Goal: Transaction & Acquisition: Obtain resource

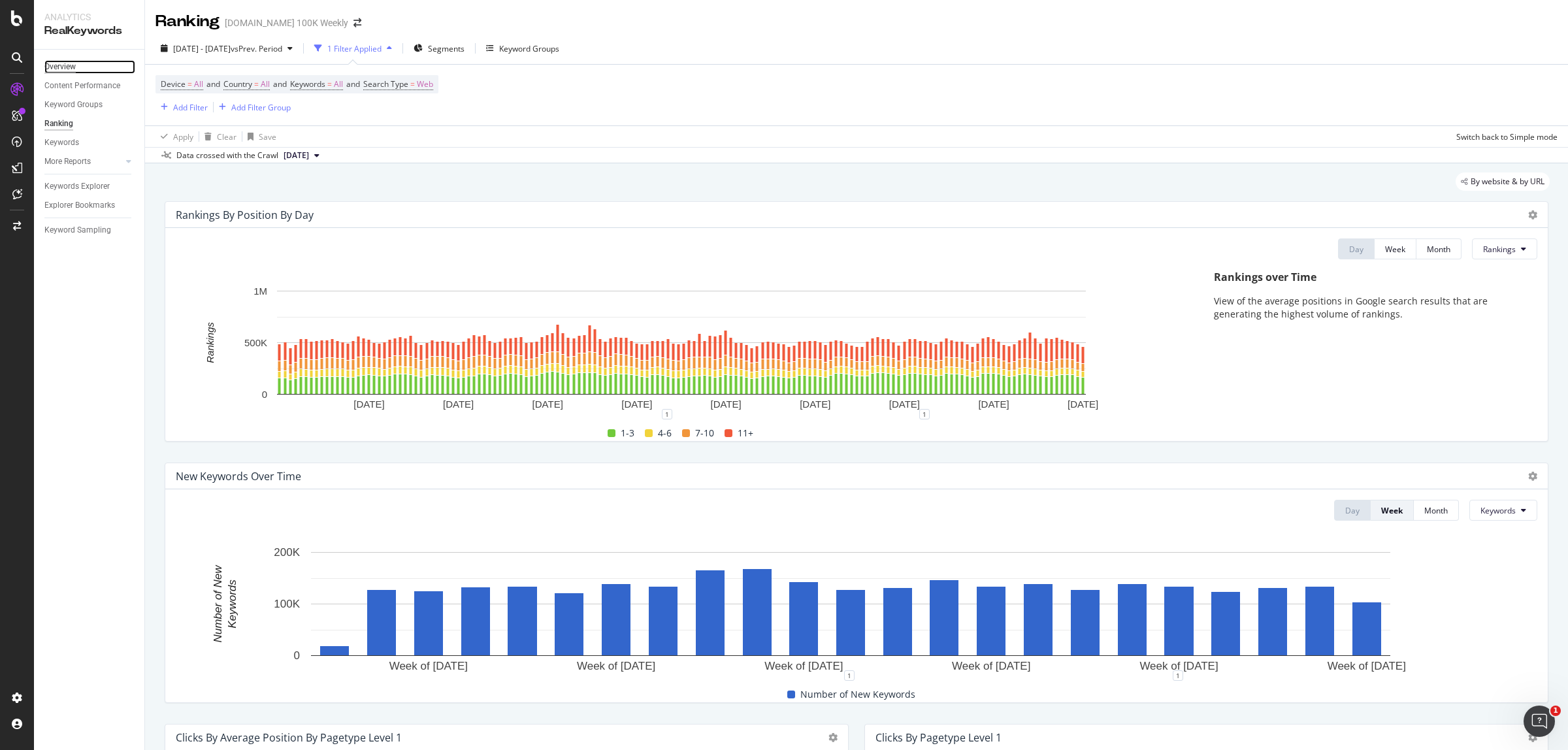
click at [76, 66] on div "Overview" at bounding box center [60, 67] width 31 height 13
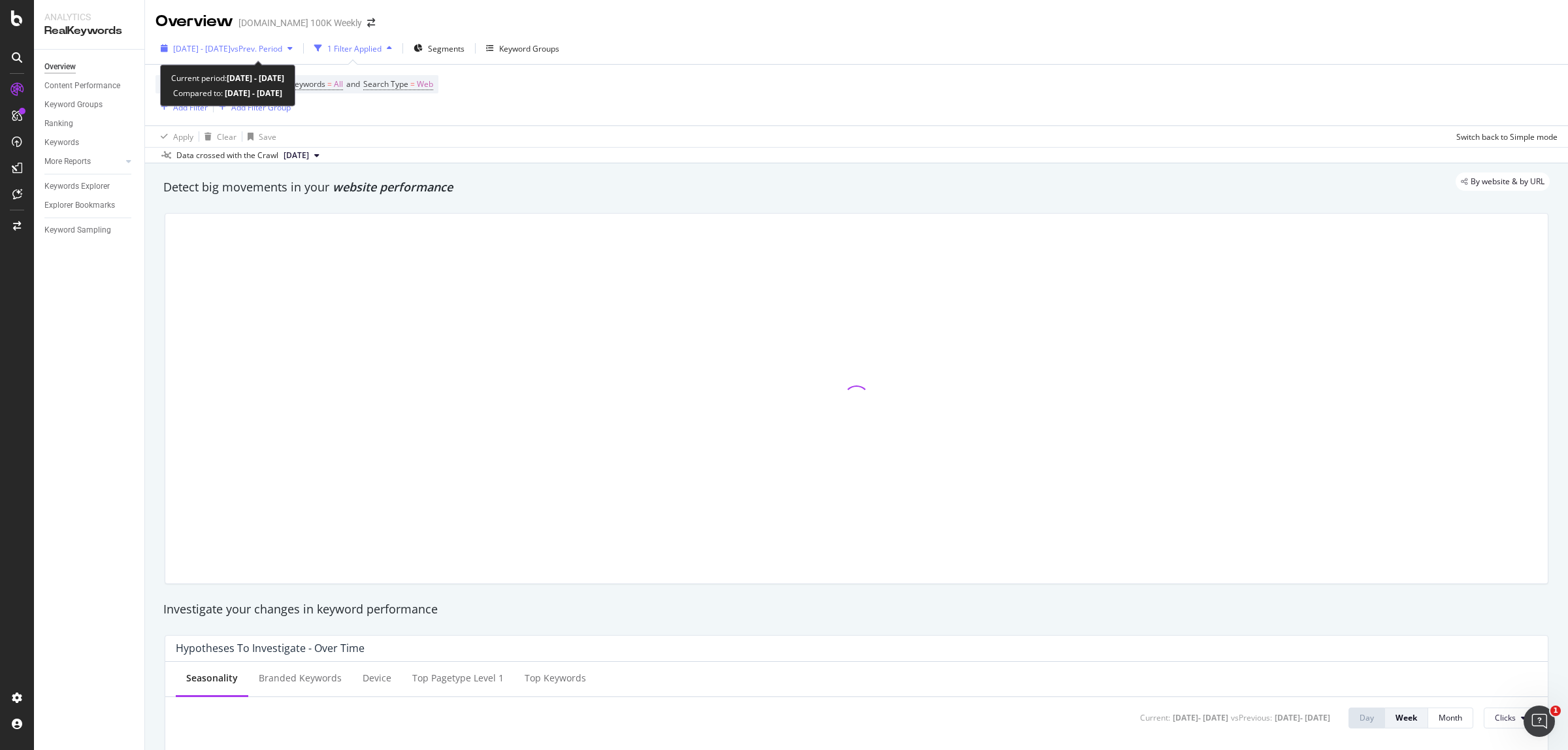
click at [230, 52] on span "[DATE] - [DATE]" at bounding box center [202, 48] width 57 height 11
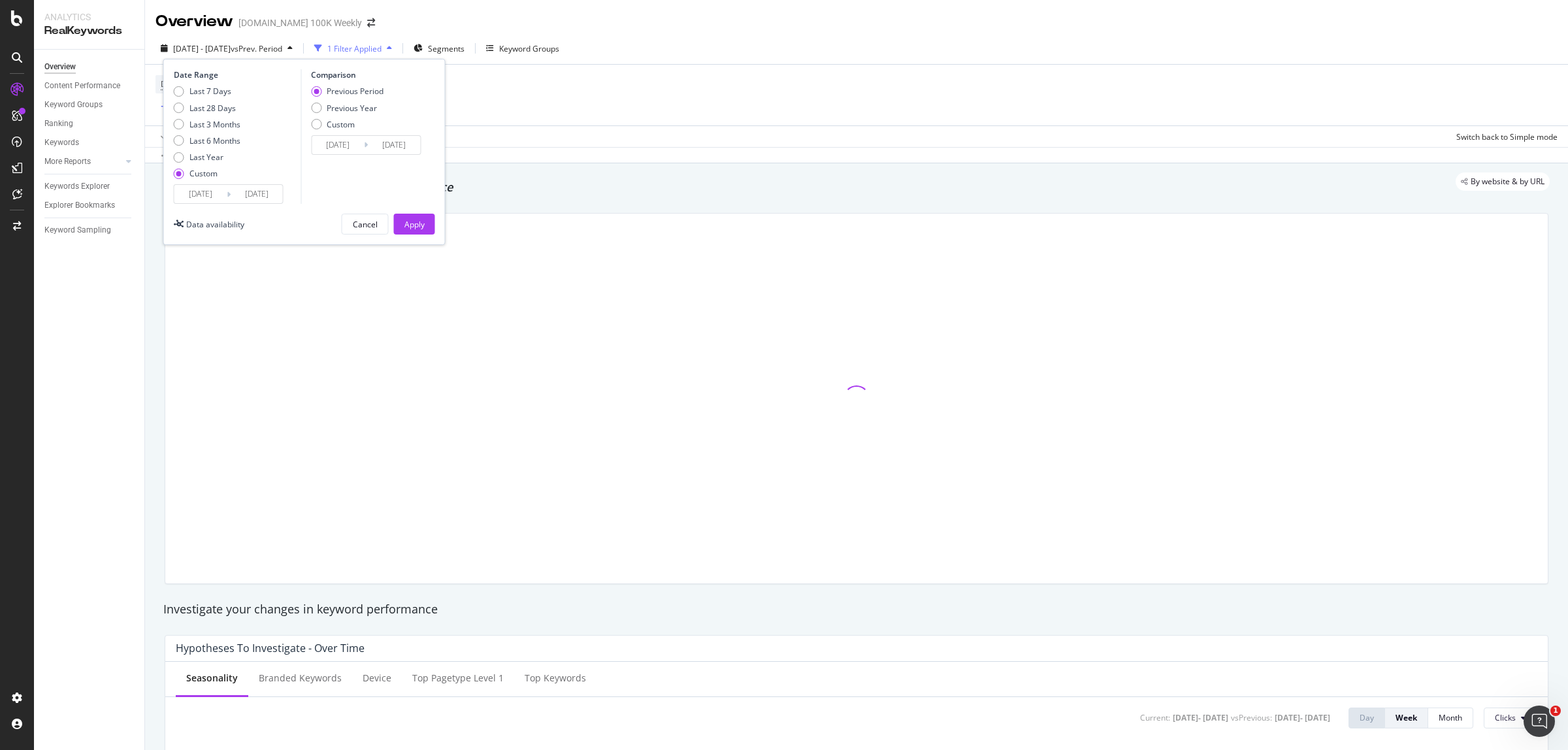
click at [196, 193] on input "[DATE]" at bounding box center [201, 194] width 52 height 18
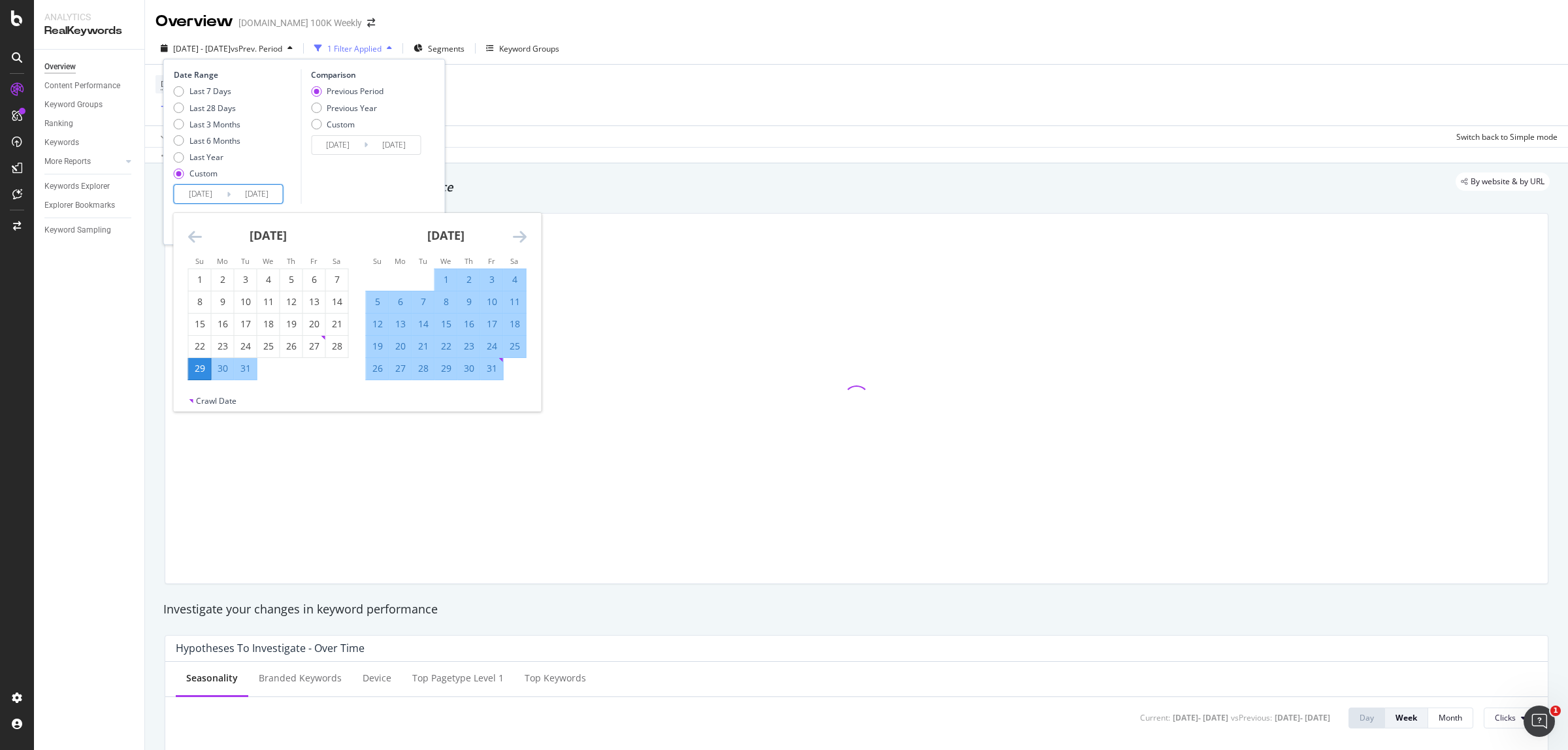
click at [524, 237] on icon "Move forward to switch to the next month." at bounding box center [519, 236] width 13 height 16
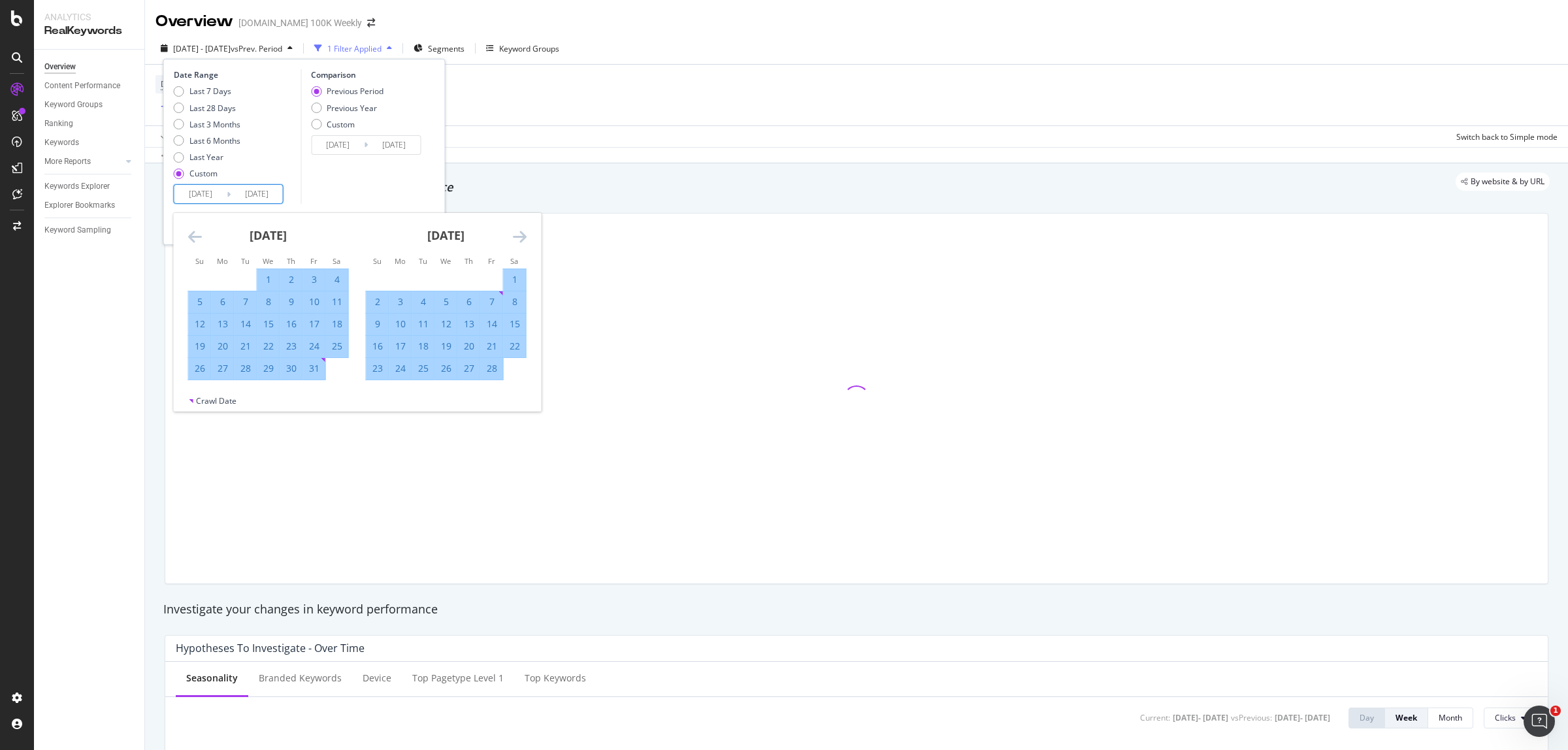
click at [524, 237] on icon "Move forward to switch to the next month." at bounding box center [519, 236] width 13 height 16
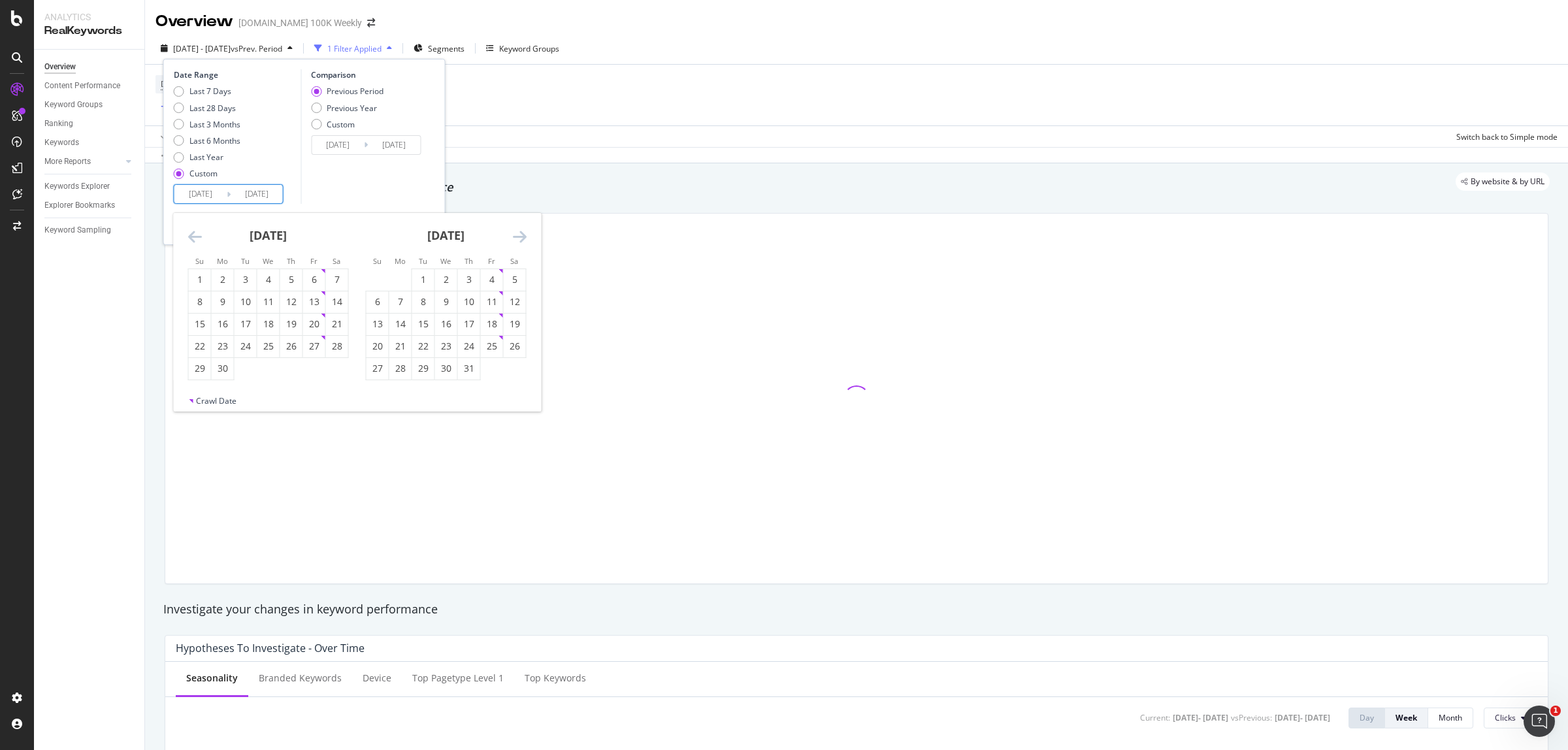
click at [524, 237] on icon "Move forward to switch to the next month." at bounding box center [519, 236] width 13 height 16
click at [240, 277] on div "1" at bounding box center [245, 280] width 22 height 13
type input "[DATE]"
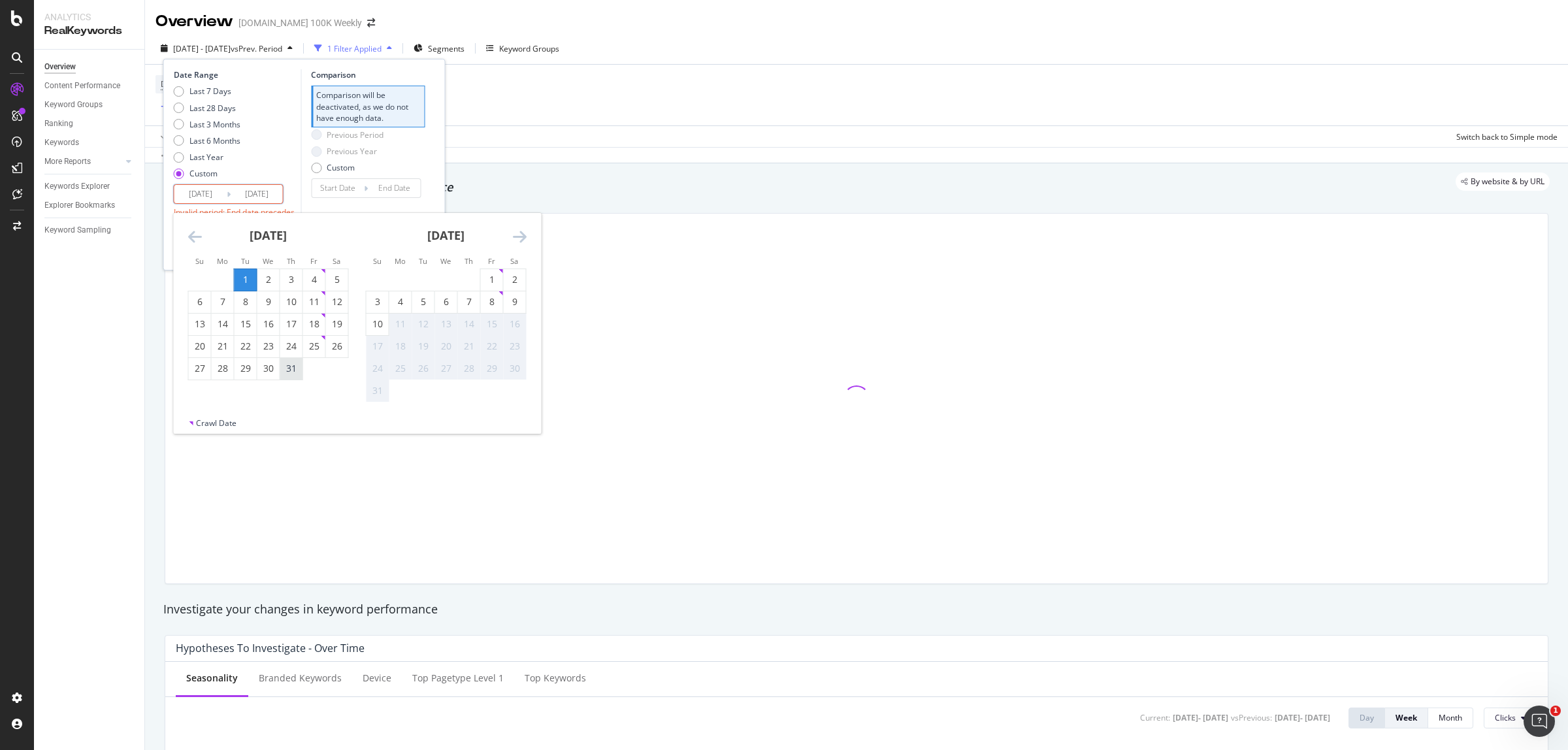
click at [287, 369] on div "31" at bounding box center [292, 369] width 22 height 13
type input "[DATE]"
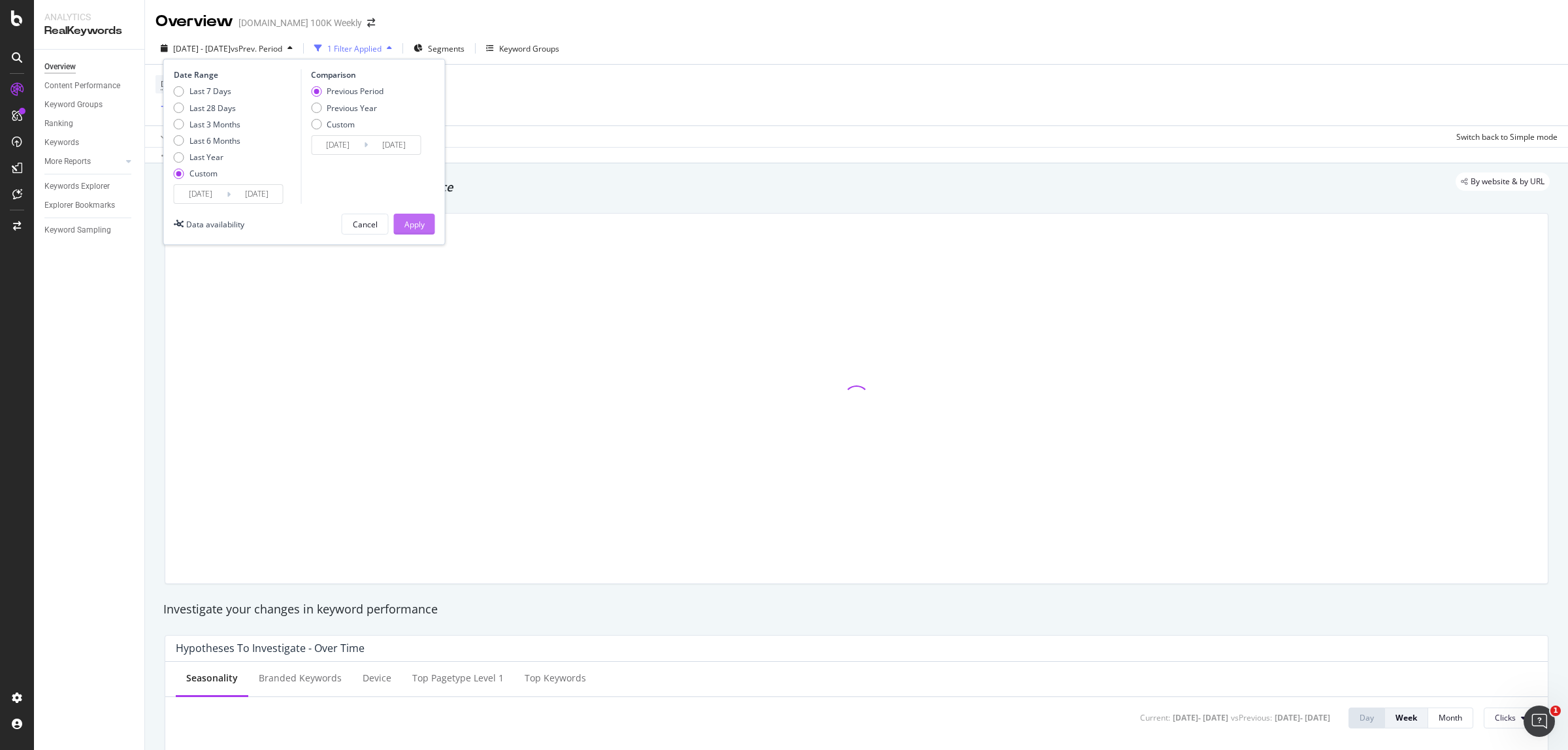
click at [413, 226] on div "Apply" at bounding box center [414, 223] width 20 height 11
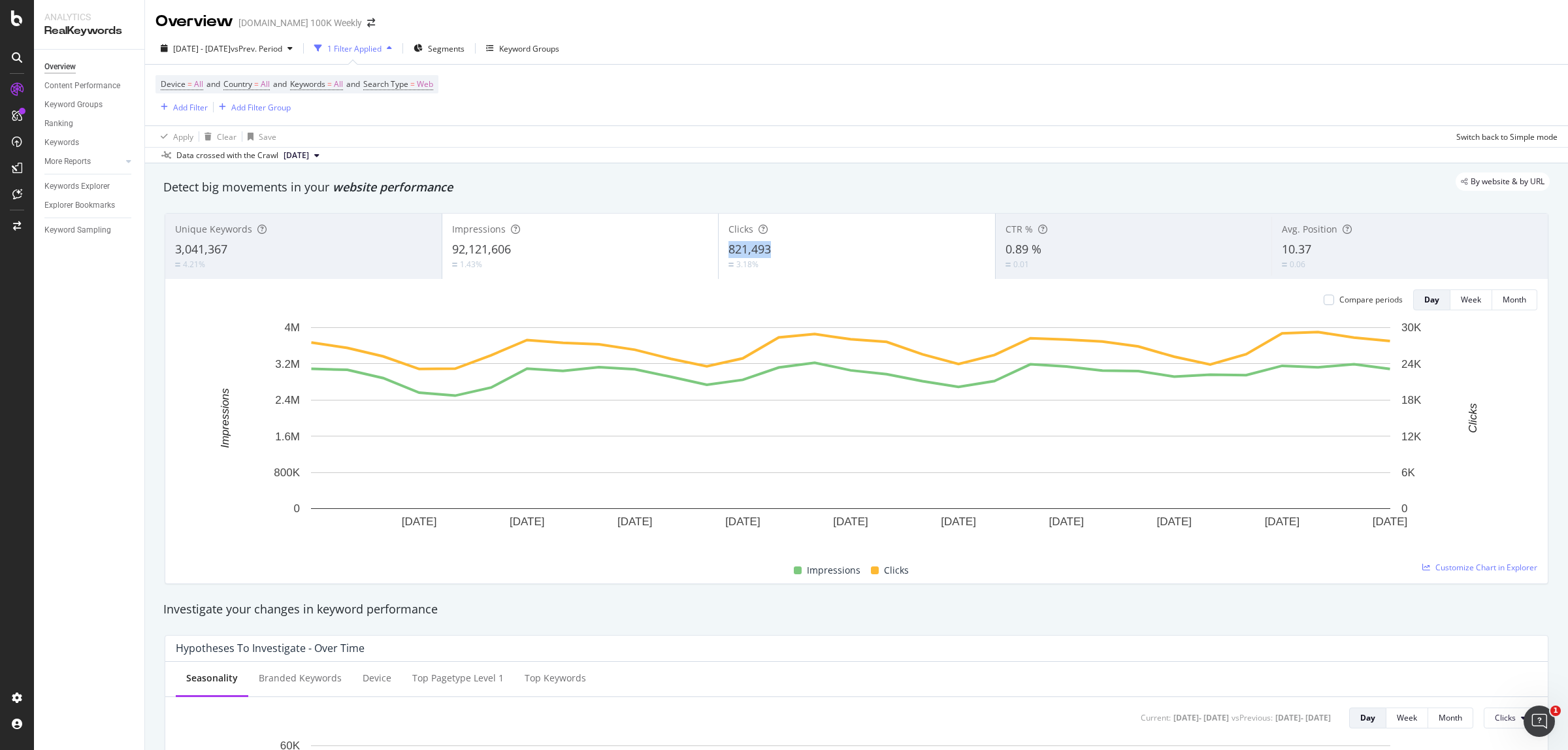
drag, startPoint x: 768, startPoint y: 249, endPoint x: 720, endPoint y: 245, distance: 48.2
click at [720, 245] on div "Clicks 821,493 3.18%" at bounding box center [856, 246] width 276 height 59
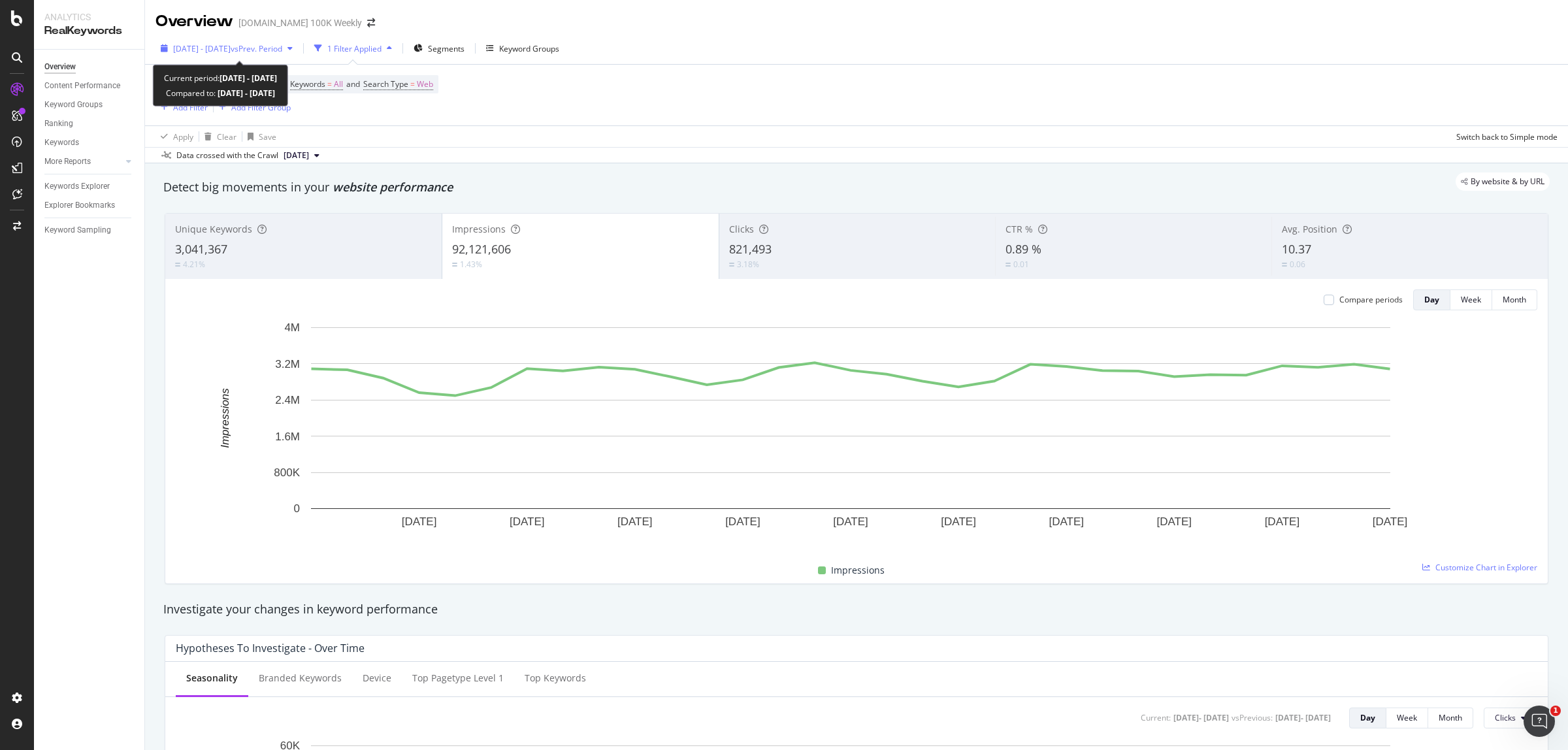
click at [283, 41] on div "[DATE] - [DATE] vs Prev. Period" at bounding box center [226, 48] width 142 height 19
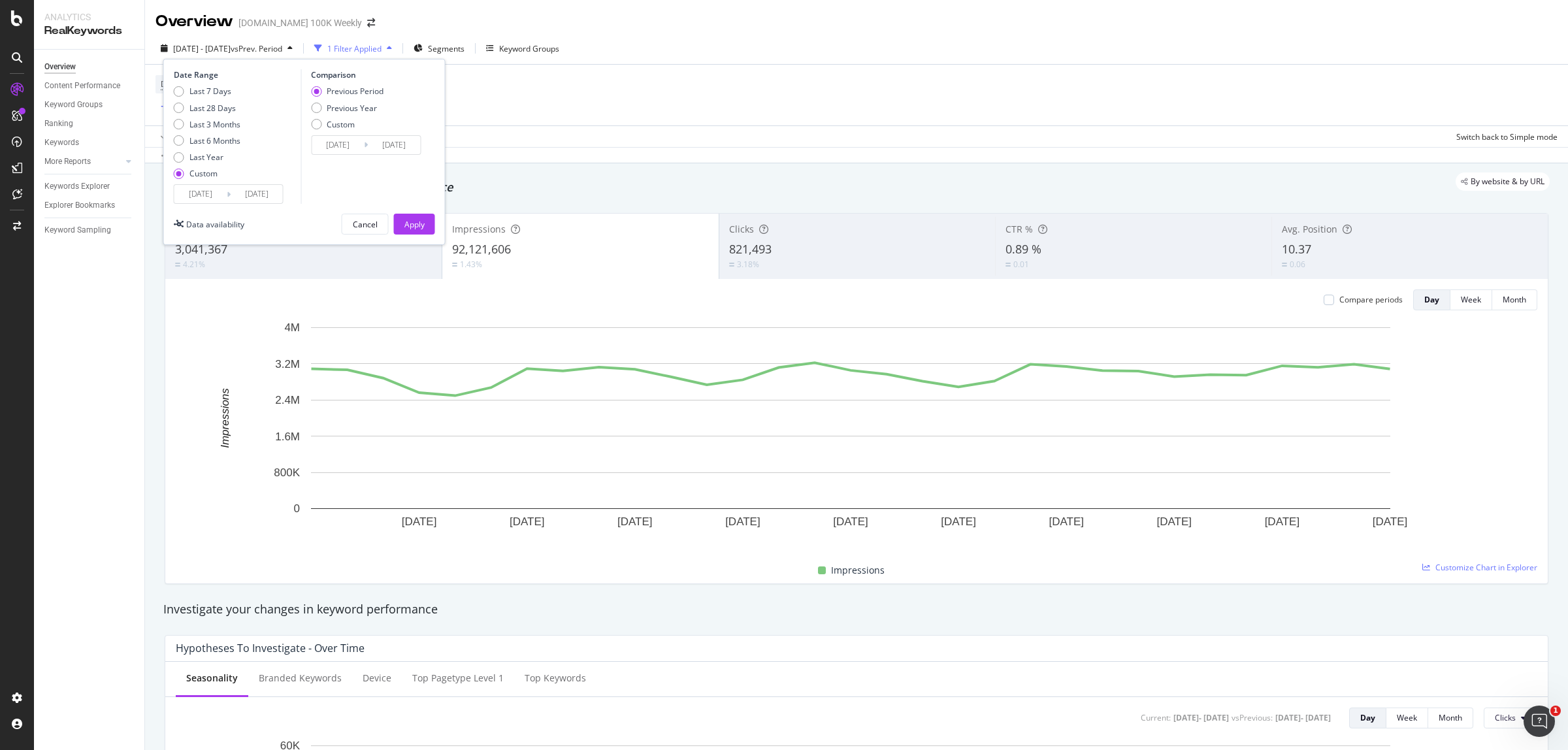
click at [193, 209] on div "Date Range Last 7 Days Last 28 Days Last 3 Months Last 6 Months Last Year Custo…" at bounding box center [304, 152] width 282 height 186
click at [192, 196] on input "[DATE]" at bounding box center [201, 194] width 52 height 18
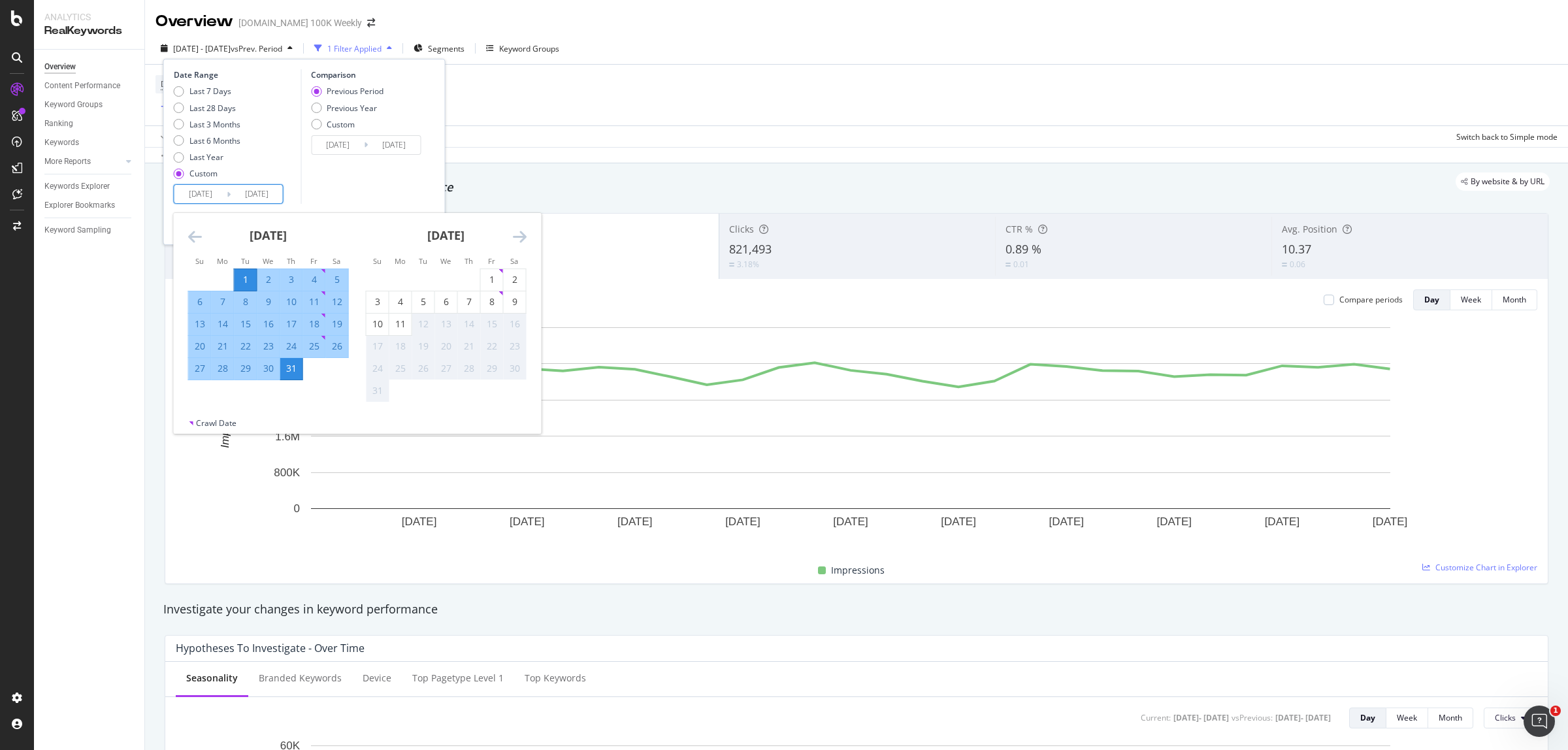
click at [193, 236] on icon "Move backward to switch to the previous month." at bounding box center [195, 236] width 13 height 16
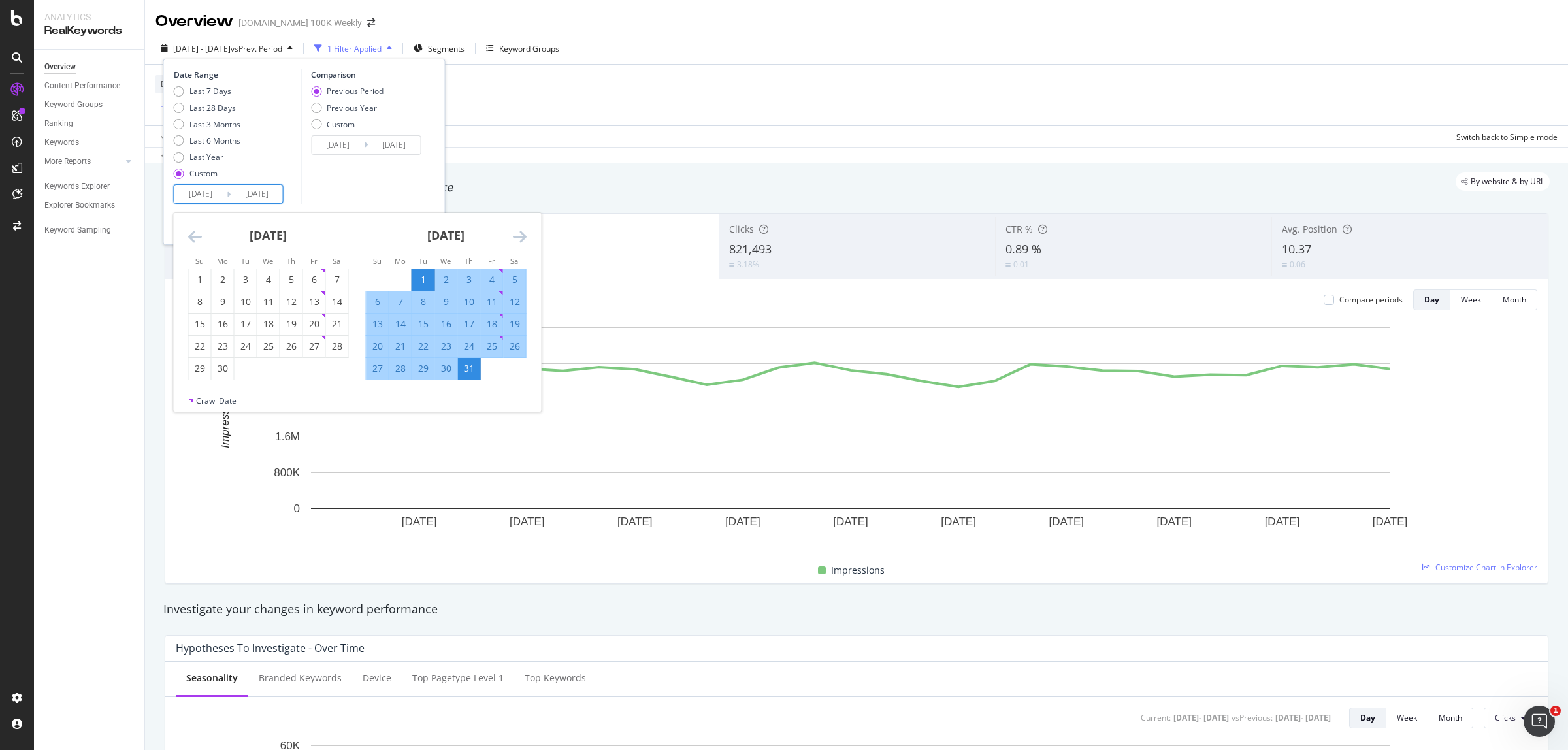
click at [193, 236] on icon "Move backward to switch to the previous month." at bounding box center [195, 236] width 13 height 16
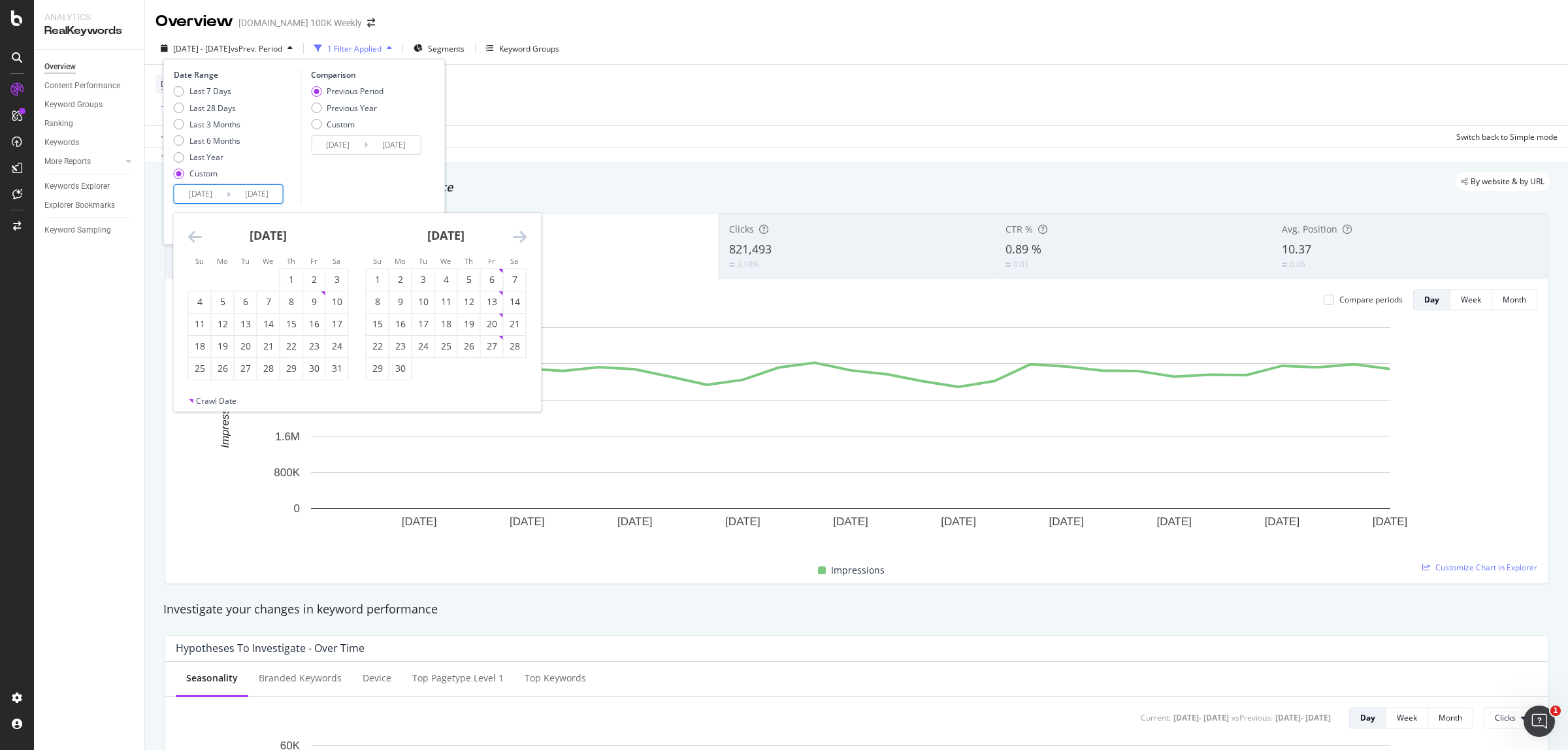
click at [193, 236] on icon "Move backward to switch to the previous month." at bounding box center [195, 236] width 13 height 16
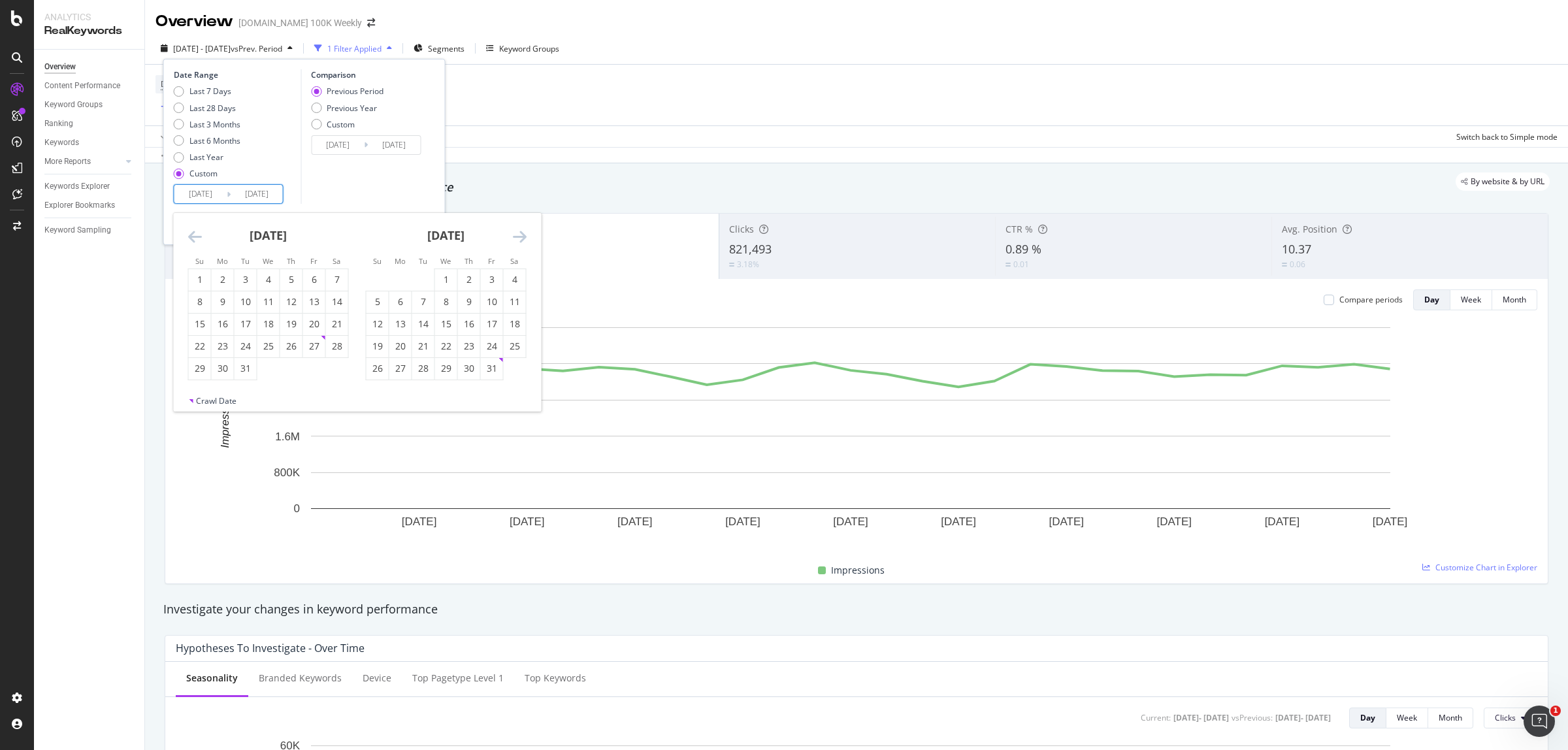
click at [193, 236] on icon "Move backward to switch to the previous month." at bounding box center [195, 236] width 13 height 16
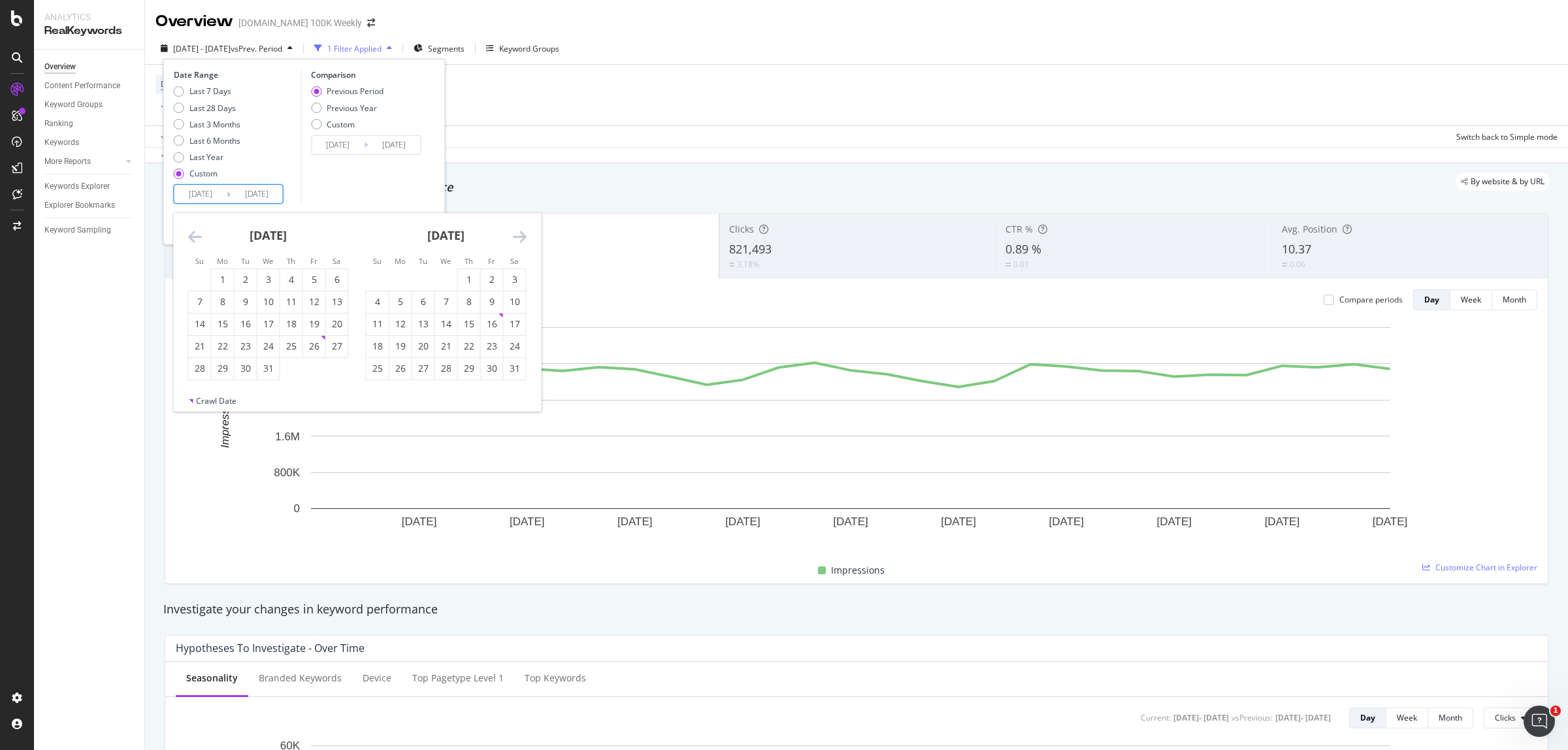
click at [193, 236] on icon "Move backward to switch to the previous month." at bounding box center [195, 236] width 13 height 16
click at [394, 275] on div "1" at bounding box center [400, 280] width 22 height 13
type input "[DATE]"
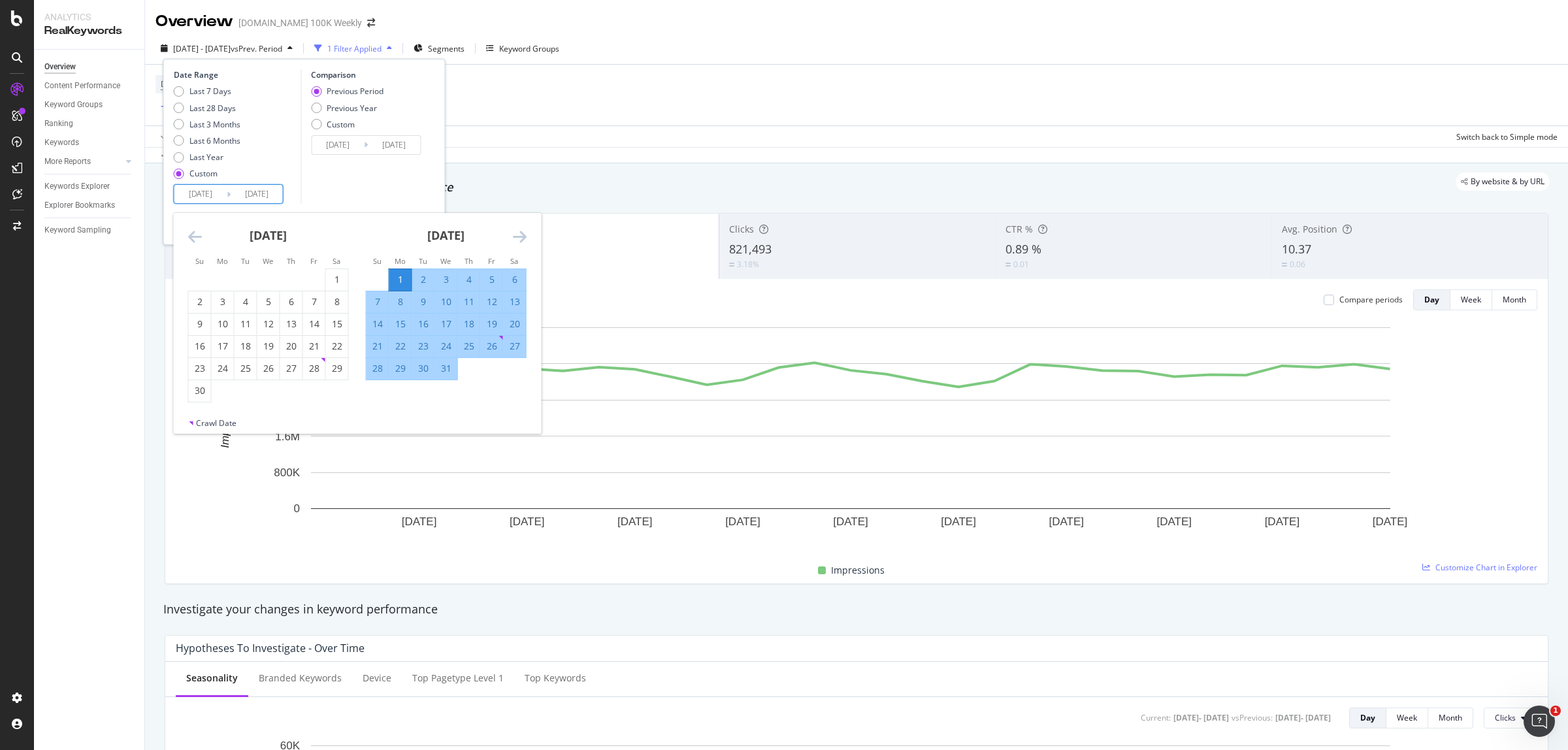
click at [448, 363] on div "31" at bounding box center [446, 369] width 22 height 13
type input "[DATE]"
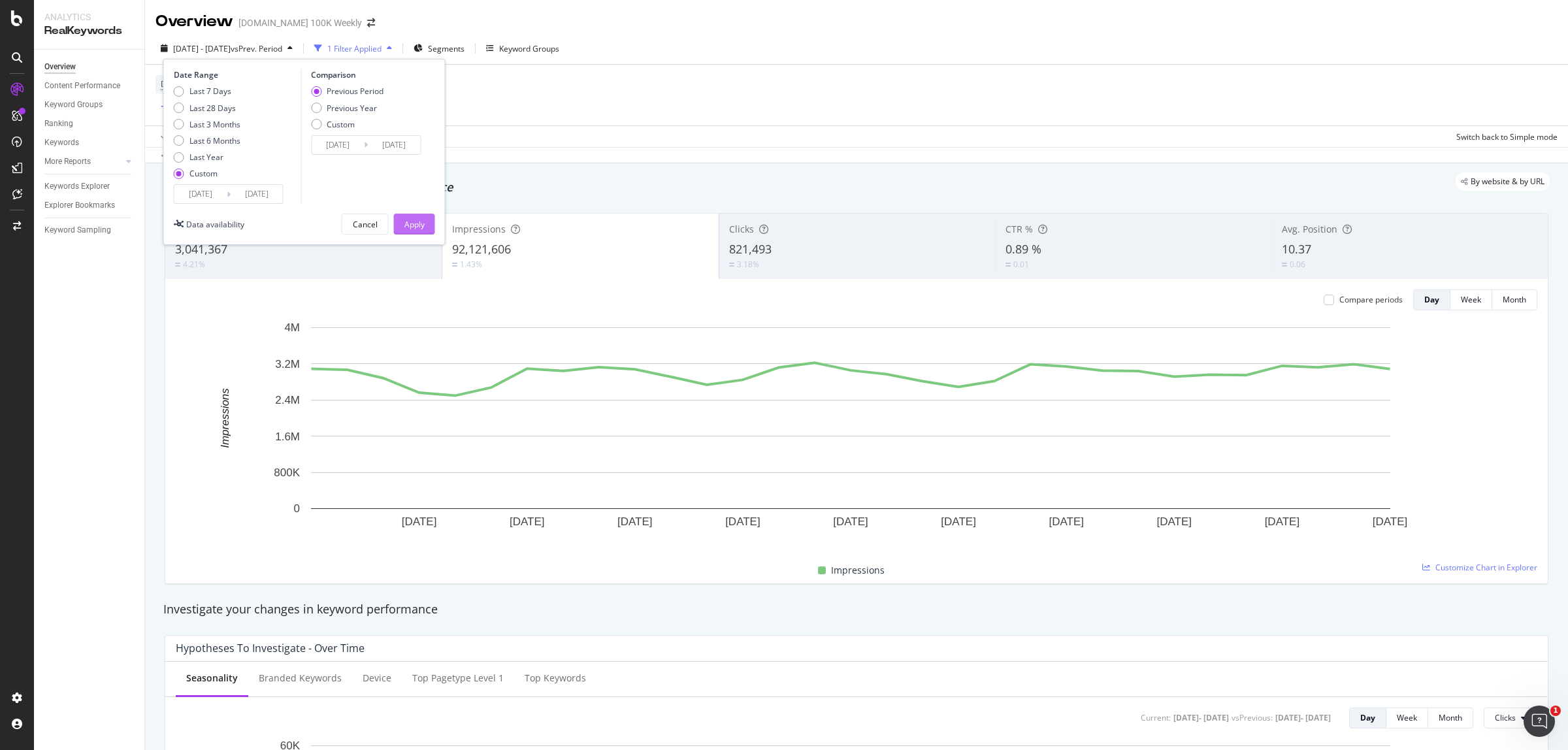
click at [421, 228] on div "Apply" at bounding box center [414, 223] width 20 height 11
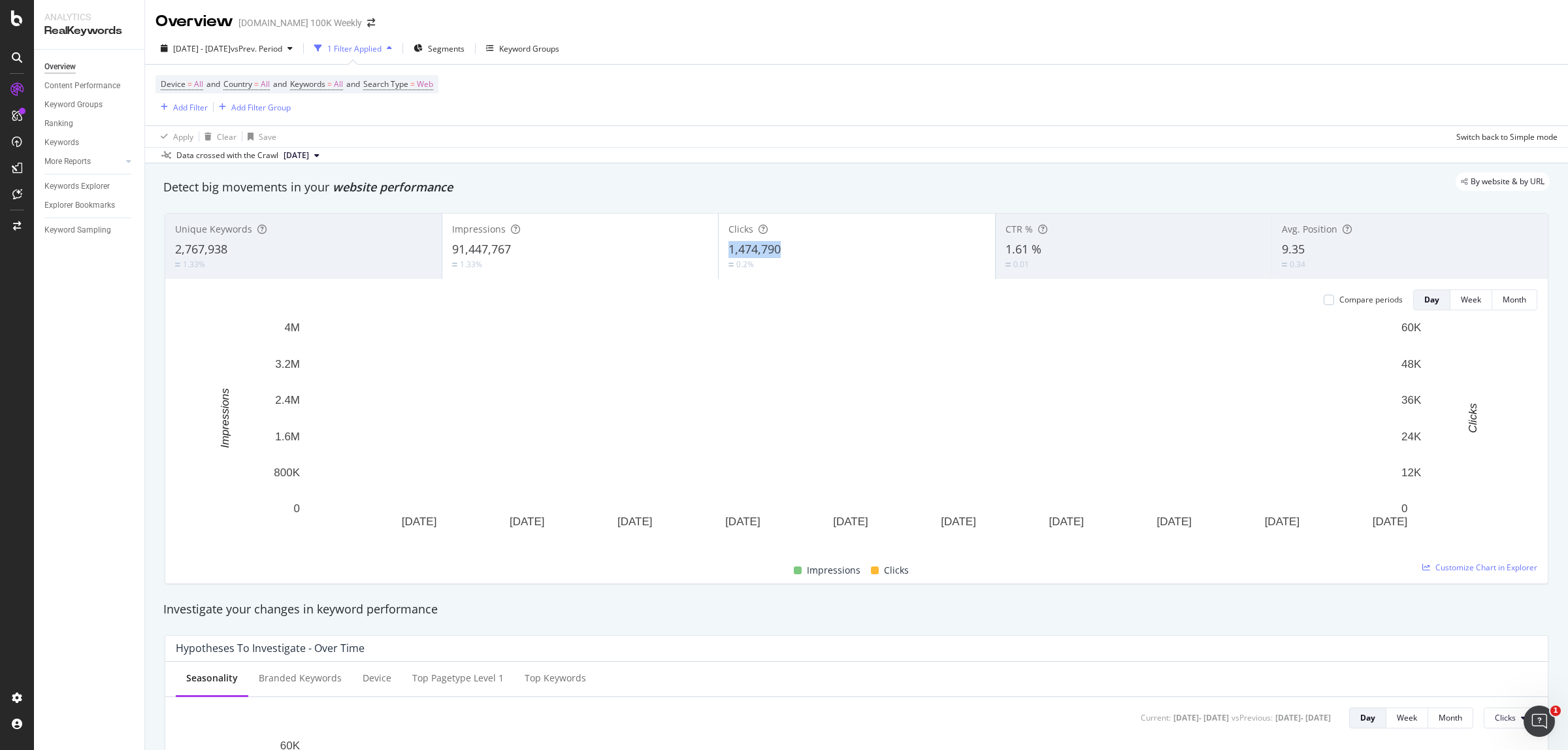
drag, startPoint x: 785, startPoint y: 247, endPoint x: 723, endPoint y: 254, distance: 62.4
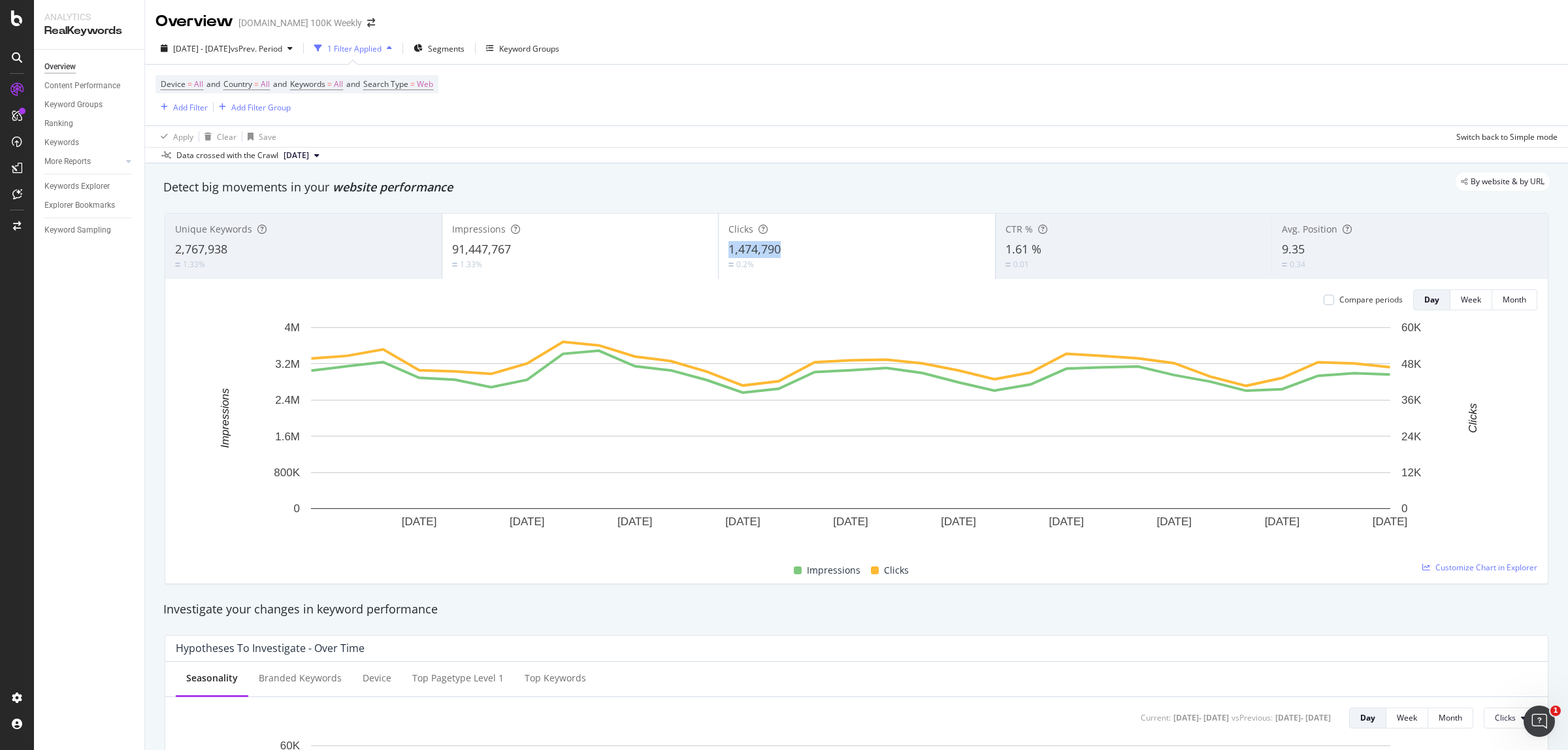
click at [729, 254] on div "1,474,790" at bounding box center [857, 249] width 257 height 17
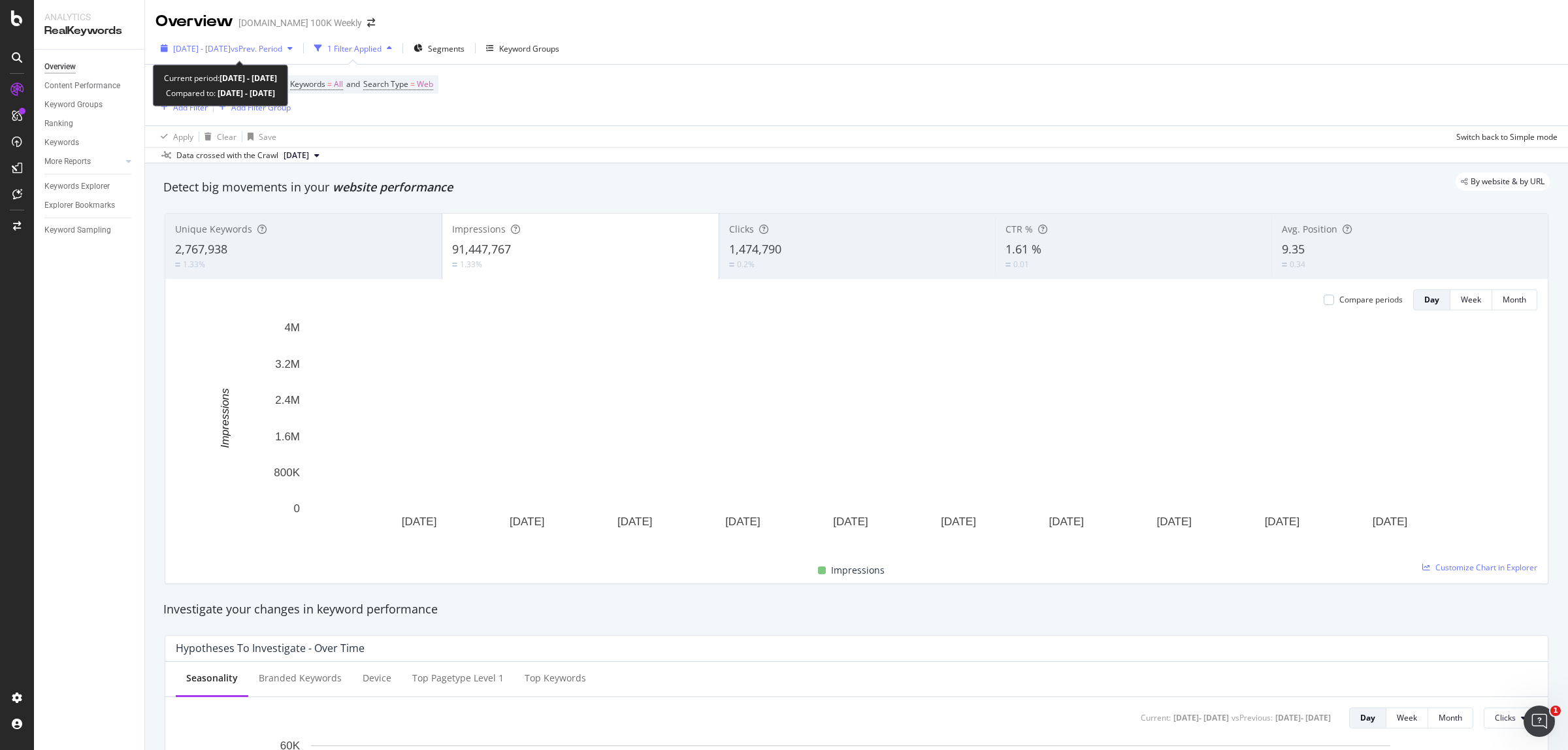
click at [218, 51] on span "[DATE] - [DATE]" at bounding box center [202, 48] width 57 height 11
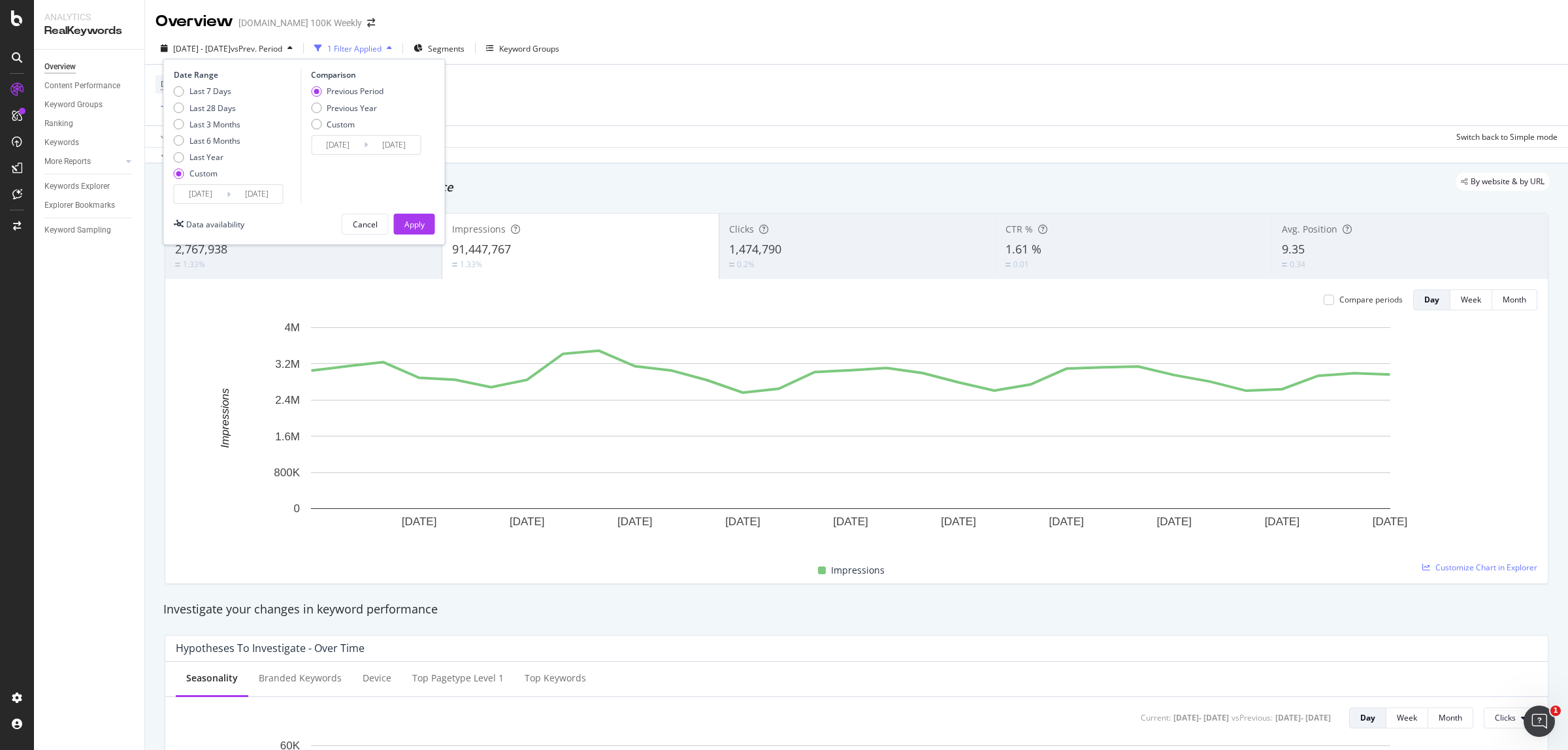
click at [195, 177] on div "Custom" at bounding box center [203, 173] width 28 height 11
type input "2025/07/15"
type input "2025/08/11"
type input "2025/06/17"
type input "2025/07/14"
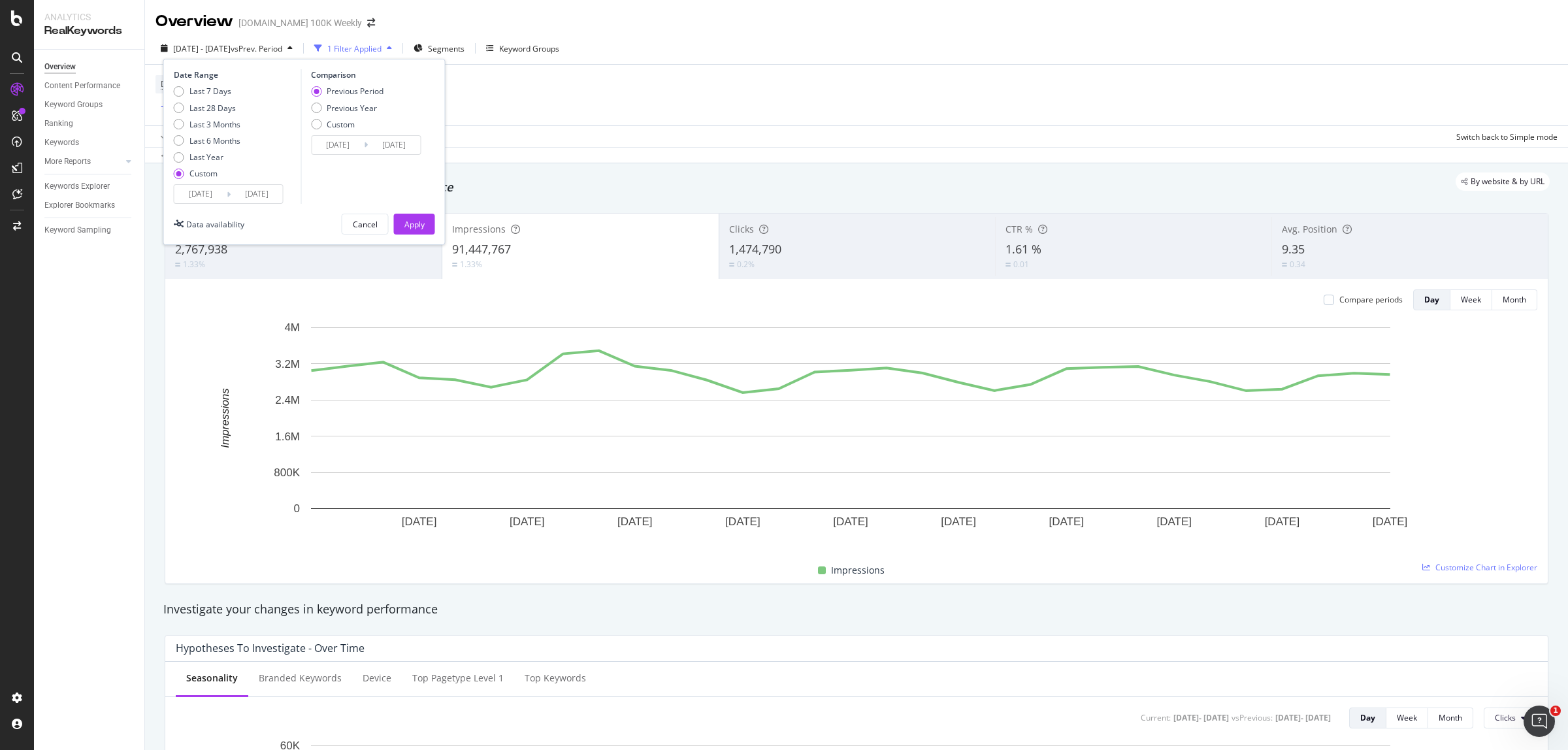
click at [200, 193] on input "2025/07/15" at bounding box center [201, 194] width 52 height 18
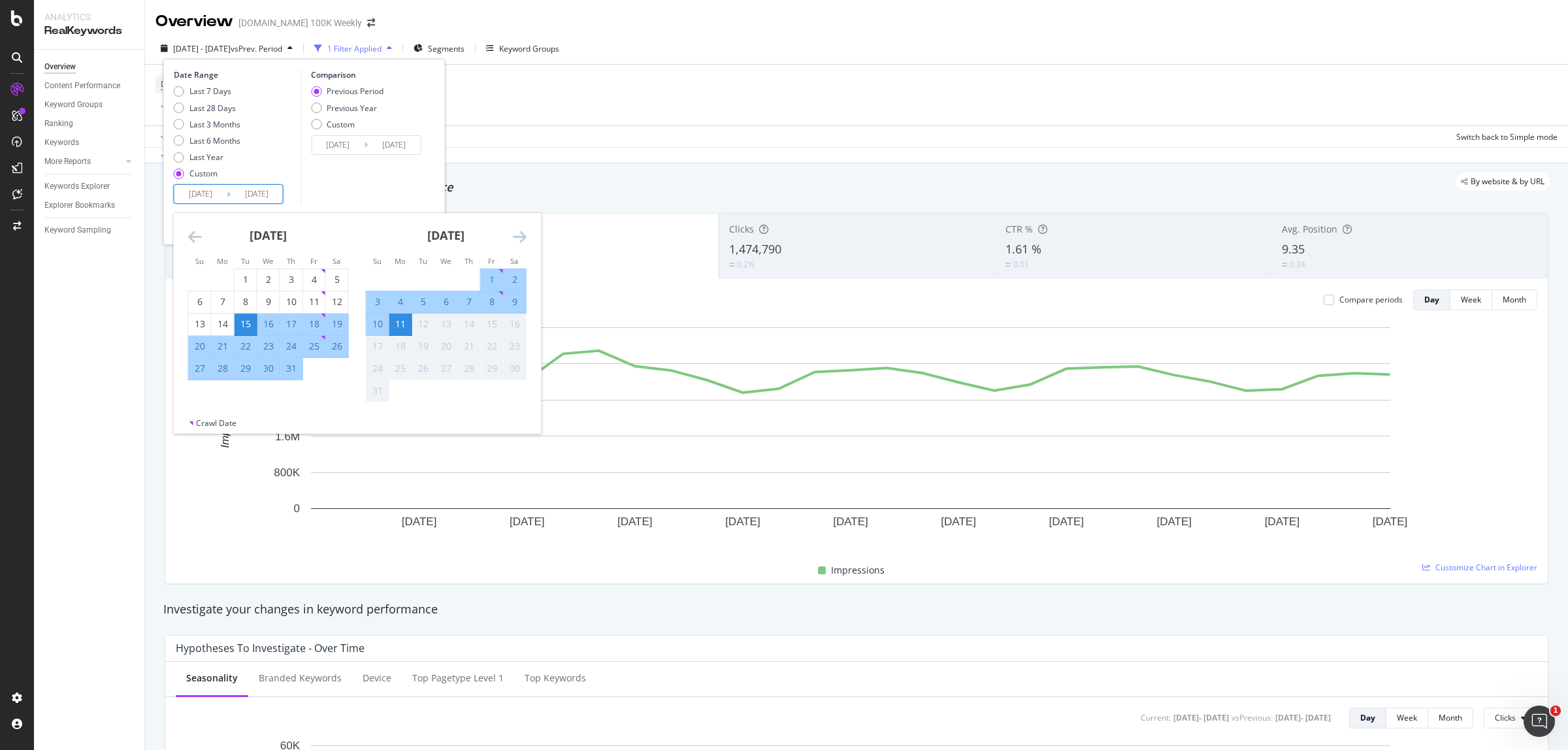
click at [195, 236] on icon "Move backward to switch to the previous month." at bounding box center [195, 236] width 13 height 16
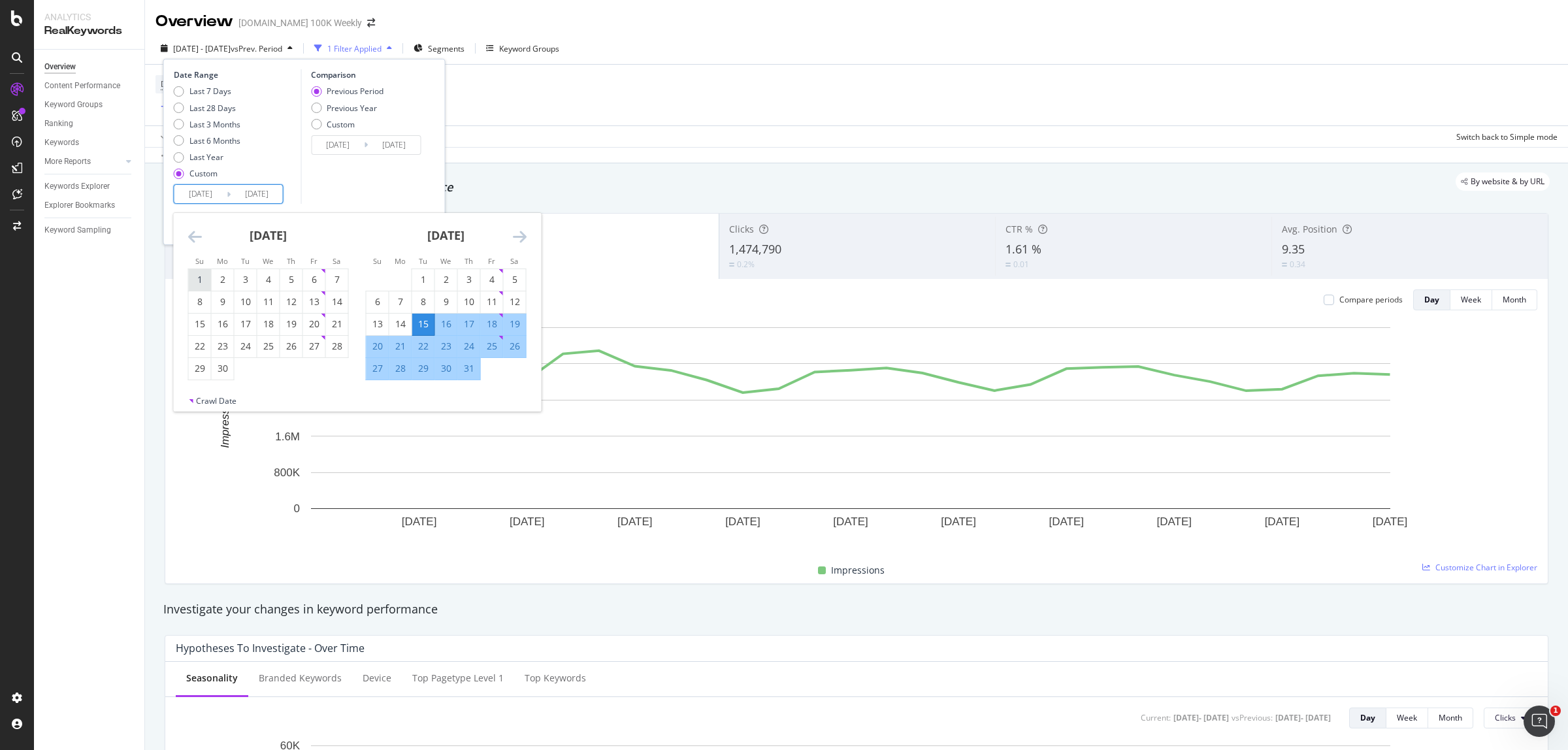
click at [210, 279] on div "1" at bounding box center [200, 280] width 22 height 13
type input "[DATE]"
type input "2025/03/21"
type input "[DATE]"
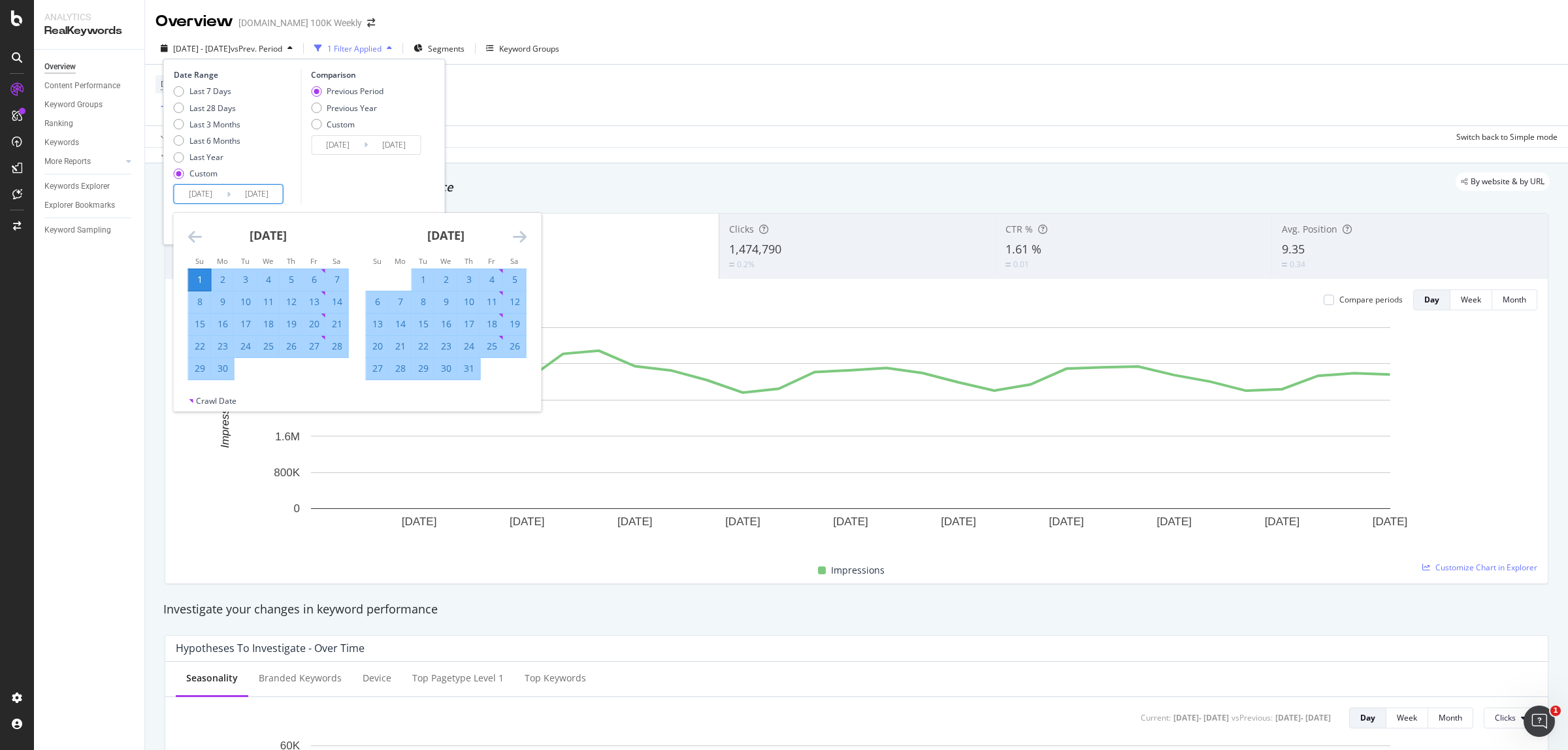
click at [221, 370] on div "30" at bounding box center [223, 369] width 22 height 13
type input "[DATE]"
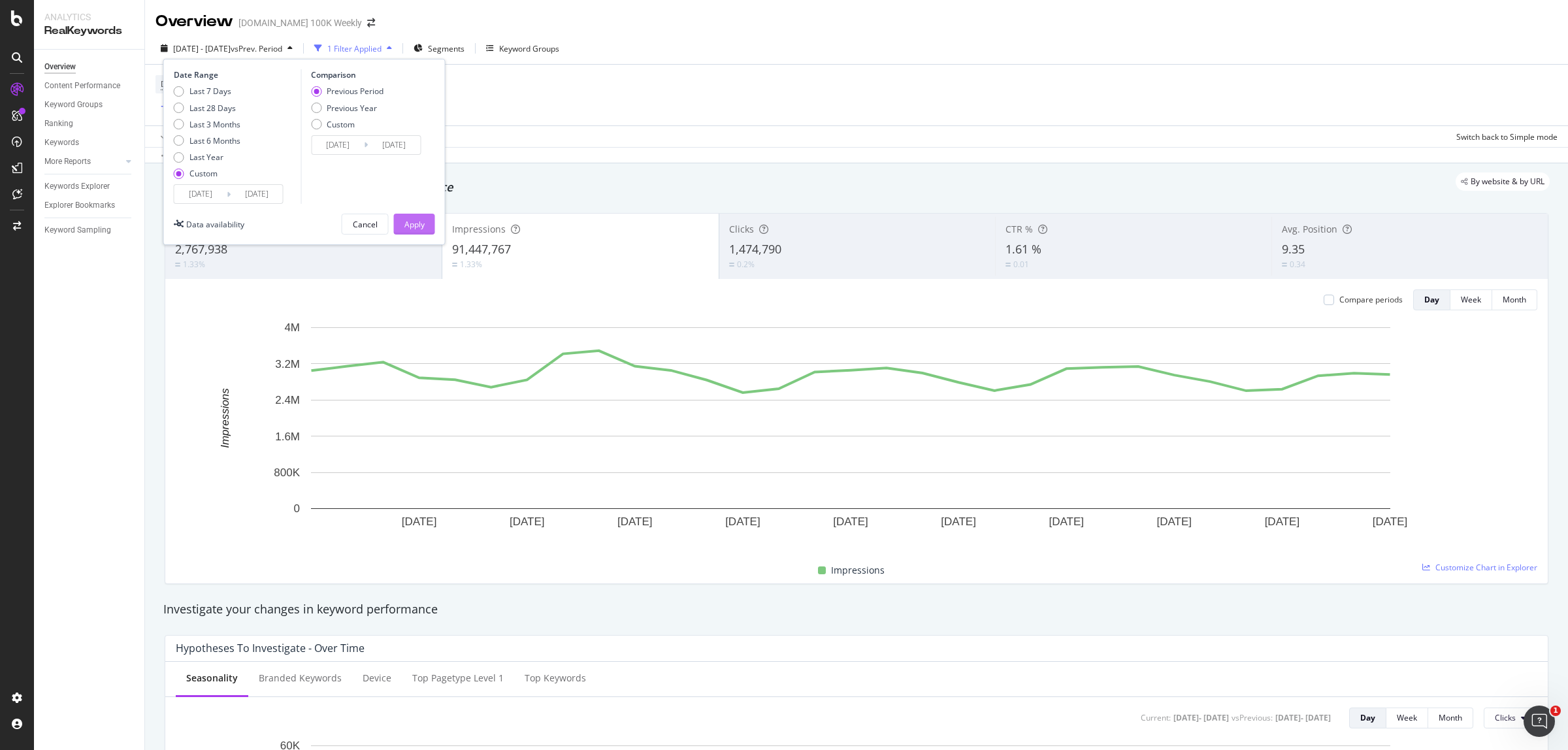
click at [409, 222] on div "Apply" at bounding box center [414, 223] width 20 height 11
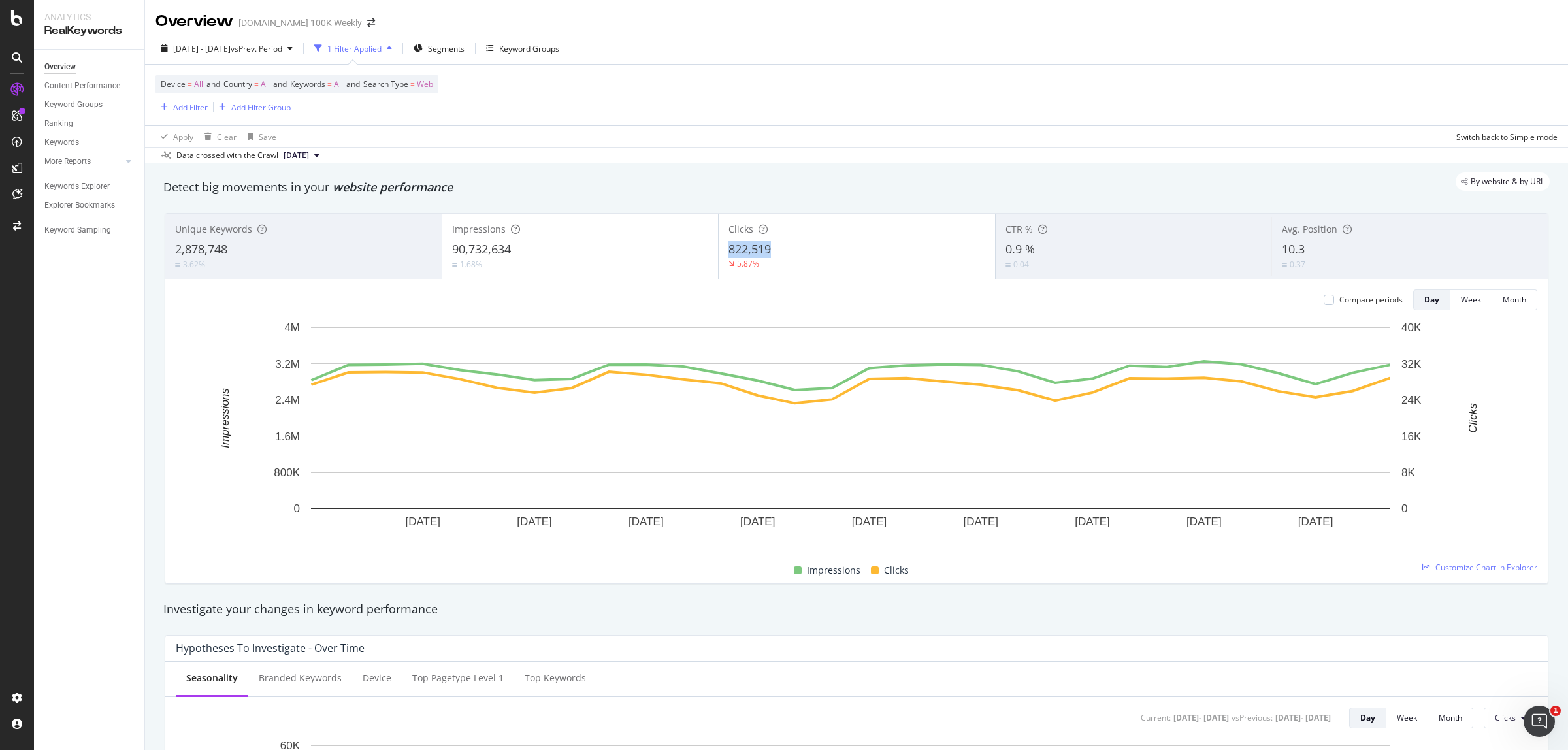
drag, startPoint x: 776, startPoint y: 249, endPoint x: 723, endPoint y: 245, distance: 53.2
click at [729, 245] on div "822,519" at bounding box center [857, 249] width 257 height 17
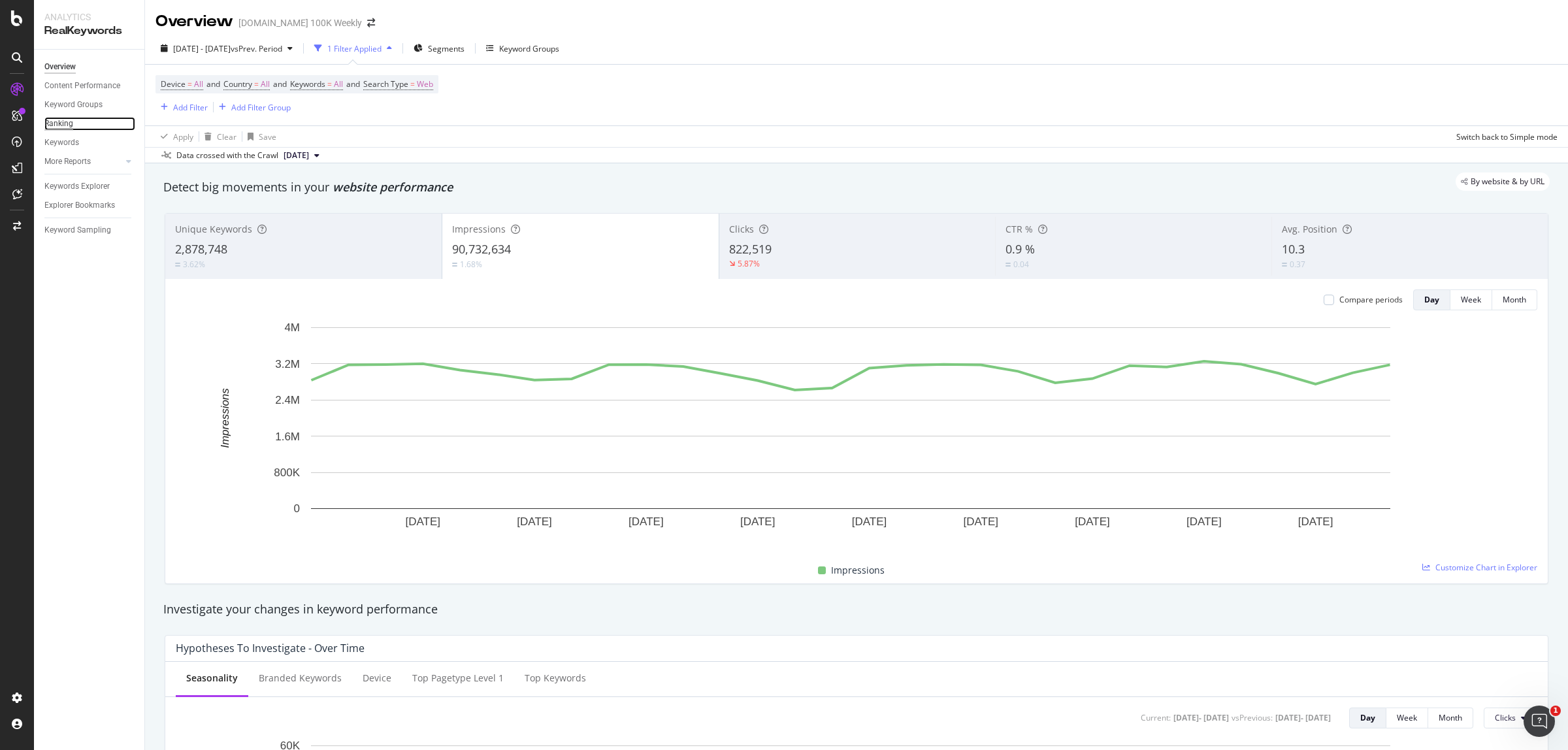
click at [70, 121] on div "Ranking" at bounding box center [59, 123] width 29 height 13
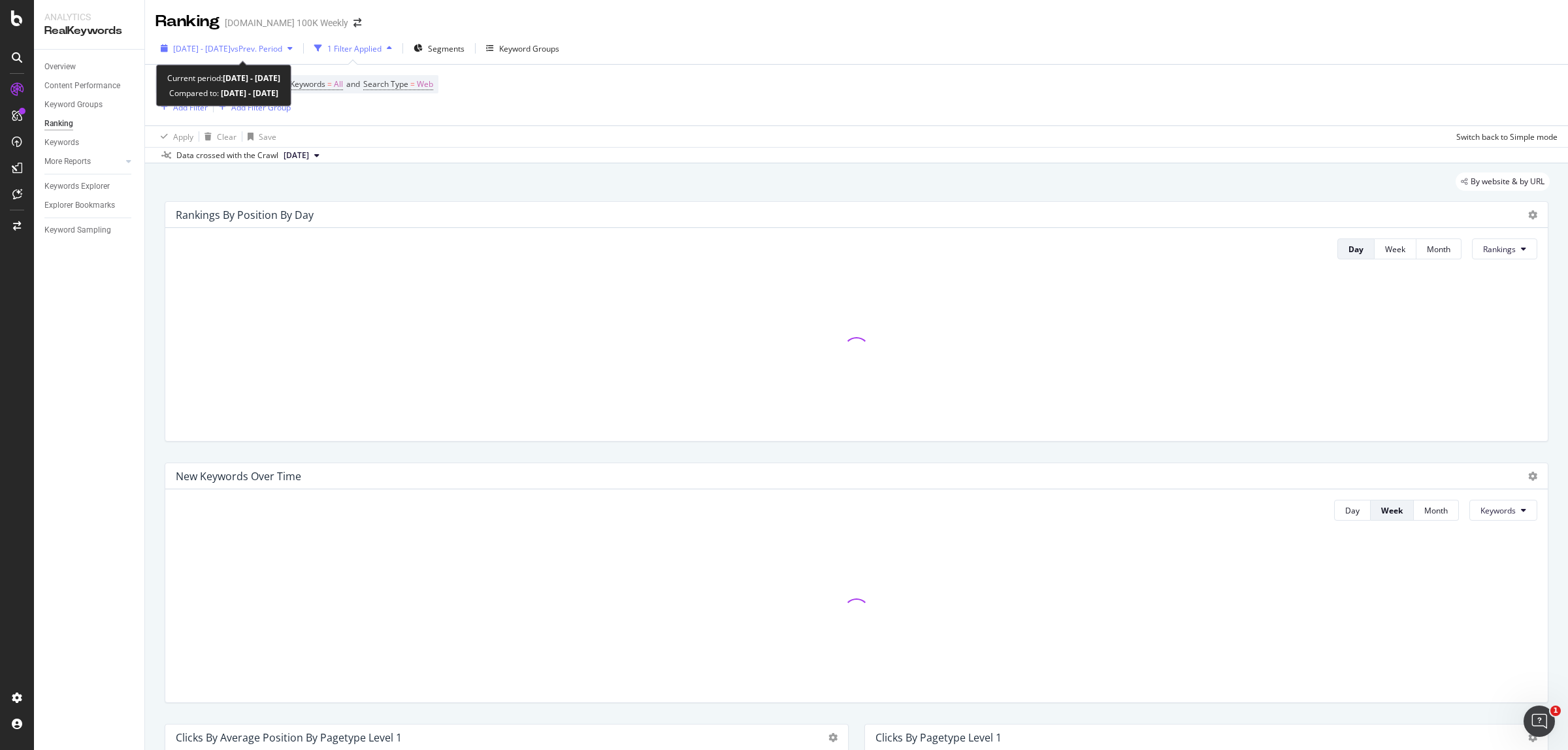
click at [282, 50] on span "vs Prev. Period" at bounding box center [255, 48] width 51 height 11
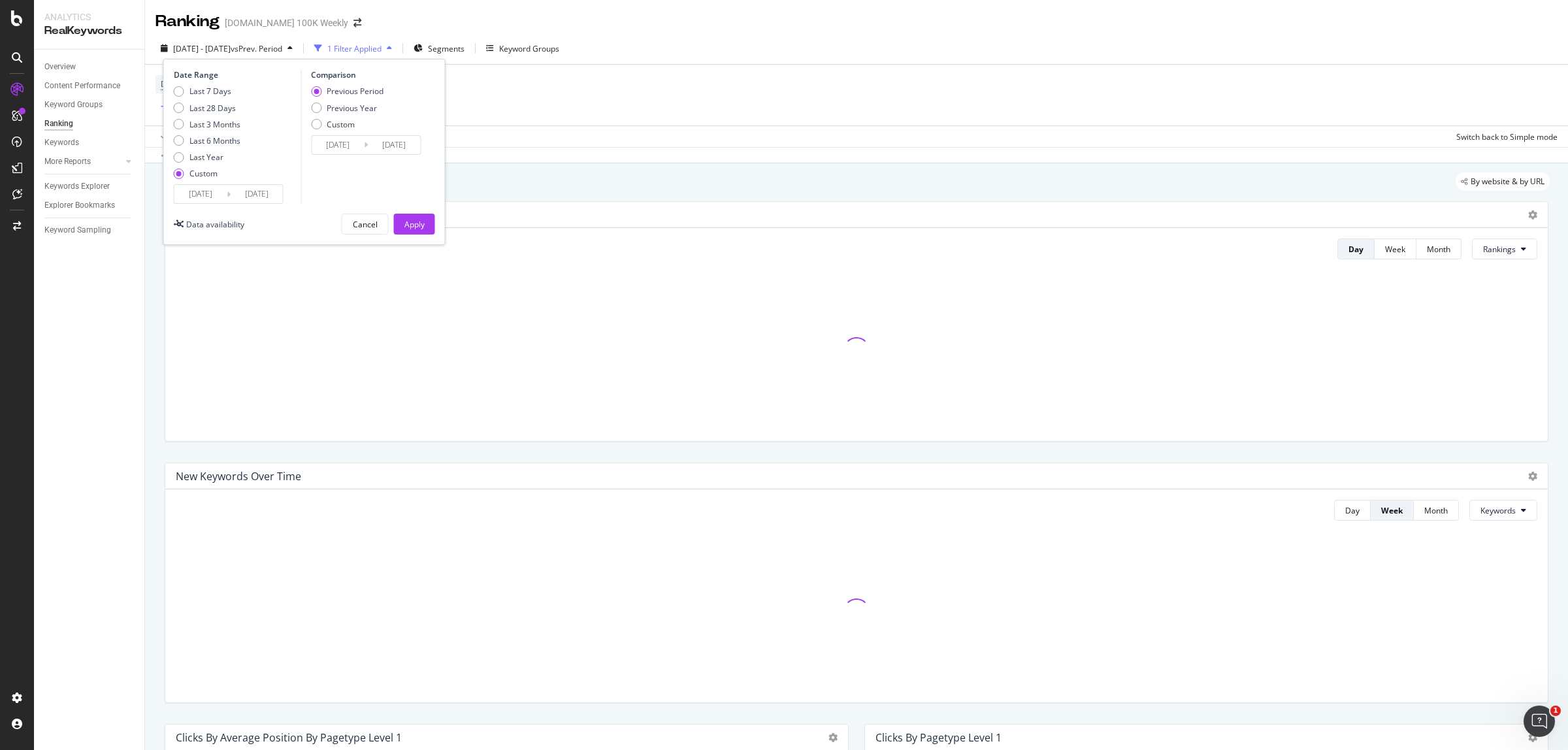
click at [208, 186] on input "[DATE]" at bounding box center [201, 194] width 52 height 18
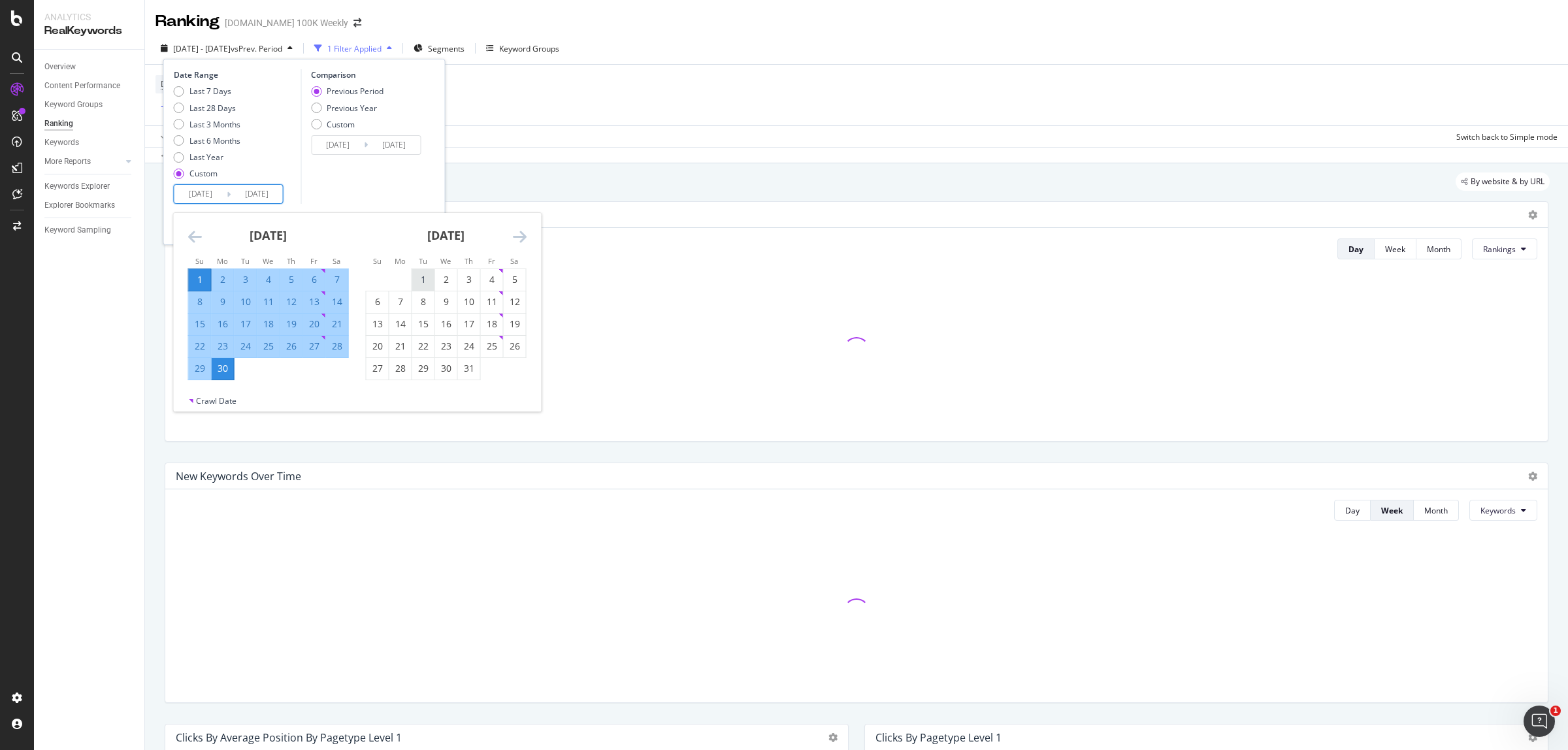
click at [422, 280] on div "1" at bounding box center [424, 280] width 22 height 13
type input "[DATE]"
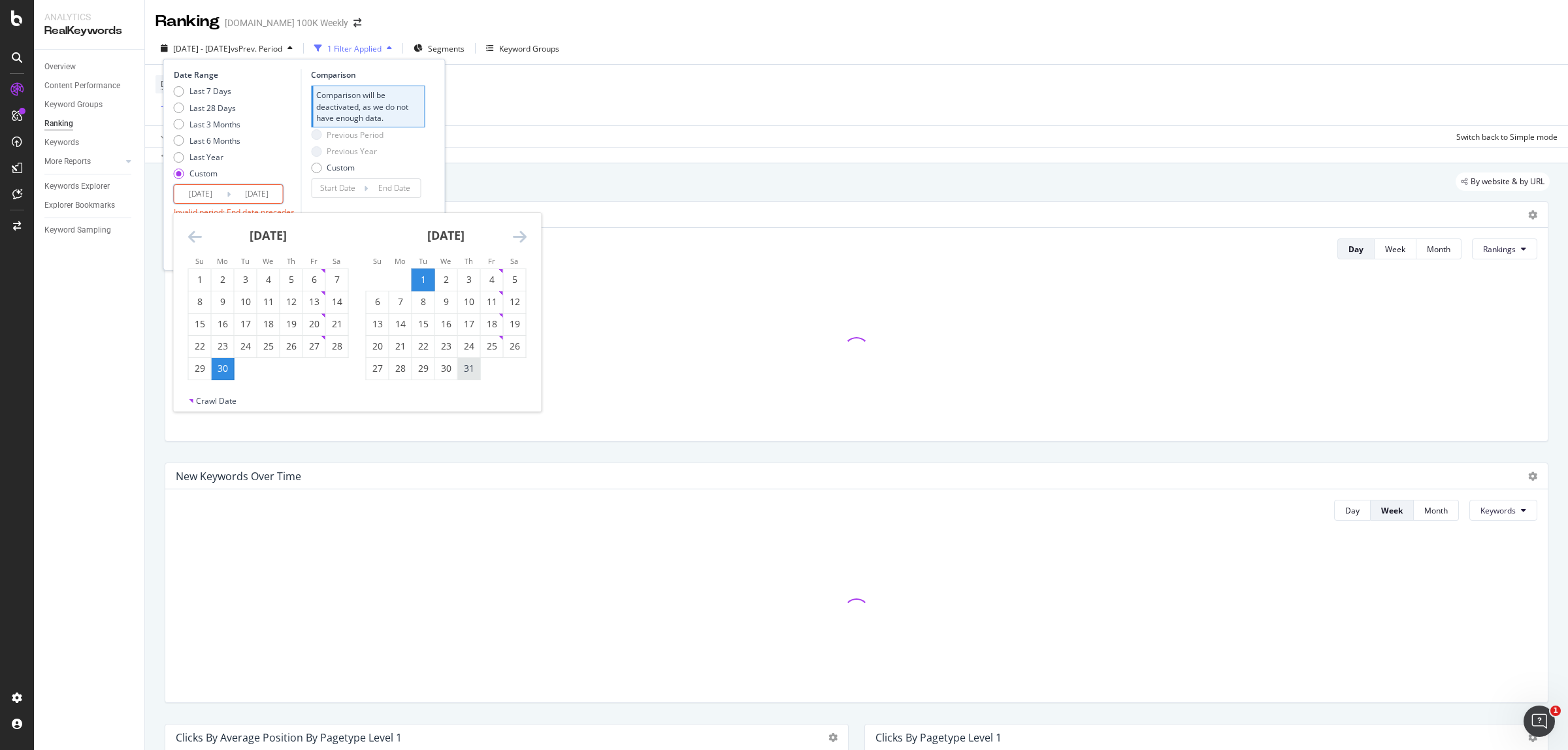
click at [475, 380] on td "31" at bounding box center [468, 368] width 23 height 22
type input "[DATE]"
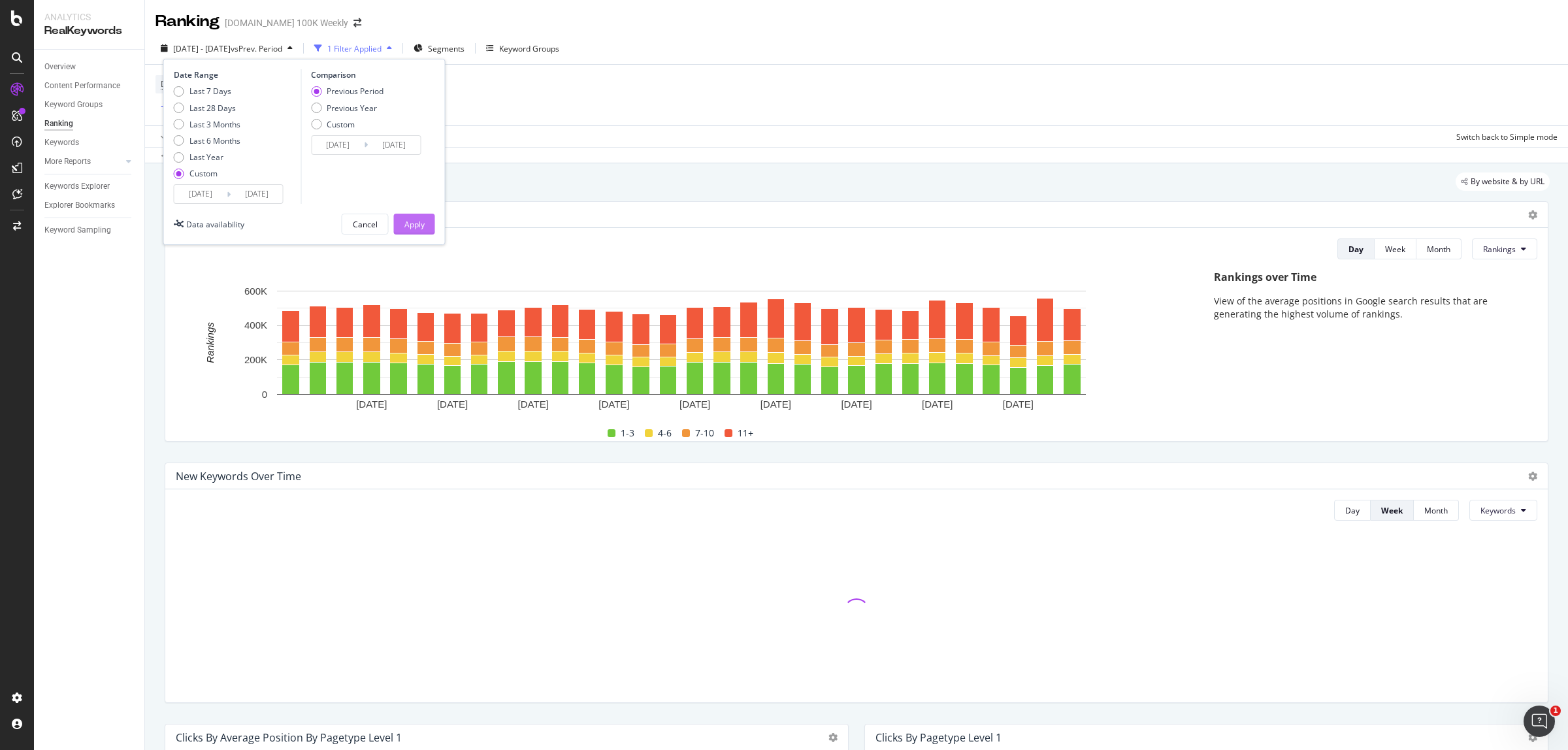
click at [406, 224] on div "Apply" at bounding box center [414, 223] width 20 height 11
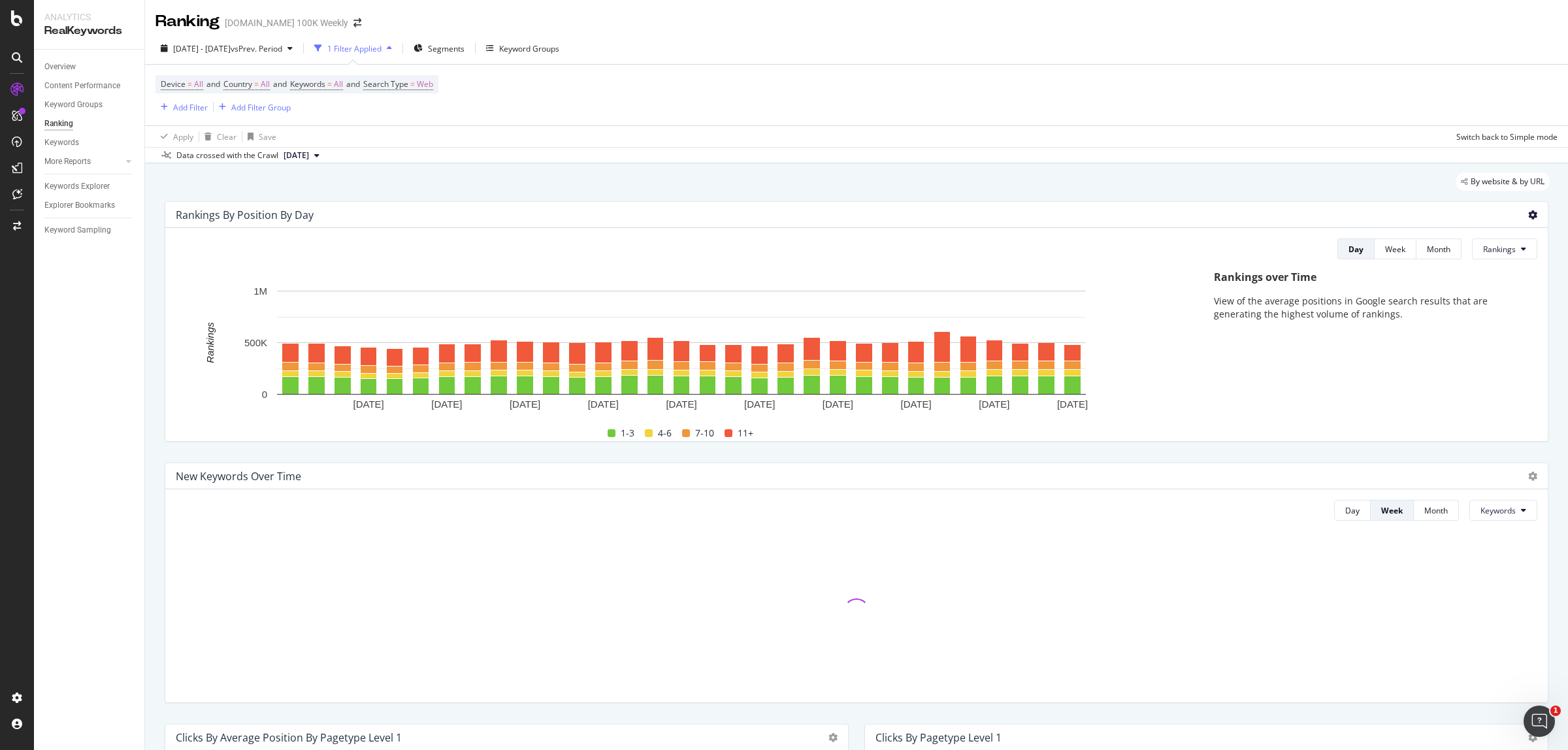
click at [1529, 218] on icon at bounding box center [1533, 214] width 9 height 9
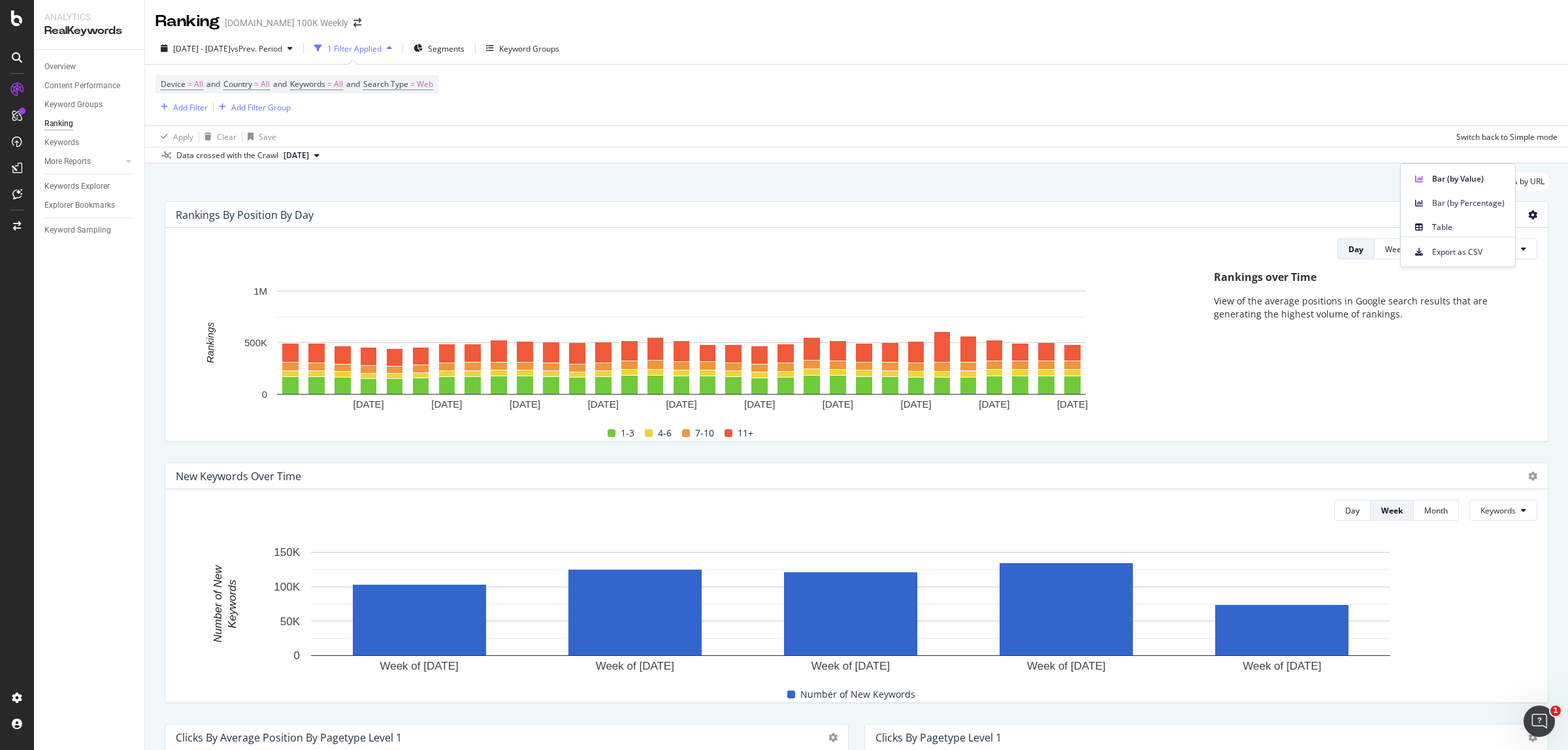
click at [1449, 255] on span "Export as CSV" at bounding box center [1468, 252] width 72 height 12
click at [214, 54] on div "[DATE] - [DATE] vs Prev. Period" at bounding box center [228, 48] width 109 height 11
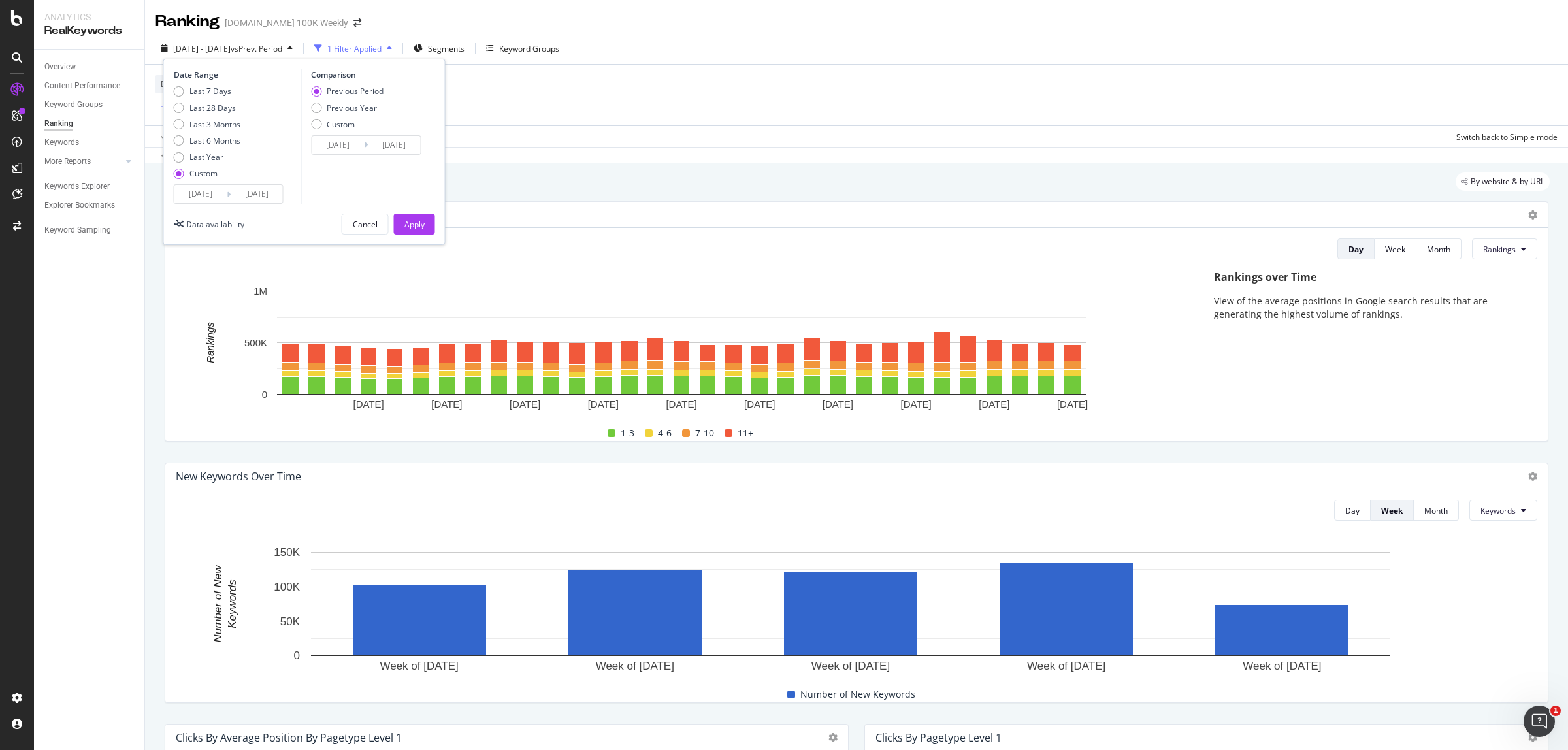
click at [187, 195] on input "[DATE]" at bounding box center [201, 194] width 52 height 18
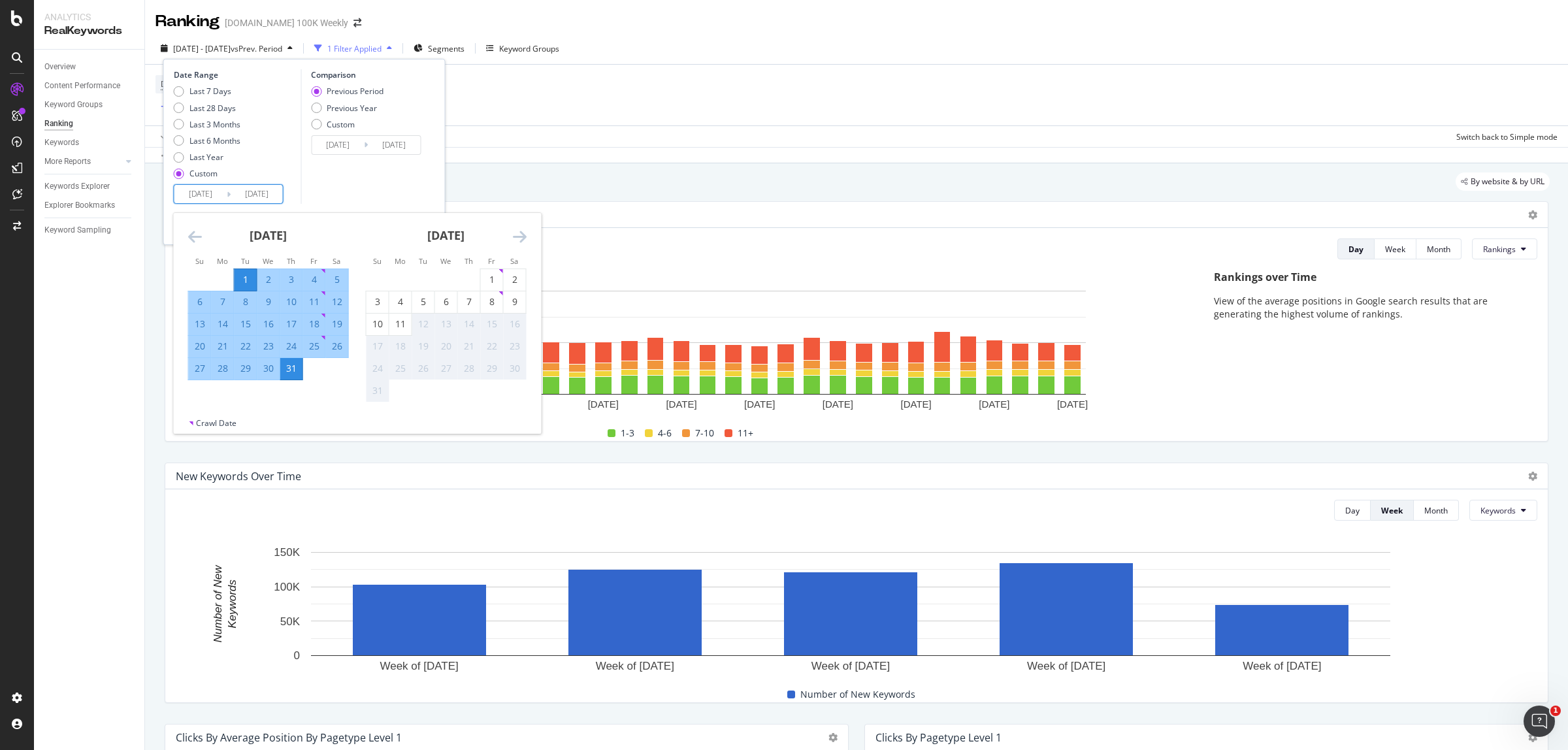
click at [196, 237] on icon "Move backward to switch to the previous month." at bounding box center [195, 236] width 13 height 16
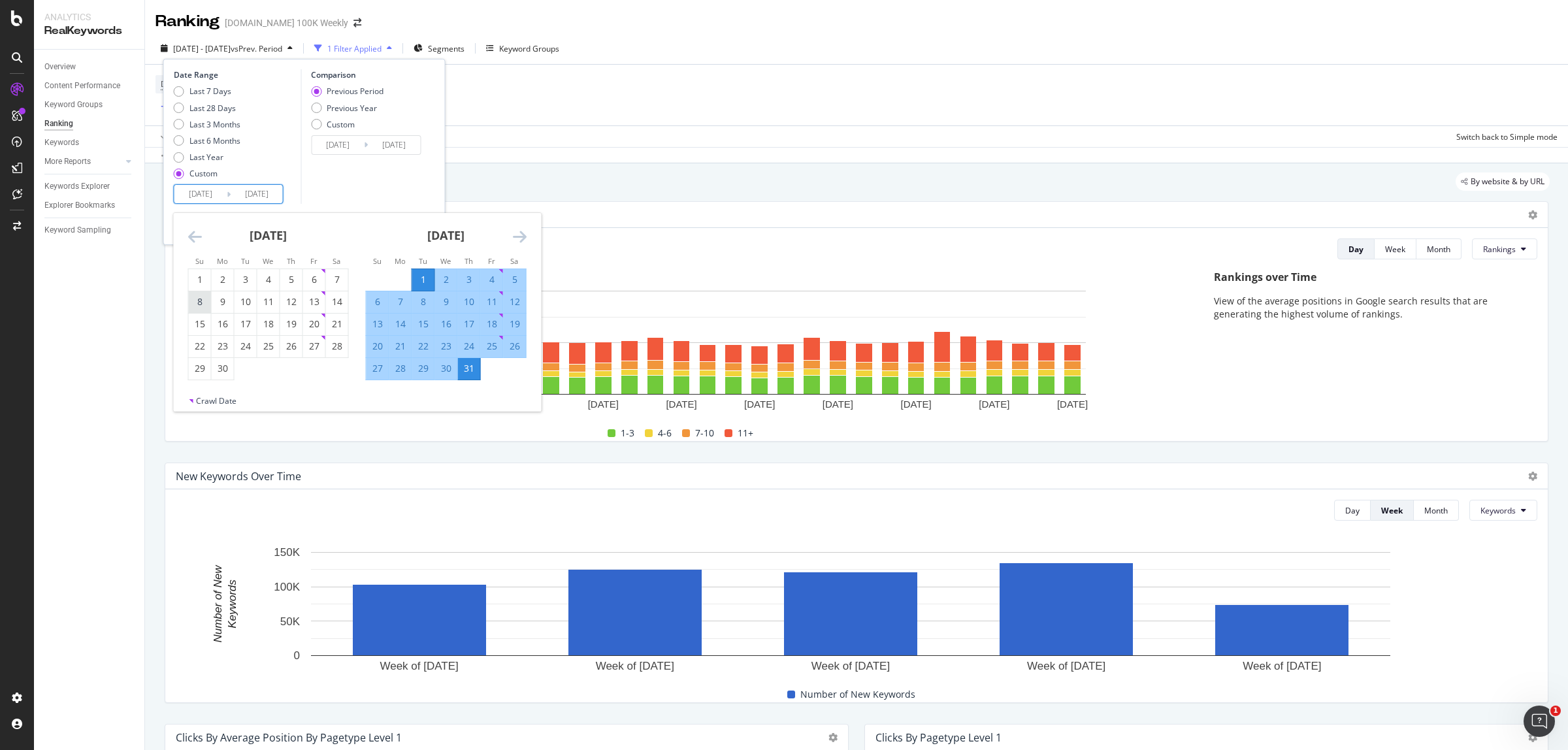
drag, startPoint x: 203, startPoint y: 275, endPoint x: 207, endPoint y: 307, distance: 32.2
click at [201, 275] on div "1" at bounding box center [200, 280] width 22 height 13
type input "[DATE]"
type input "2025/04/01"
type input "[DATE]"
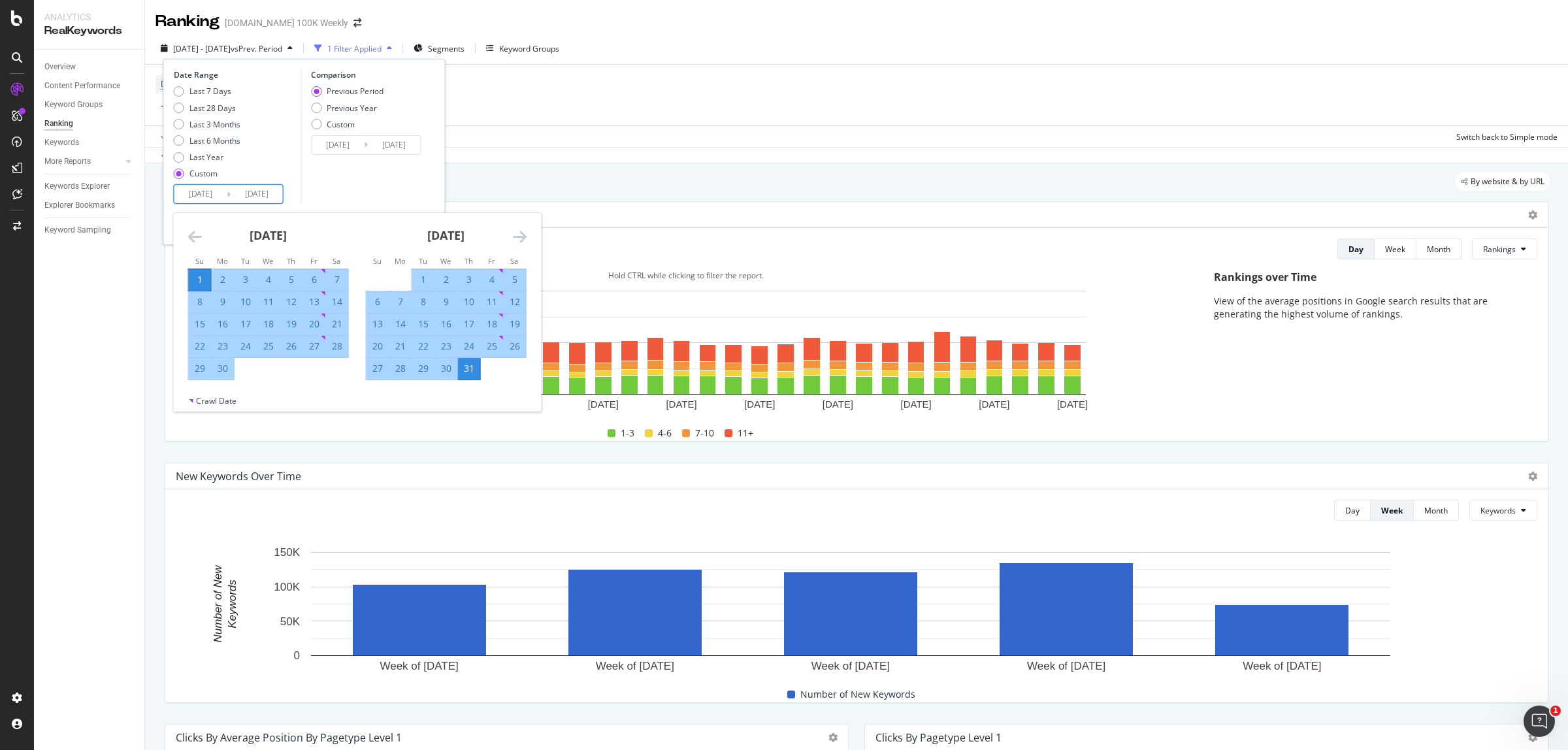
click at [223, 367] on div "30" at bounding box center [223, 369] width 22 height 13
type input "[DATE]"
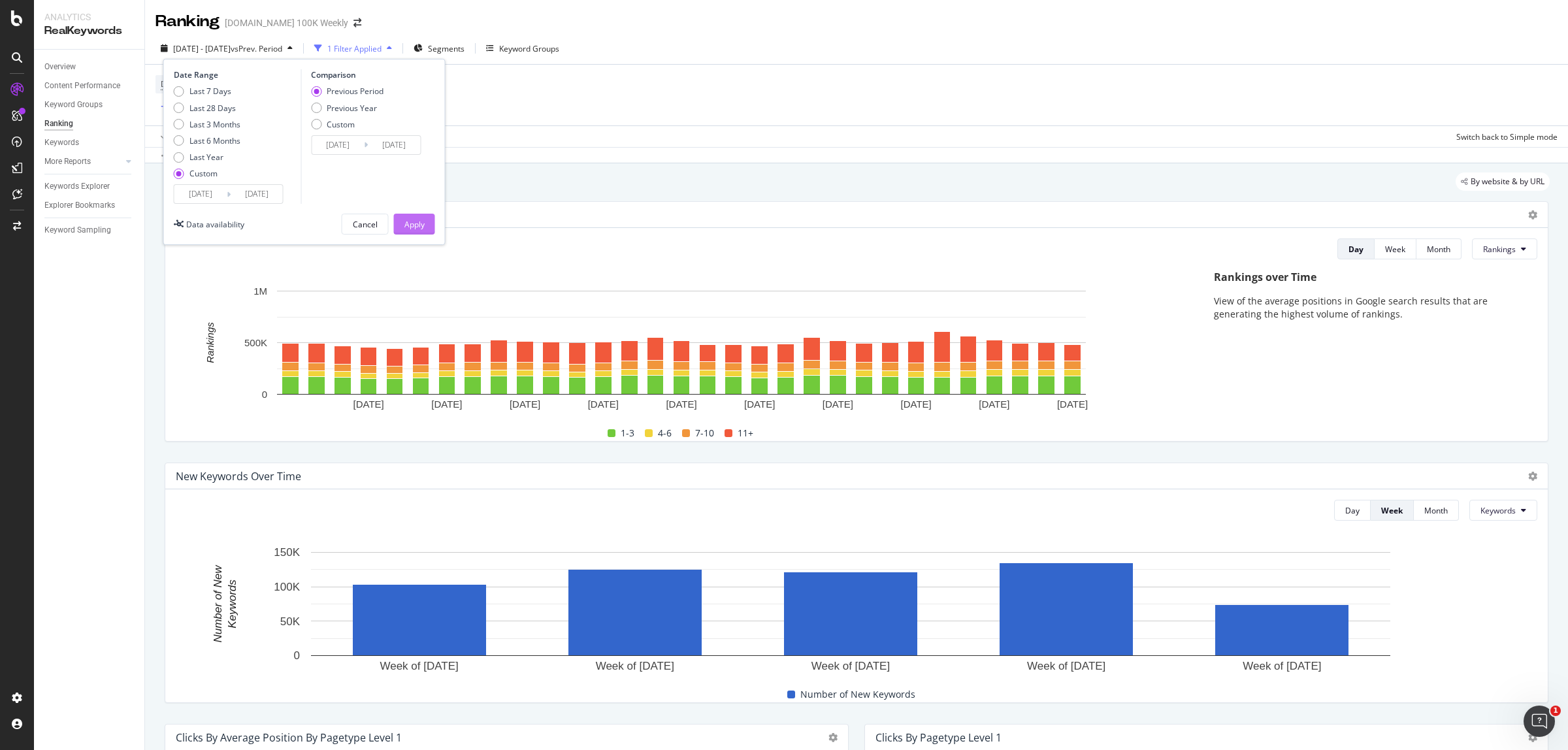
click at [415, 222] on div "Apply" at bounding box center [414, 223] width 20 height 11
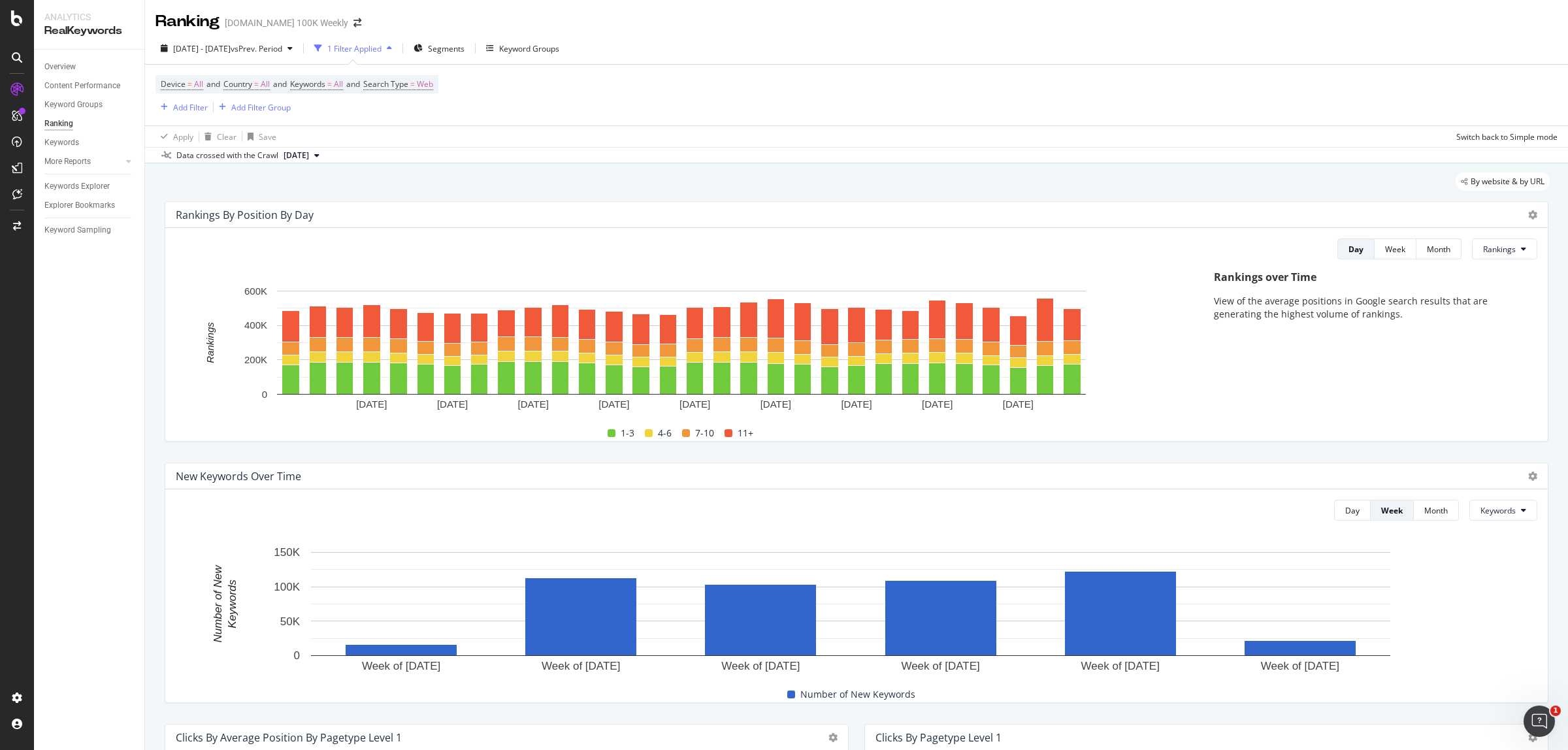
click at [1523, 222] on div "Rankings By Position By Day" at bounding box center [856, 214] width 1382 height 26
click at [1529, 212] on icon at bounding box center [1533, 214] width 9 height 9
click at [1467, 250] on span "Export as CSV" at bounding box center [1468, 252] width 72 height 12
click at [282, 44] on span "vs Prev. Period" at bounding box center [255, 48] width 51 height 11
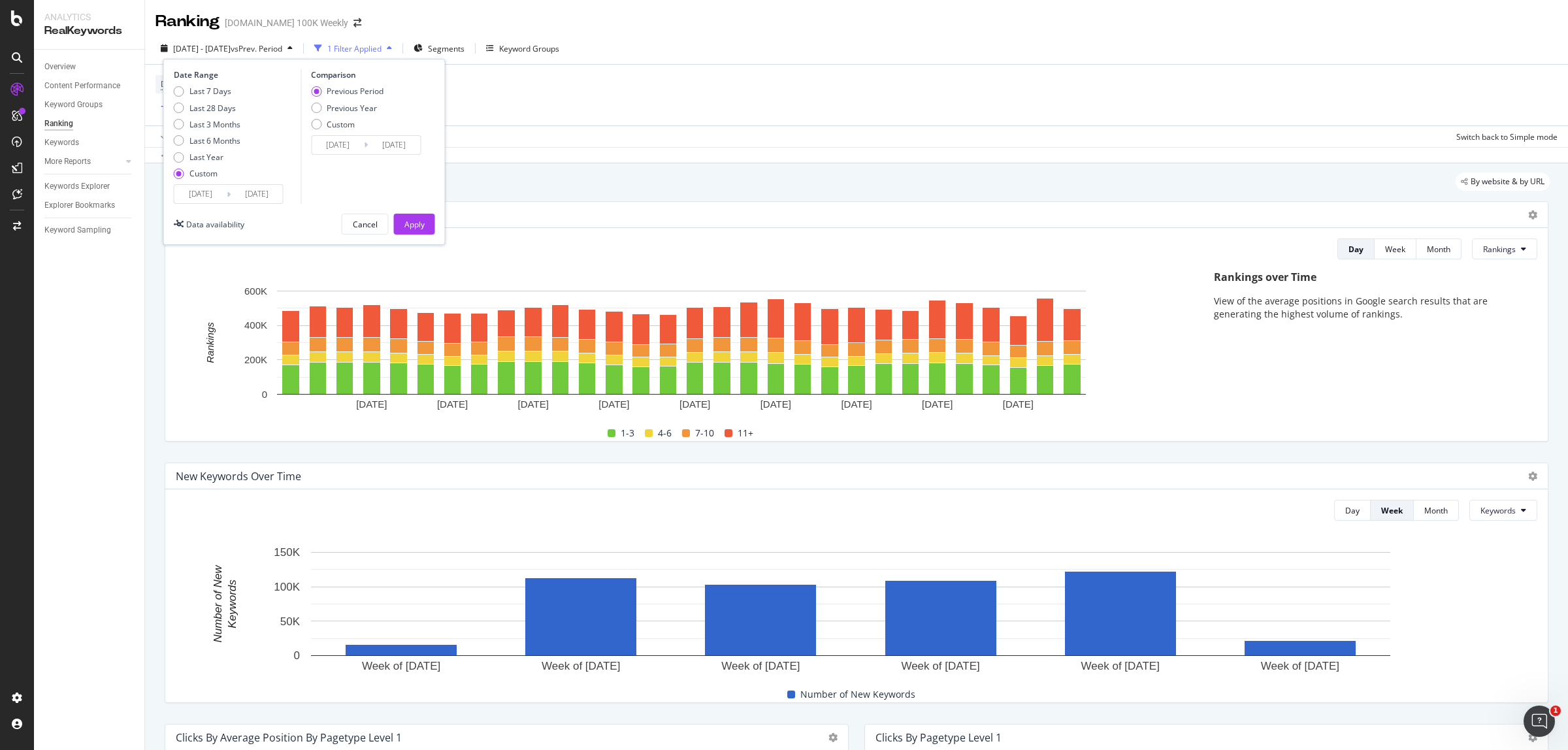
click at [782, 116] on div "Device = All and Country = All and Keywords = All and Search Type = Web Add Fil…" at bounding box center [856, 95] width 1402 height 60
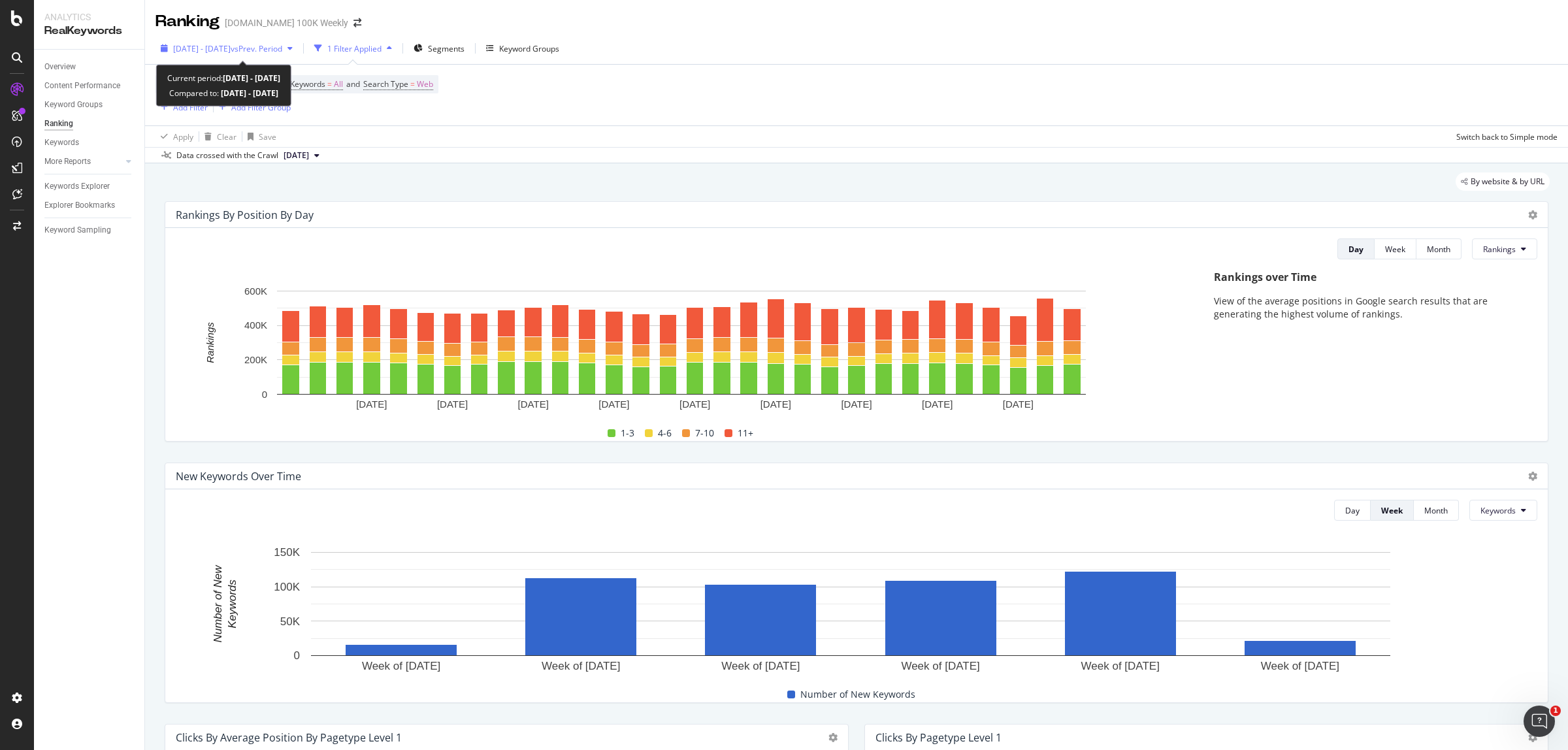
click at [210, 45] on span "[DATE] - [DATE]" at bounding box center [202, 48] width 57 height 11
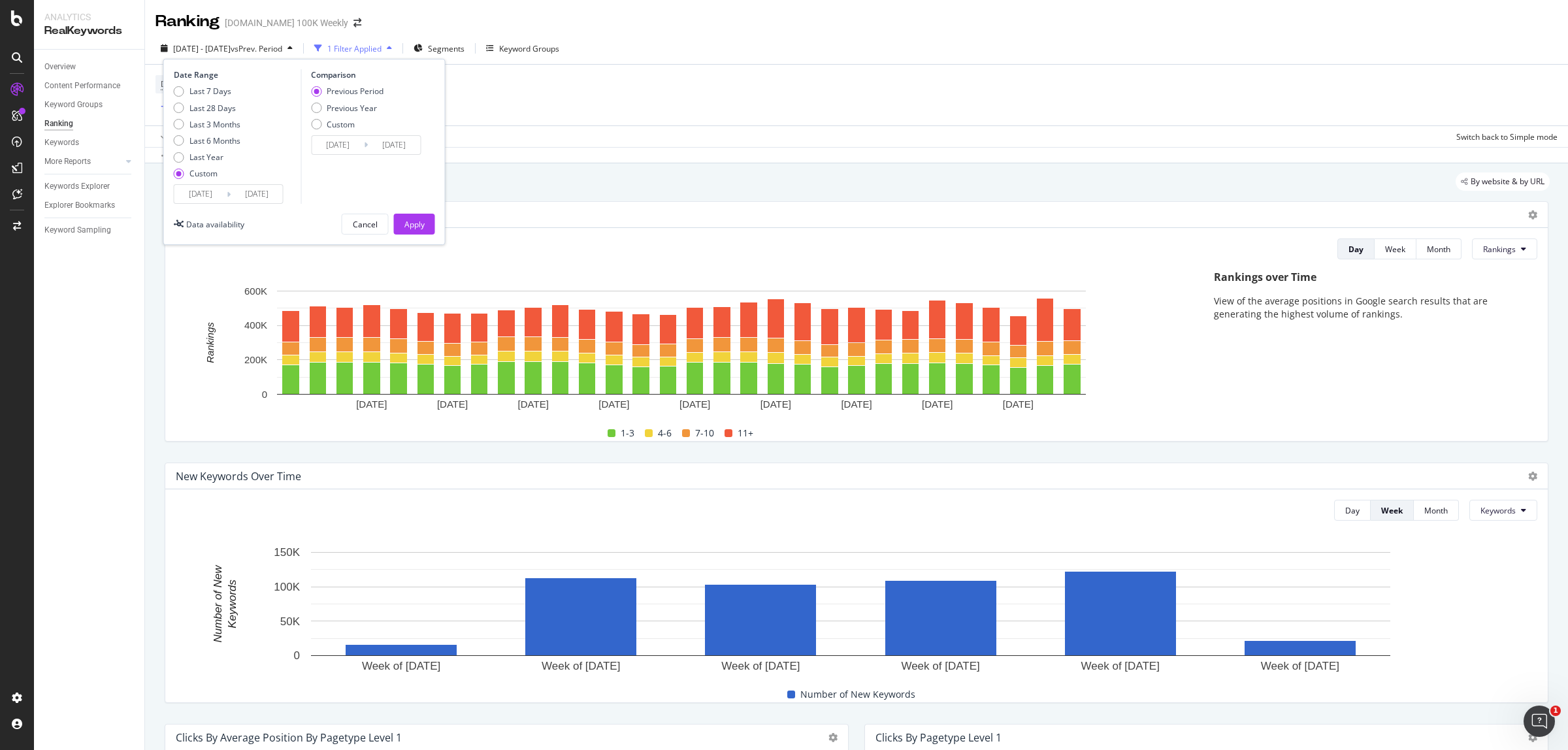
click at [198, 197] on input "[DATE]" at bounding box center [201, 194] width 52 height 18
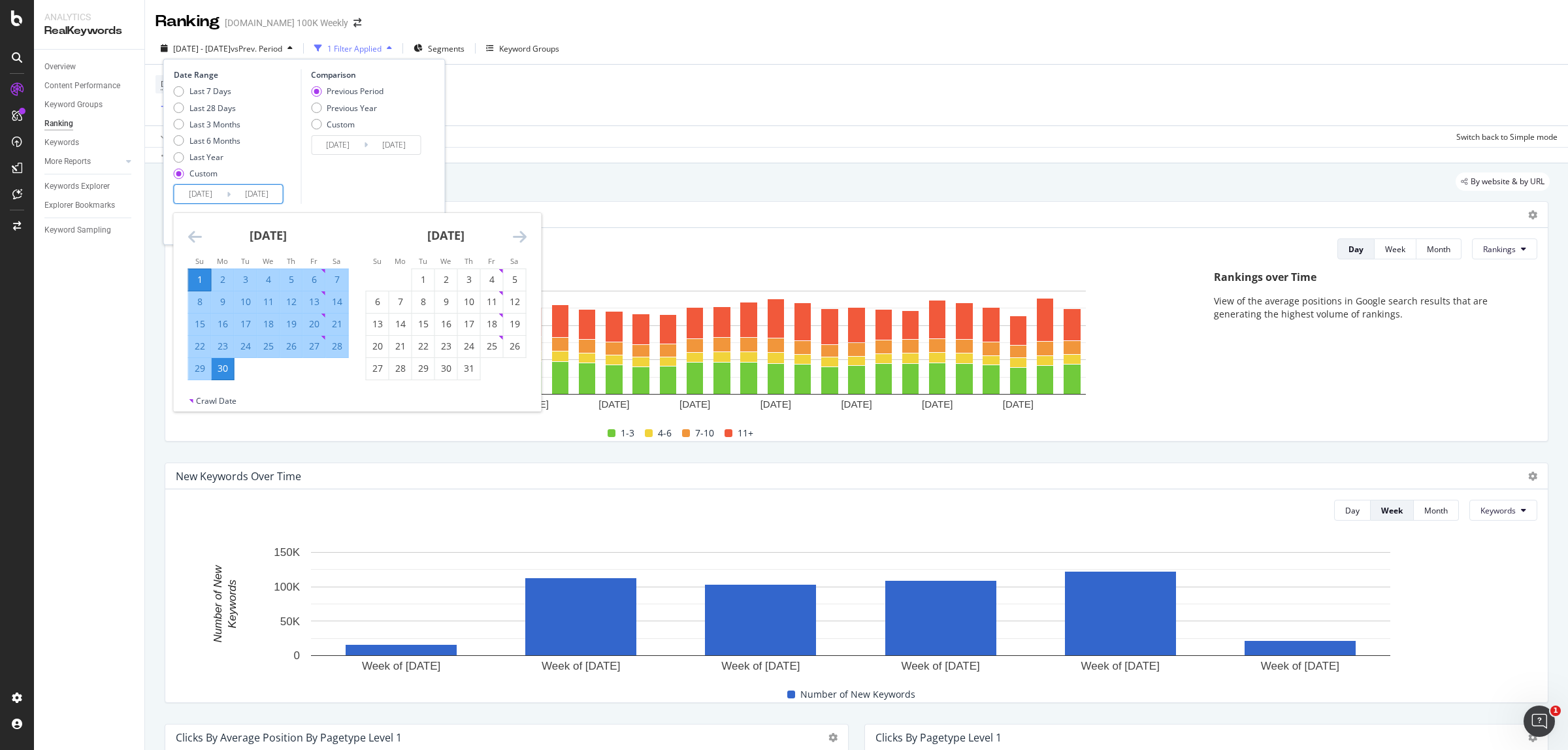
click at [192, 236] on icon "Move backward to switch to the previous month." at bounding box center [195, 236] width 13 height 16
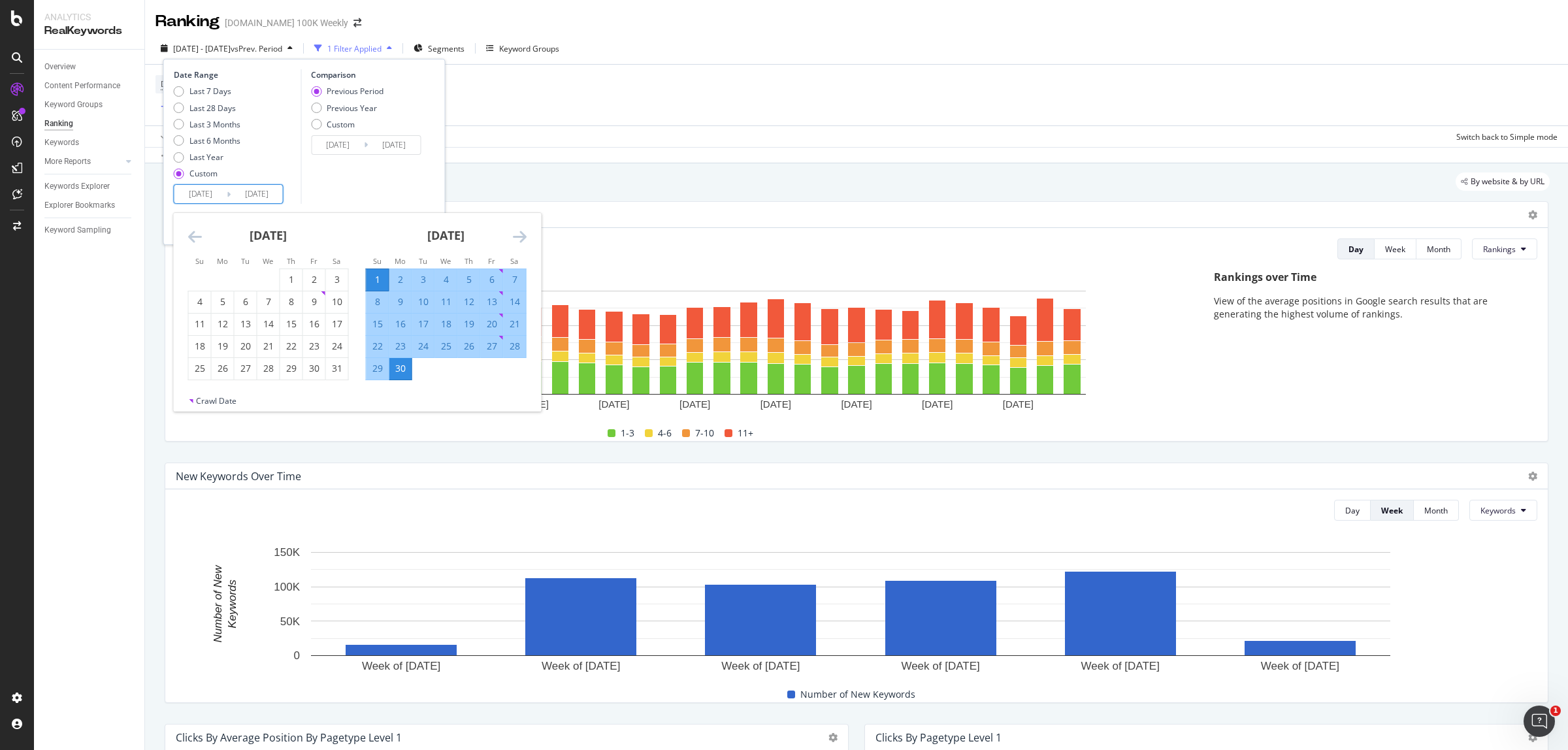
click at [192, 236] on icon "Move backward to switch to the previous month." at bounding box center [195, 236] width 13 height 16
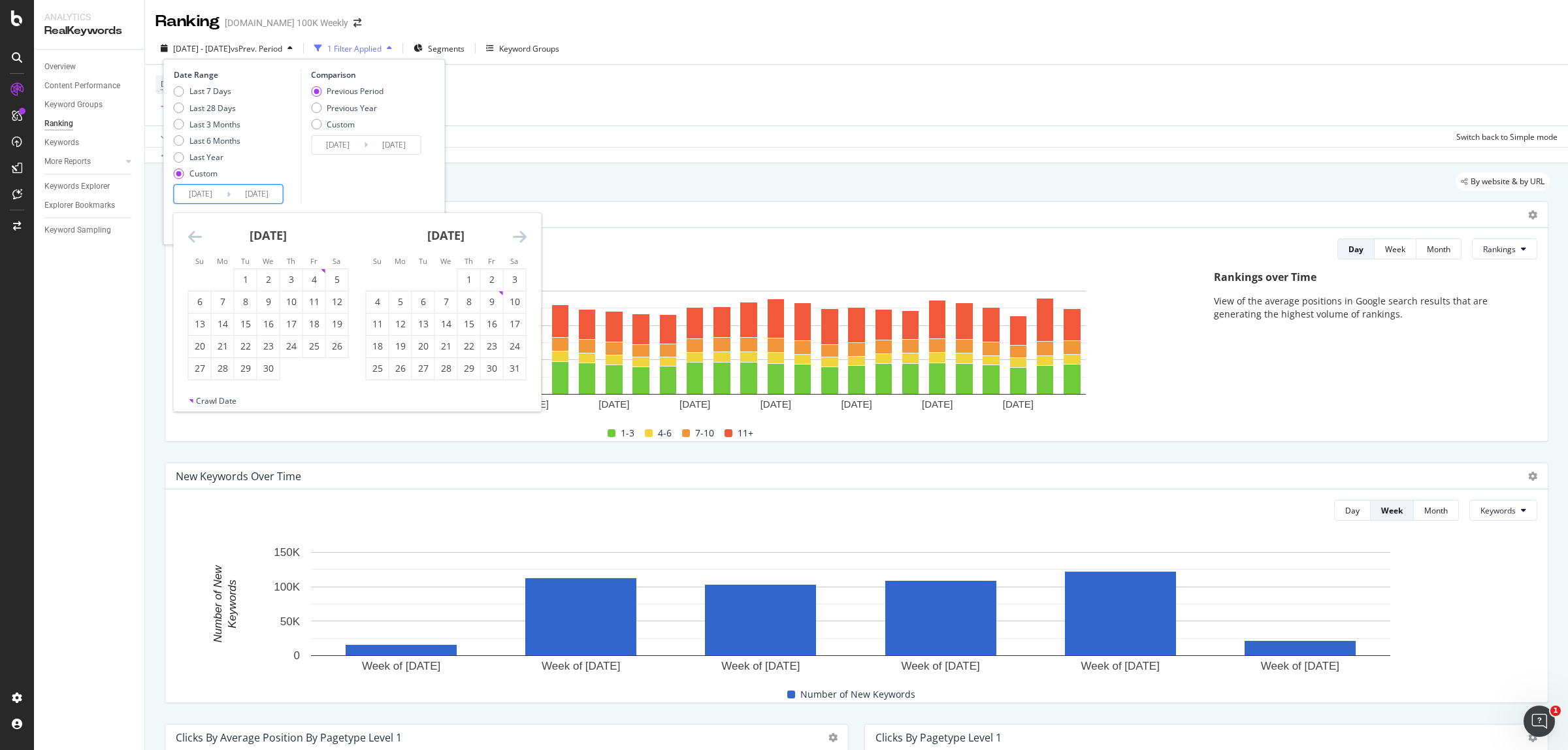
click at [192, 236] on icon "Move backward to switch to the previous month." at bounding box center [195, 236] width 13 height 16
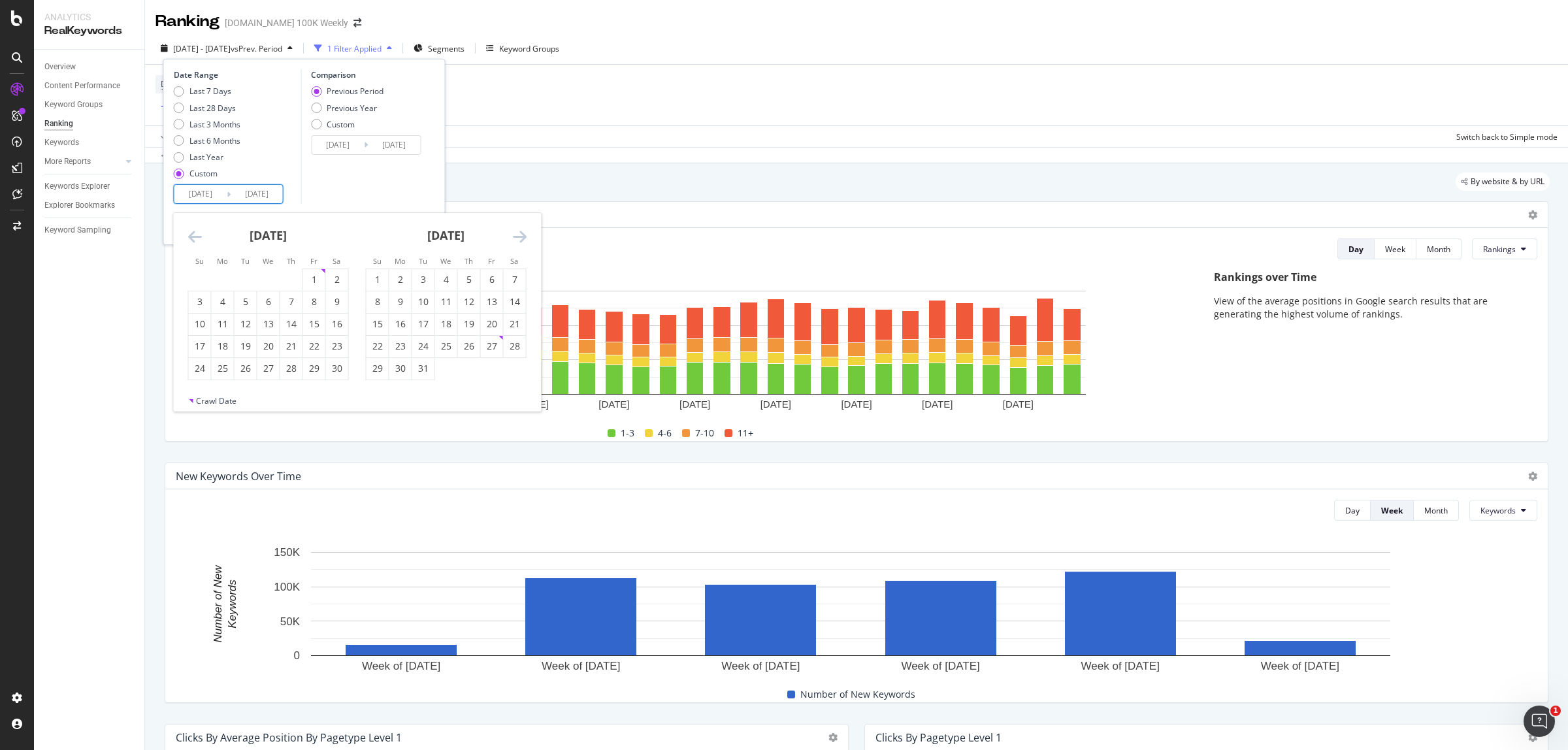
click at [192, 236] on icon "Move backward to switch to the previous month." at bounding box center [195, 236] width 13 height 16
click at [193, 239] on icon "Move backward to switch to the previous month." at bounding box center [195, 236] width 13 height 16
click at [227, 279] on div "1" at bounding box center [223, 280] width 22 height 13
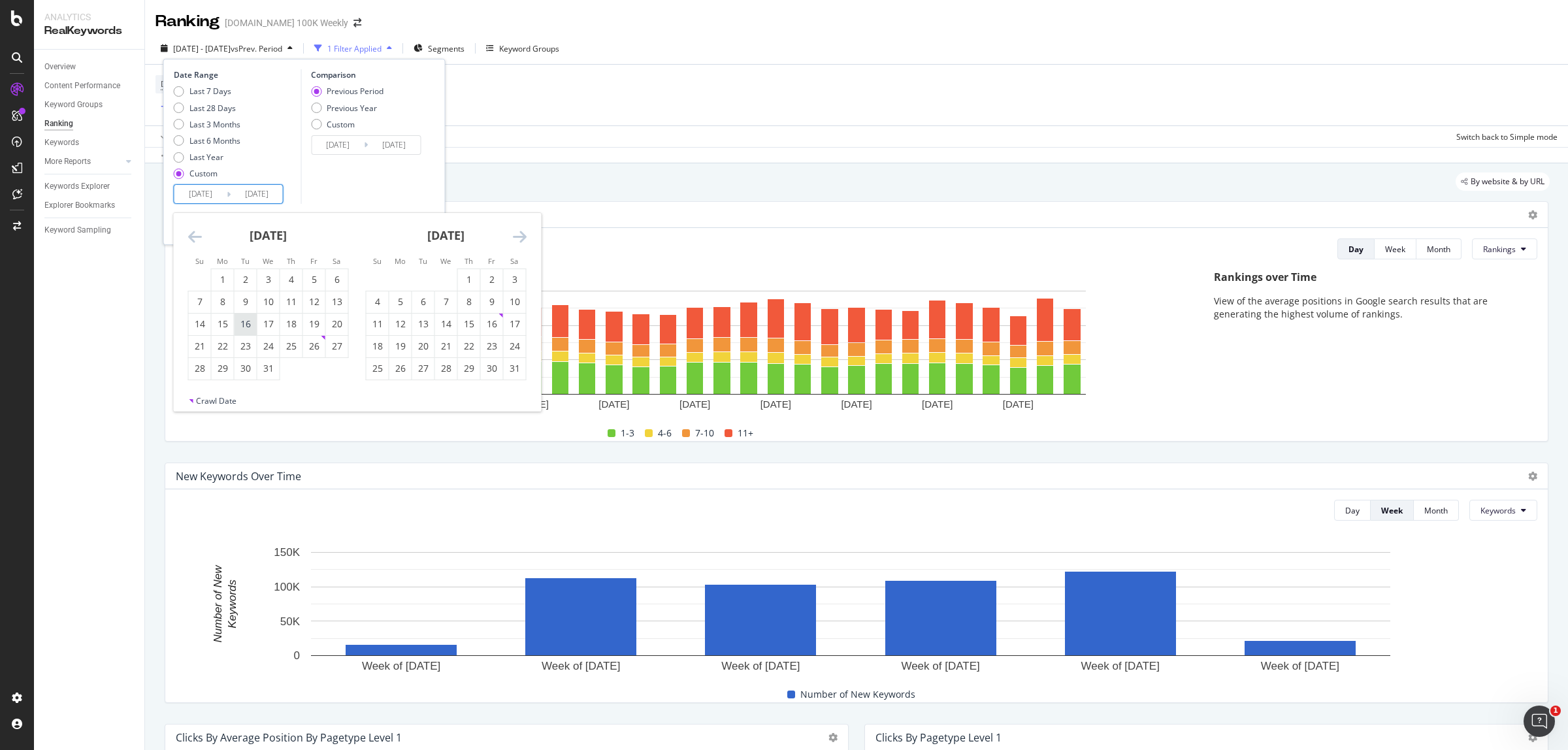
type input "[DATE]"
type input "2023/07/02"
type input "[DATE]"
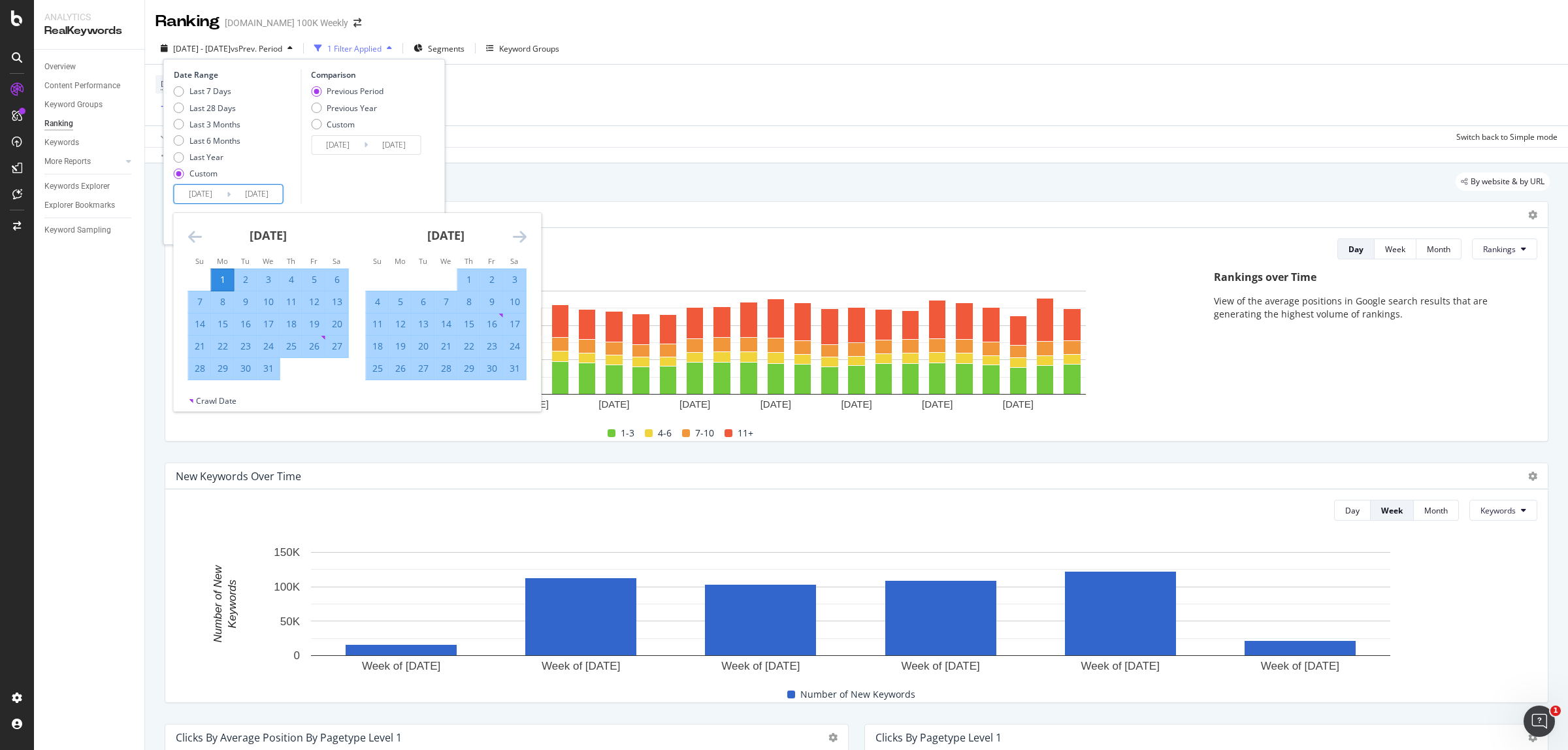
click at [266, 363] on div "31" at bounding box center [268, 369] width 22 height 13
type input "2024/07/31"
type input "[DATE]"
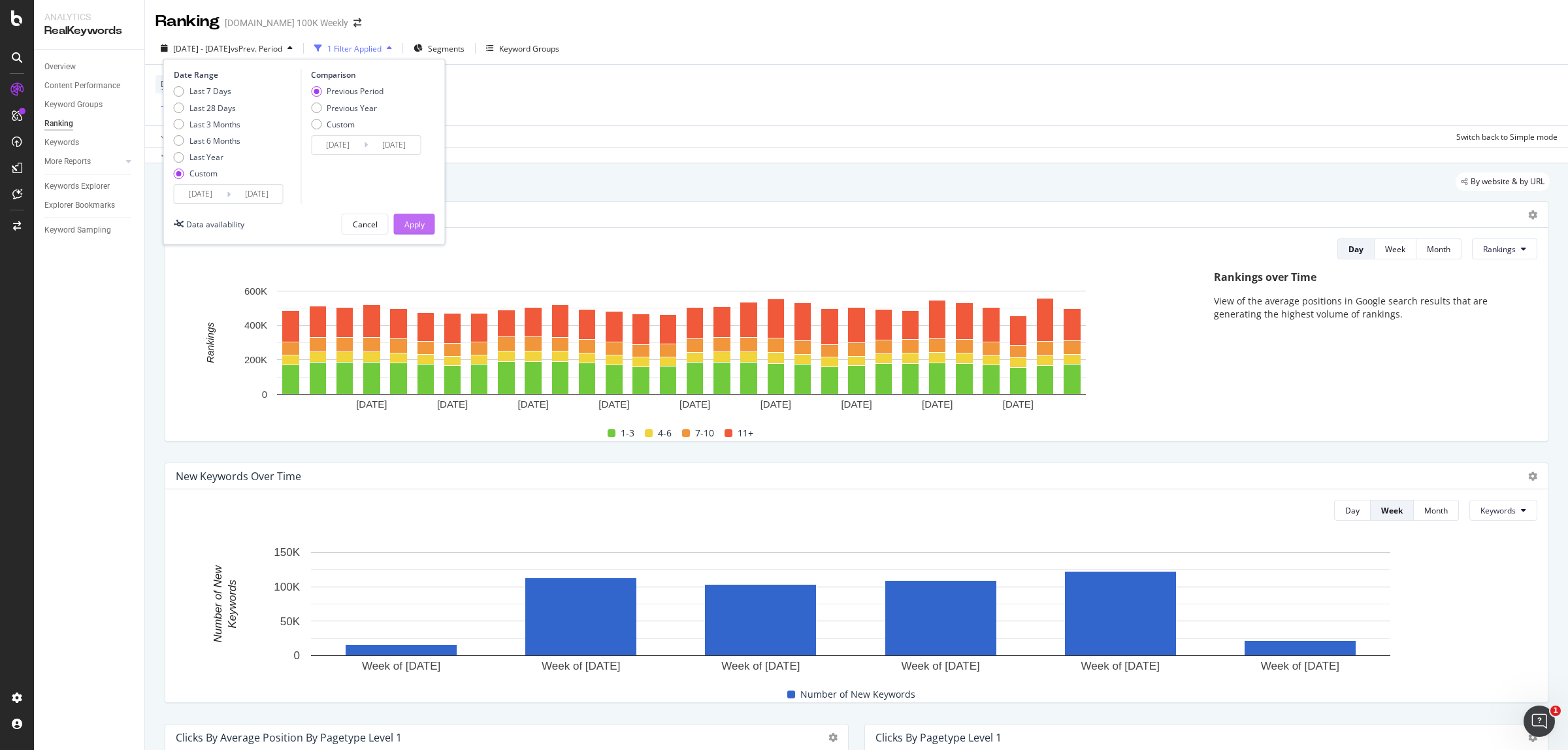
click at [418, 222] on div "Apply" at bounding box center [414, 223] width 20 height 11
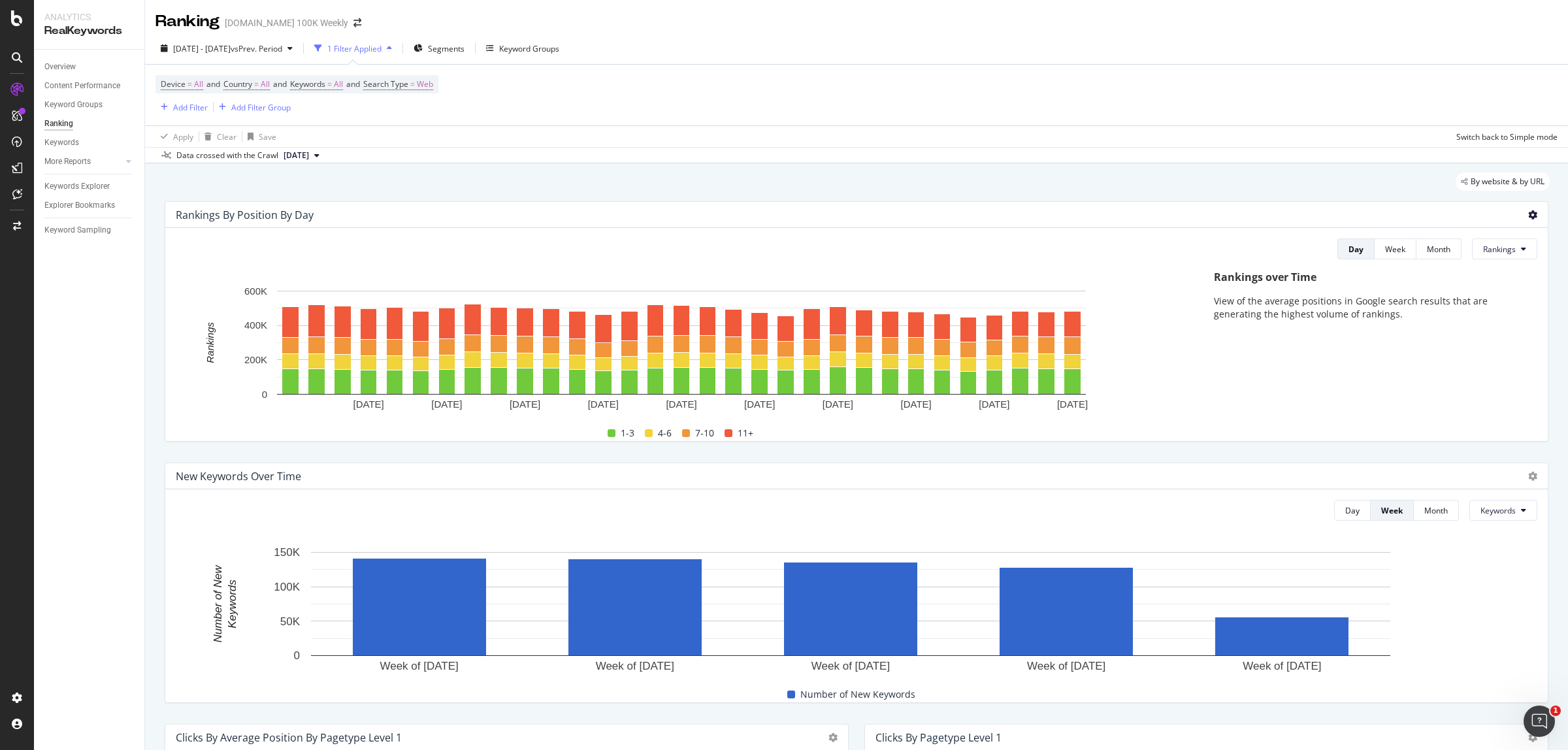
click at [1529, 218] on icon at bounding box center [1533, 214] width 9 height 9
click at [1444, 253] on span "Export as CSV" at bounding box center [1468, 252] width 72 height 12
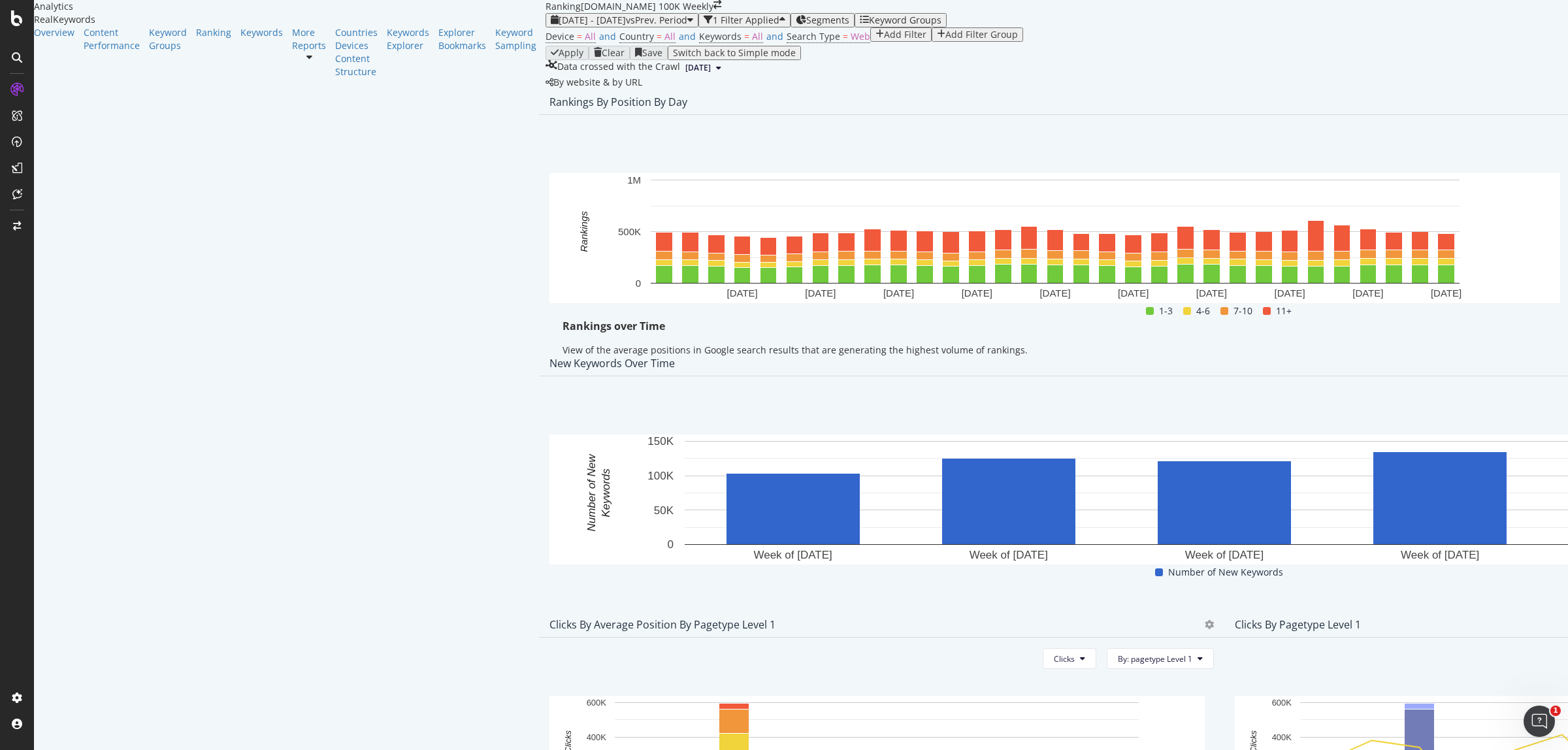
click at [1447, 260] on div "Export as CSV" at bounding box center [1458, 251] width 114 height 19
click at [559, 26] on span "[DATE] - [DATE]" at bounding box center [592, 19] width 67 height 13
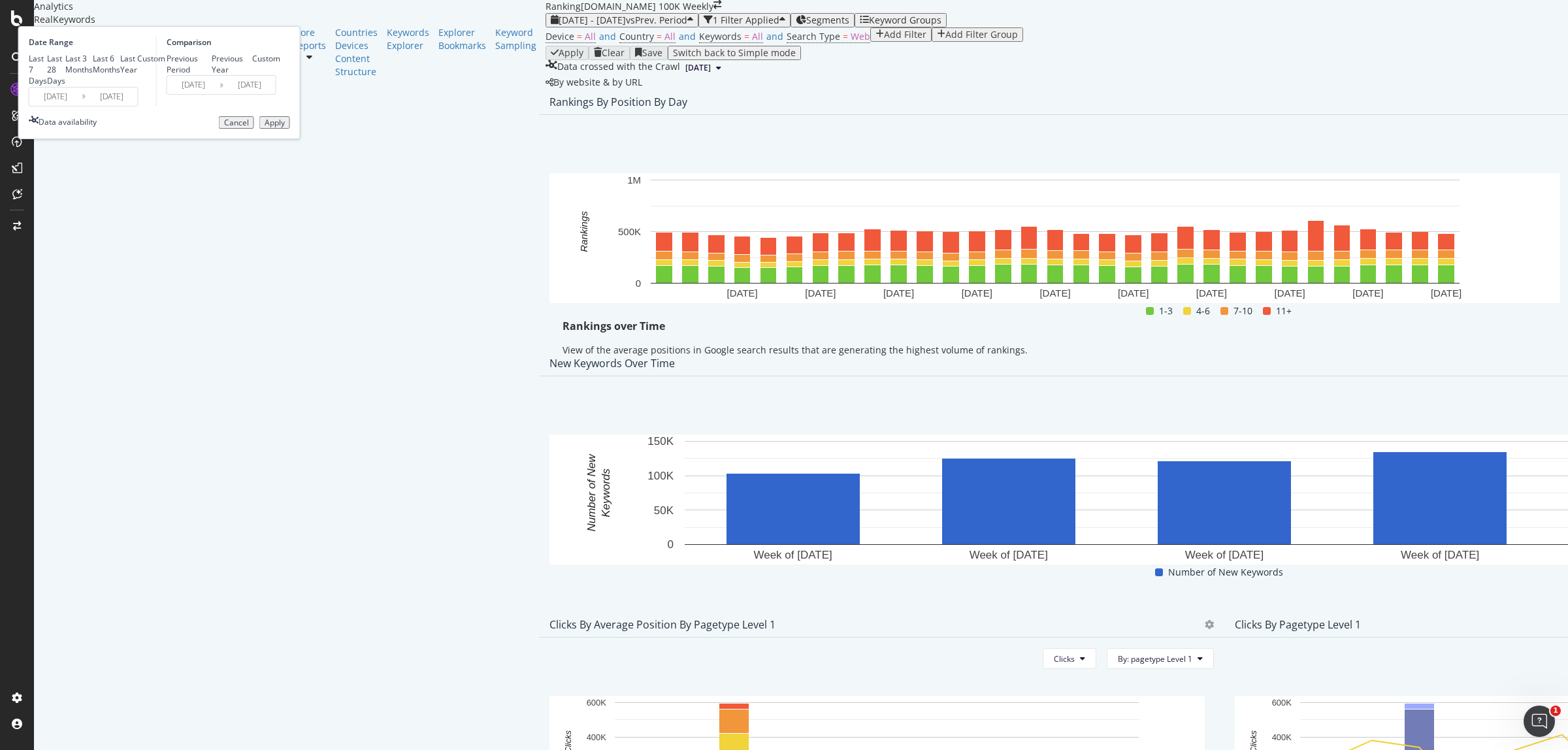
click at [82, 106] on input "[DATE]" at bounding box center [55, 97] width 52 height 18
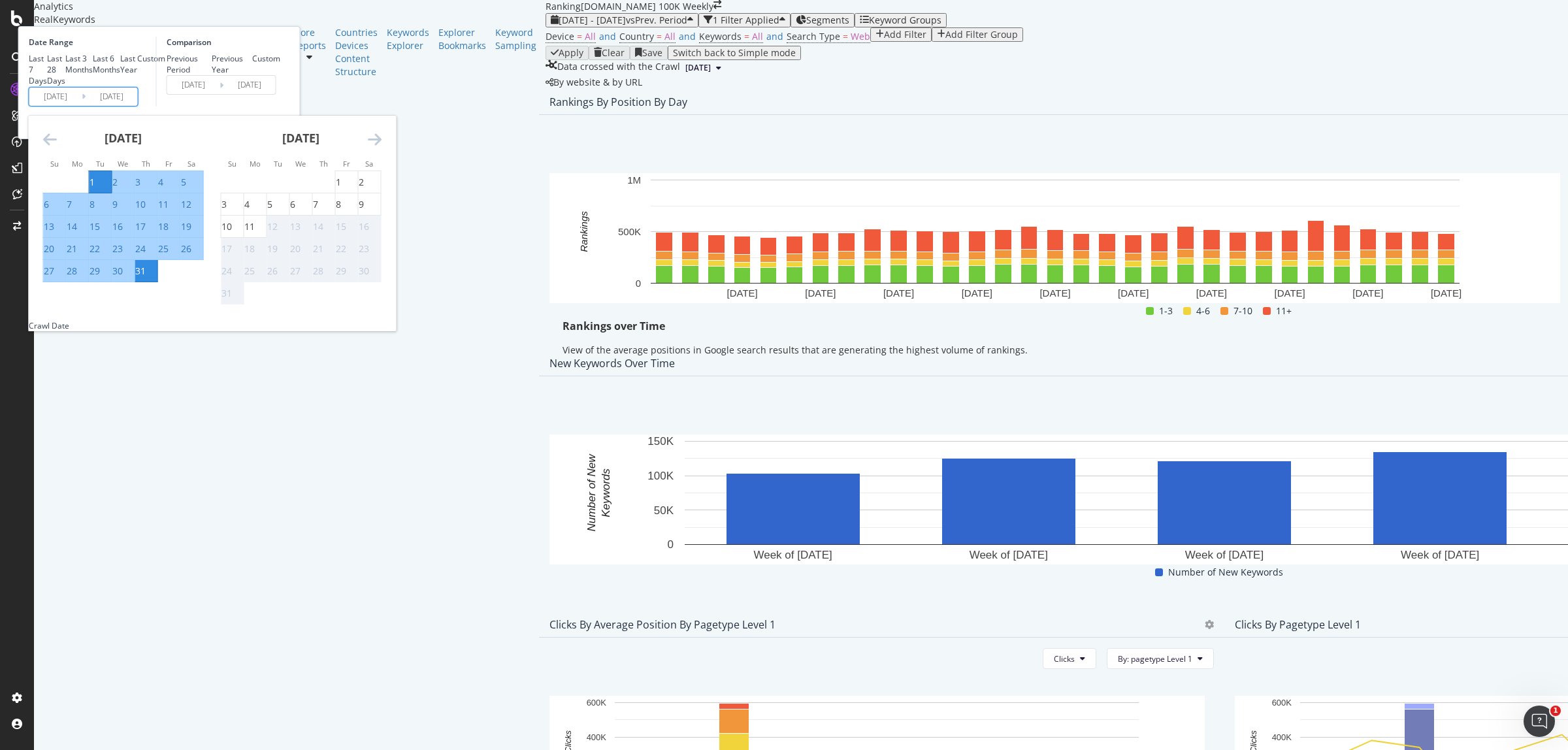
click at [57, 147] on icon "Move backward to switch to the previous month." at bounding box center [50, 139] width 13 height 16
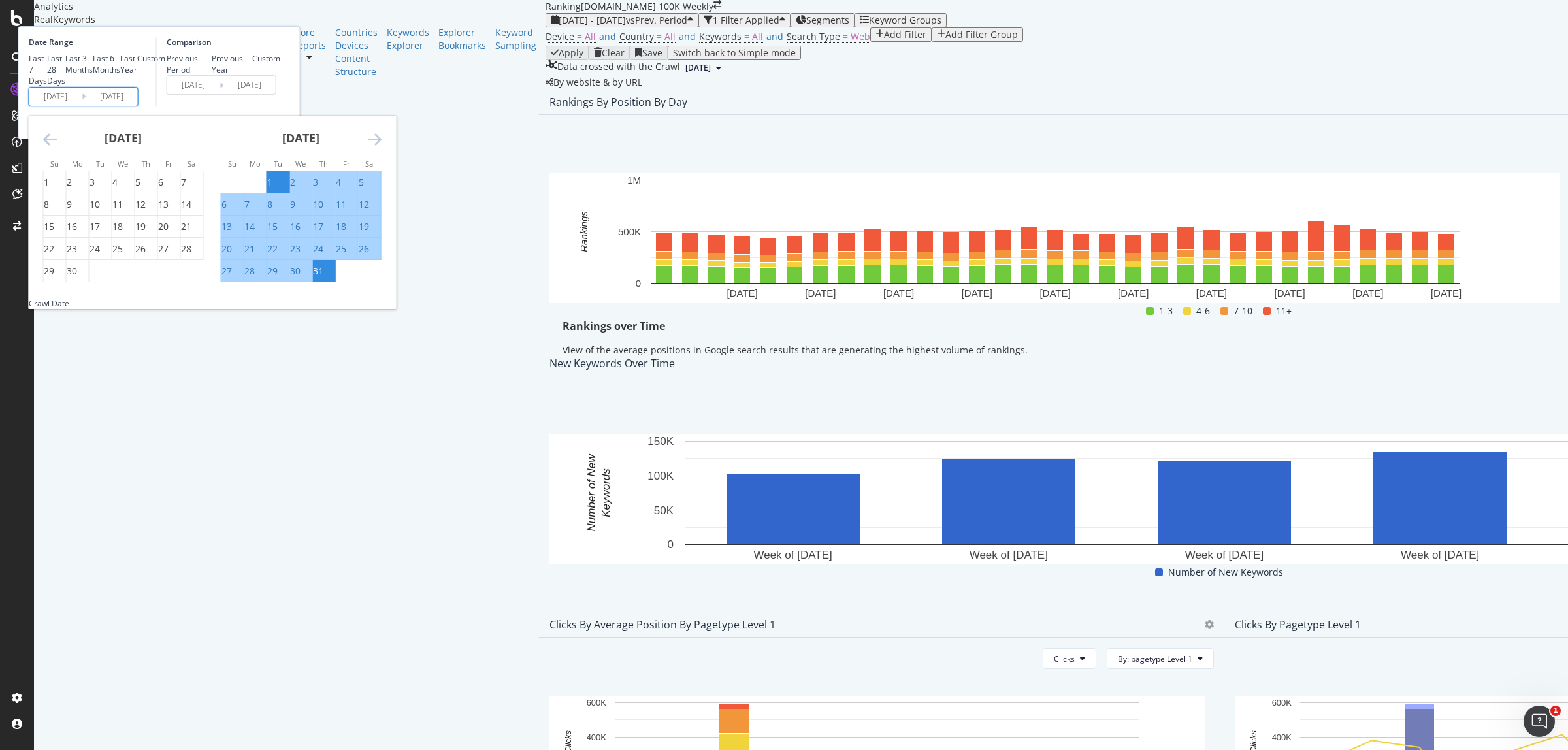
click at [57, 147] on icon "Move backward to switch to the previous month." at bounding box center [50, 139] width 13 height 16
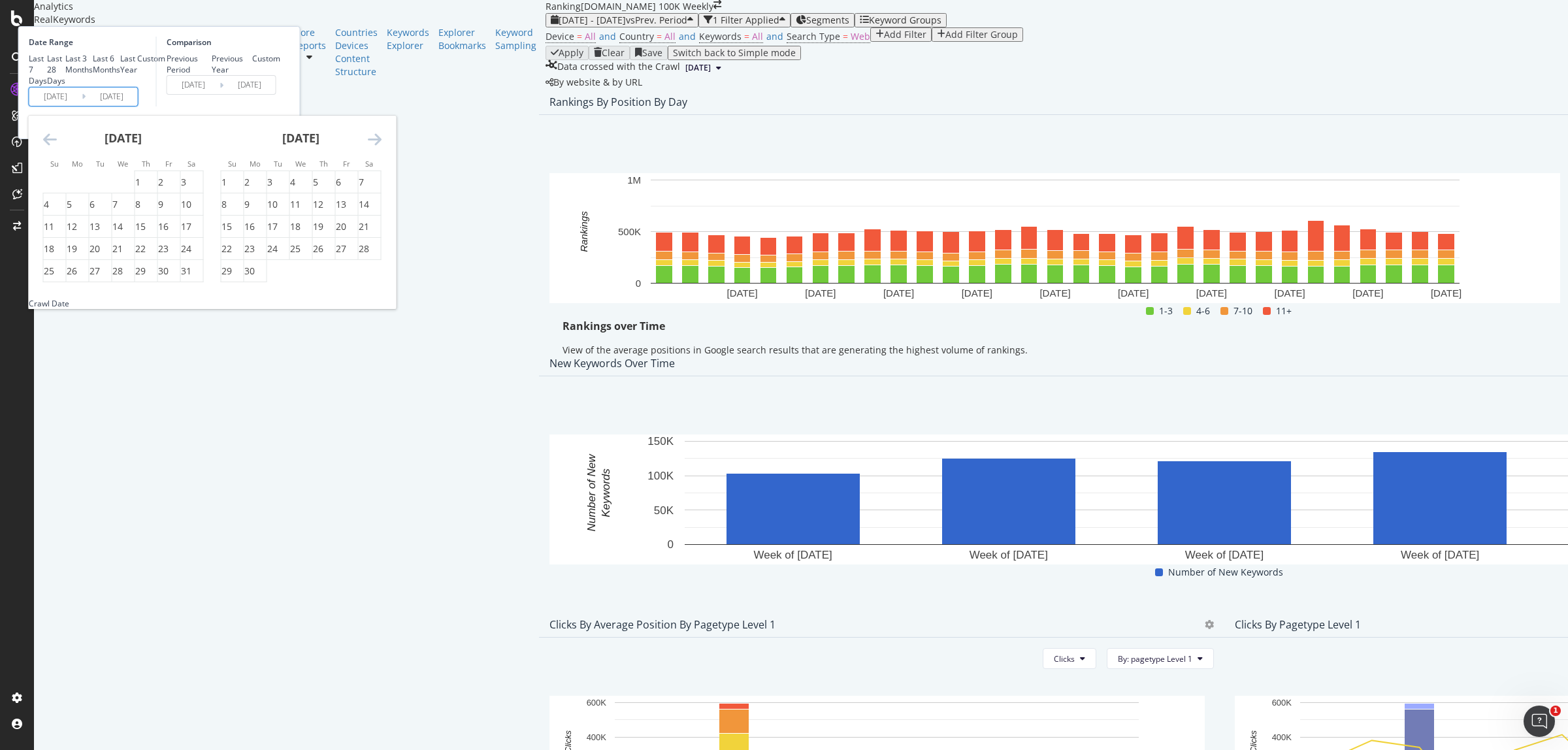
click at [57, 147] on icon "Move backward to switch to the previous month." at bounding box center [50, 139] width 13 height 16
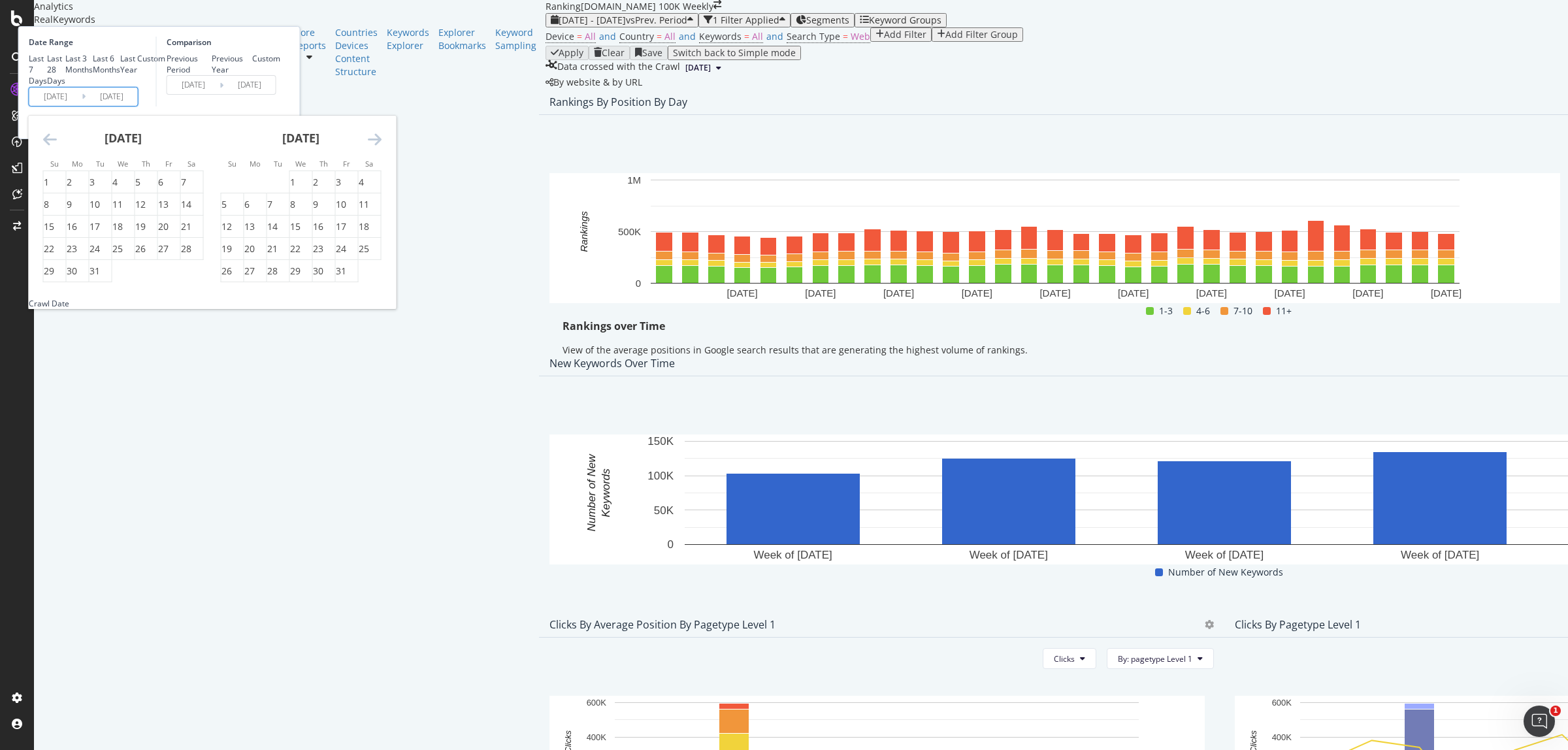
click at [57, 147] on icon "Move backward to switch to the previous month." at bounding box center [50, 139] width 13 height 16
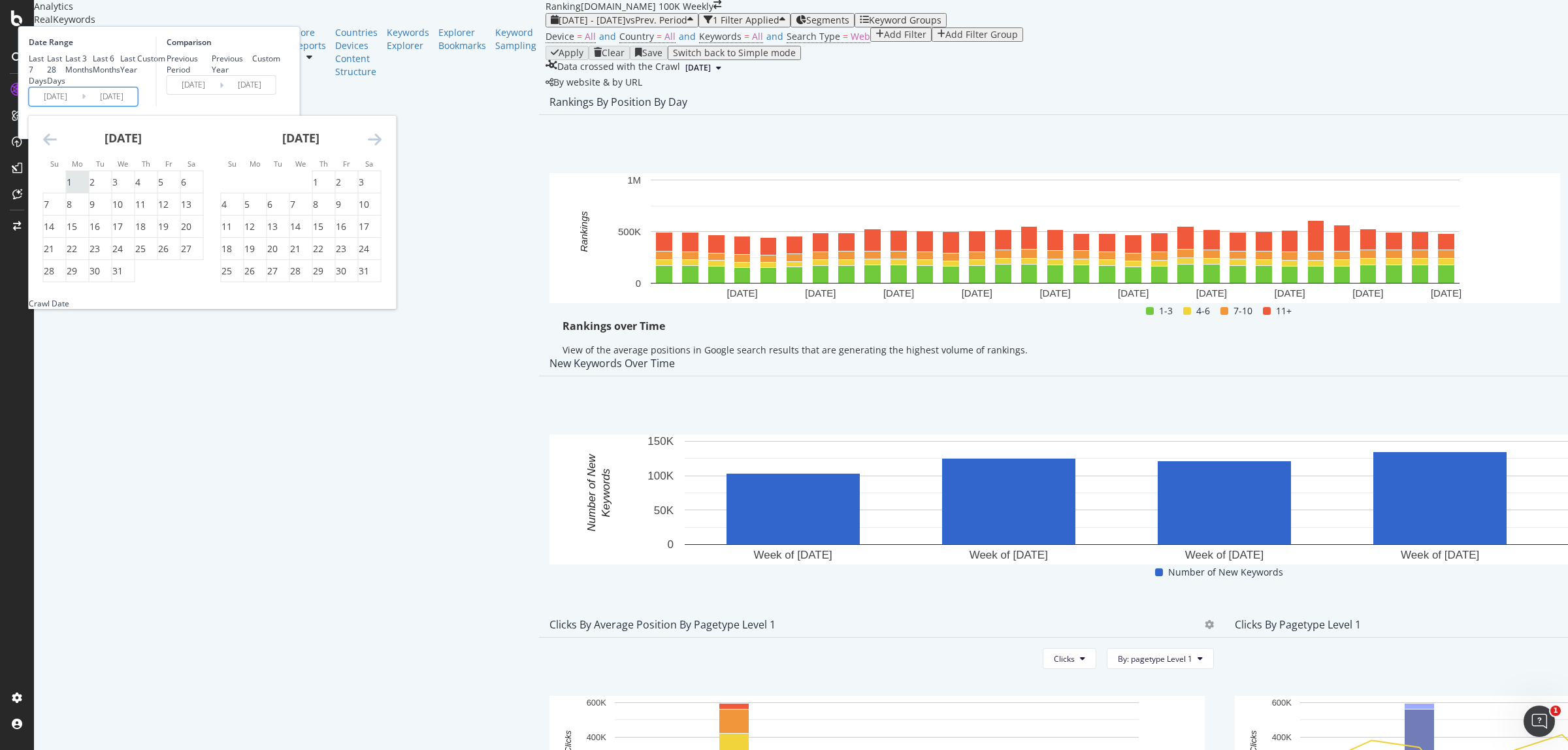
click at [72, 189] on div "1" at bounding box center [69, 182] width 5 height 13
type input "[DATE]"
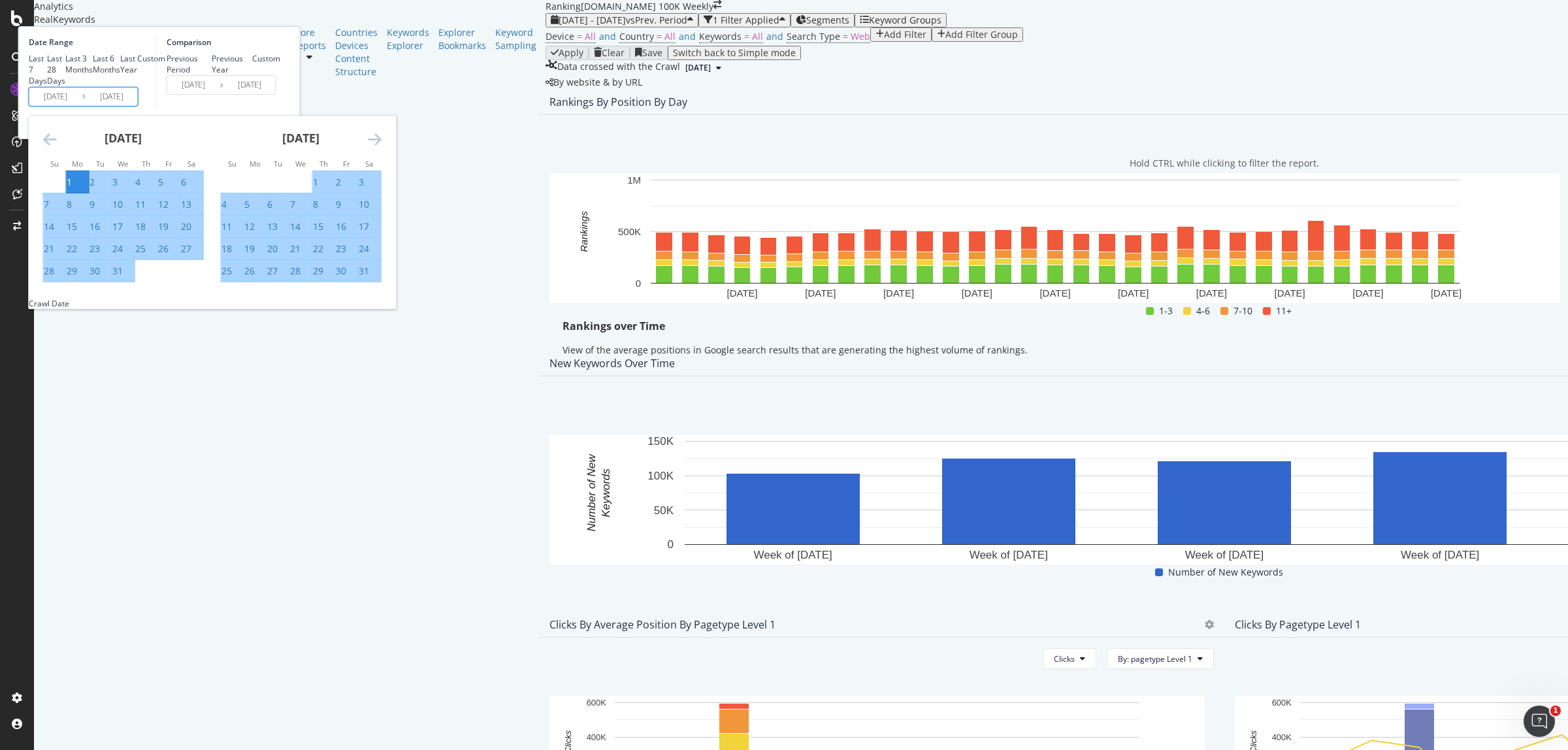
click at [123, 277] on div "31" at bounding box center [118, 271] width 10 height 13
type input "[DATE]"
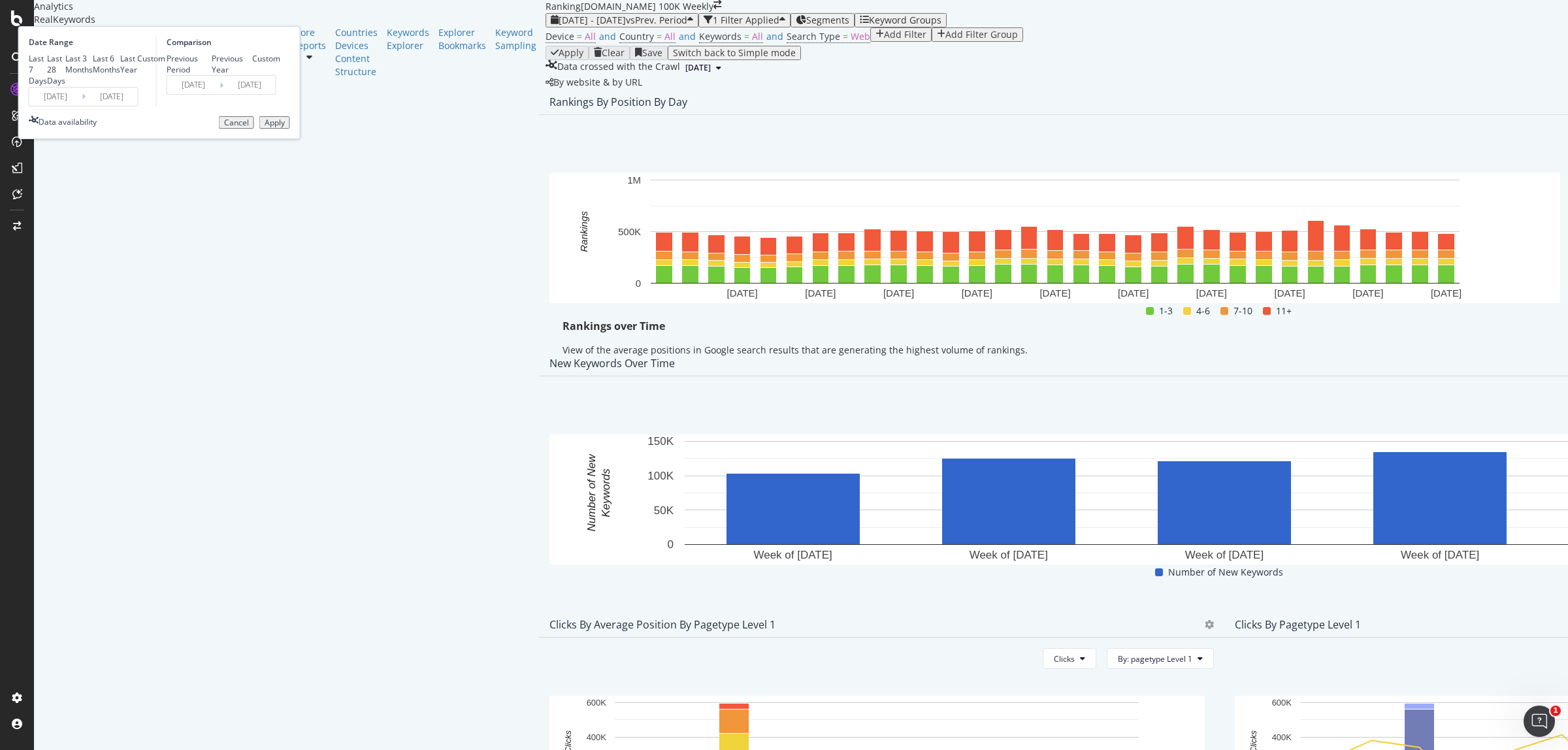
click at [301, 139] on div "Date Range Last 7 Days Last 28 Days Last 3 Months Last 6 Months Last Year Custo…" at bounding box center [160, 82] width 282 height 113
click at [285, 128] on div "Apply" at bounding box center [275, 123] width 20 height 9
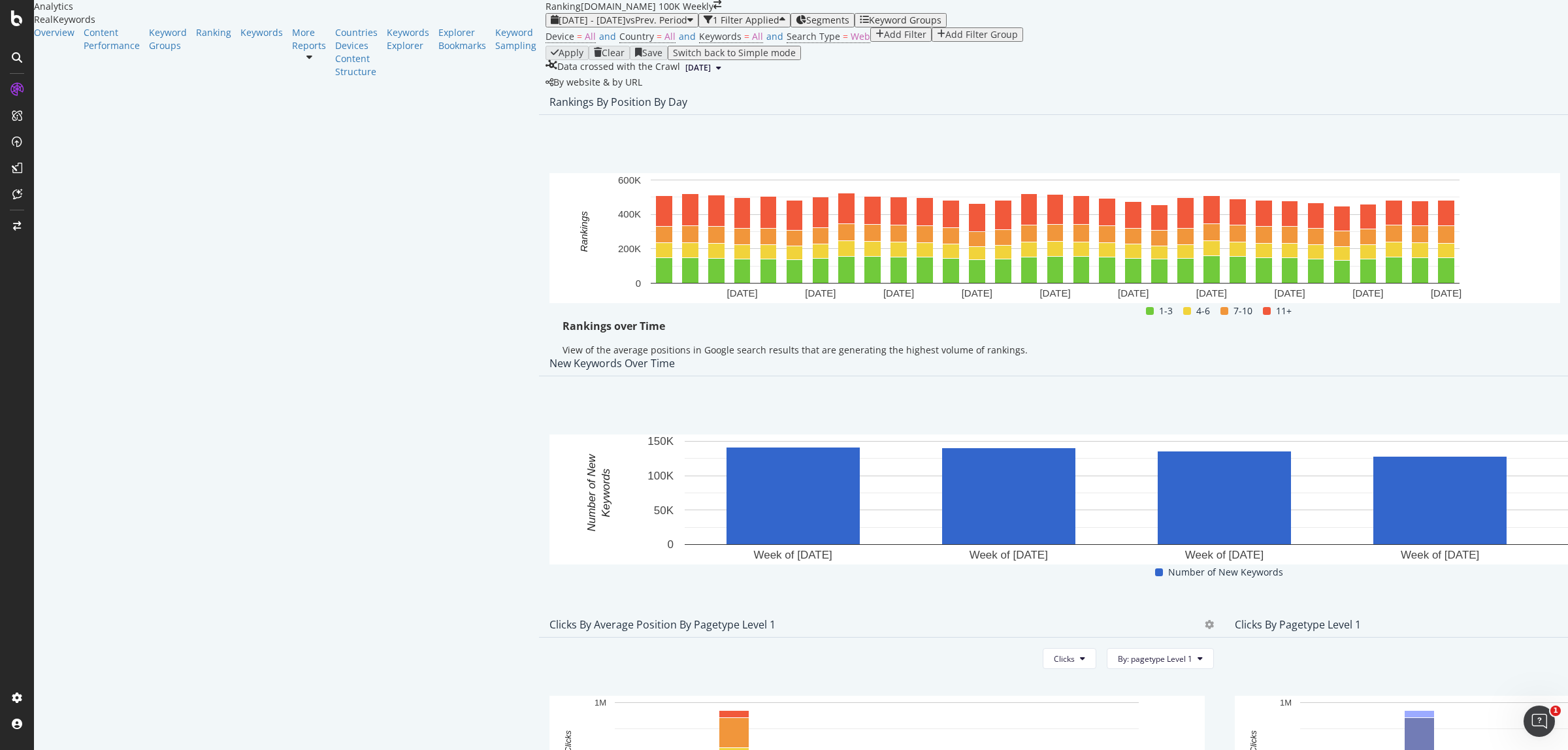
click at [1455, 251] on span "Export as CSV" at bounding box center [1468, 252] width 72 height 12
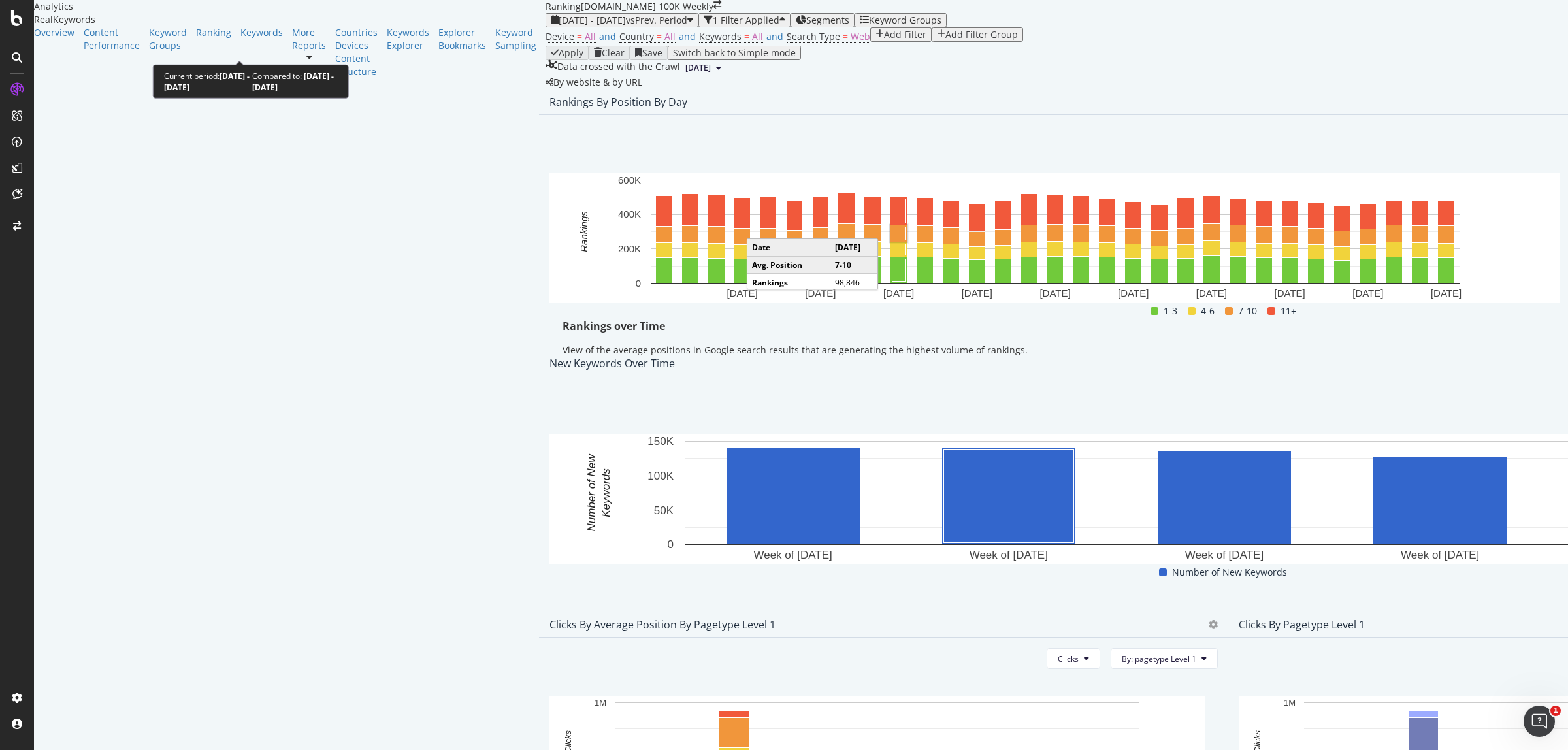
click at [559, 26] on span "[DATE] - [DATE]" at bounding box center [592, 19] width 67 height 13
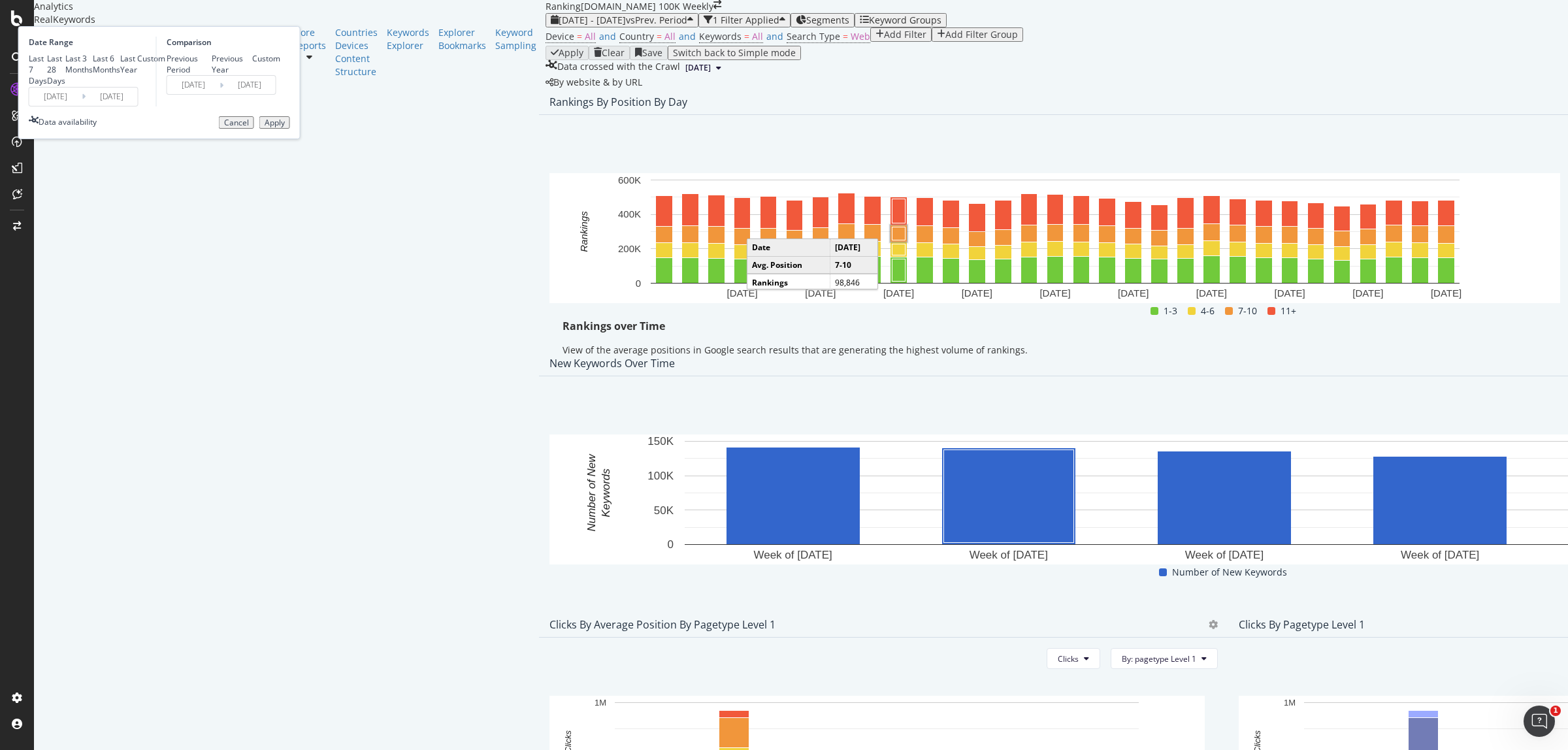
click at [82, 106] on input "[DATE]" at bounding box center [55, 97] width 52 height 18
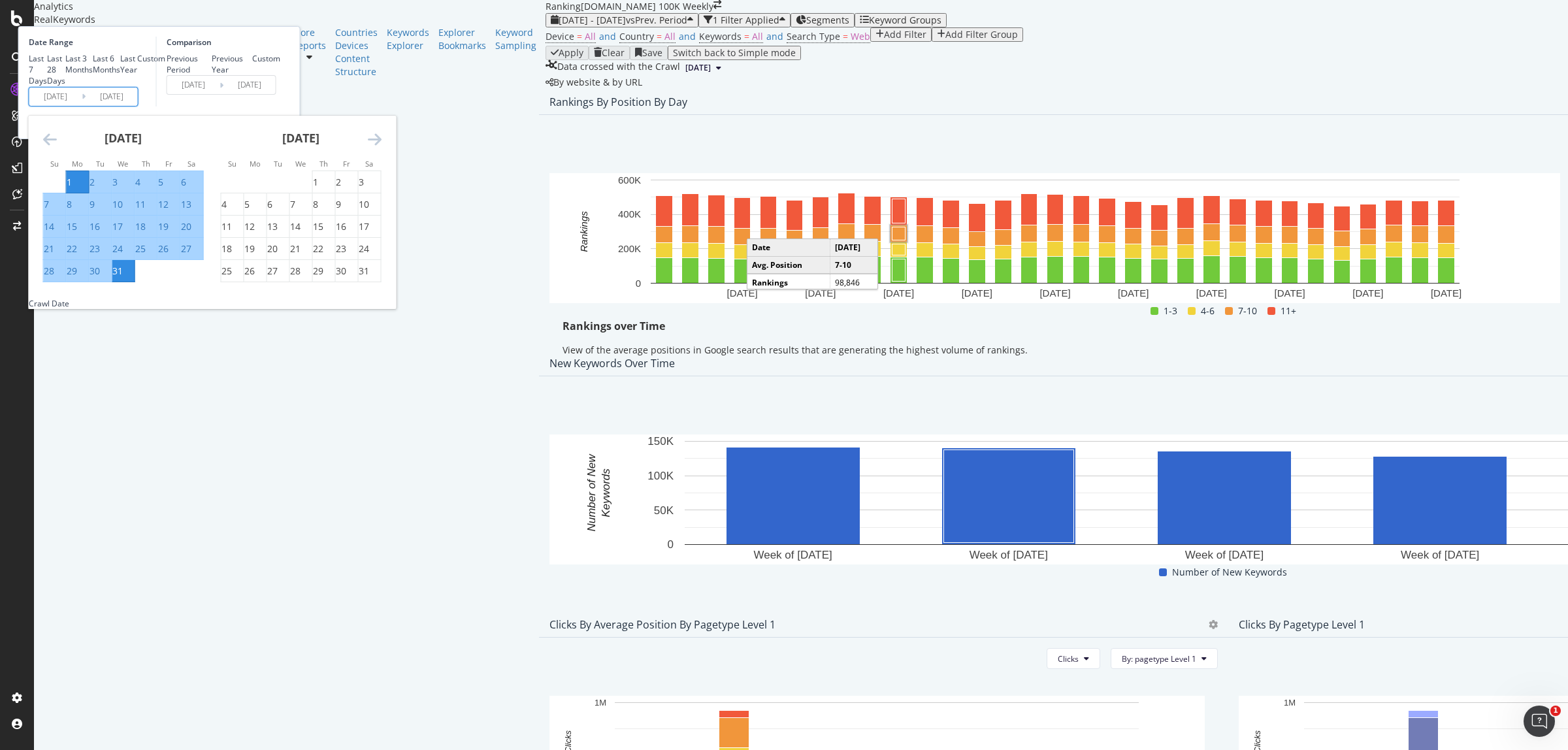
click at [381, 147] on icon "Move forward to switch to the next month." at bounding box center [375, 139] width 13 height 16
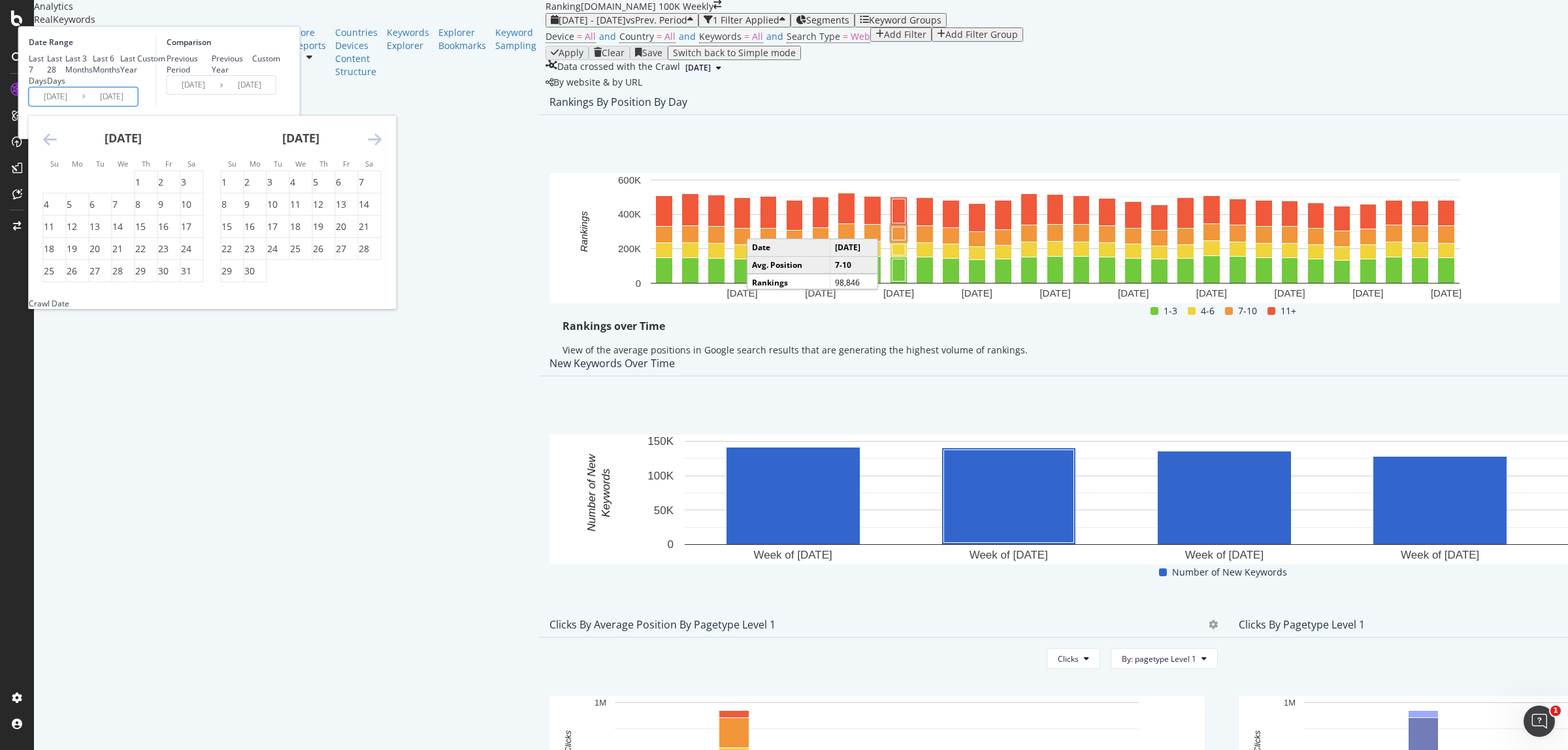
click at [381, 147] on icon "Move forward to switch to the next month." at bounding box center [375, 139] width 13 height 16
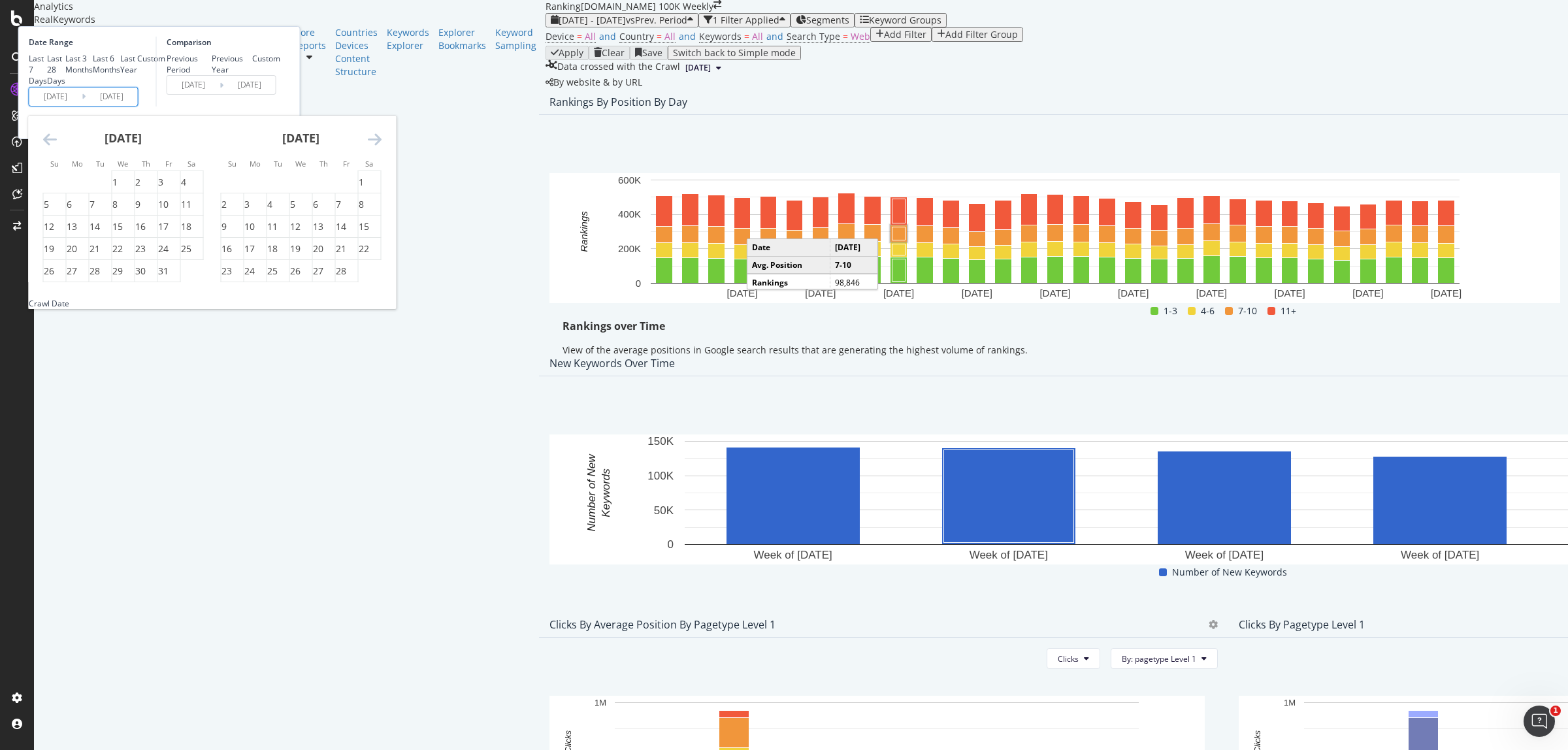
click at [381, 147] on icon "Move forward to switch to the next month." at bounding box center [375, 139] width 13 height 16
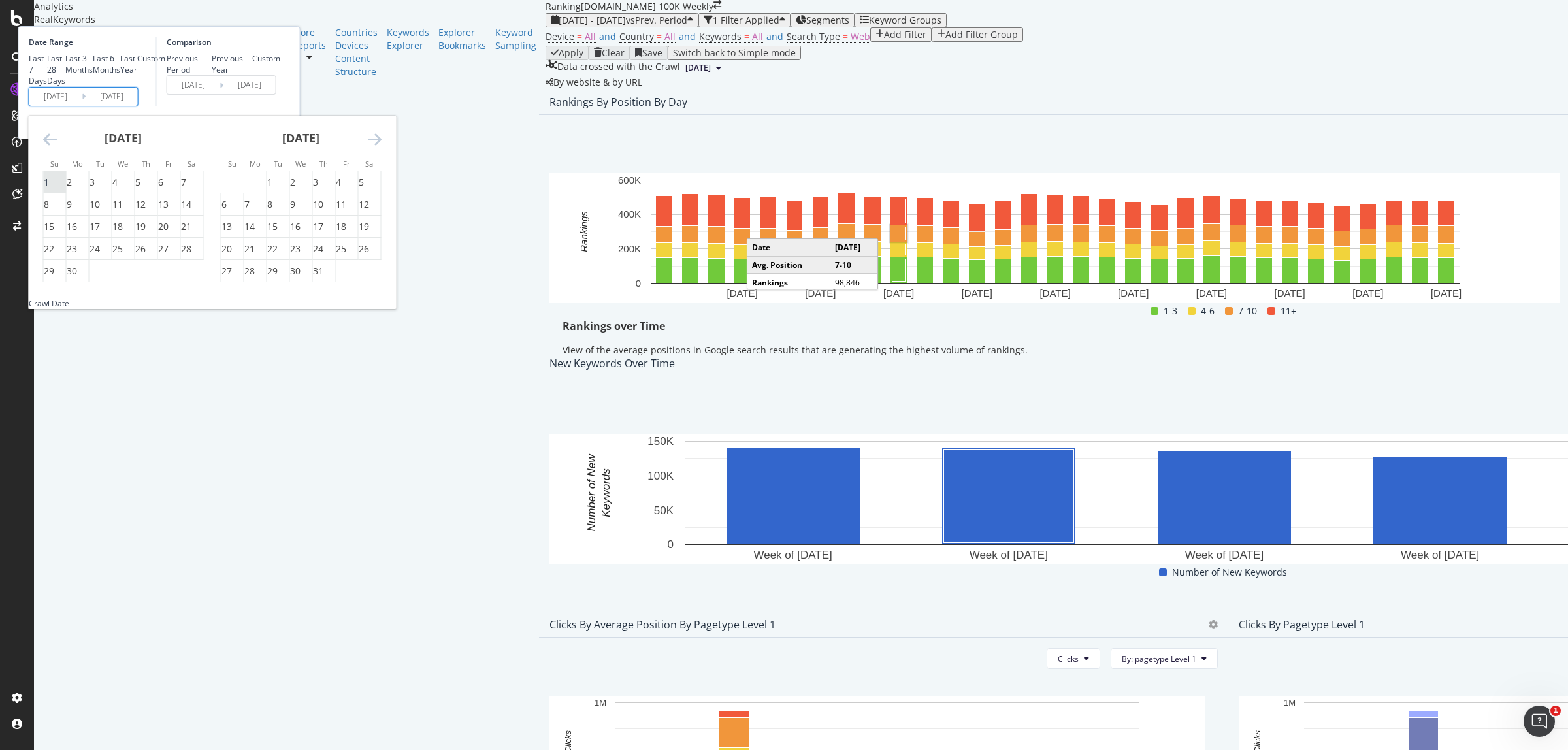
click at [49, 189] on div "1" at bounding box center [46, 182] width 5 height 13
type input "[DATE]"
click at [77, 277] on div "30" at bounding box center [71, 271] width 10 height 13
type input "[DATE]"
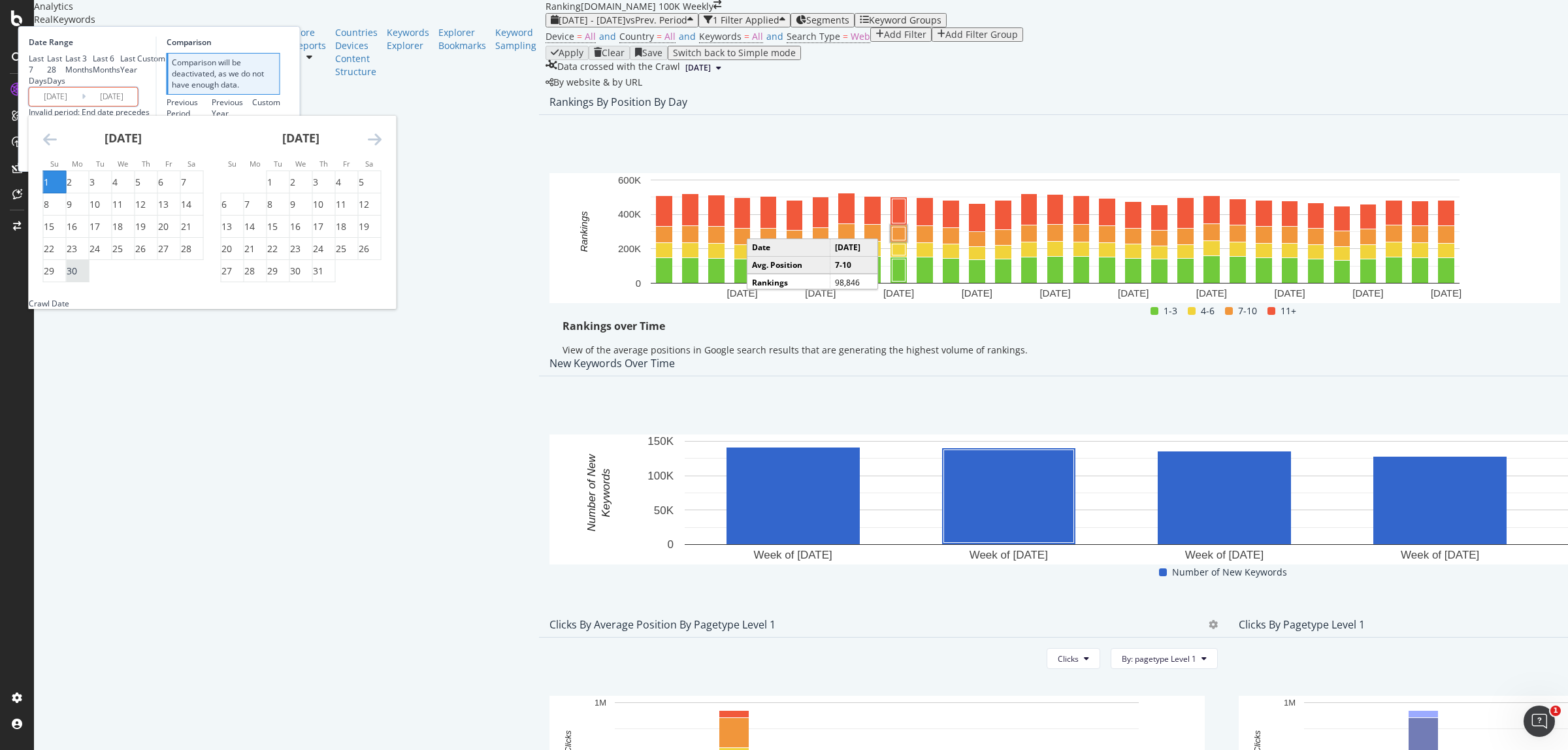
type input "[DATE]"
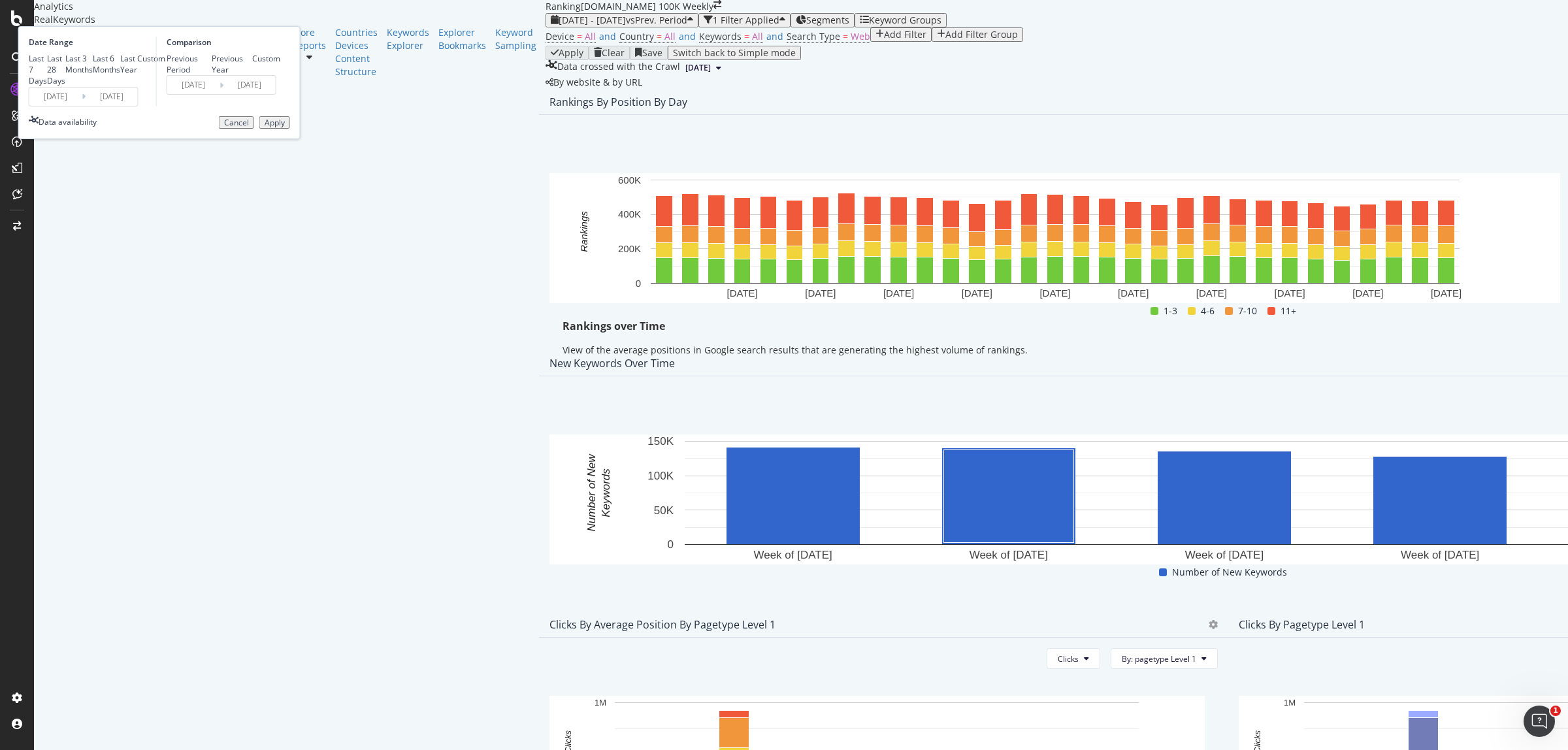
click at [290, 129] on button "Apply" at bounding box center [275, 123] width 31 height 13
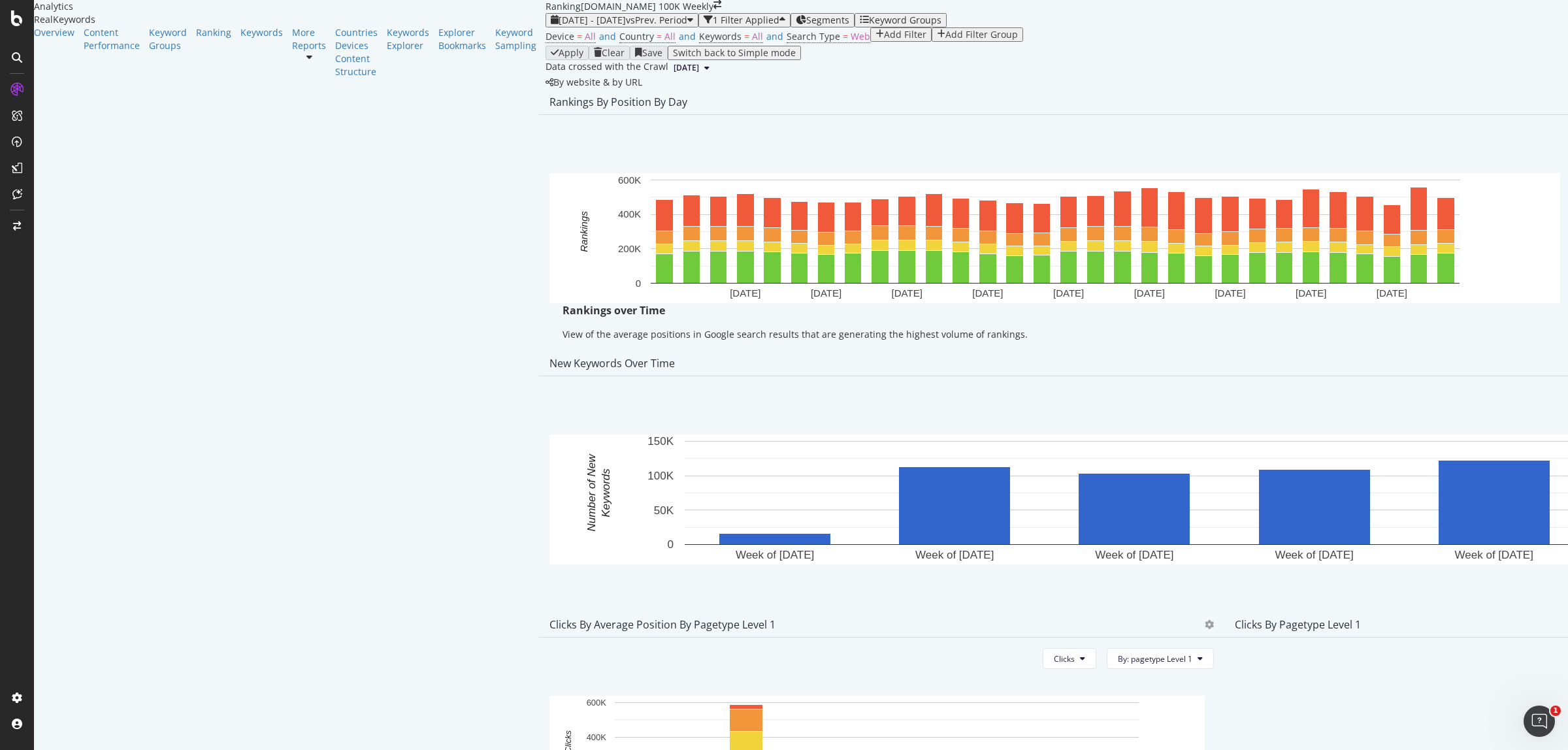
click at [1464, 254] on span "Export as CSV" at bounding box center [1468, 252] width 72 height 12
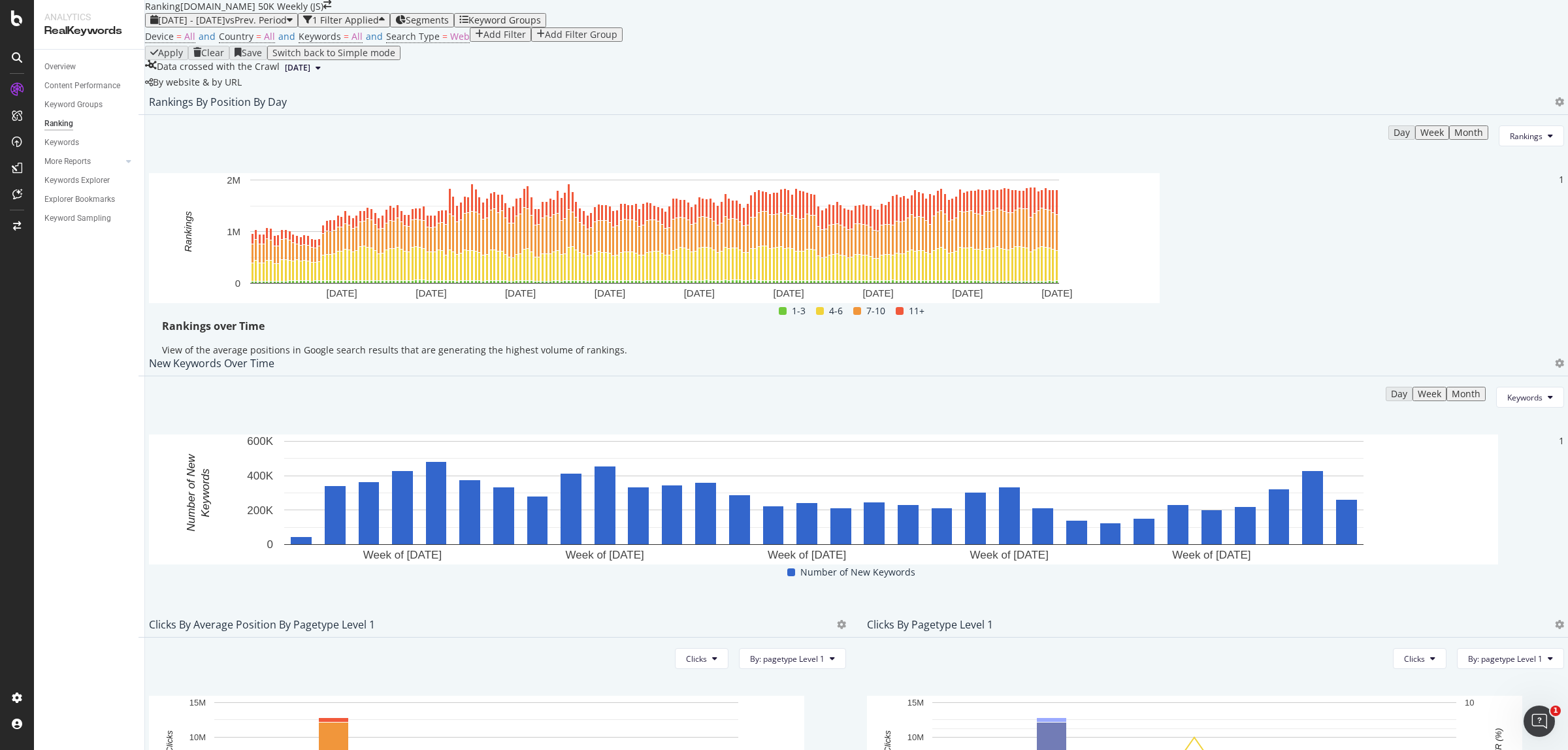
click at [69, 51] on div "Overview Content Performance Keyword Groups Ranking Keywords More Reports Count…" at bounding box center [88, 399] width 110 height 700
click at [66, 57] on div "Overview" at bounding box center [94, 66] width 100 height 19
click at [63, 63] on div "Overview" at bounding box center [60, 67] width 31 height 13
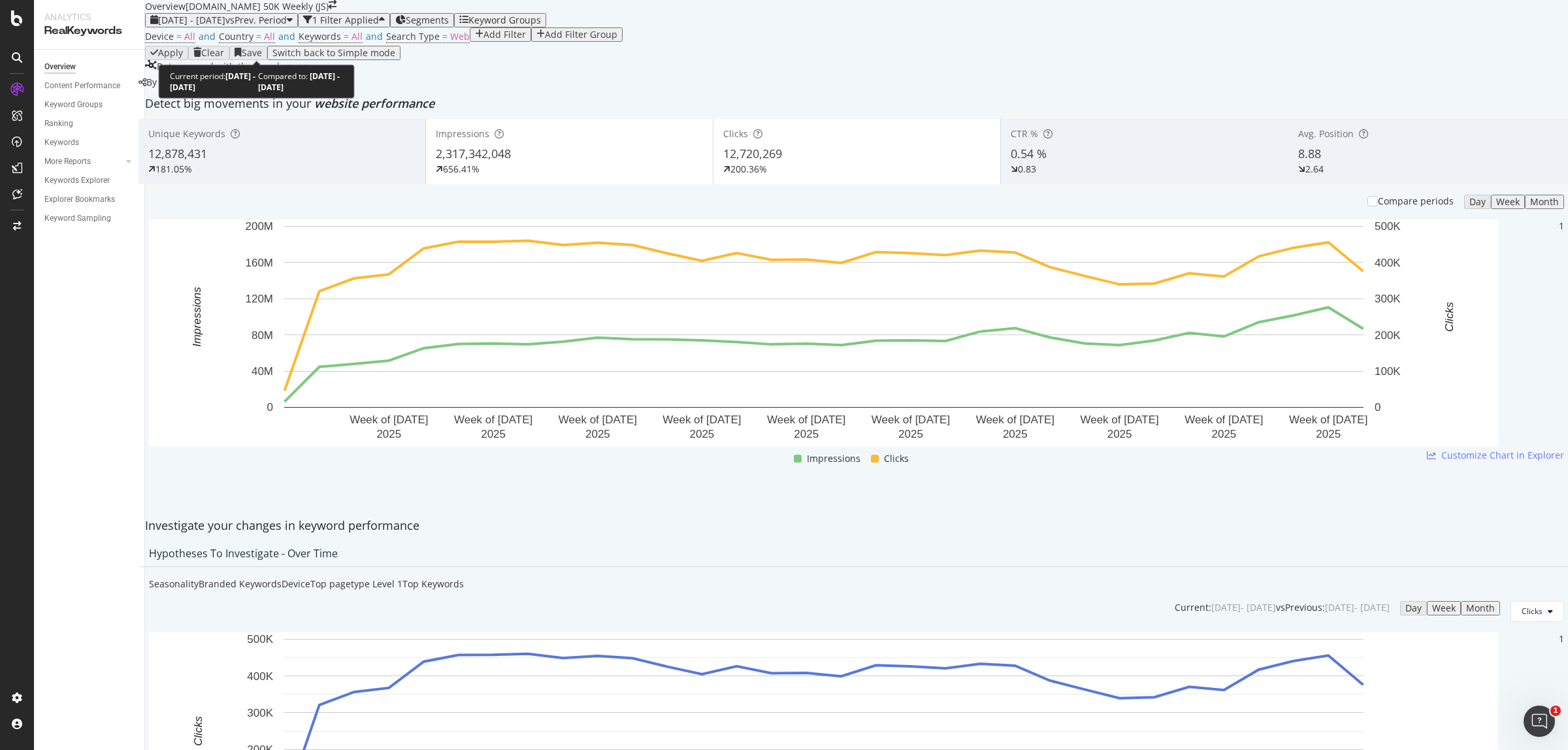
click at [225, 26] on span "2024 Dec. 29th - 2025 Aug. 2nd" at bounding box center [192, 19] width 67 height 13
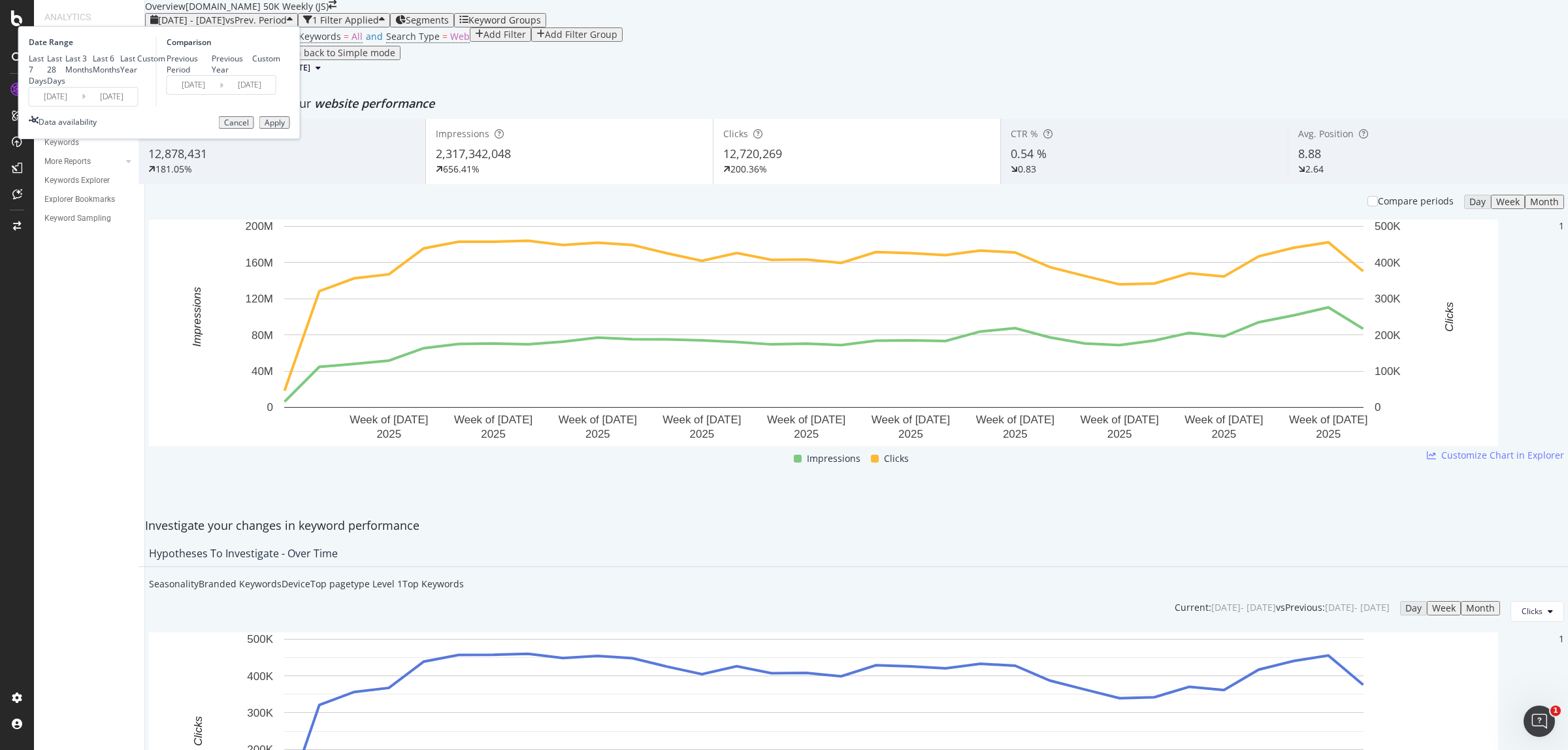
click at [82, 106] on input "[DATE]" at bounding box center [55, 97] width 52 height 18
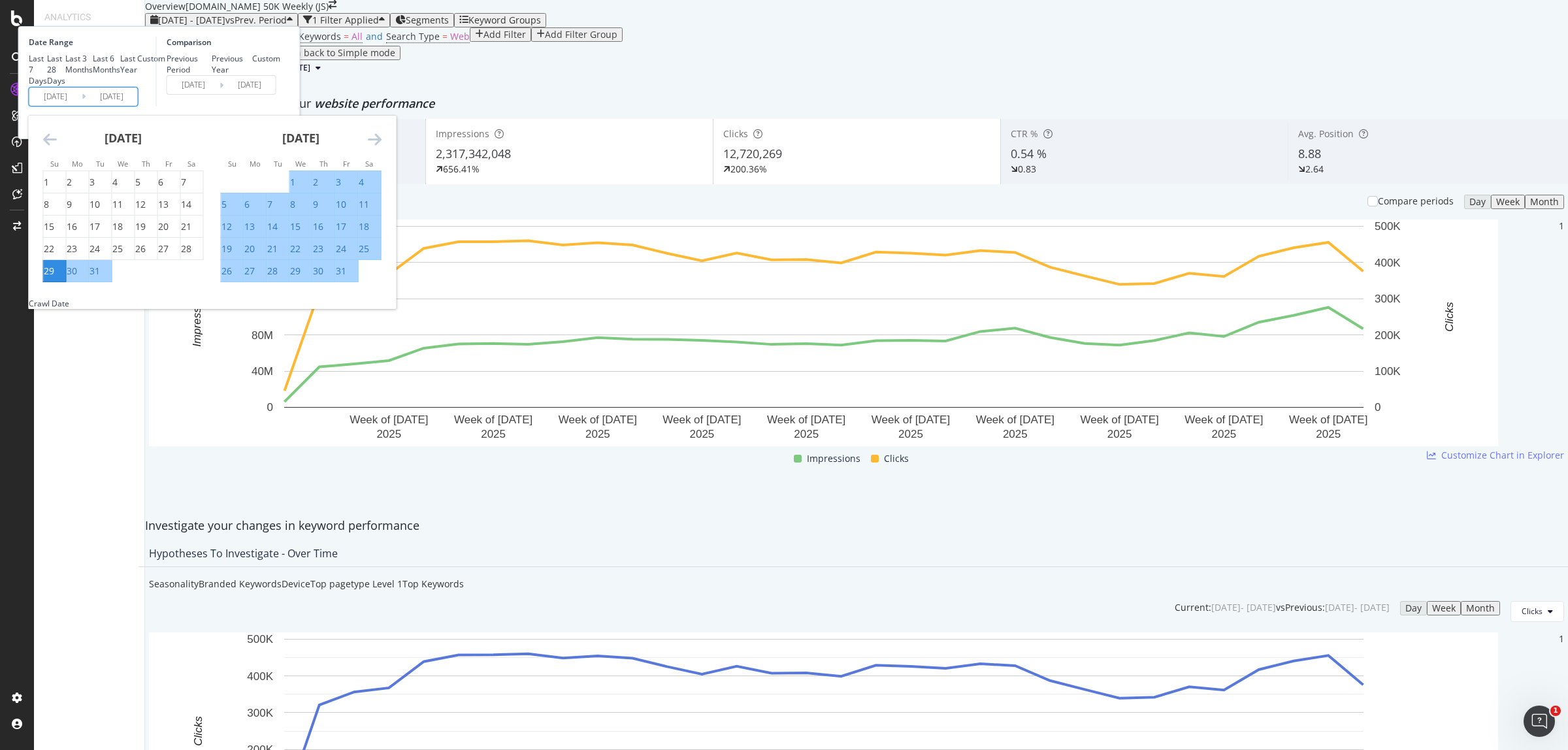
click at [381, 147] on icon "Move forward to switch to the next month." at bounding box center [375, 139] width 13 height 16
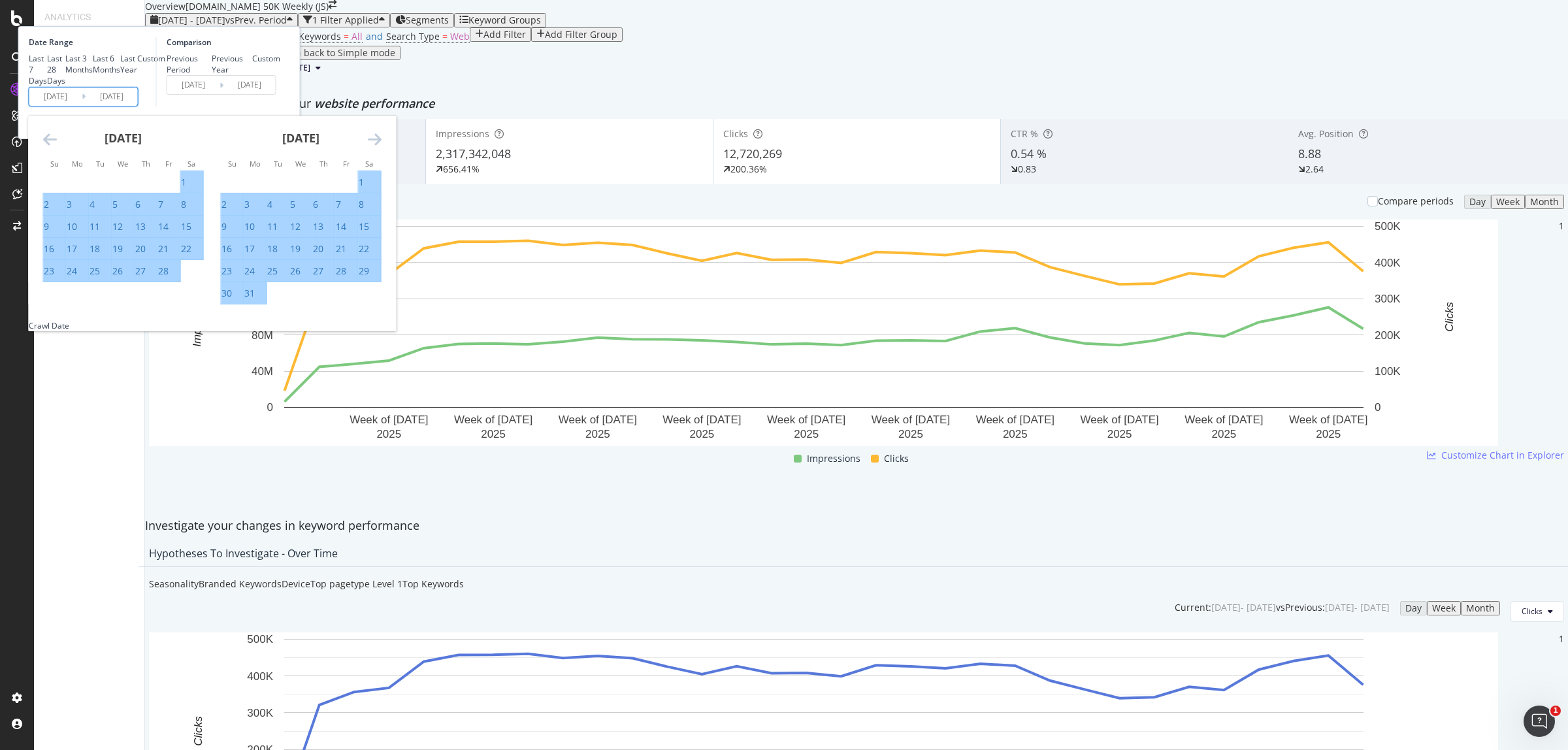
click at [381, 147] on icon "Move forward to switch to the next month." at bounding box center [375, 139] width 13 height 16
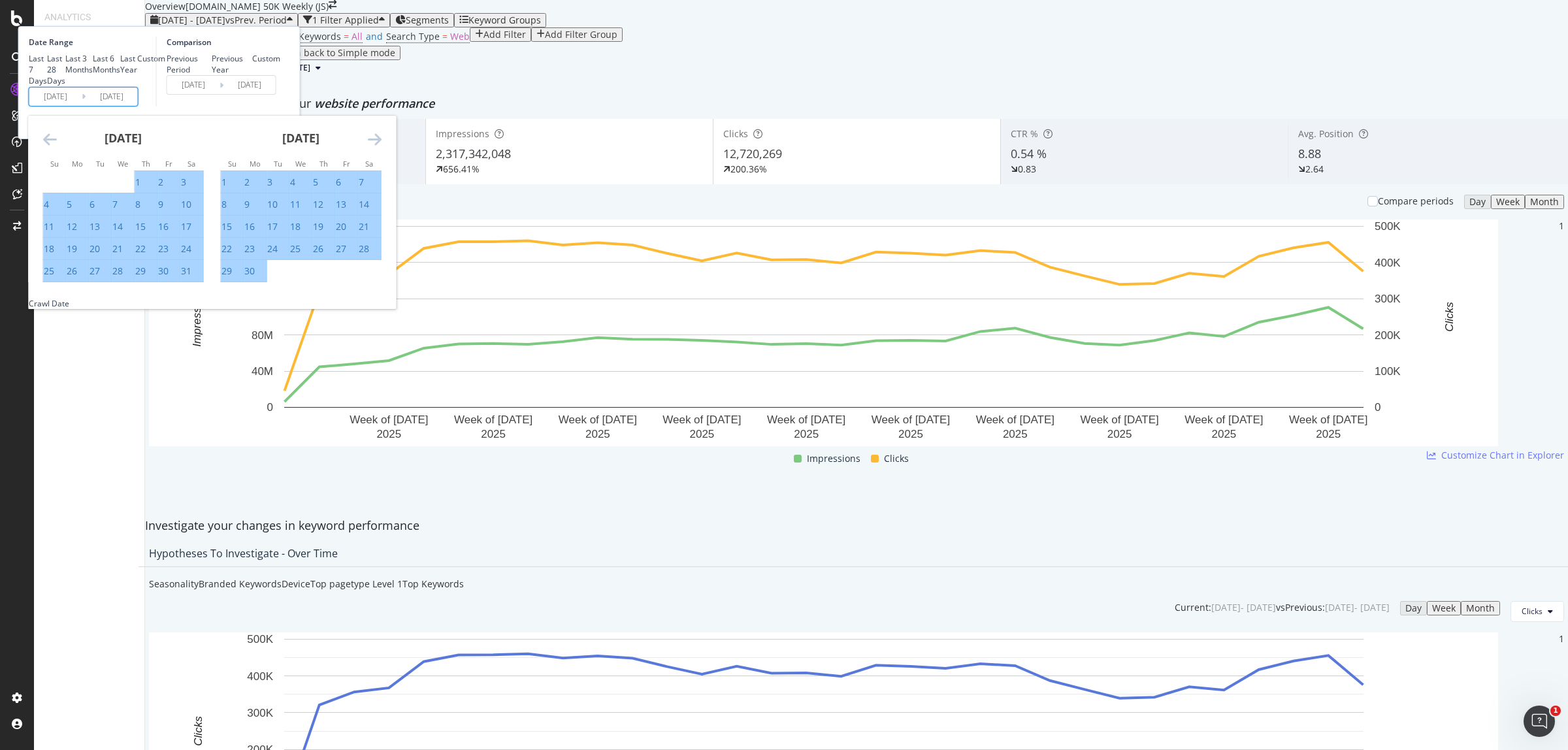
click at [381, 147] on icon "Move forward to switch to the next month." at bounding box center [375, 139] width 13 height 16
click at [272, 189] on div "1" at bounding box center [270, 182] width 5 height 13
type input "[DATE]"
type input "2025/05/29"
type input "[DATE]"
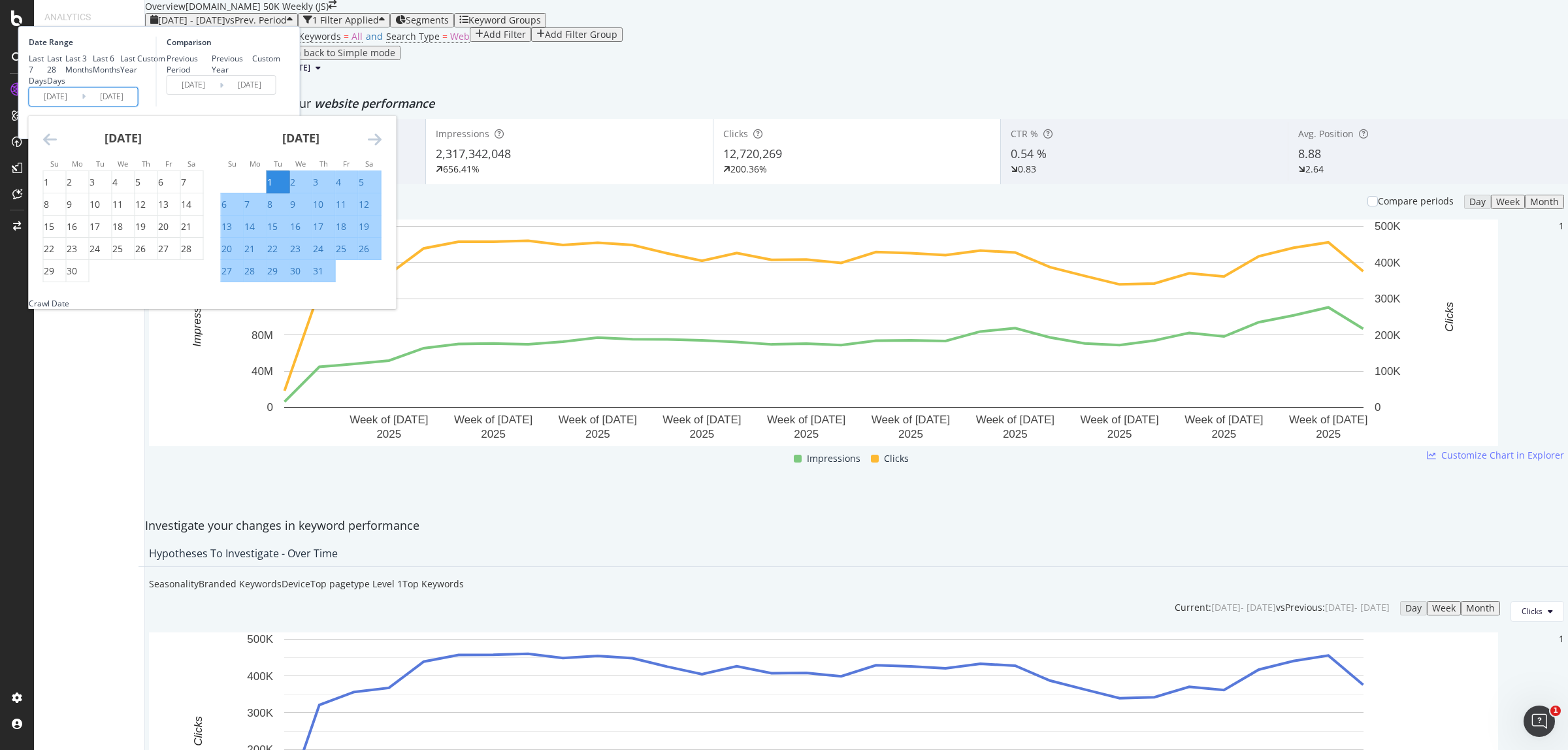
click at [324, 277] on div "31" at bounding box center [318, 271] width 10 height 13
type input "[DATE]"
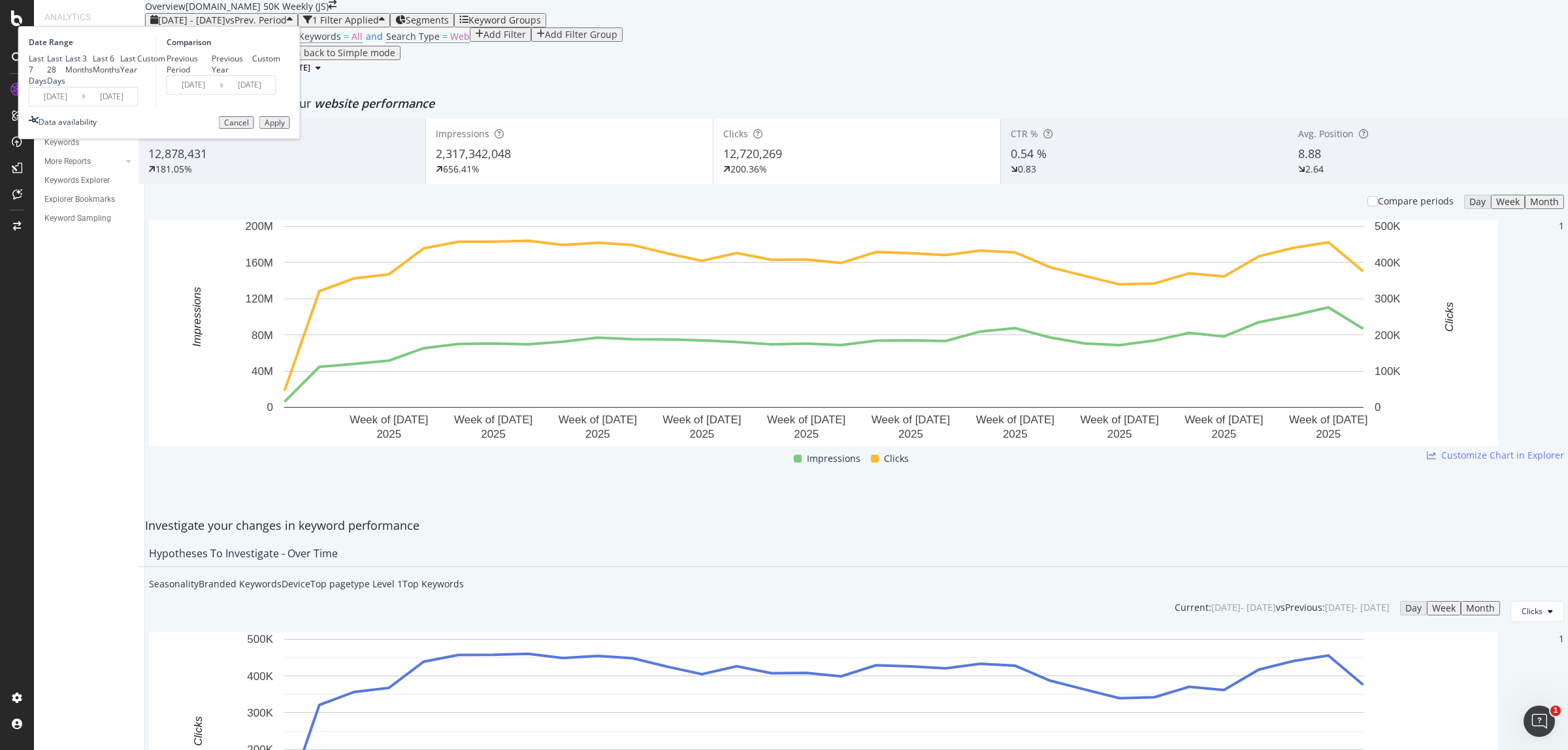
click at [285, 128] on div "Apply" at bounding box center [275, 123] width 20 height 9
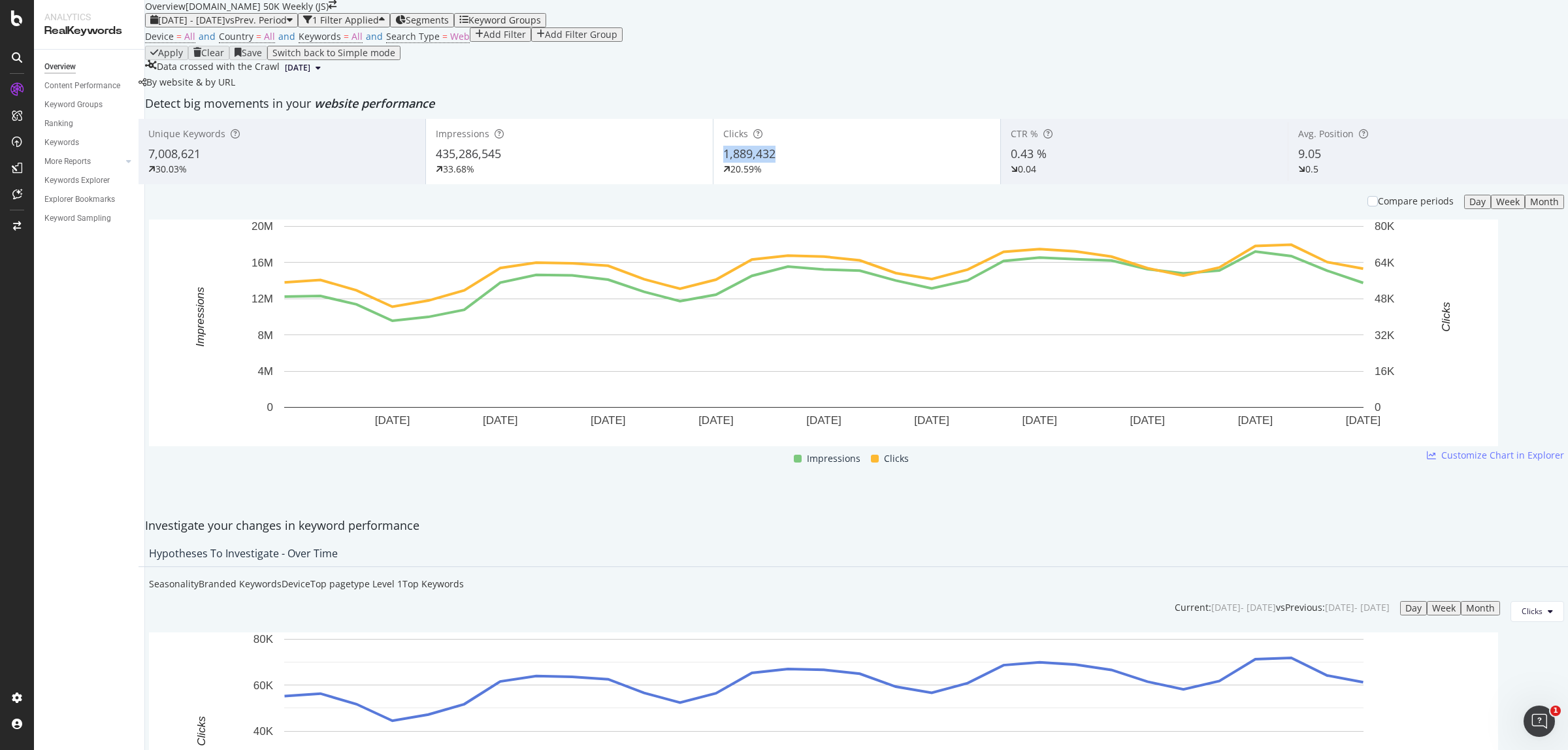
copy span "1,889,432"
drag, startPoint x: 779, startPoint y: 249, endPoint x: 726, endPoint y: 249, distance: 53.0
click at [726, 163] on div "1,889,432" at bounding box center [857, 154] width 267 height 17
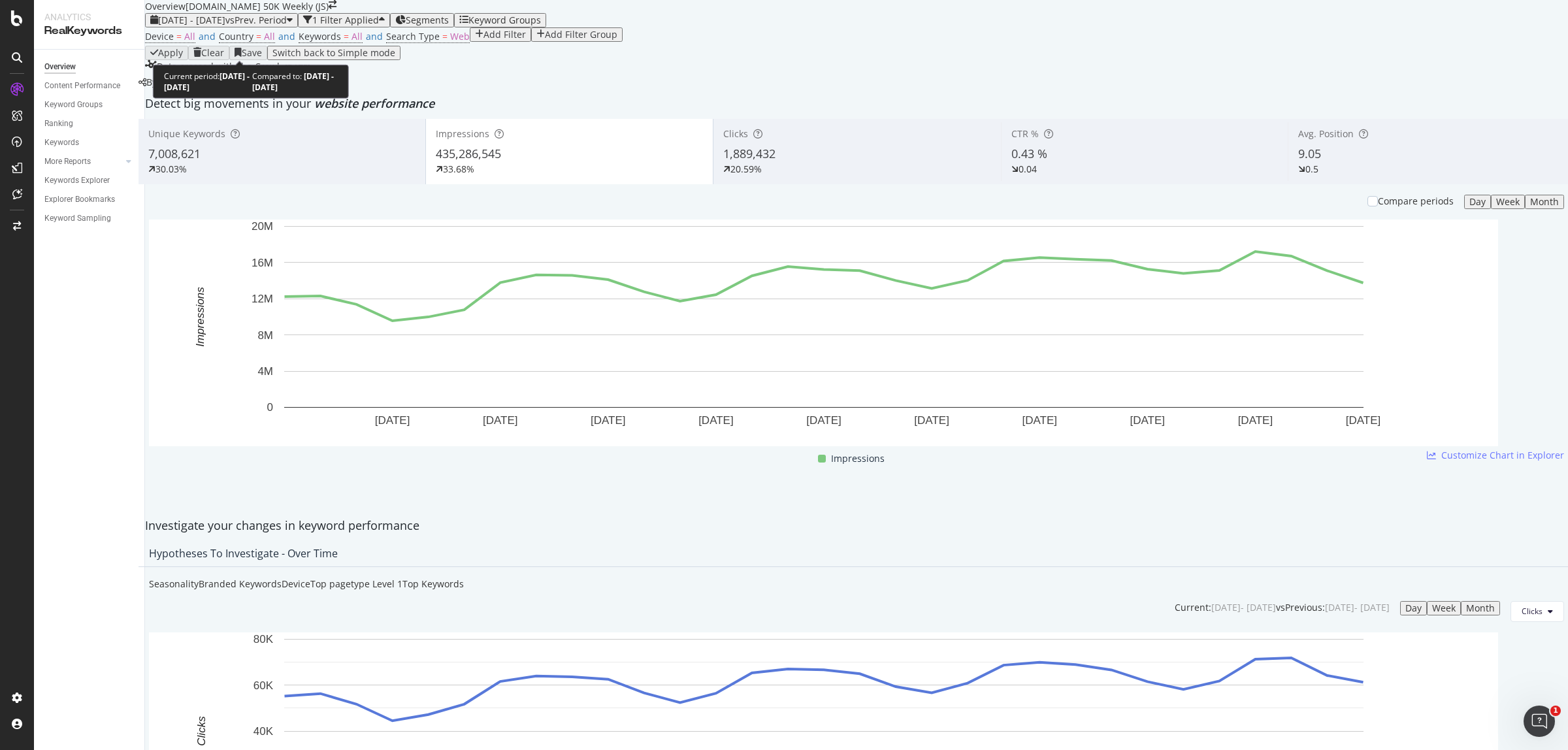
click at [255, 25] on div "[DATE] - [DATE] vs Prev. Period" at bounding box center [221, 20] width 142 height 10
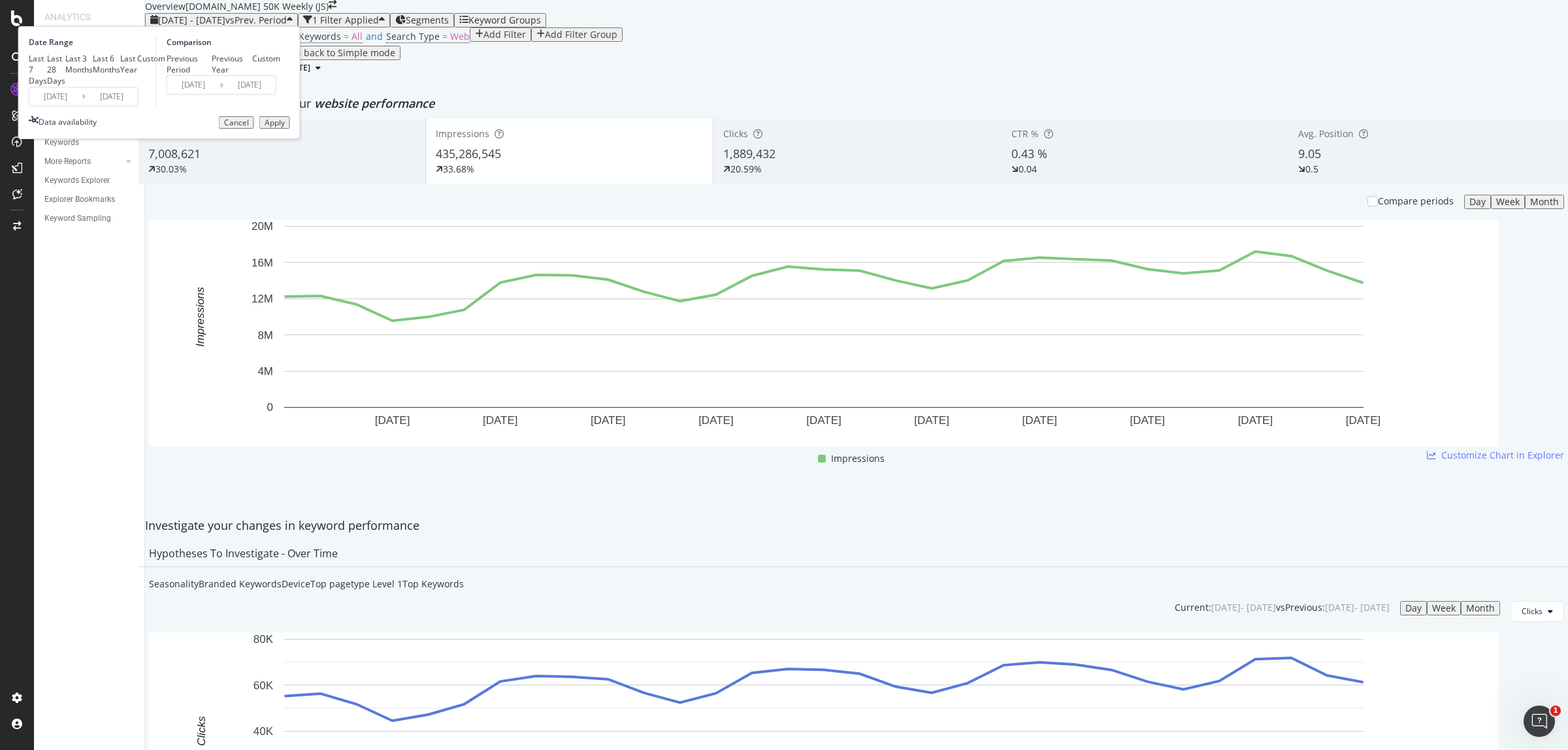
click at [196, 139] on div "Date Range Last 7 Days Last 28 Days Last 3 Months Last 6 Months Last Year Custo…" at bounding box center [160, 82] width 282 height 113
click at [82, 106] on input "[DATE]" at bounding box center [55, 97] width 52 height 18
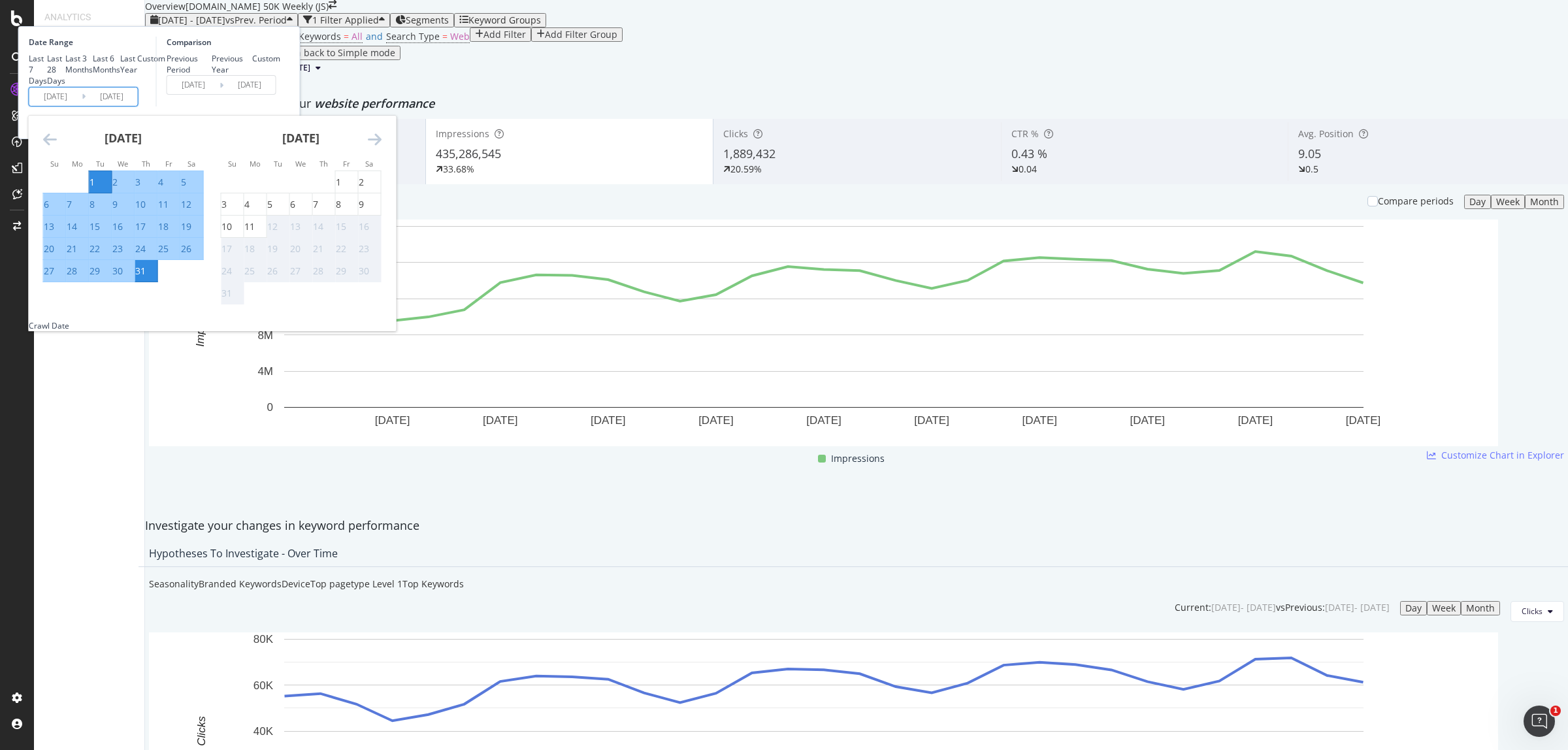
click at [57, 147] on icon "Move backward to switch to the previous month." at bounding box center [50, 139] width 13 height 16
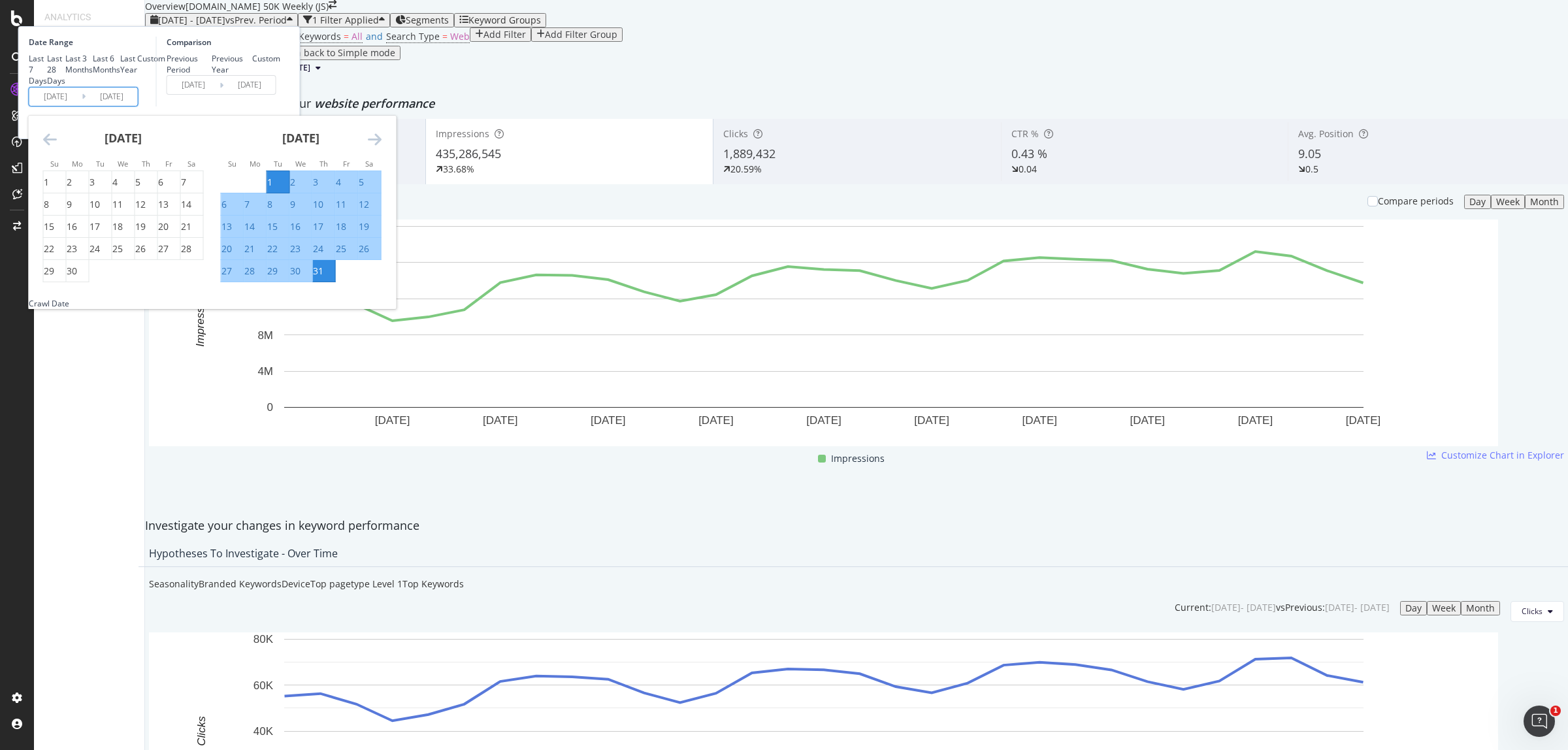
click at [57, 147] on icon "Move backward to switch to the previous month." at bounding box center [50, 139] width 13 height 16
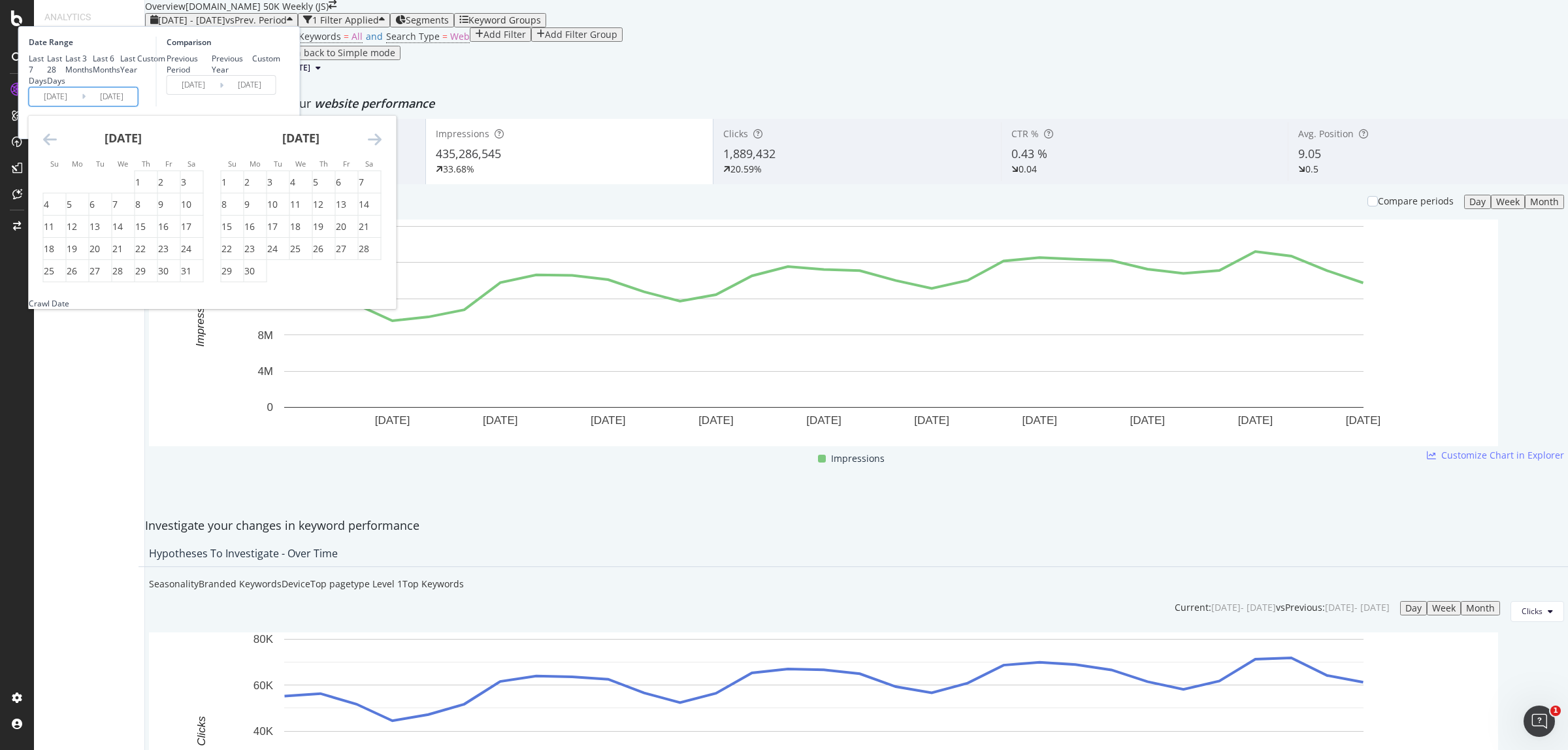
click at [57, 147] on icon "Move backward to switch to the previous month." at bounding box center [50, 139] width 13 height 16
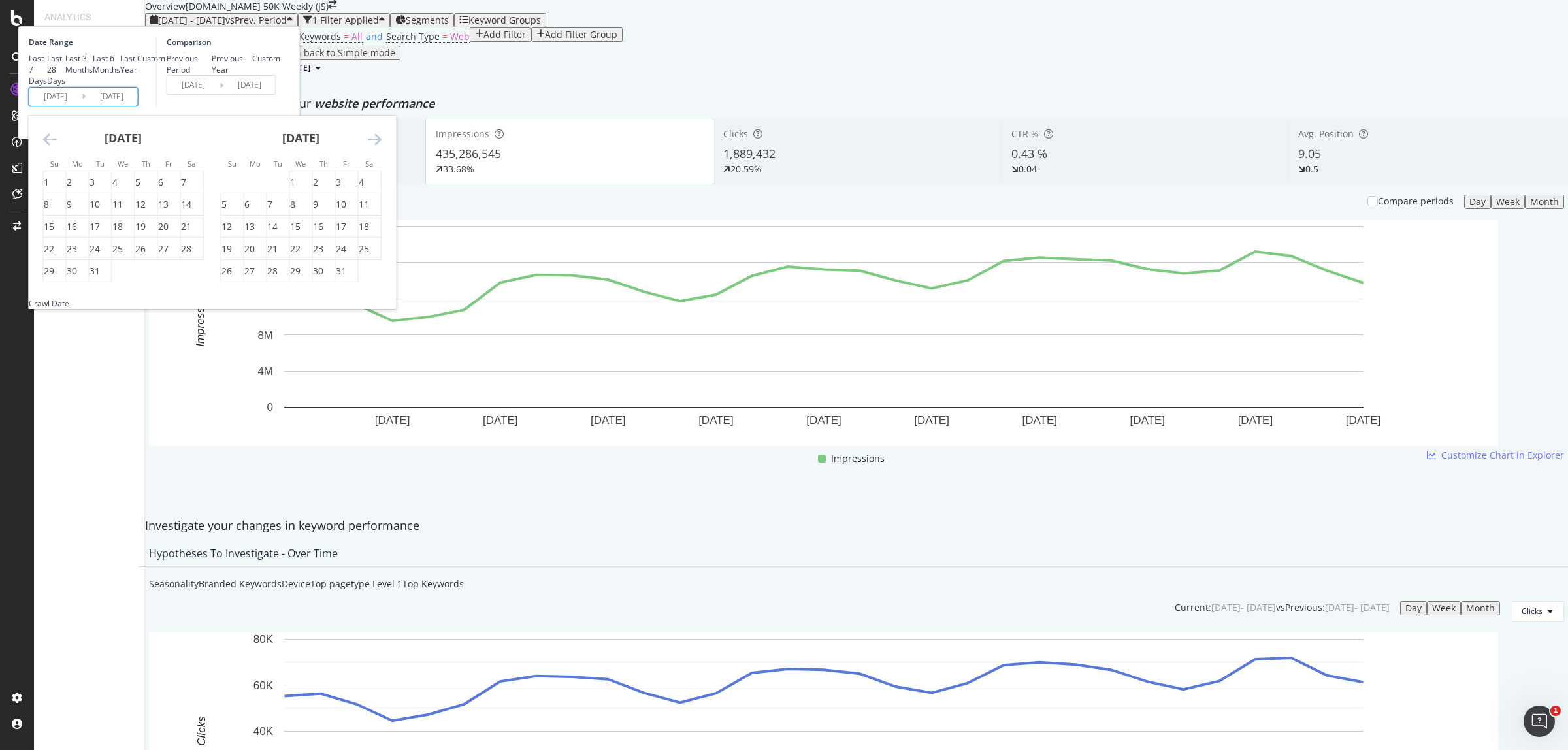
click at [57, 147] on icon "Move backward to switch to the previous month." at bounding box center [50, 139] width 13 height 16
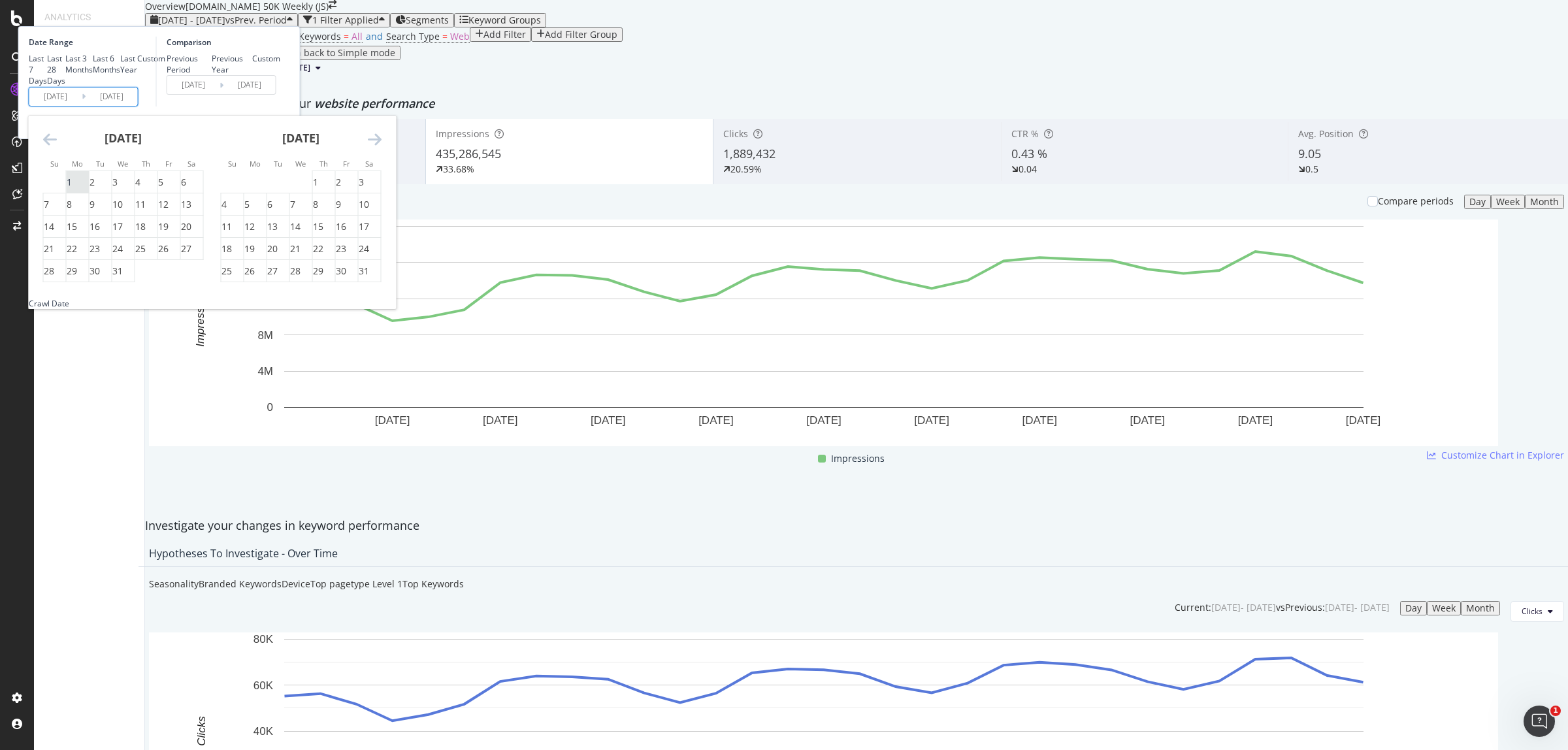
click at [72, 189] on div "1" at bounding box center [69, 182] width 5 height 13
type input "[DATE]"
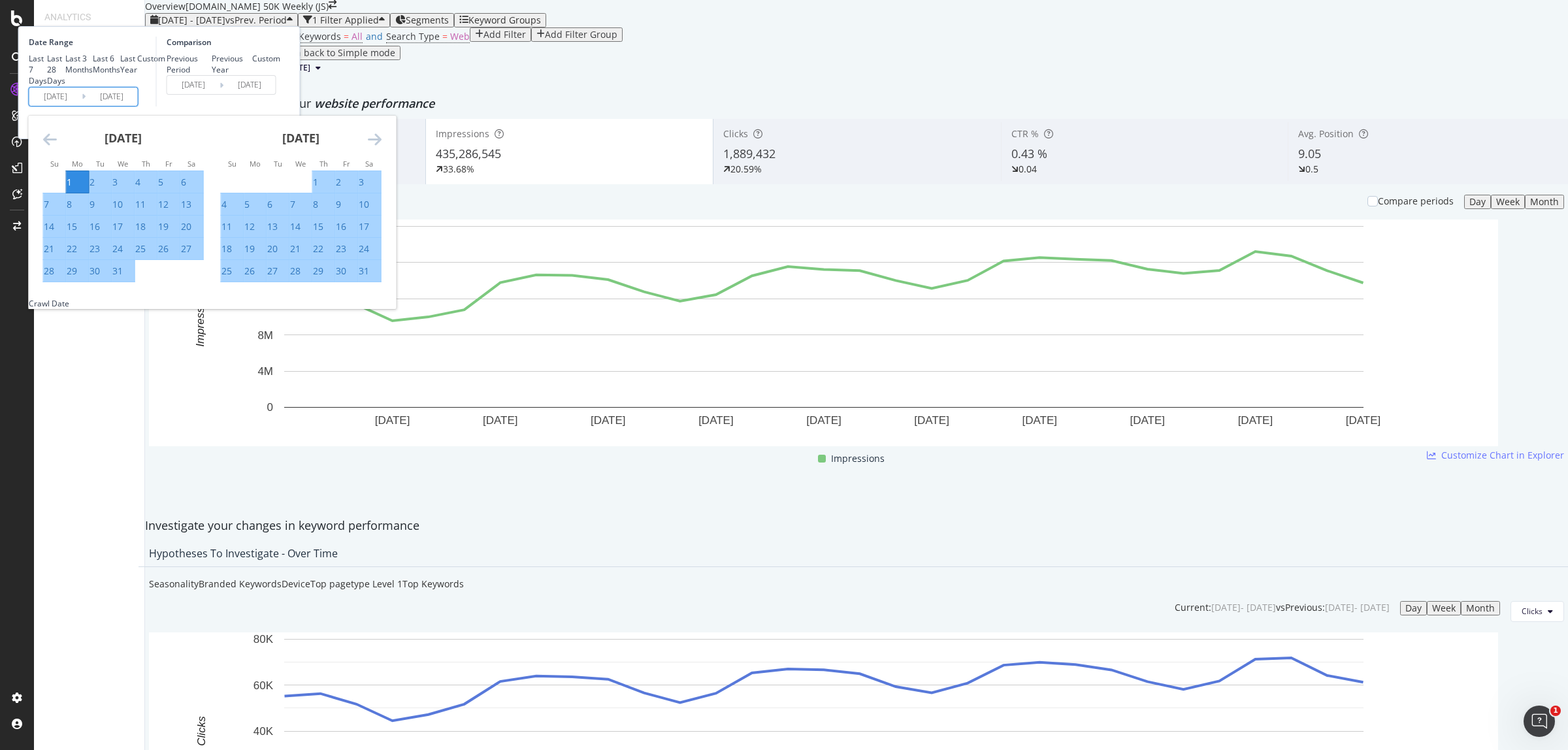
click at [123, 277] on div "31" at bounding box center [118, 271] width 10 height 13
type input "[DATE]"
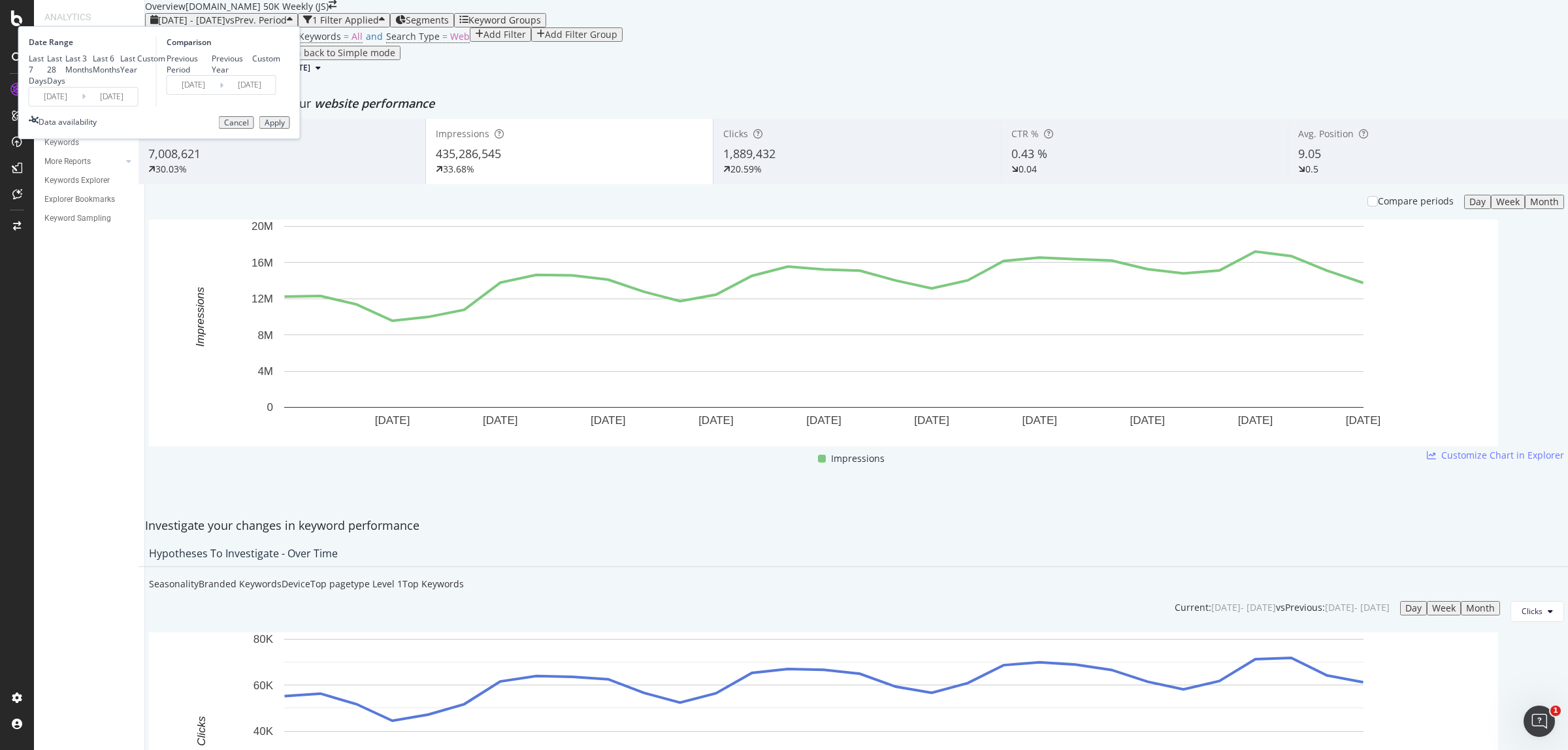
click at [285, 128] on div "Apply" at bounding box center [275, 123] width 20 height 9
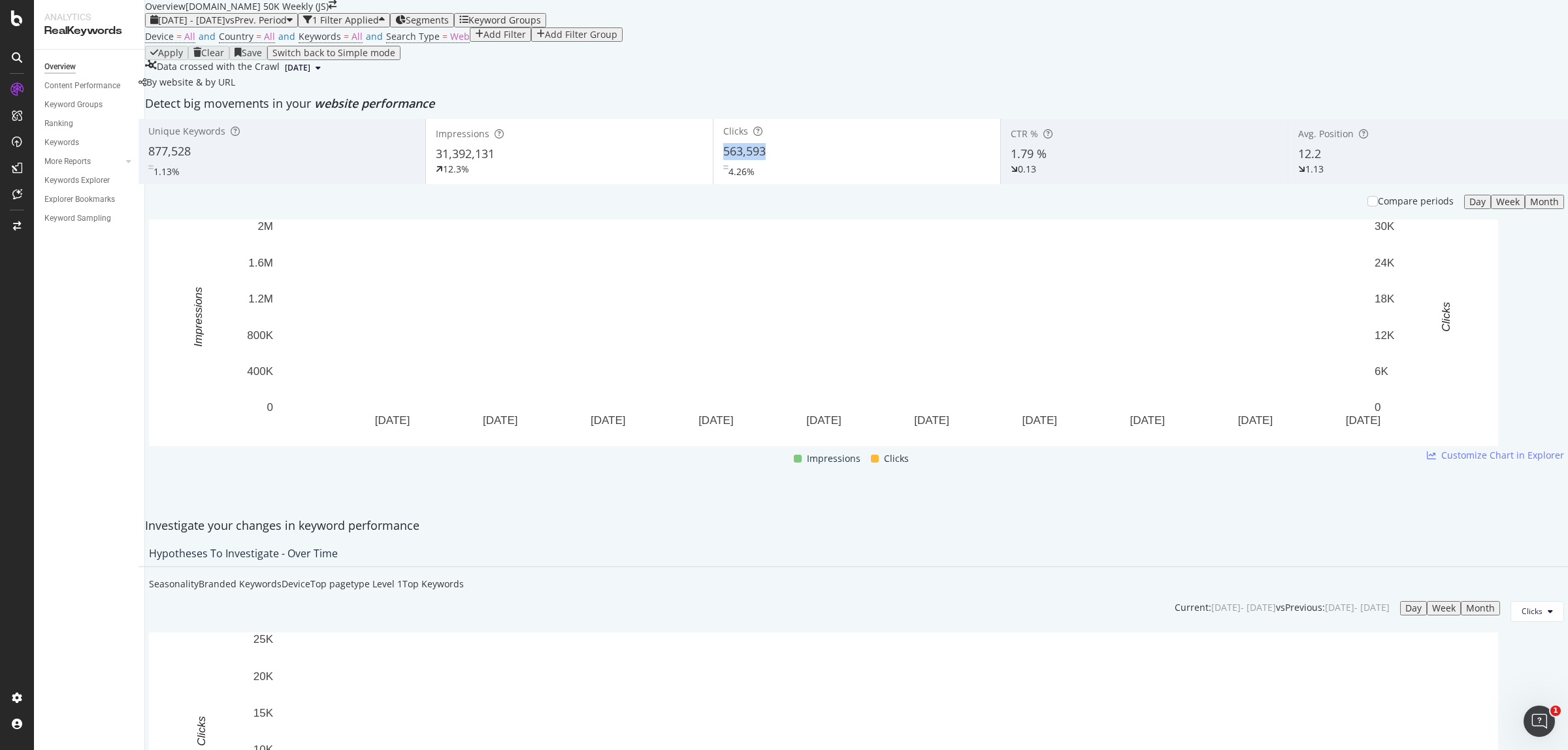
copy span "563,593"
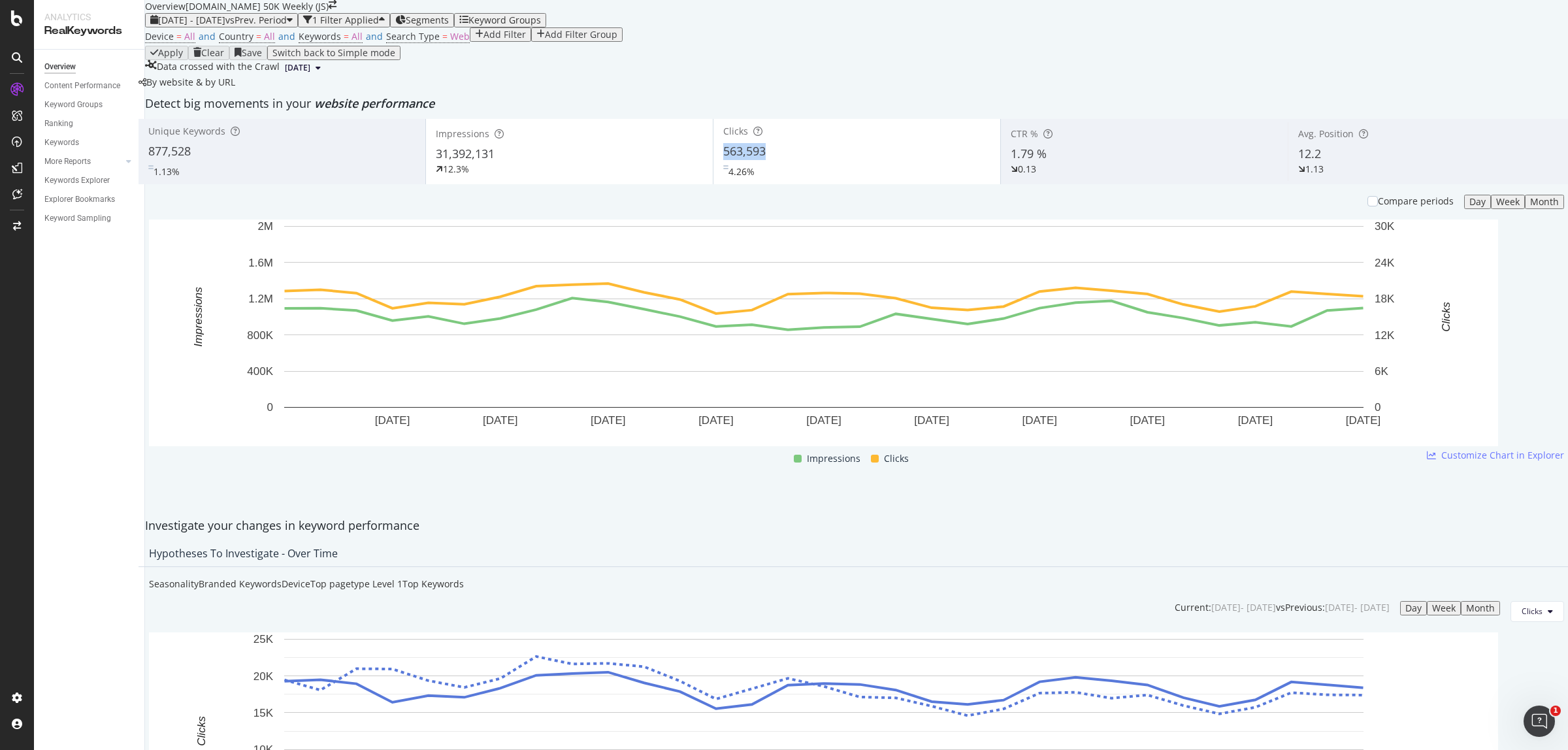
drag, startPoint x: 723, startPoint y: 252, endPoint x: 765, endPoint y: 251, distance: 42.0
click at [765, 159] on span "563,593" at bounding box center [745, 150] width 43 height 16
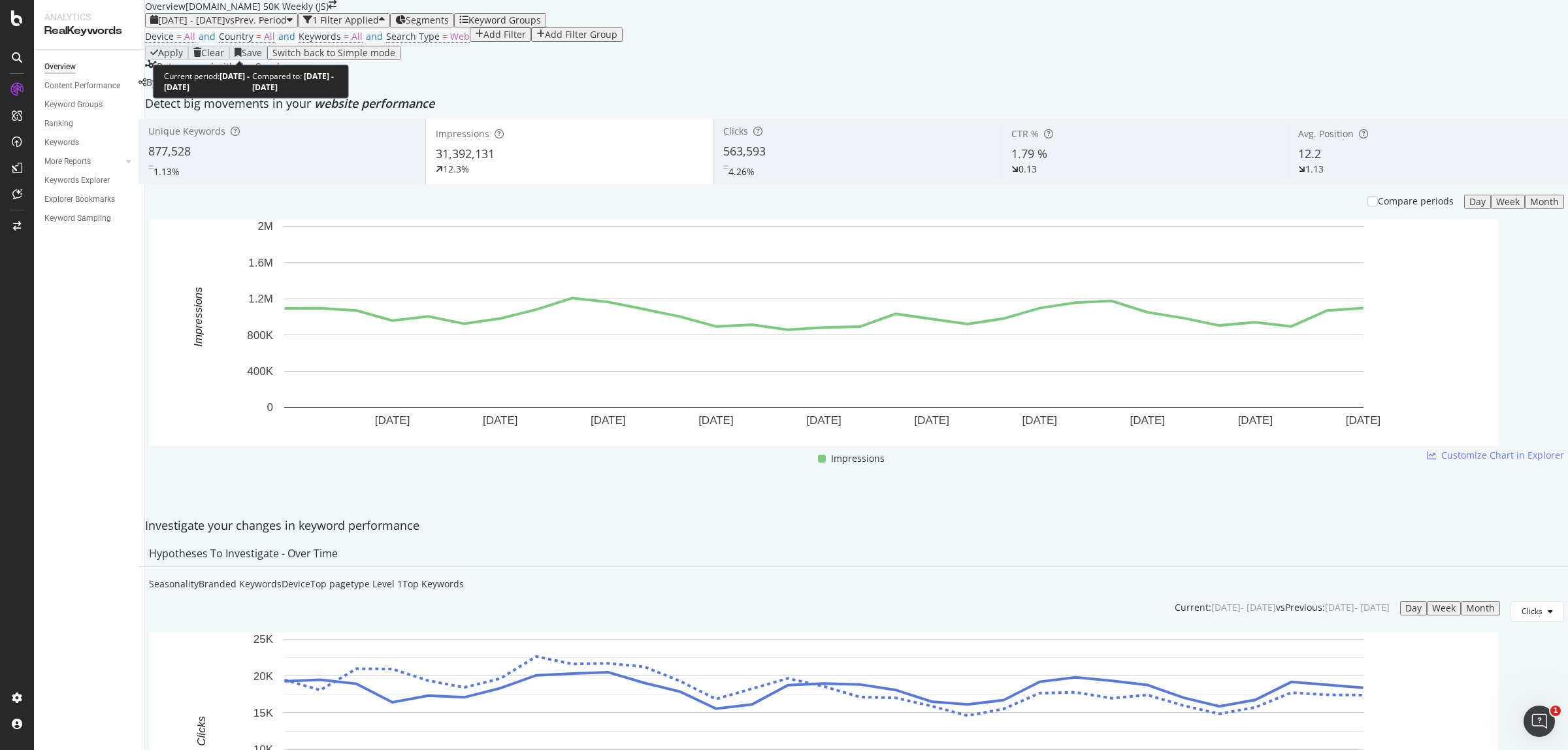
click at [282, 26] on span "vs Prev. Period" at bounding box center [255, 19] width 61 height 13
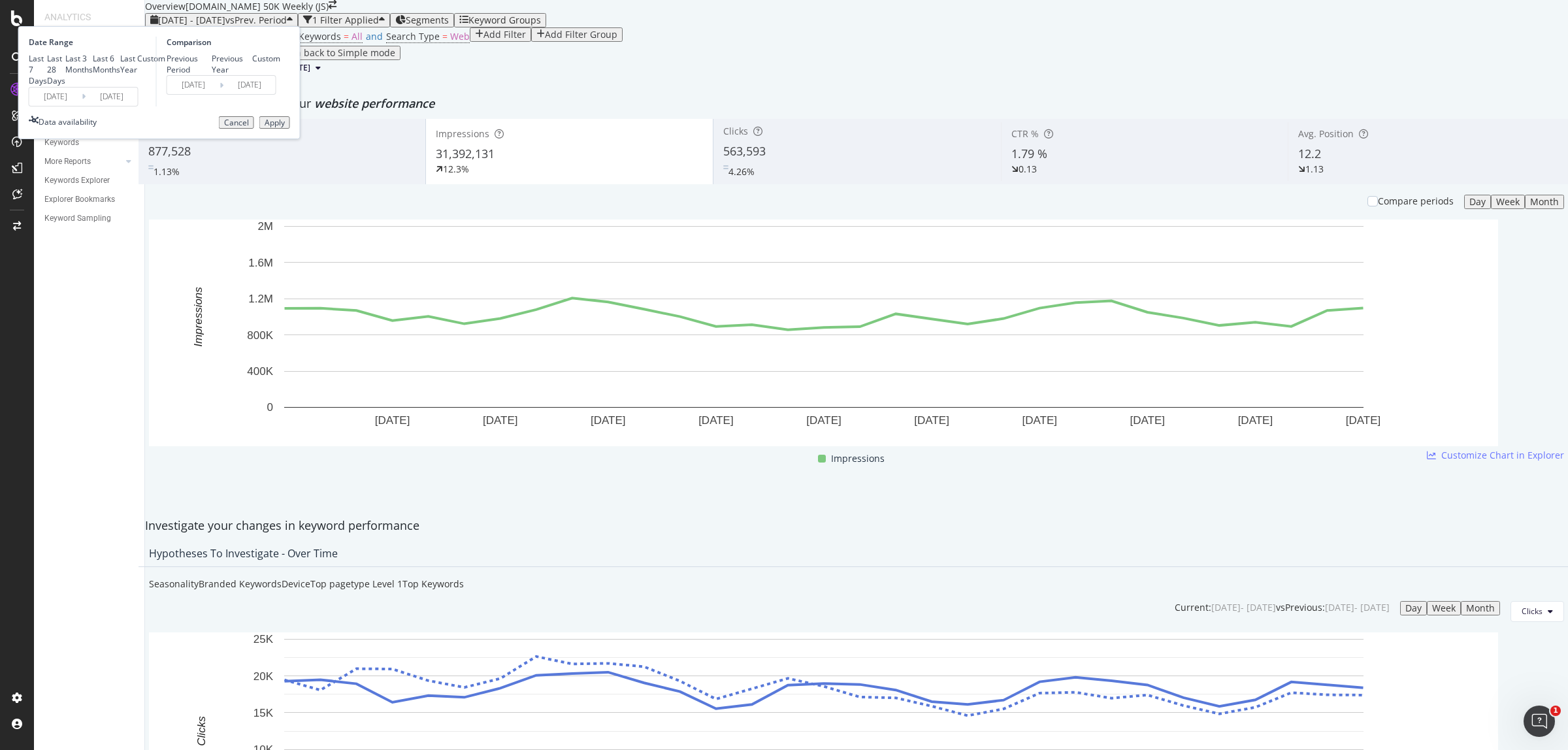
click at [82, 106] on input "[DATE]" at bounding box center [55, 97] width 52 height 18
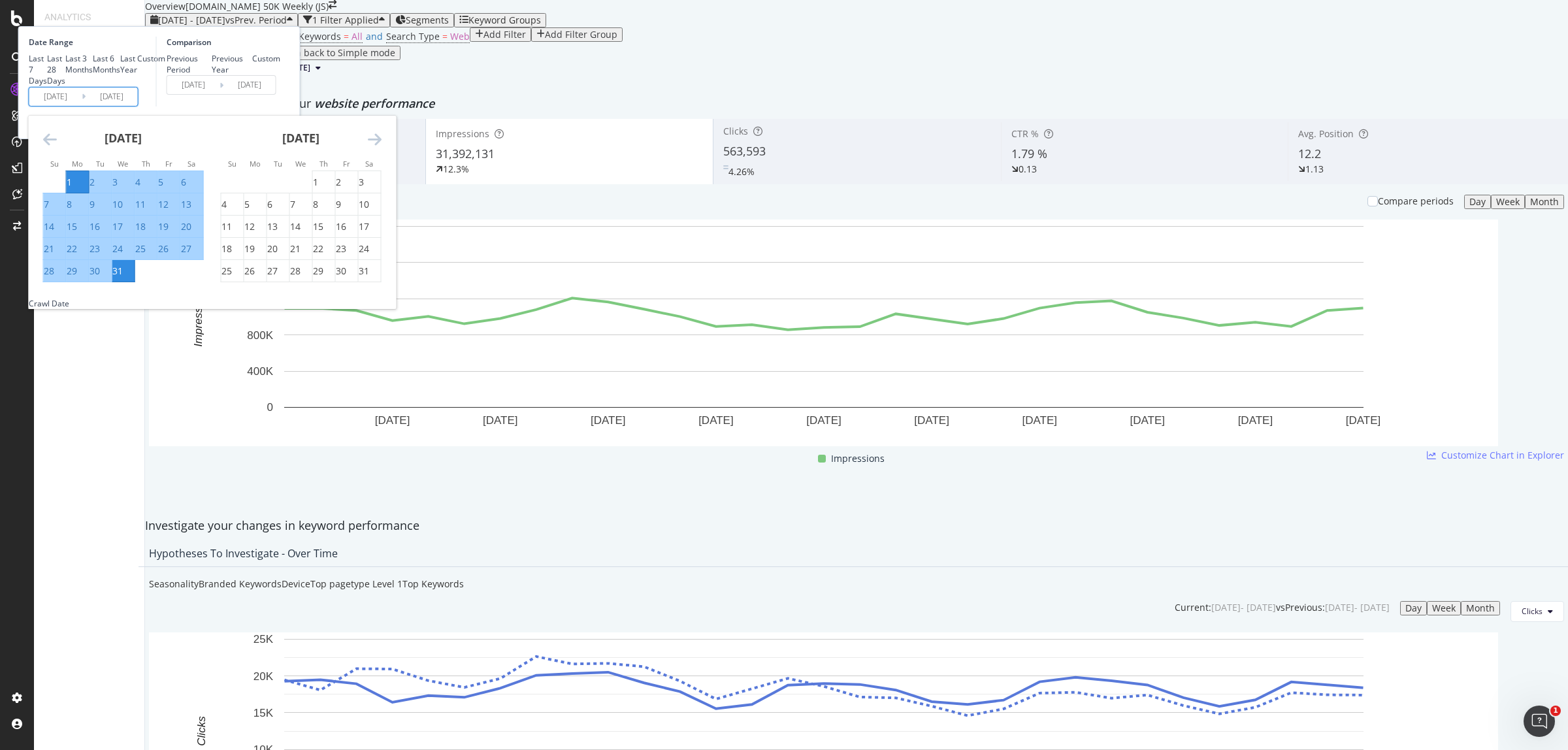
click at [381, 147] on icon "Move forward to switch to the next month." at bounding box center [375, 139] width 13 height 16
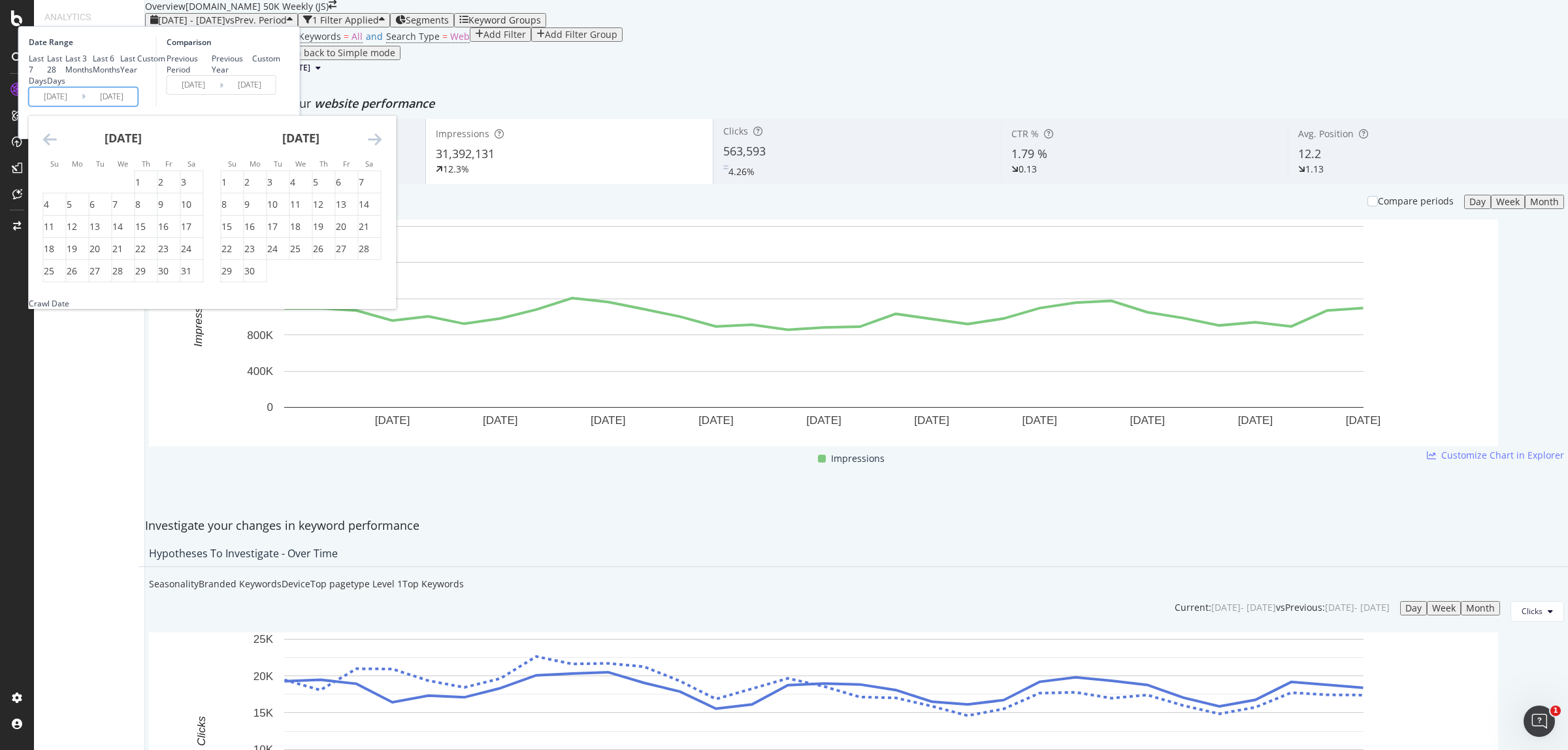
click at [381, 147] on icon "Move forward to switch to the next month." at bounding box center [375, 139] width 13 height 16
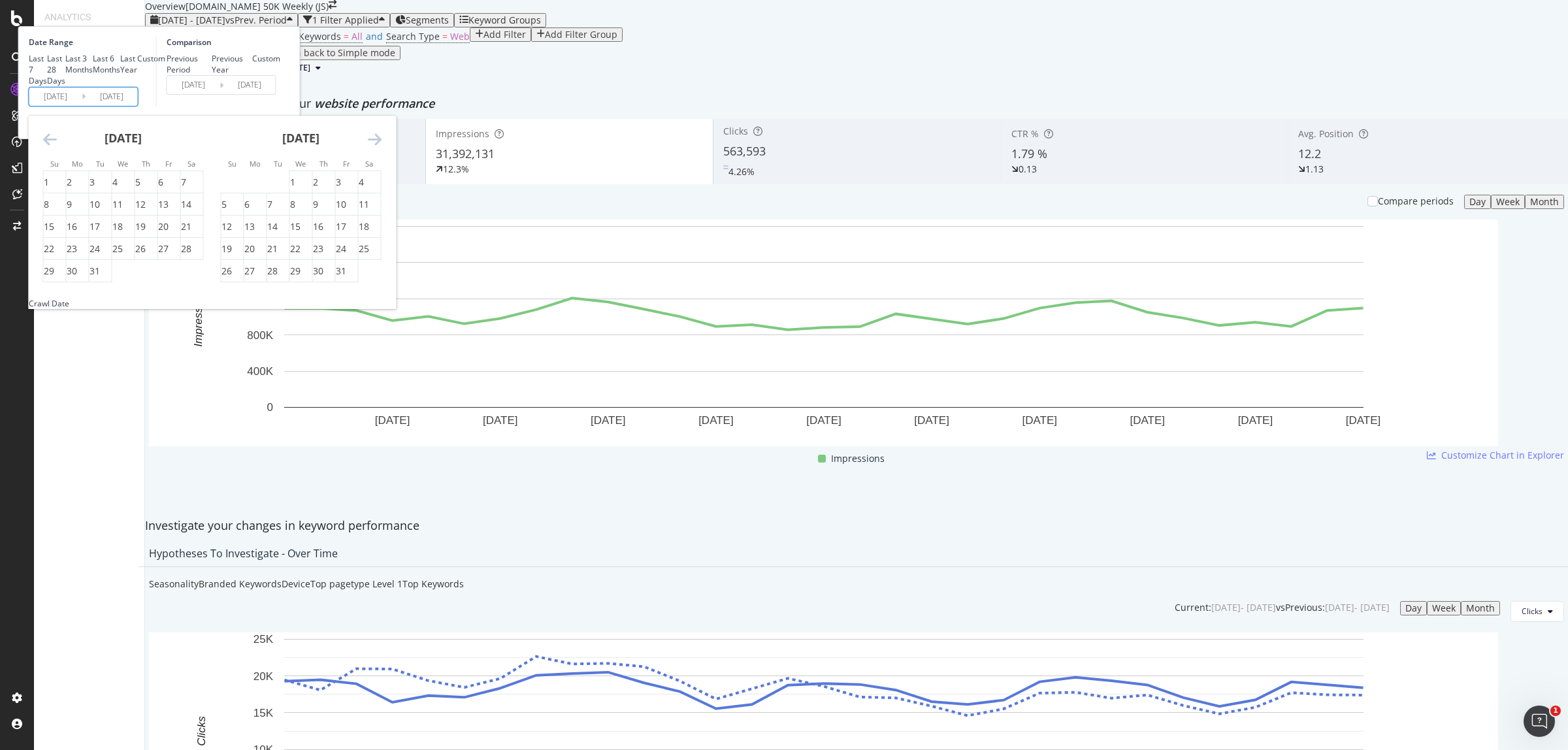
click at [381, 147] on icon "Move forward to switch to the next month." at bounding box center [375, 139] width 13 height 16
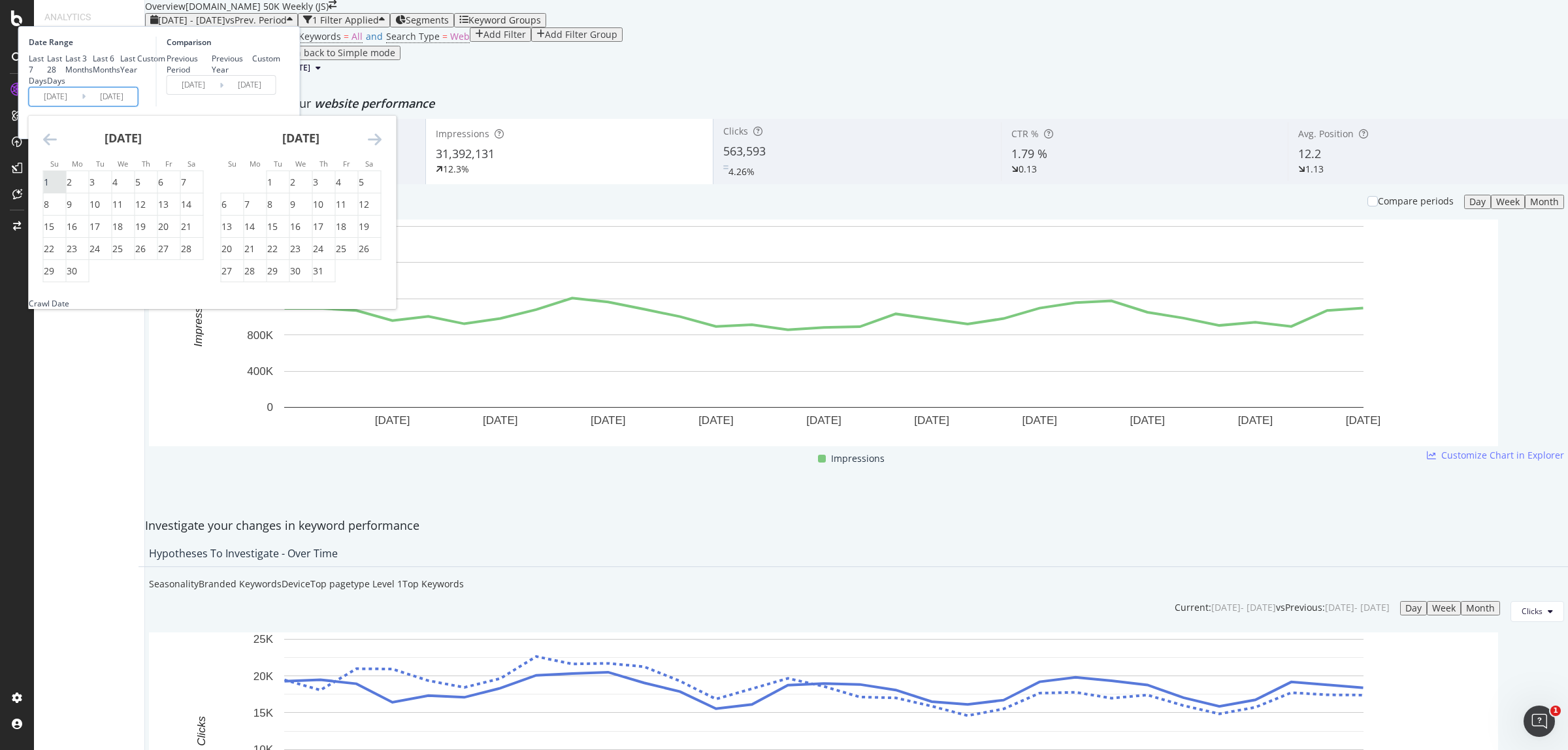
click at [49, 189] on div "1" at bounding box center [46, 182] width 5 height 13
type input "[DATE]"
click at [77, 277] on div "30" at bounding box center [71, 271] width 10 height 13
type input "[DATE]"
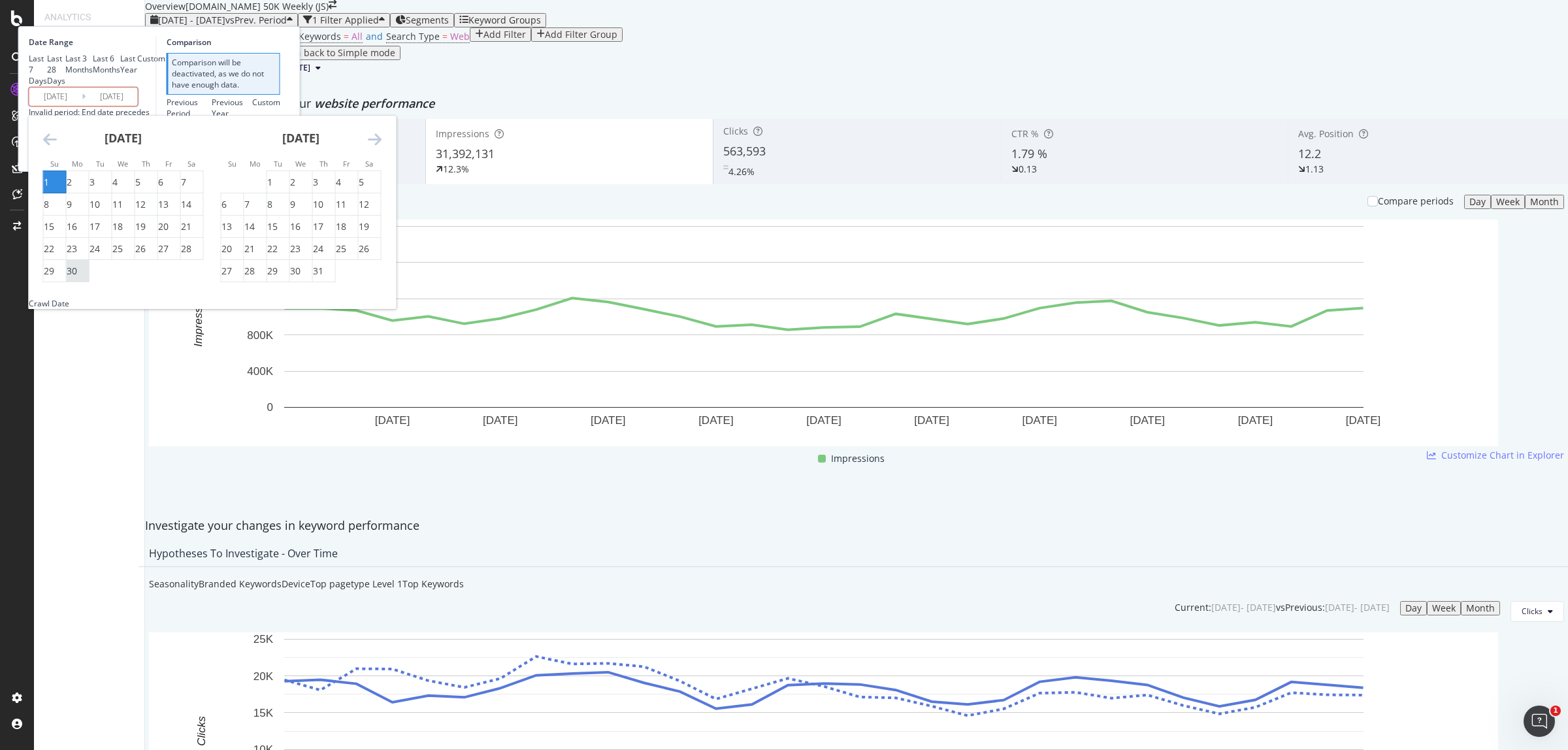
type input "[DATE]"
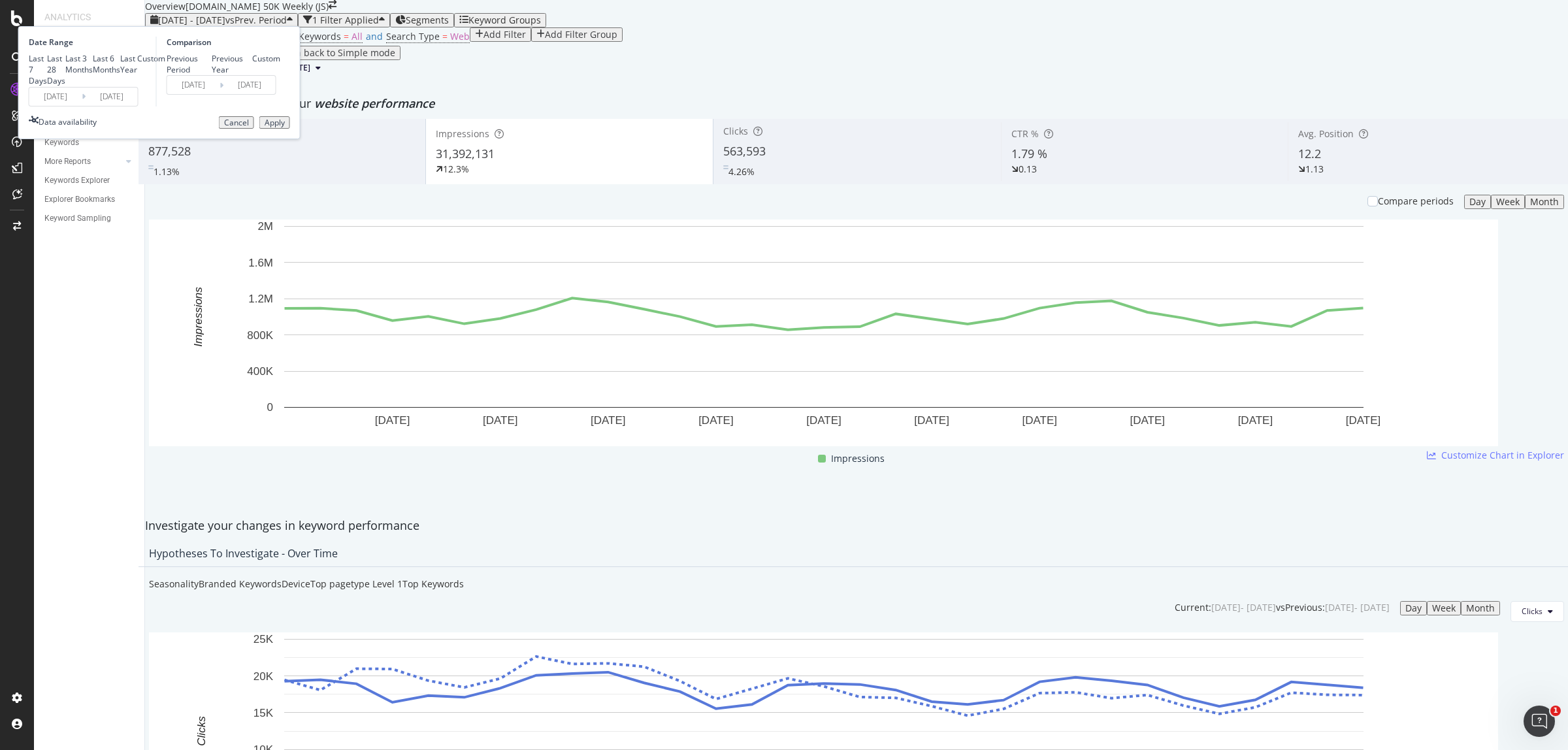
click at [285, 128] on div "Apply" at bounding box center [275, 123] width 20 height 9
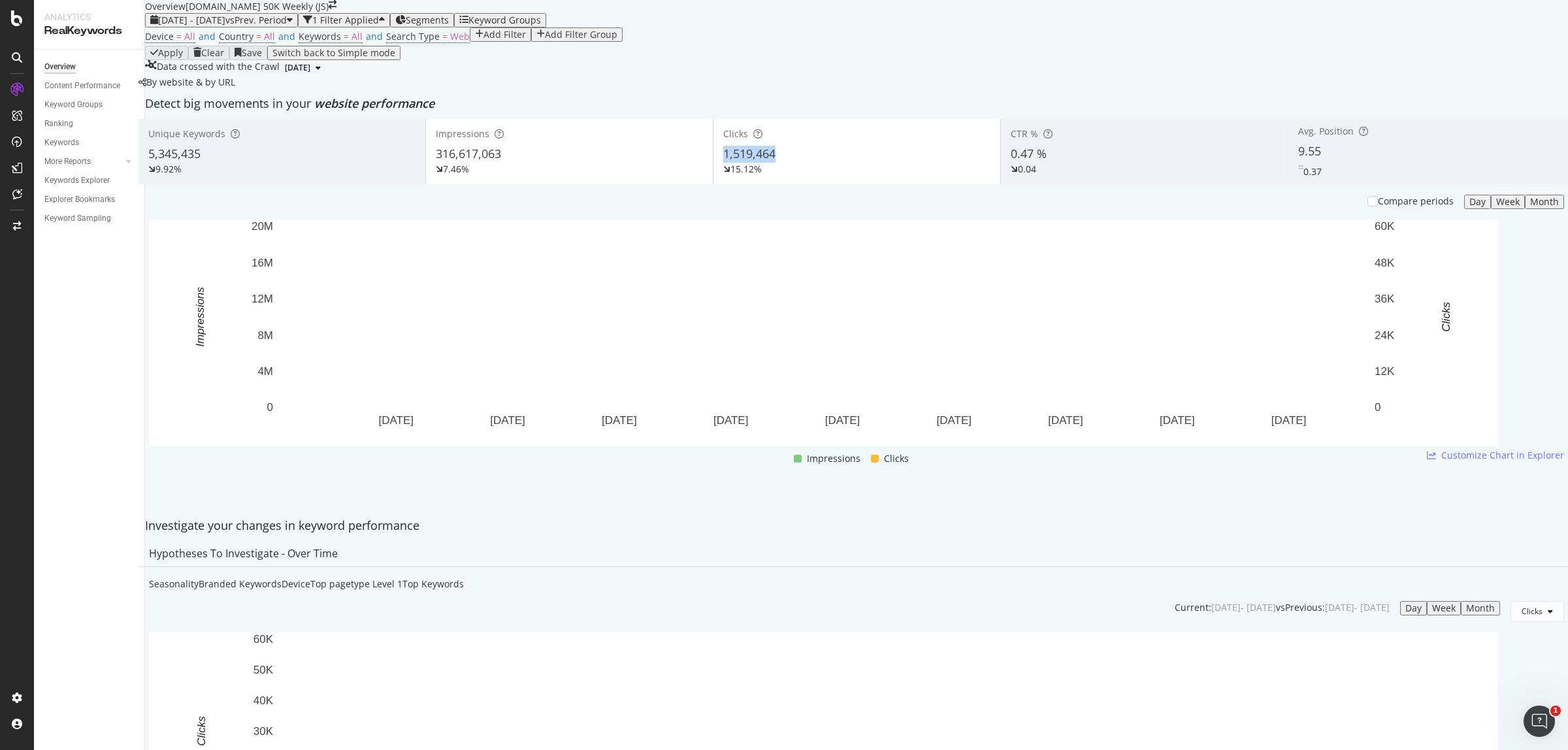
copy span "1,519,464"
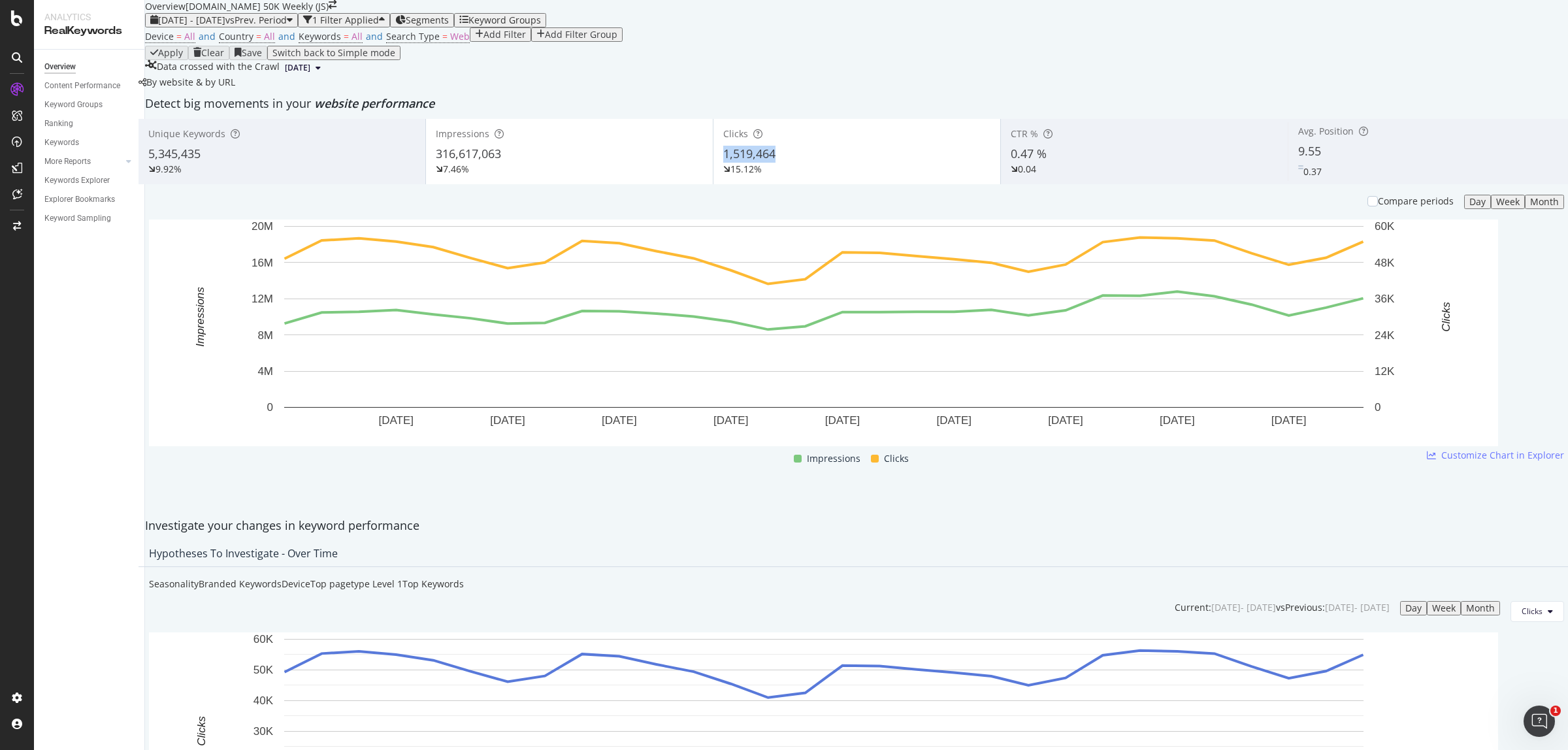
drag, startPoint x: 771, startPoint y: 251, endPoint x: 723, endPoint y: 249, distance: 48.0
click at [723, 181] on div "Clicks 1,519,464 15.12%" at bounding box center [856, 151] width 287 height 59
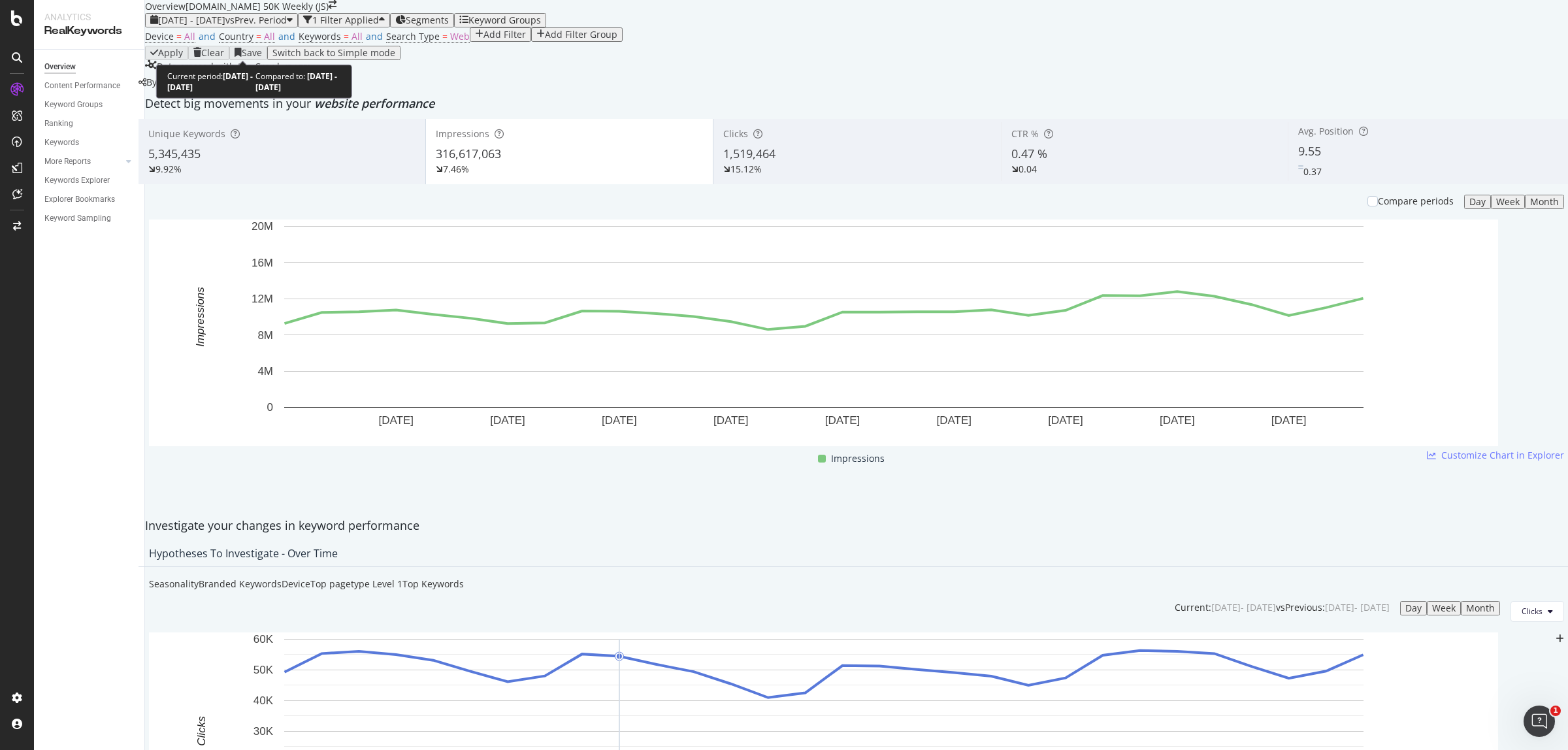
click at [280, 26] on span "vs Prev. Period" at bounding box center [255, 19] width 61 height 13
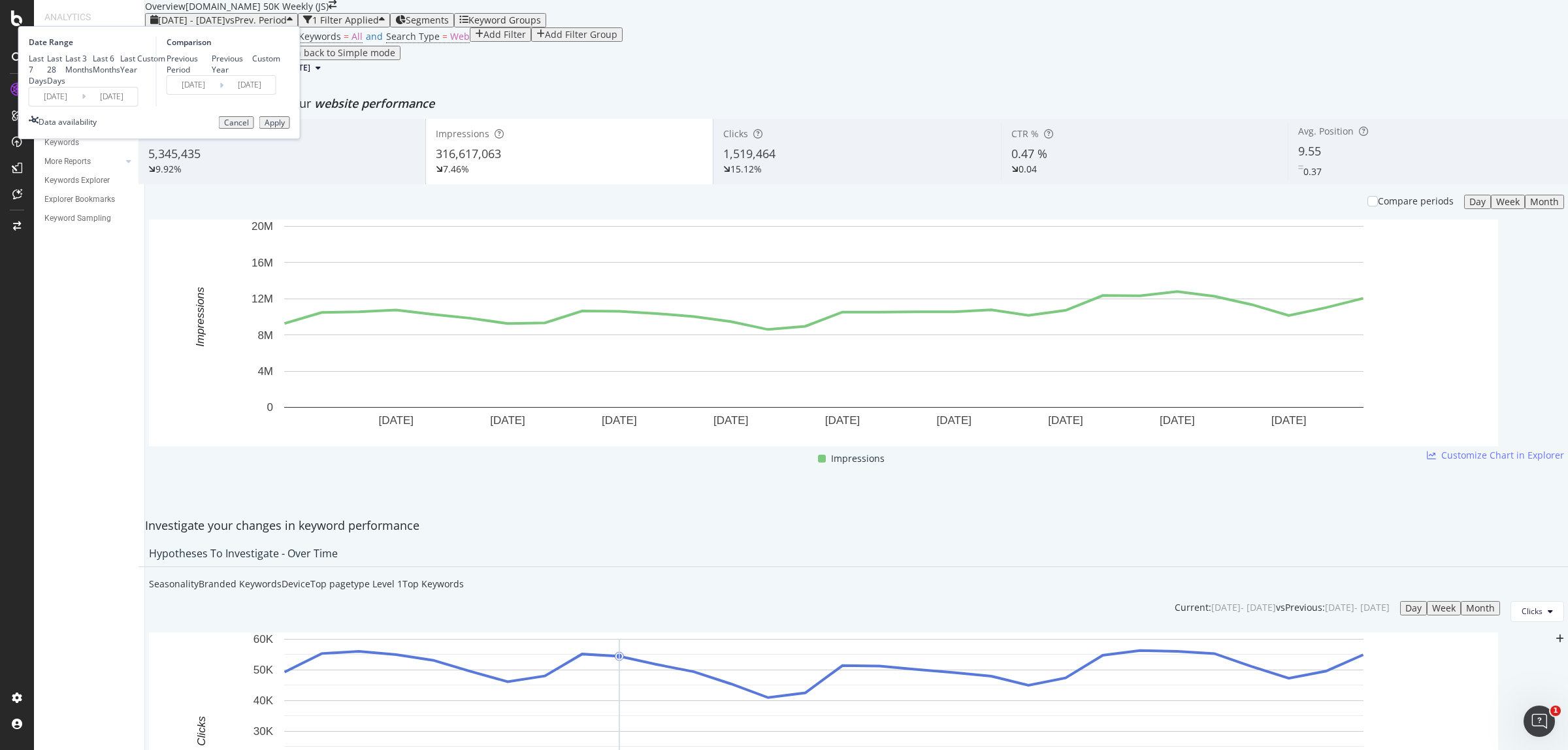
click at [82, 106] on input "[DATE]" at bounding box center [55, 97] width 52 height 18
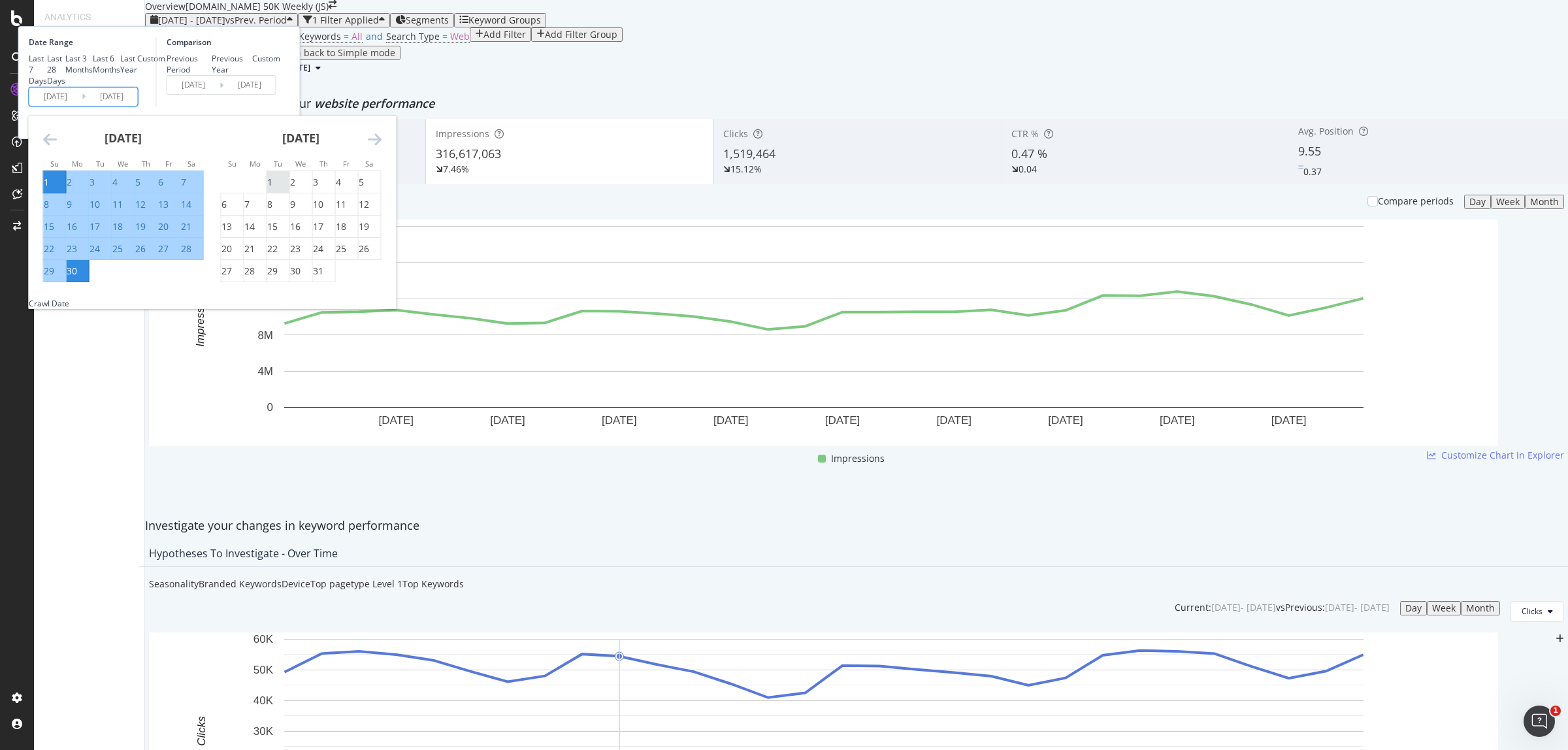
click at [272, 189] on div "1" at bounding box center [270, 182] width 5 height 13
type input "[DATE]"
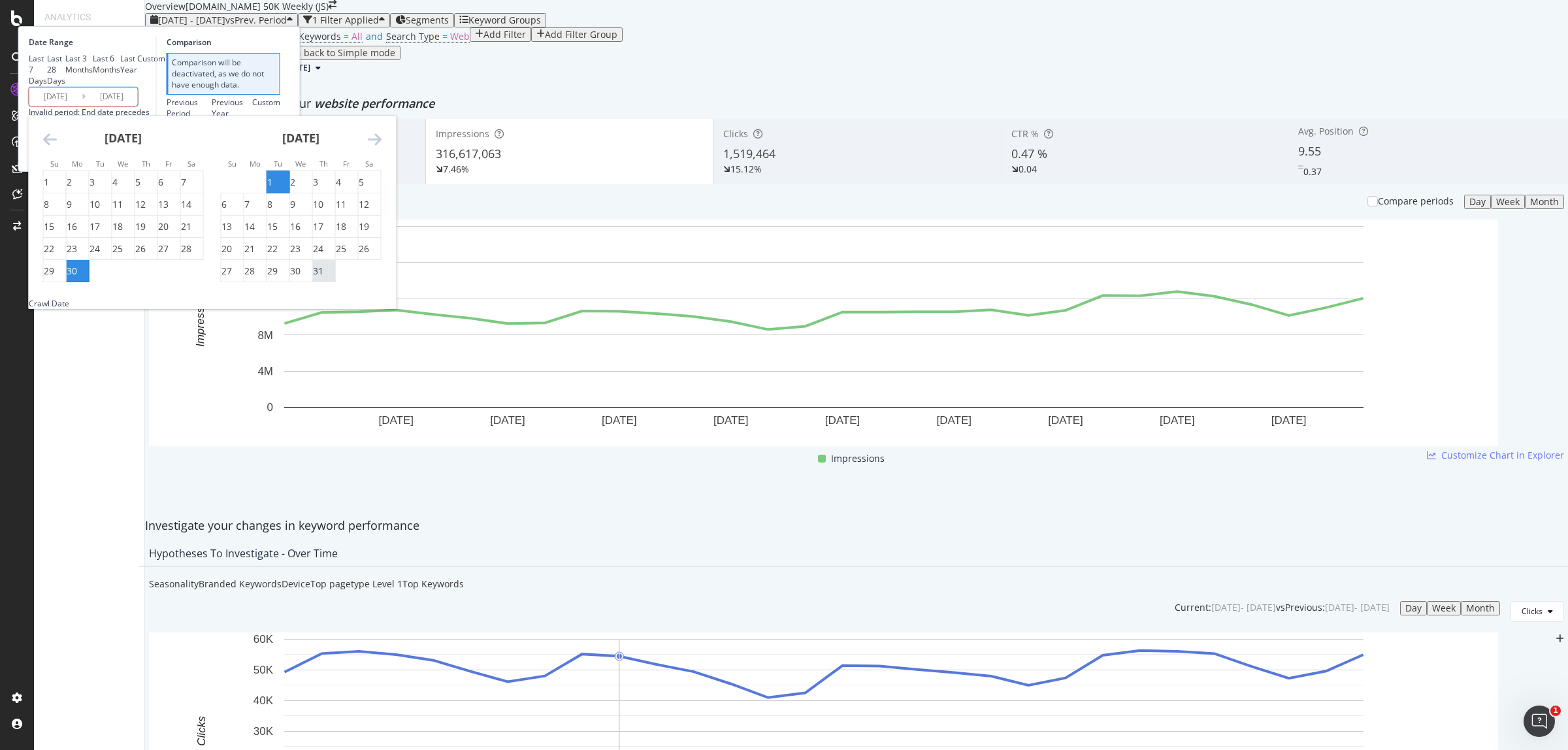
click at [324, 277] on div "31" at bounding box center [318, 271] width 10 height 13
type input "[DATE]"
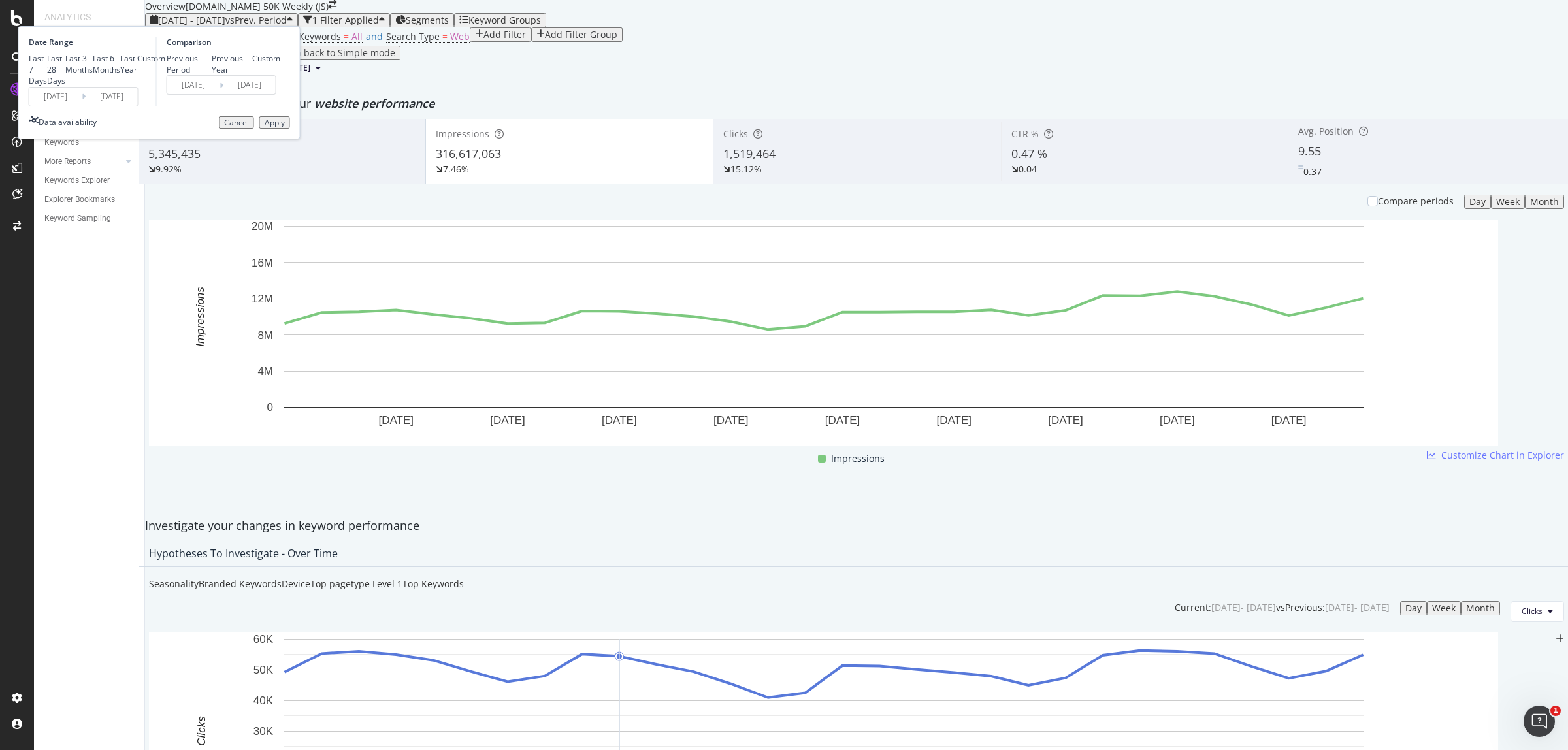
click at [290, 129] on button "Apply" at bounding box center [275, 123] width 31 height 13
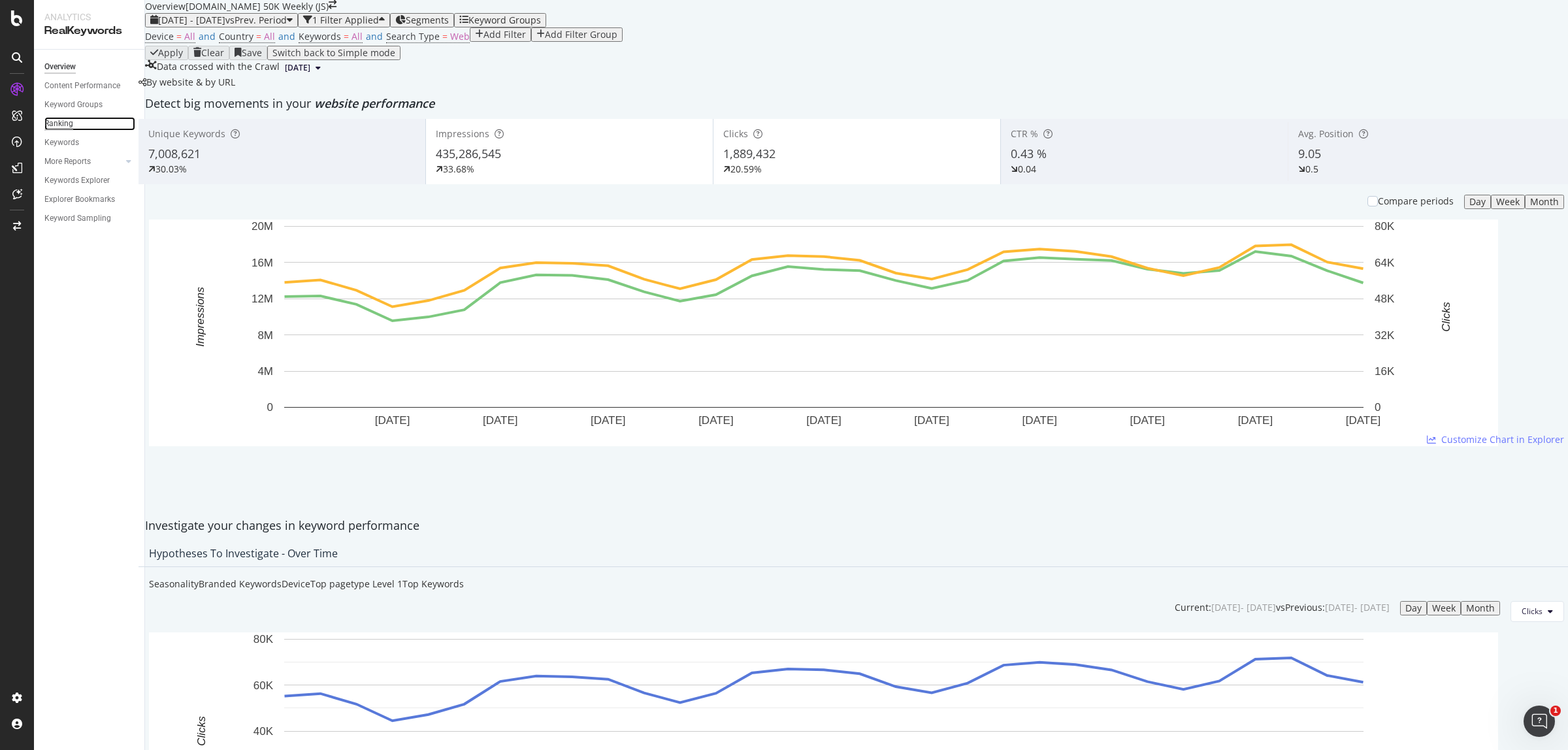
click at [61, 117] on div "Ranking" at bounding box center [59, 123] width 29 height 13
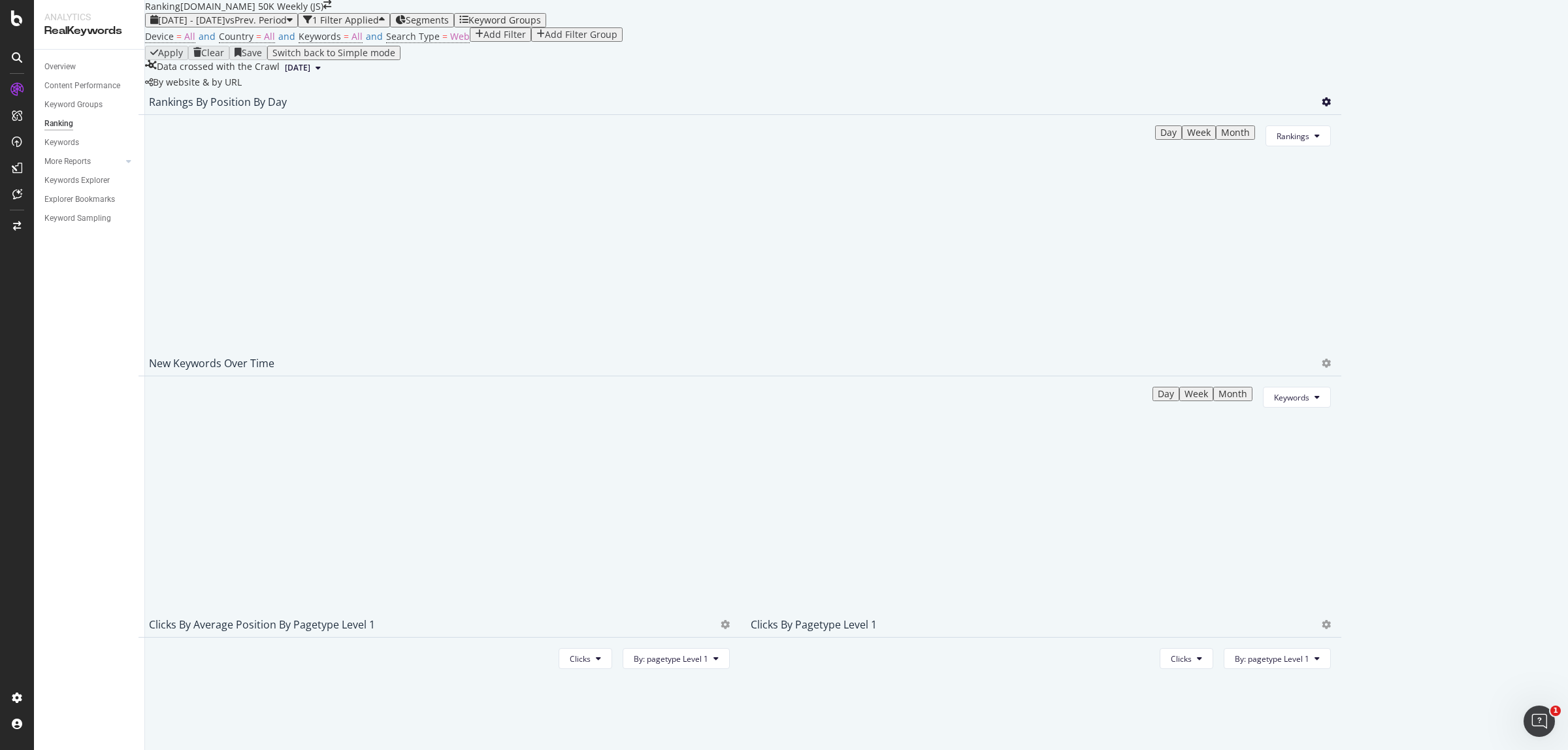
click at [1331, 107] on icon at bounding box center [1326, 102] width 9 height 9
click at [1299, 60] on div "Apply Clear Save Switch back to Simple mode" at bounding box center [740, 52] width 1190 height 14
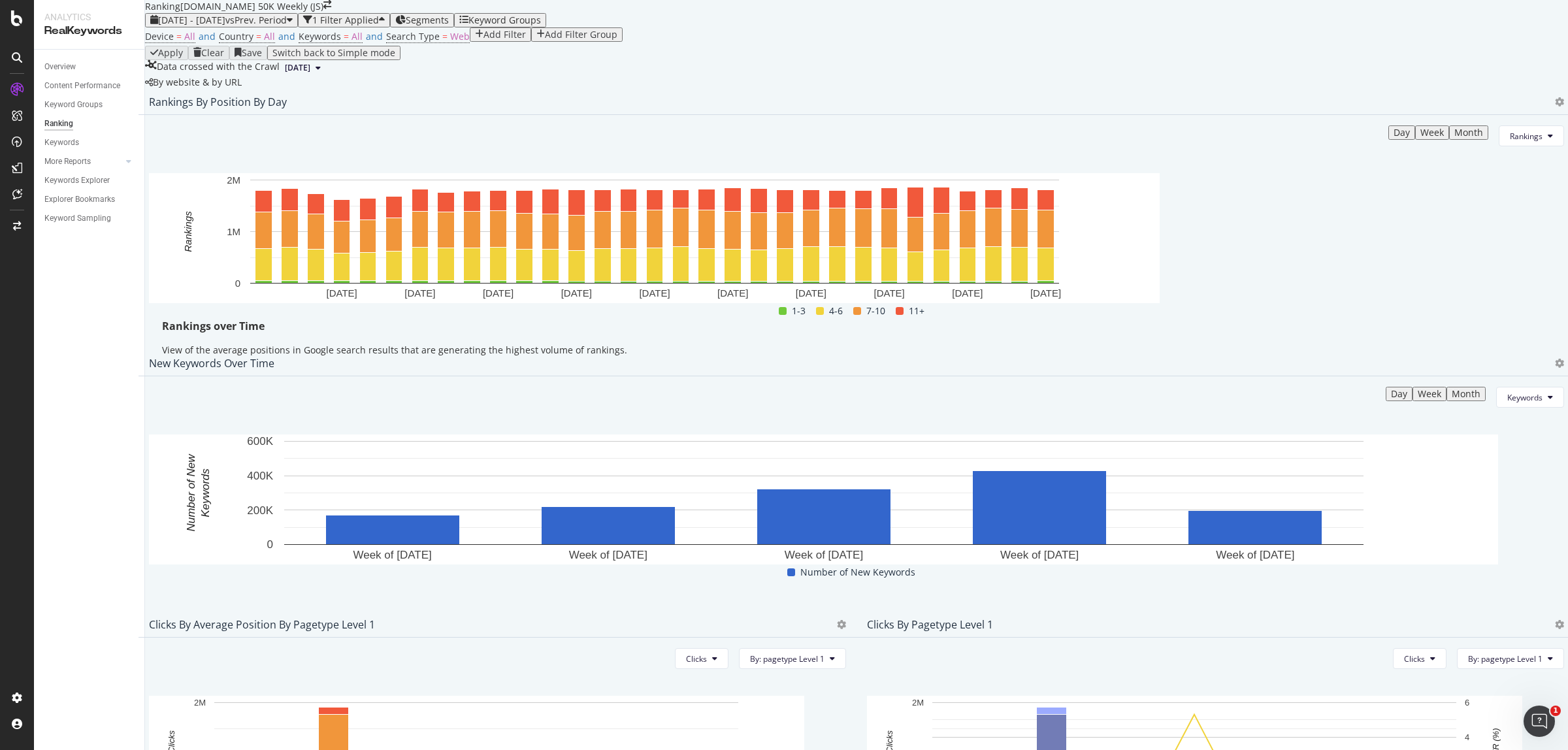
click at [1549, 108] on div at bounding box center [1556, 102] width 16 height 13
click at [1555, 107] on icon at bounding box center [1559, 102] width 9 height 9
click at [1478, 246] on span "Export as CSV" at bounding box center [1468, 252] width 72 height 12
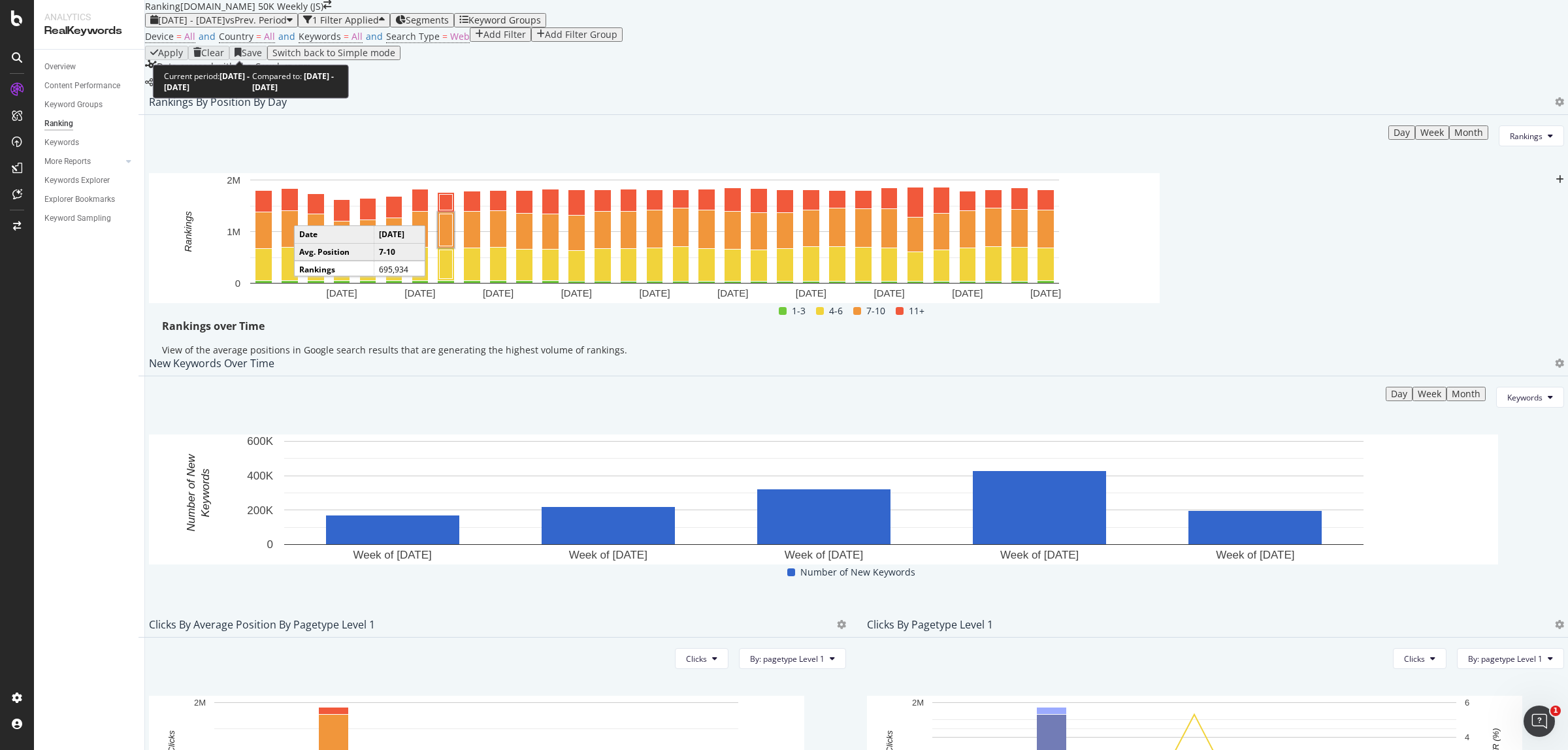
click at [225, 26] on span "[DATE] - [DATE]" at bounding box center [192, 19] width 67 height 13
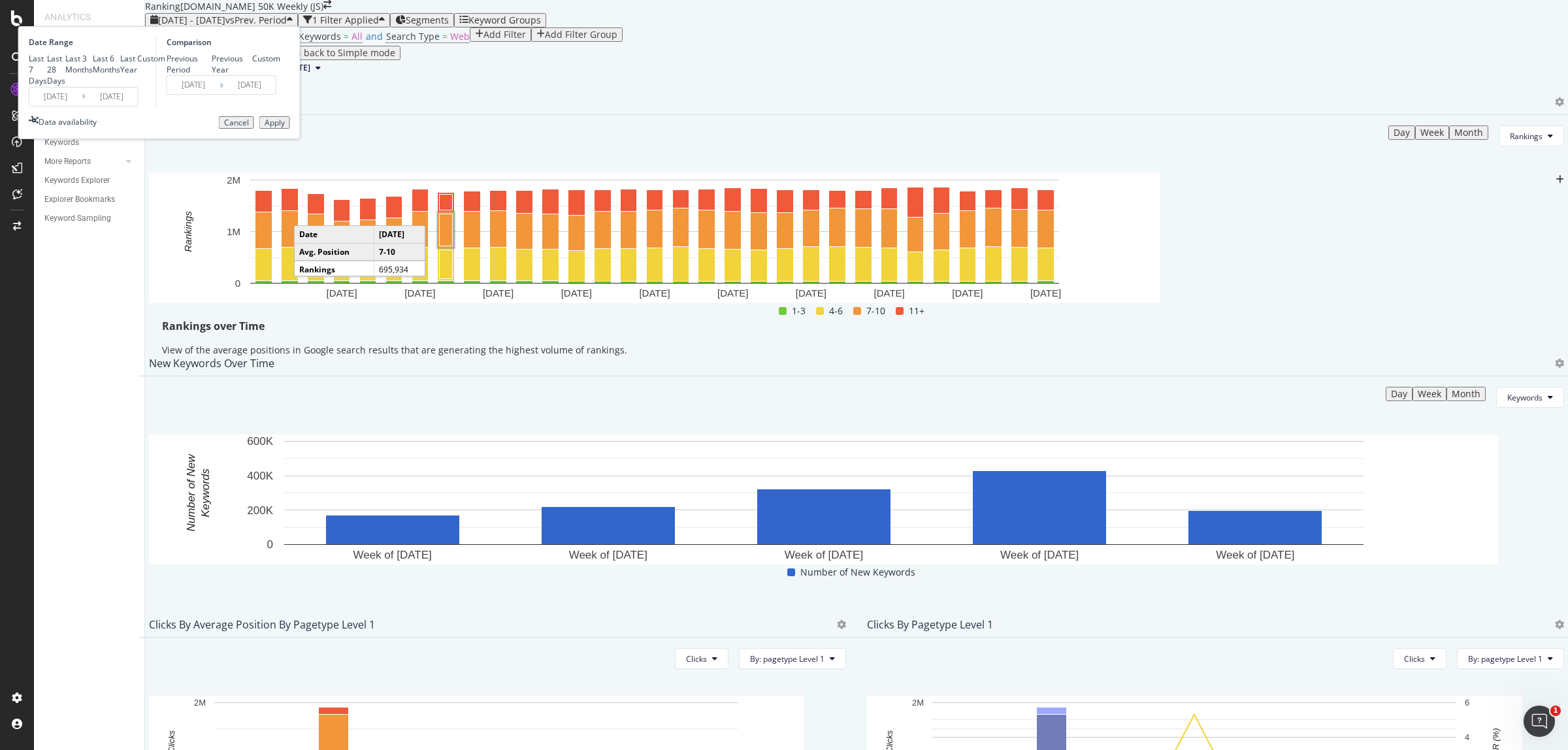
click at [82, 106] on input "[DATE]" at bounding box center [55, 97] width 52 height 18
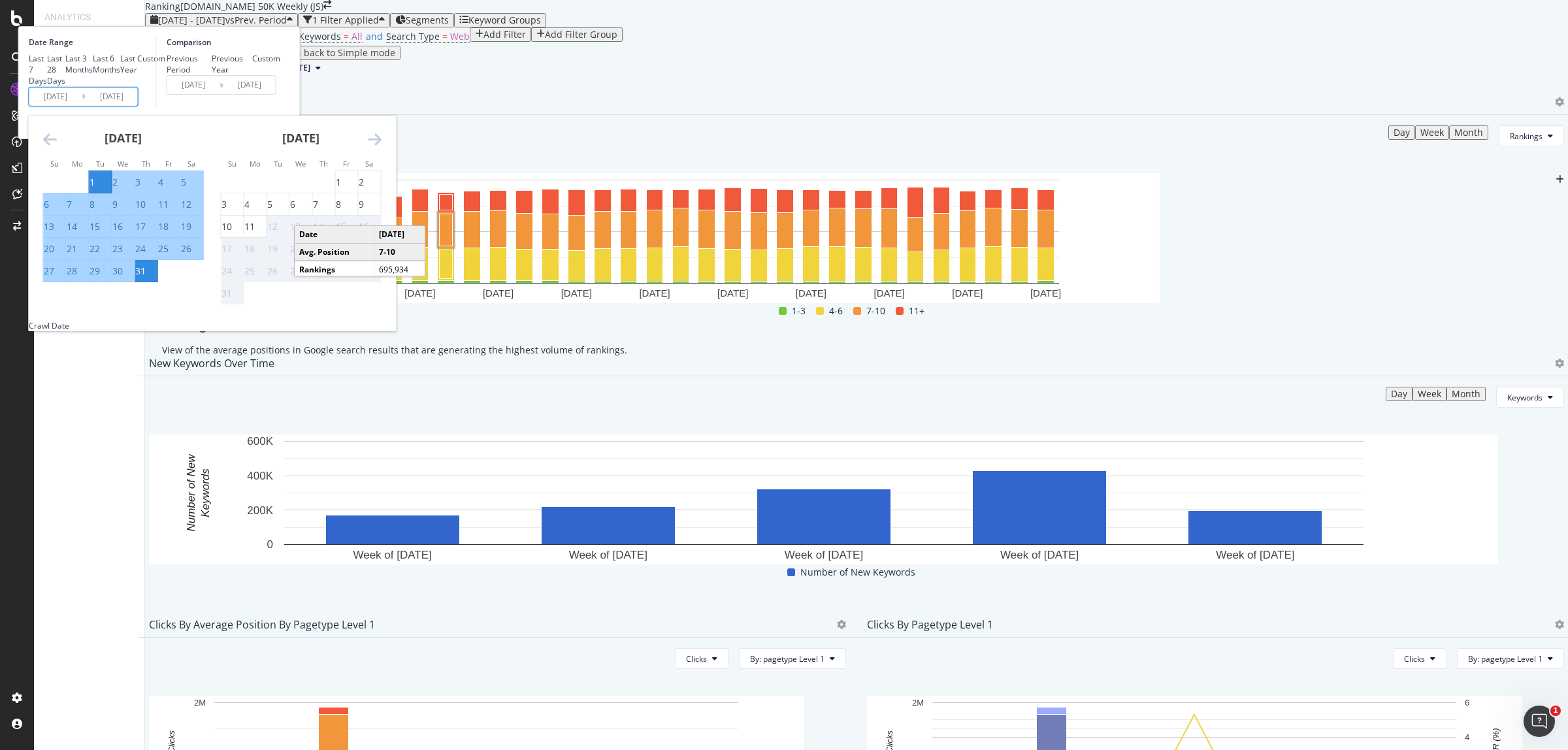
click at [203, 171] on div "[DATE]" at bounding box center [123, 144] width 160 height 55
click at [57, 147] on icon "Move backward to switch to the previous month." at bounding box center [50, 139] width 13 height 16
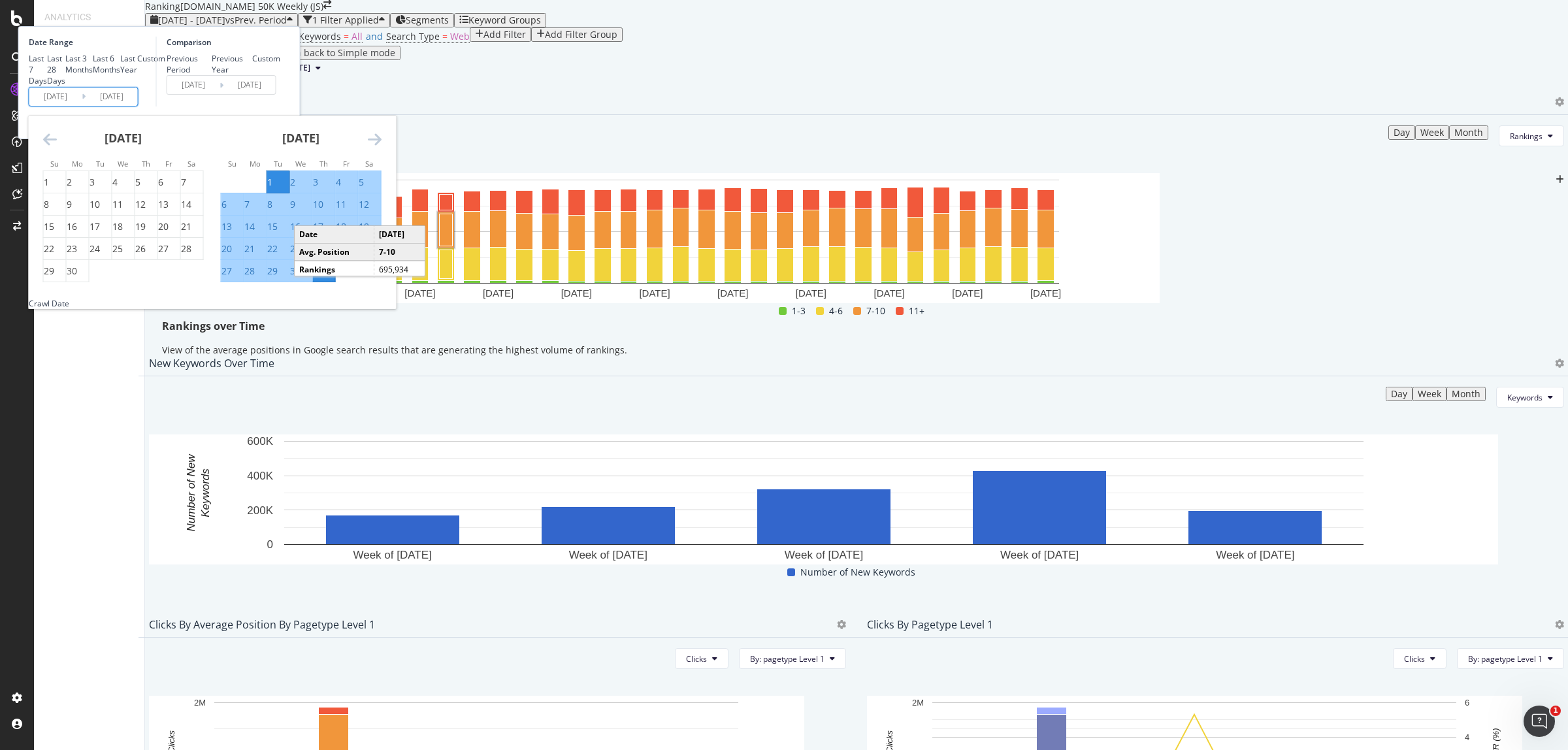
click at [57, 147] on icon "Move backward to switch to the previous month." at bounding box center [50, 139] width 13 height 16
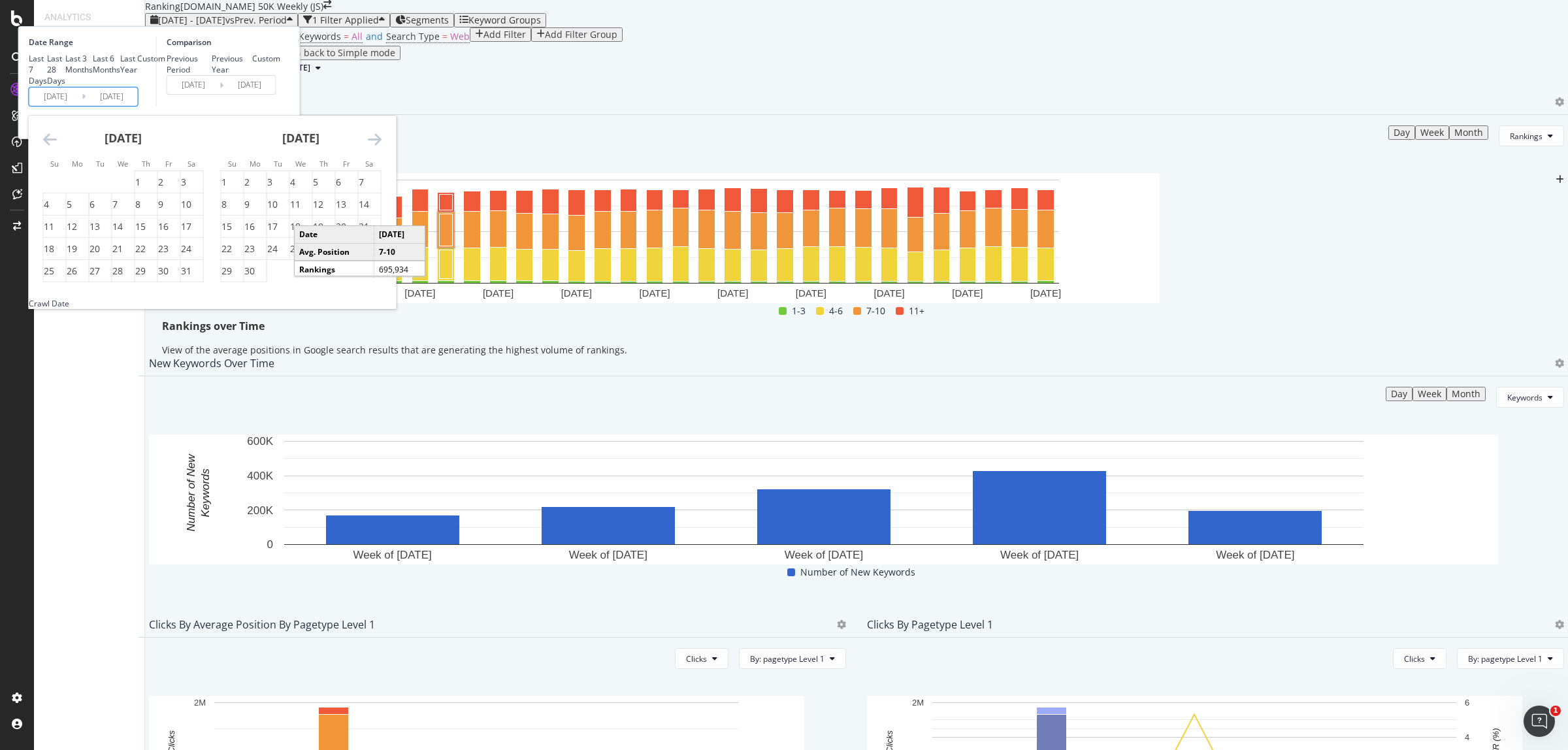
click at [57, 147] on icon "Move backward to switch to the previous month." at bounding box center [50, 139] width 13 height 16
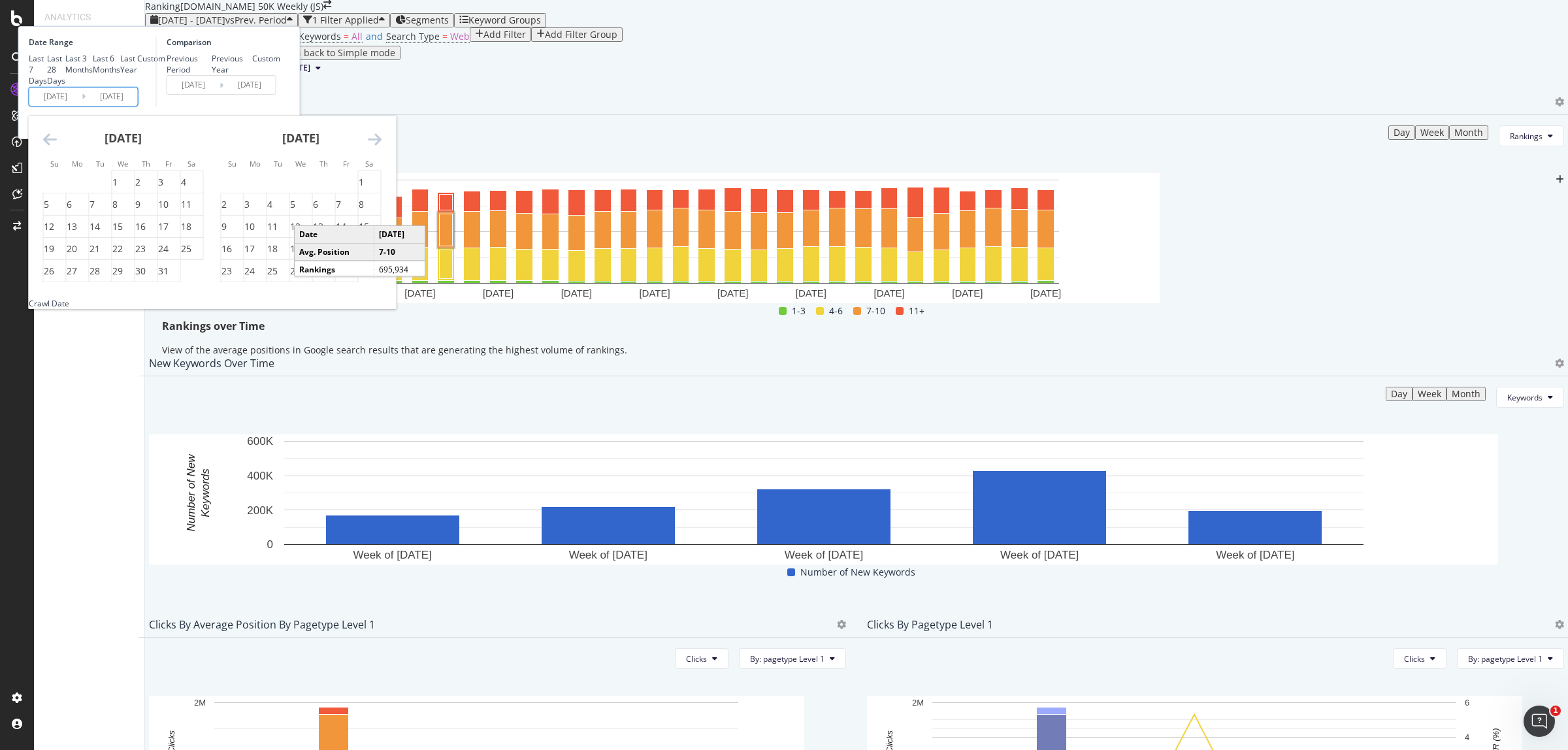
click at [57, 147] on icon "Move backward to switch to the previous month." at bounding box center [50, 139] width 13 height 16
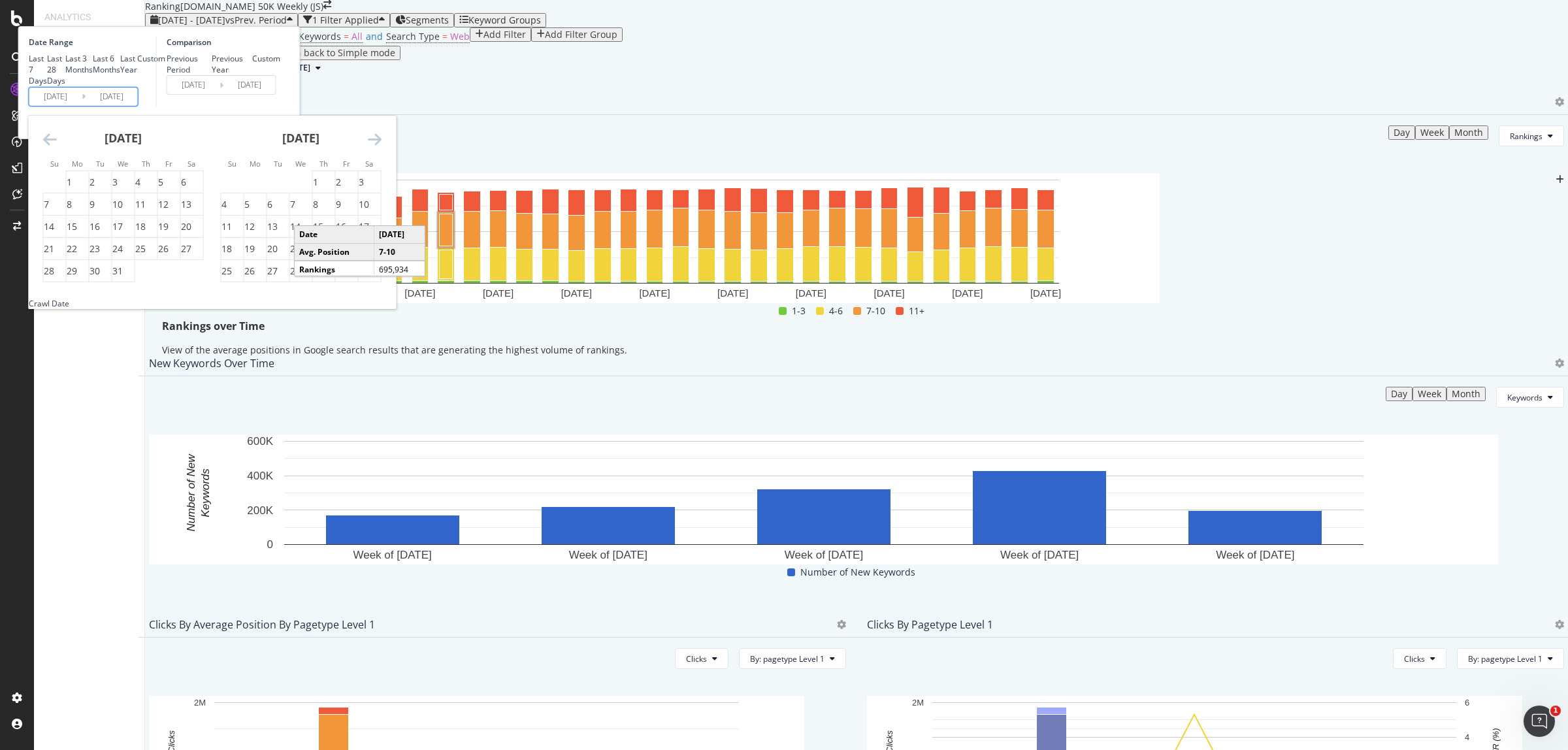
click at [57, 147] on icon "Move backward to switch to the previous month." at bounding box center [50, 139] width 13 height 16
click at [250, 189] on div "1" at bounding box center [247, 182] width 5 height 13
type input "[DATE]"
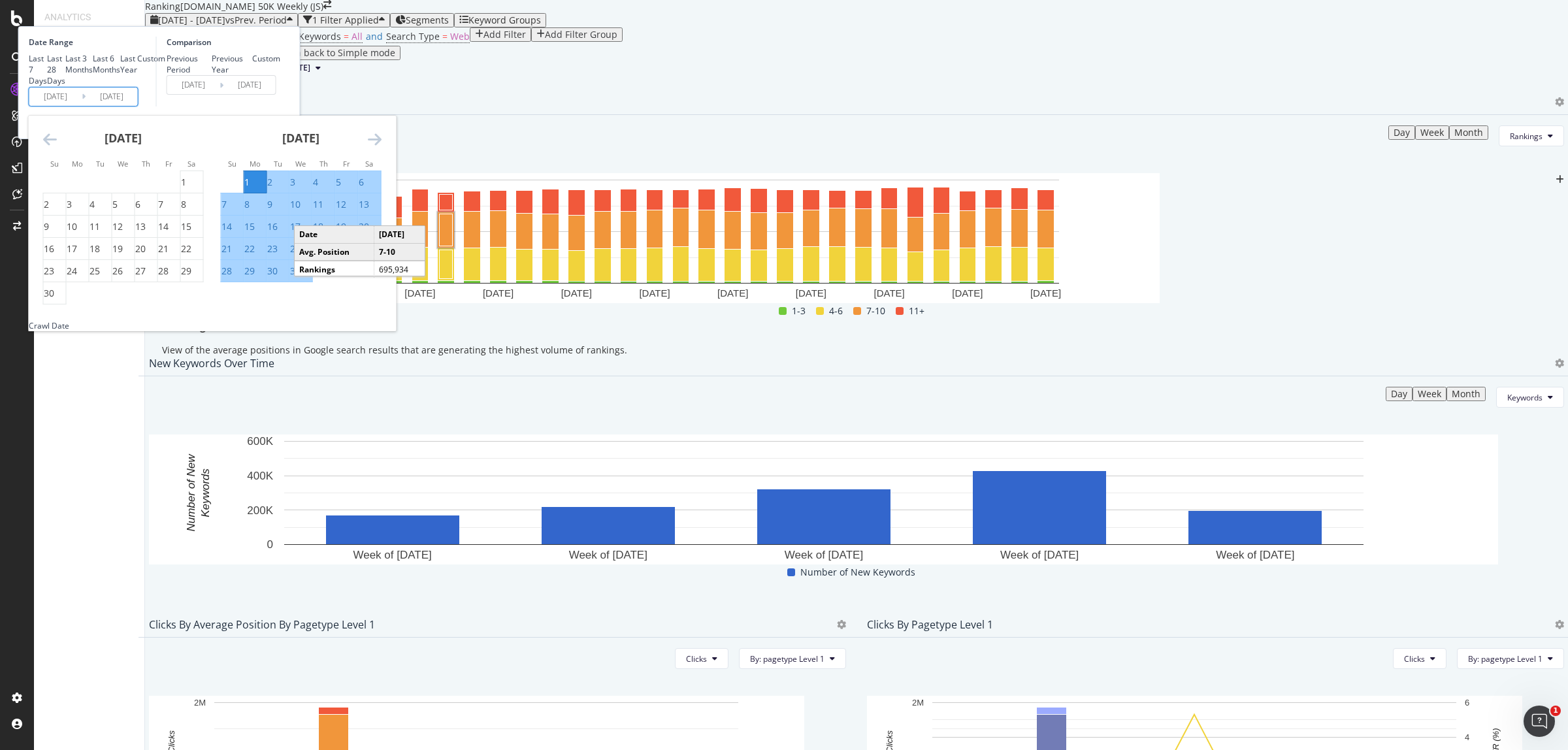
click at [301, 277] on div "31" at bounding box center [295, 271] width 10 height 13
type input "[DATE]"
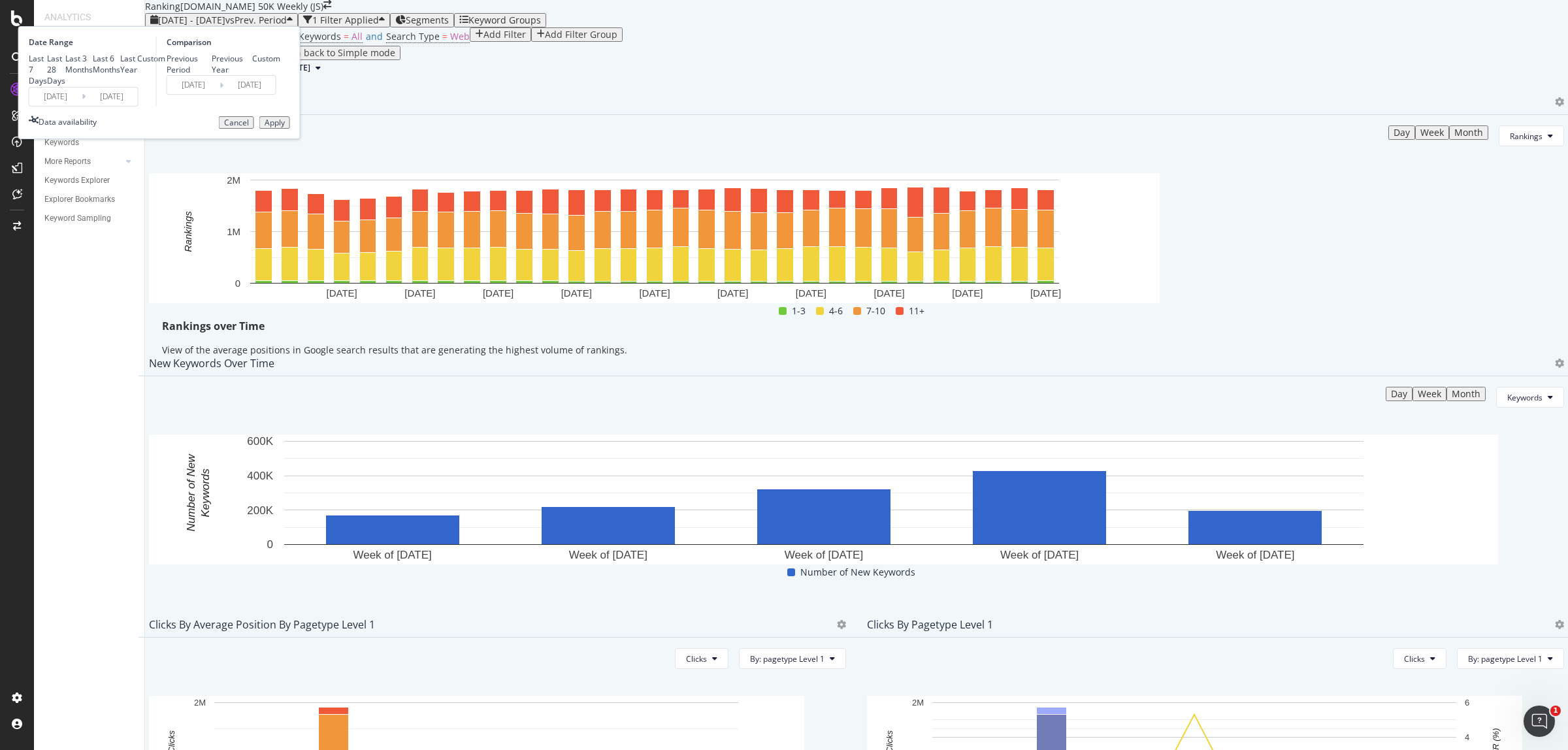
click at [285, 128] on div "Apply" at bounding box center [275, 123] width 20 height 9
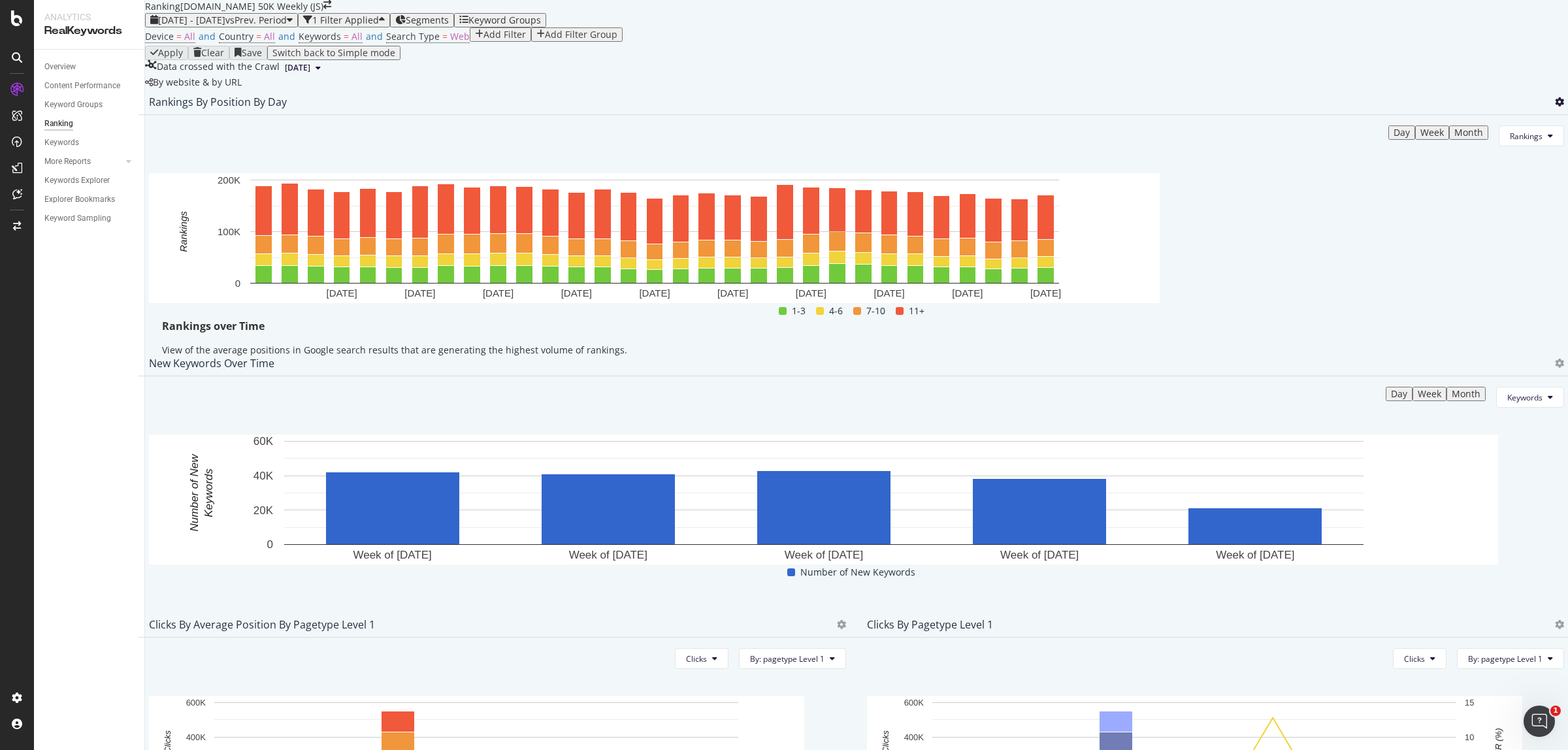
drag, startPoint x: 1523, startPoint y: 218, endPoint x: 1517, endPoint y: 230, distance: 13.4
click at [1555, 107] on icon at bounding box center [1559, 102] width 9 height 9
click at [1480, 249] on span "Export as CSV" at bounding box center [1468, 252] width 72 height 12
click at [222, 26] on span "[DATE] - [DATE]" at bounding box center [192, 19] width 67 height 13
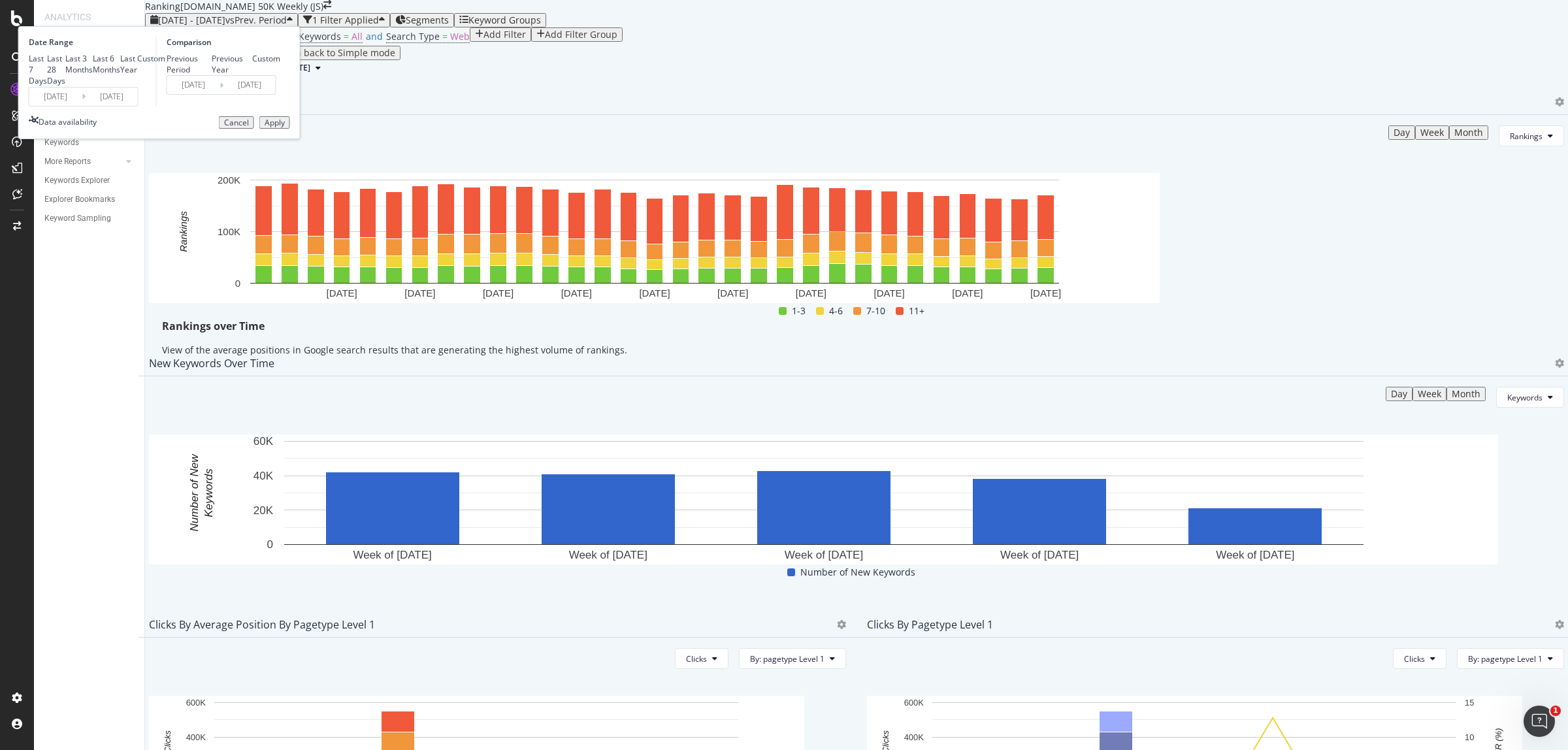
click at [82, 106] on input "[DATE]" at bounding box center [55, 97] width 52 height 18
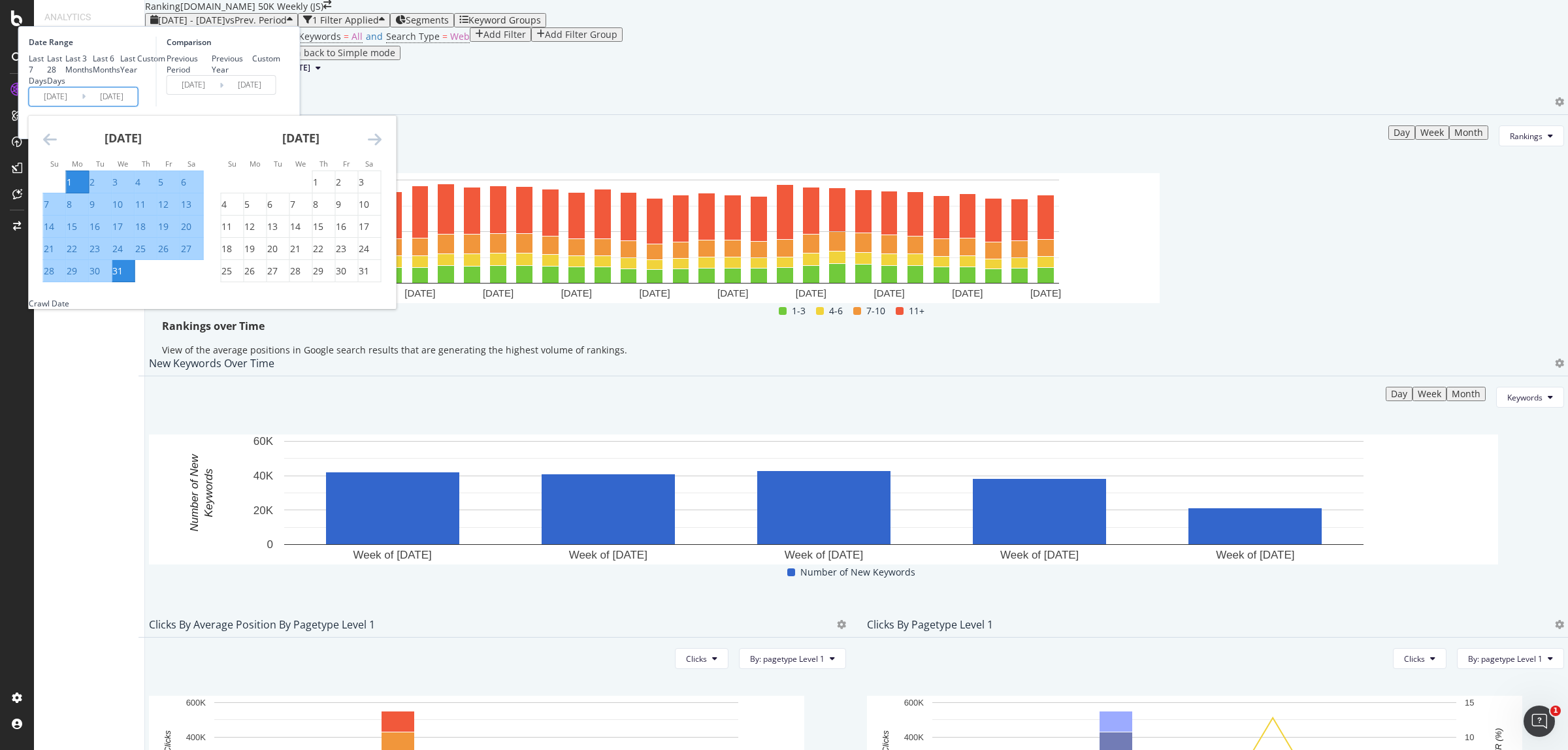
click at [381, 171] on div "[DATE]" at bounding box center [301, 144] width 160 height 55
click at [381, 147] on icon "Move forward to switch to the next month." at bounding box center [375, 139] width 13 height 16
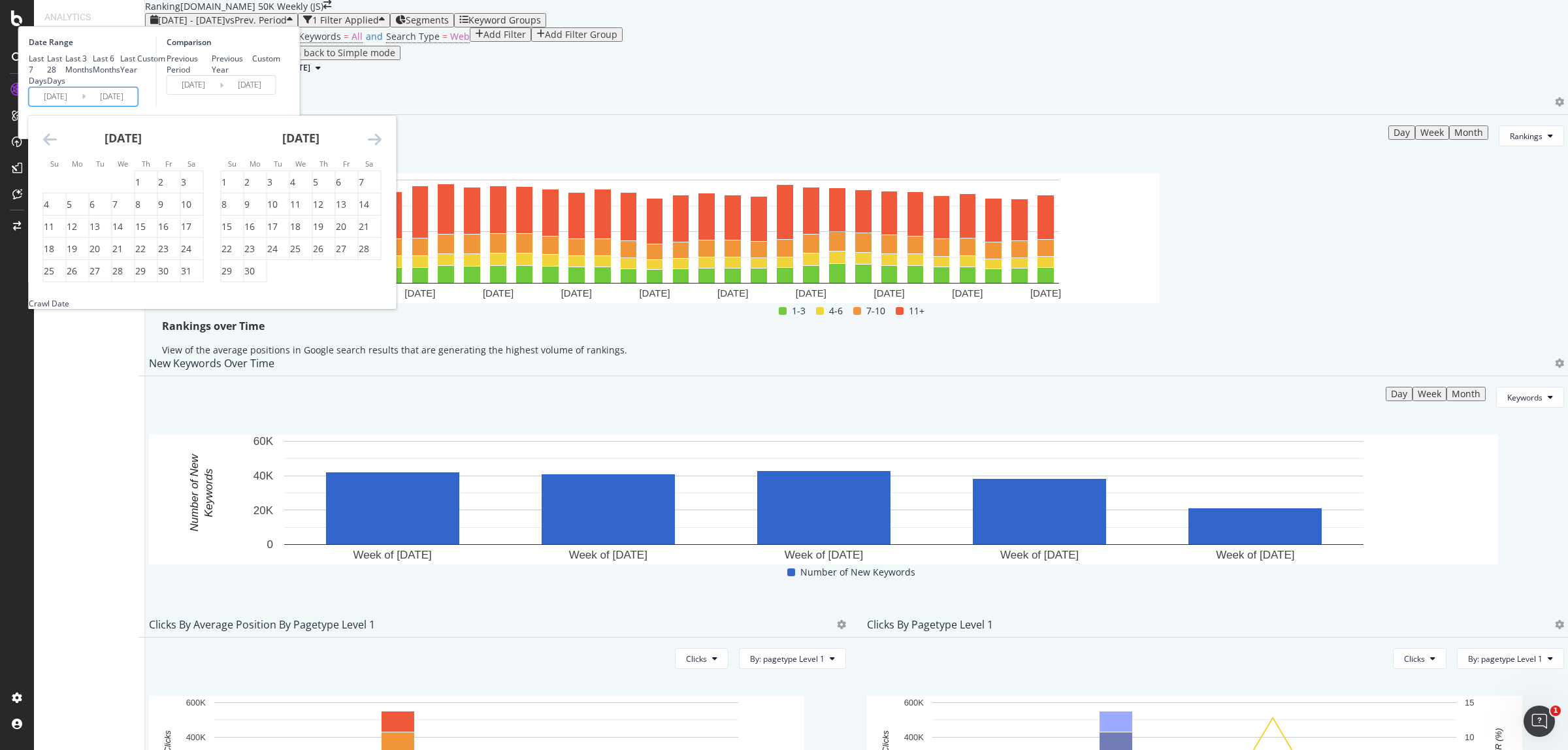
click at [381, 147] on icon "Move forward to switch to the next month." at bounding box center [375, 139] width 13 height 16
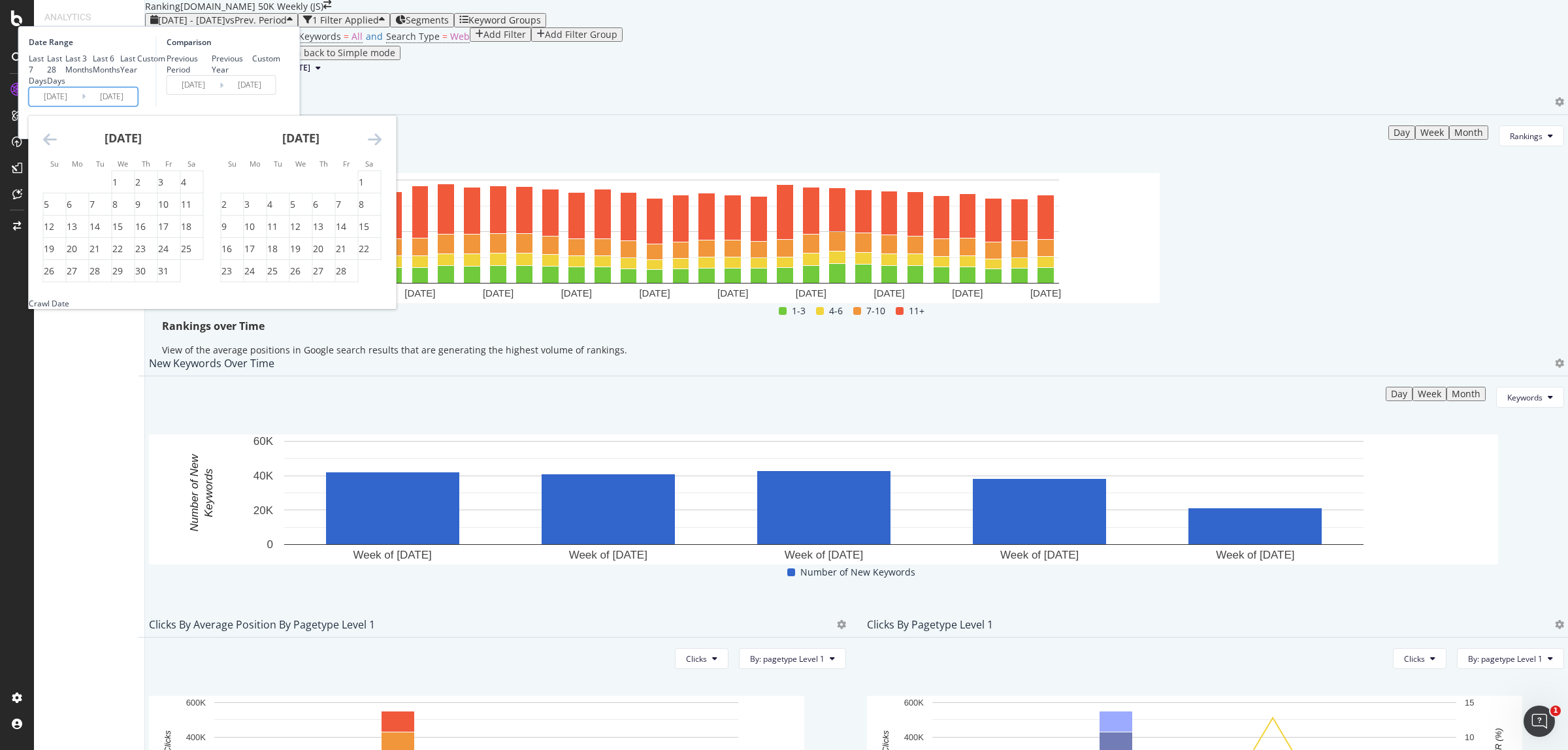
click at [381, 147] on icon "Move forward to switch to the next month." at bounding box center [375, 139] width 13 height 16
click at [227, 189] on div "1" at bounding box center [224, 182] width 5 height 13
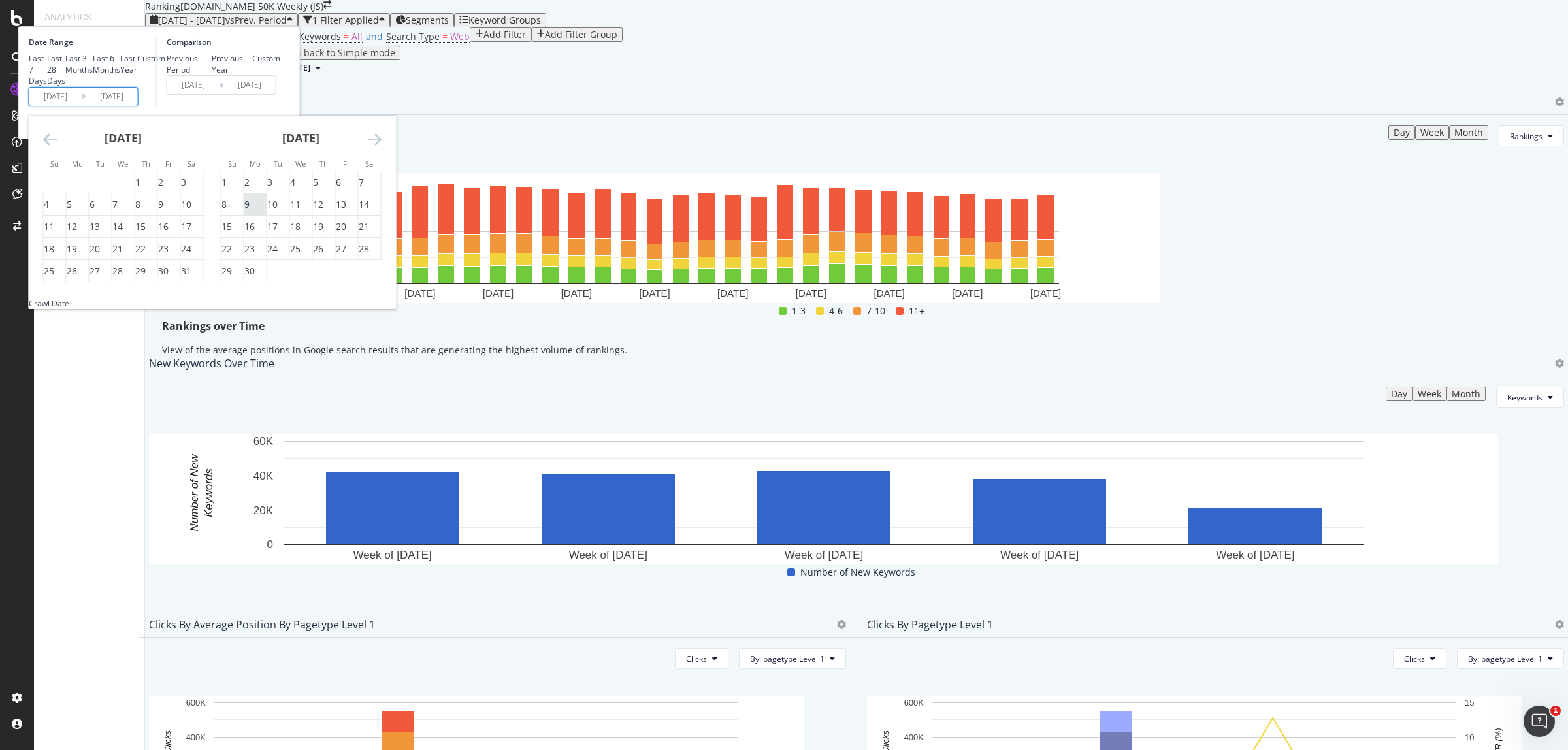
type input "[DATE]"
click at [255, 277] on div "30" at bounding box center [250, 271] width 10 height 13
type input "[DATE]"
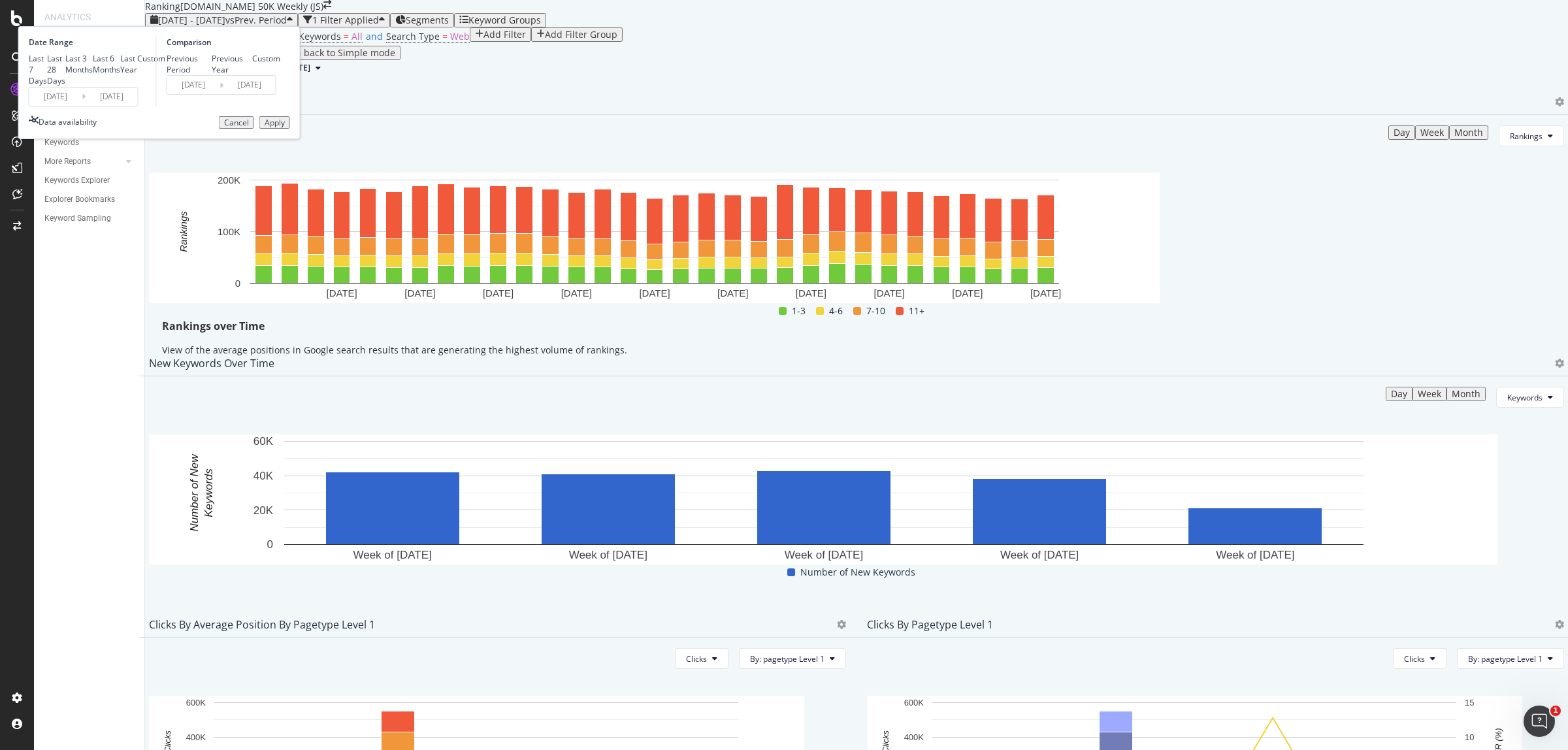
click at [285, 128] on div "Apply" at bounding box center [275, 123] width 20 height 9
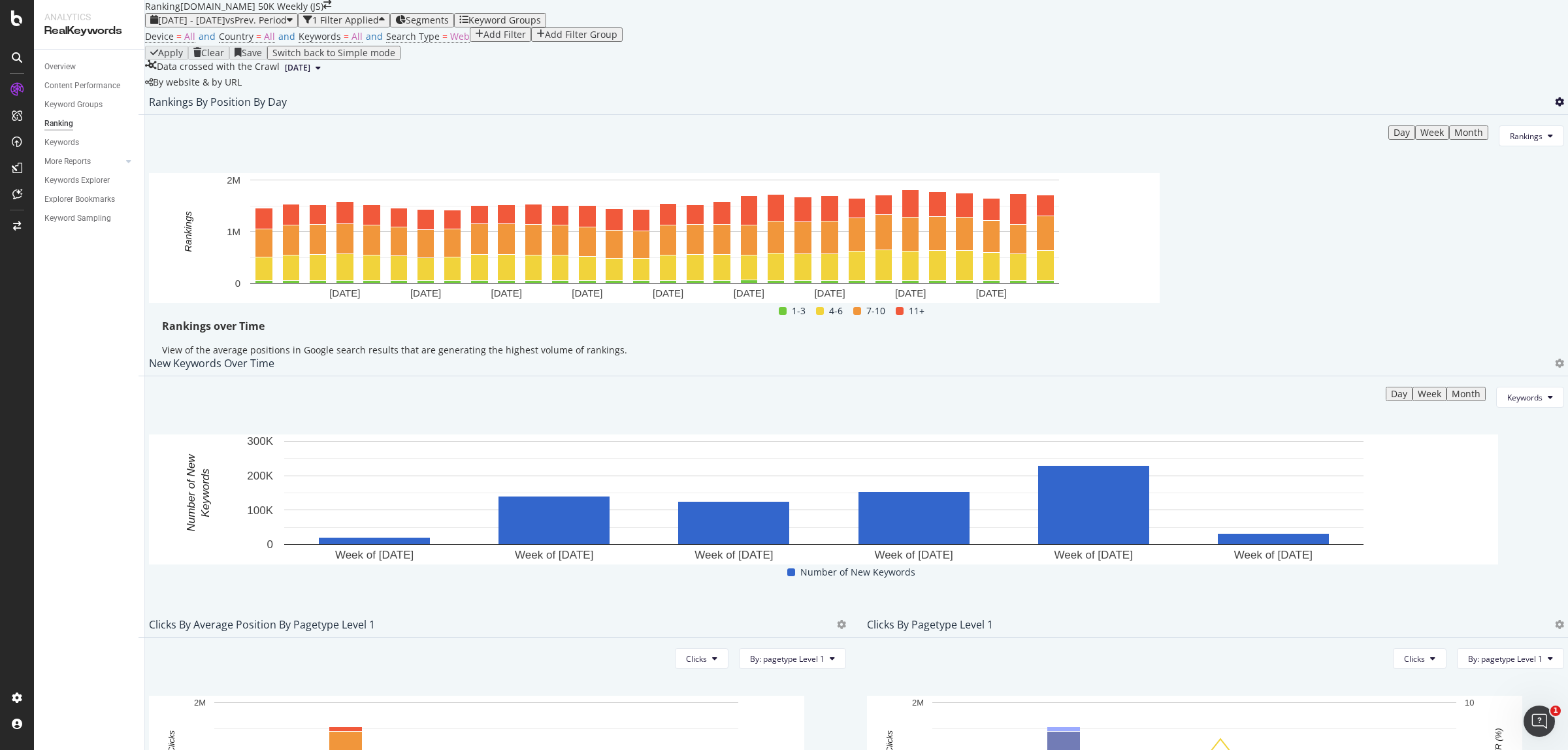
click at [1555, 107] on icon at bounding box center [1559, 102] width 9 height 9
click at [1487, 247] on span "Export as CSV" at bounding box center [1468, 252] width 72 height 12
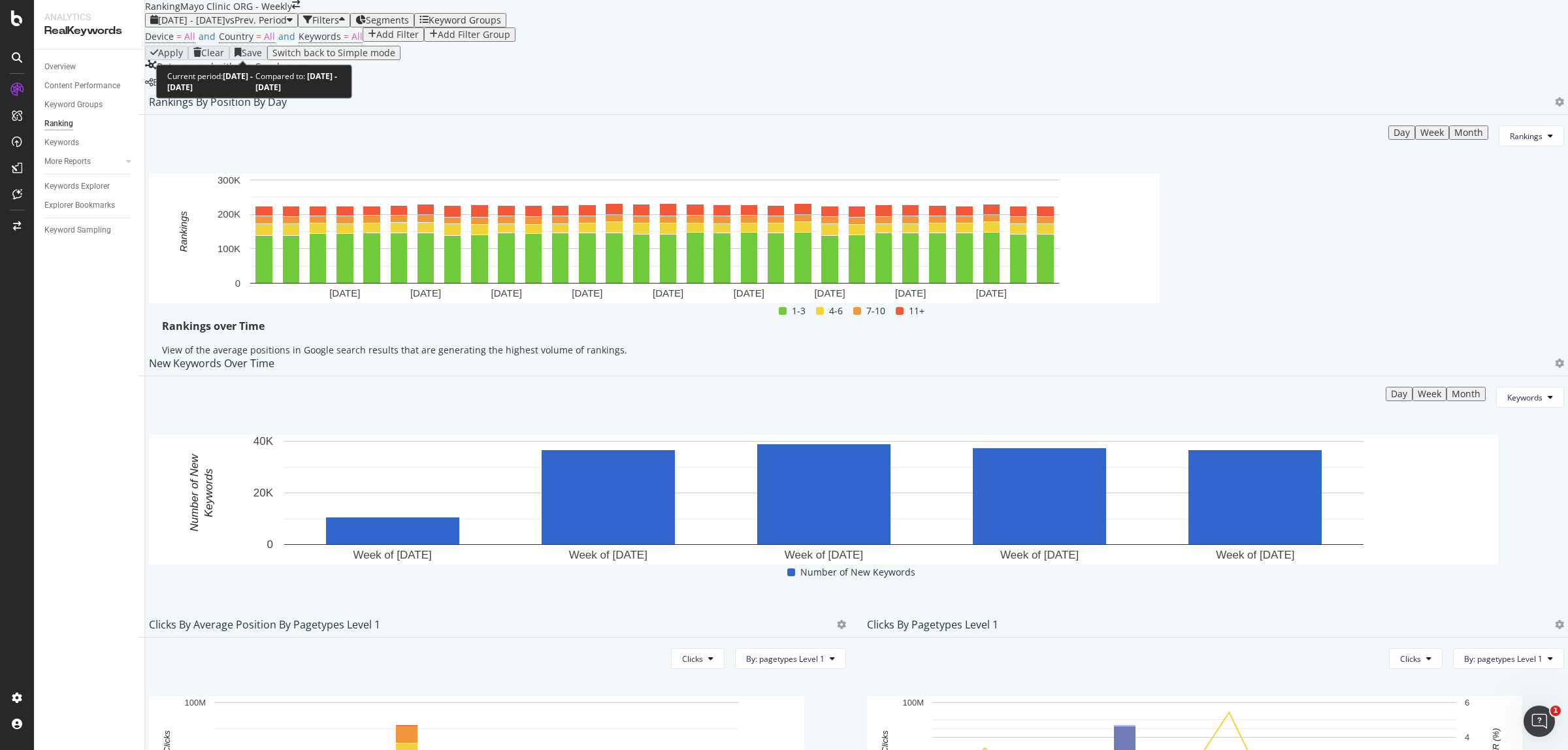
click at [285, 26] on span "vs Prev. Period" at bounding box center [255, 19] width 61 height 13
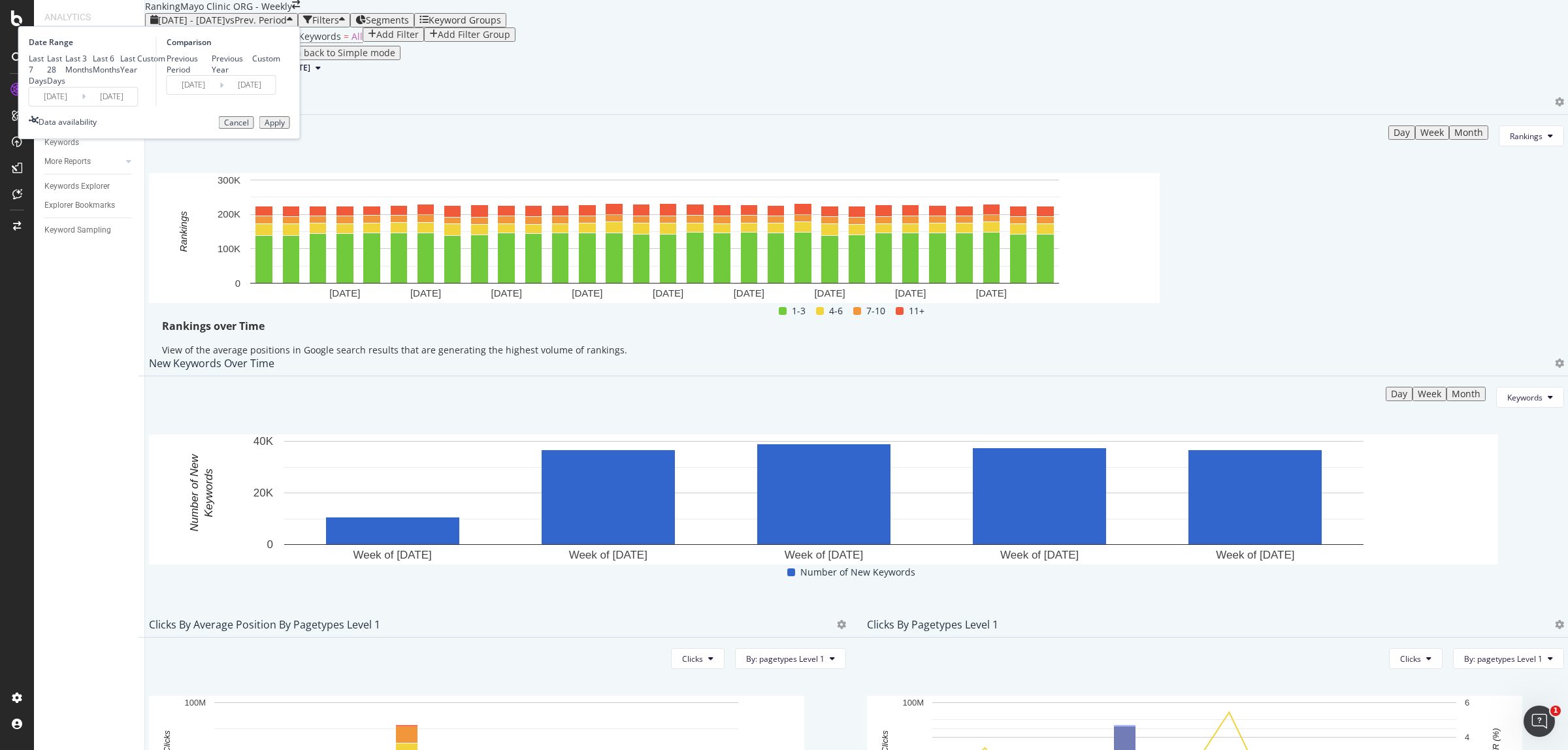
click at [82, 106] on input "2024/06/01" at bounding box center [55, 97] width 52 height 18
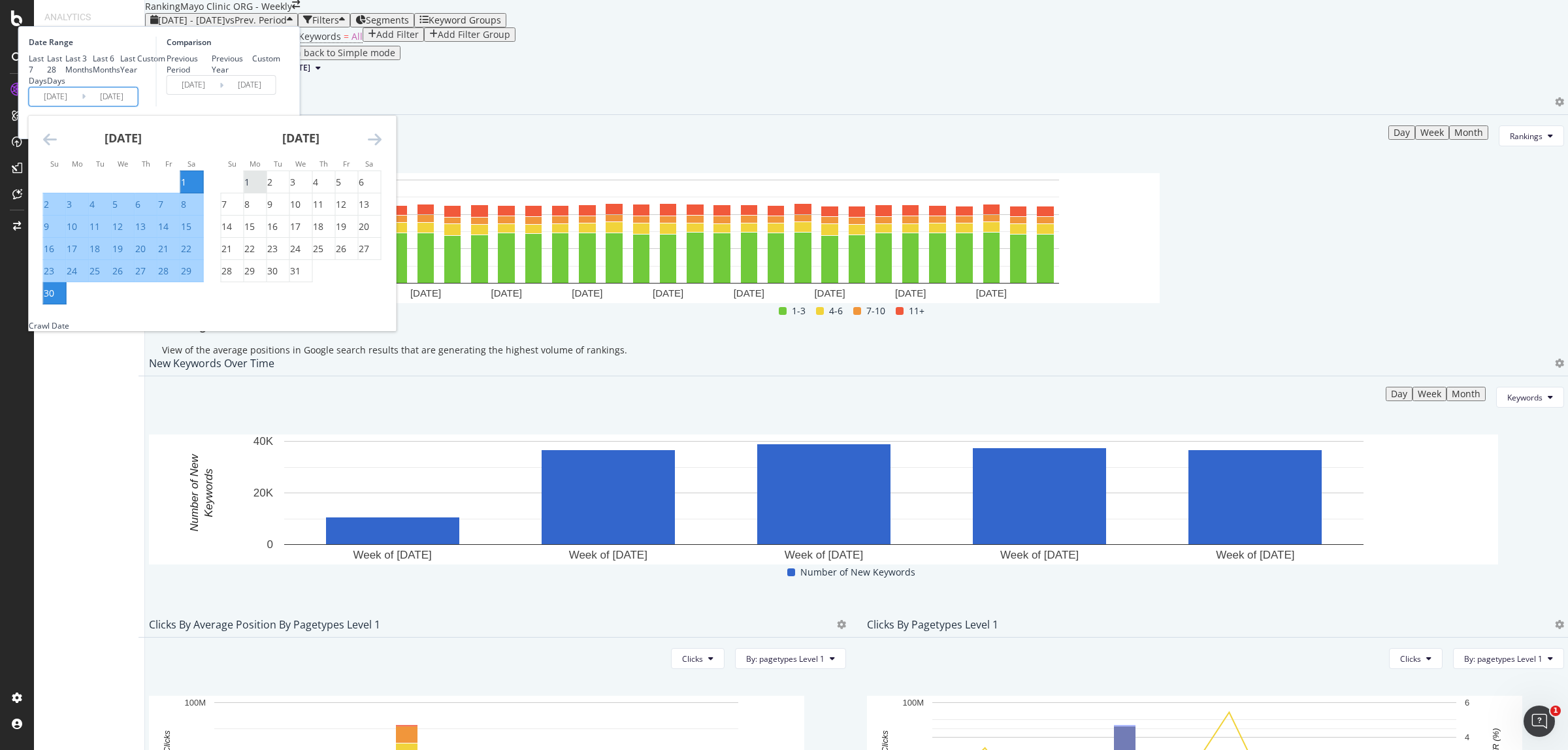
click at [250, 189] on div "1" at bounding box center [247, 182] width 5 height 13
type input "[DATE]"
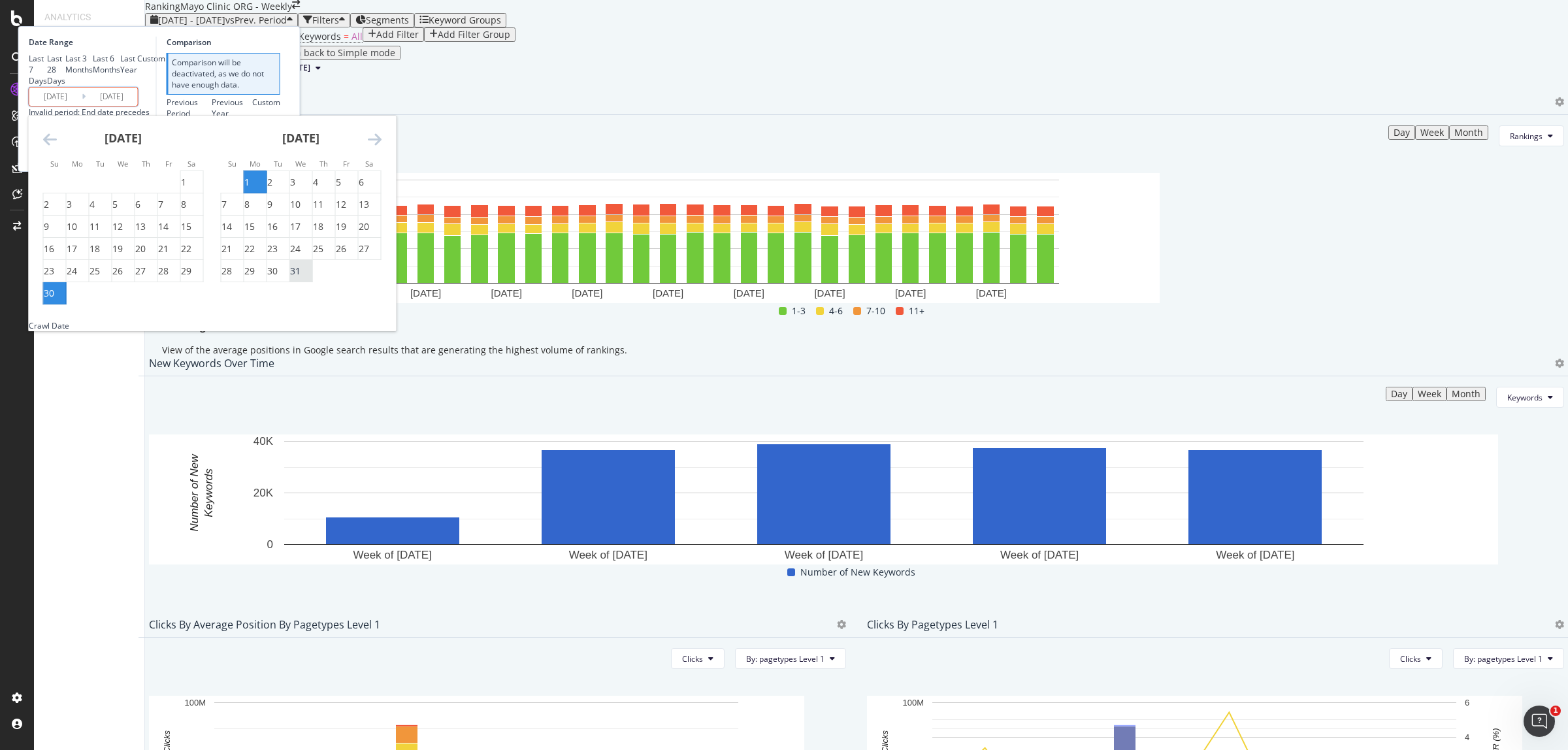
click at [301, 277] on div "31" at bounding box center [295, 271] width 10 height 13
type input "[DATE]"
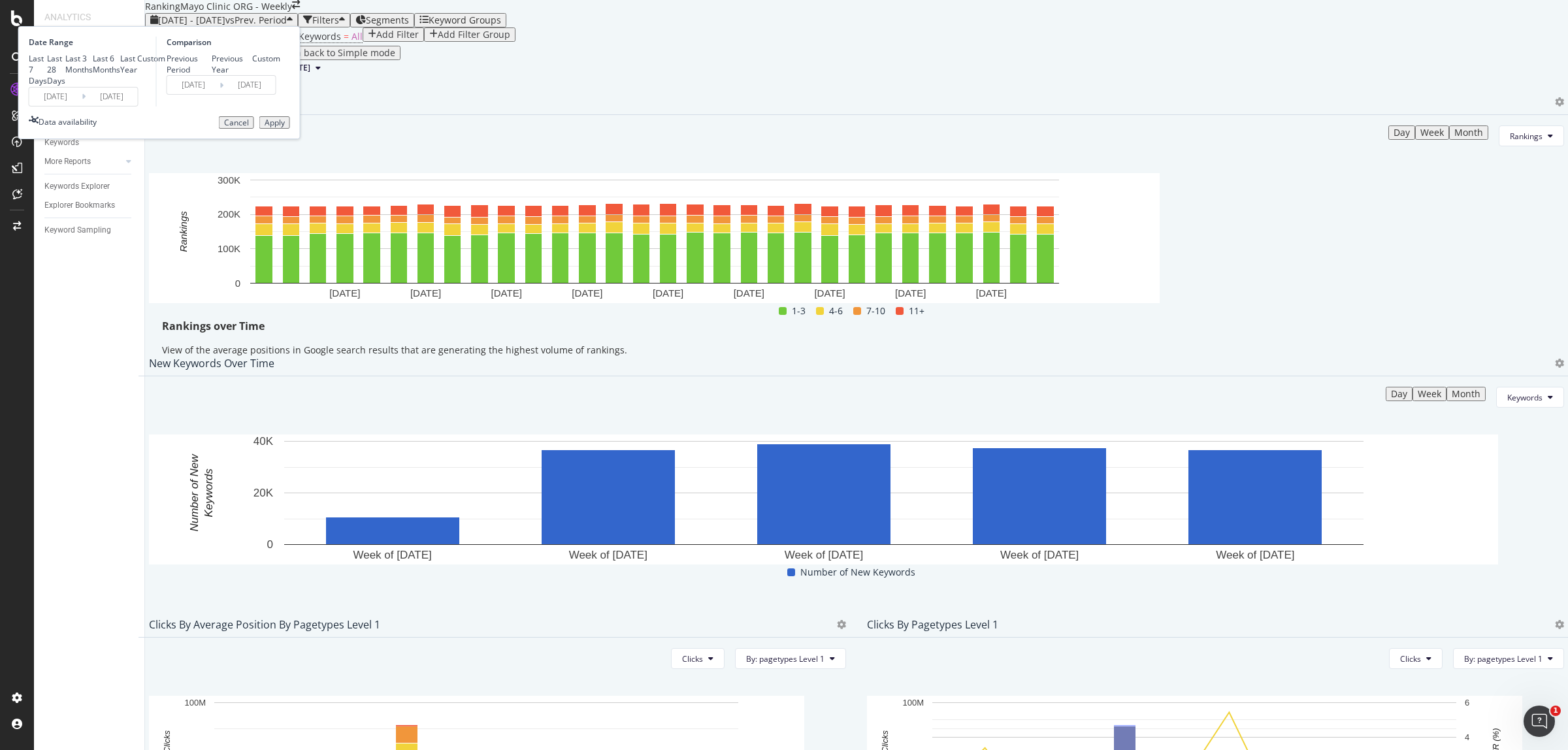
click at [285, 128] on div "Apply" at bounding box center [275, 123] width 20 height 9
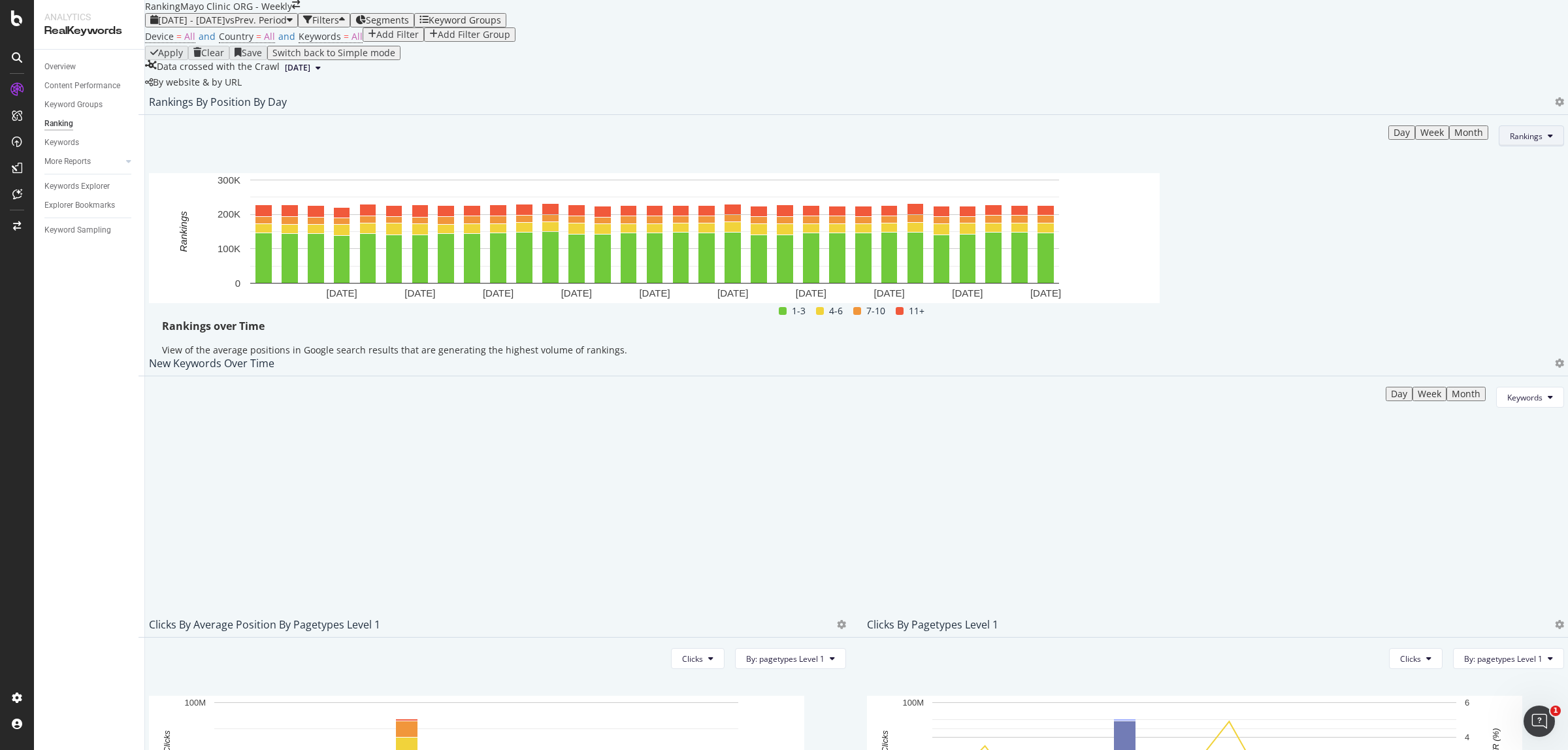
click at [1510, 142] on span "Rankings" at bounding box center [1526, 135] width 33 height 11
click at [1474, 298] on span "Clicks" at bounding box center [1495, 300] width 49 height 12
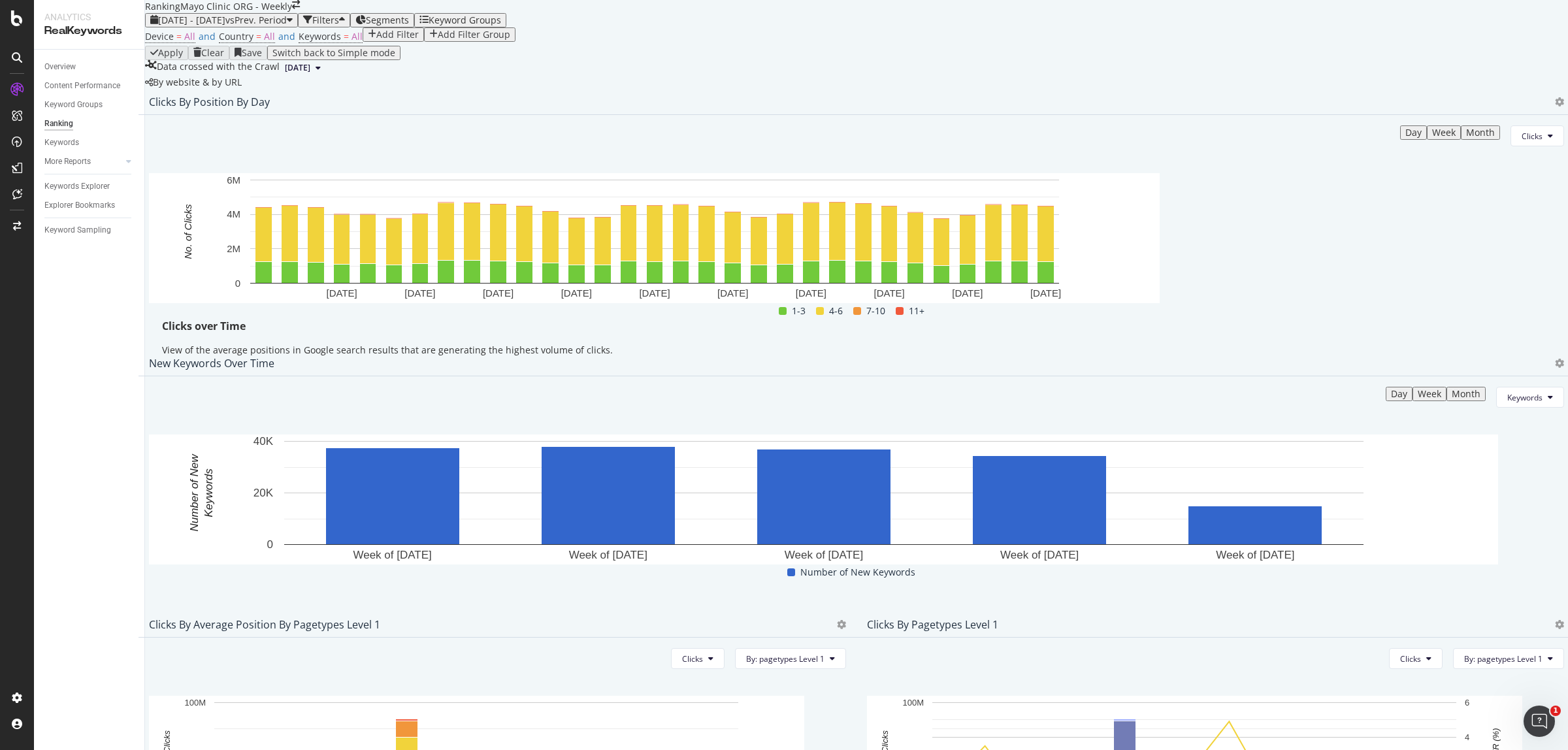
click at [1549, 108] on div at bounding box center [1556, 102] width 16 height 13
click at [1555, 107] on icon at bounding box center [1559, 102] width 9 height 9
click at [1481, 249] on span "Export as CSV" at bounding box center [1468, 252] width 72 height 12
click at [72, 60] on div "Overview" at bounding box center [60, 67] width 31 height 13
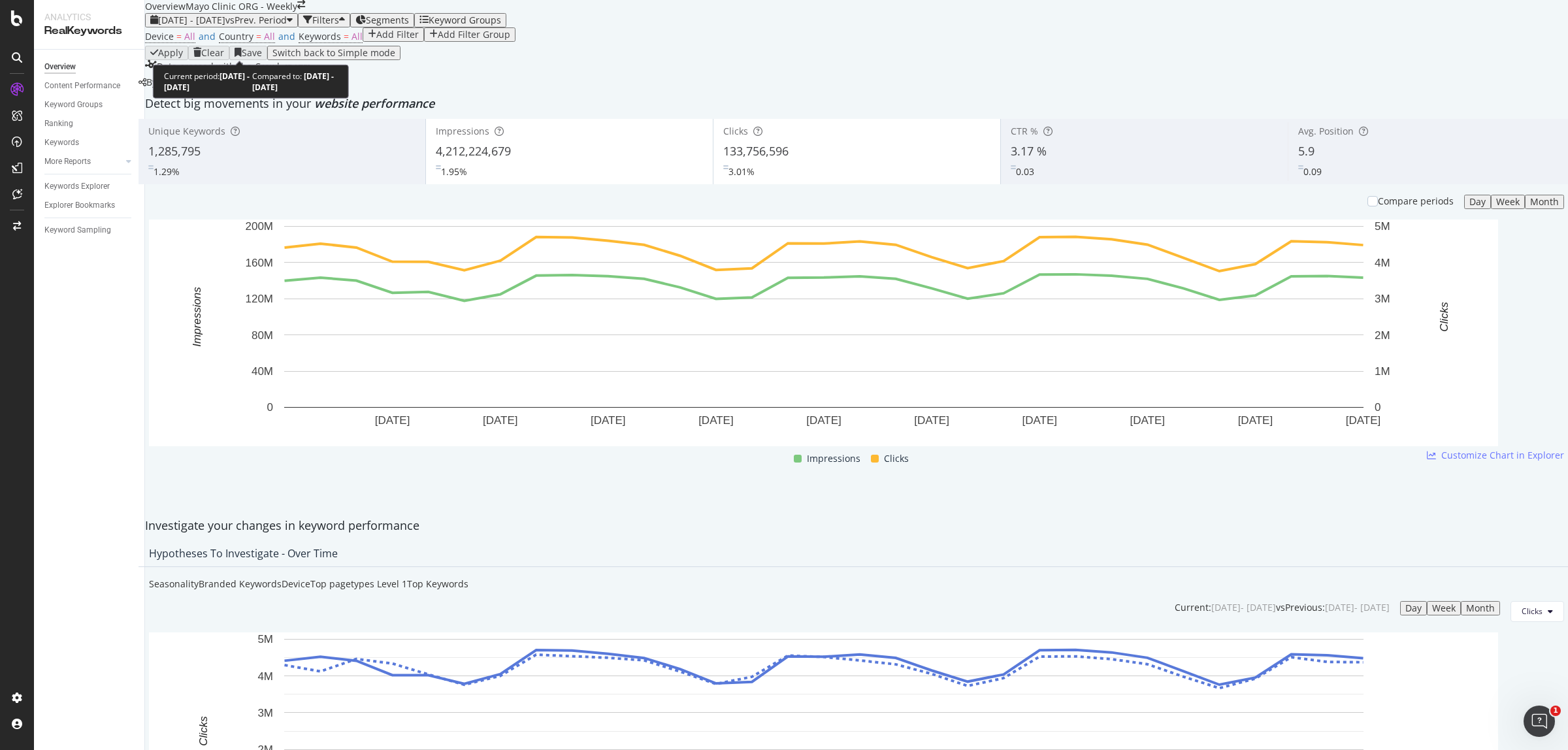
click at [257, 26] on span "vs Prev. Period" at bounding box center [255, 19] width 61 height 13
drag, startPoint x: 781, startPoint y: 255, endPoint x: 718, endPoint y: 254, distance: 63.0
click at [718, 181] on div "Clicks 133,756,596 3.01%" at bounding box center [856, 151] width 287 height 59
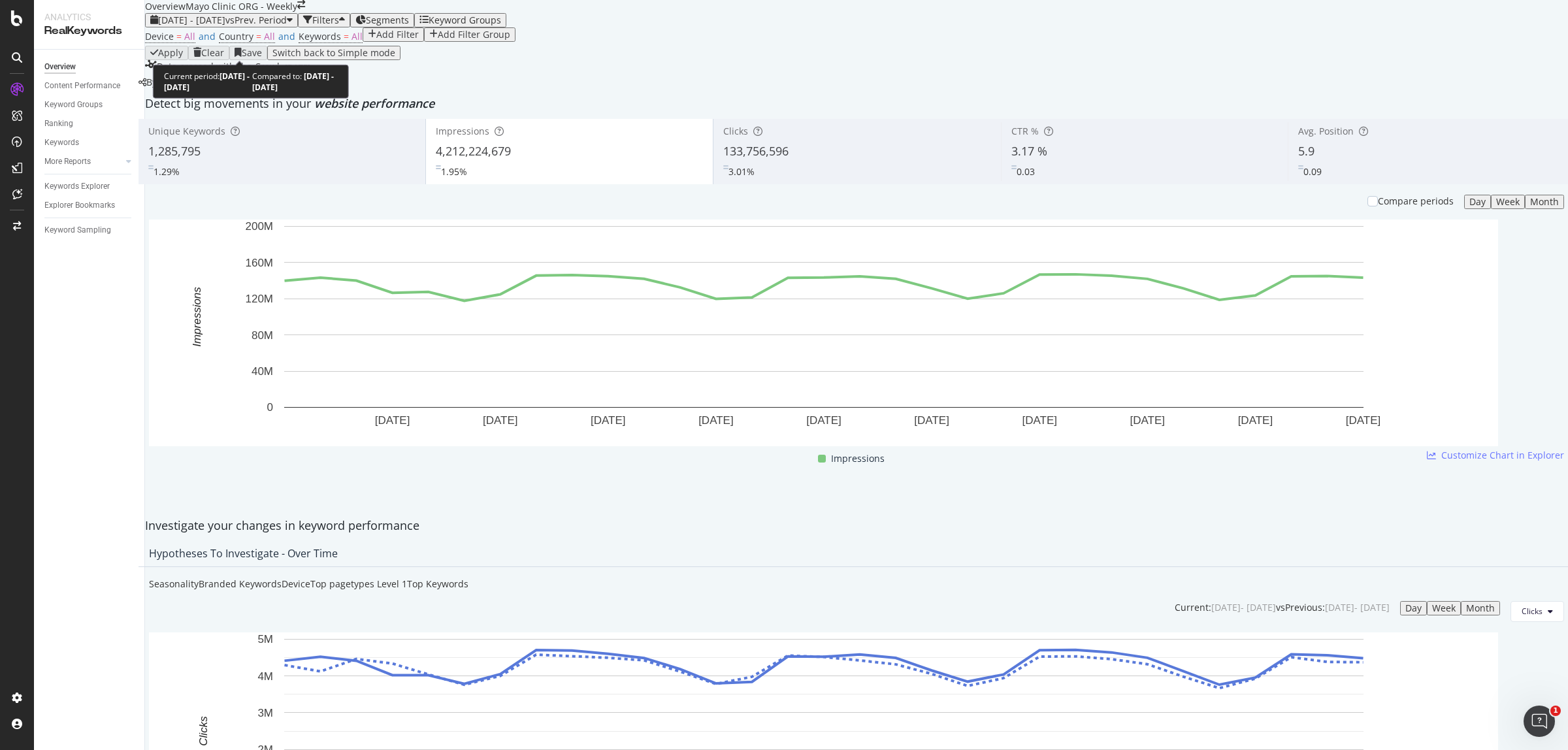
click at [255, 26] on span "vs Prev. Period" at bounding box center [255, 19] width 61 height 13
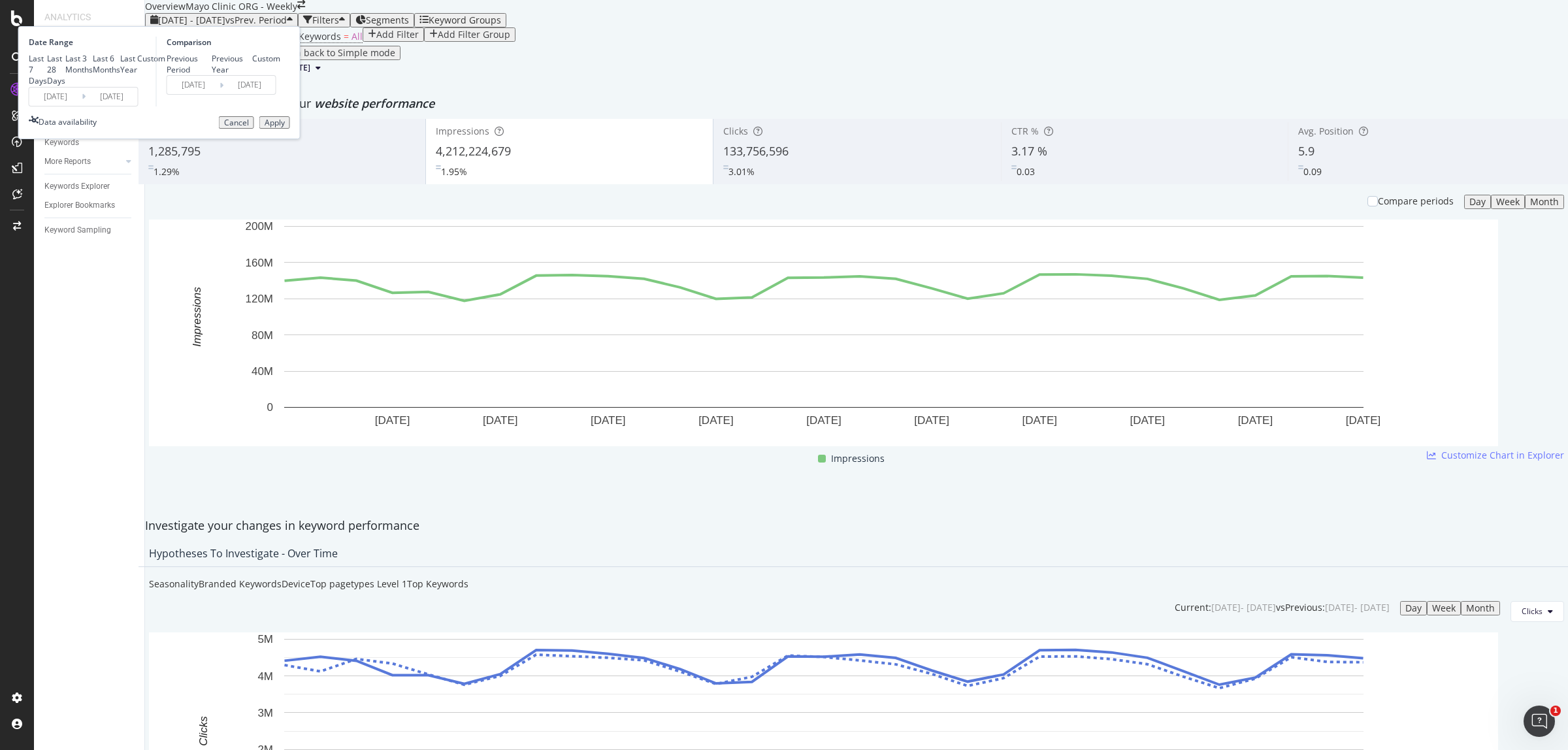
click at [82, 106] on input "[DATE]" at bounding box center [55, 97] width 52 height 18
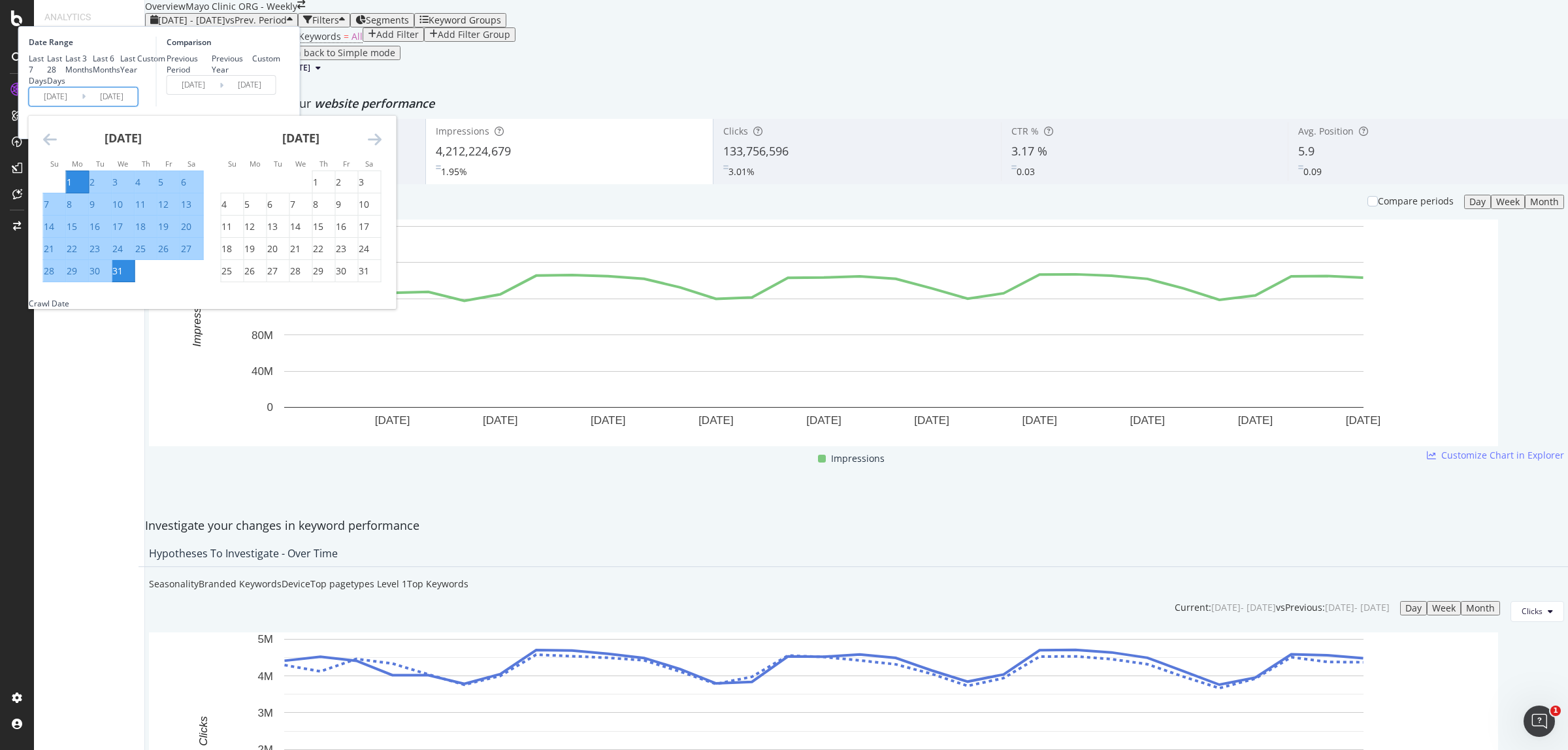
click at [381, 147] on icon "Move forward to switch to the next month." at bounding box center [375, 139] width 13 height 16
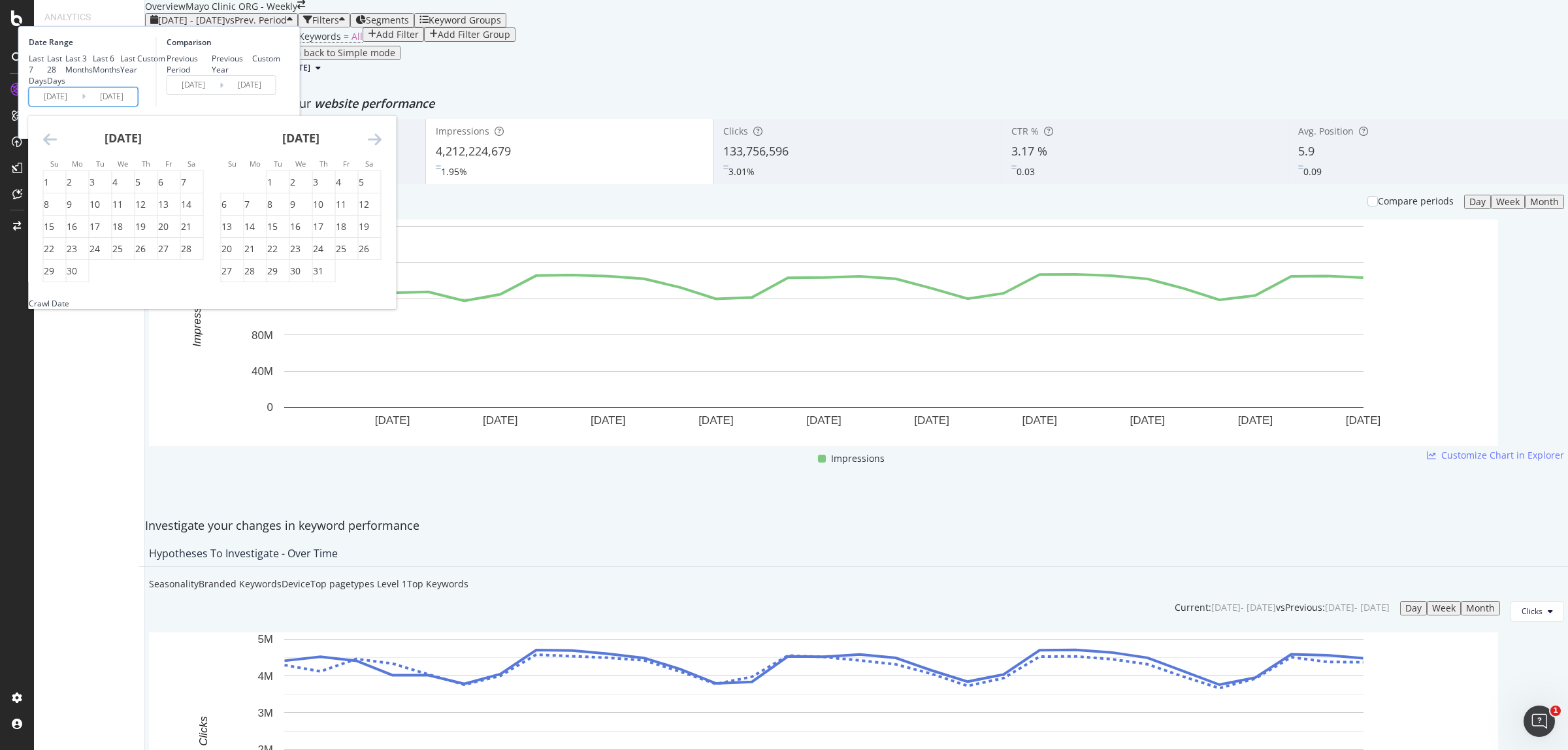
click at [381, 147] on icon "Move forward to switch to the next month." at bounding box center [375, 139] width 13 height 16
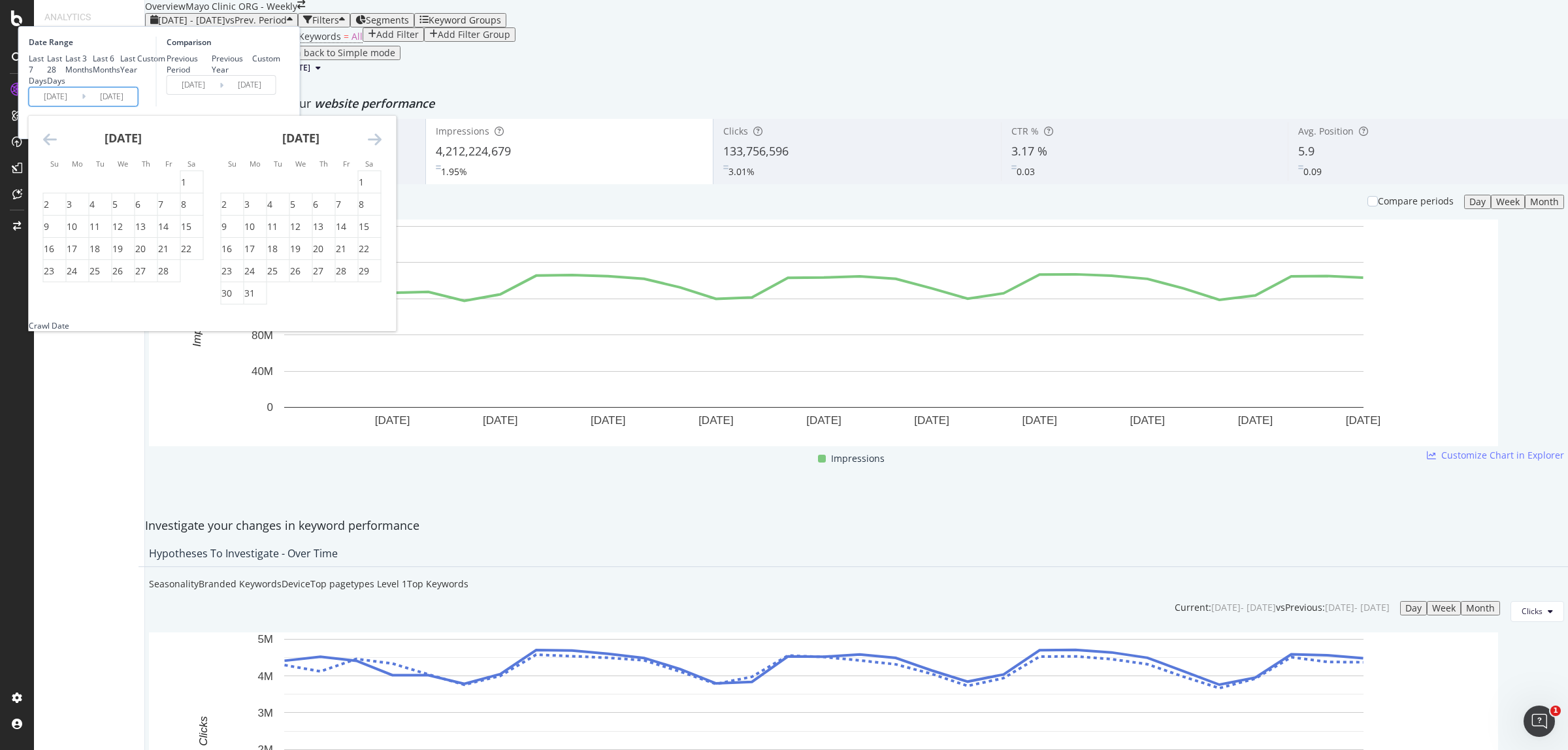
click at [381, 147] on icon "Move forward to switch to the next month." at bounding box center [375, 139] width 13 height 16
click at [272, 189] on div "1" at bounding box center [270, 182] width 5 height 13
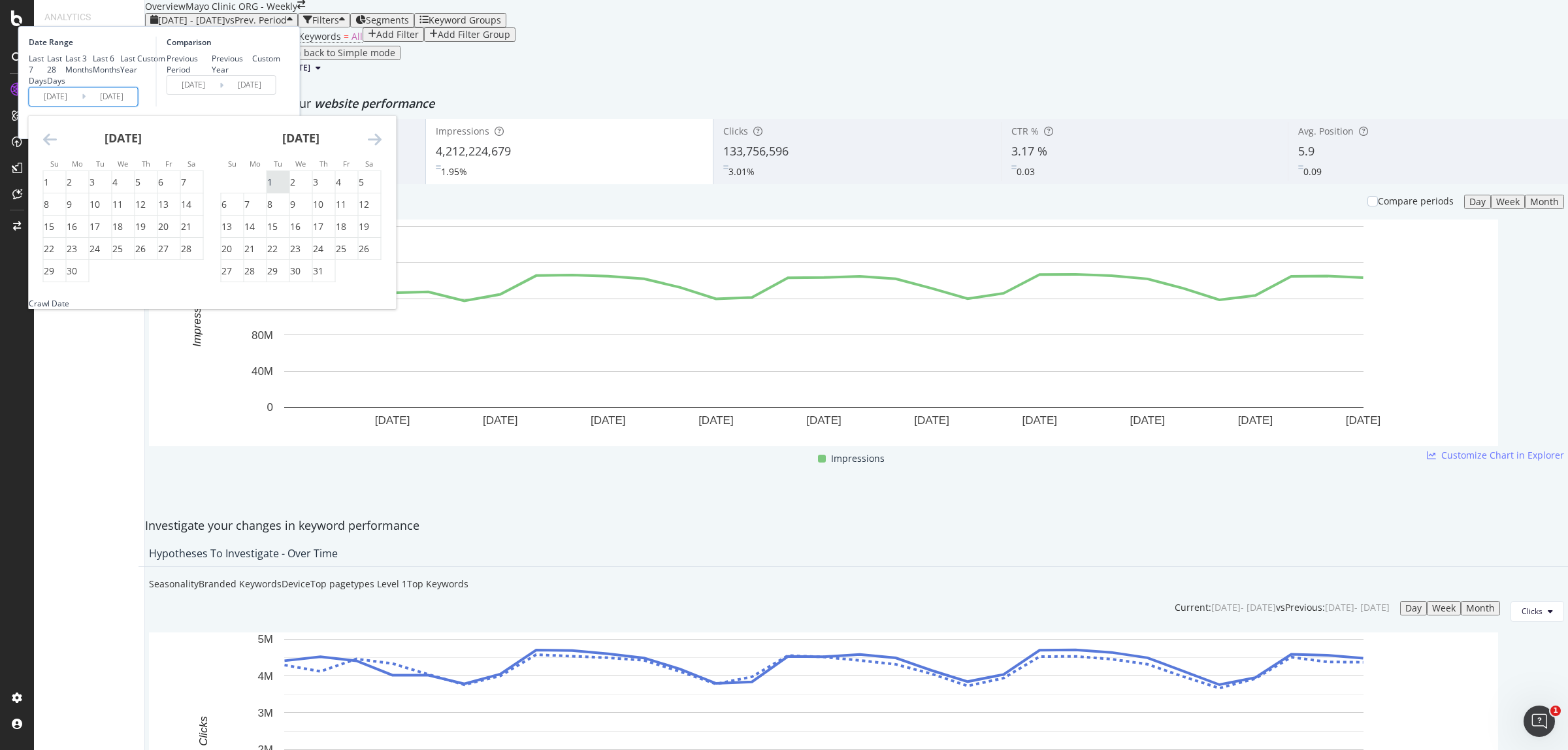
type input "[DATE]"
click at [324, 277] on div "31" at bounding box center [318, 271] width 10 height 13
type input "[DATE]"
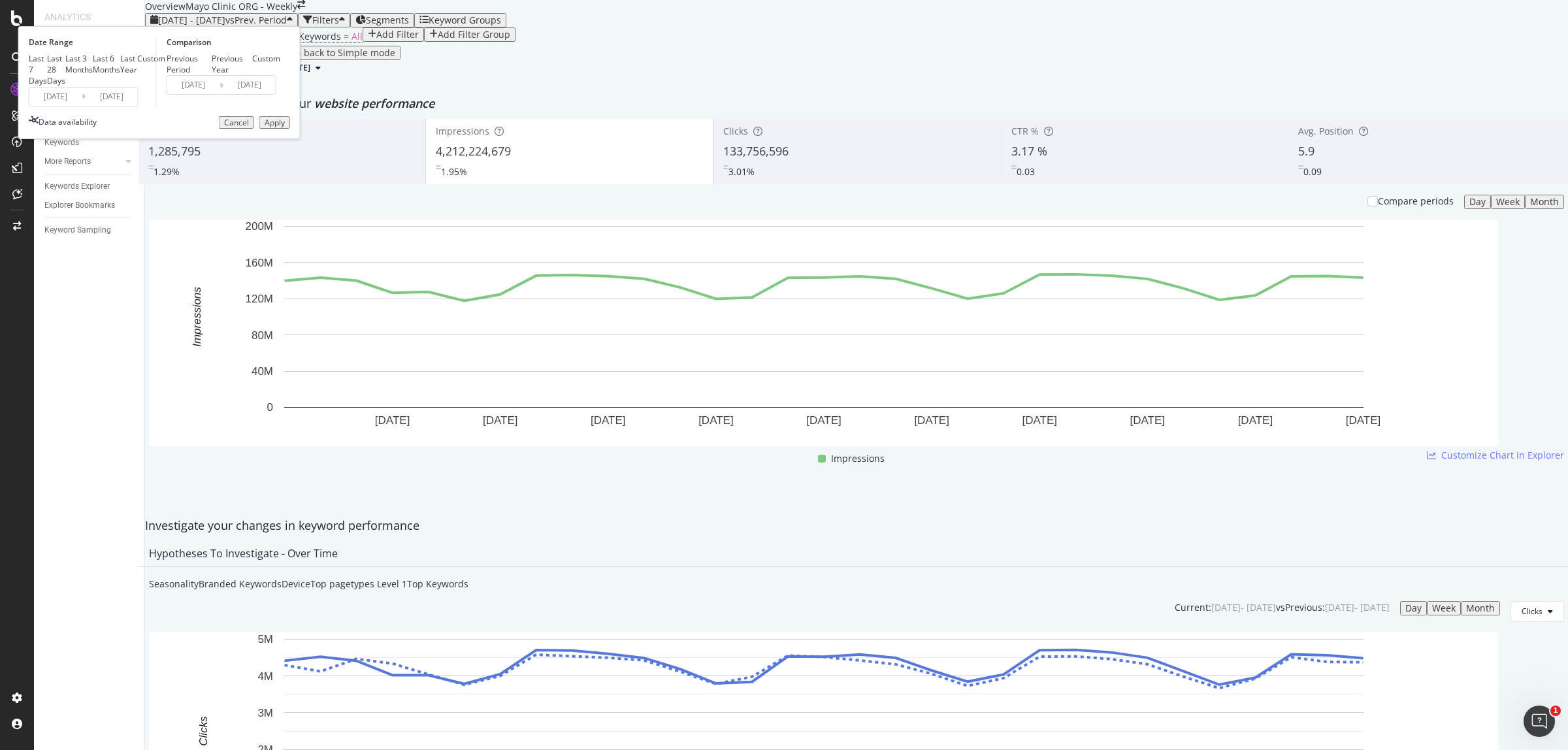
click at [285, 128] on div "Apply" at bounding box center [275, 123] width 20 height 9
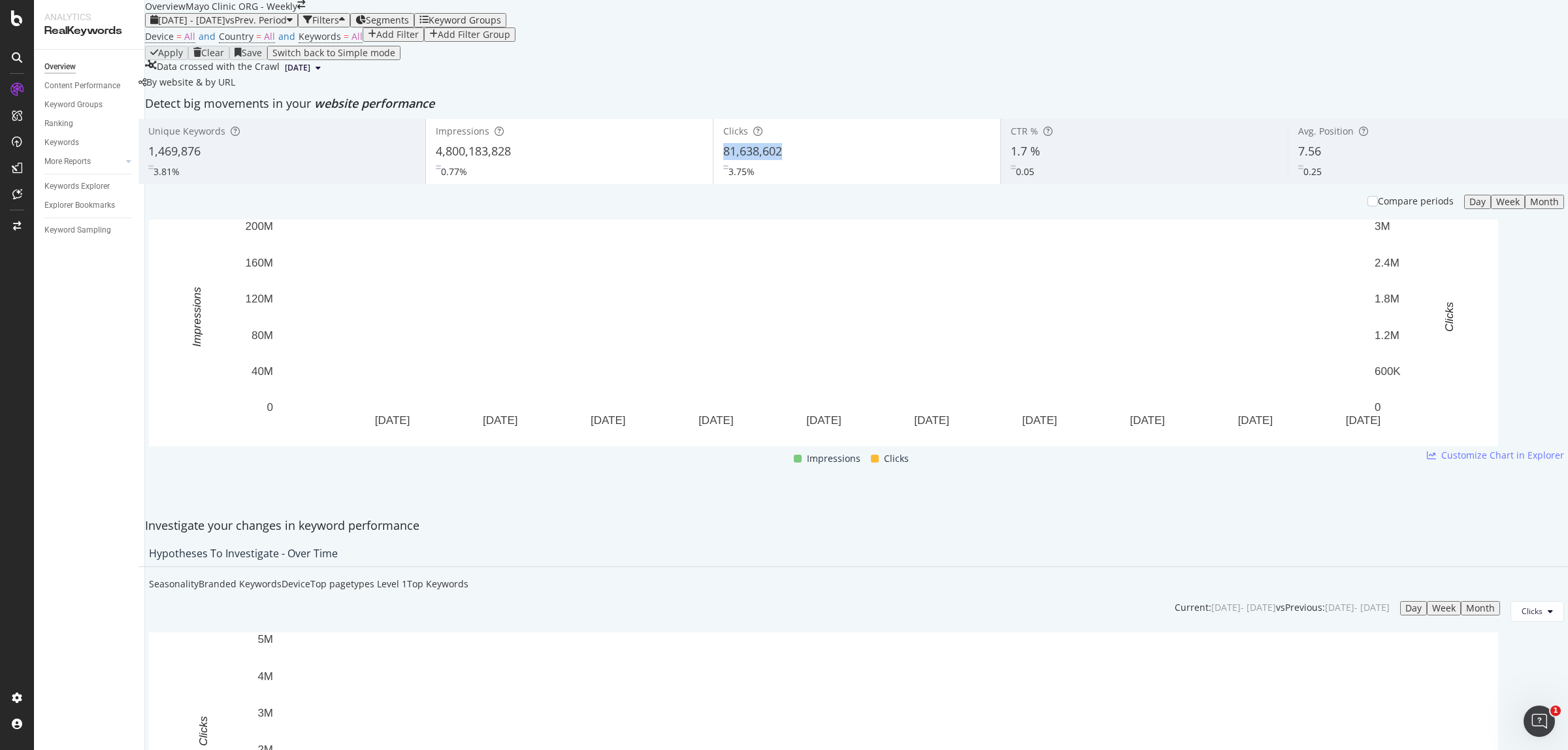
copy span "81,638,602"
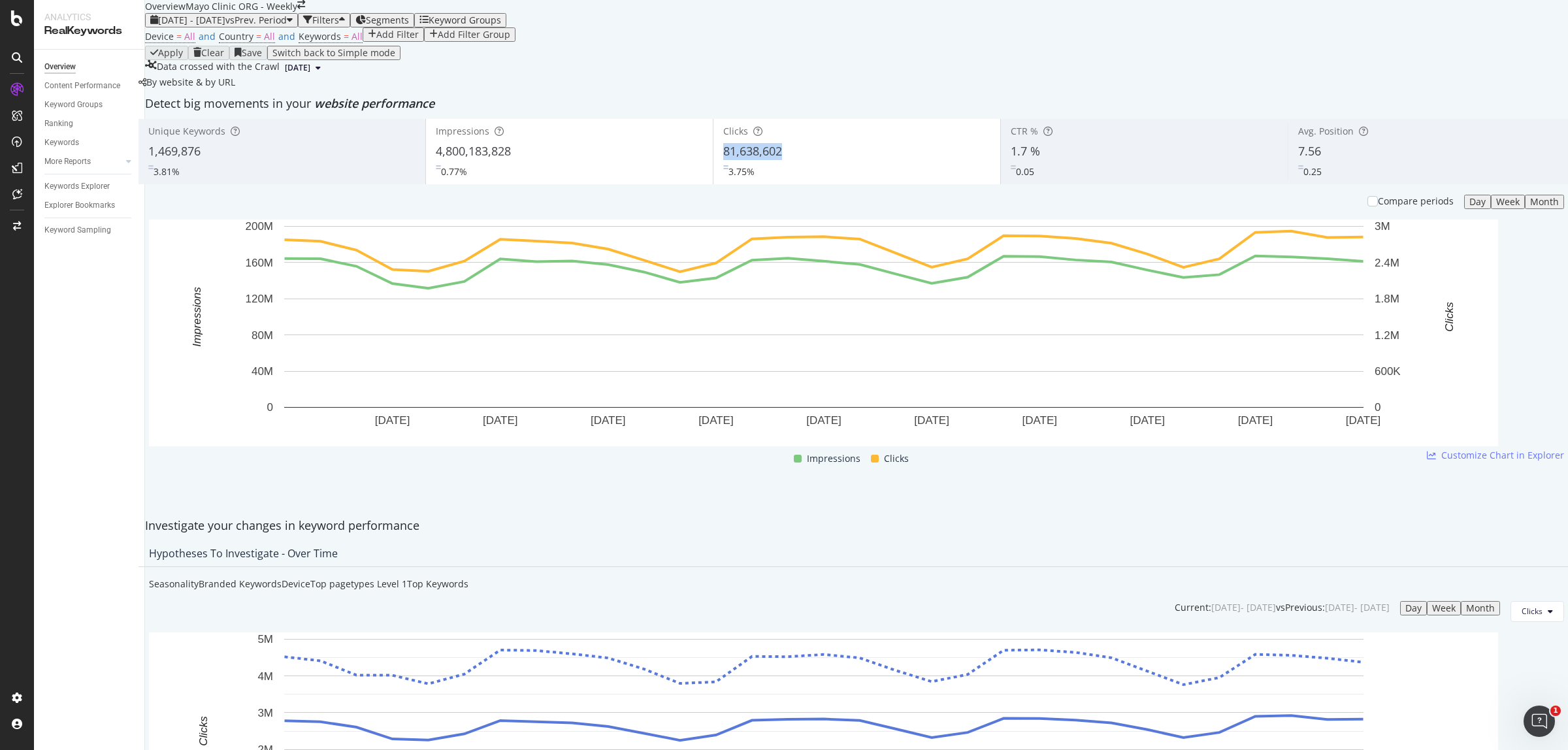
drag, startPoint x: 752, startPoint y: 245, endPoint x: 1540, endPoint y: 155, distance: 793.1
click at [786, 181] on div "Clicks 81,638,602 3.75%" at bounding box center [856, 151] width 287 height 59
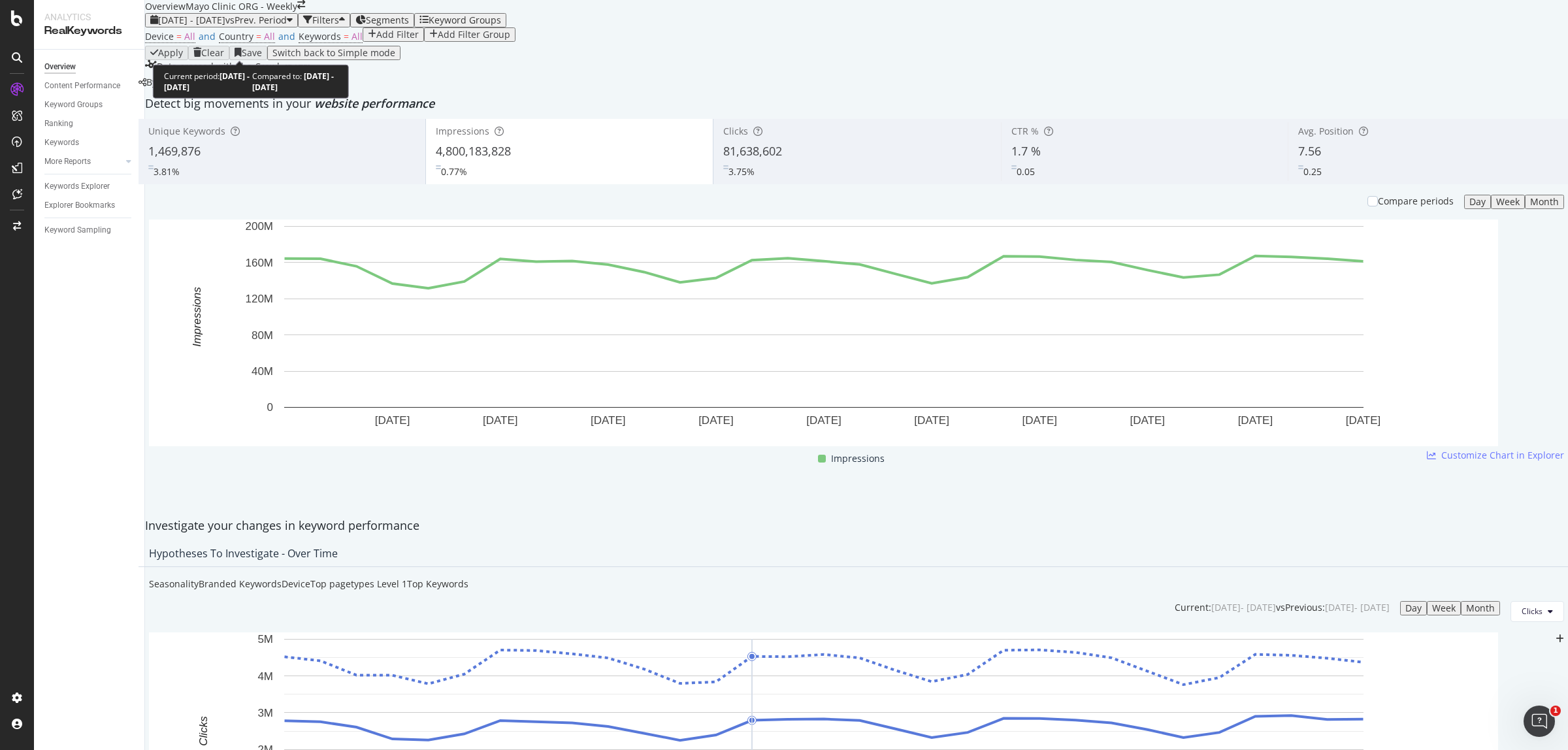
click at [204, 26] on span "[DATE] - [DATE]" at bounding box center [192, 19] width 67 height 13
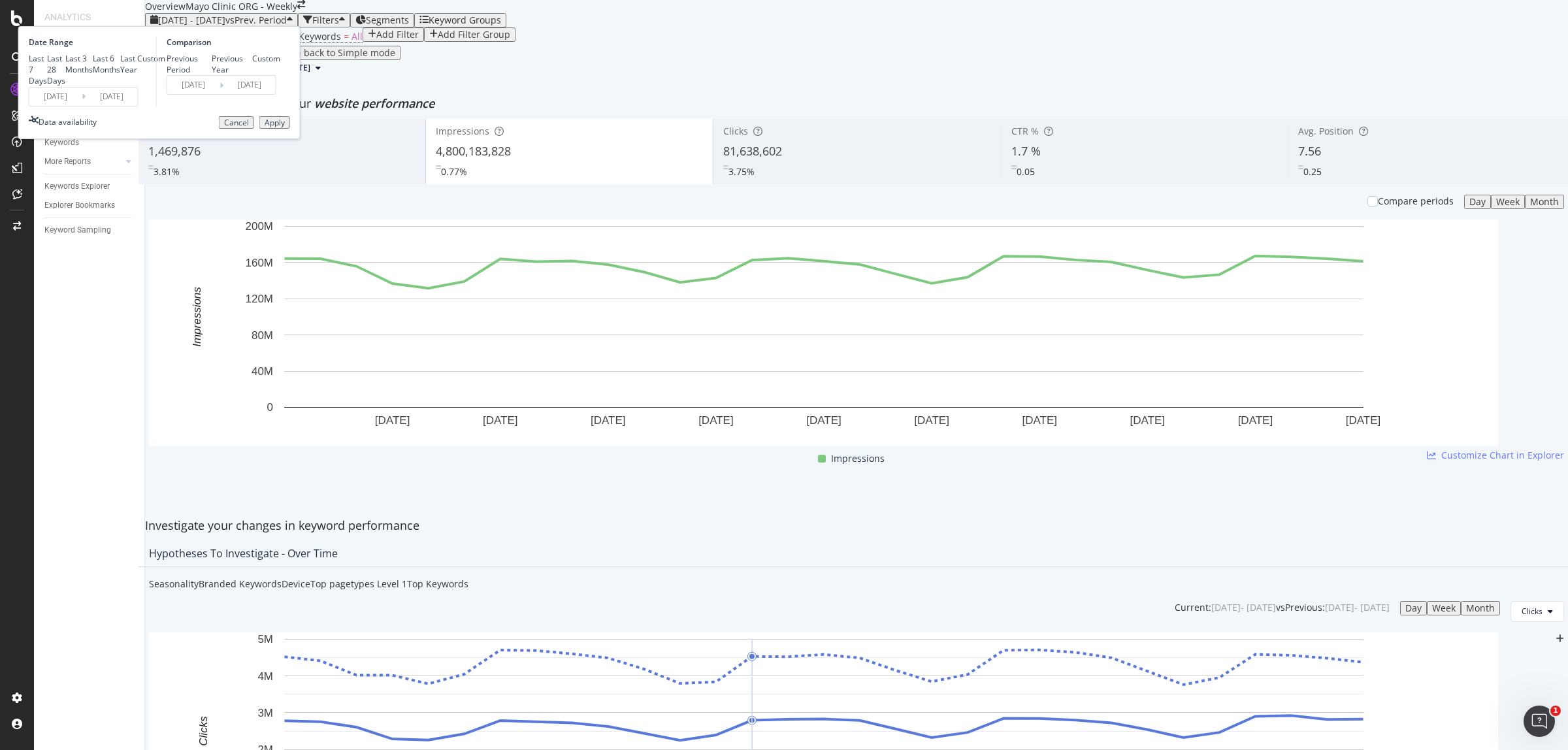
click at [82, 106] on input "[DATE]" at bounding box center [55, 97] width 52 height 18
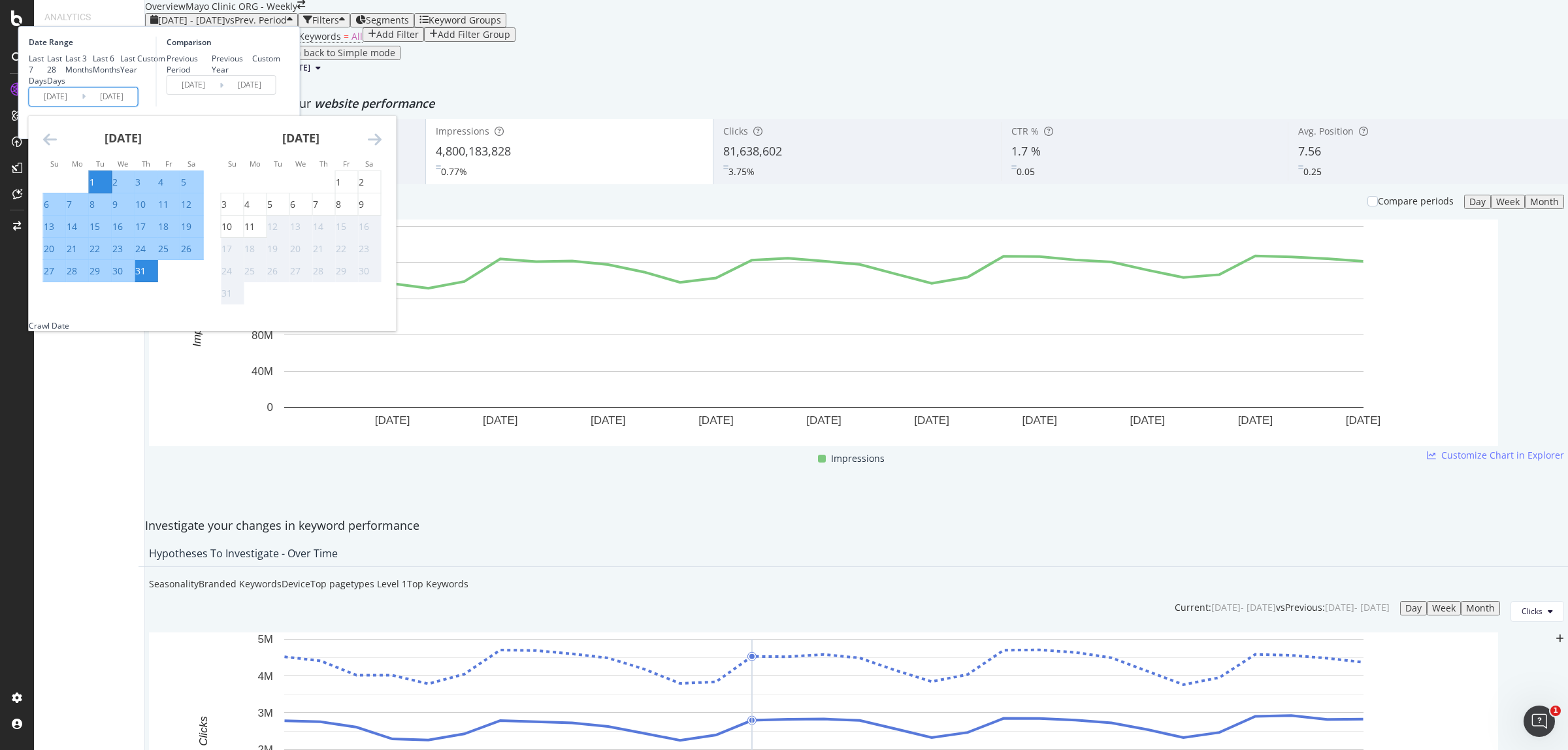
click at [57, 147] on icon "Move backward to switch to the previous month." at bounding box center [50, 139] width 13 height 16
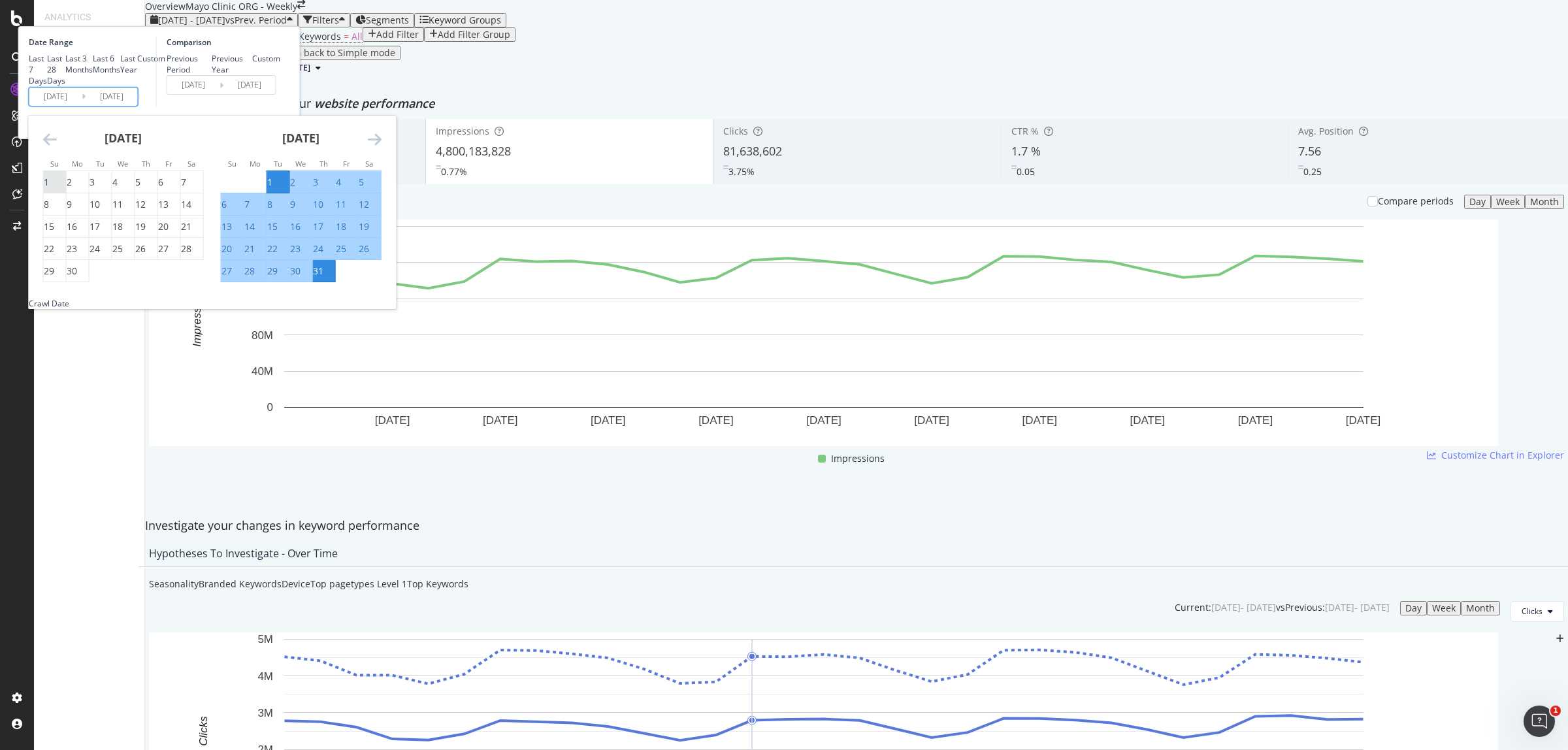
click at [49, 189] on div "1" at bounding box center [46, 182] width 5 height 13
type input "[DATE]"
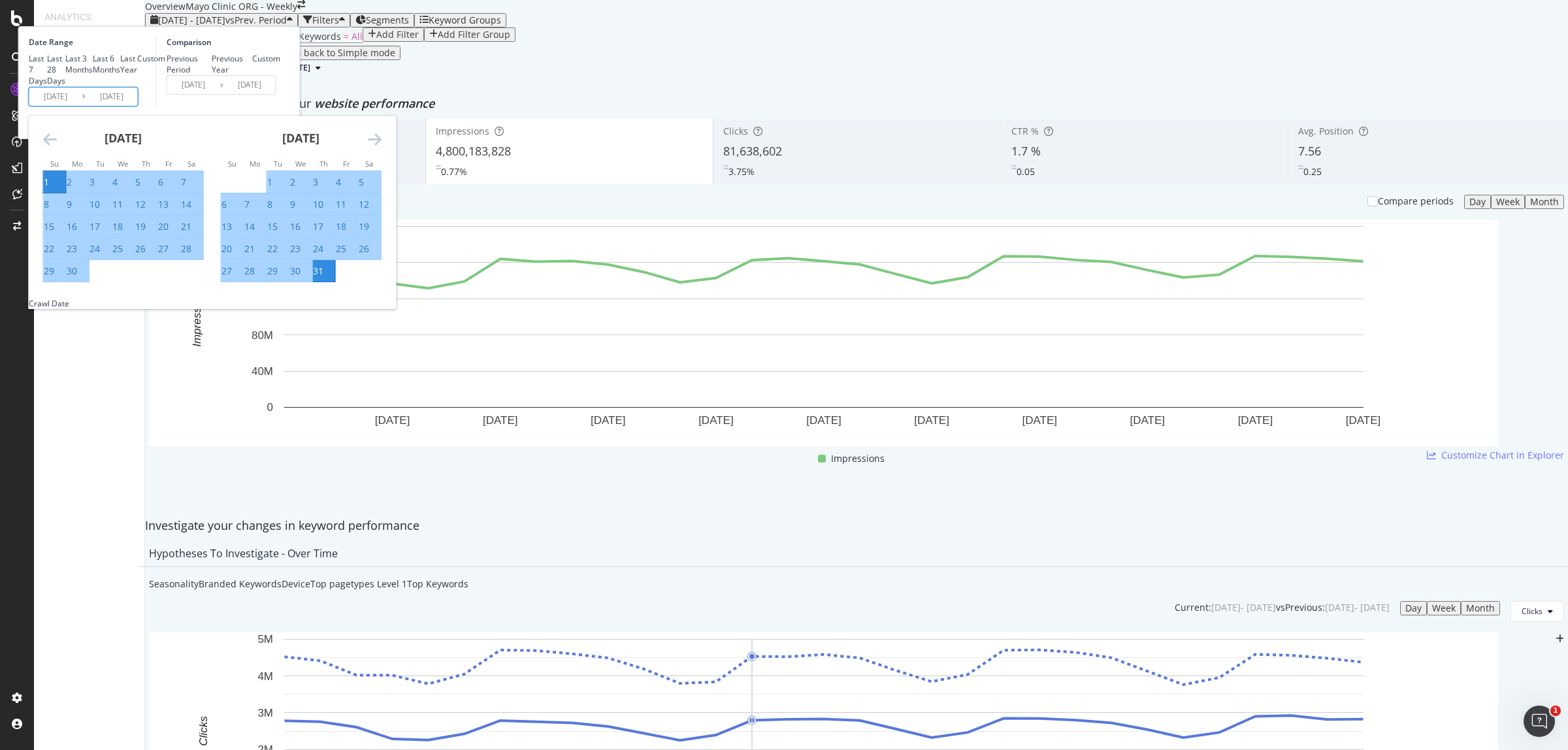
click at [89, 282] on td "30" at bounding box center [77, 270] width 23 height 22
type input "[DATE]"
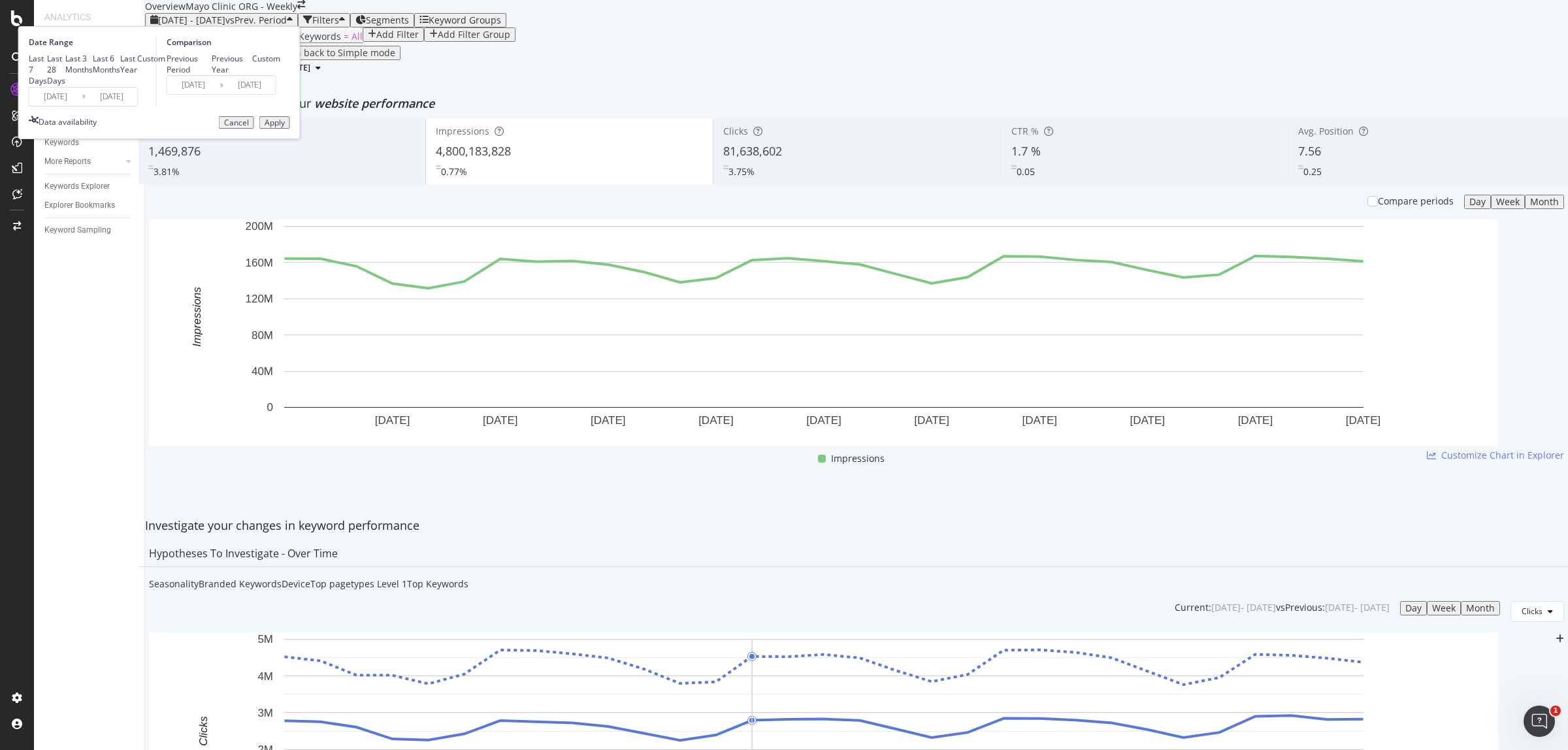
click at [285, 128] on div "Apply" at bounding box center [275, 123] width 20 height 9
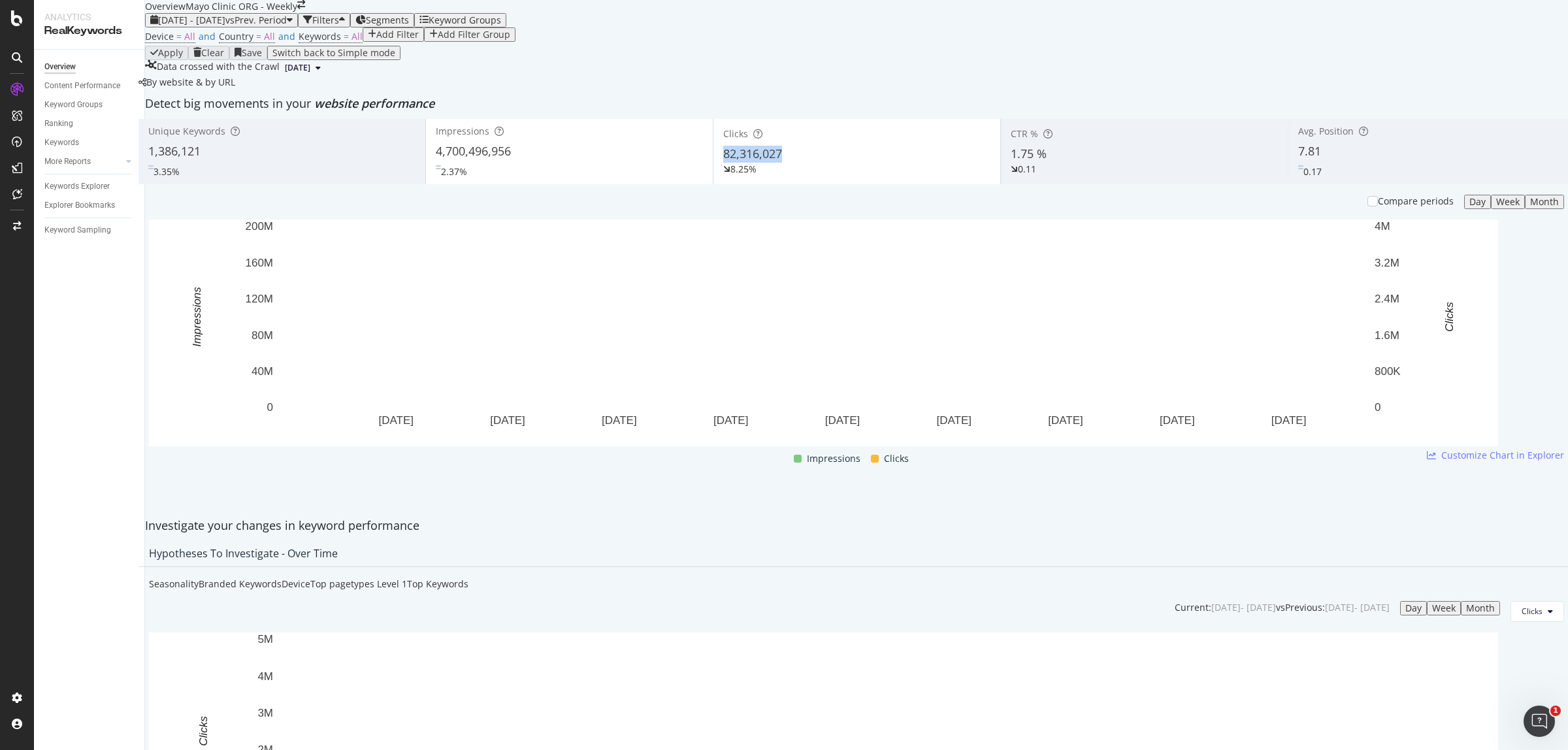
copy span "82,316,027"
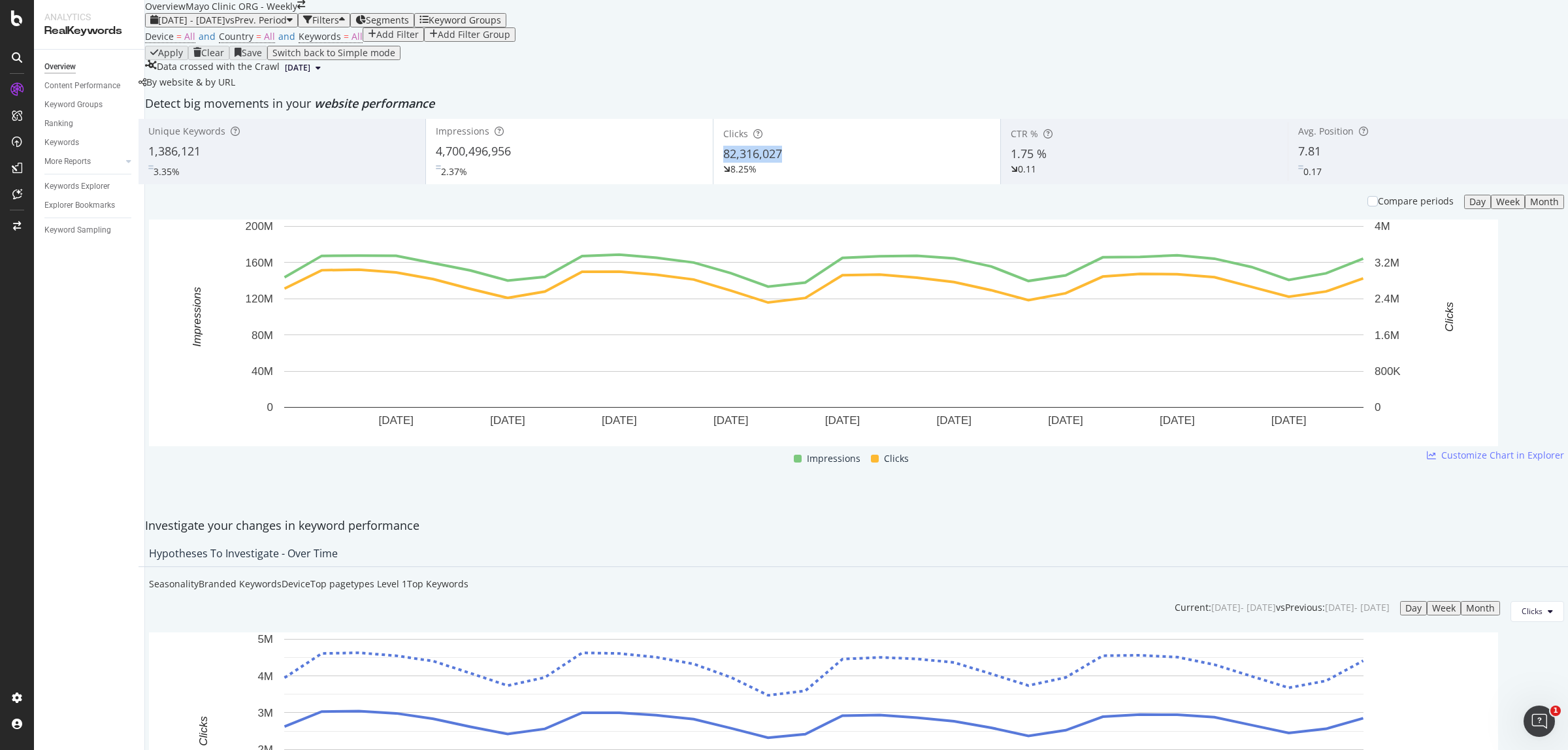
drag, startPoint x: 725, startPoint y: 251, endPoint x: 781, endPoint y: 247, distance: 56.1
click at [781, 161] on span "82,316,027" at bounding box center [753, 153] width 59 height 16
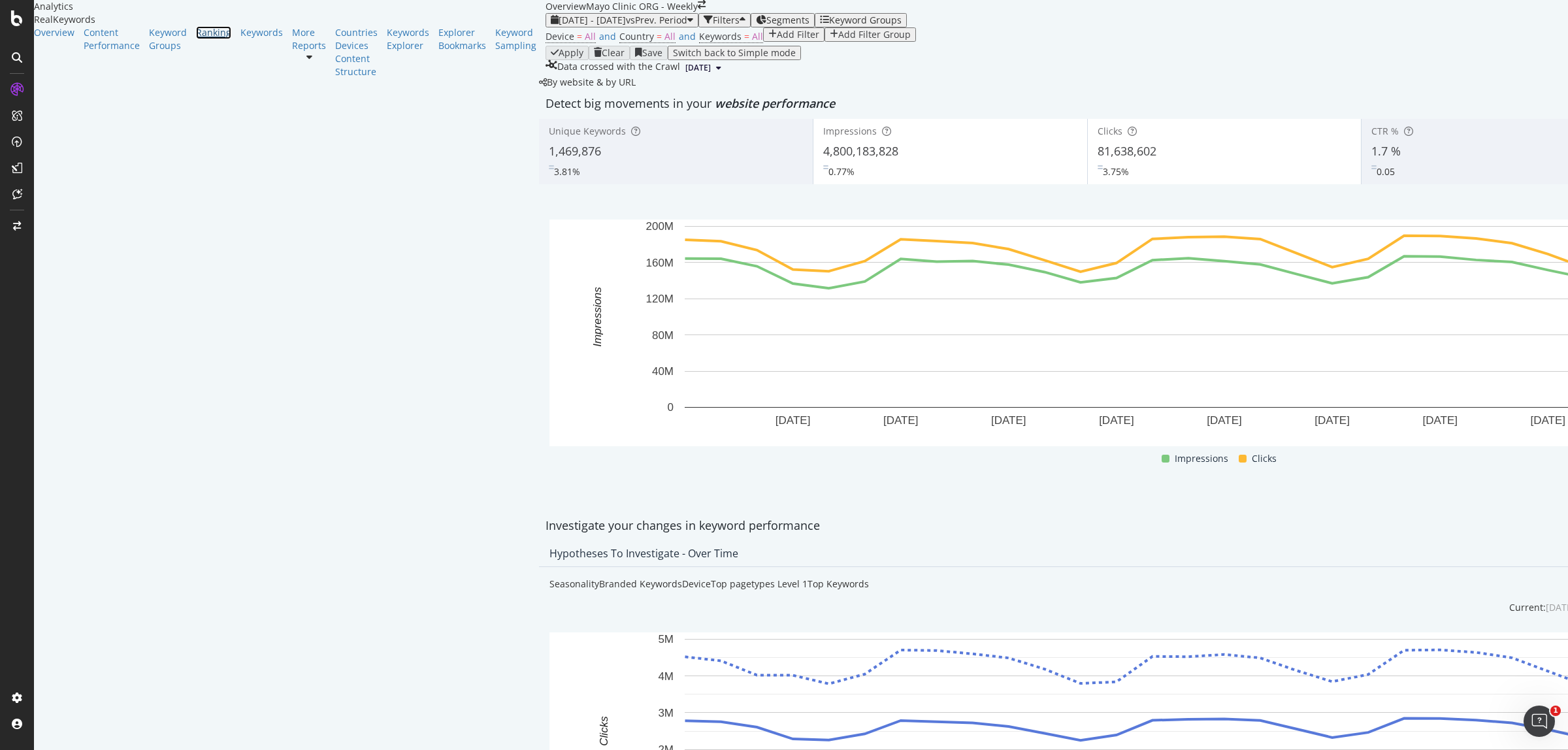
click at [196, 39] on div "Ranking" at bounding box center [213, 33] width 35 height 13
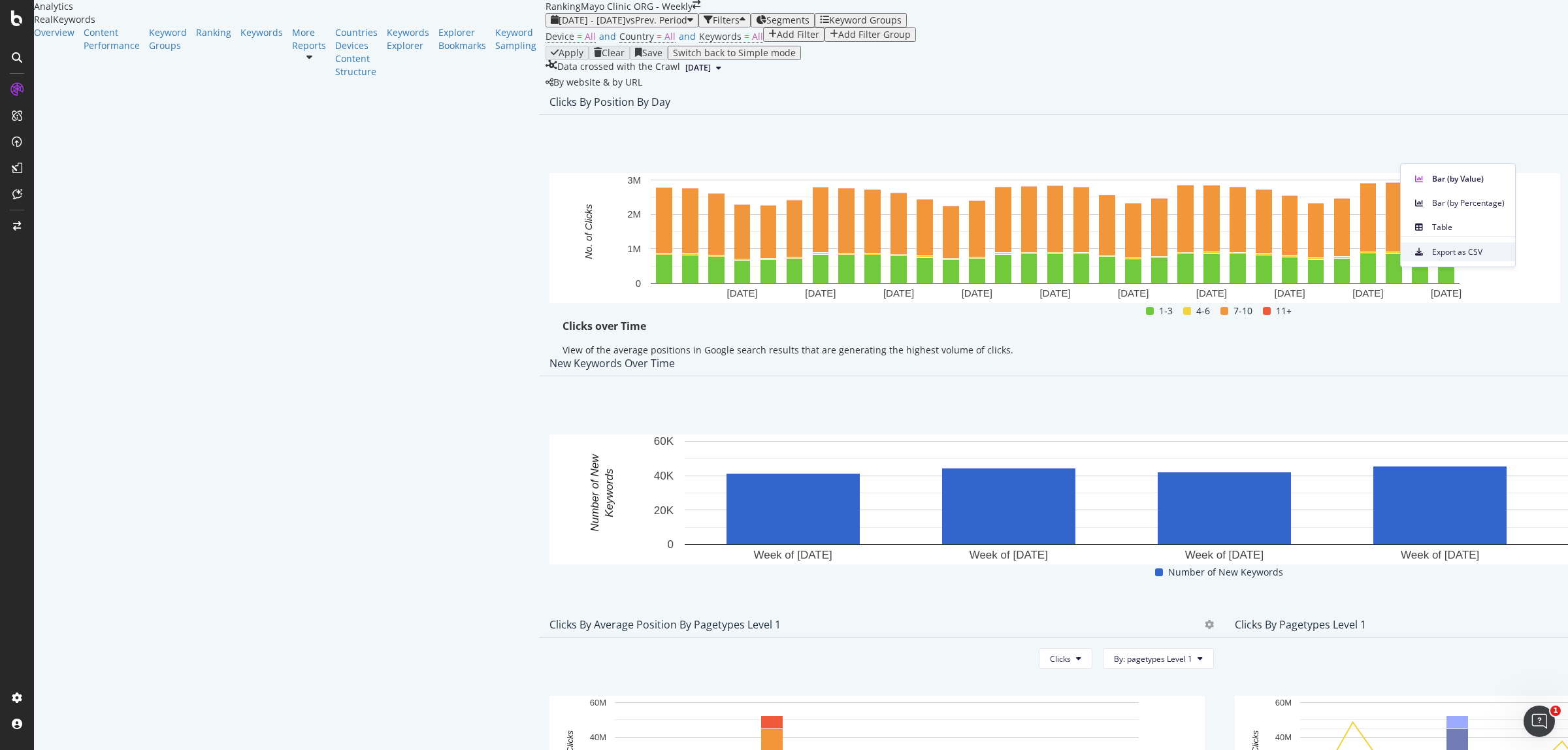
click at [1468, 248] on span "Export as CSV" at bounding box center [1468, 252] width 72 height 12
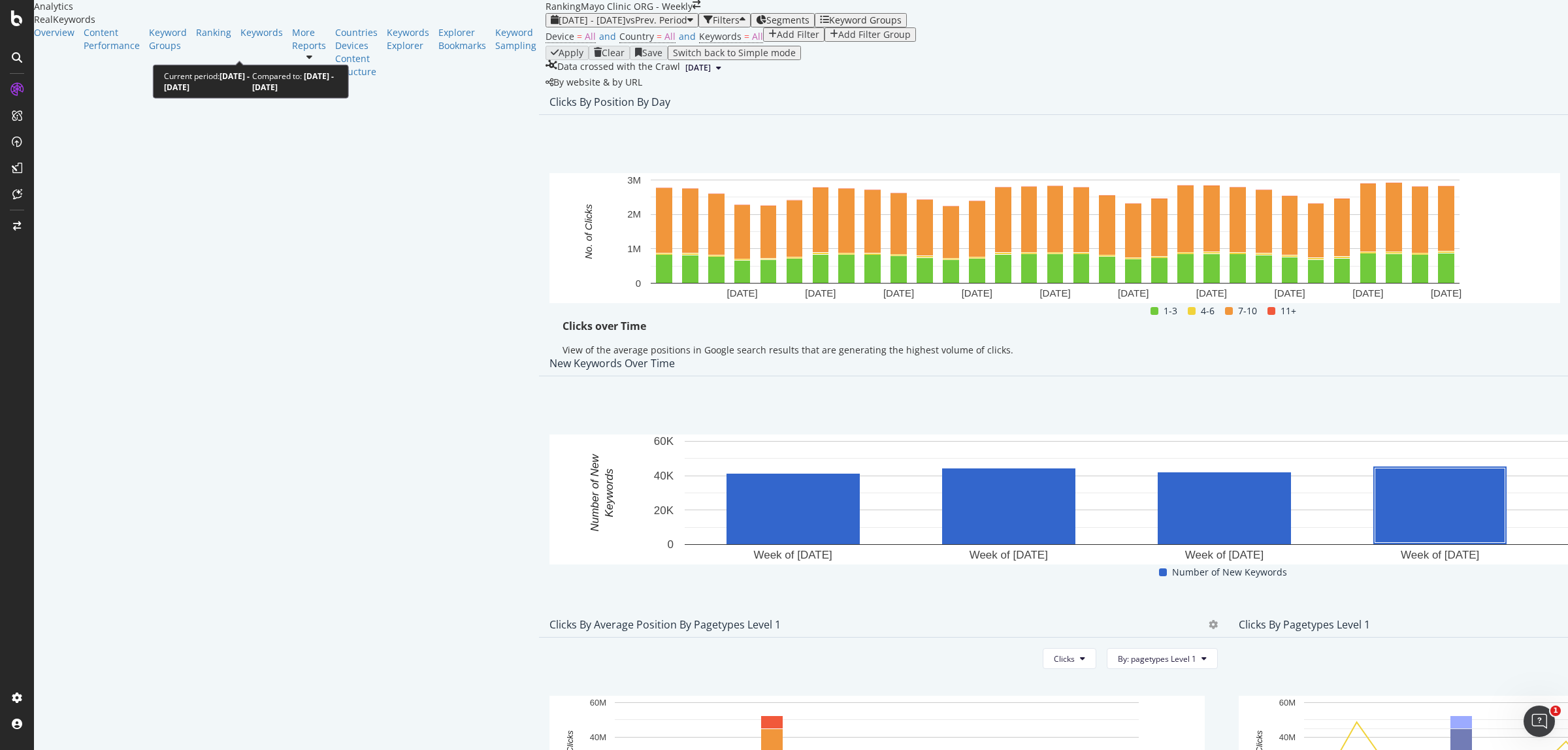
click at [559, 26] on span "[DATE] - [DATE]" at bounding box center [592, 19] width 67 height 13
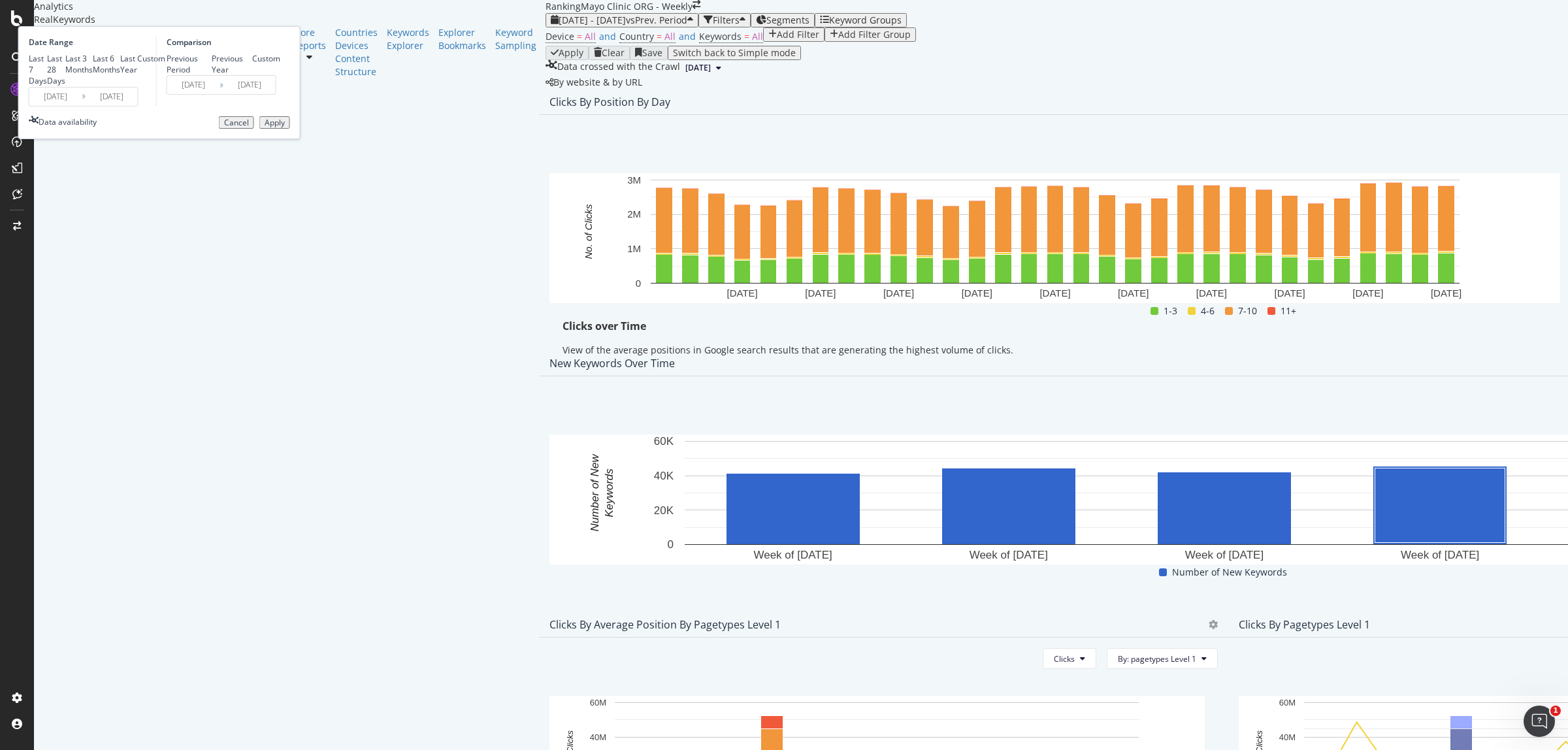
click at [82, 106] on input "[DATE]" at bounding box center [55, 97] width 52 height 18
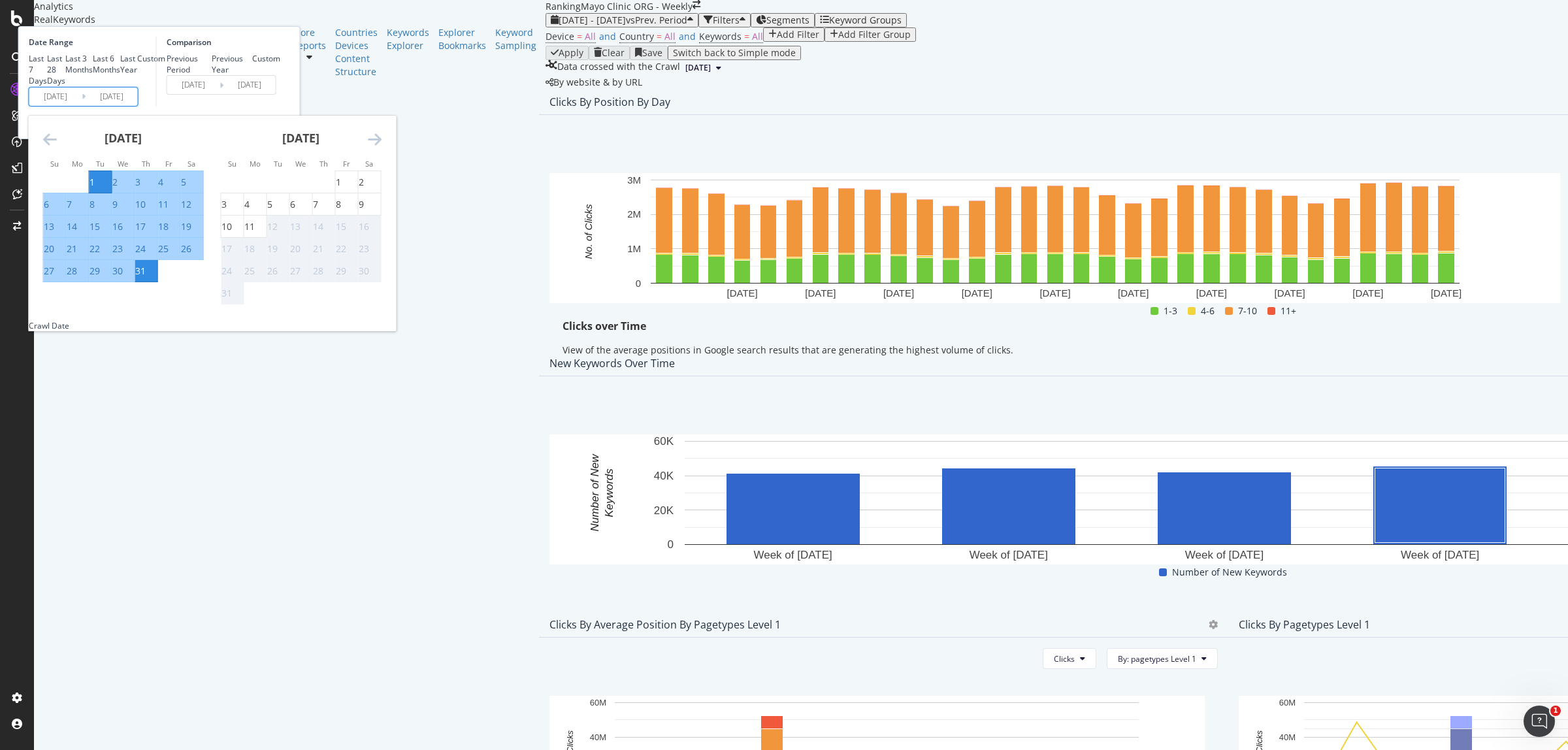
click at [57, 147] on icon "Move backward to switch to the previous month." at bounding box center [50, 139] width 13 height 16
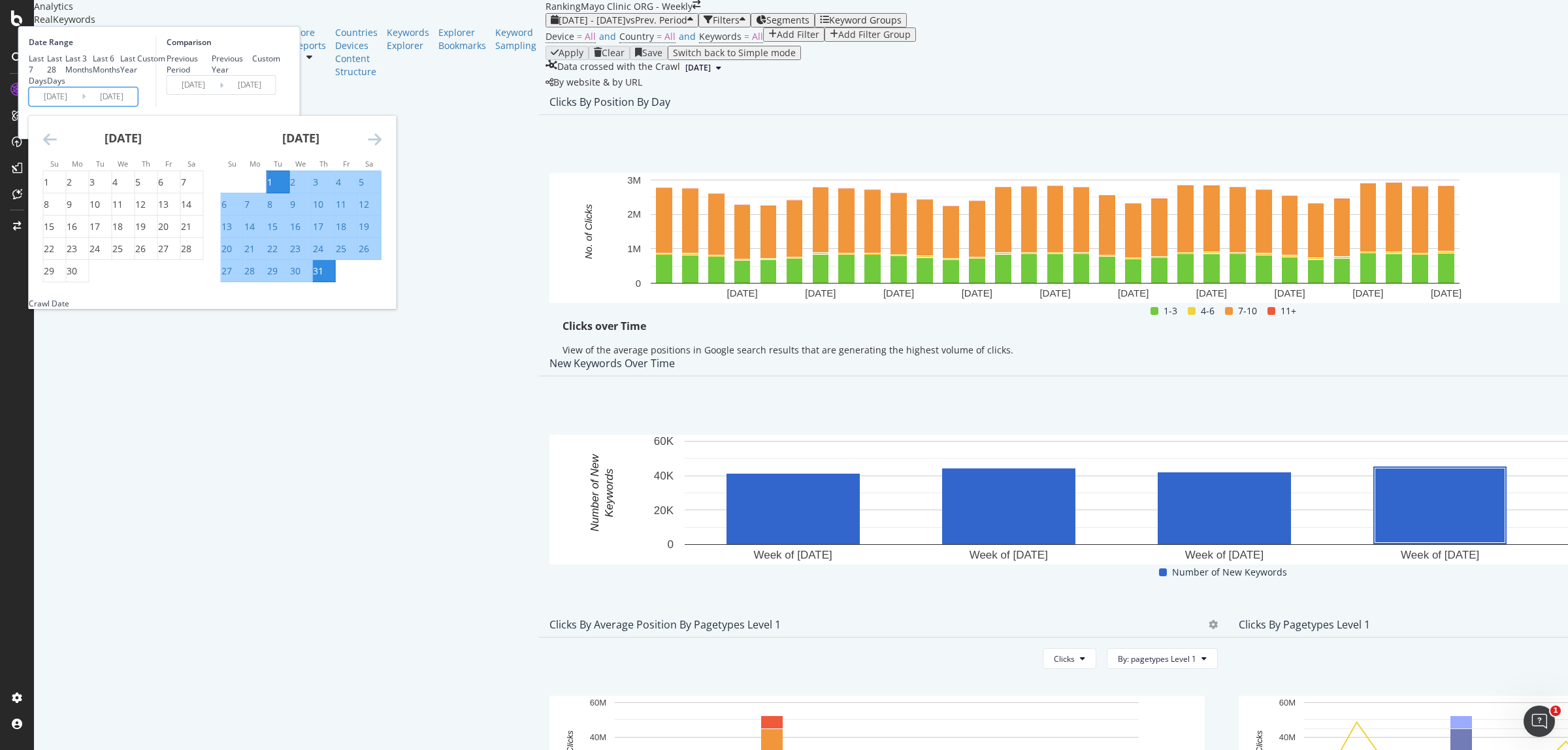
click at [57, 147] on icon "Move backward to switch to the previous month." at bounding box center [50, 139] width 13 height 16
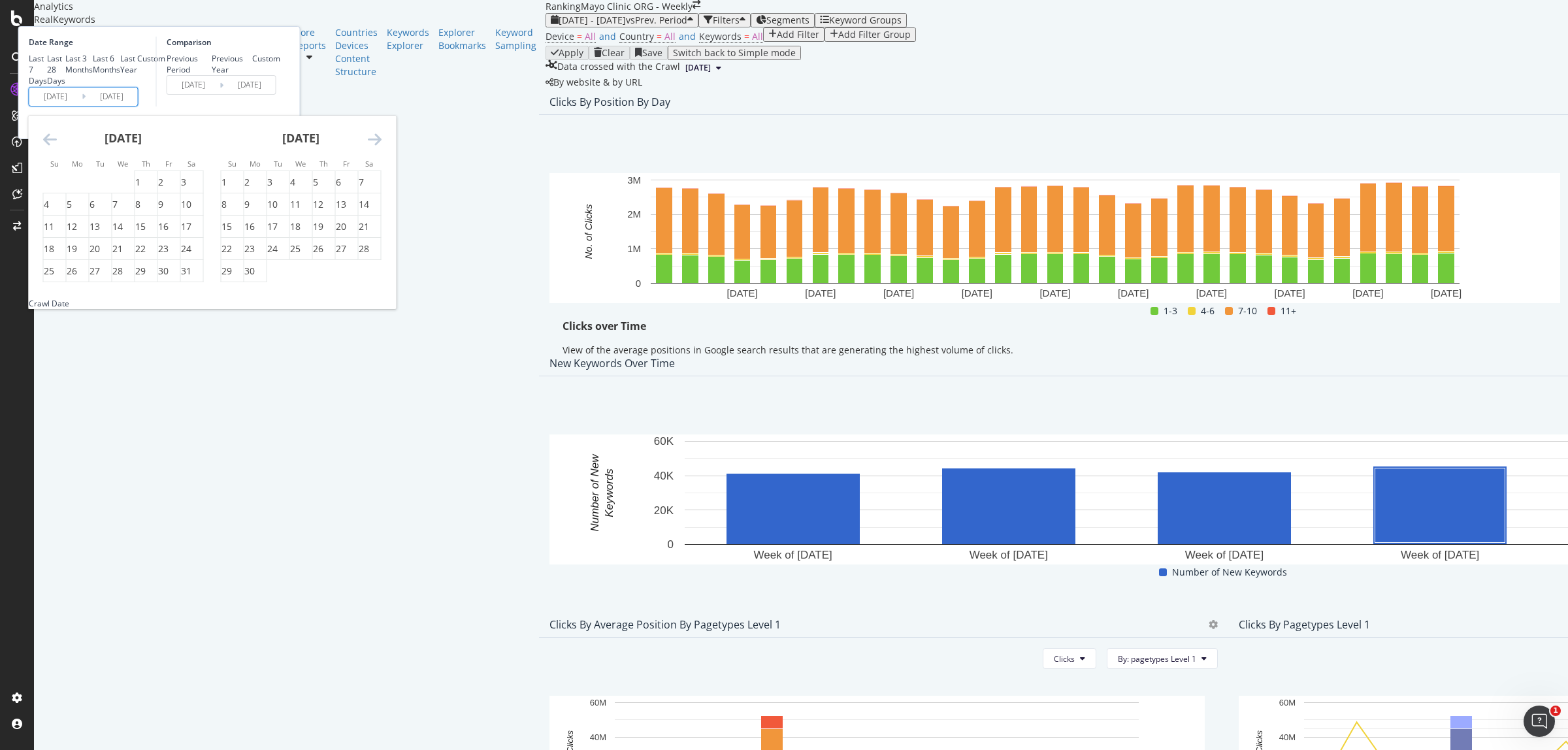
click at [57, 147] on icon "Move backward to switch to the previous month." at bounding box center [50, 139] width 13 height 16
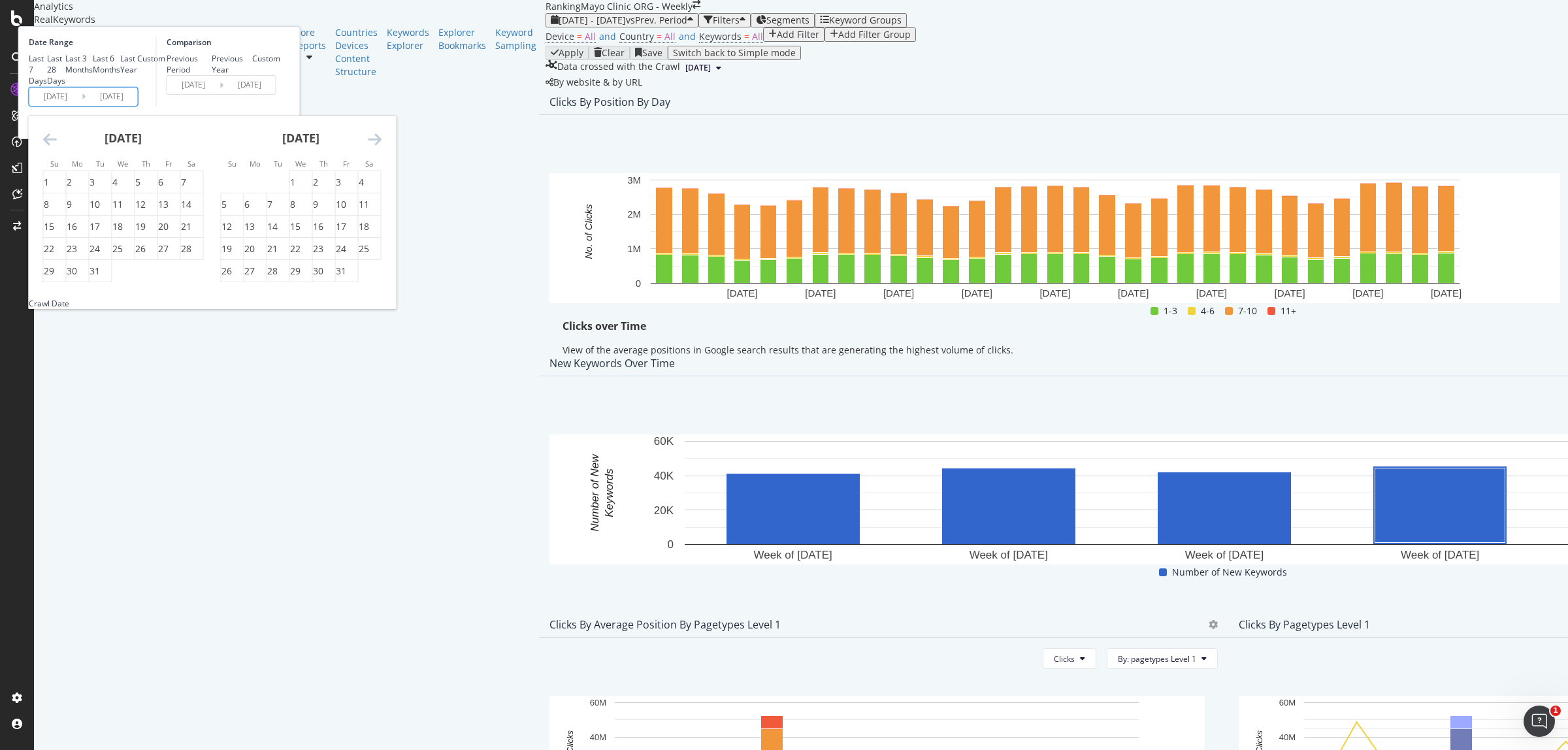
click at [57, 147] on icon "Move backward to switch to the previous month." at bounding box center [50, 139] width 13 height 16
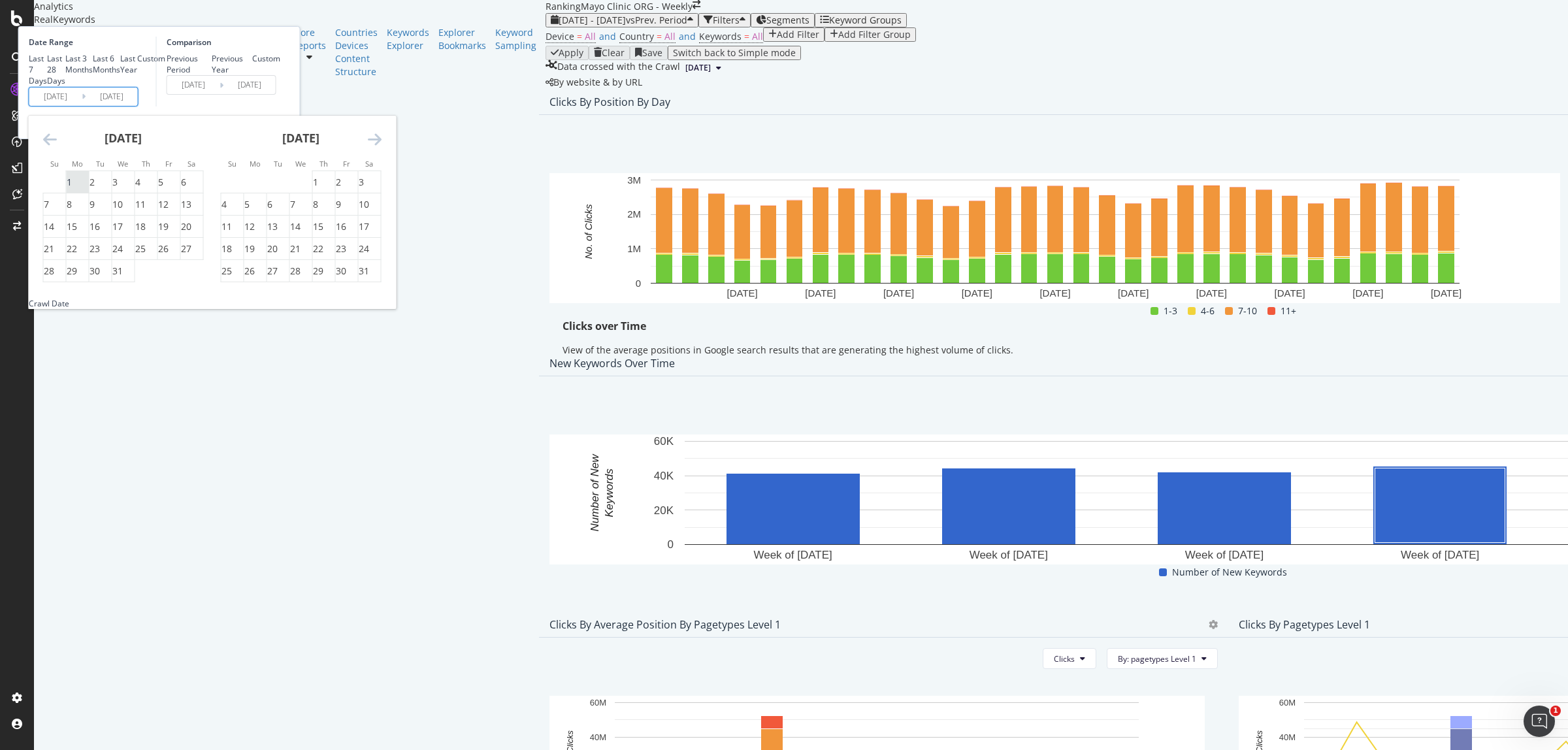
click at [72, 189] on div "1" at bounding box center [69, 182] width 5 height 13
type input "[DATE]"
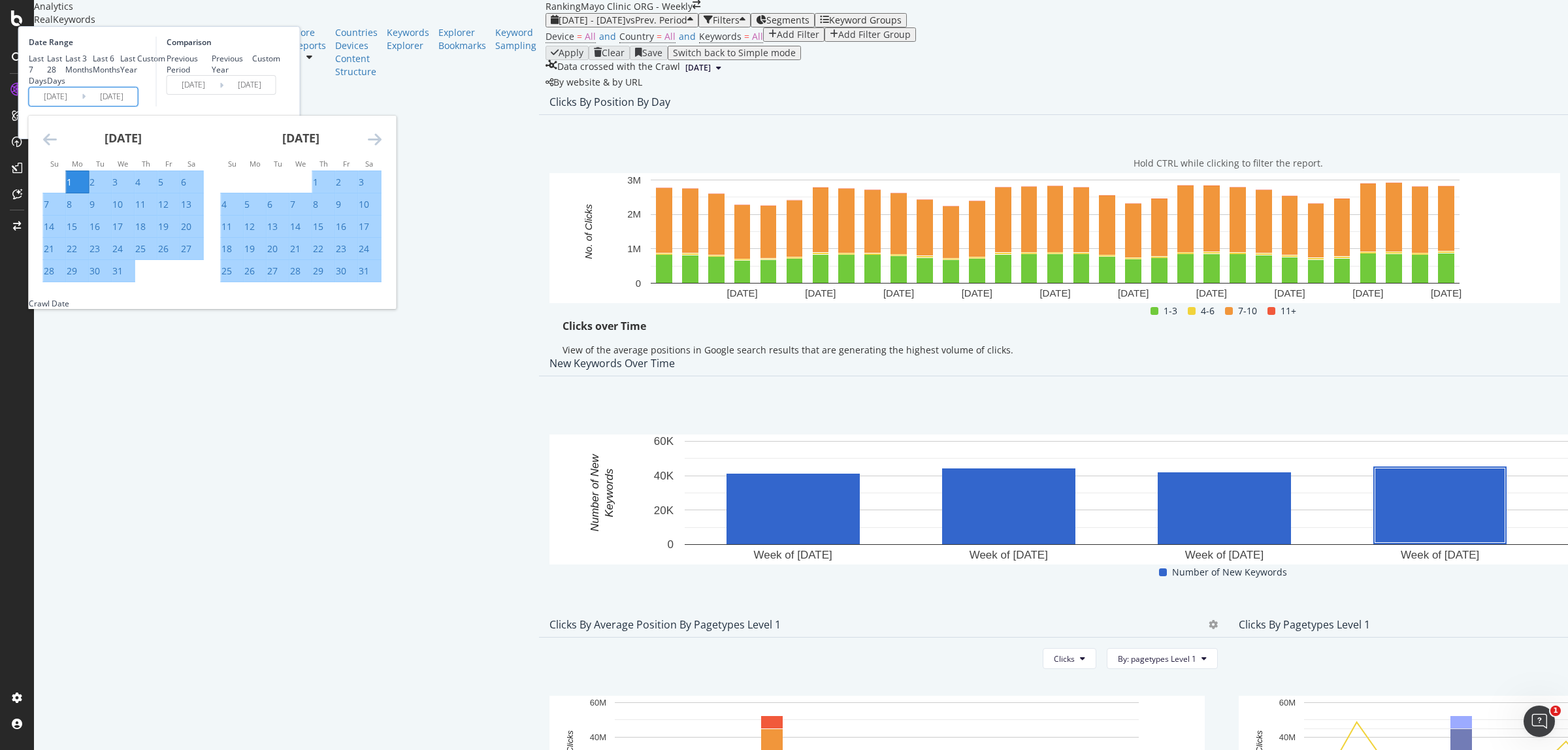
click at [123, 277] on div "31" at bounding box center [118, 271] width 10 height 13
type input "[DATE]"
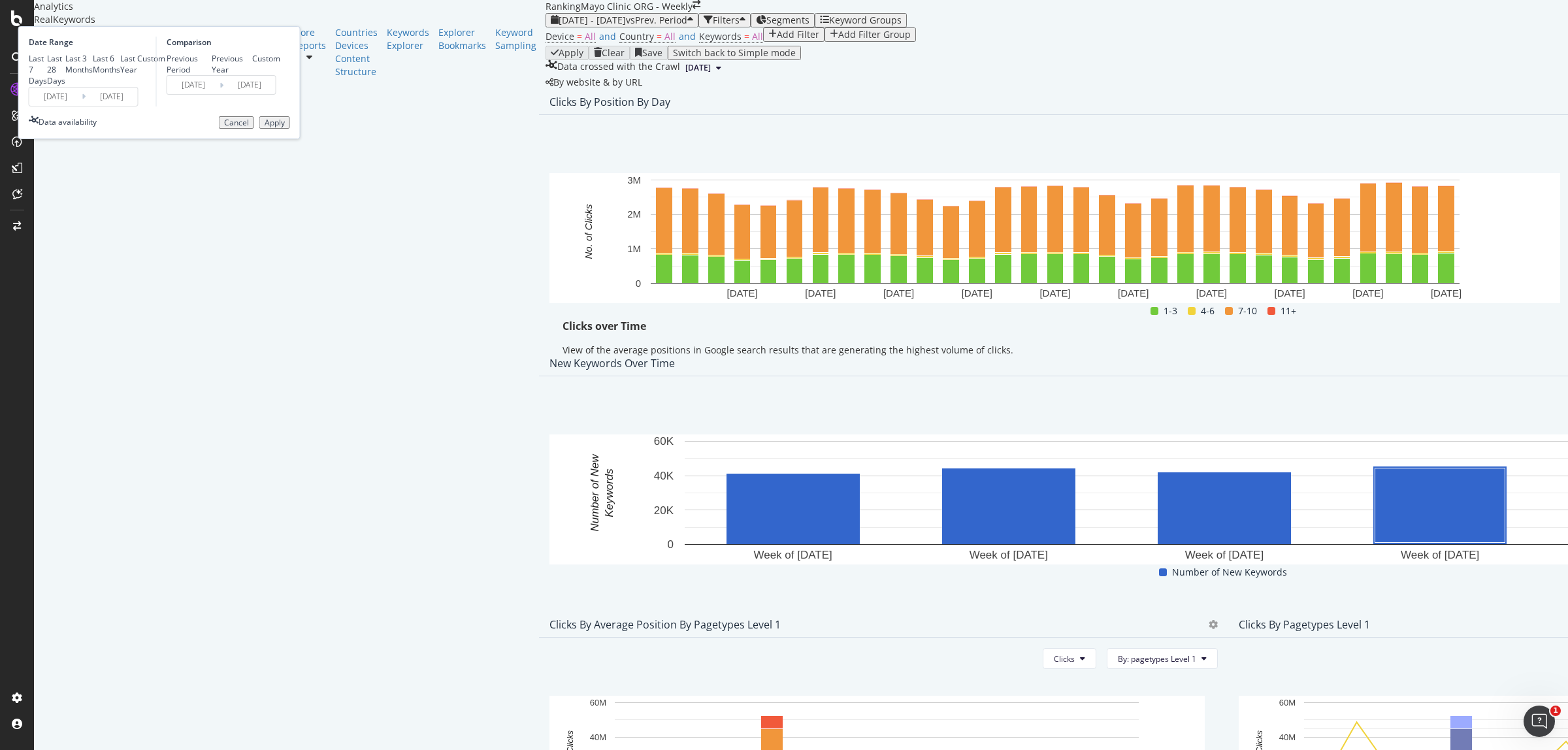
click at [285, 128] on div "Apply" at bounding box center [275, 123] width 20 height 9
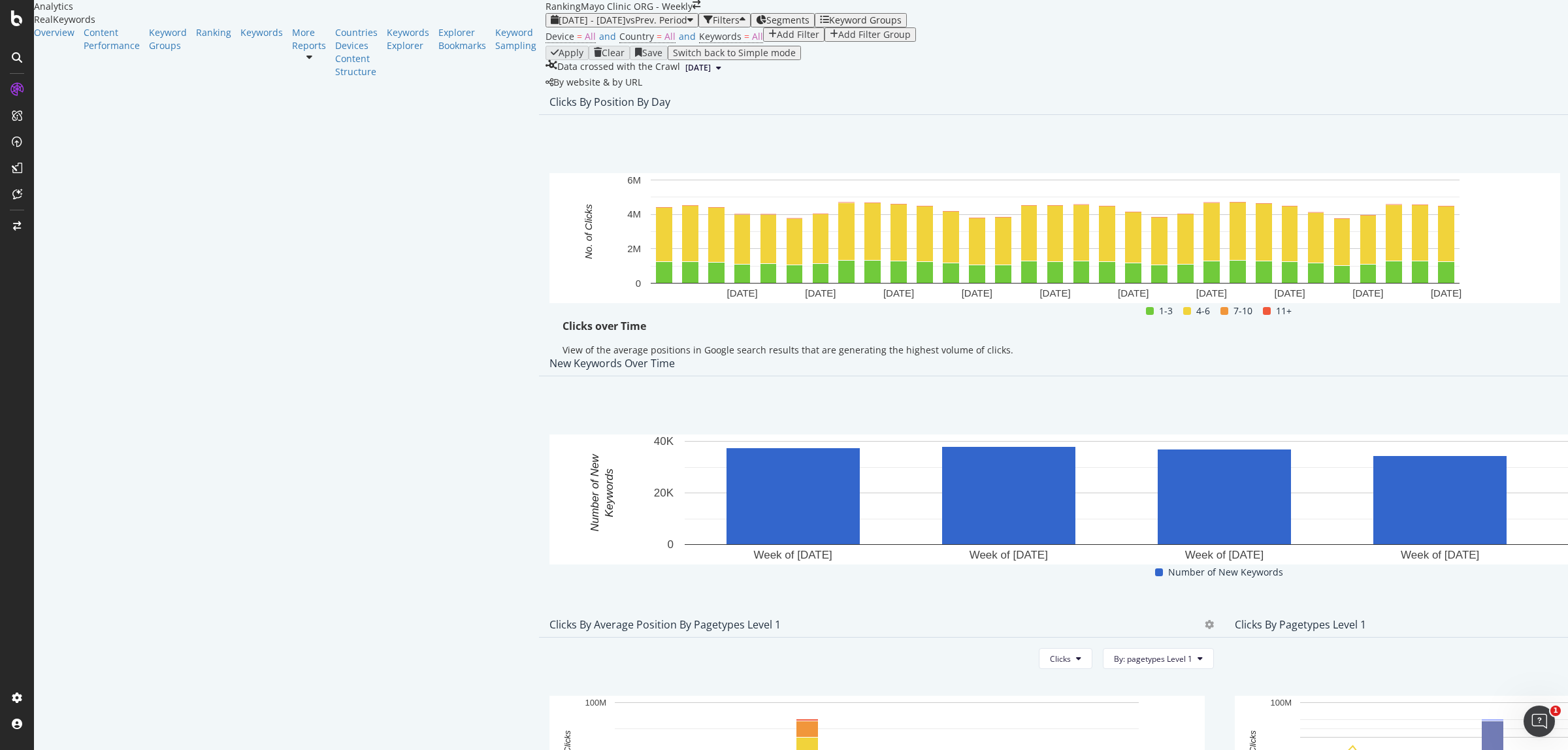
click at [1436, 263] on div "Bar (by Value) Bar (by Percentage) Table Export as CSV" at bounding box center [1458, 215] width 116 height 104
click at [1443, 253] on span "Export as CSV" at bounding box center [1468, 252] width 72 height 12
click at [559, 26] on span "[DATE] - [DATE]" at bounding box center [592, 19] width 67 height 13
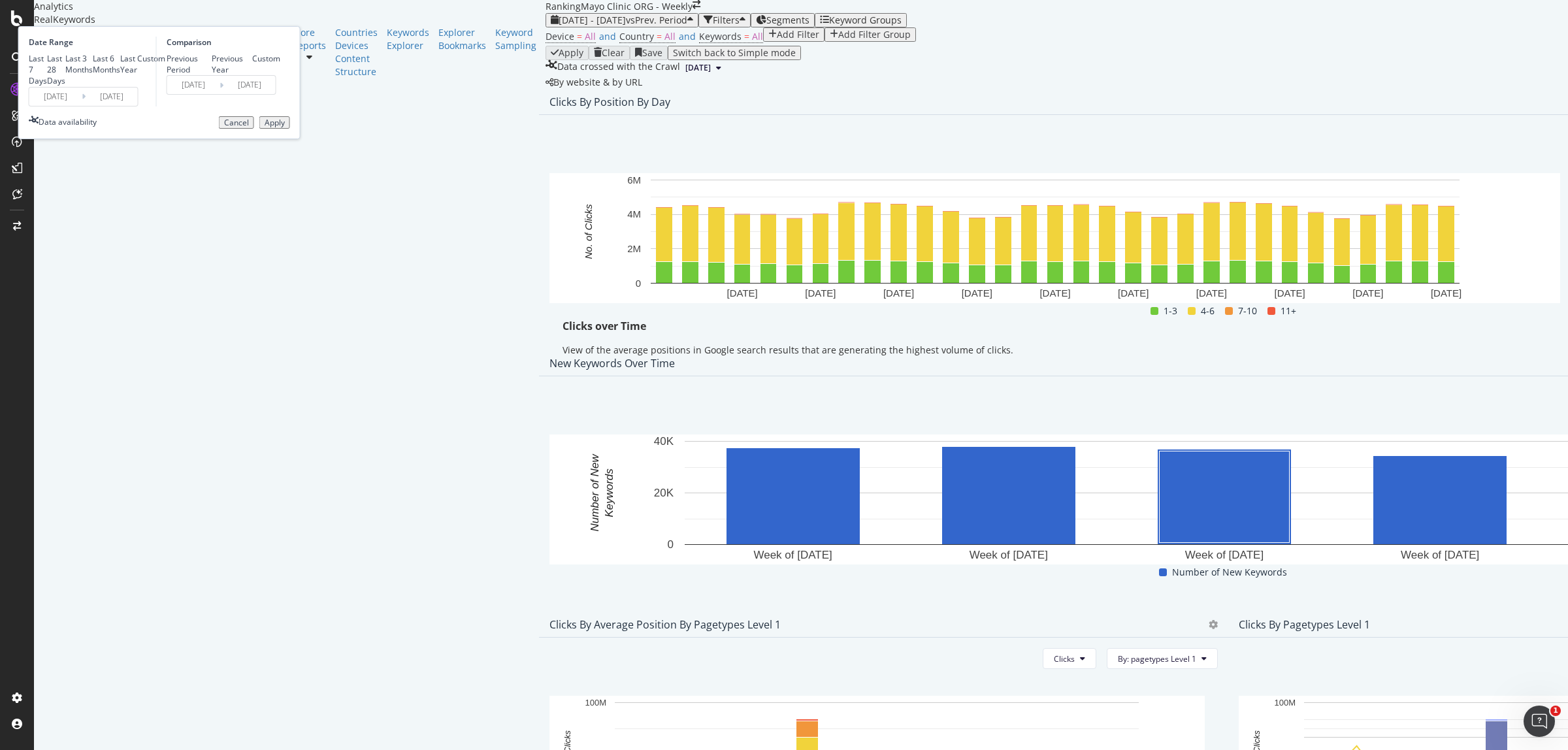
click at [82, 106] on input "[DATE]" at bounding box center [55, 97] width 52 height 18
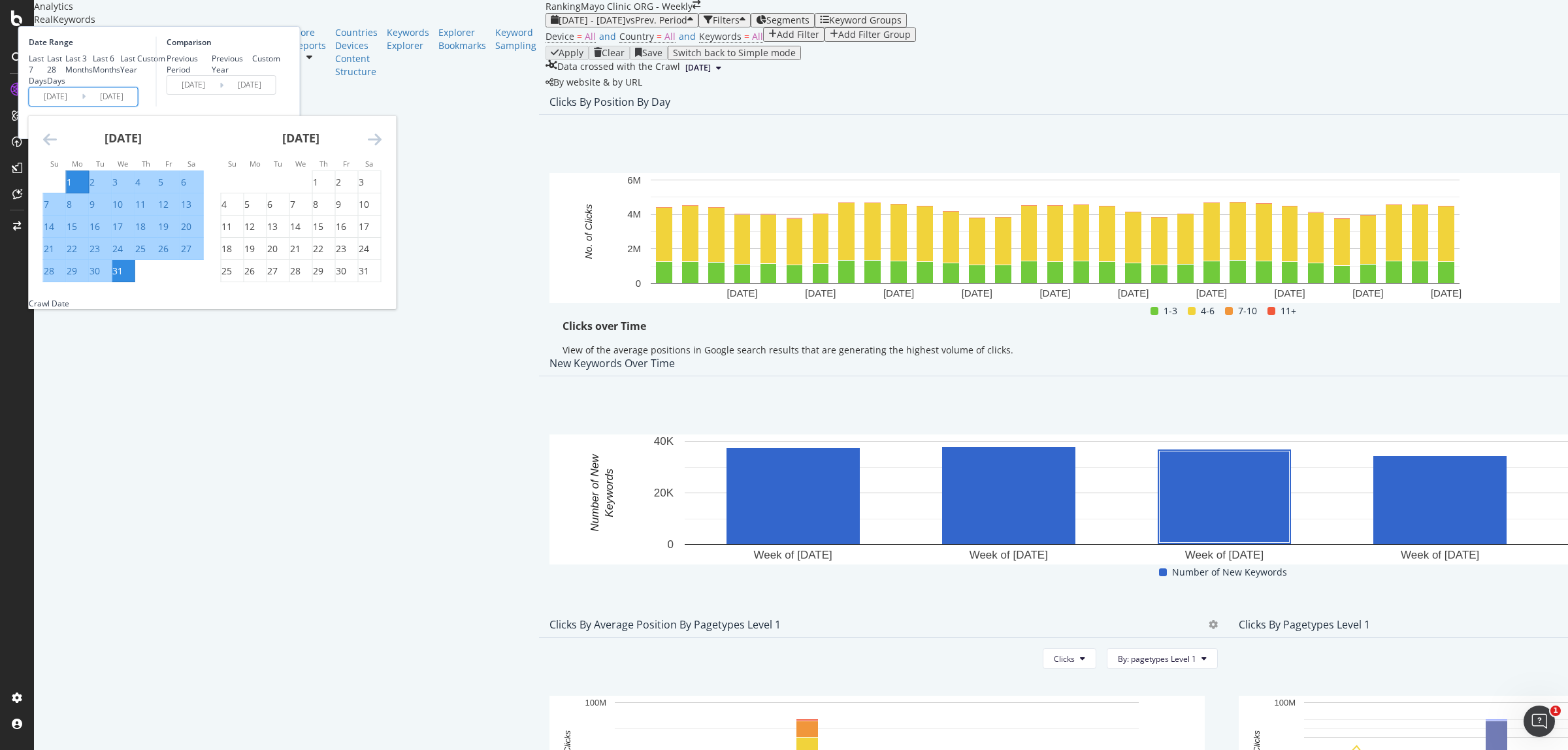
click at [381, 147] on icon "Move forward to switch to the next month." at bounding box center [375, 139] width 13 height 16
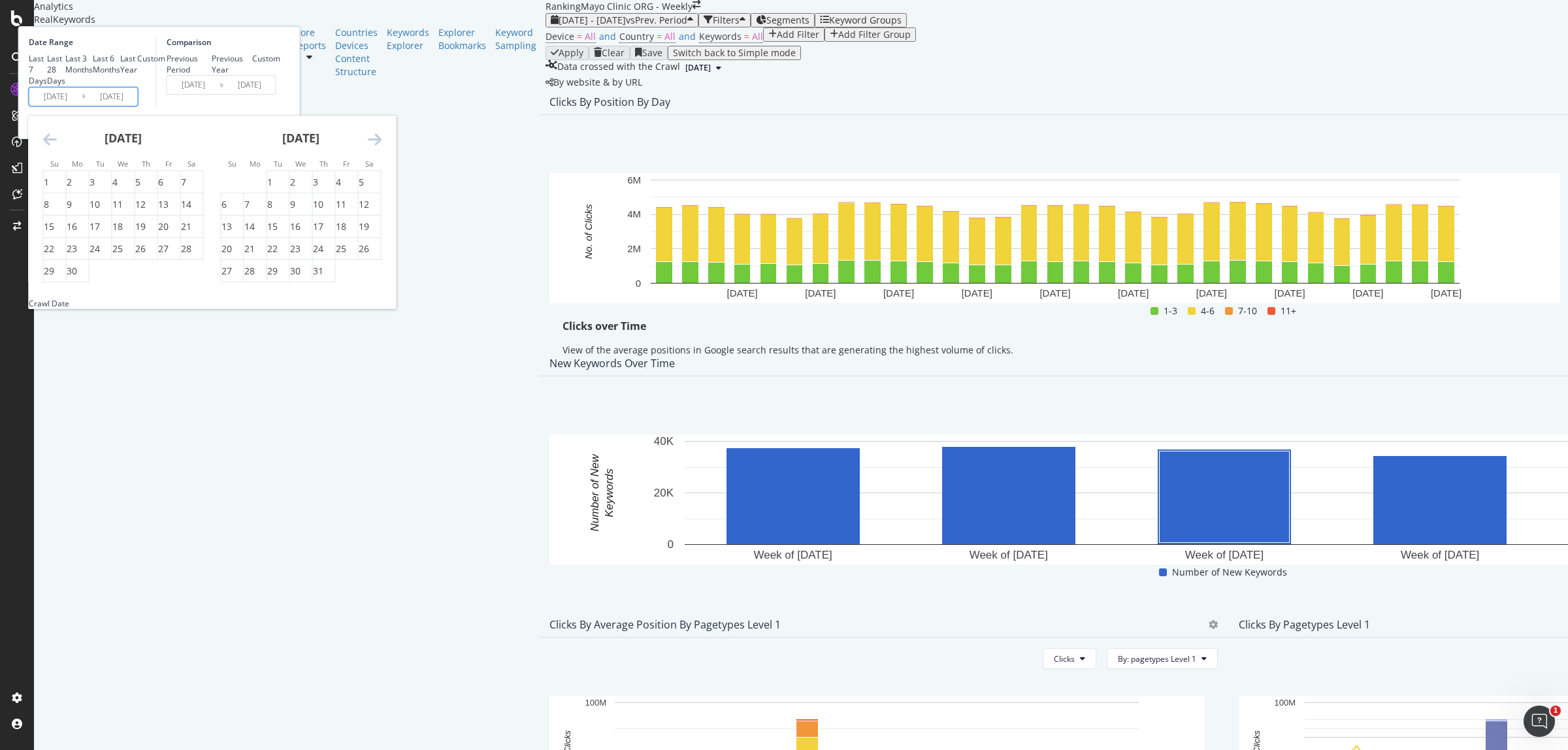
click at [381, 147] on icon "Move forward to switch to the next month." at bounding box center [375, 139] width 13 height 16
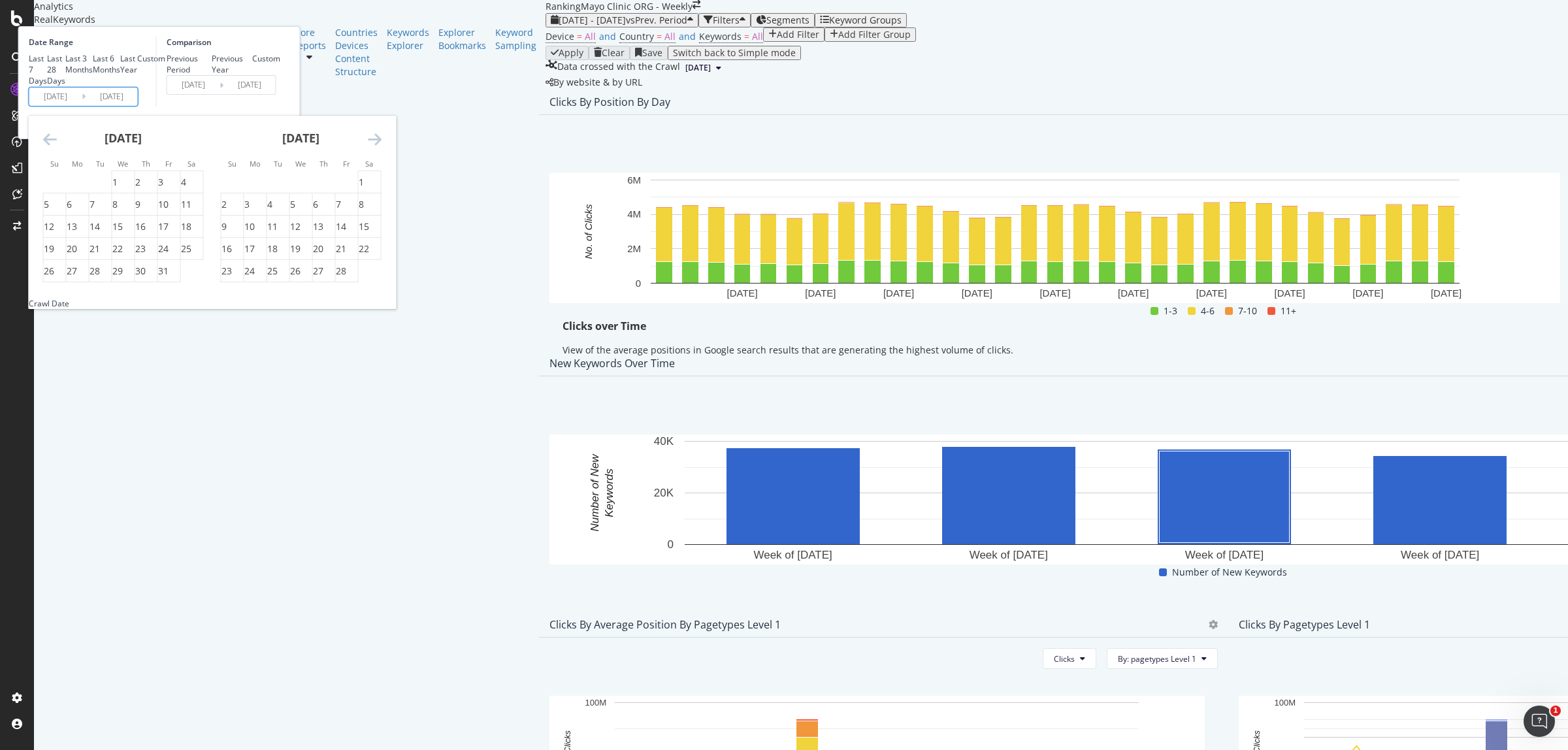
click at [510, 171] on div "[DATE]" at bounding box center [478, 144] width 160 height 55
click at [381, 171] on div "[DATE]" at bounding box center [301, 144] width 160 height 55
click at [381, 147] on icon "Move forward to switch to the next month." at bounding box center [375, 139] width 13 height 16
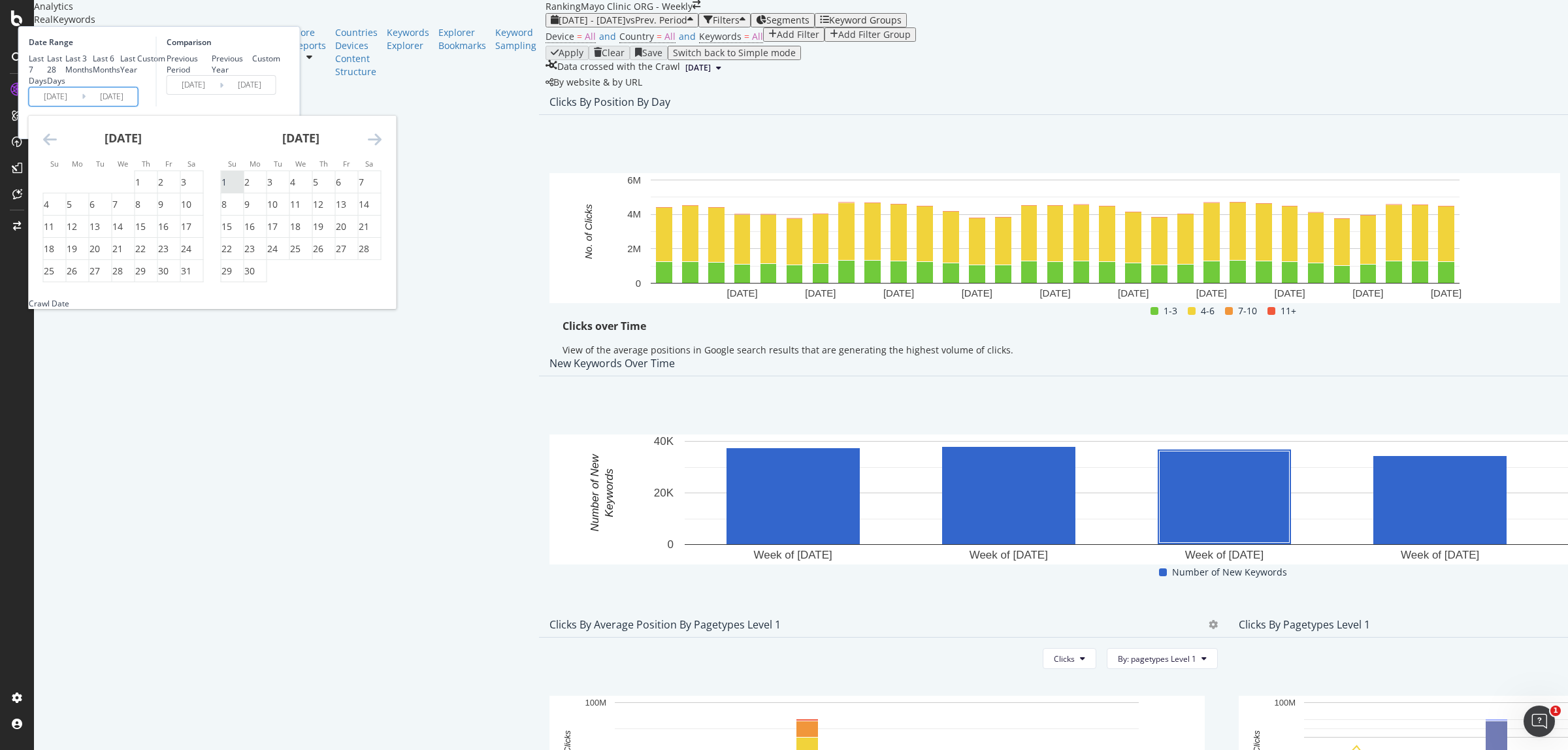
click at [227, 189] on div "1" at bounding box center [224, 182] width 5 height 13
type input "[DATE]"
click at [255, 277] on div "30" at bounding box center [250, 271] width 10 height 13
type input "[DATE]"
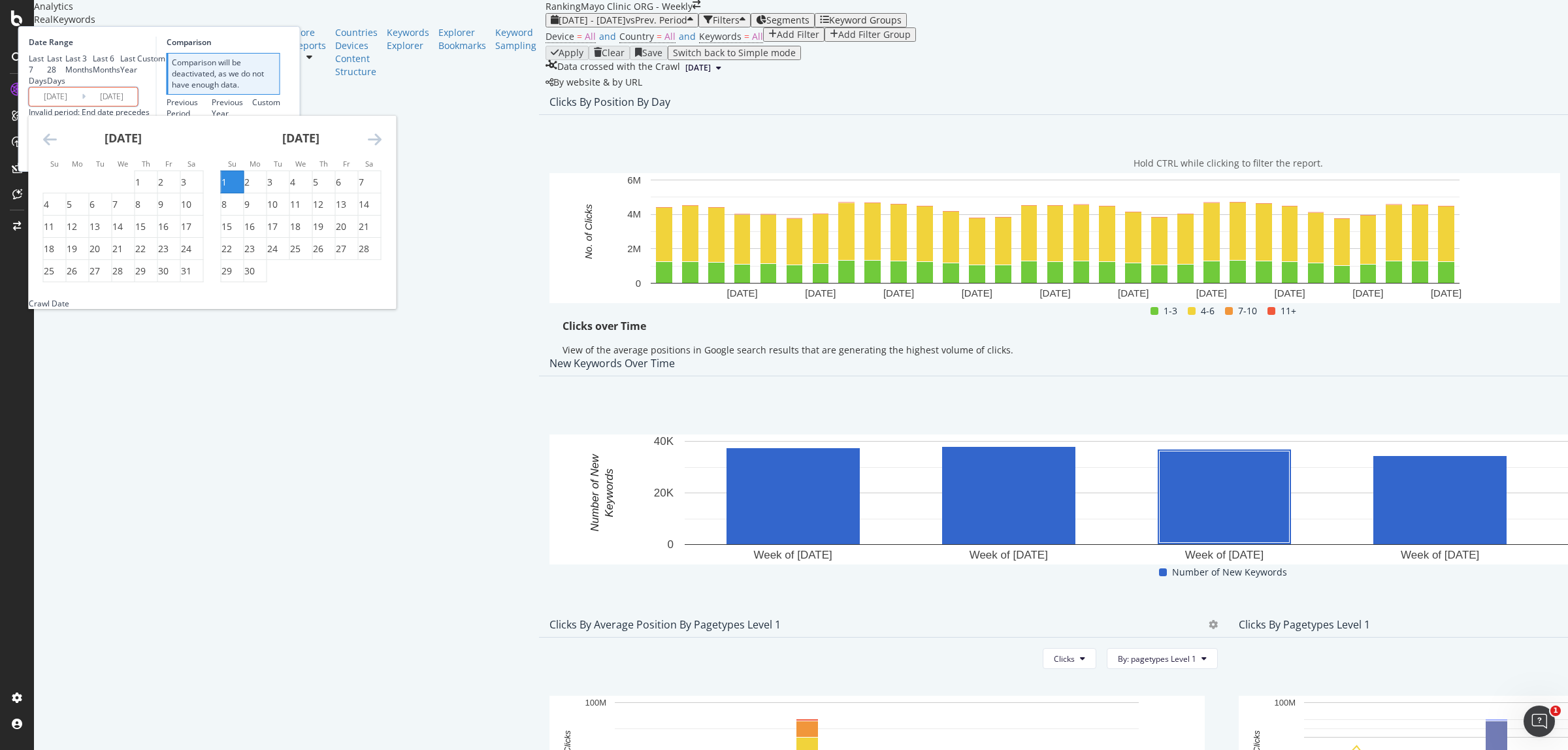
type input "[DATE]"
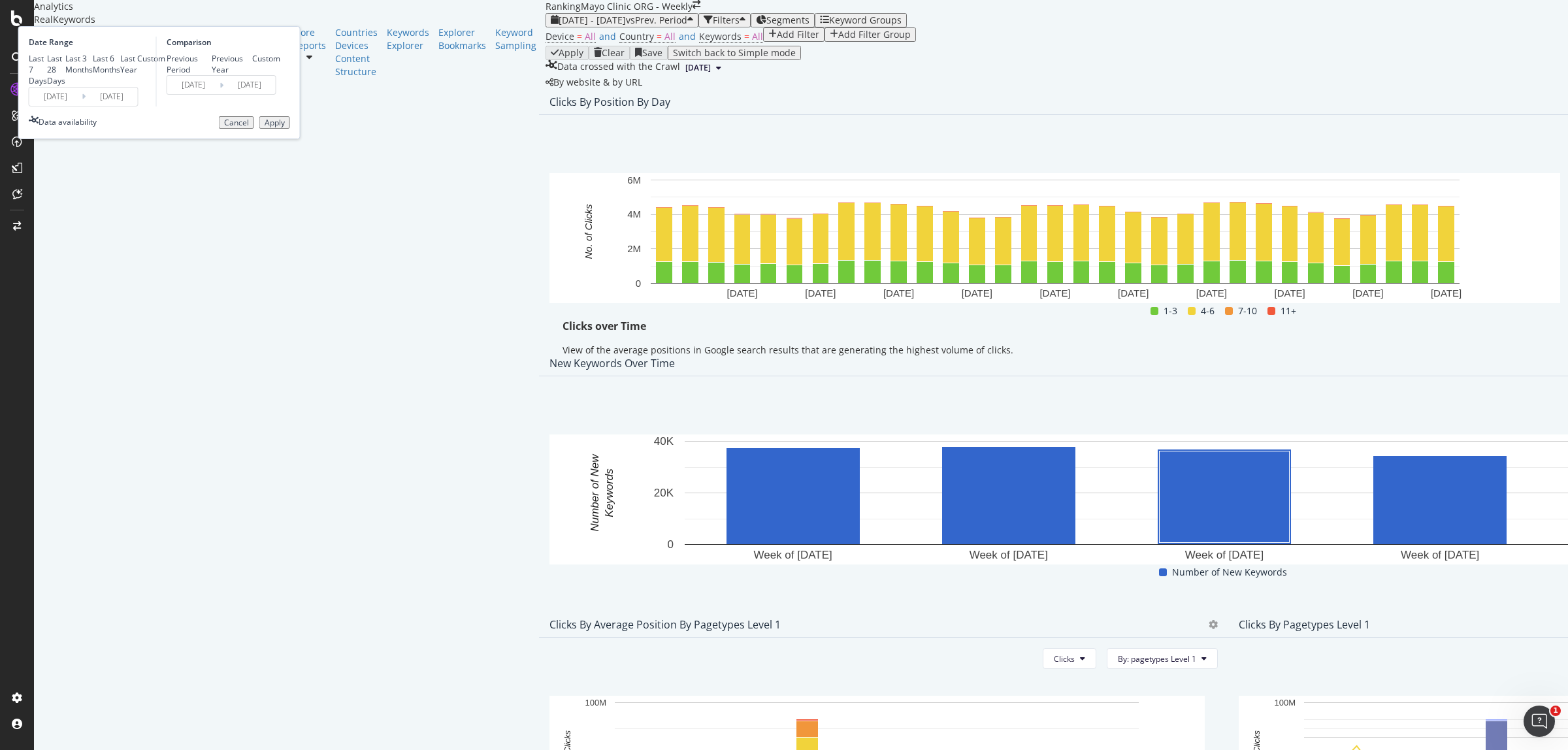
click at [285, 128] on div "Apply" at bounding box center [275, 123] width 20 height 9
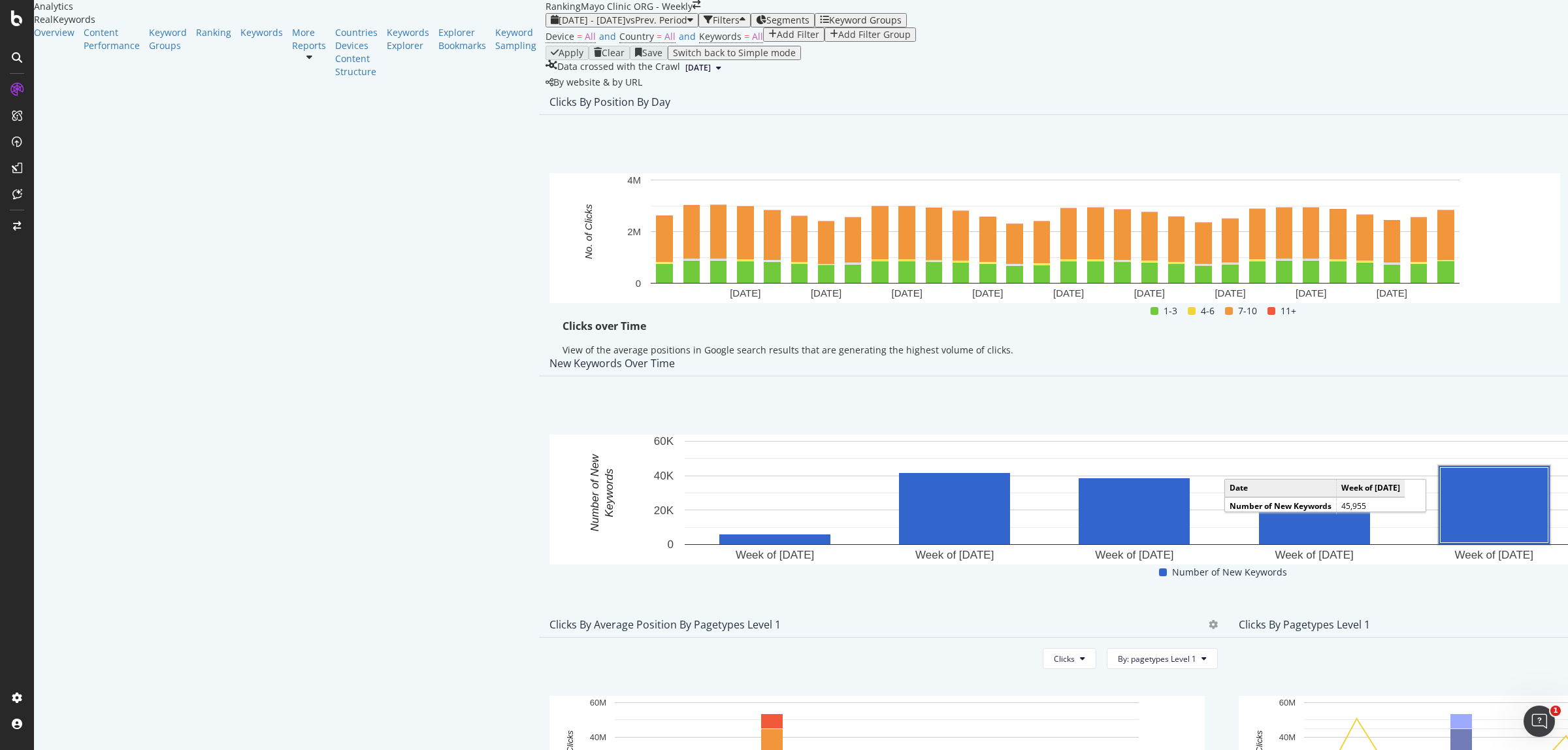
click at [1462, 249] on span "Export as CSV" at bounding box center [1468, 252] width 72 height 12
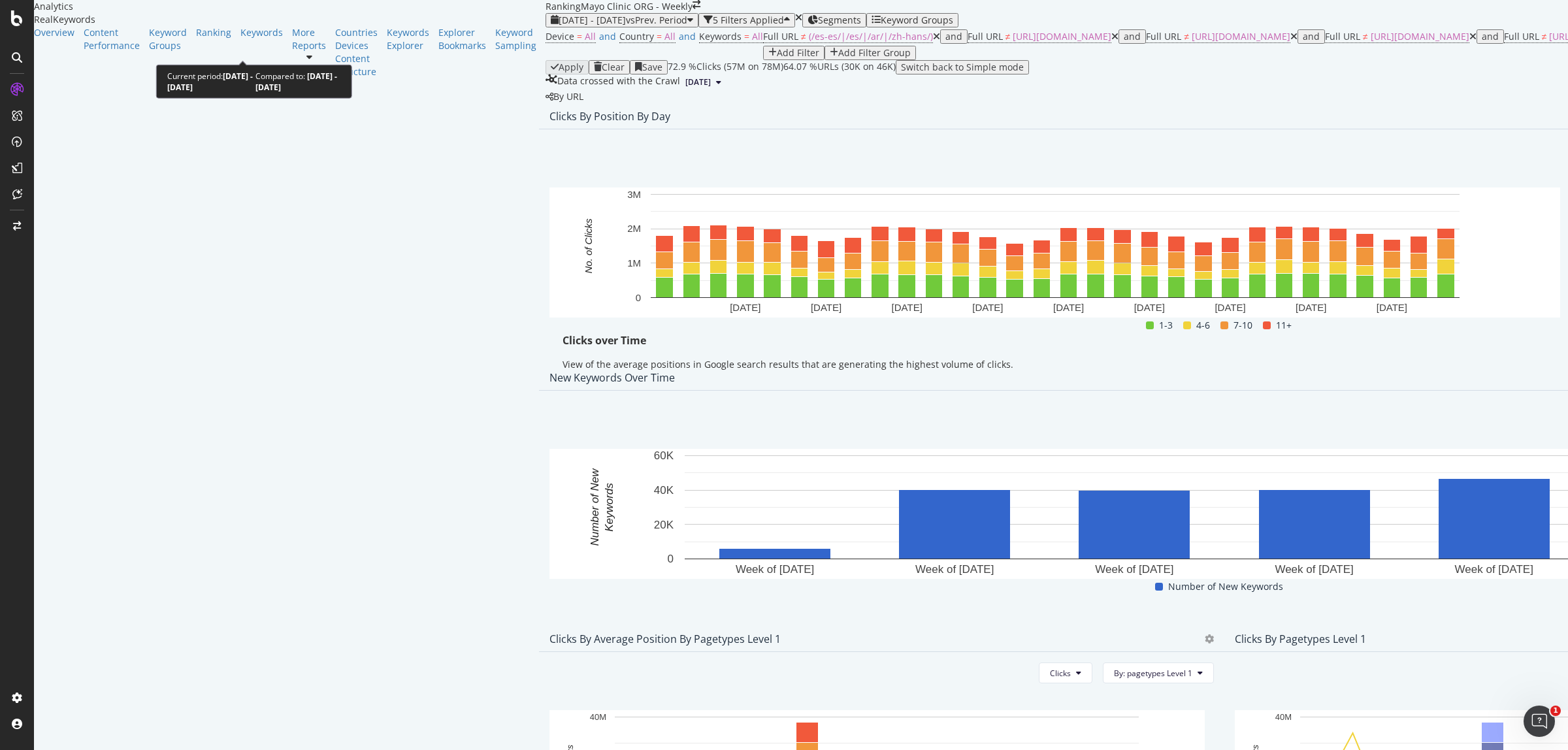
click at [626, 26] on span "vs Prev. Period" at bounding box center [656, 19] width 61 height 13
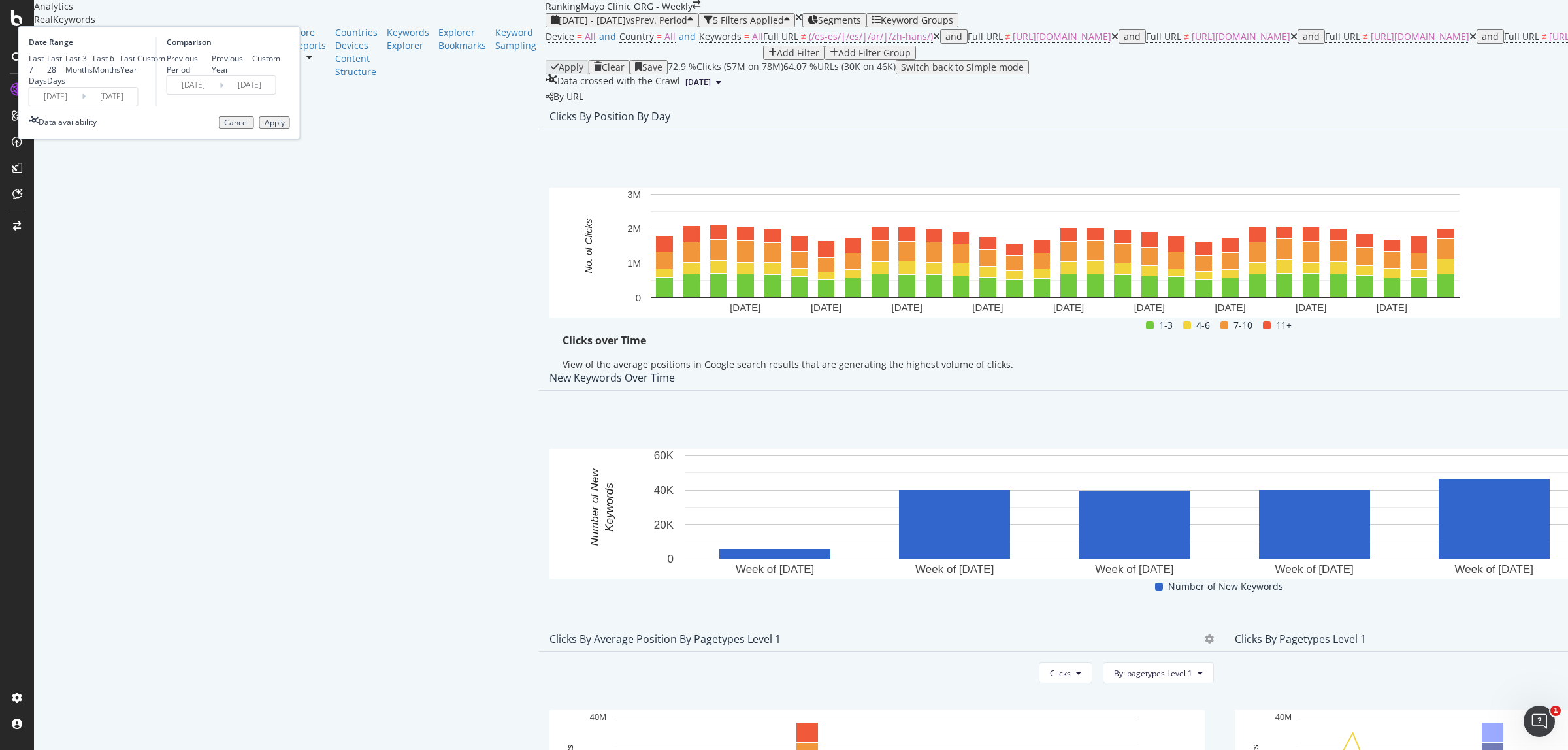
click at [82, 106] on input "[DATE]" at bounding box center [55, 97] width 52 height 18
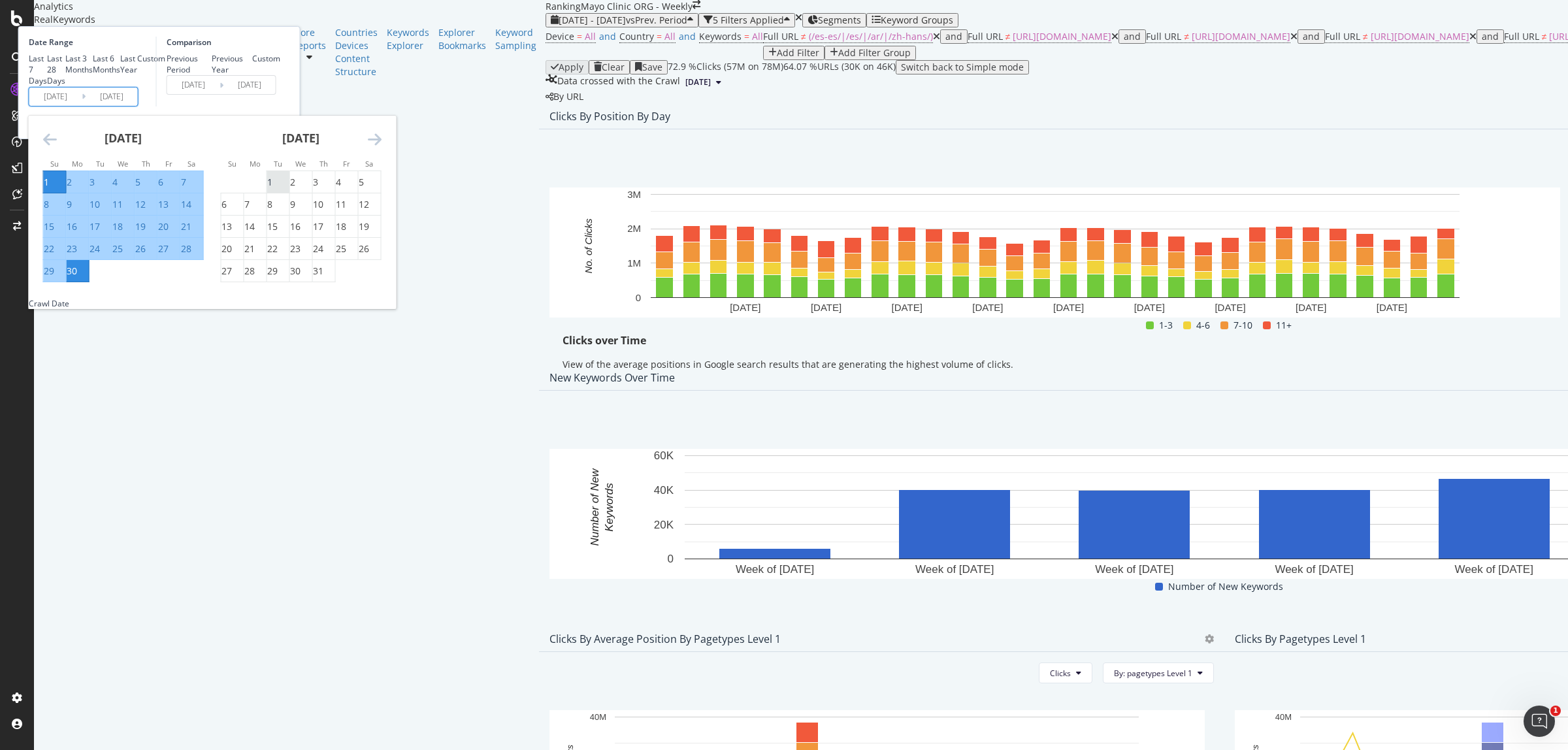
click at [272, 189] on div "1" at bounding box center [270, 182] width 5 height 13
type input "[DATE]"
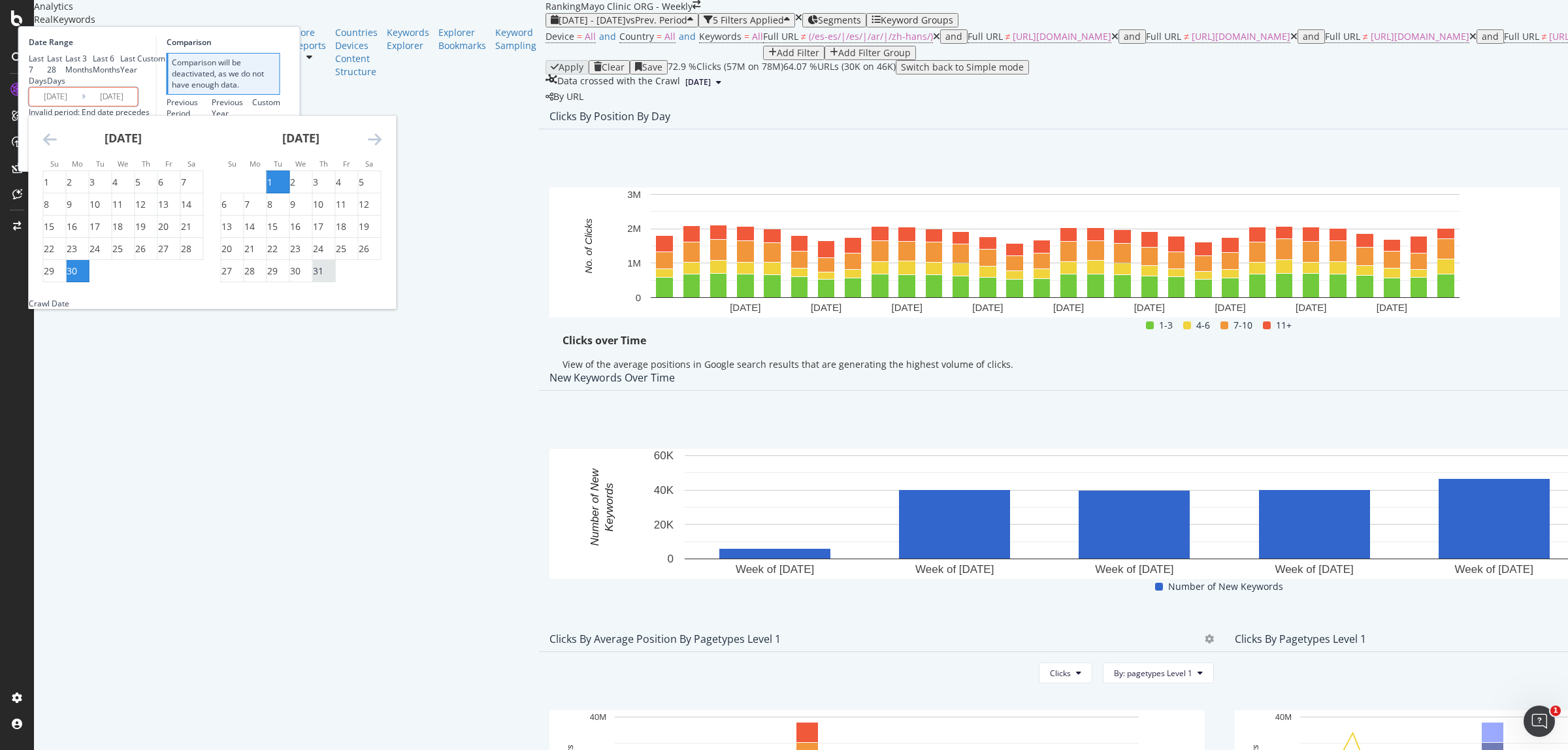
click at [324, 277] on div "31" at bounding box center [318, 271] width 10 height 13
type input "[DATE]"
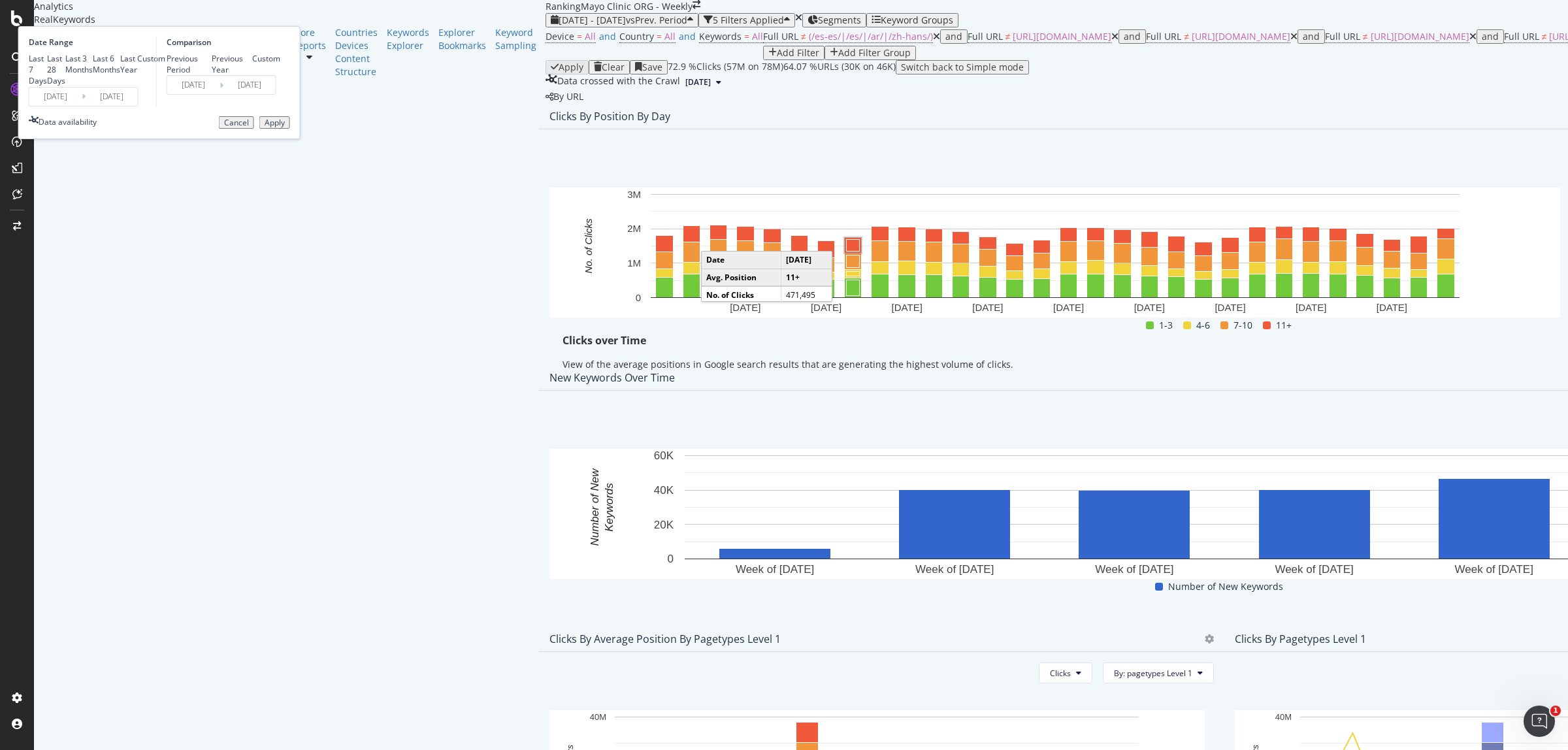
click at [285, 128] on div "Apply" at bounding box center [275, 123] width 20 height 9
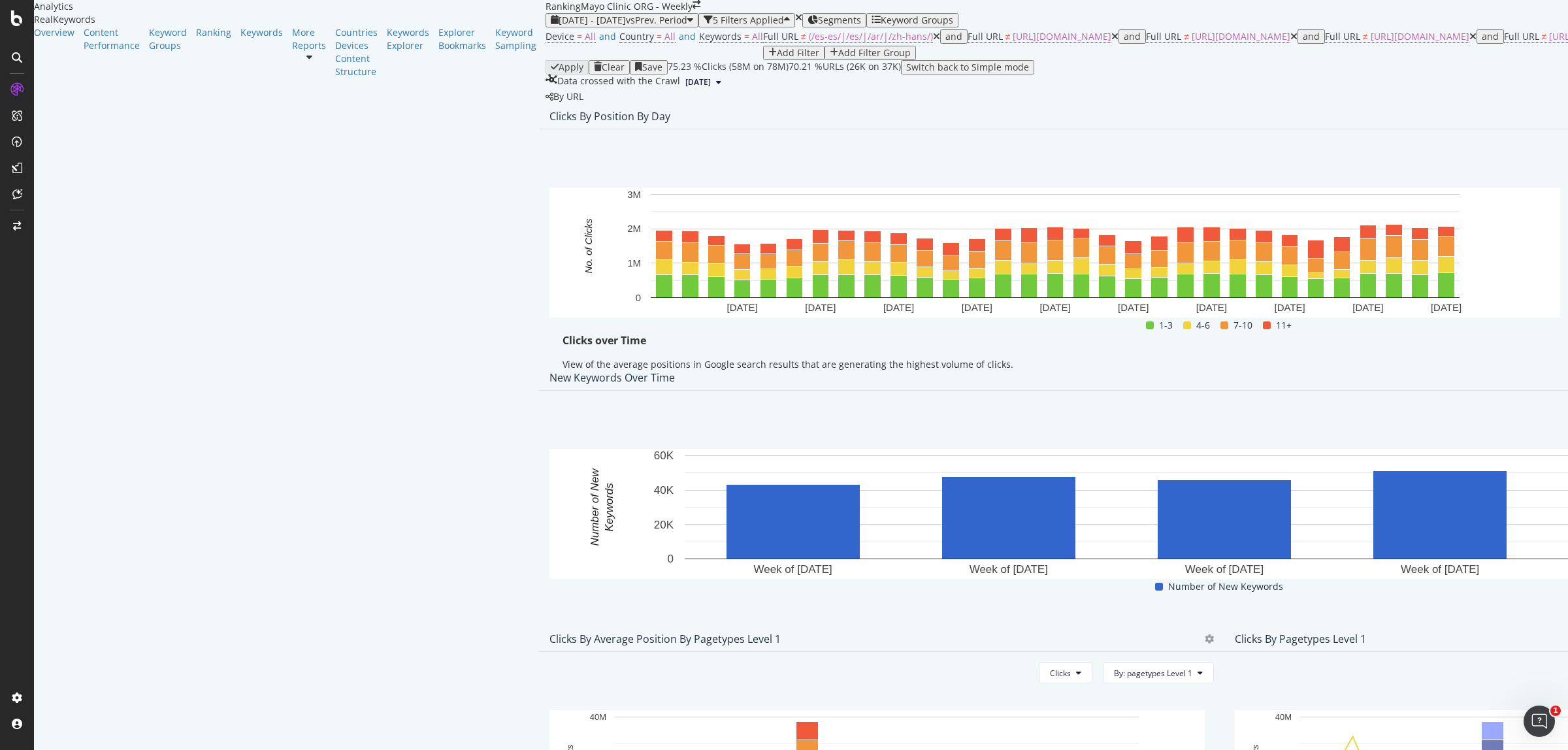
click at [1449, 239] on div "Export as CSV" at bounding box center [1458, 251] width 114 height 24
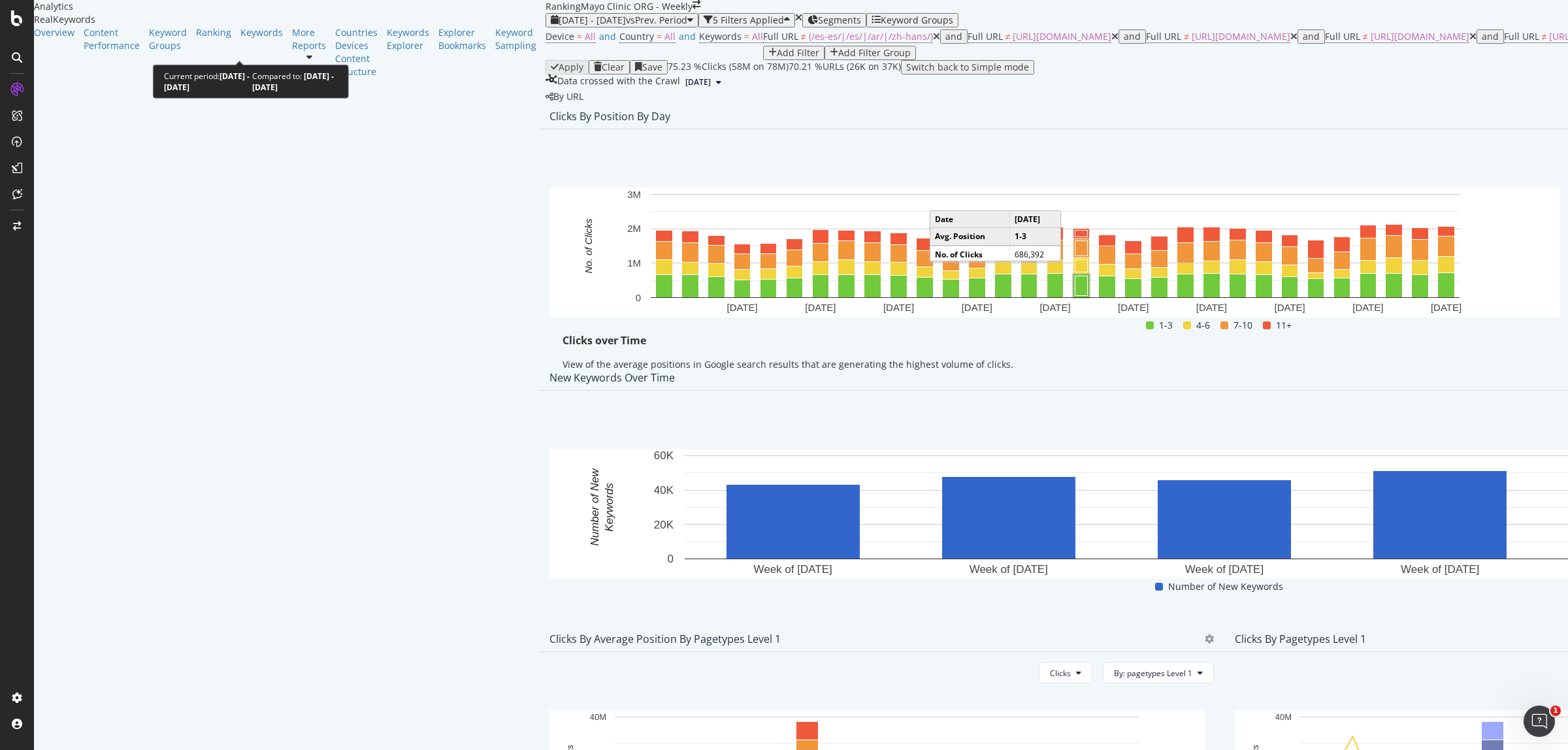
click at [550, 25] on div "[DATE] - [DATE] vs Prev. Period" at bounding box center [621, 20] width 142 height 10
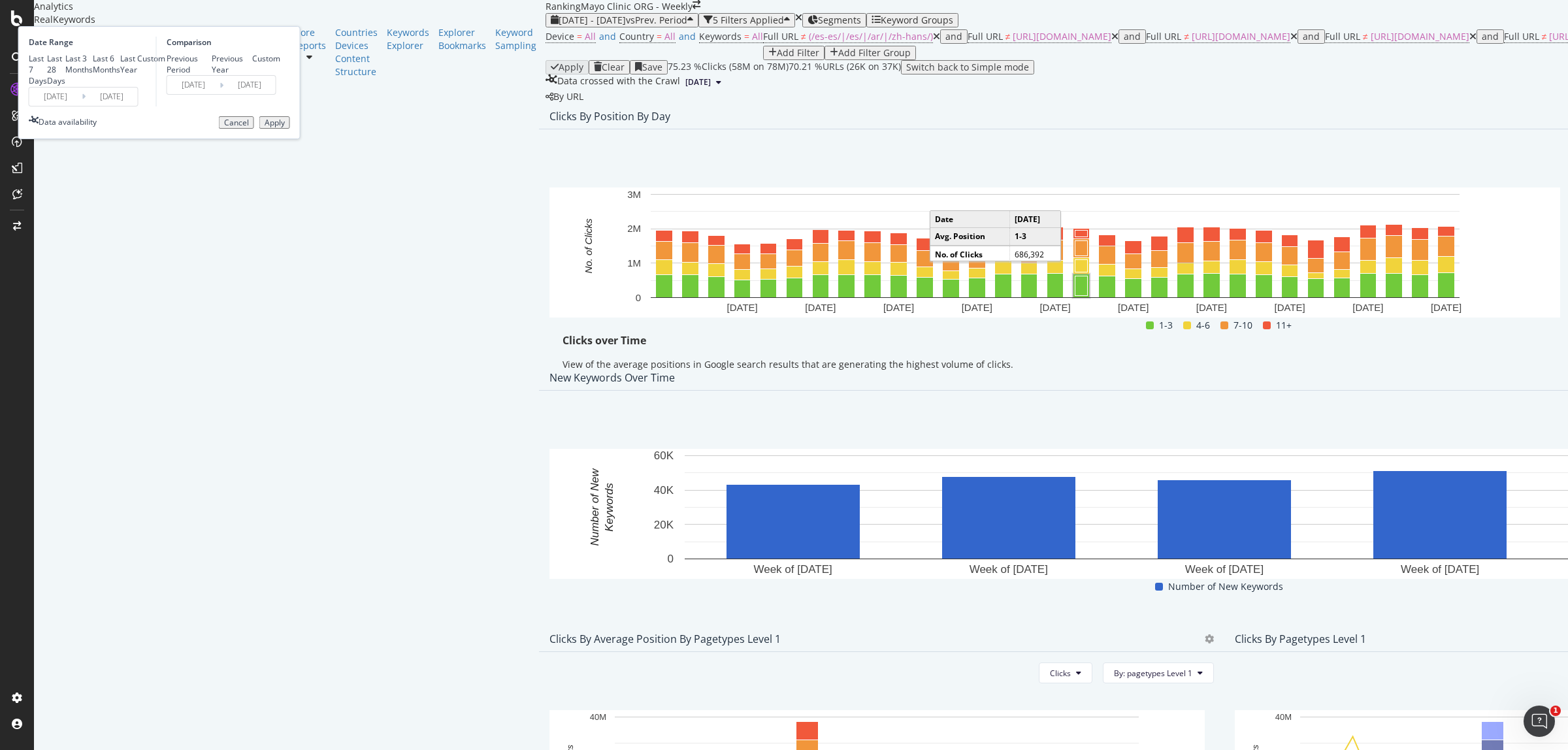
click at [82, 106] on input "[DATE]" at bounding box center [55, 97] width 52 height 18
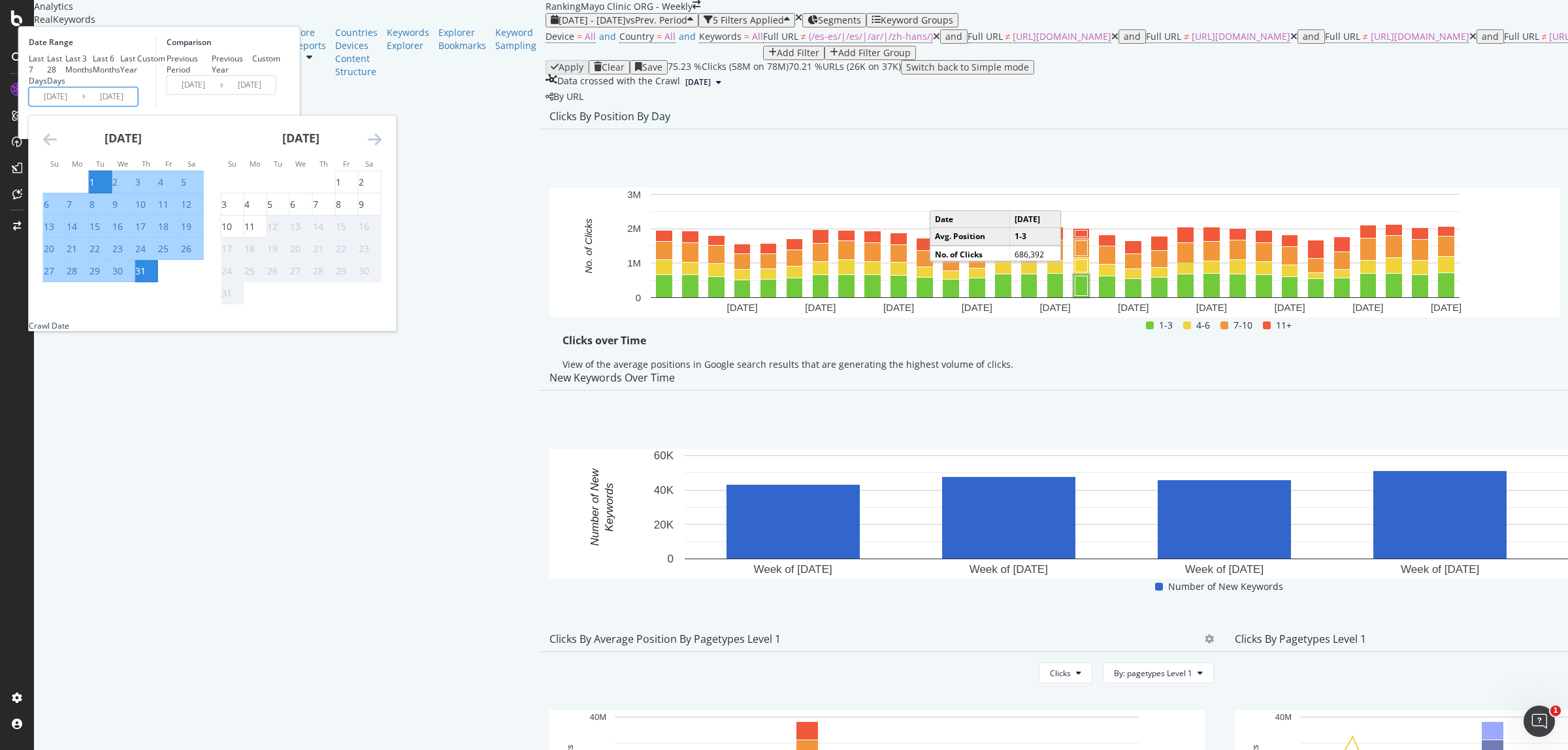
click at [57, 147] on icon "Move backward to switch to the previous month." at bounding box center [50, 139] width 13 height 16
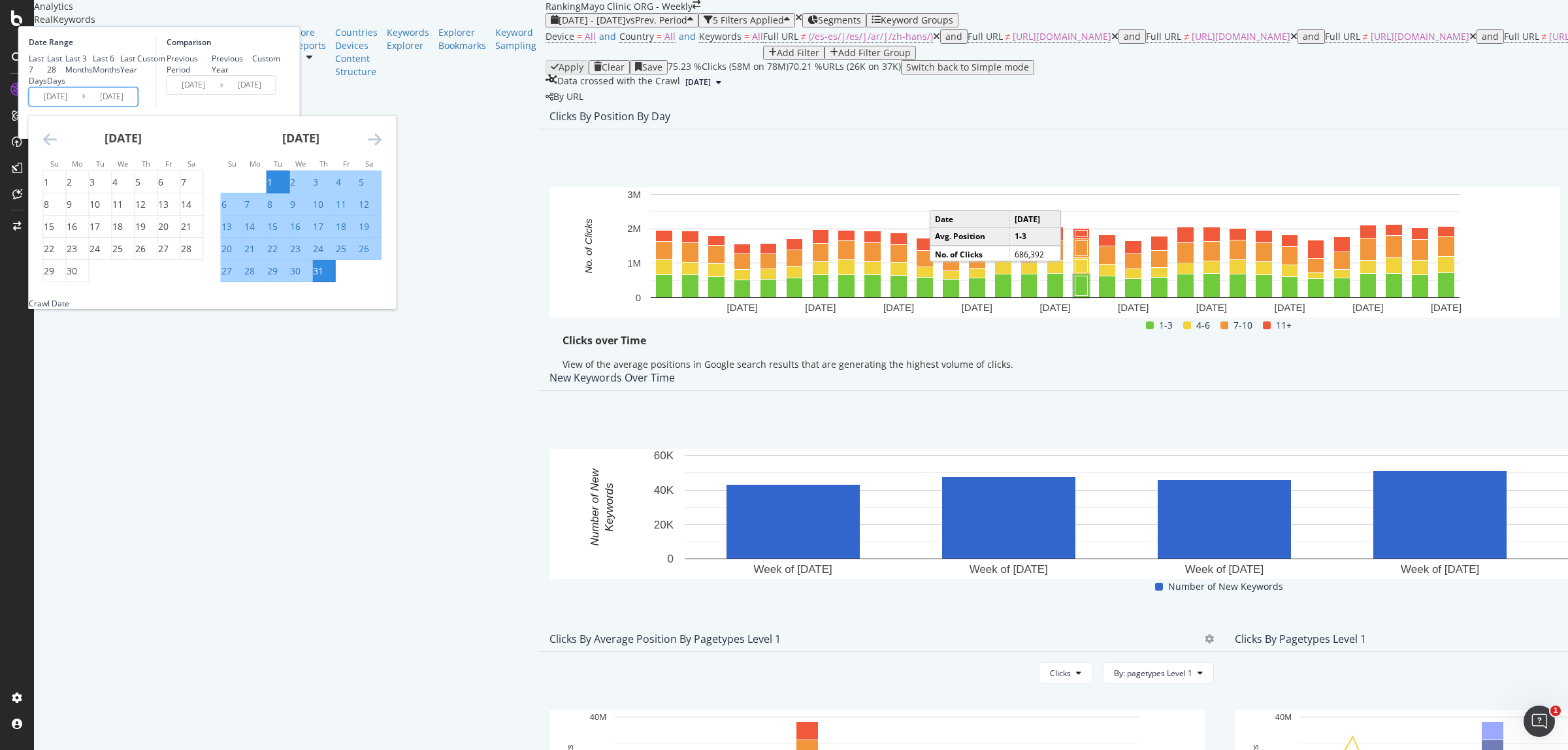
click at [57, 147] on icon "Move backward to switch to the previous month." at bounding box center [50, 139] width 13 height 16
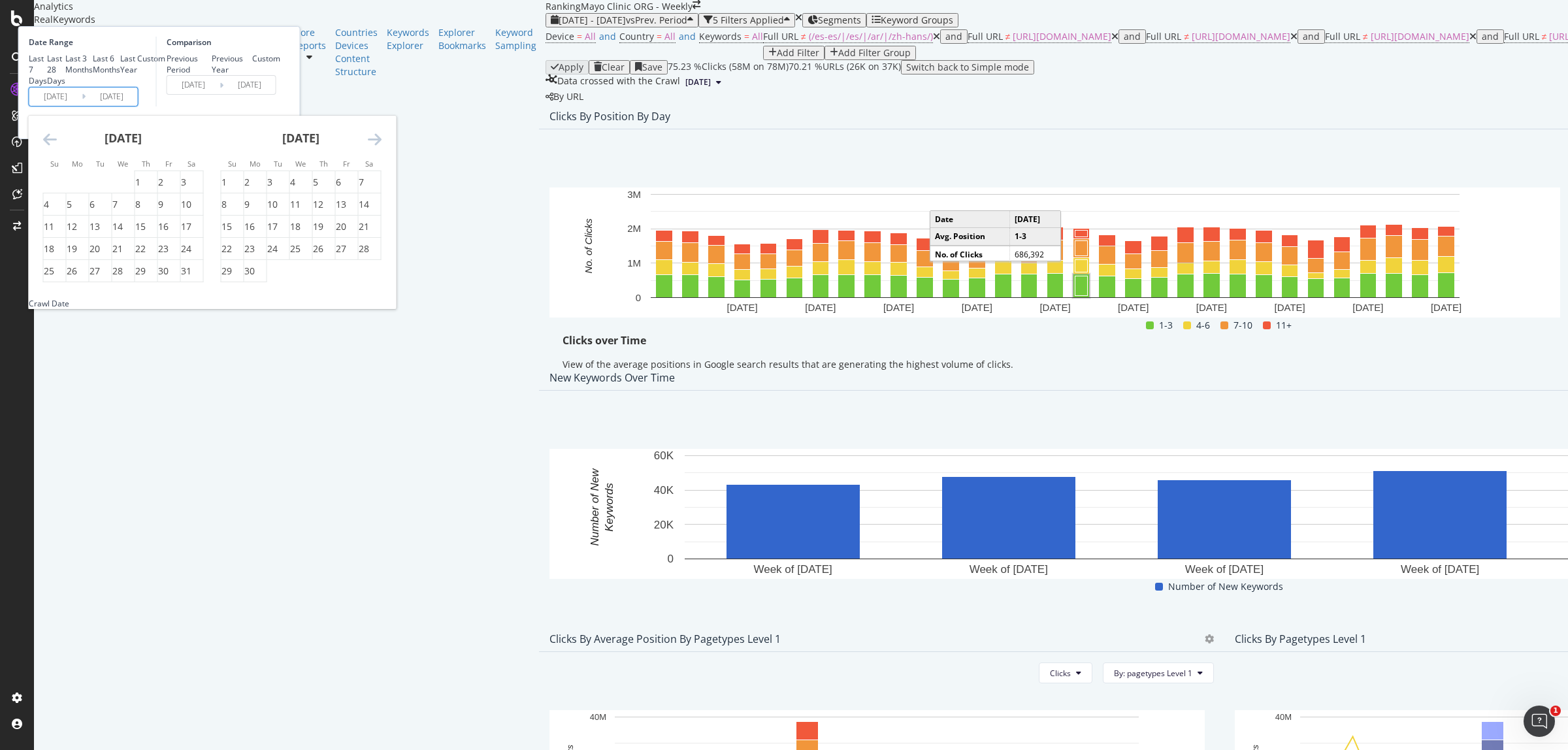
click at [57, 147] on icon "Move backward to switch to the previous month." at bounding box center [50, 139] width 13 height 16
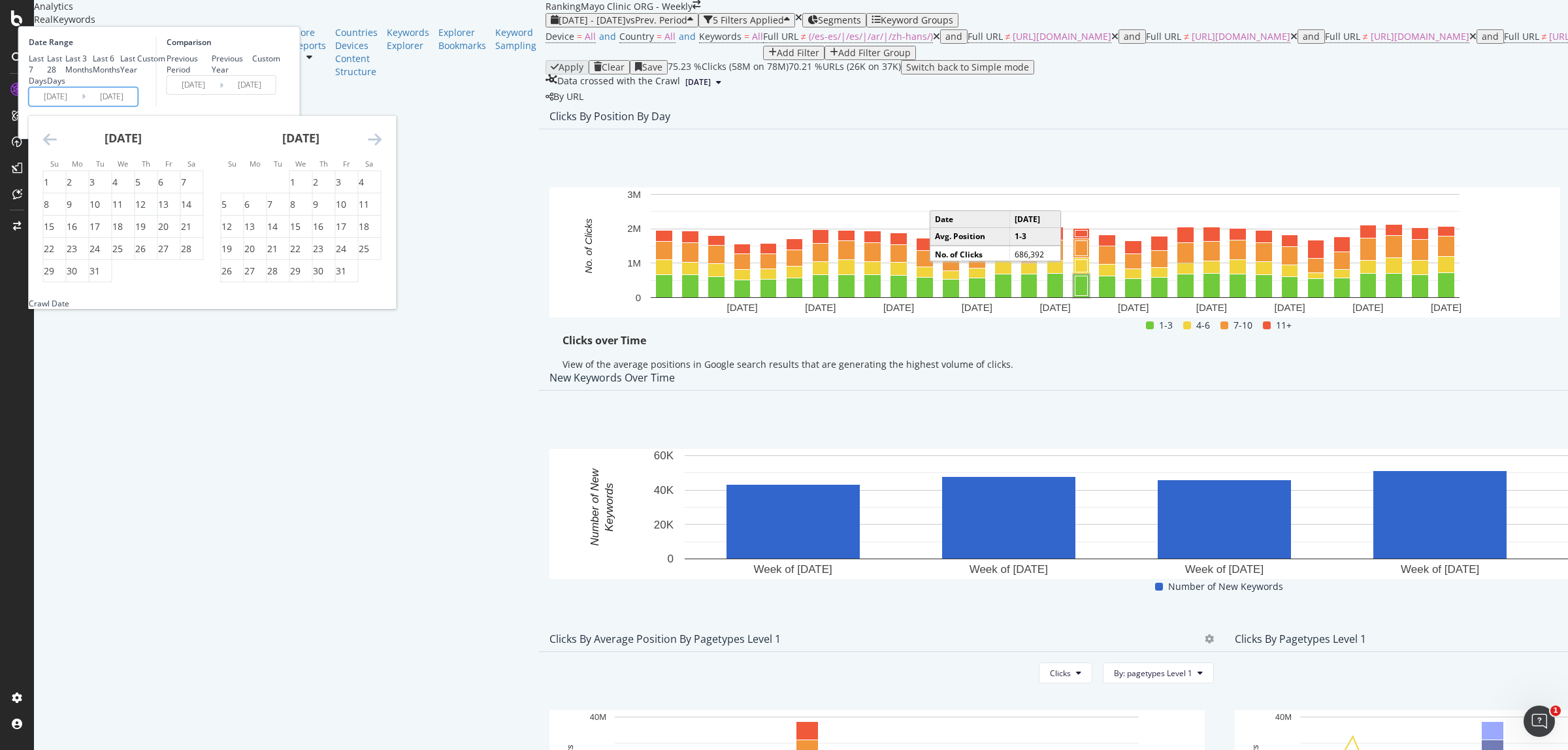
click at [57, 147] on icon "Move backward to switch to the previous month." at bounding box center [50, 139] width 13 height 16
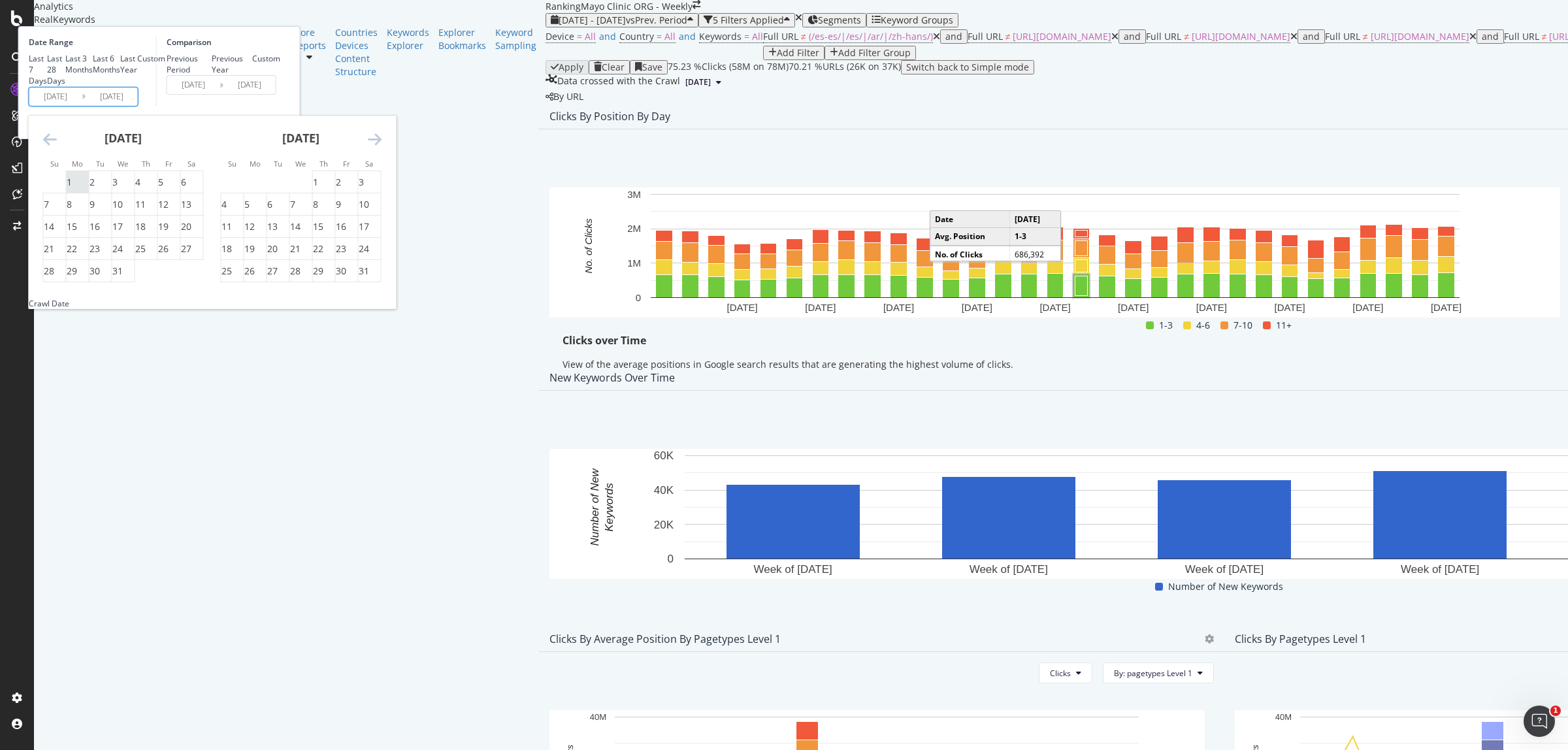
click at [72, 189] on div "1" at bounding box center [69, 182] width 5 height 13
type input "2024/07/01"
type input "2023/06/01"
type input "2024/06/30"
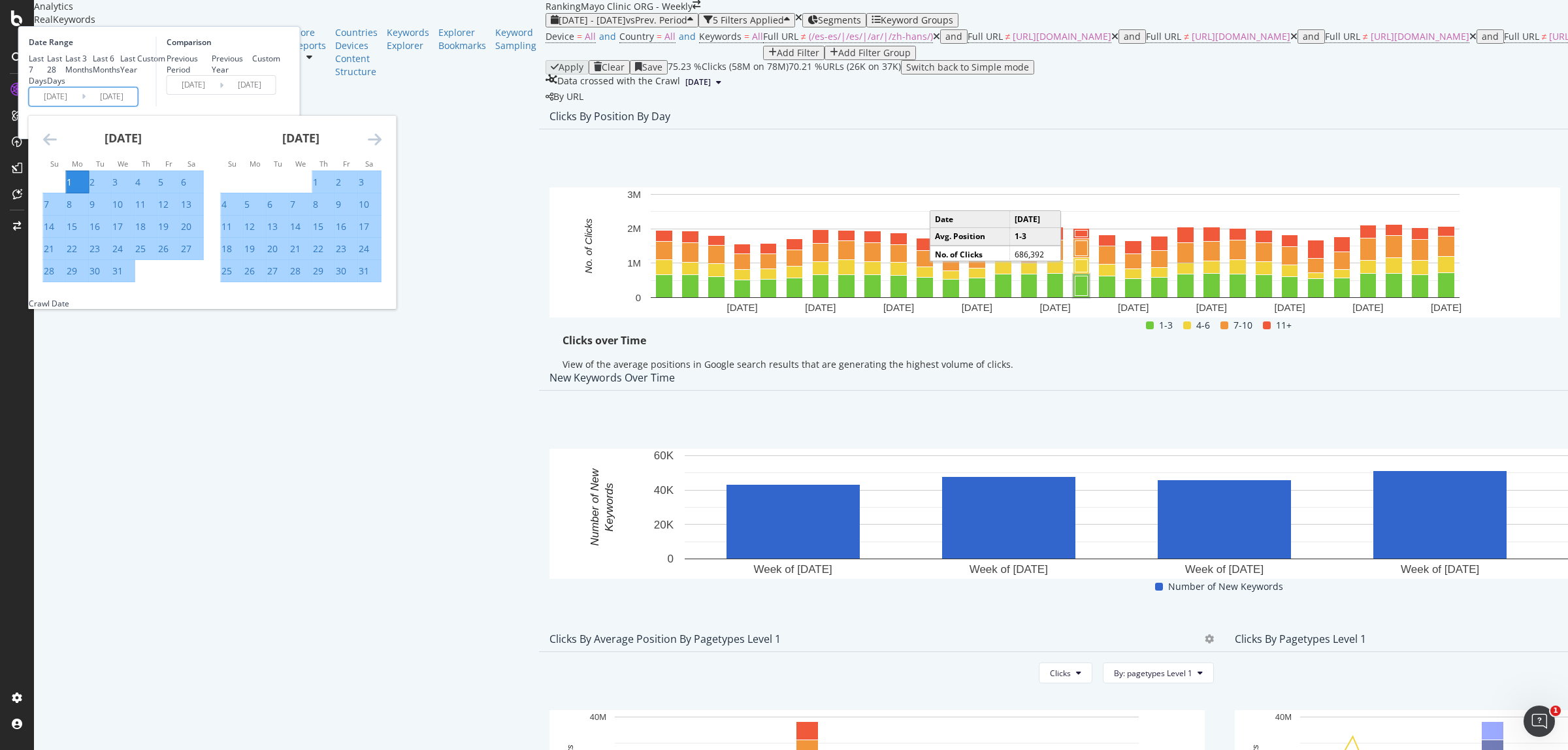
click at [134, 277] on div "31" at bounding box center [124, 271] width 22 height 13
type input "2024/07/31"
type input "2024/05/31"
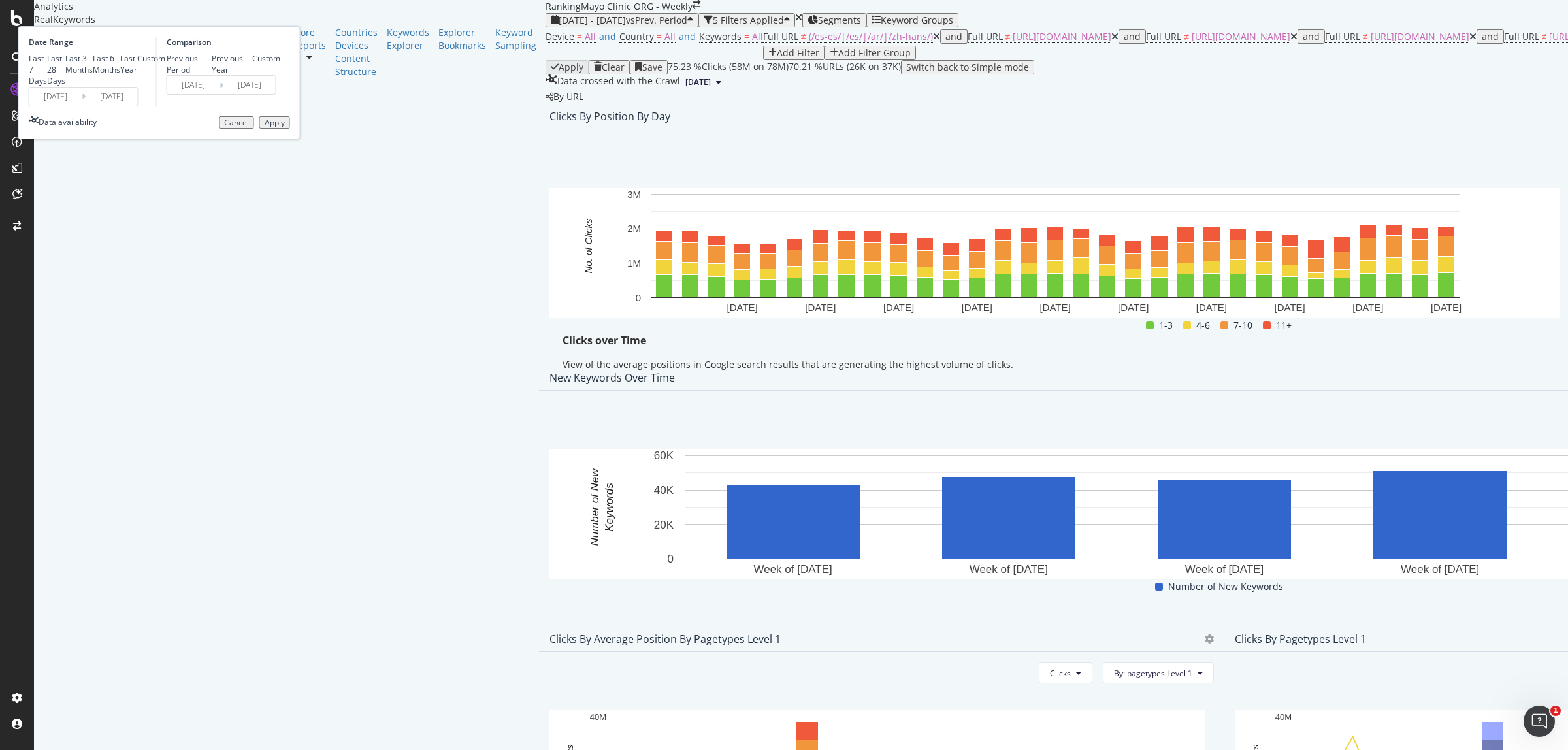
click at [285, 128] on div "Apply" at bounding box center [275, 123] width 20 height 9
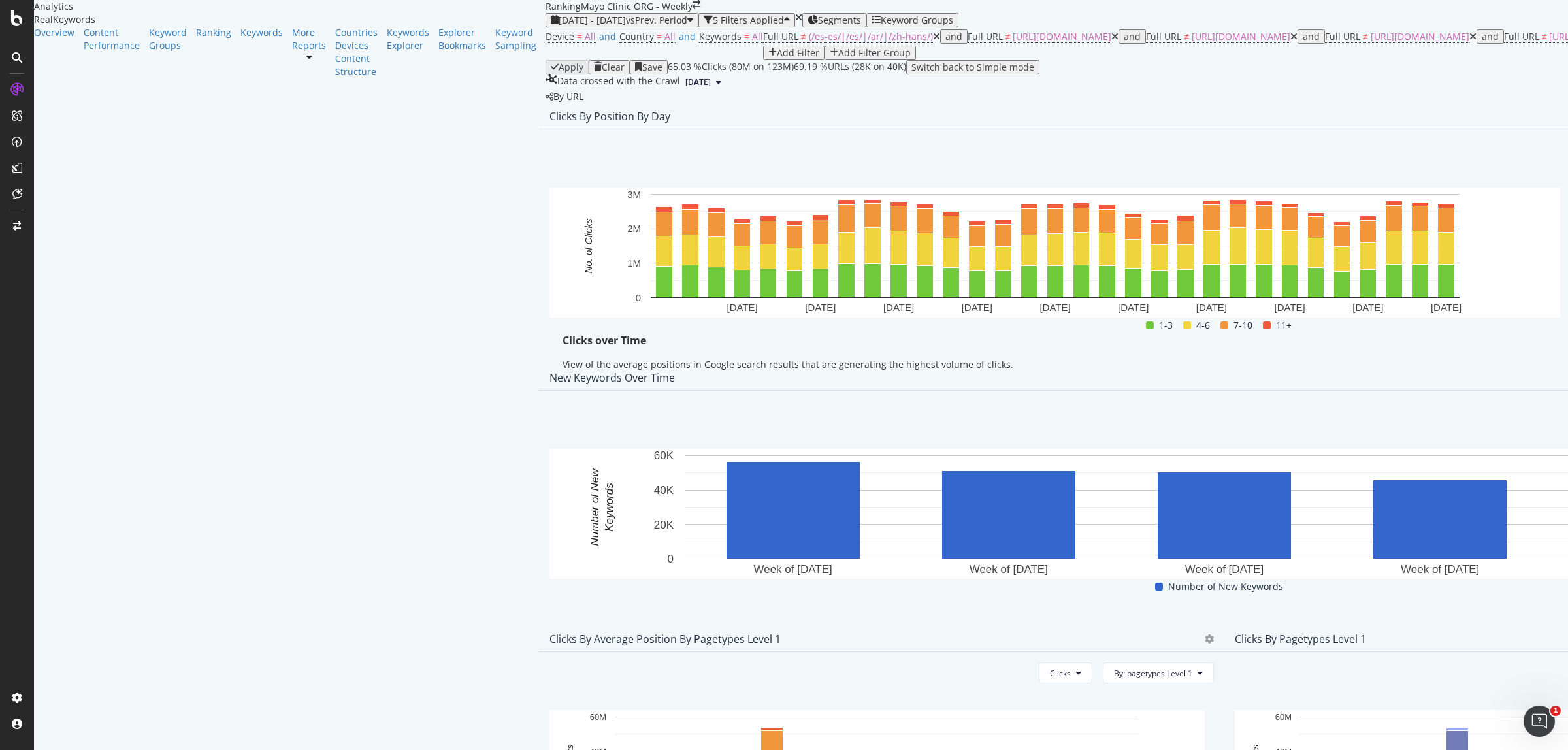
click at [1443, 257] on span "Export as CSV" at bounding box center [1468, 254] width 72 height 12
click at [626, 26] on span "vs Prev. Period" at bounding box center [656, 19] width 61 height 13
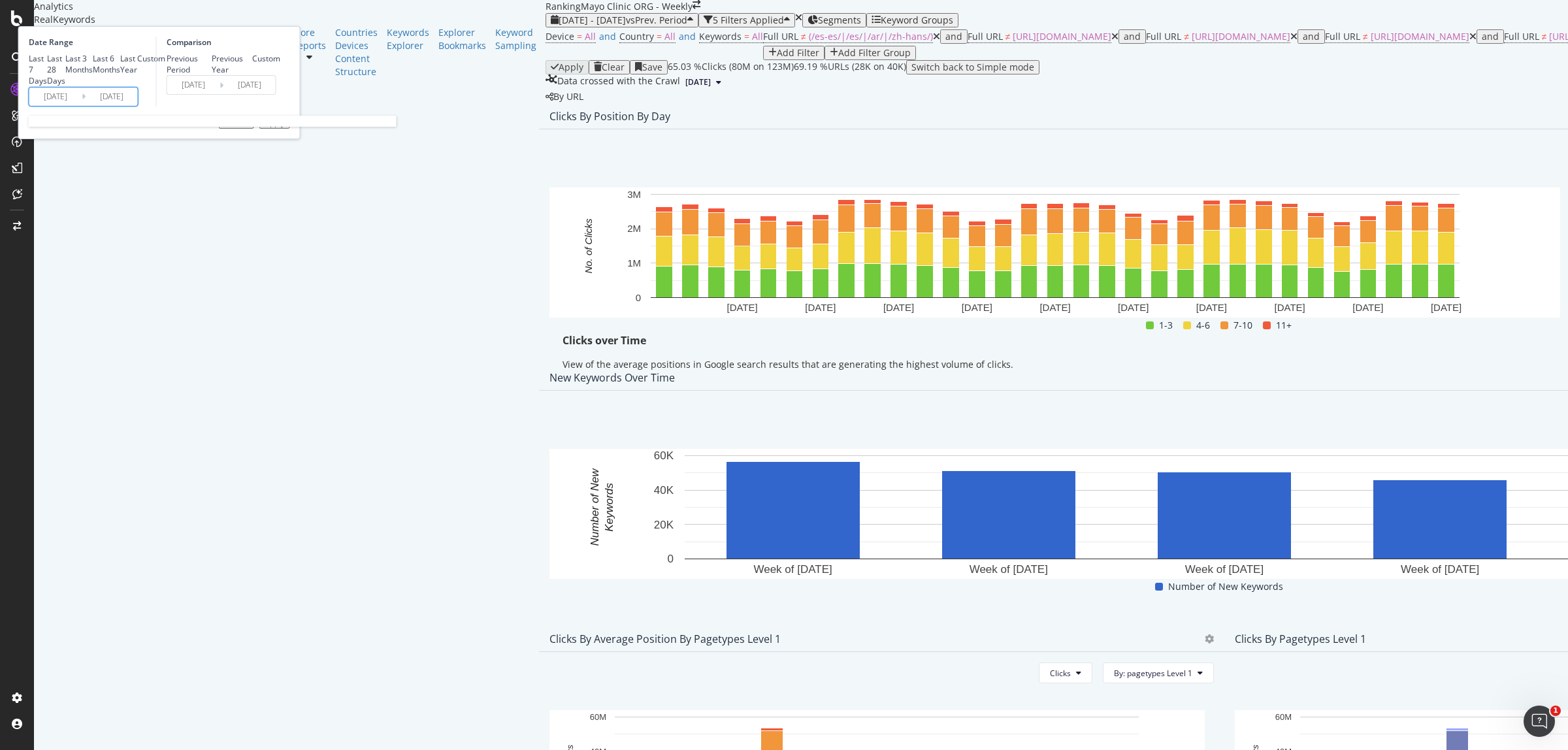
click at [82, 106] on input "[DATE]" at bounding box center [55, 97] width 52 height 18
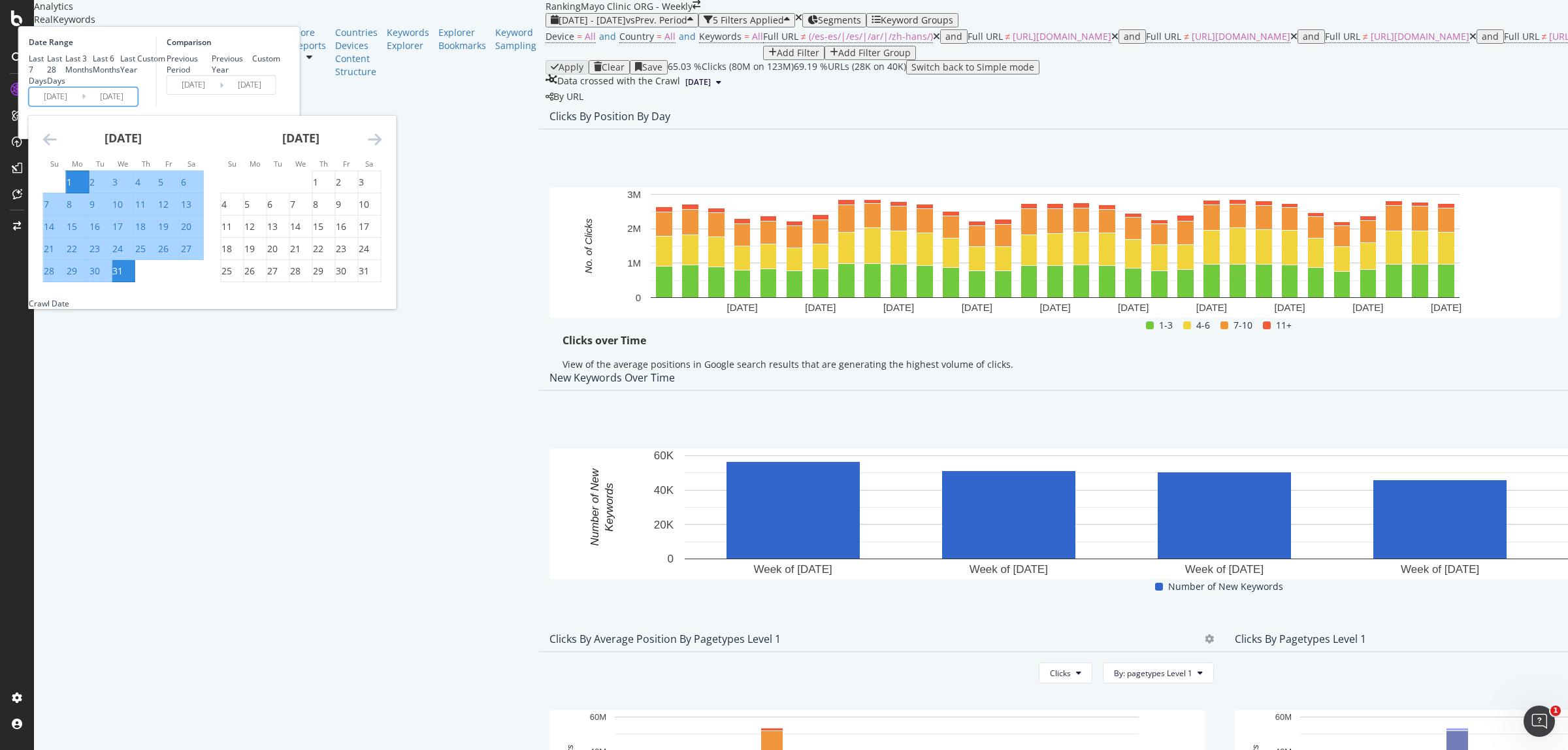
click at [381, 147] on icon "Move forward to switch to the next month." at bounding box center [375, 139] width 13 height 16
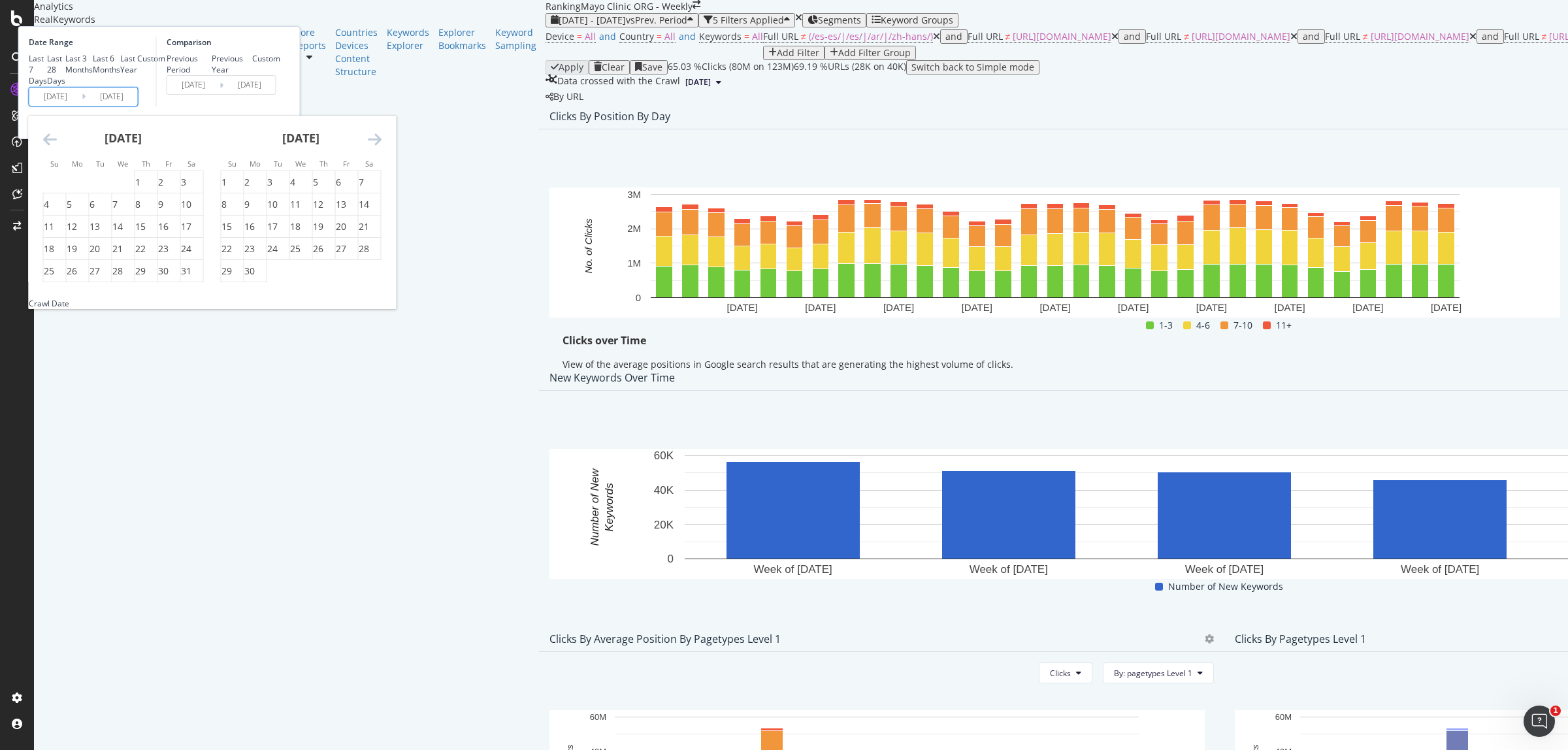
click at [381, 147] on icon "Move forward to switch to the next month." at bounding box center [375, 139] width 13 height 16
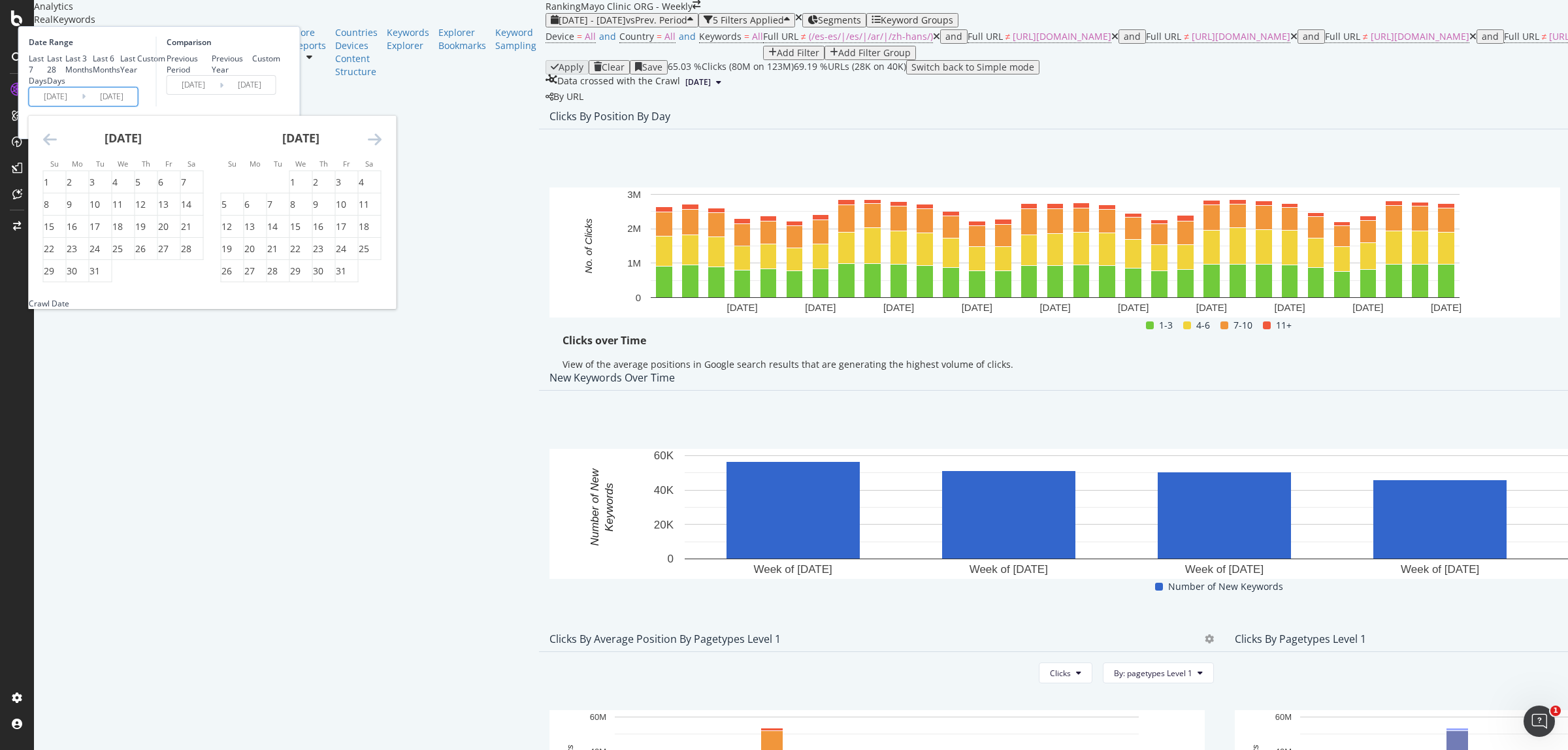
click at [381, 147] on icon "Move forward to switch to the next month." at bounding box center [375, 139] width 13 height 16
click at [381, 171] on div "[DATE]" at bounding box center [301, 144] width 160 height 55
click at [381, 147] on icon "Move forward to switch to the next month." at bounding box center [375, 139] width 13 height 16
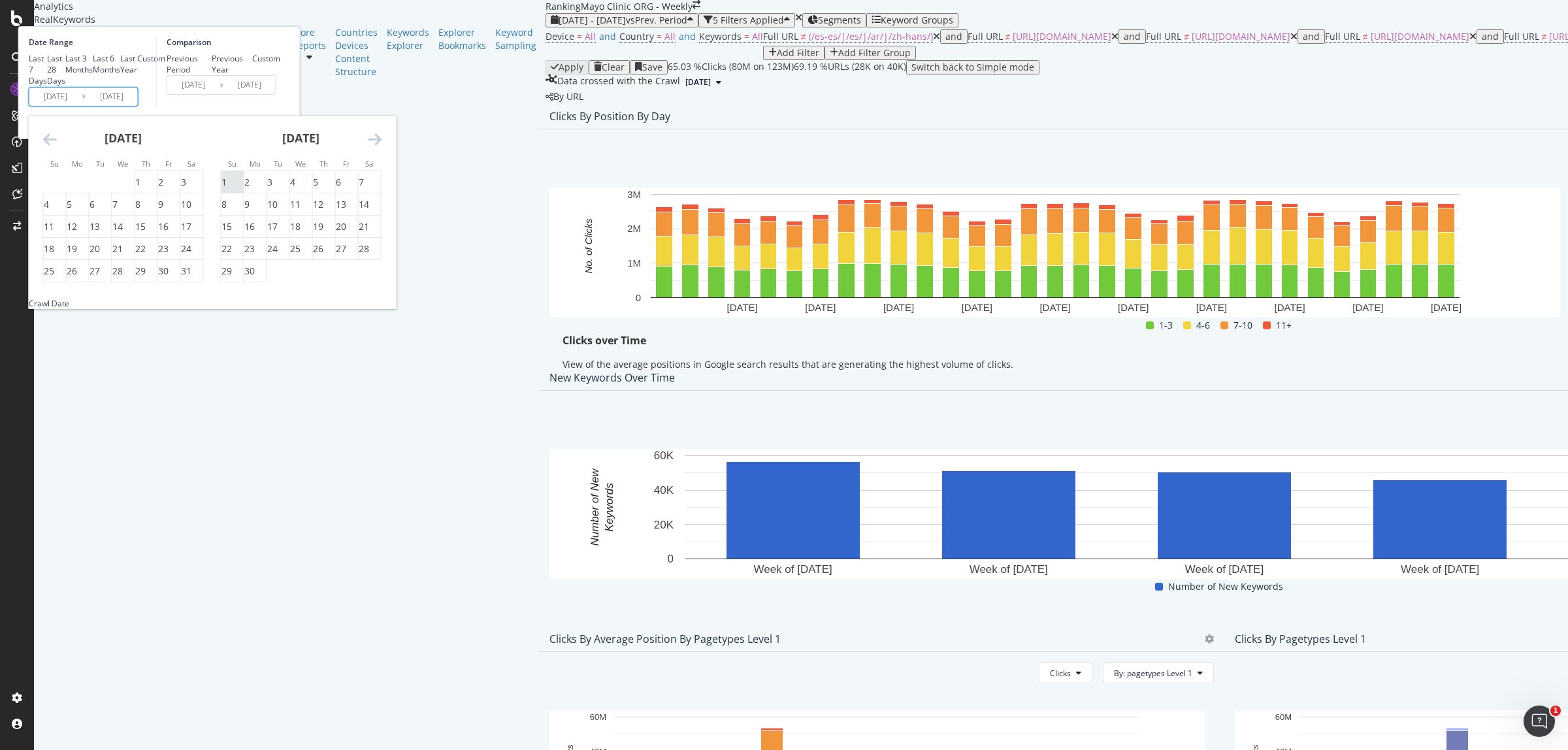
click at [227, 189] on div "1" at bounding box center [224, 182] width 5 height 13
type input "[DATE]"
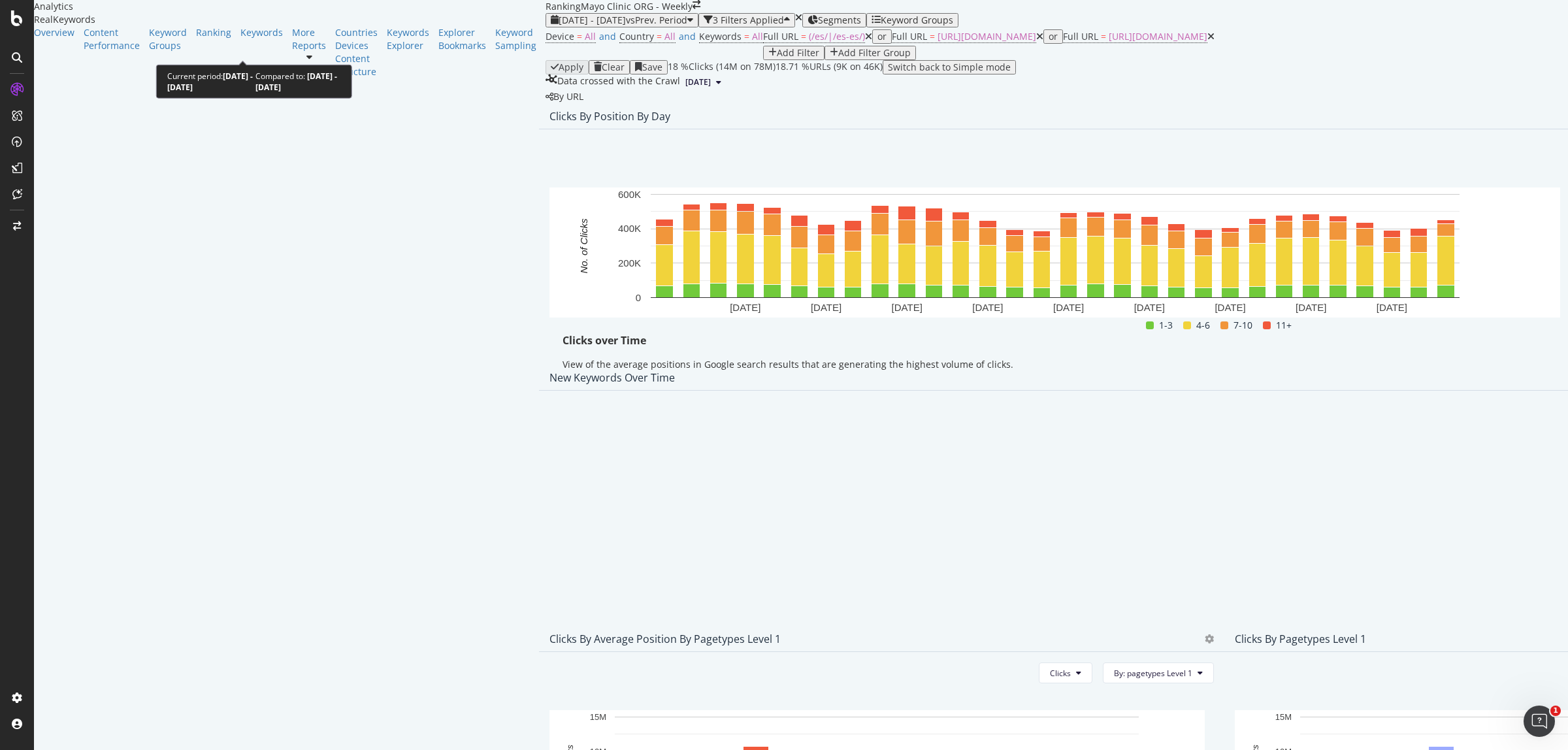
click at [626, 26] on span "vs Prev. Period" at bounding box center [656, 19] width 61 height 13
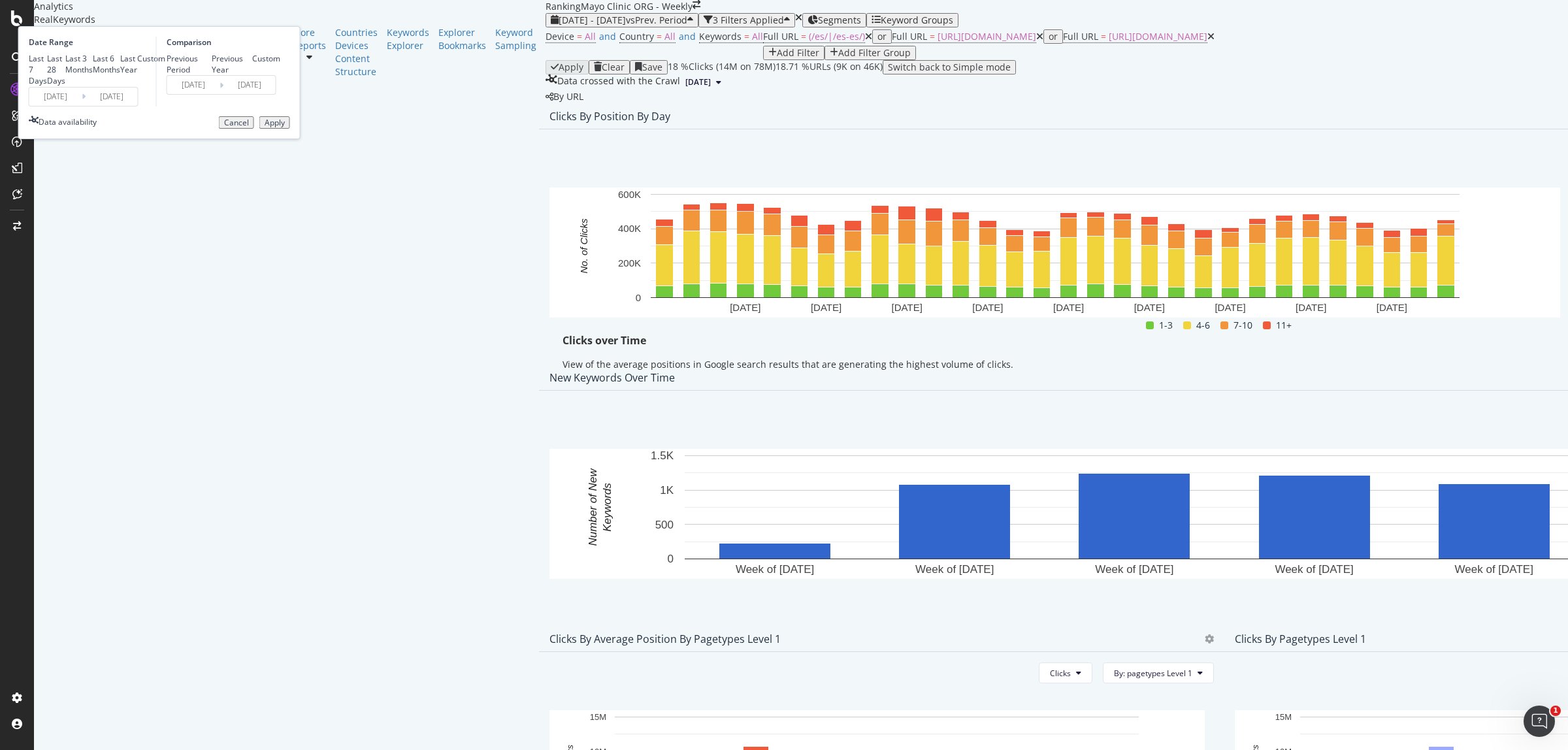
click at [82, 106] on input "[DATE]" at bounding box center [55, 97] width 52 height 18
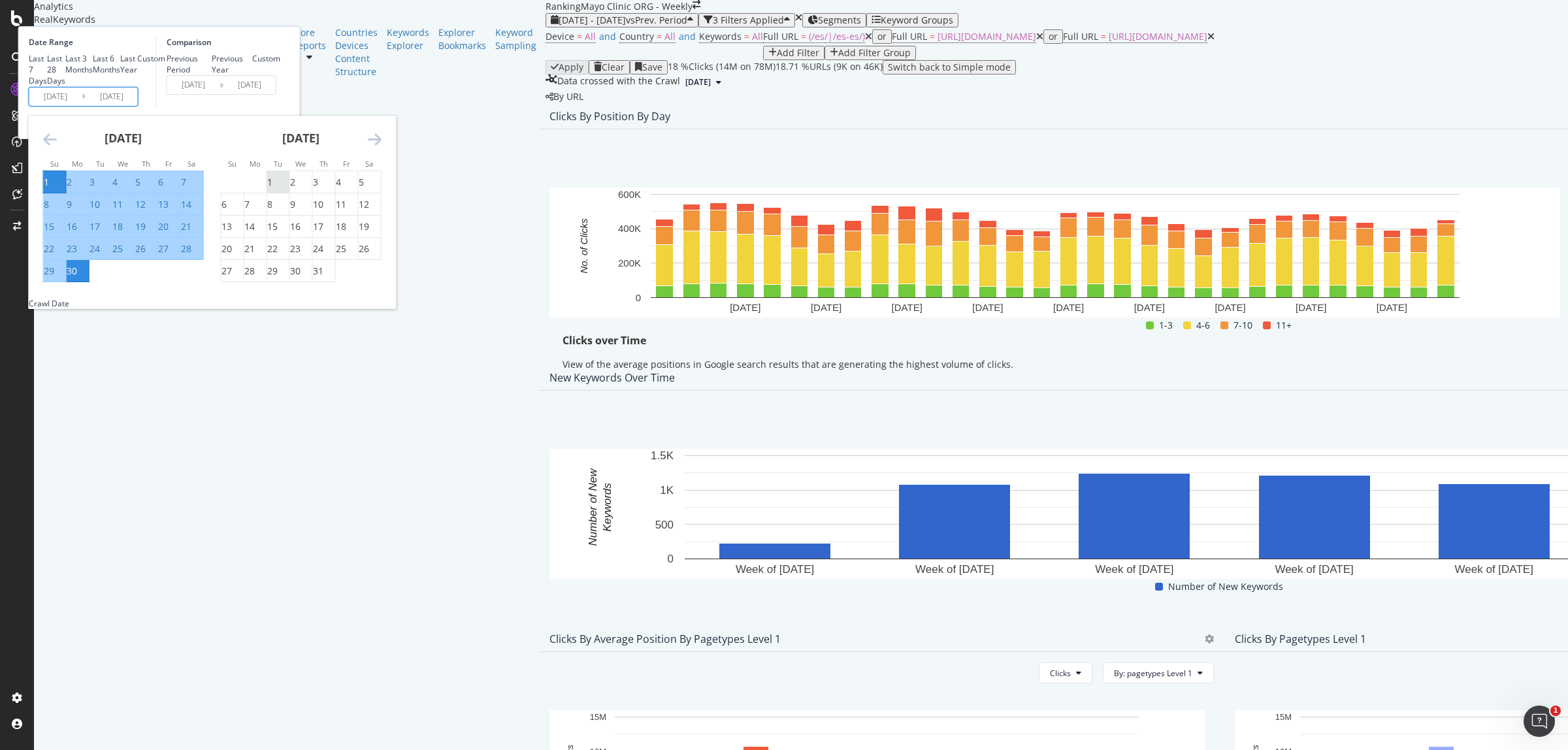
click at [272, 189] on div "1" at bounding box center [270, 182] width 5 height 13
type input "[DATE]"
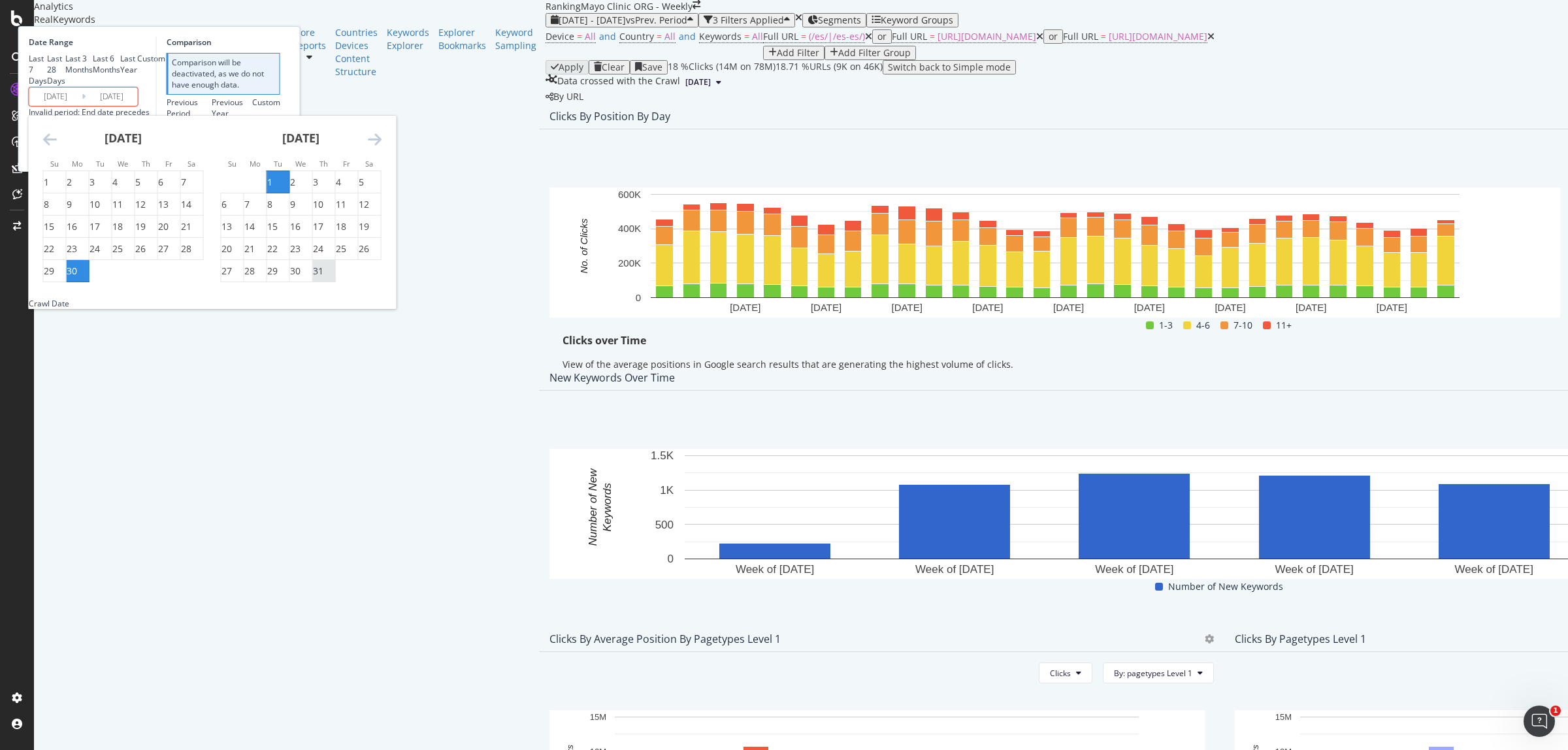
click at [324, 277] on div "31" at bounding box center [318, 271] width 10 height 13
type input "[DATE]"
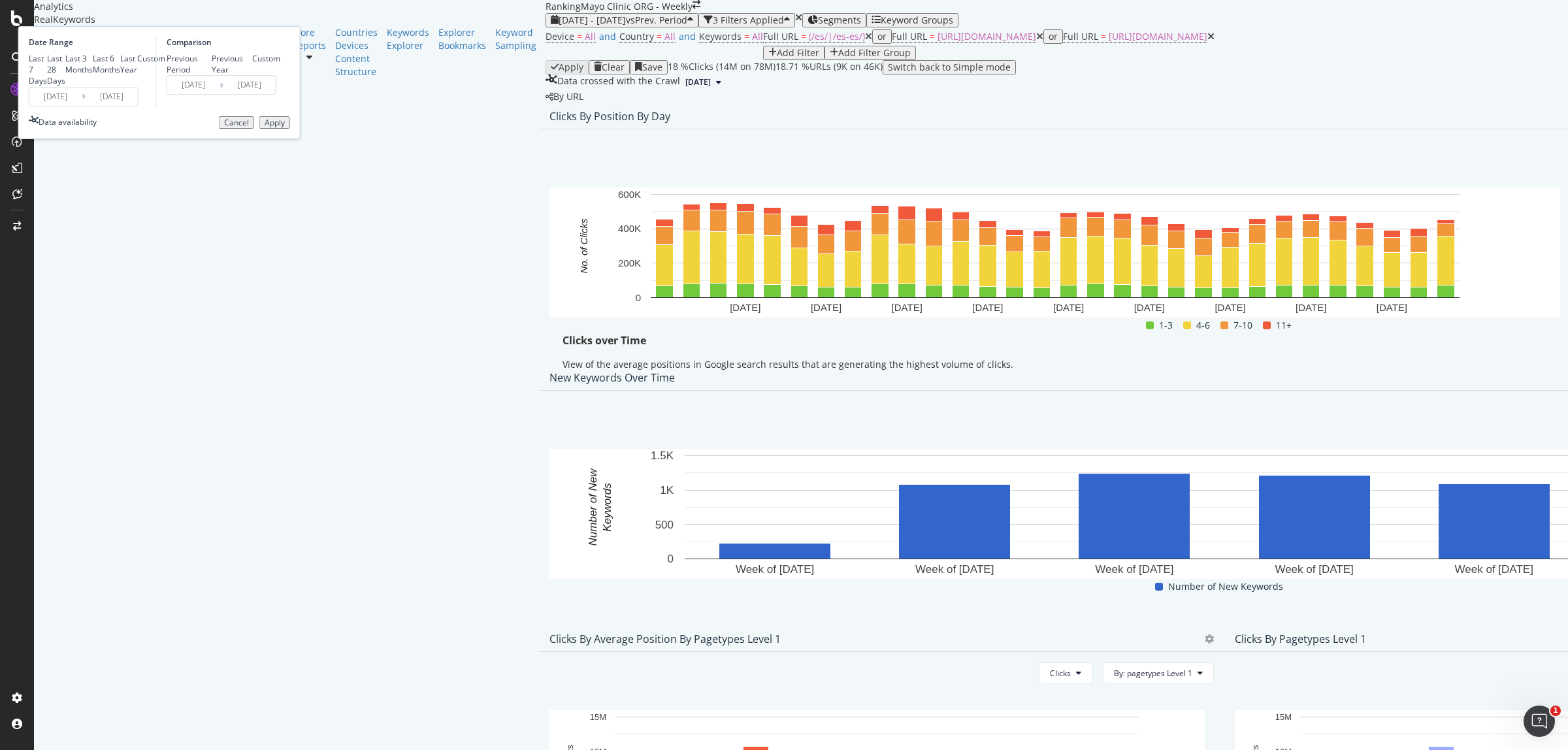
click at [290, 129] on button "Apply" at bounding box center [275, 123] width 31 height 13
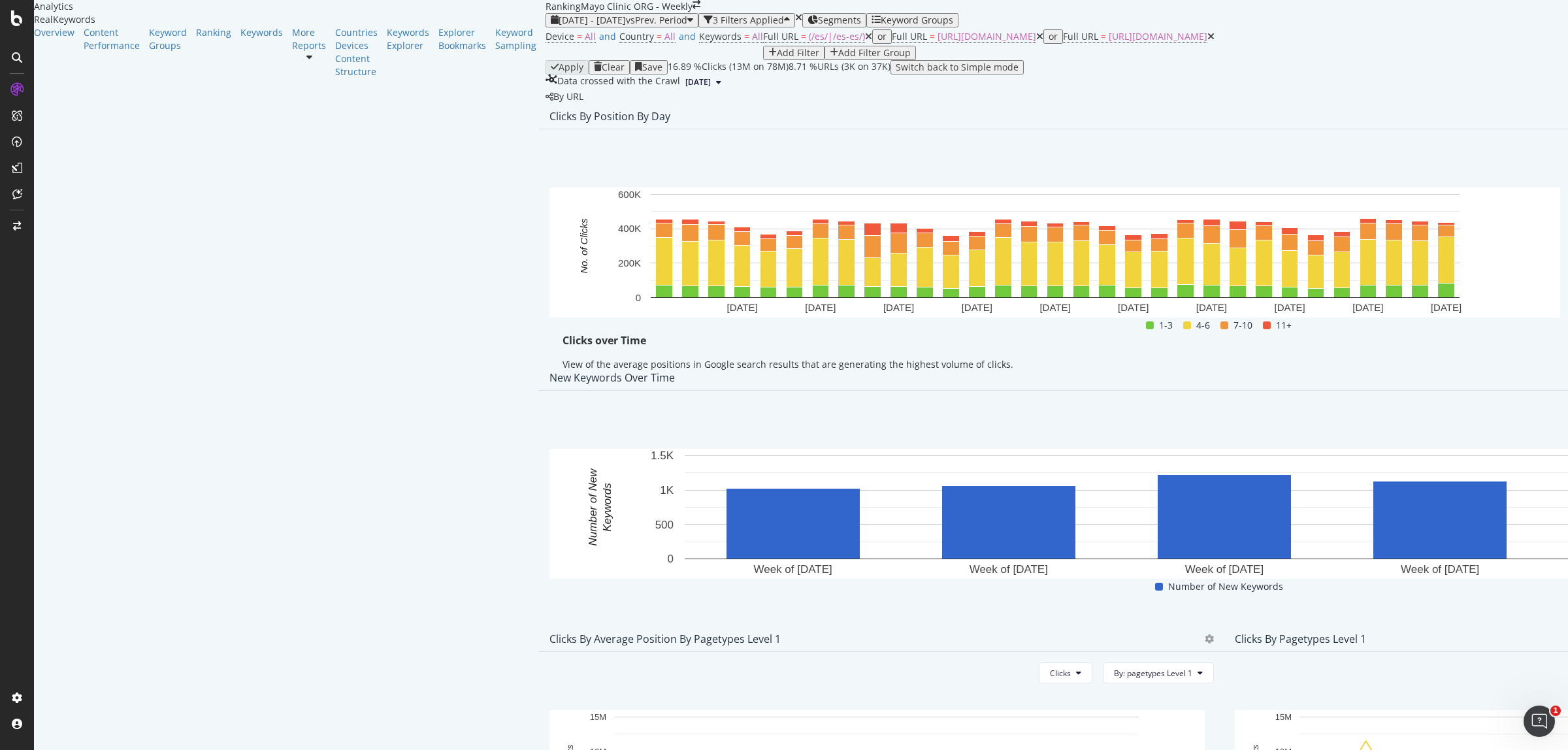
drag, startPoint x: 1519, startPoint y: 218, endPoint x: 1517, endPoint y: 233, distance: 15.1
click at [1476, 262] on div "Export as CSV" at bounding box center [1458, 254] width 114 height 19
click at [559, 26] on span "[DATE] - [DATE]" at bounding box center [592, 19] width 67 height 13
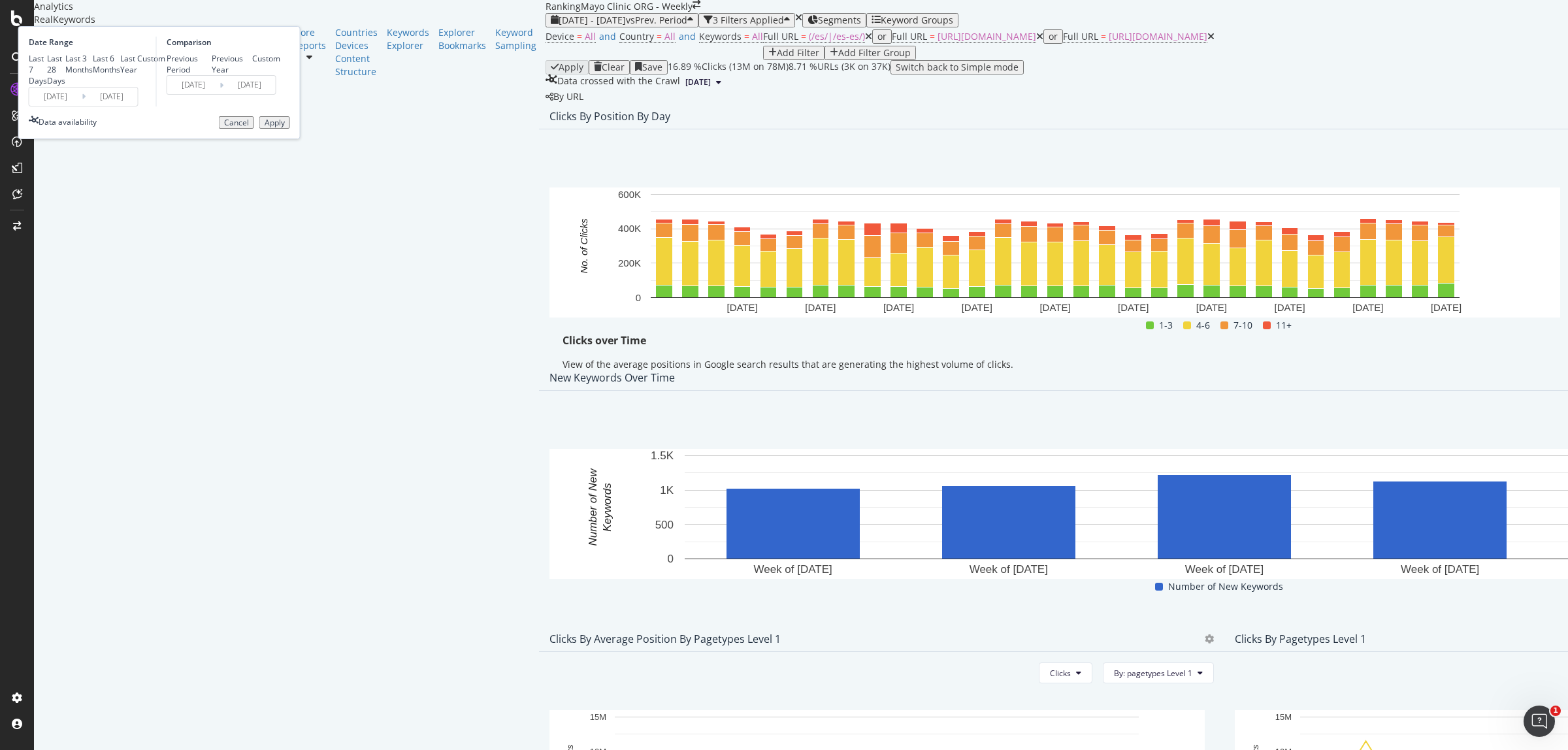
click at [82, 106] on input "[DATE]" at bounding box center [55, 97] width 52 height 18
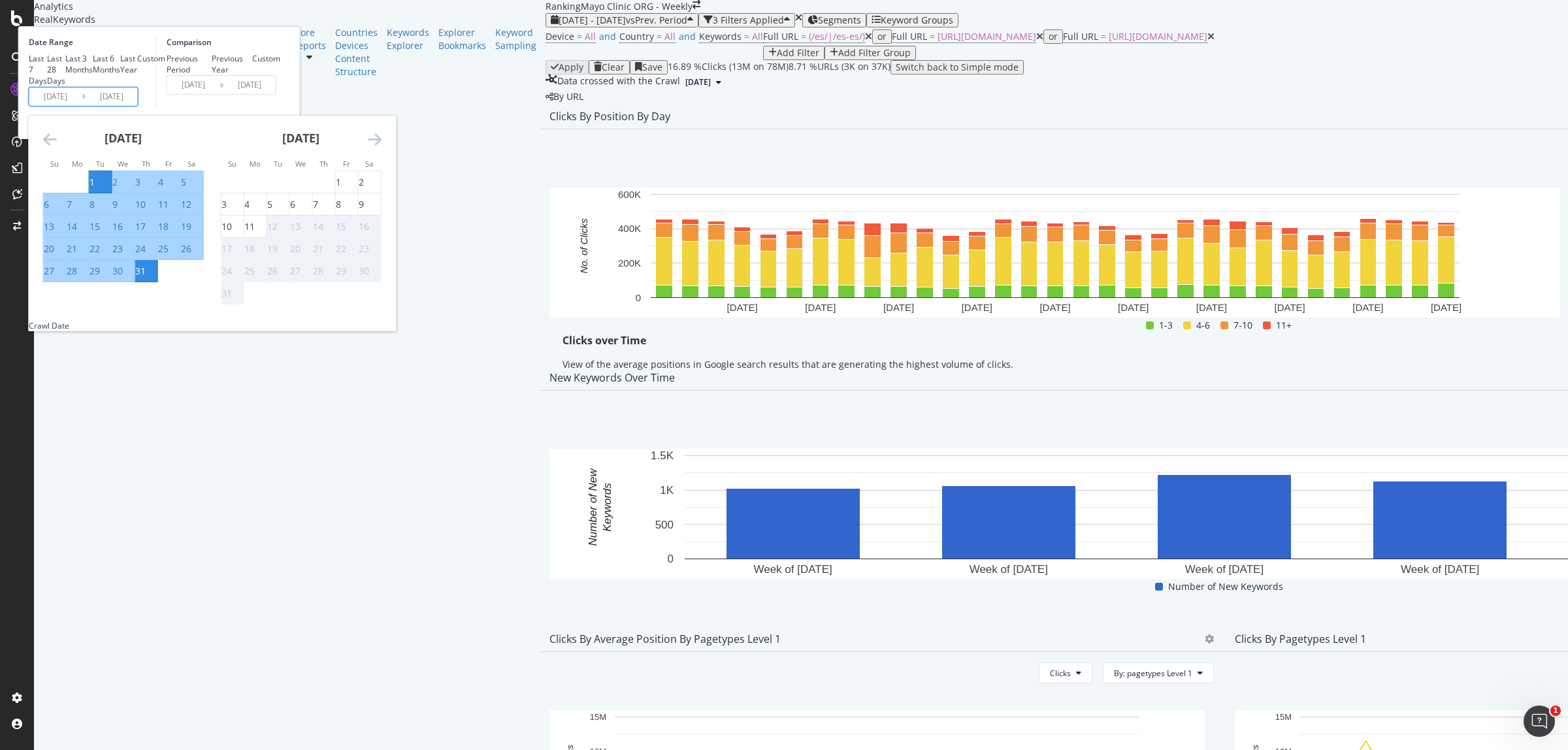
click at [57, 147] on icon "Move backward to switch to the previous month." at bounding box center [50, 139] width 13 height 16
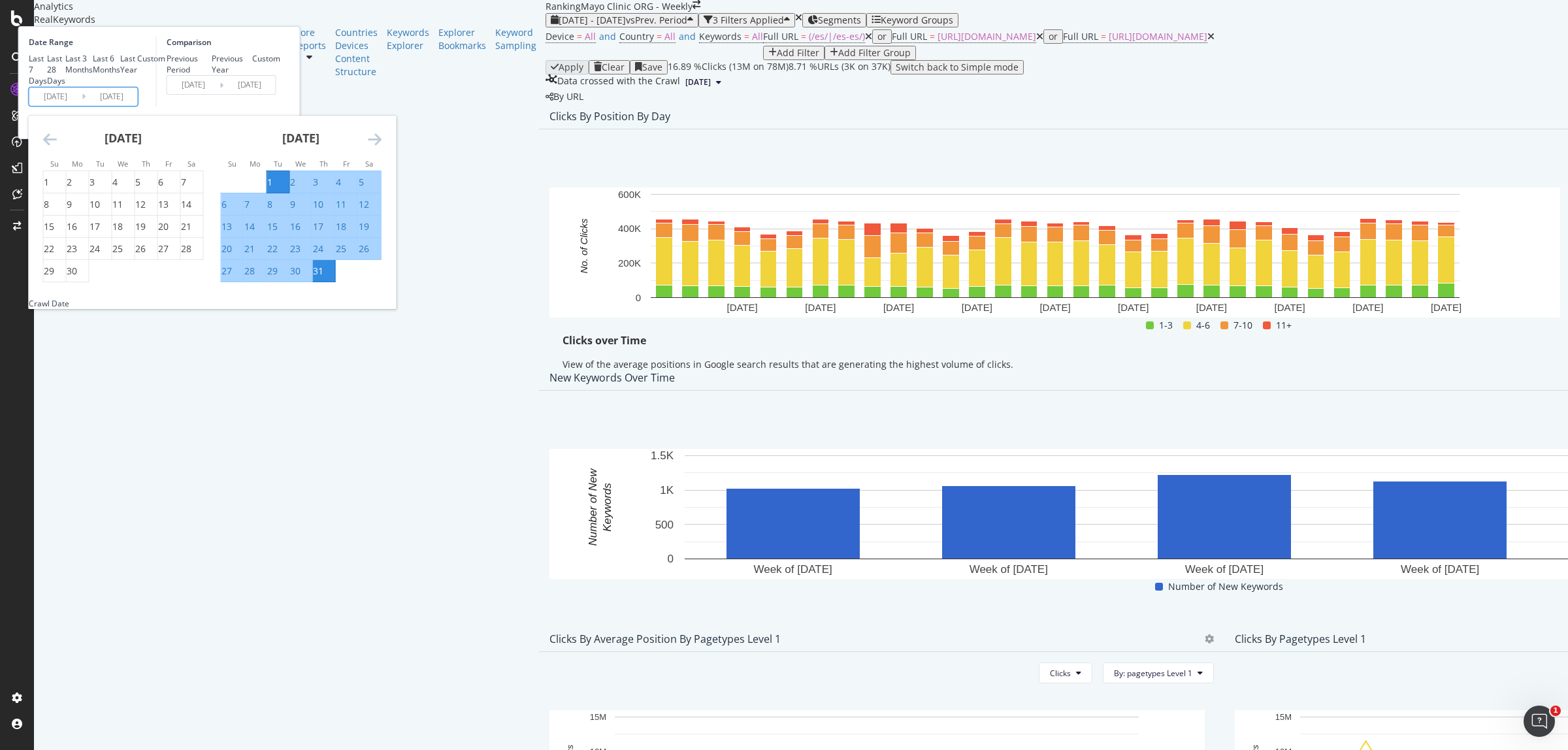
click at [57, 147] on icon "Move backward to switch to the previous month." at bounding box center [50, 139] width 13 height 16
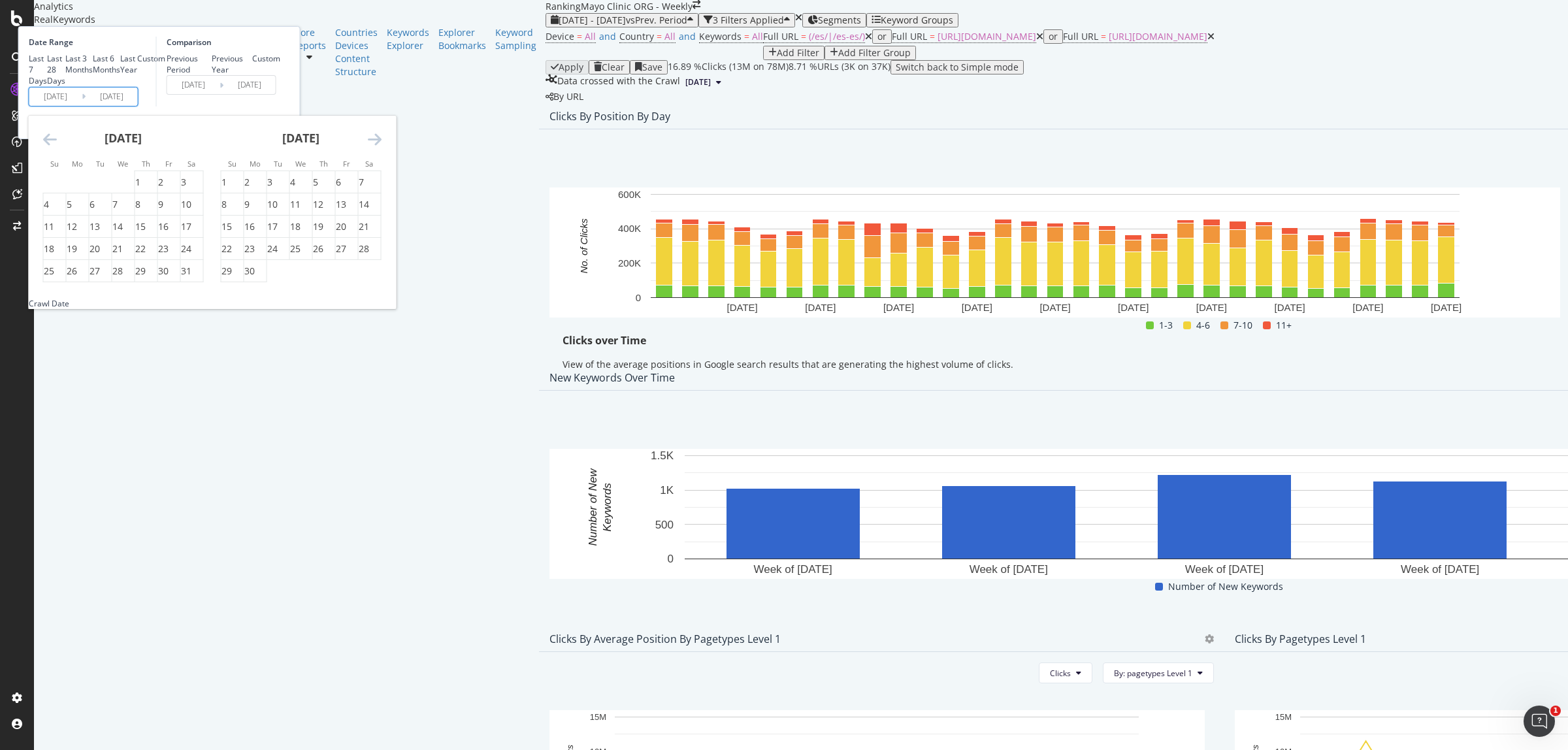
click at [57, 147] on icon "Move backward to switch to the previous month." at bounding box center [50, 139] width 13 height 16
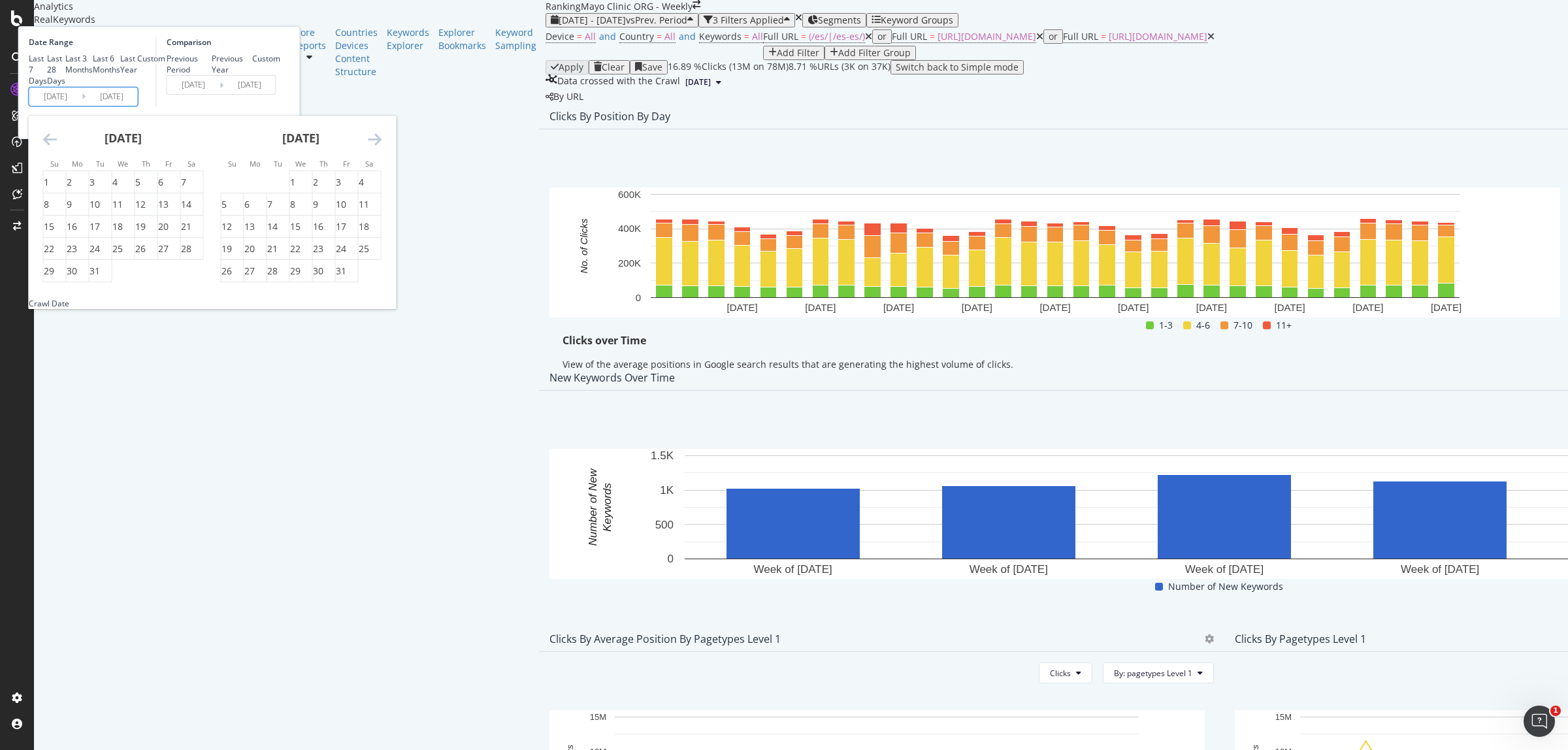
click at [57, 147] on icon "Move backward to switch to the previous month." at bounding box center [50, 139] width 13 height 16
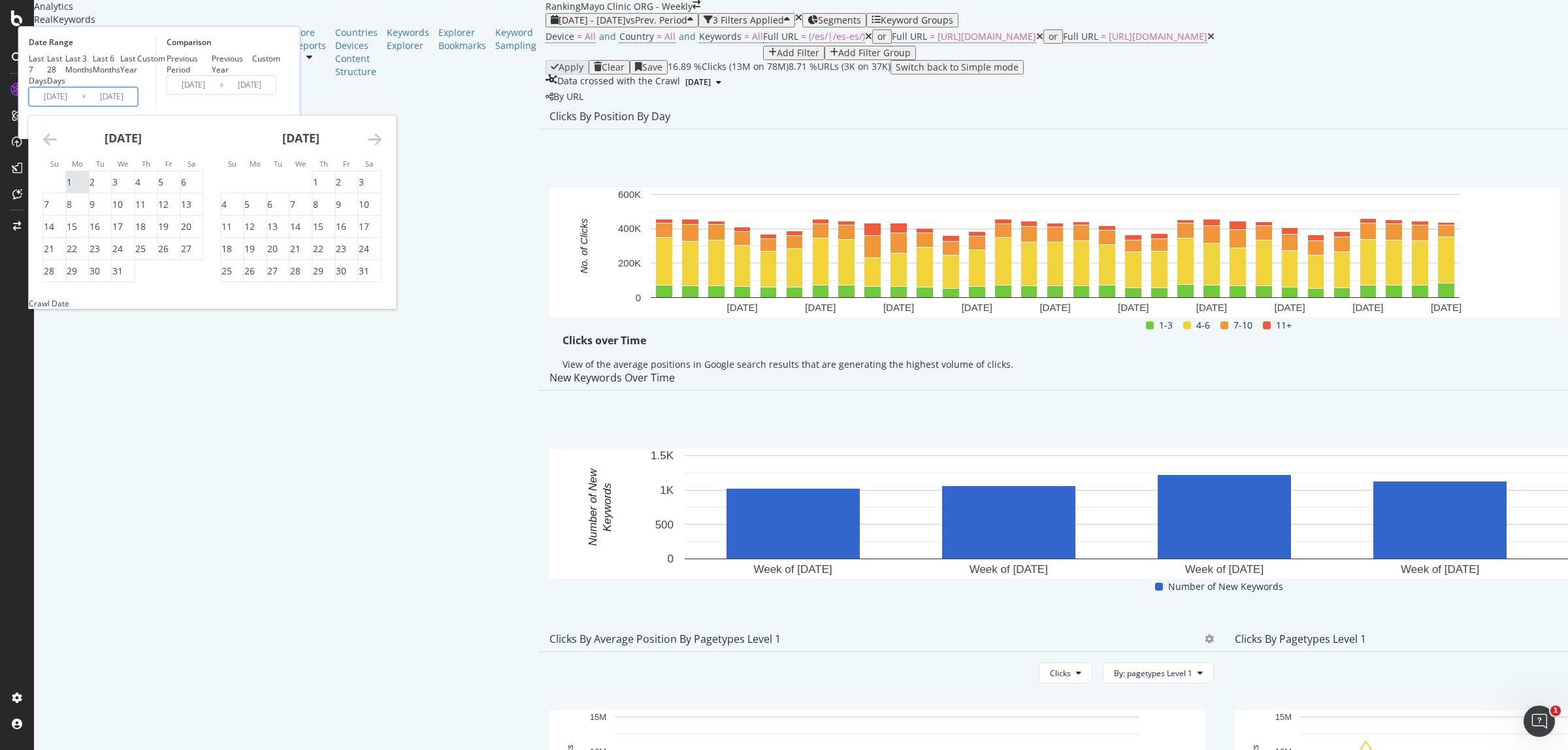
click at [89, 189] on div "1" at bounding box center [77, 182] width 22 height 13
type input "[DATE]"
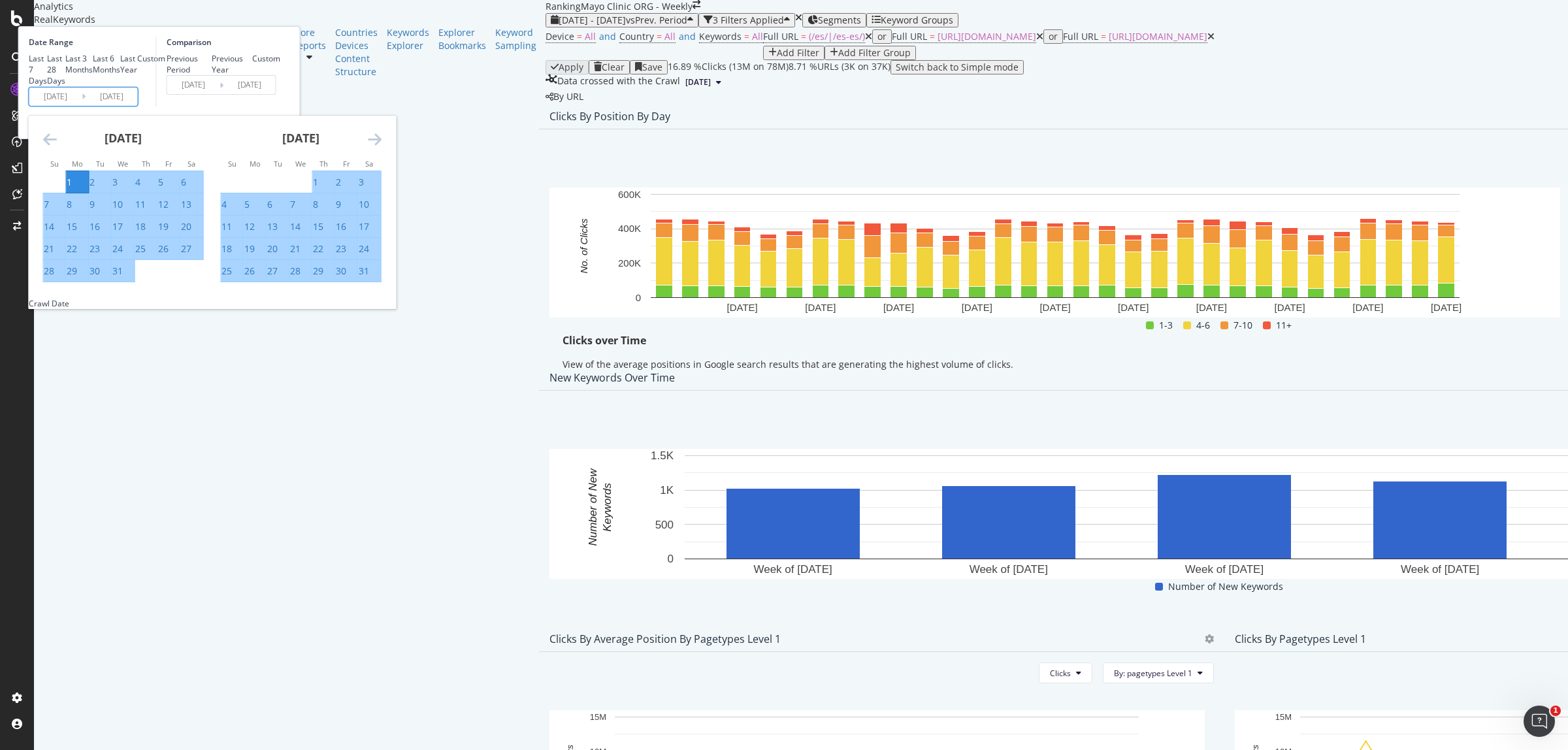
click at [123, 277] on div "31" at bounding box center [118, 271] width 10 height 13
type input "[DATE]"
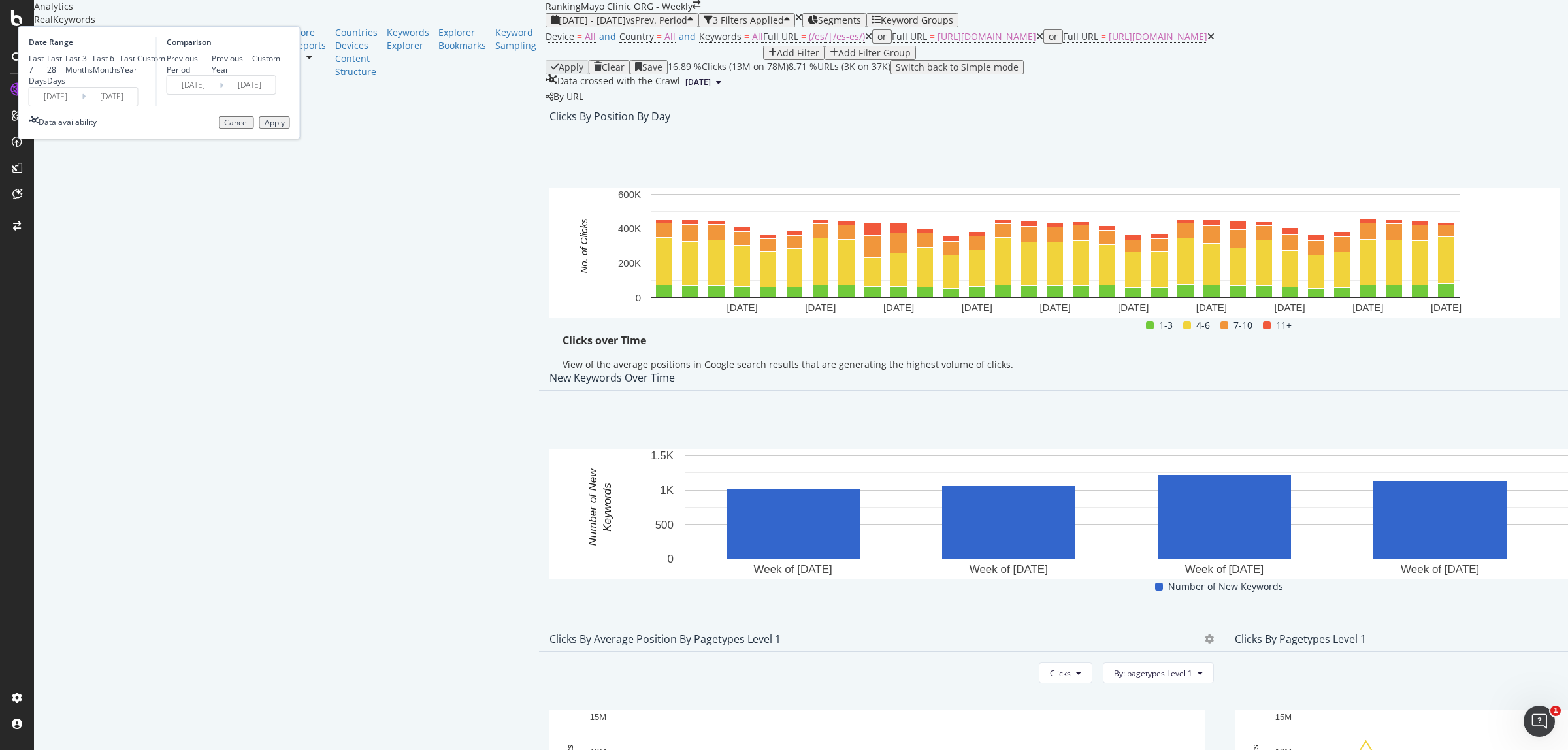
click at [285, 128] on div "Apply" at bounding box center [275, 123] width 20 height 9
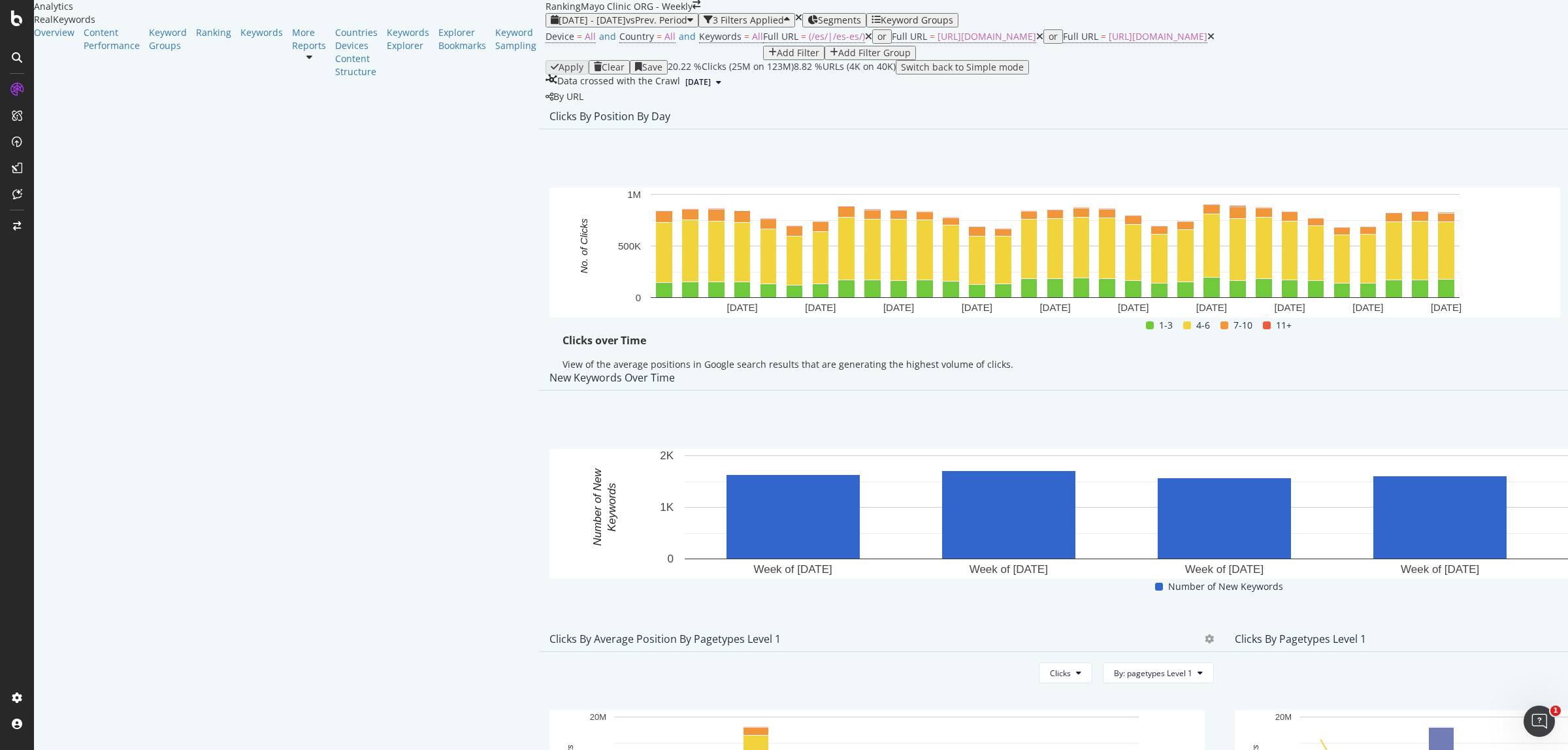
click at [1486, 252] on span "Export as CSV" at bounding box center [1468, 254] width 72 height 12
click at [559, 26] on span "[DATE] - [DATE]" at bounding box center [592, 19] width 67 height 13
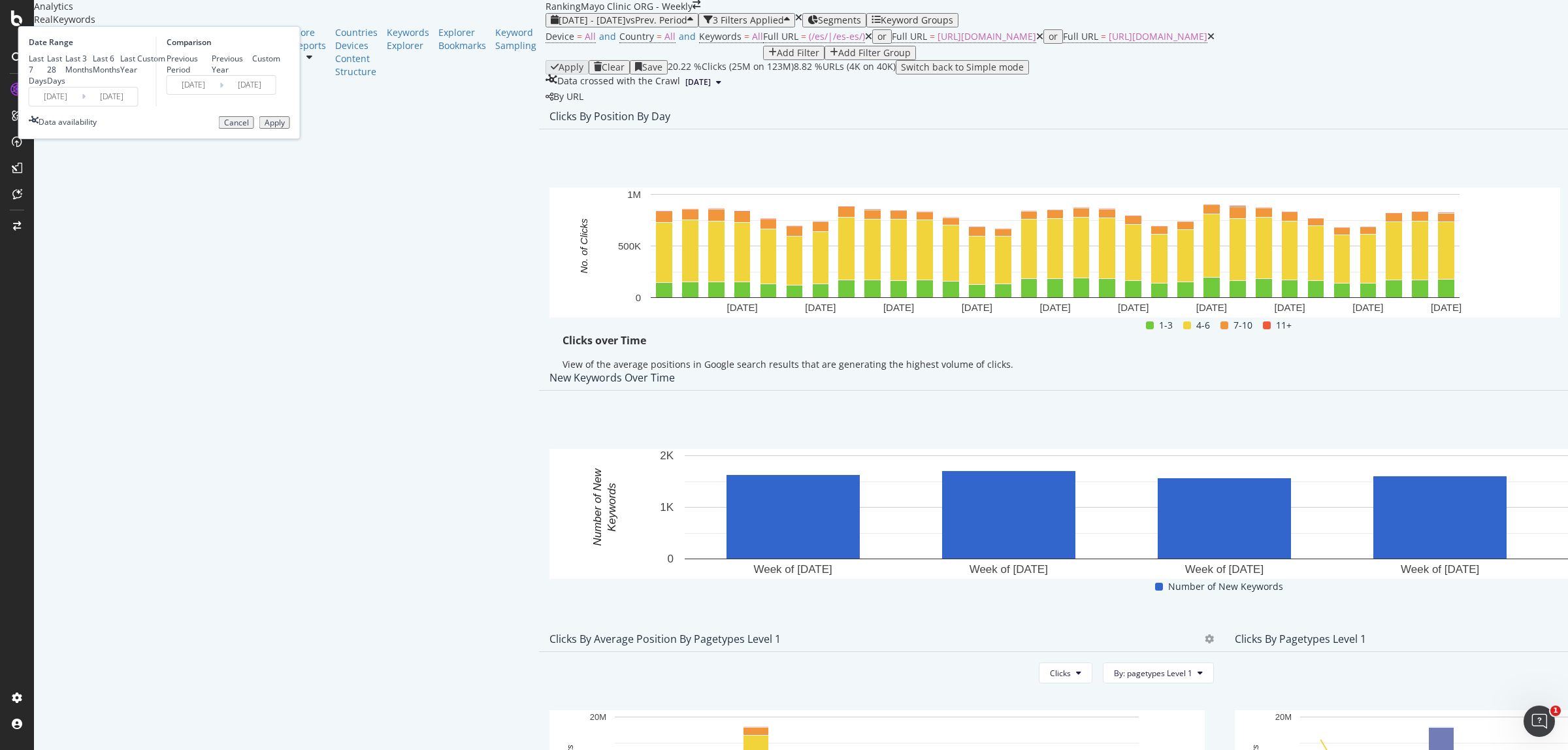
click at [82, 106] on input "[DATE]" at bounding box center [55, 97] width 52 height 18
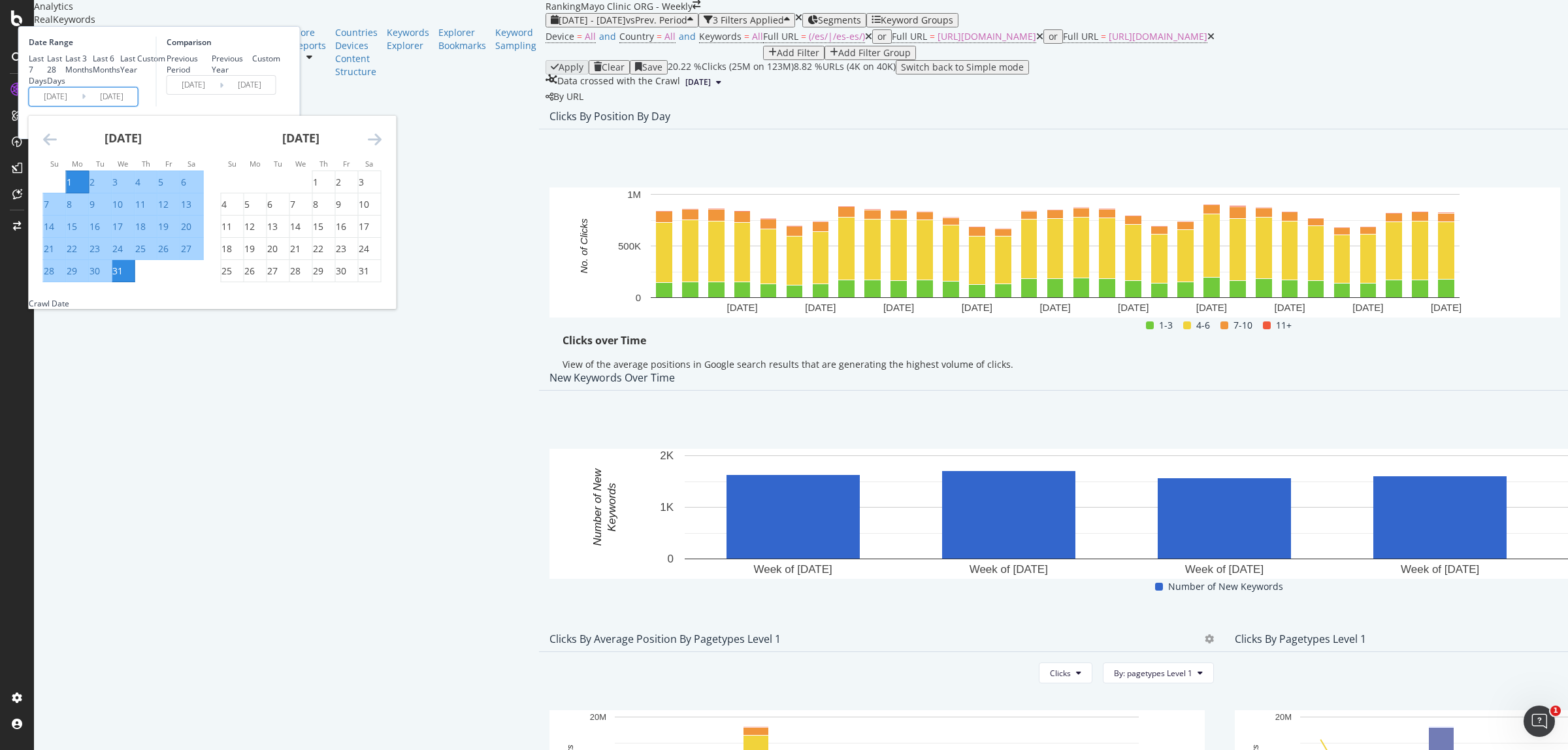
click at [381, 147] on icon "Move forward to switch to the next month." at bounding box center [375, 139] width 13 height 16
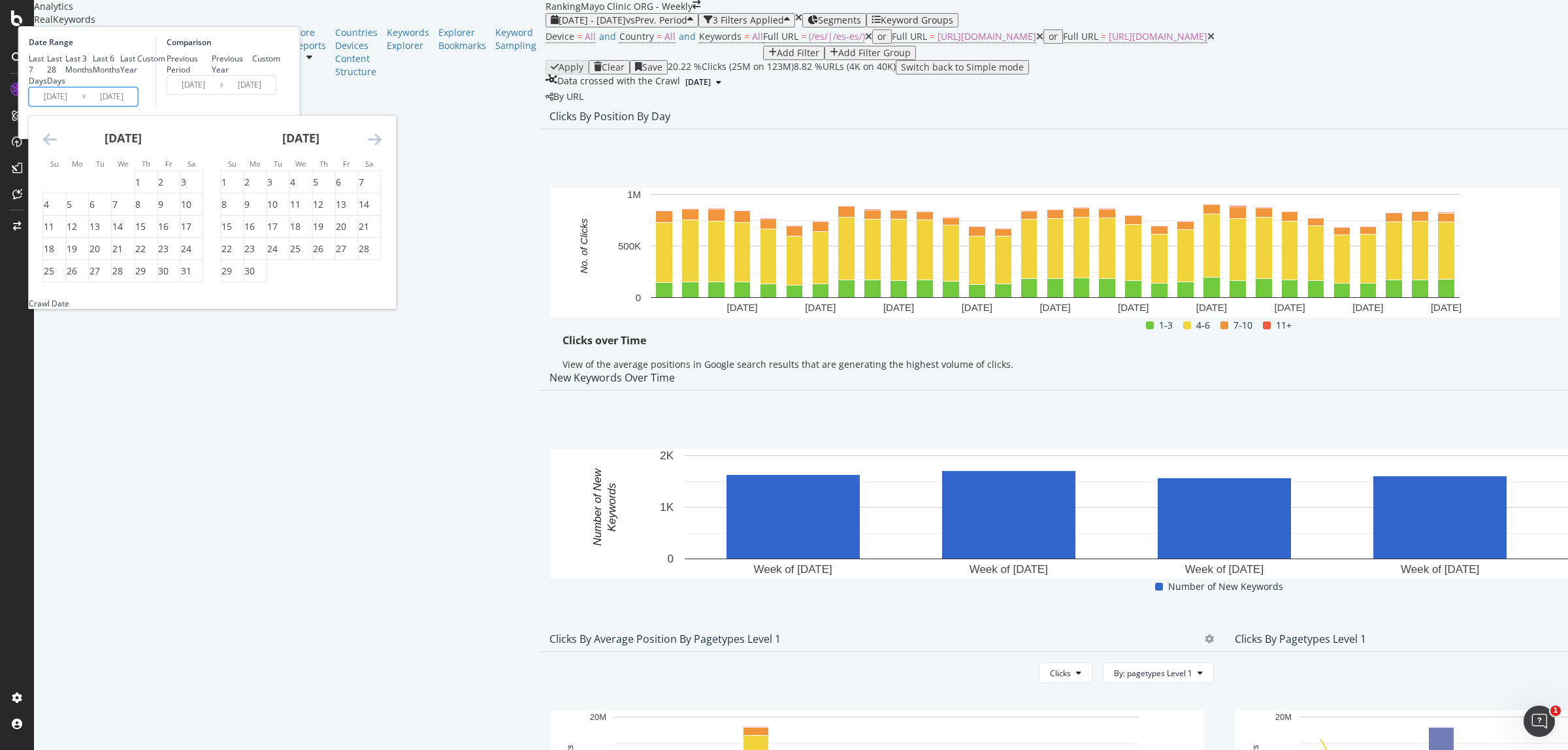
click at [381, 147] on icon "Move forward to switch to the next month." at bounding box center [375, 139] width 13 height 16
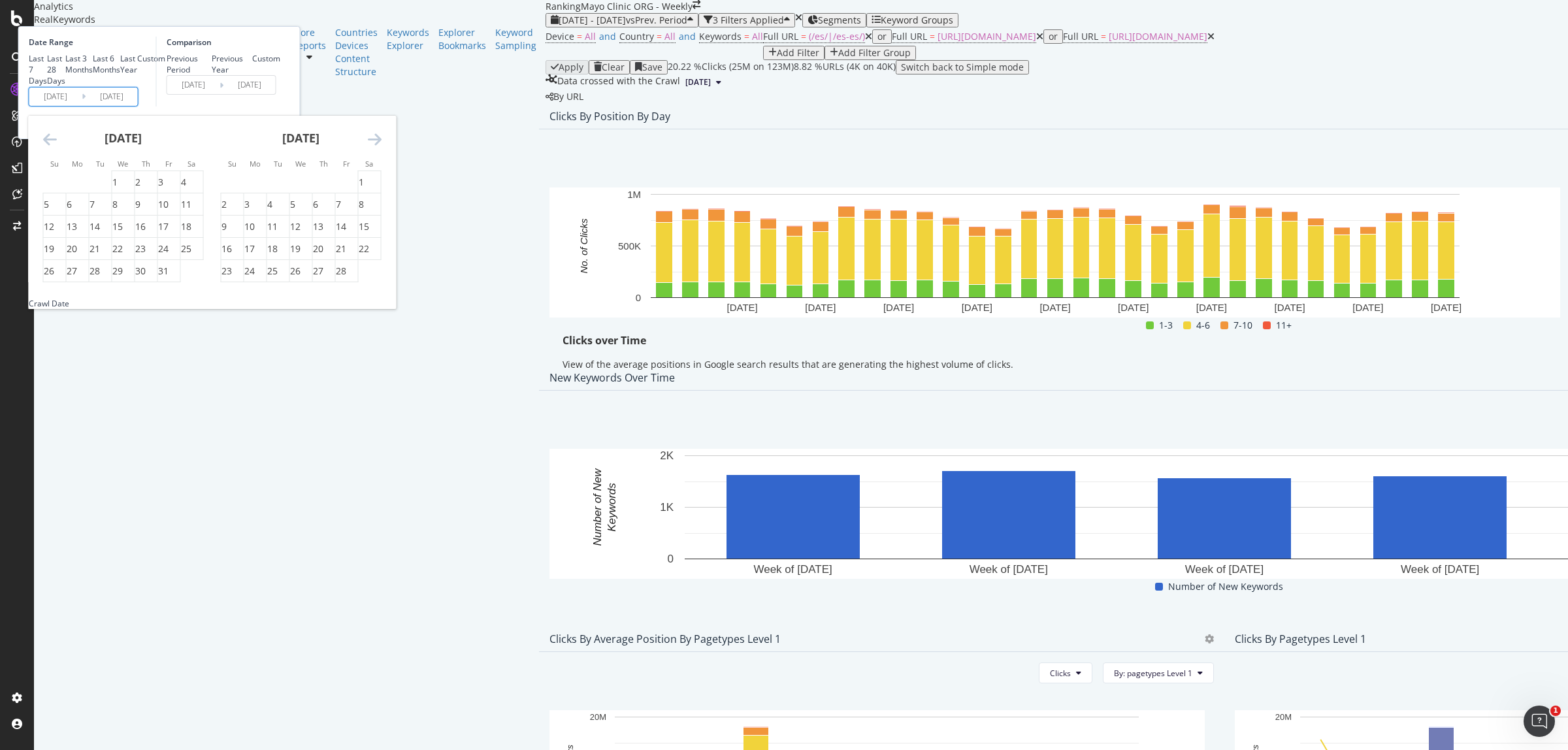
click at [381, 147] on icon "Move forward to switch to the next month." at bounding box center [375, 139] width 13 height 16
click at [227, 189] on div "1" at bounding box center [224, 182] width 5 height 13
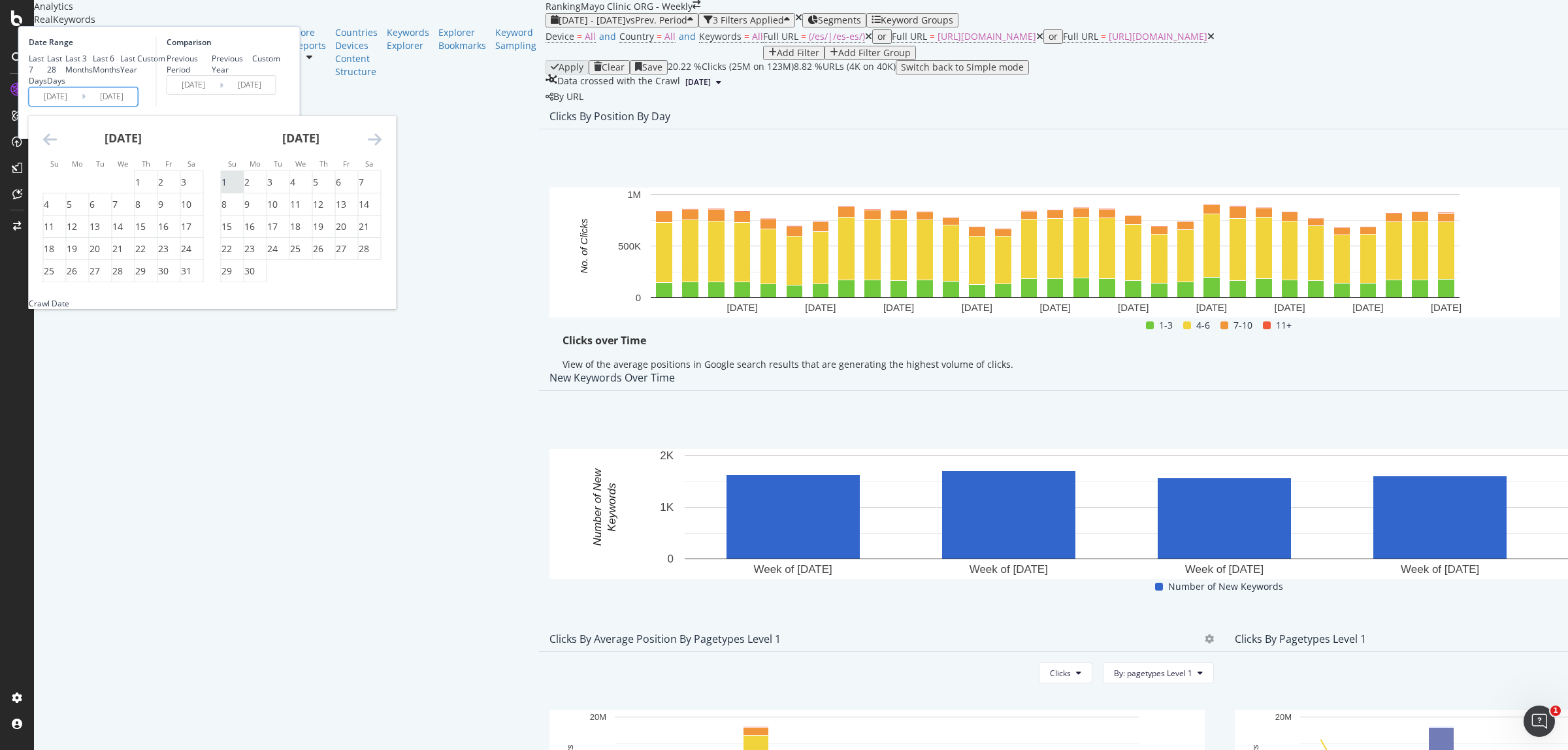
type input "[DATE]"
click at [266, 277] on div "30" at bounding box center [255, 271] width 22 height 13
type input "[DATE]"
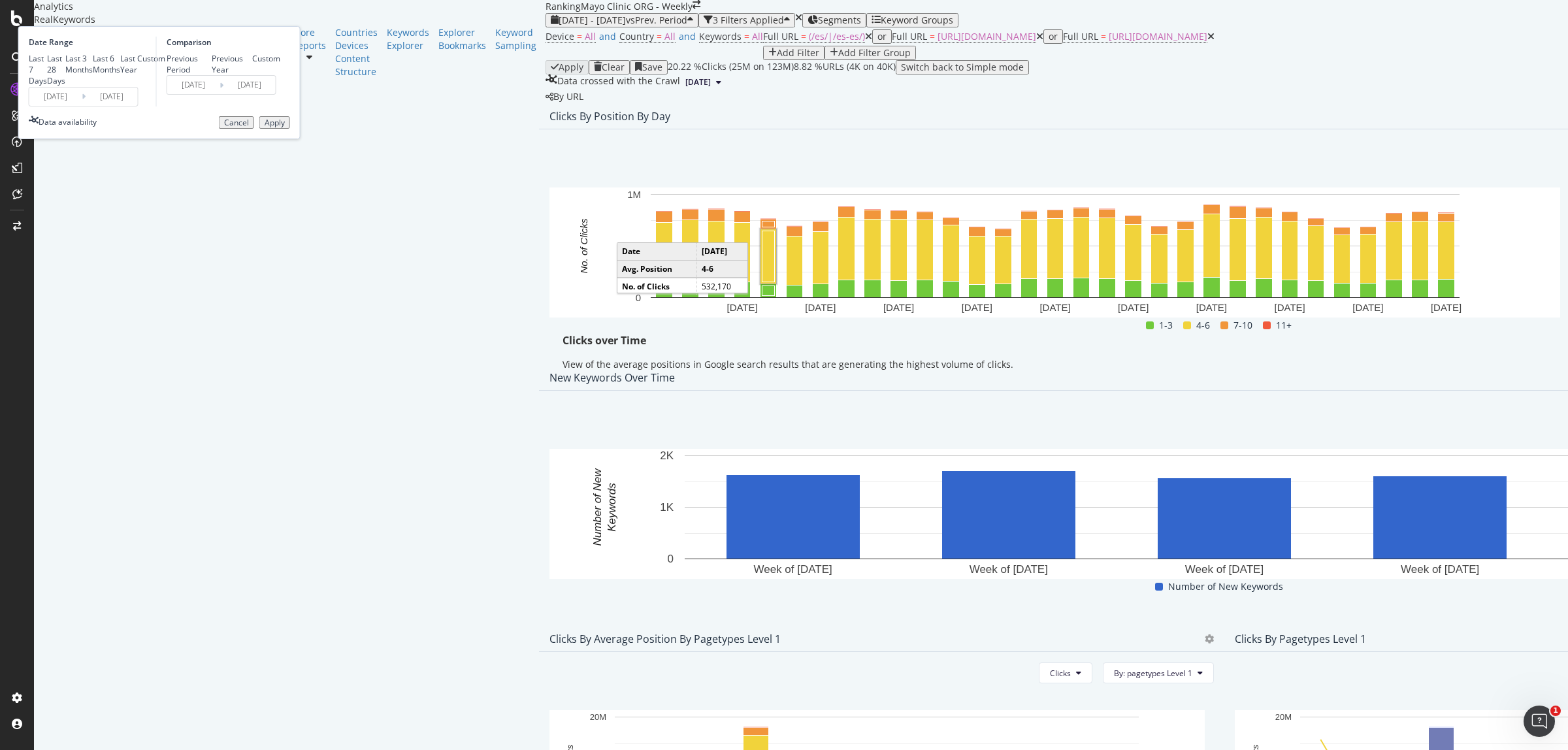
click at [301, 139] on div "Date Range Last 7 Days Last 28 Days Last 3 Months Last 6 Months Last Year Custo…" at bounding box center [160, 82] width 282 height 113
click at [285, 128] on div "Apply" at bounding box center [275, 123] width 20 height 9
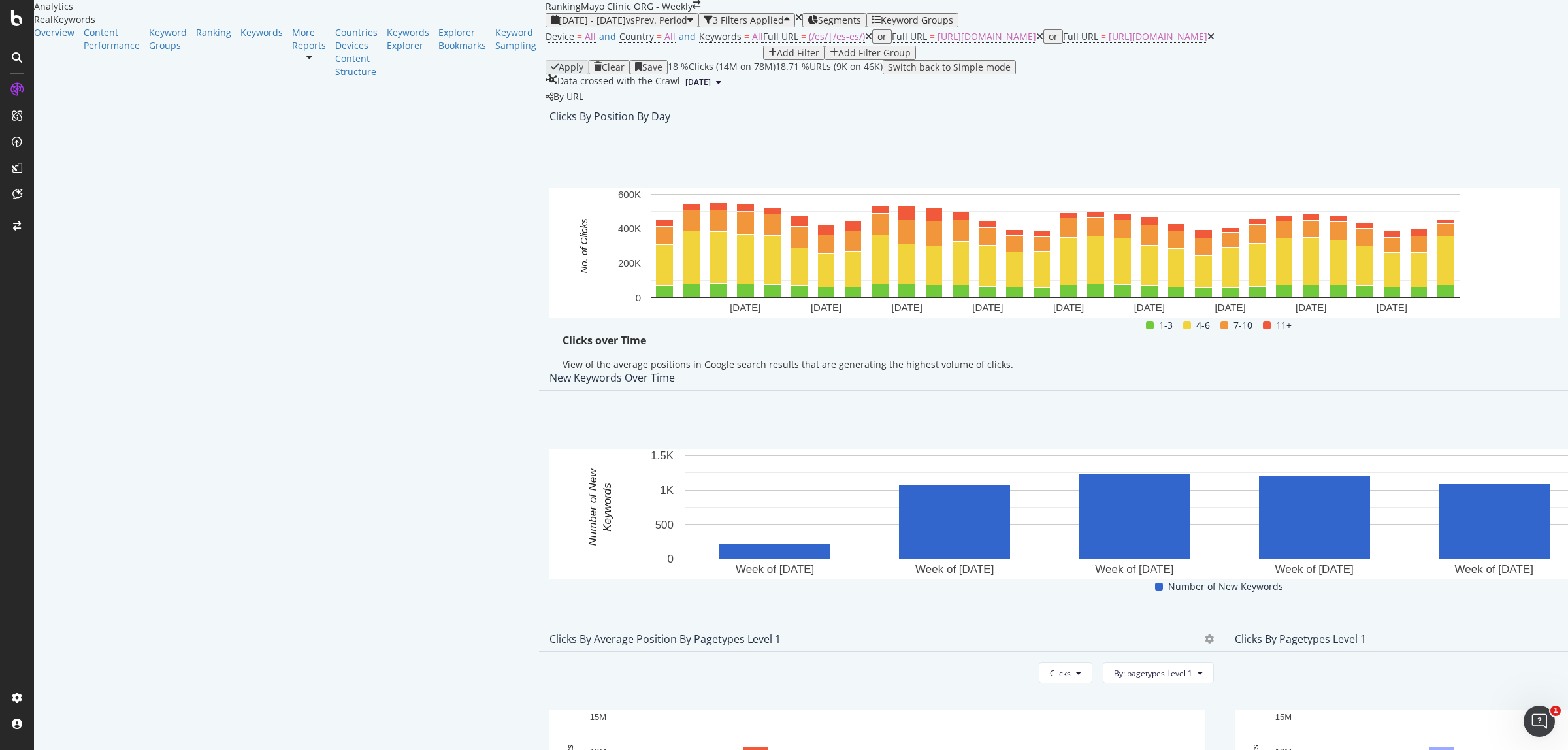
click at [1455, 249] on span "Export as CSV" at bounding box center [1468, 254] width 72 height 12
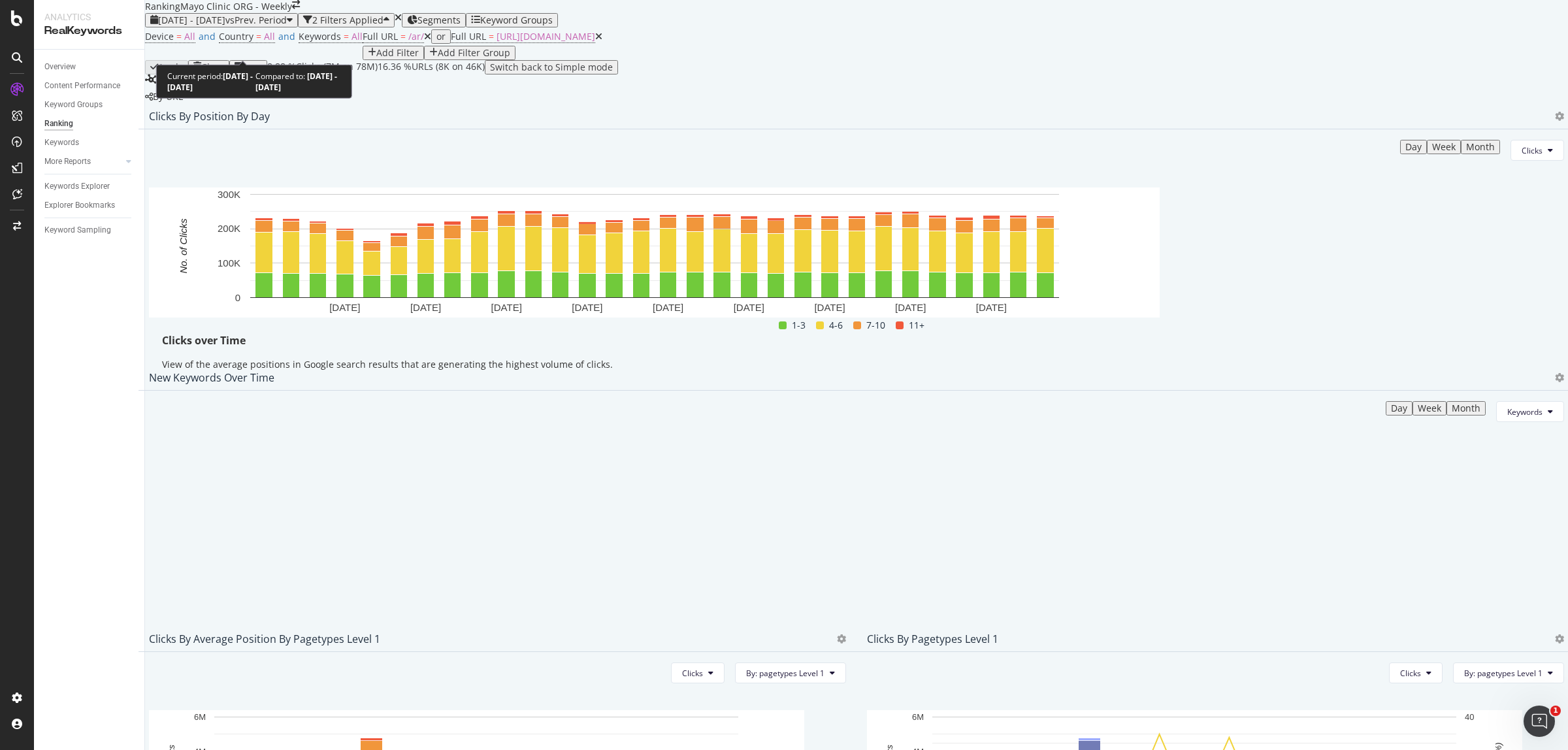
click at [258, 26] on span "vs Prev. Period" at bounding box center [255, 19] width 61 height 13
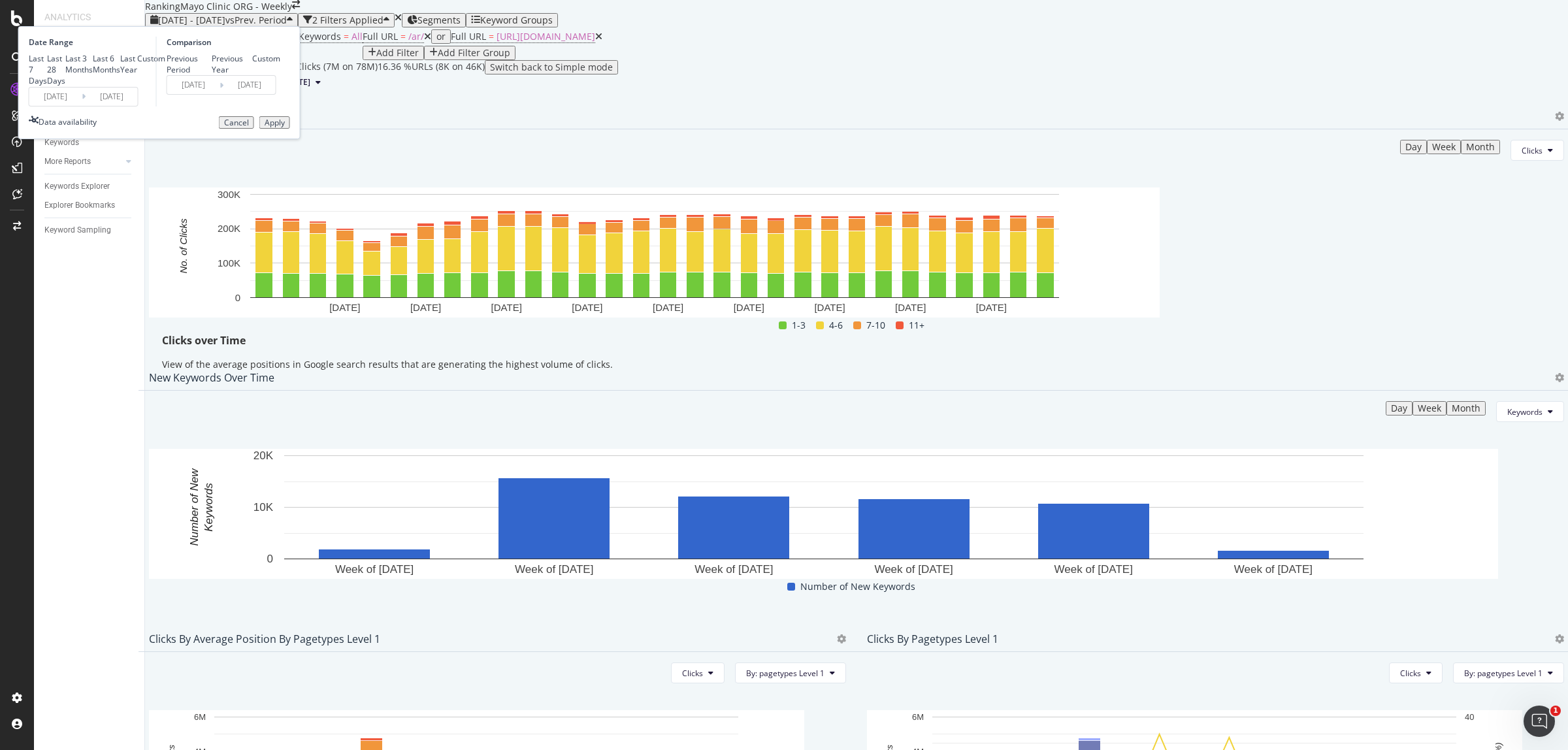
click at [82, 106] on input "[DATE]" at bounding box center [55, 97] width 52 height 18
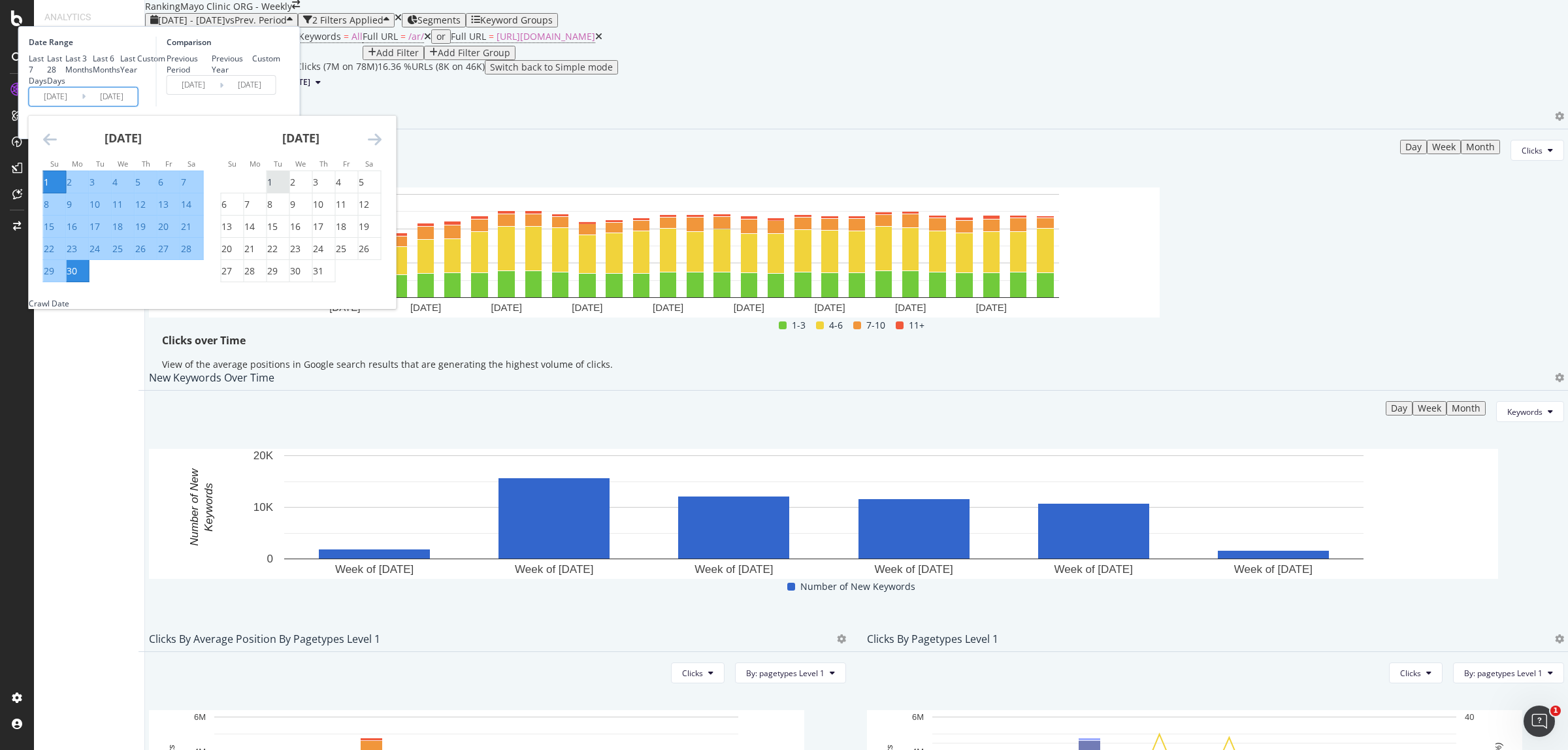
click at [272, 189] on div "1" at bounding box center [270, 182] width 5 height 13
type input "[DATE]"
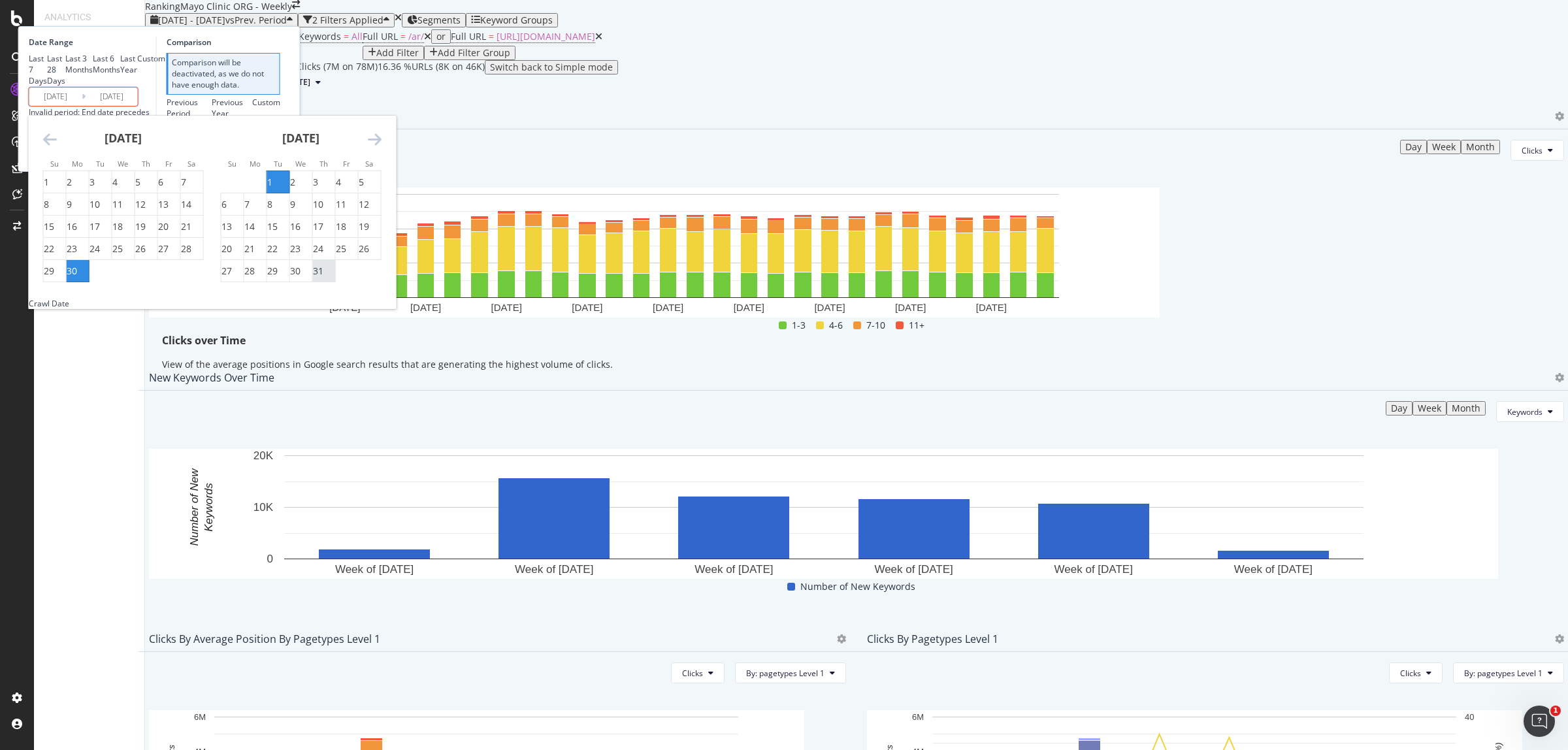
click at [324, 277] on div "31" at bounding box center [318, 271] width 10 height 13
type input "[DATE]"
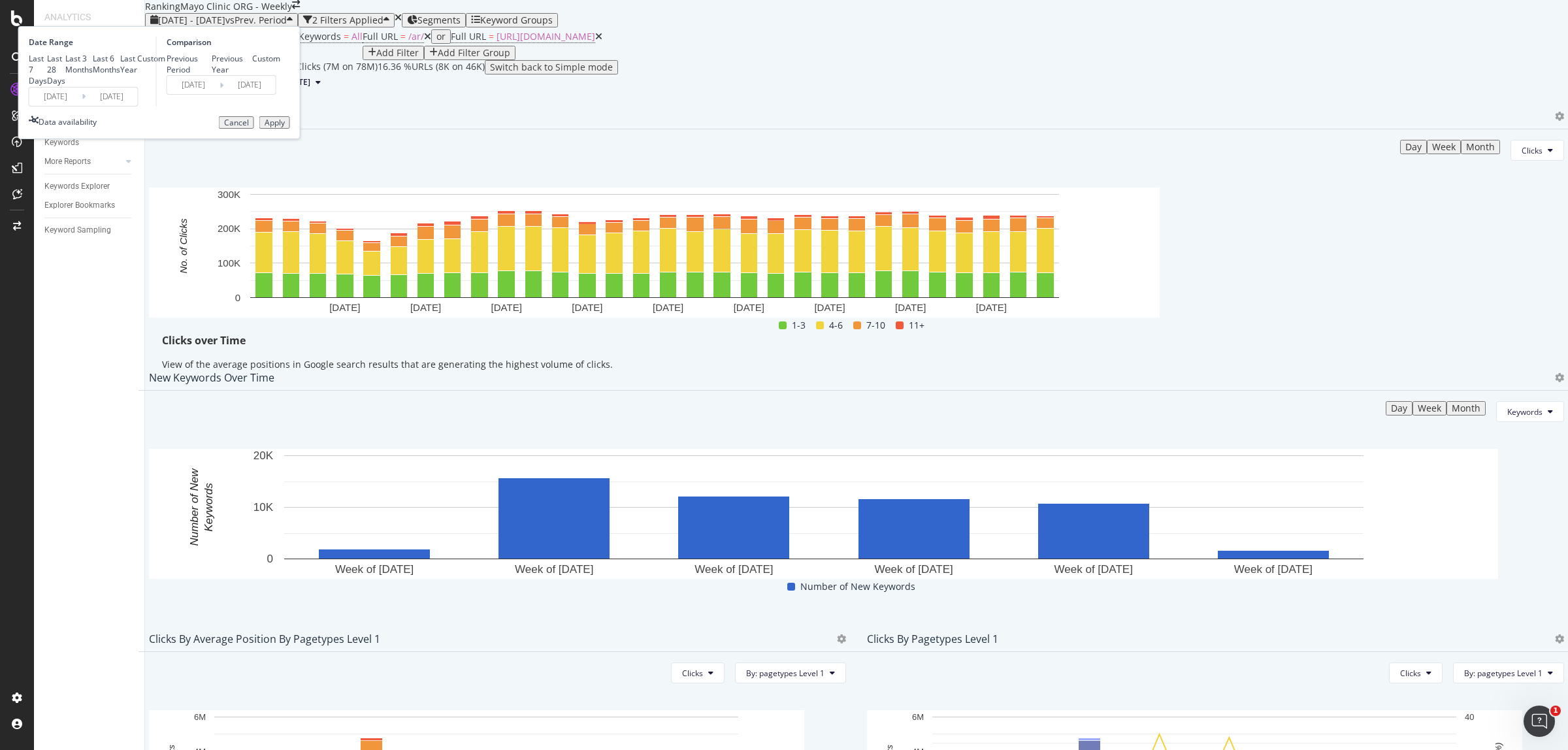
click at [285, 128] on div "Apply" at bounding box center [275, 123] width 20 height 9
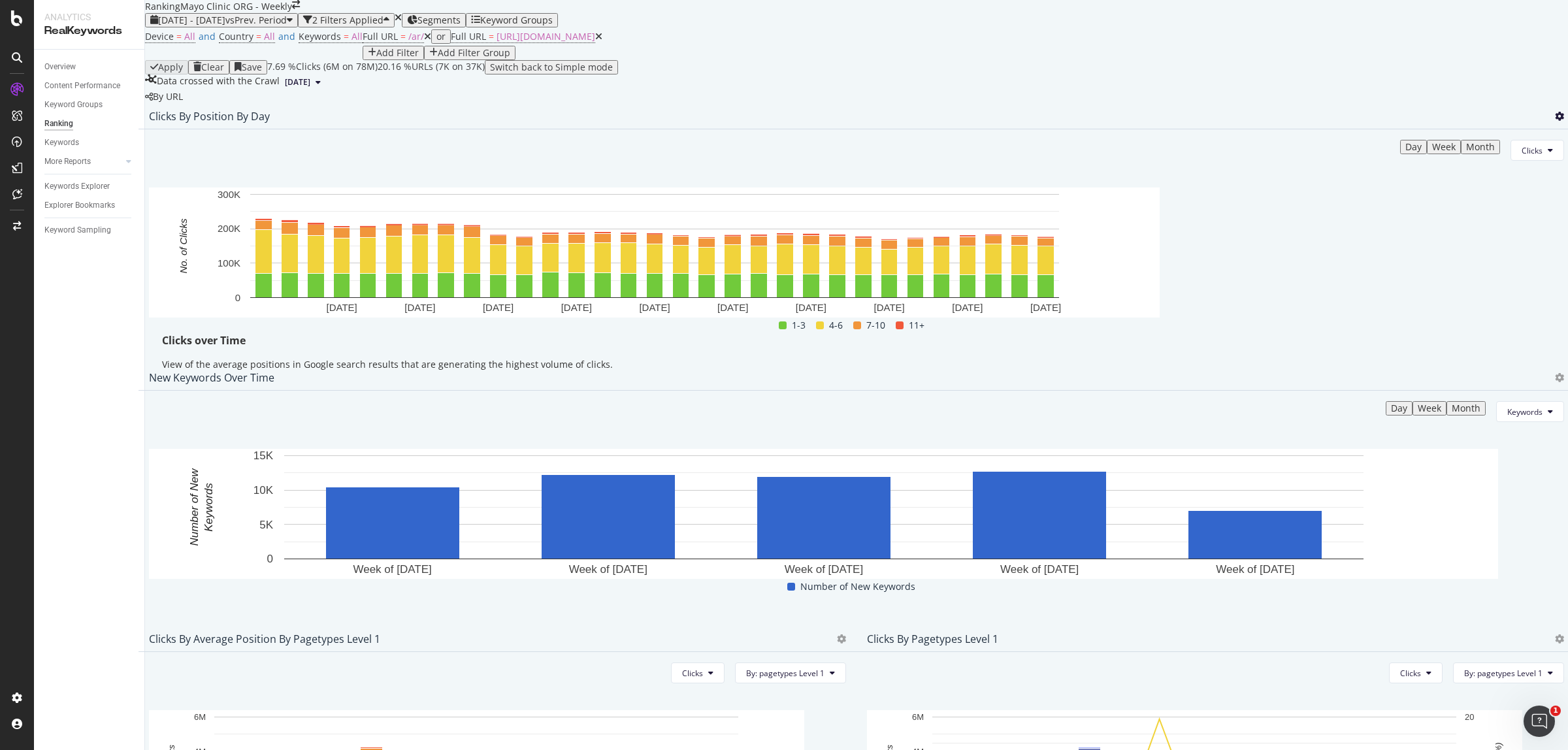
drag, startPoint x: 1521, startPoint y: 212, endPoint x: 1517, endPoint y: 223, distance: 11.7
click at [1555, 121] on icon at bounding box center [1559, 116] width 9 height 9
click at [1462, 258] on span "Export as CSV" at bounding box center [1468, 254] width 72 height 12
click at [224, 26] on span "[DATE] - [DATE]" at bounding box center [192, 19] width 67 height 13
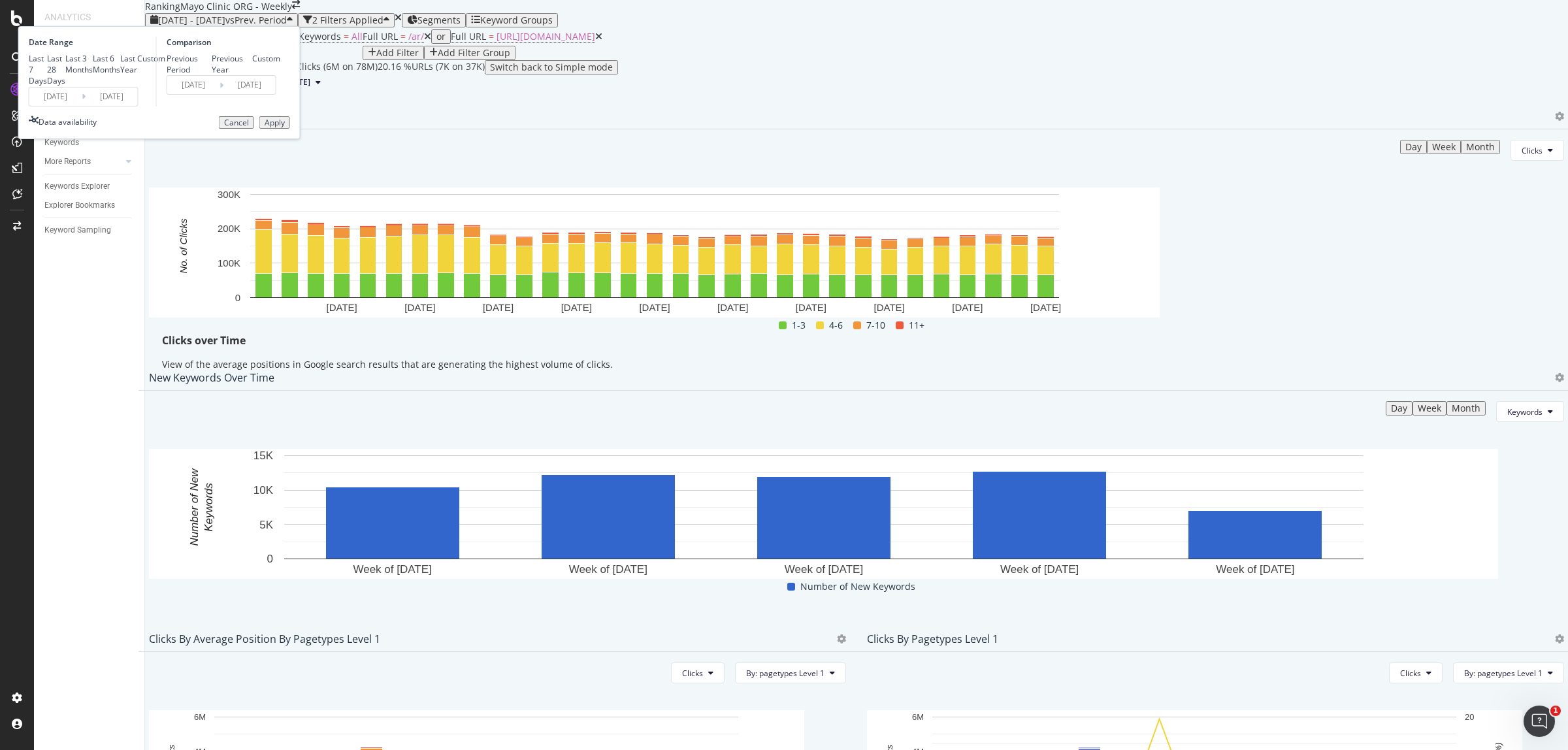
click at [82, 106] on input "[DATE]" at bounding box center [55, 97] width 52 height 18
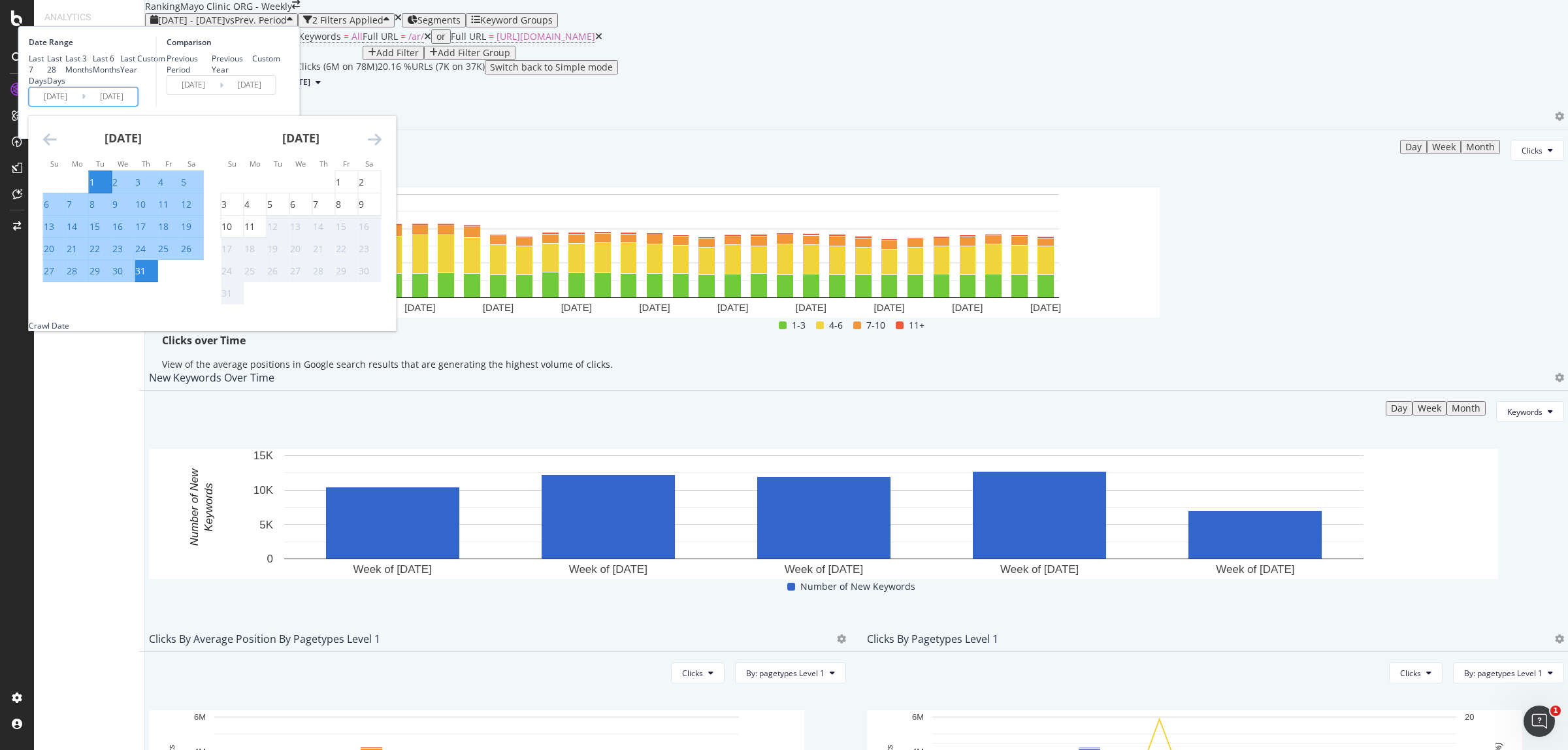
click at [57, 147] on icon "Move backward to switch to the previous month." at bounding box center [50, 139] width 13 height 16
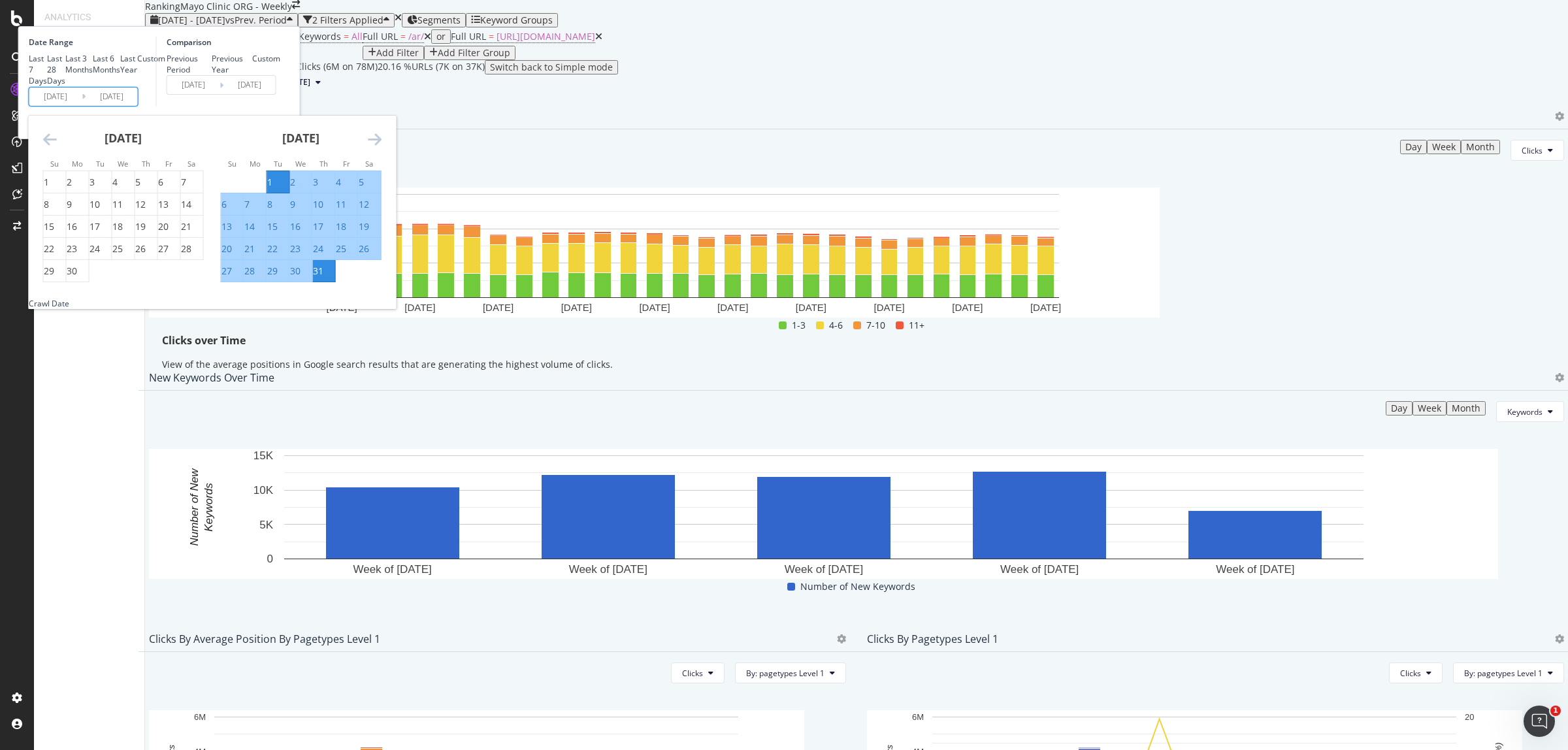
click at [57, 147] on icon "Move backward to switch to the previous month." at bounding box center [50, 139] width 13 height 16
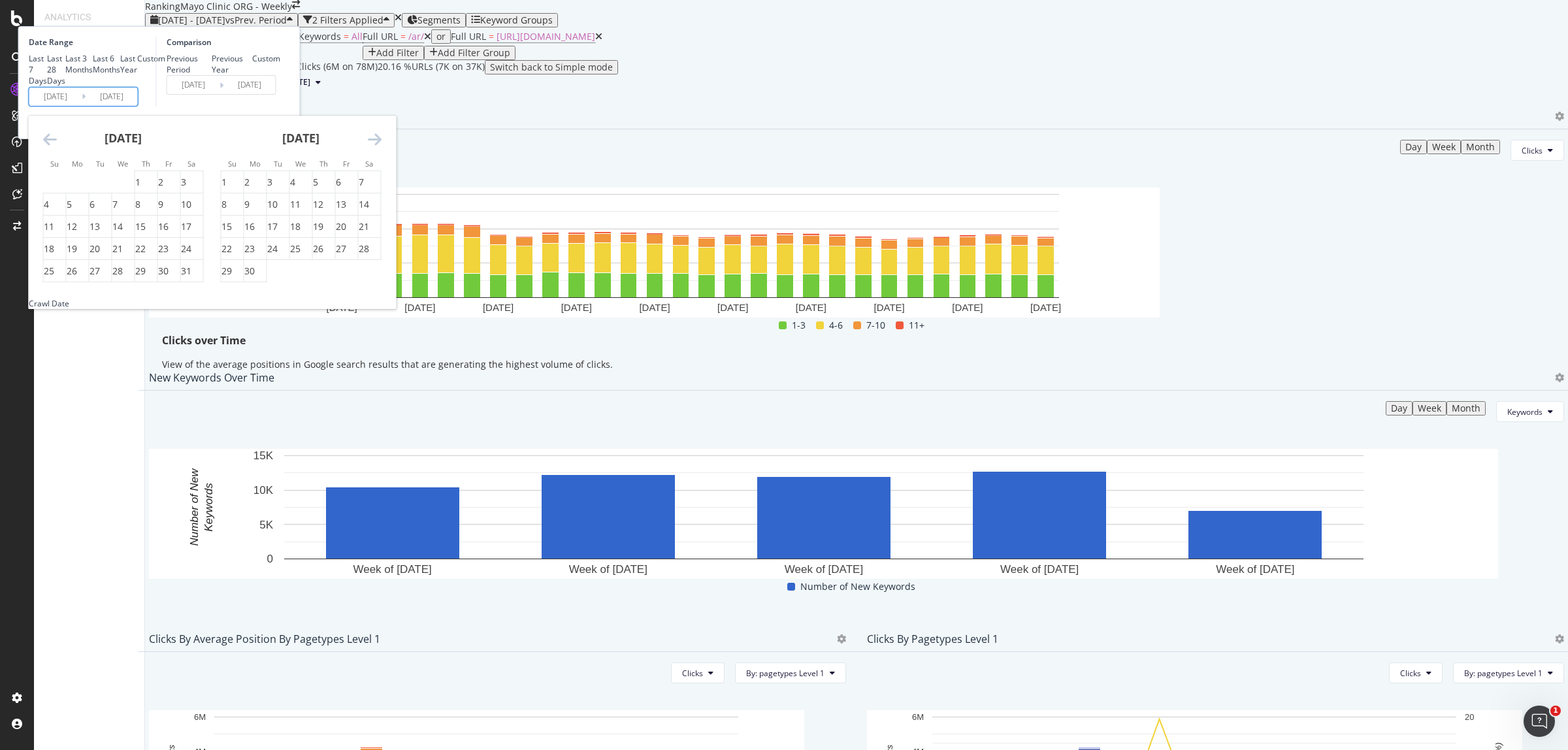
click at [57, 147] on icon "Move backward to switch to the previous month." at bounding box center [50, 139] width 13 height 16
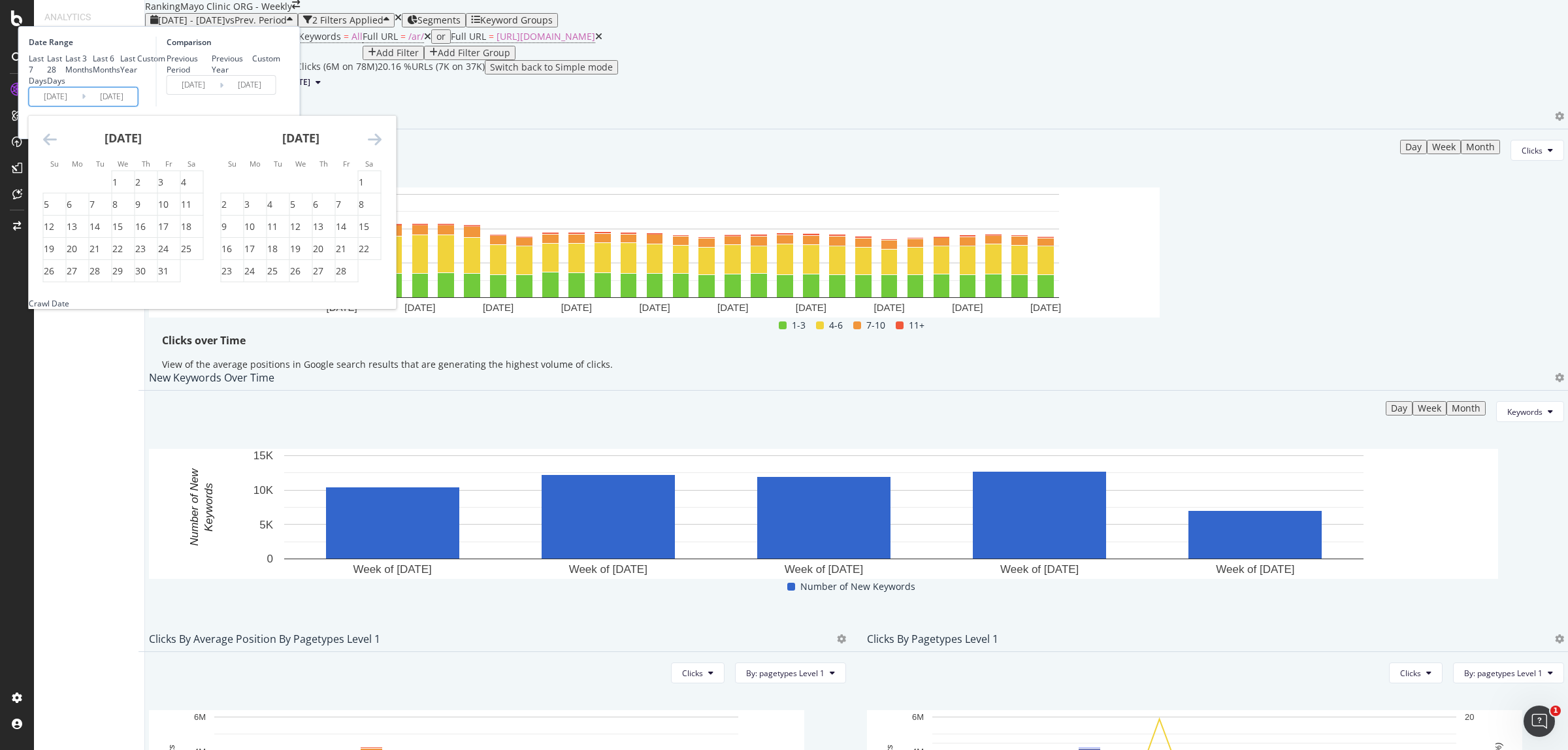
click at [57, 147] on icon "Move backward to switch to the previous month." at bounding box center [50, 139] width 13 height 16
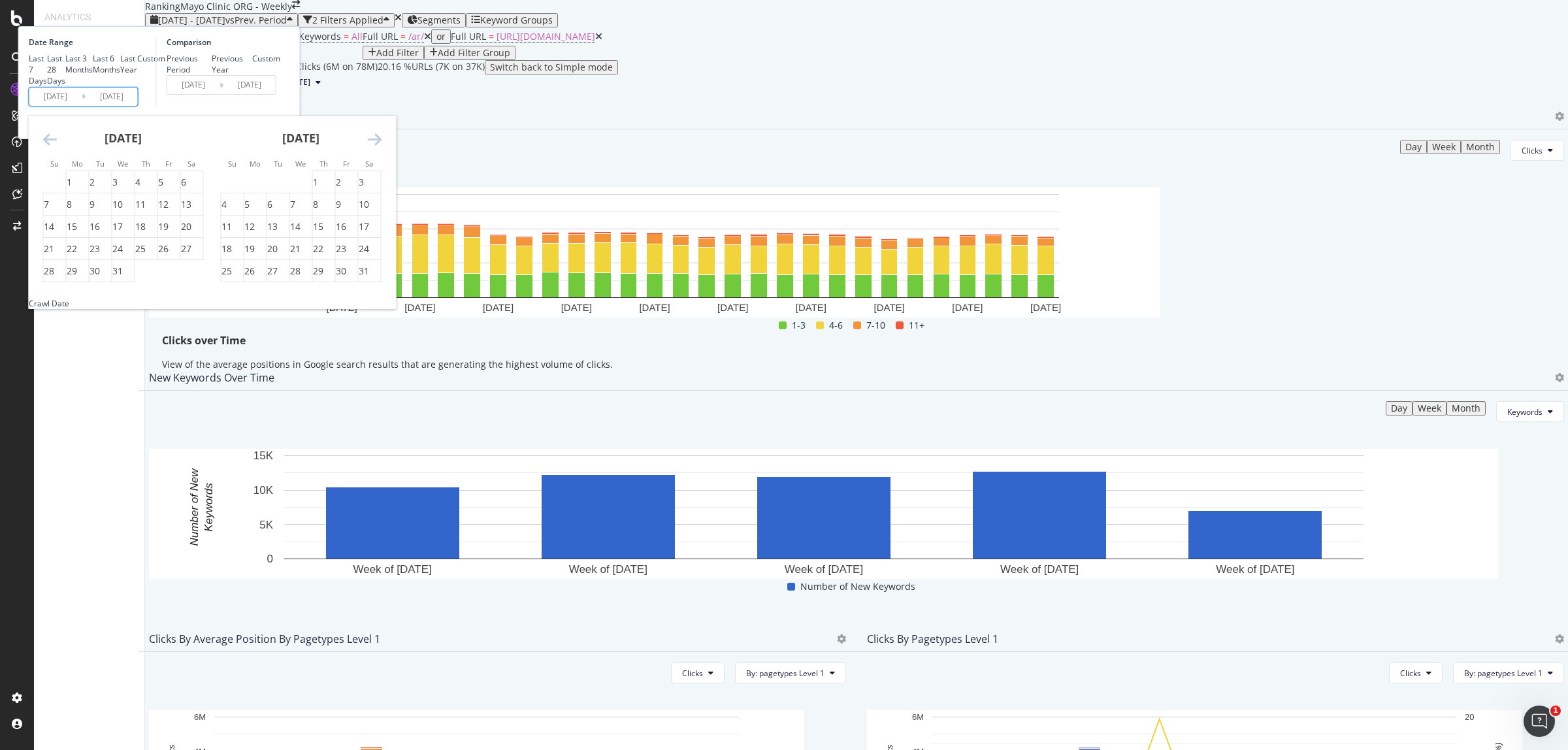
click at [57, 147] on icon "Move backward to switch to the previous month." at bounding box center [50, 139] width 13 height 16
click at [250, 189] on div "1" at bounding box center [247, 182] width 5 height 13
type input "[DATE]"
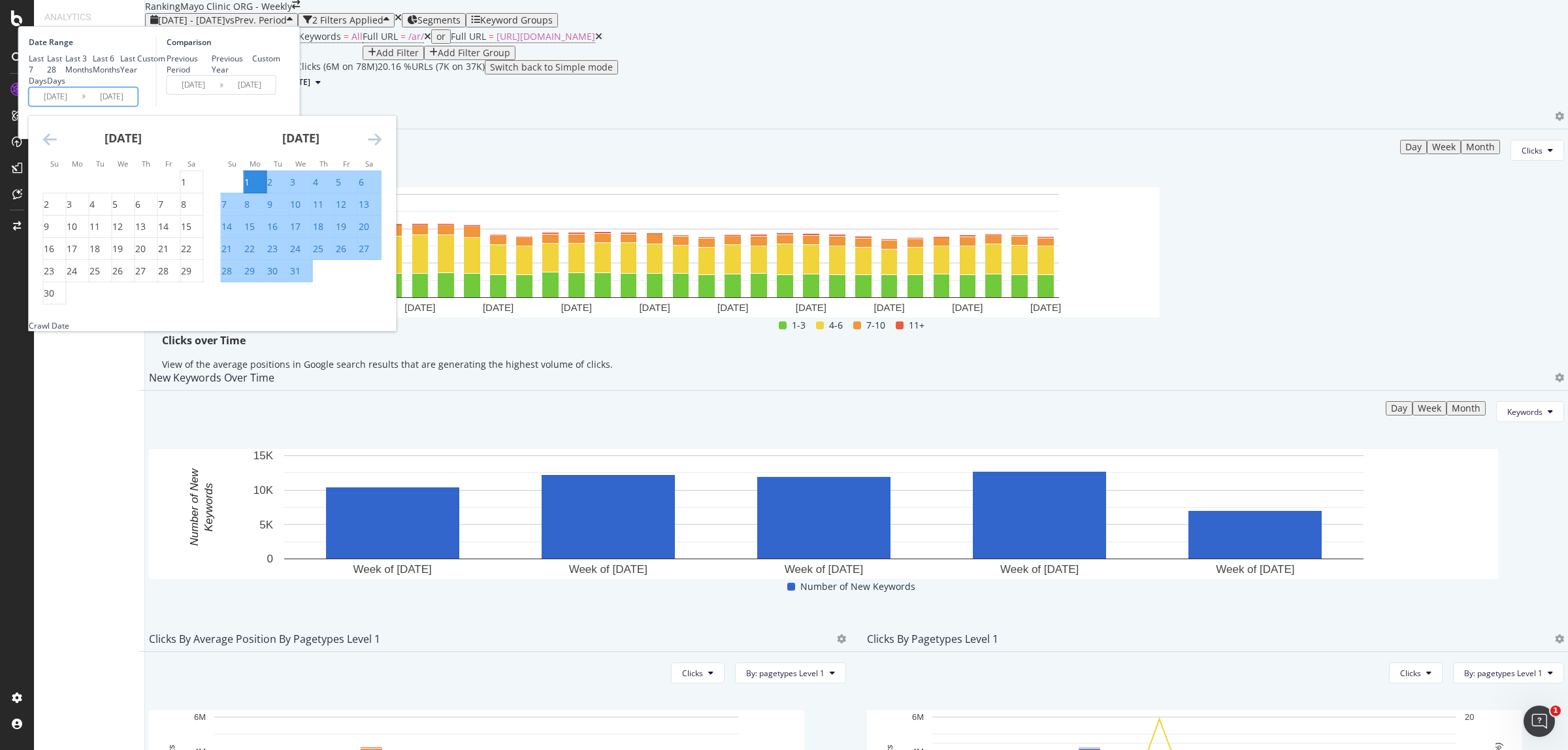
click at [313, 277] on div "31" at bounding box center [301, 271] width 22 height 13
type input "[DATE]"
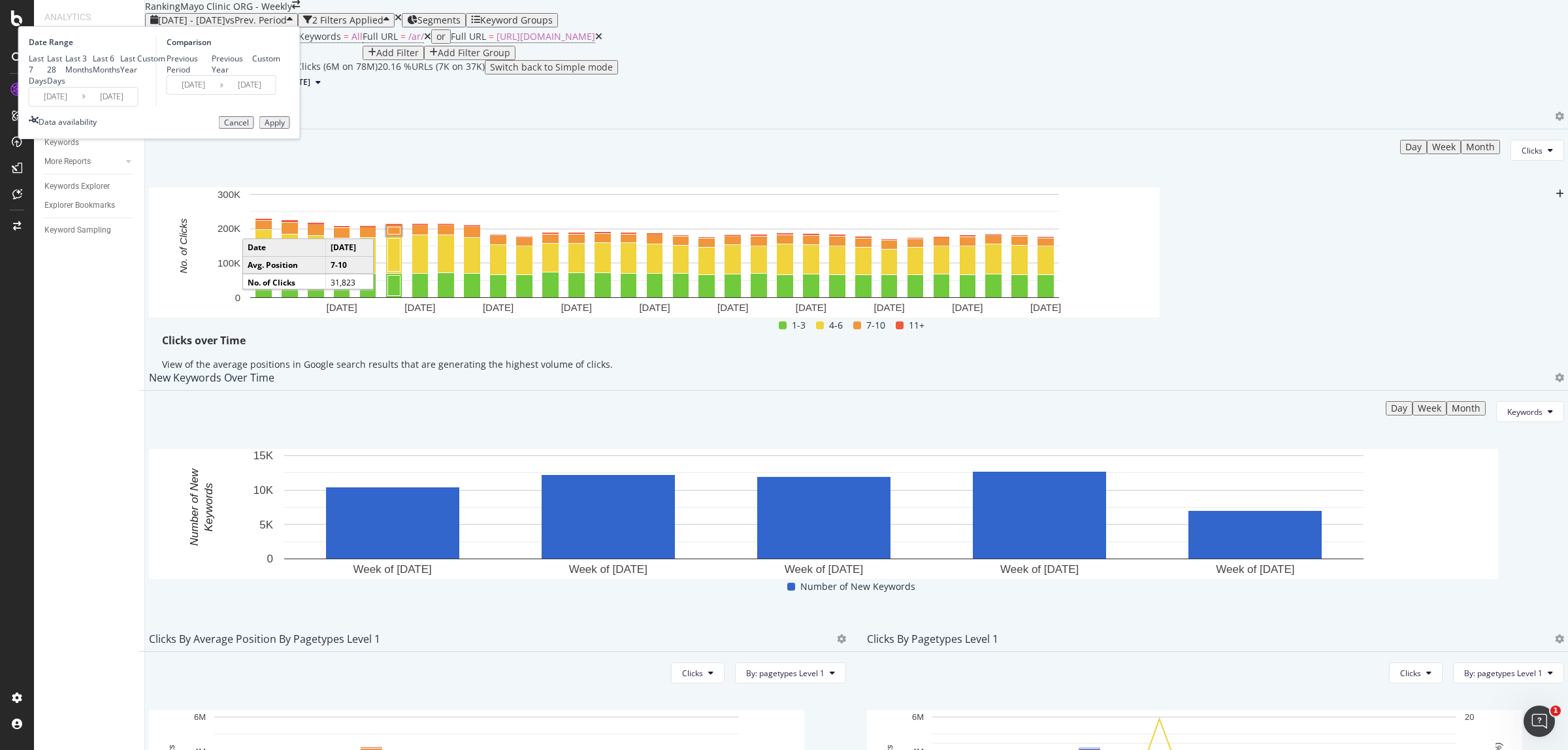
click at [290, 129] on button "Apply" at bounding box center [275, 123] width 31 height 13
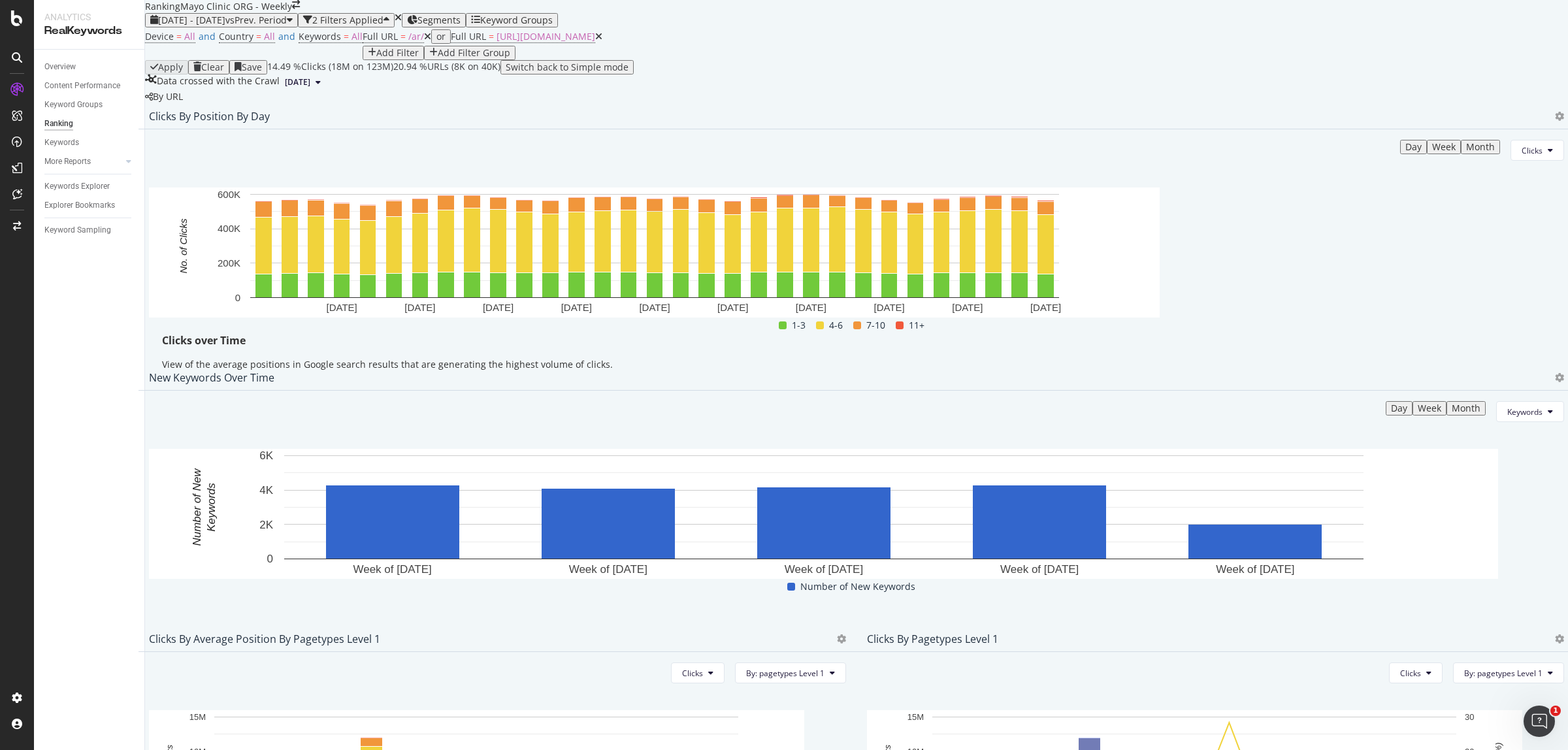
click at [1076, 90] on div "Data crossed with the Crawl [DATE]" at bounding box center [856, 82] width 1423 height 16
click at [1555, 121] on icon at bounding box center [1559, 116] width 9 height 9
click at [1472, 255] on span "Export as CSV" at bounding box center [1468, 254] width 72 height 12
click at [225, 26] on span "[DATE] - [DATE]" at bounding box center [192, 19] width 67 height 13
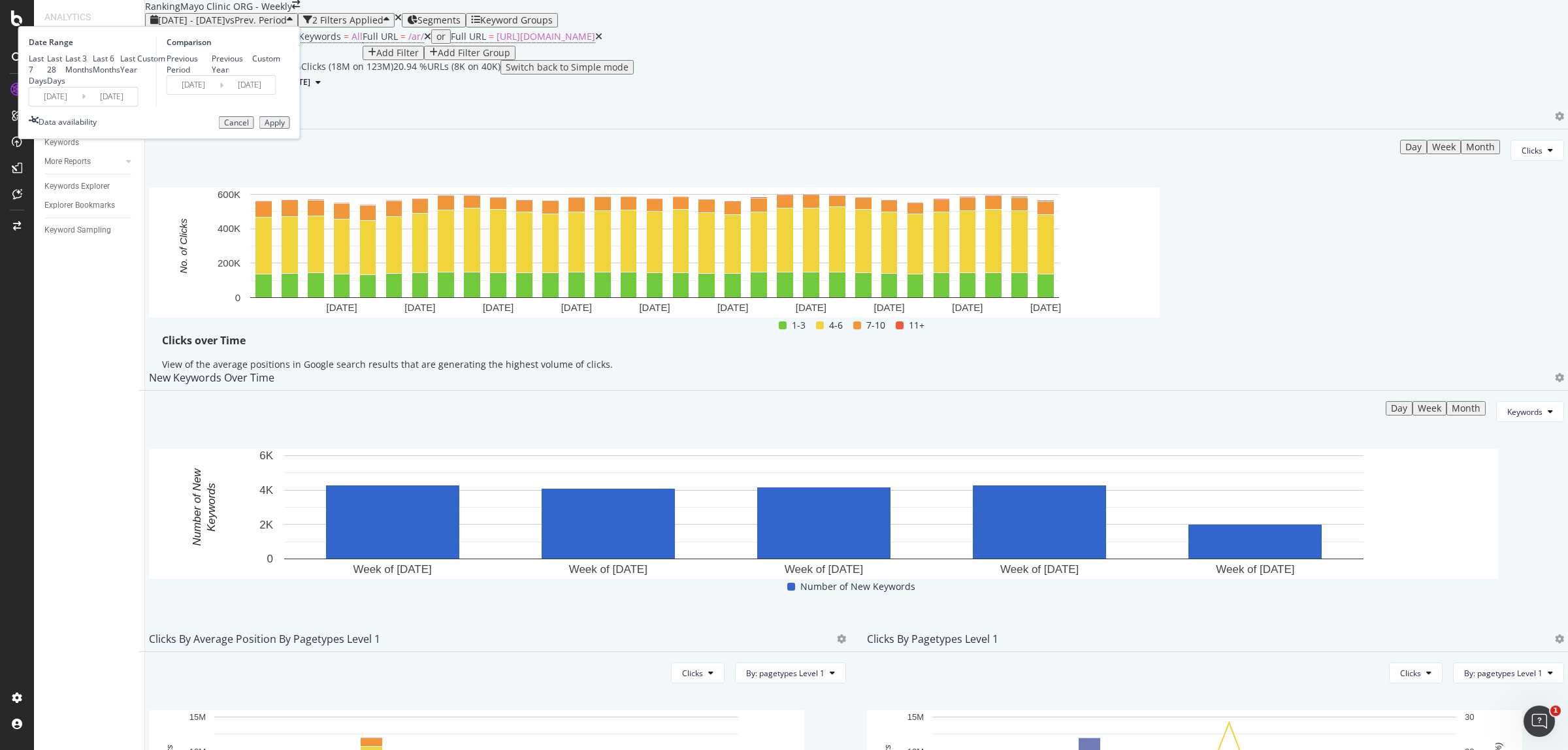
click at [82, 106] on input "[DATE]" at bounding box center [55, 97] width 52 height 18
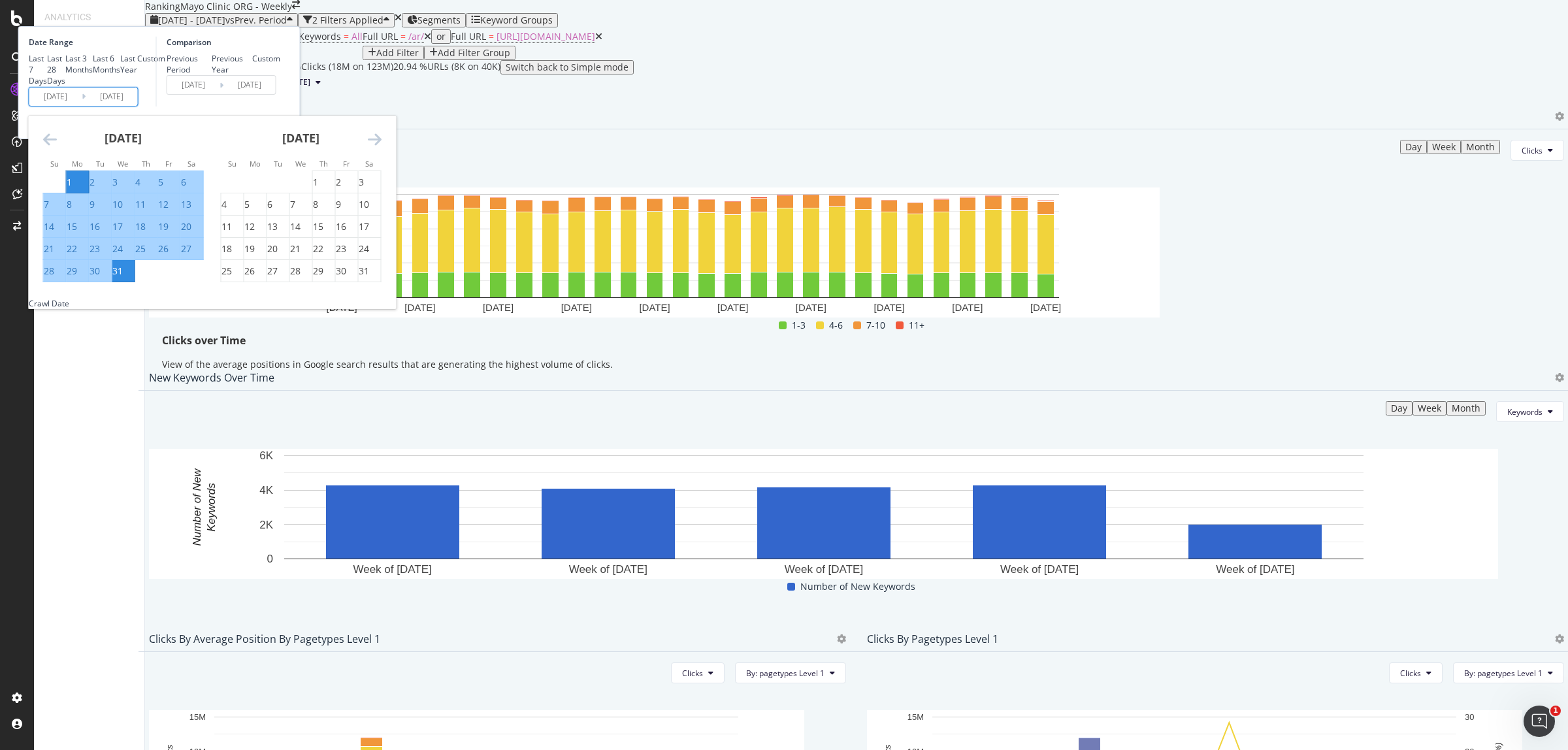
click at [381, 147] on icon "Move forward to switch to the next month." at bounding box center [375, 139] width 13 height 16
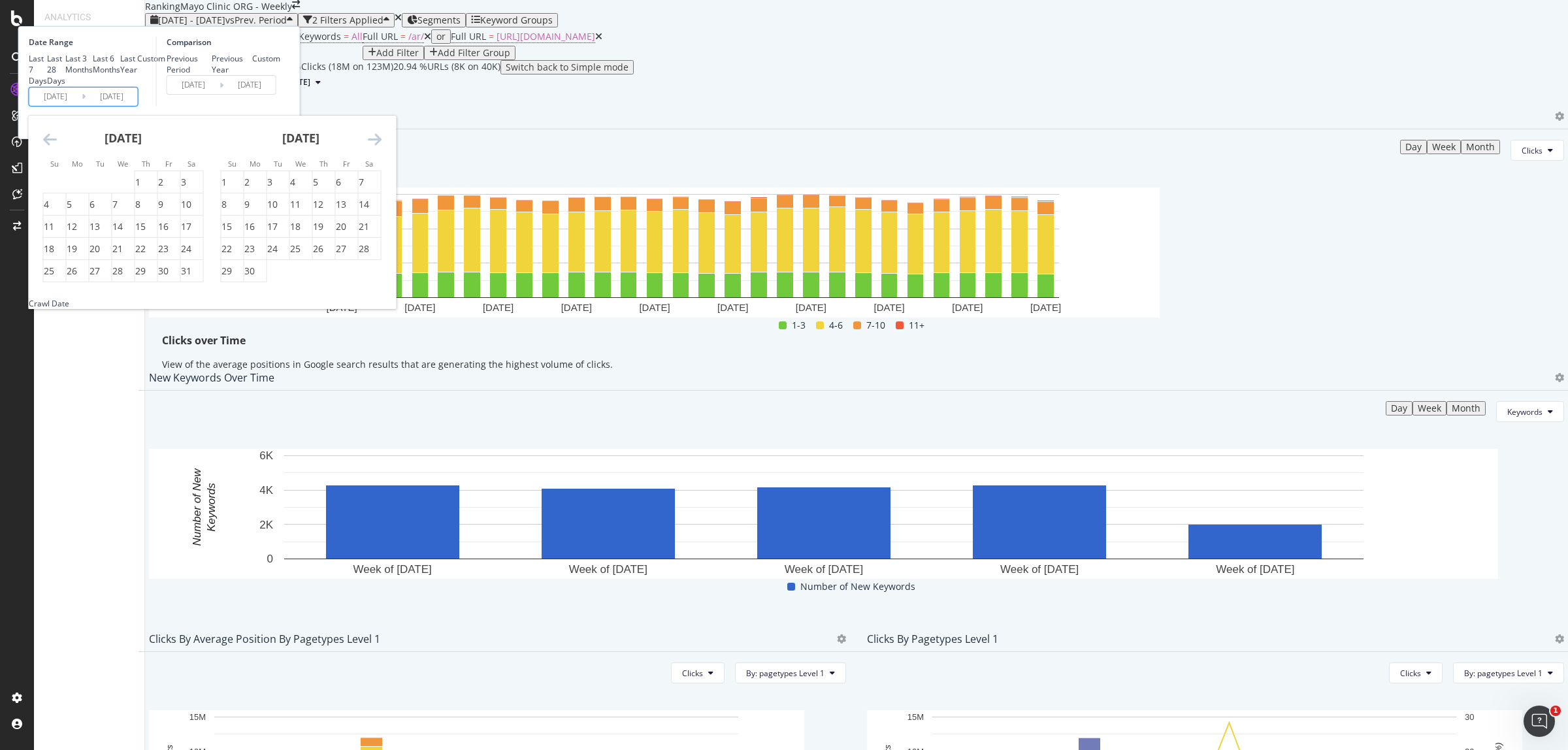
click at [381, 147] on icon "Move forward to switch to the next month." at bounding box center [375, 139] width 13 height 16
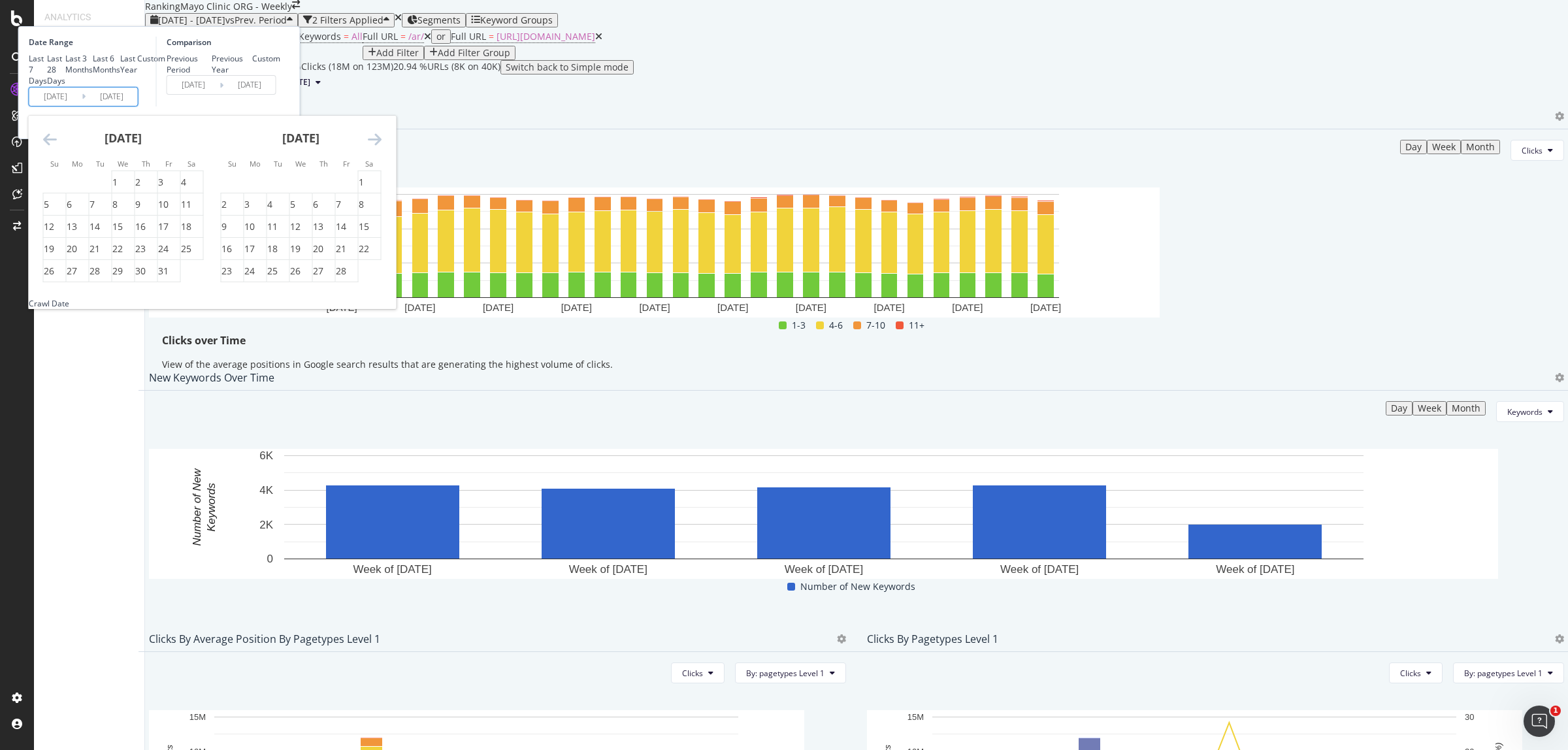
click at [381, 147] on icon "Move forward to switch to the next month." at bounding box center [375, 139] width 13 height 16
click at [227, 189] on div "1" at bounding box center [224, 182] width 5 height 13
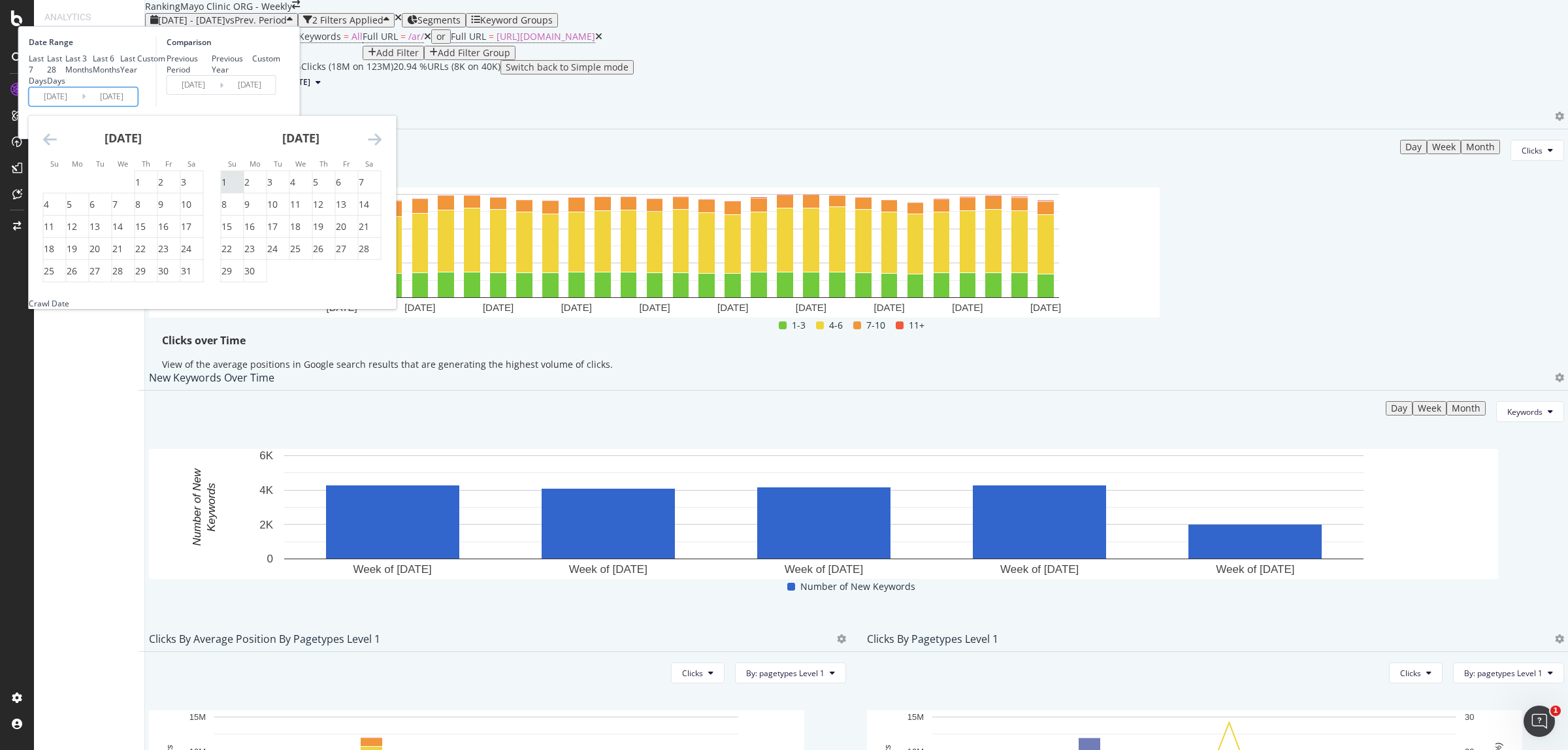
type input "[DATE]"
click at [255, 277] on div "30" at bounding box center [250, 271] width 10 height 13
type input "[DATE]"
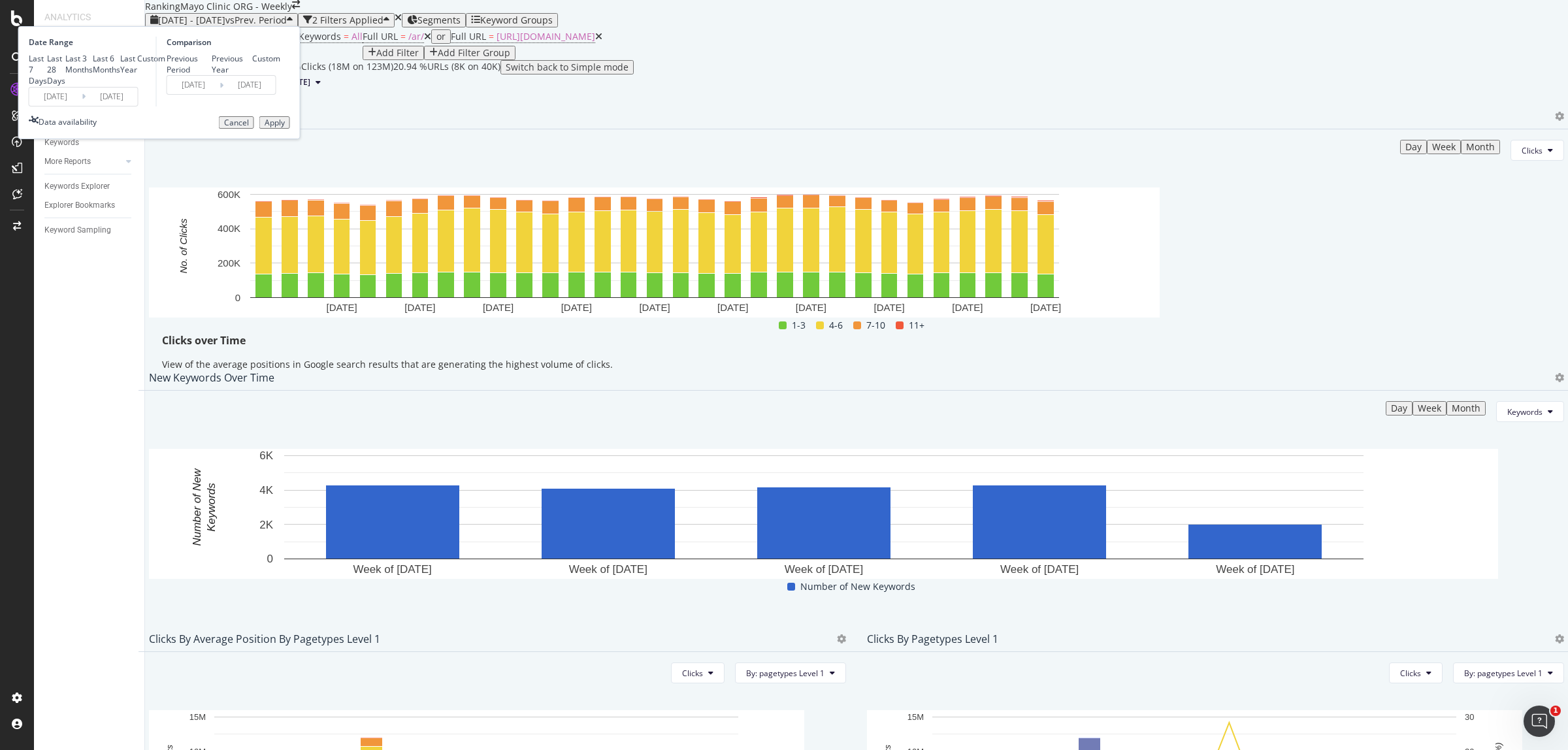
click at [285, 128] on div "Apply" at bounding box center [275, 123] width 20 height 9
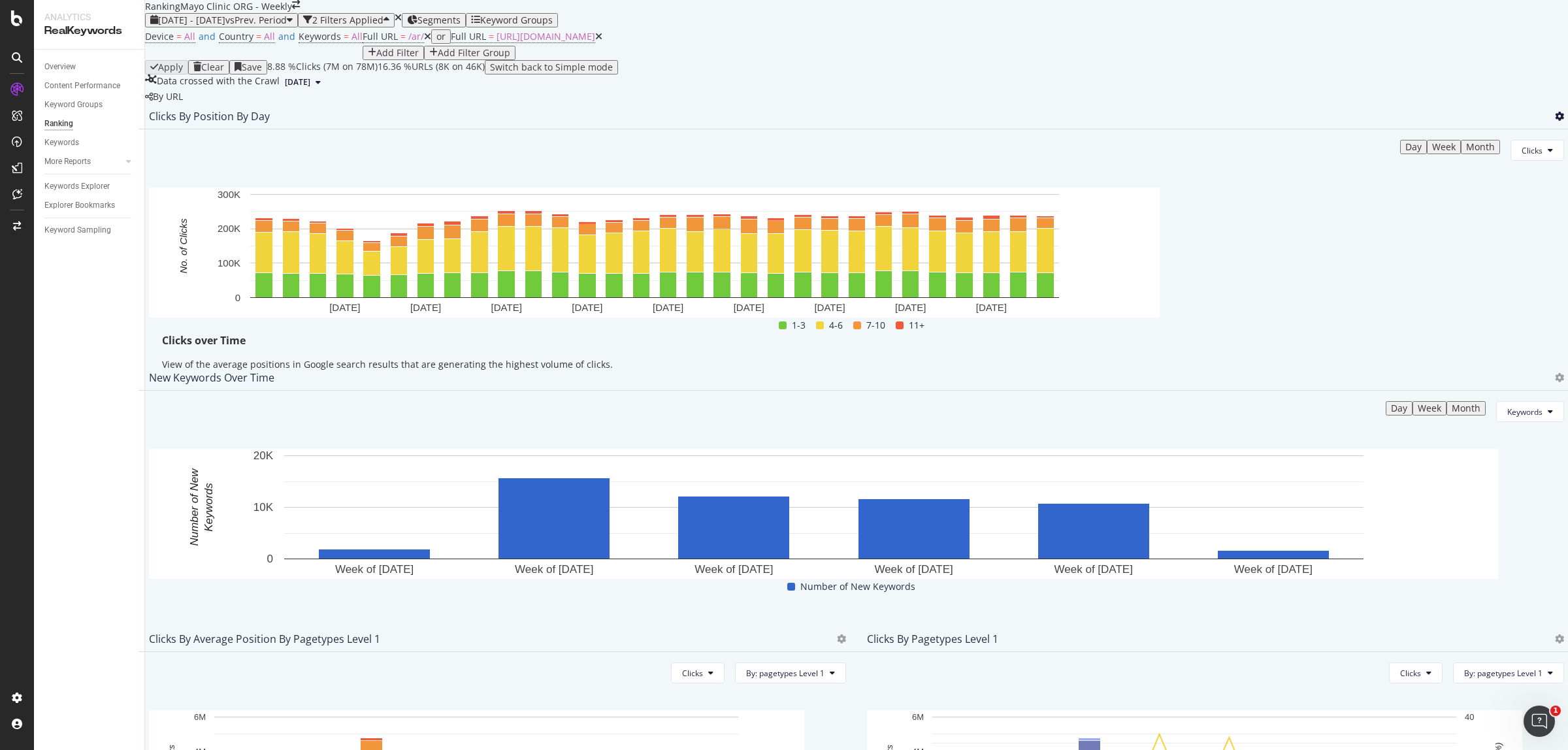
click at [1555, 121] on icon at bounding box center [1559, 116] width 9 height 9
click at [1477, 260] on div "Export as CSV" at bounding box center [1458, 254] width 114 height 19
click at [225, 26] on span "[DATE] - [DATE]" at bounding box center [192, 19] width 67 height 13
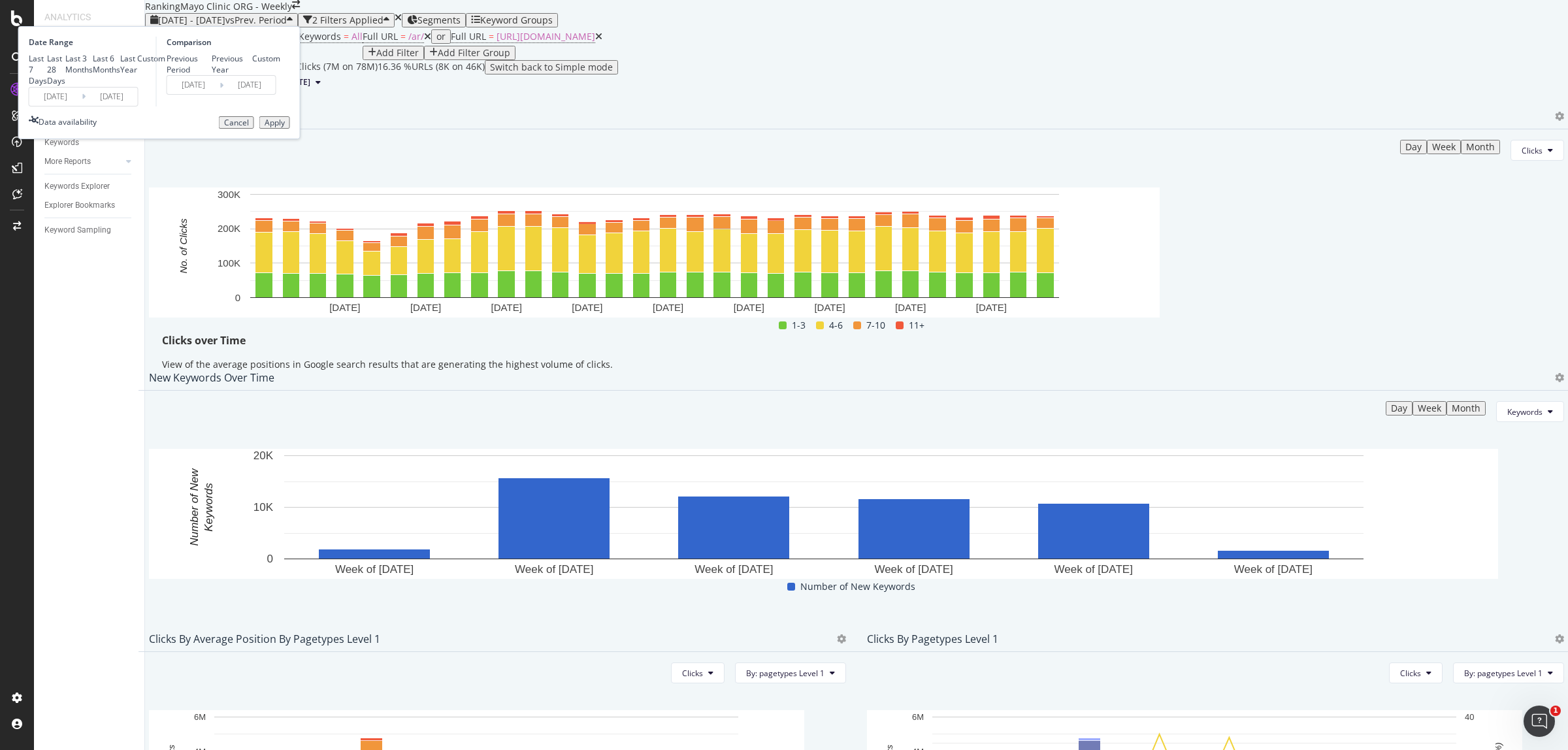
click at [82, 106] on input "[DATE]" at bounding box center [55, 97] width 52 height 18
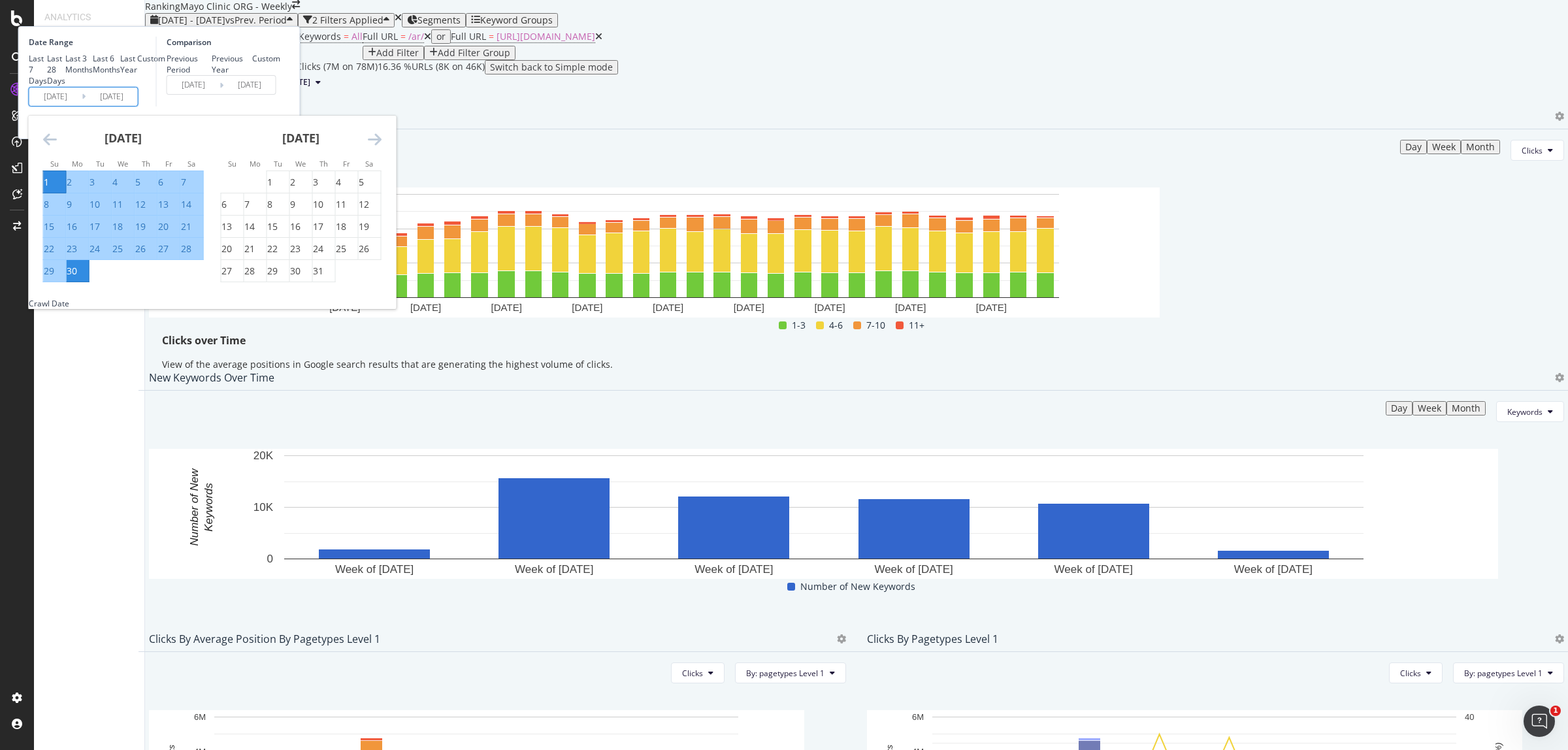
click at [57, 147] on icon "Move backward to switch to the previous month." at bounding box center [50, 139] width 13 height 16
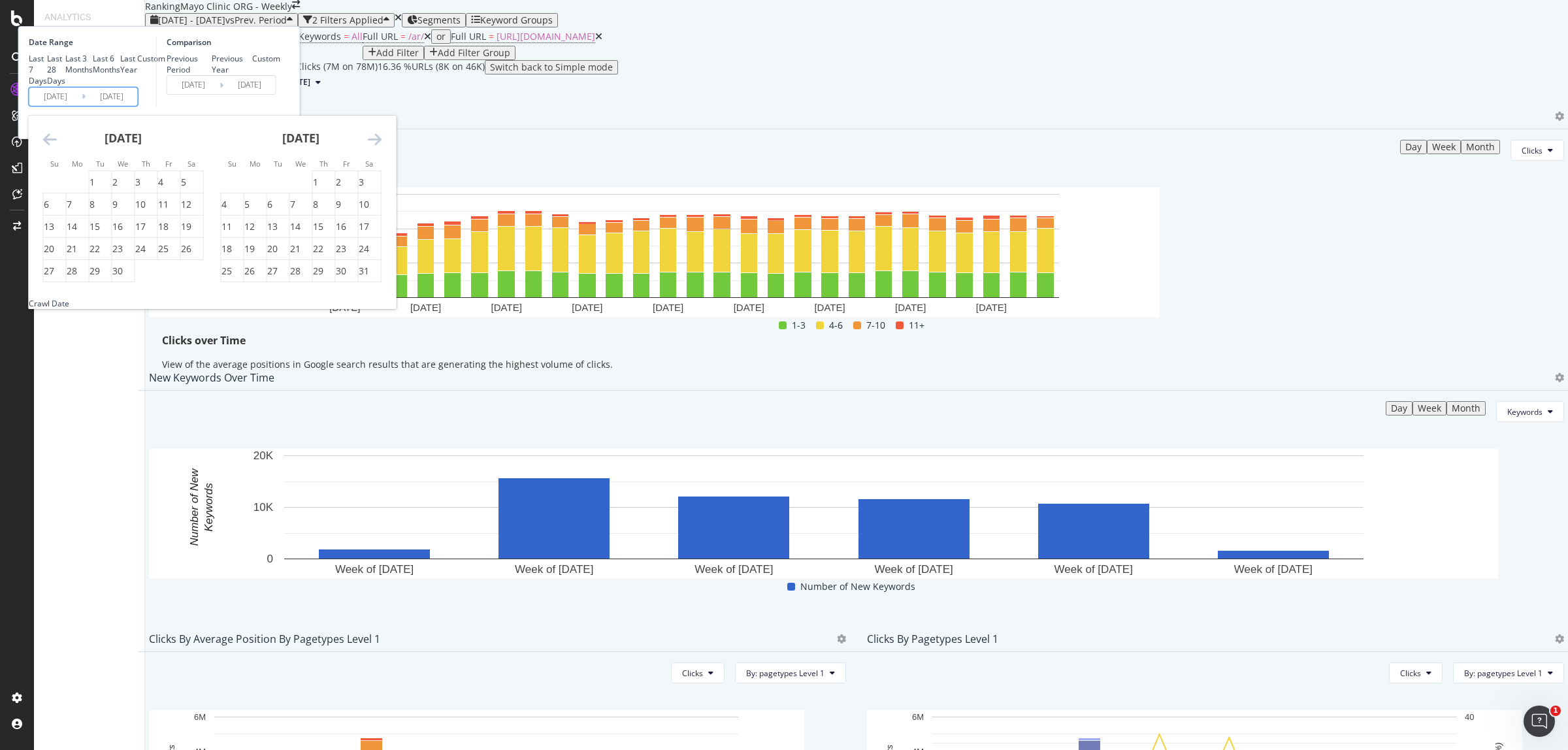
click at [57, 147] on icon "Move backward to switch to the previous month." at bounding box center [50, 139] width 13 height 16
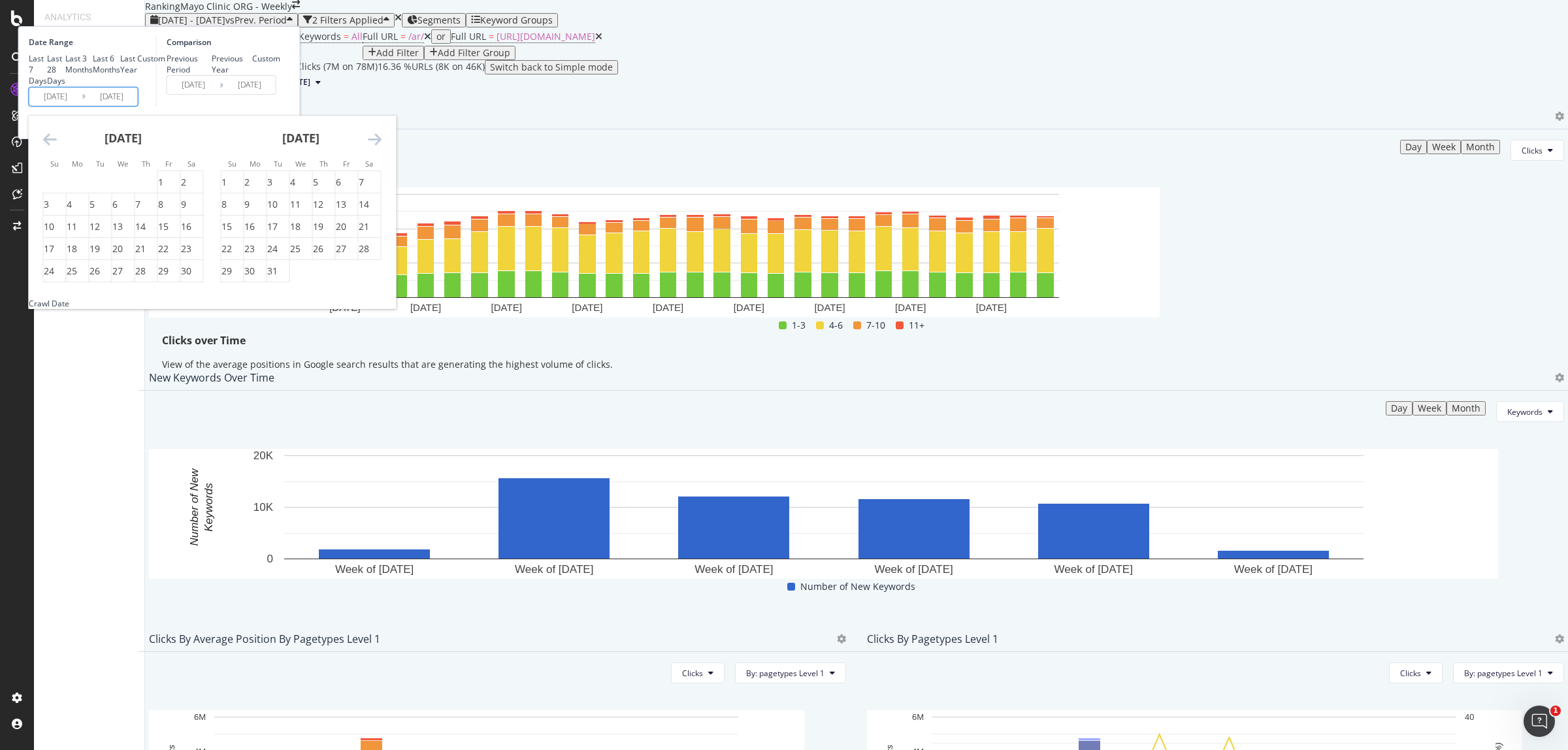
click at [57, 147] on icon "Move backward to switch to the previous month." at bounding box center [50, 139] width 13 height 16
click at [72, 189] on div "1" at bounding box center [69, 182] width 5 height 13
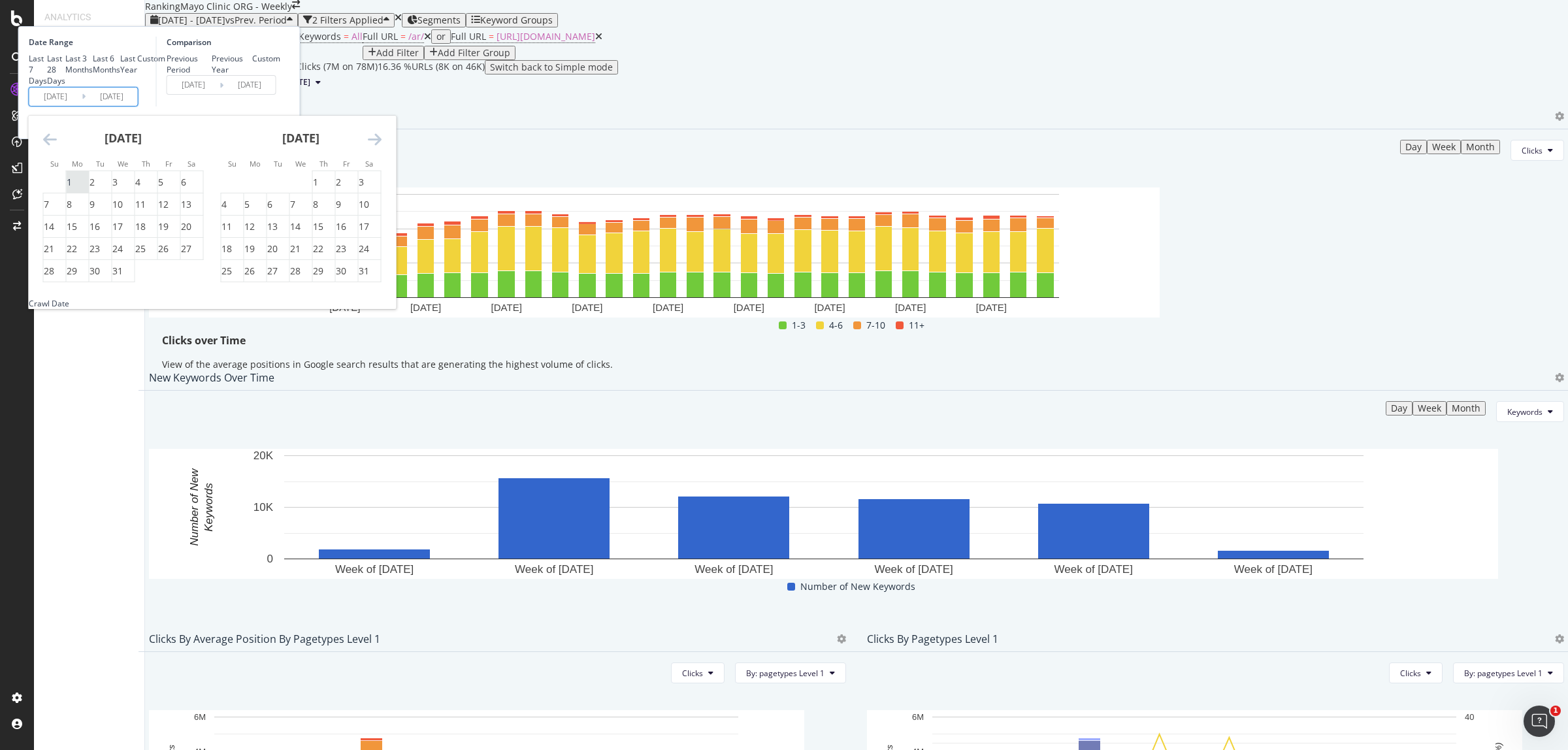
type input "[DATE]"
type input "2023/07/02"
type input "[DATE]"
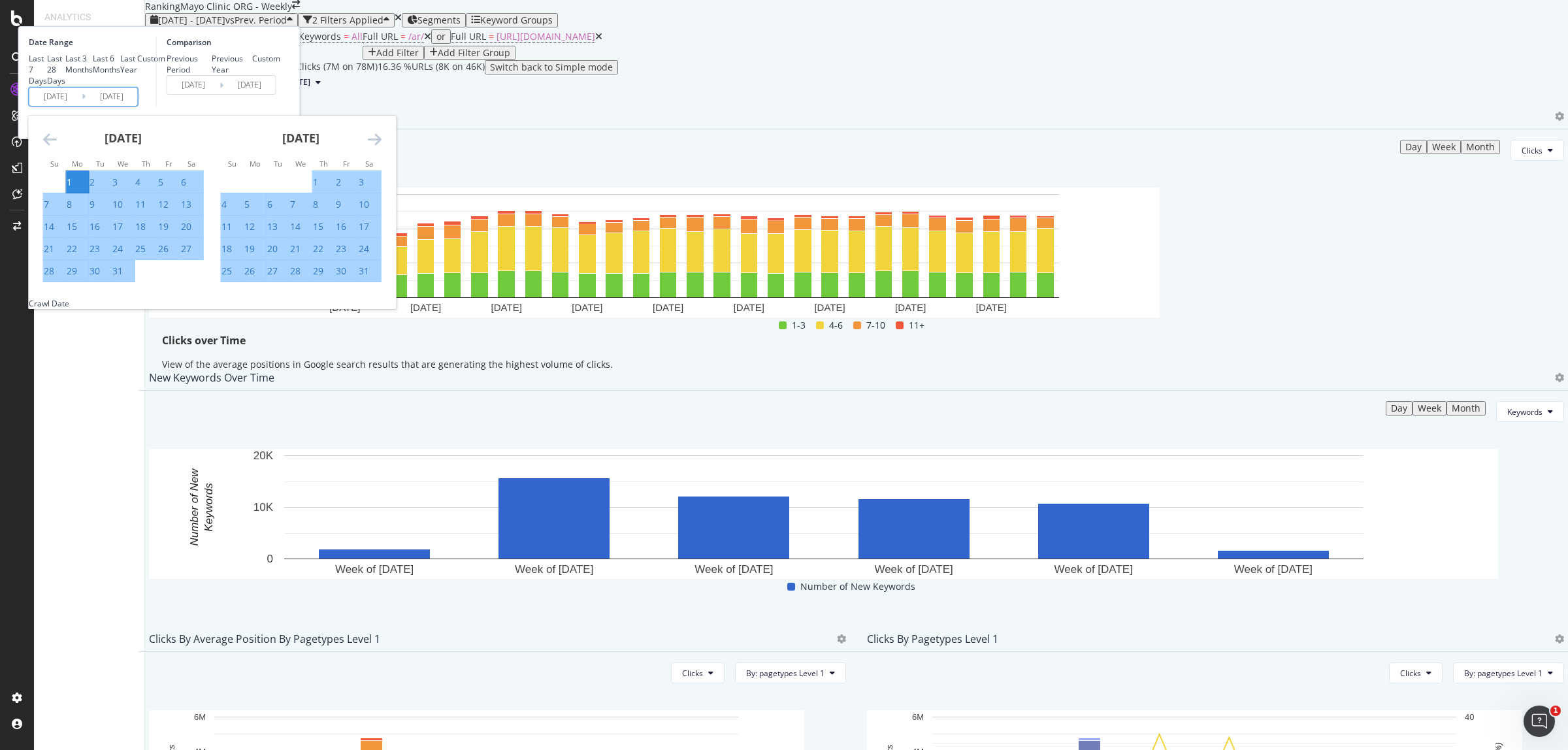
click at [390, 239] on div "[DATE] 1 2 3 4 5 6 7 8 9 10 11 12 13 14 15 16 17 18 19 20 21 22 23 24 25 26 27 …" at bounding box center [301, 199] width 177 height 167
click at [381, 147] on icon "Move forward to switch to the next month." at bounding box center [375, 139] width 13 height 16
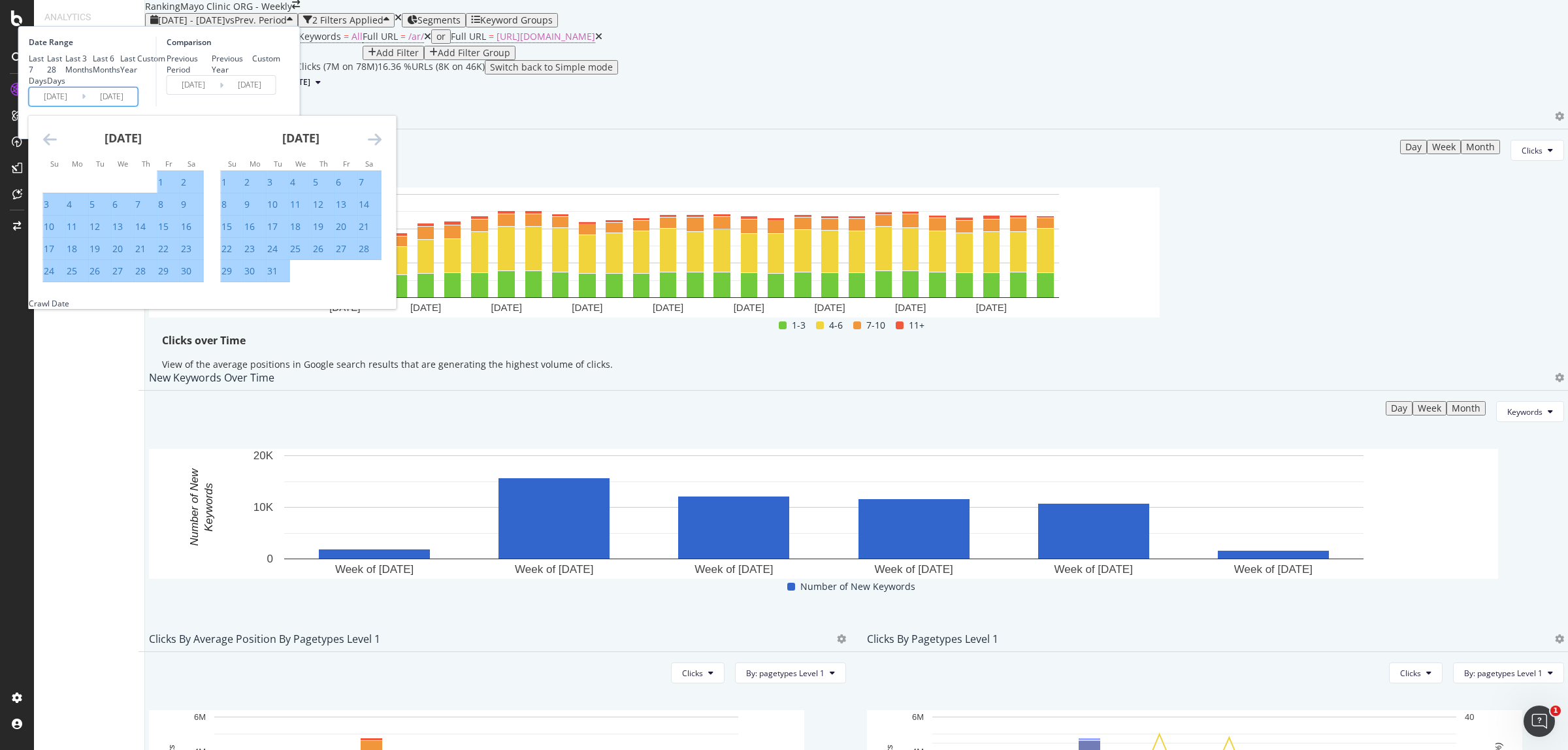
click at [381, 147] on icon "Move forward to switch to the next month." at bounding box center [375, 139] width 13 height 16
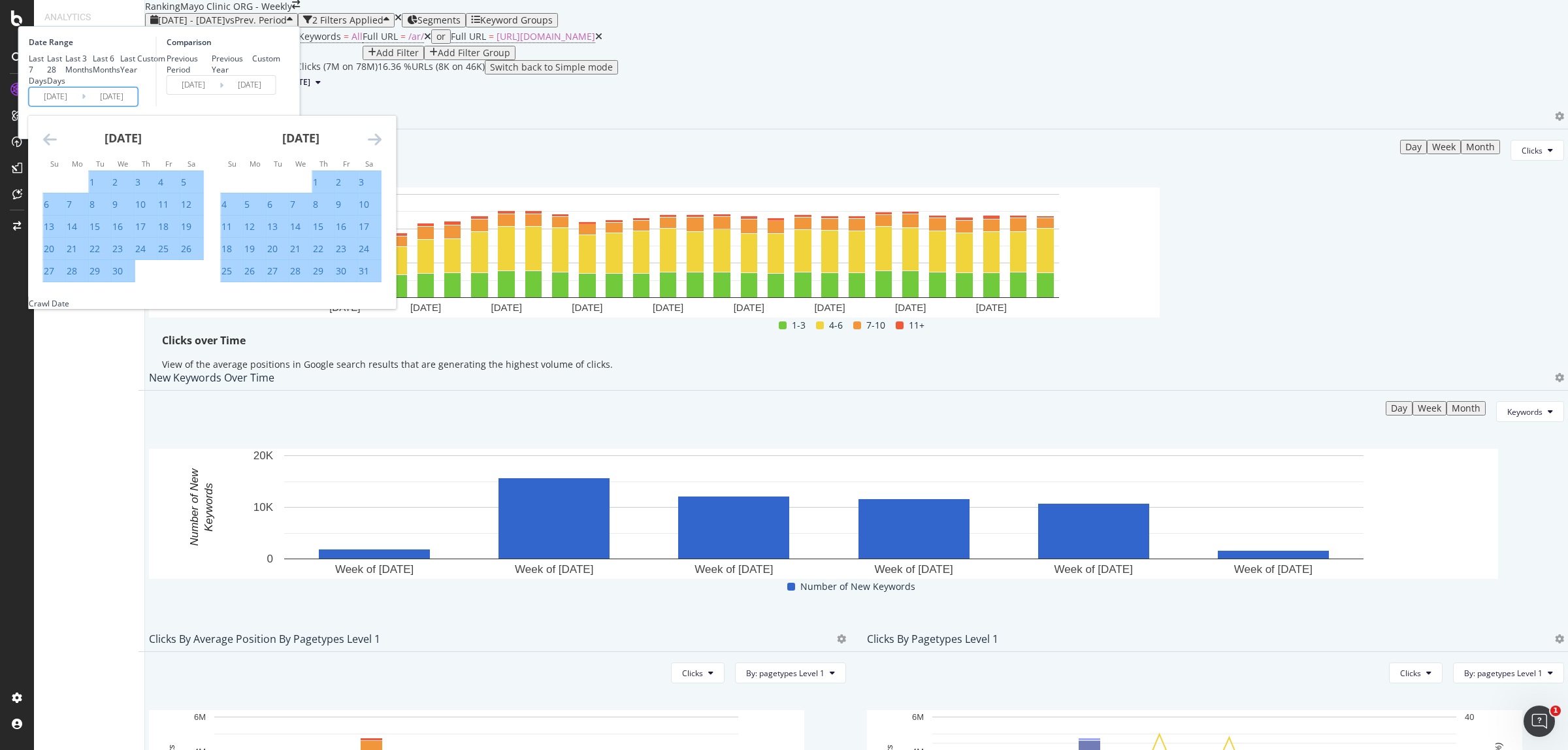
click at [381, 147] on icon "Move forward to switch to the next month." at bounding box center [375, 139] width 13 height 16
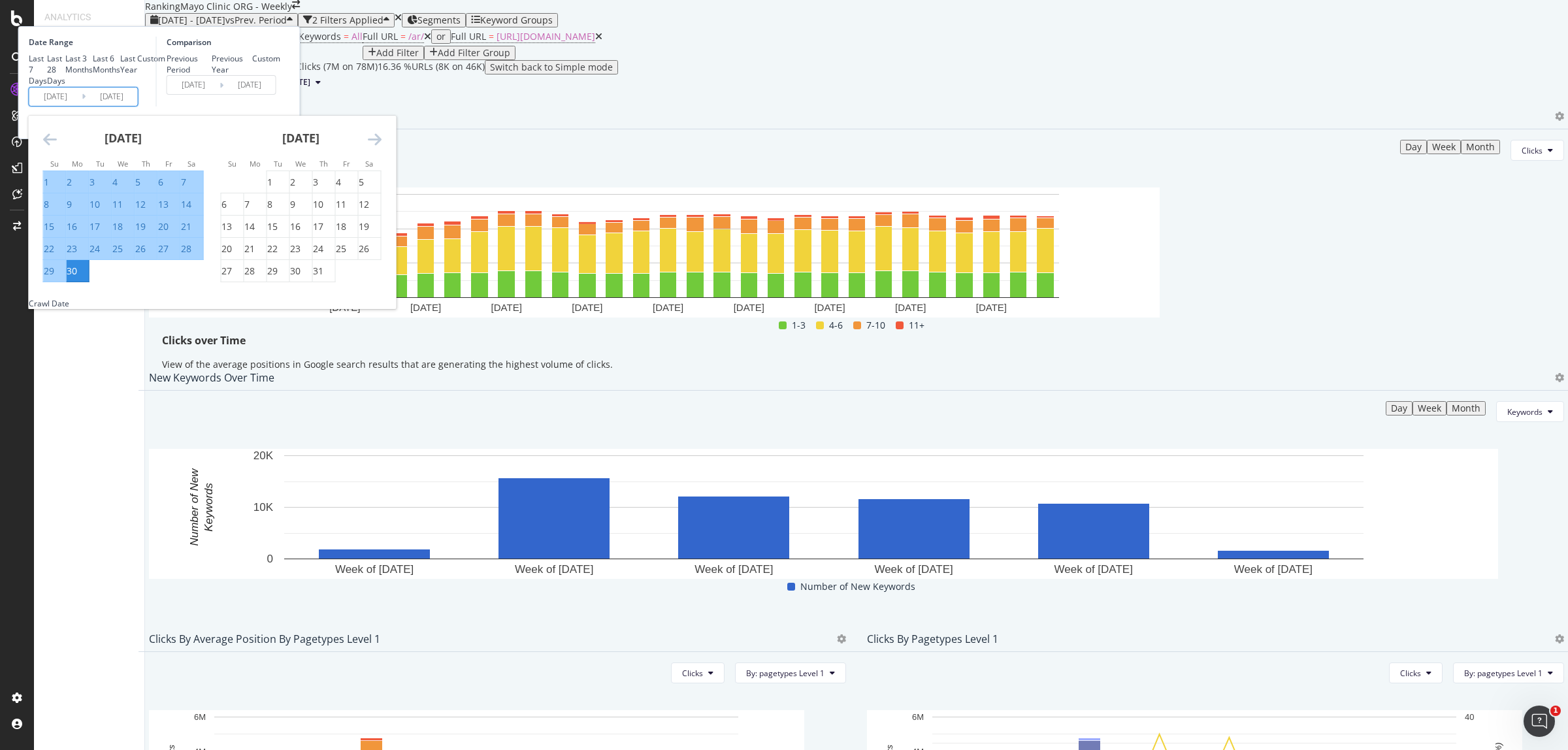
click at [381, 147] on icon "Move forward to switch to the next month." at bounding box center [375, 139] width 13 height 16
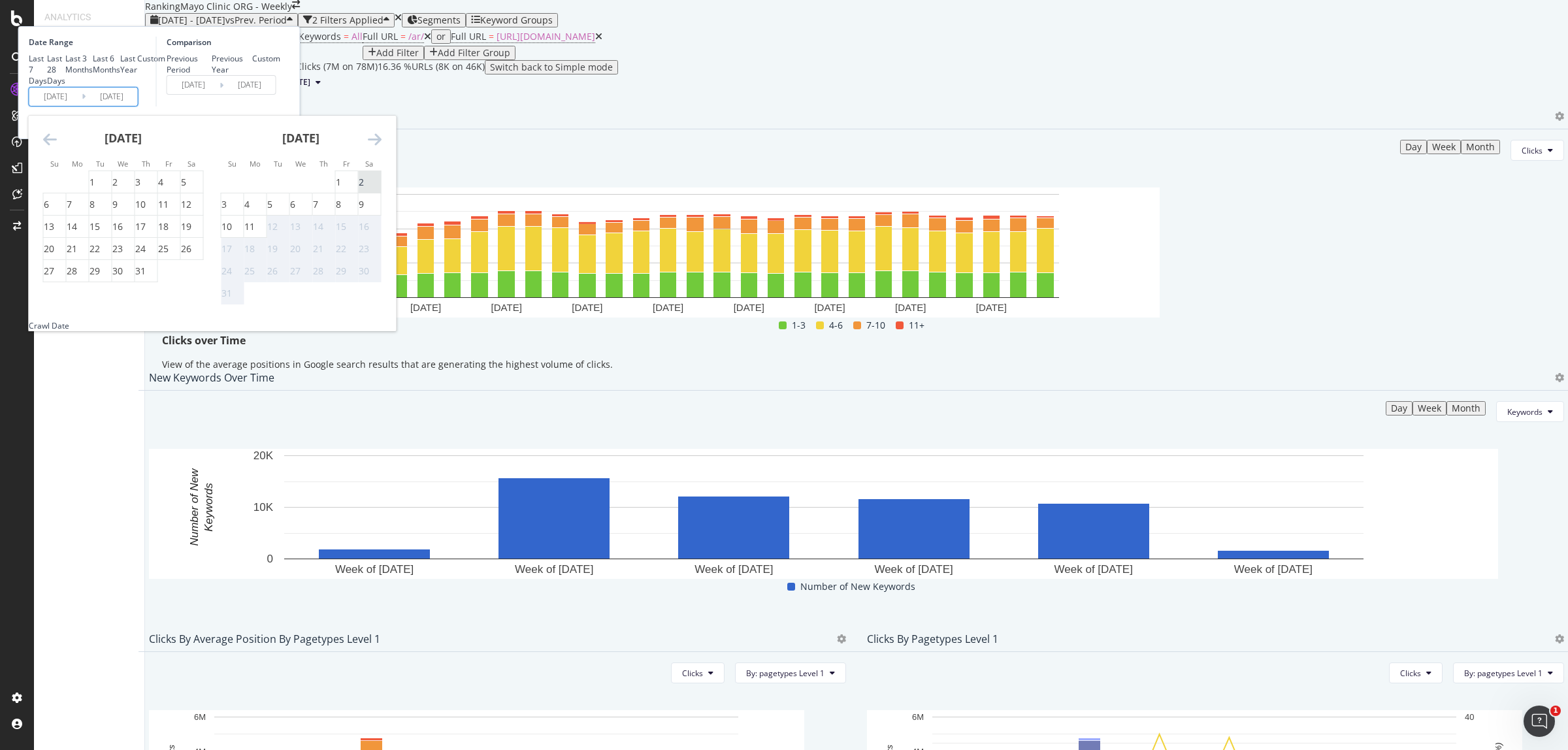
click at [364, 189] on div "2" at bounding box center [361, 182] width 5 height 13
type input "2025/08/02"
type input "2023/05/30"
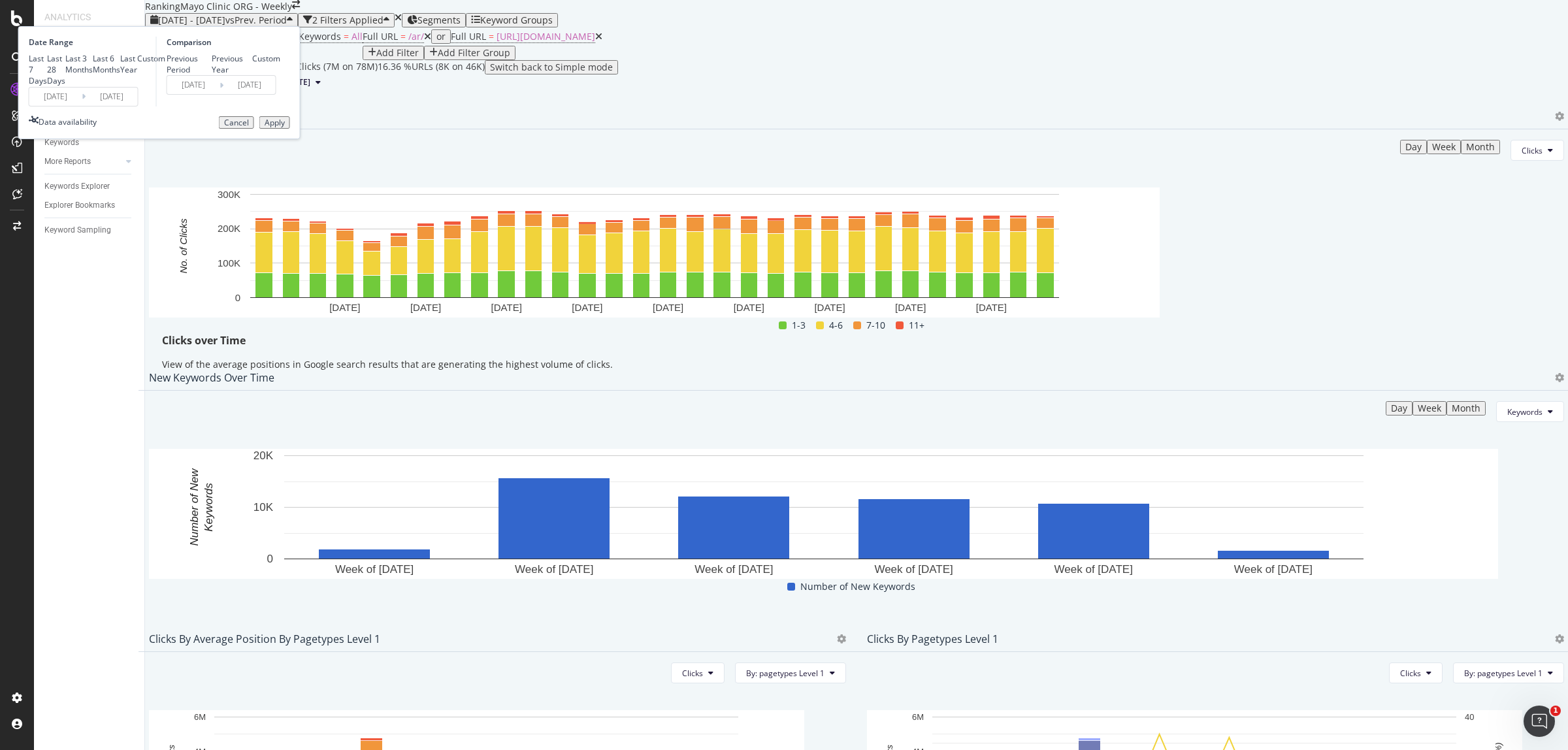
click at [285, 128] on div "Apply" at bounding box center [275, 123] width 20 height 9
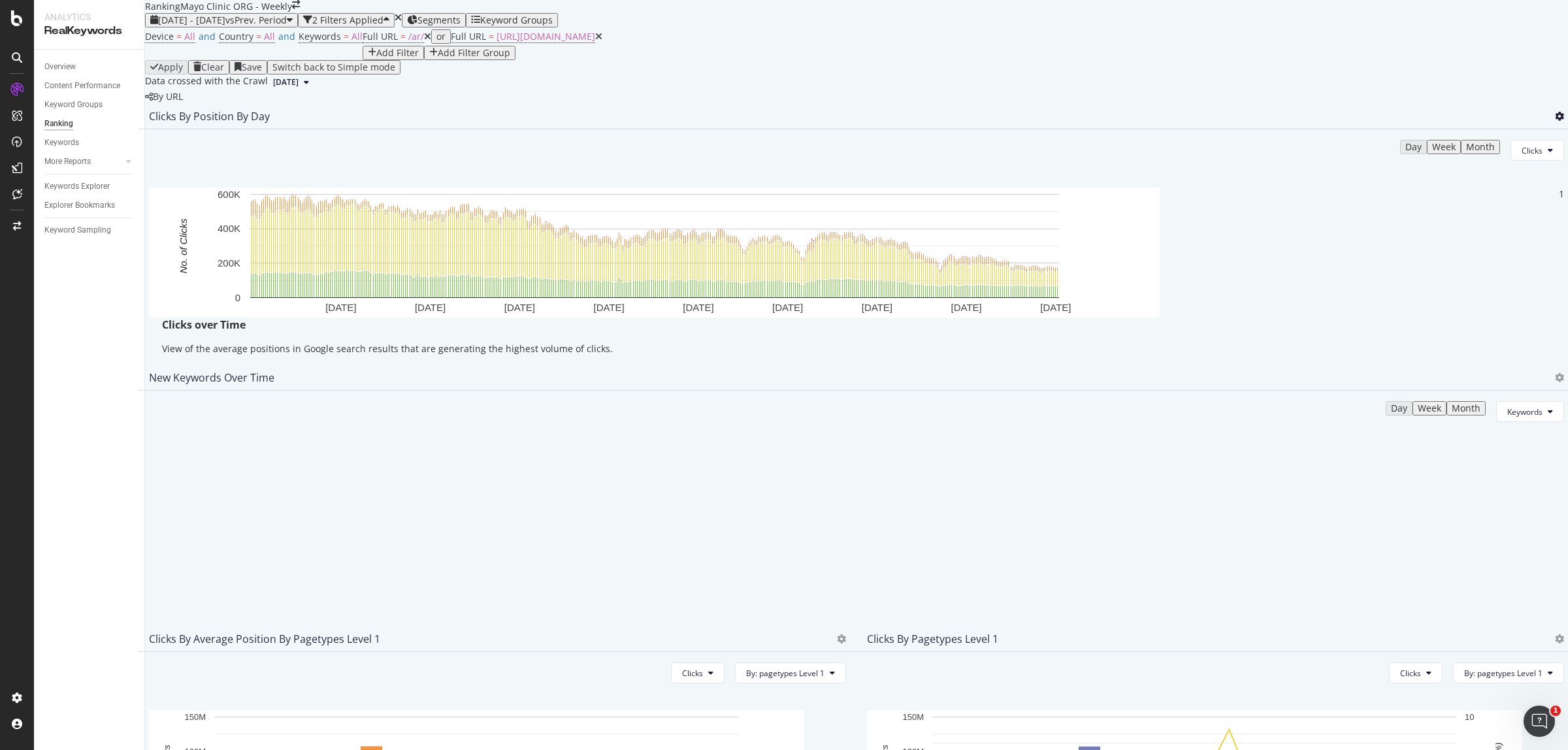
click at [1555, 121] on icon at bounding box center [1559, 116] width 9 height 9
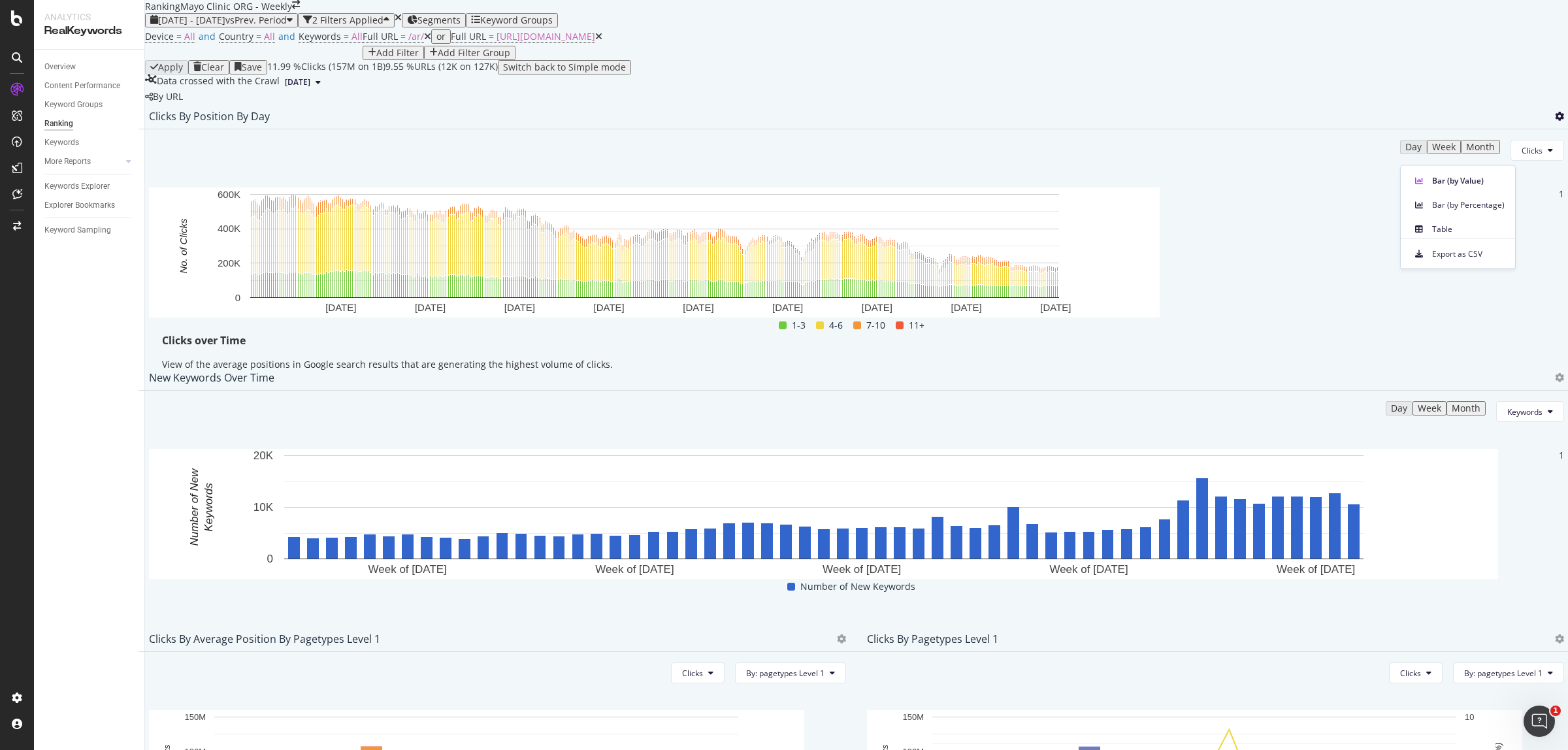
click at [1423, 377] on div "Clicks over Time View of the average positions in Google search results that ar…" at bounding box center [856, 355] width 1415 height 45
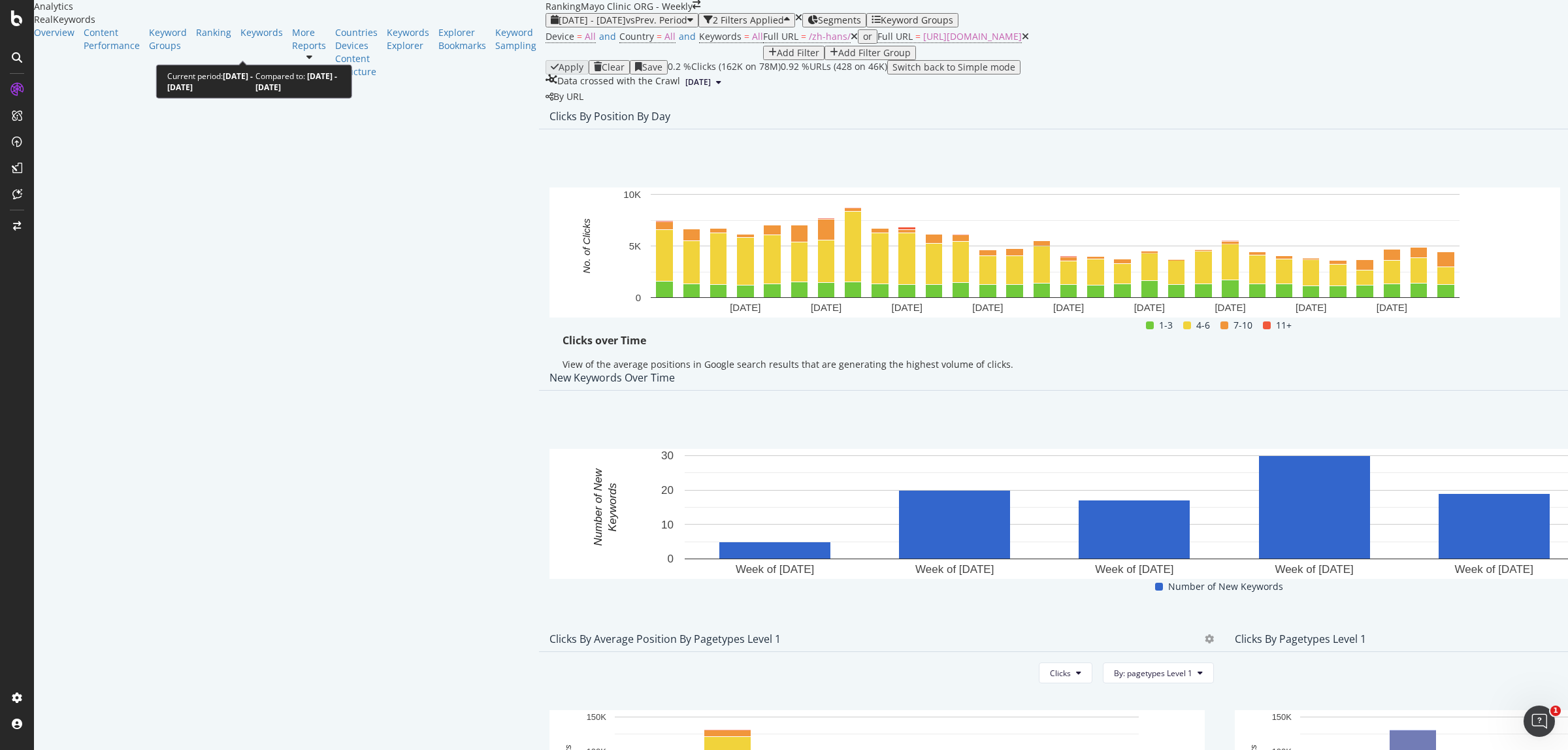
click at [559, 26] on span "[DATE] - [DATE]" at bounding box center [592, 19] width 67 height 13
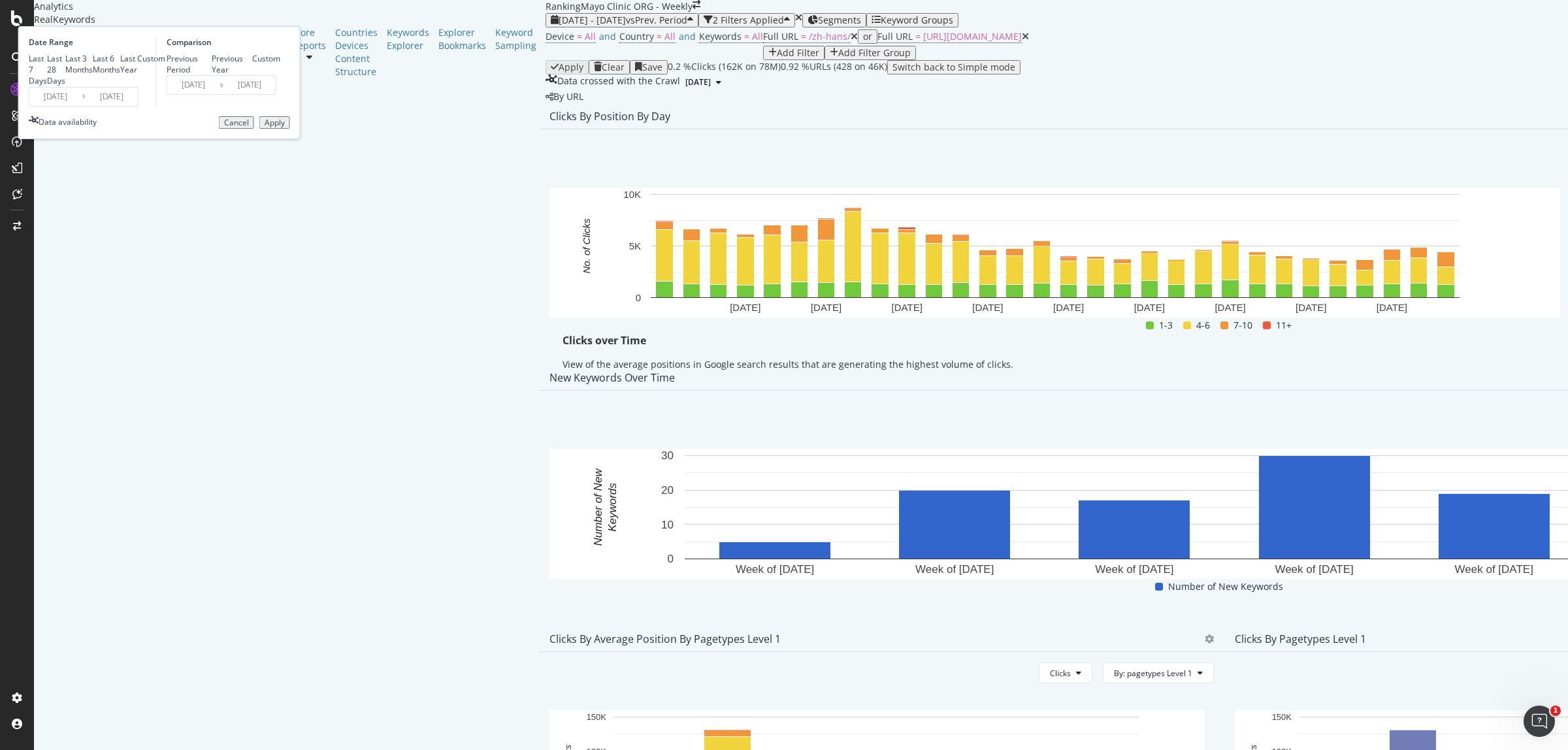
click at [82, 106] on input "[DATE]" at bounding box center [55, 97] width 52 height 18
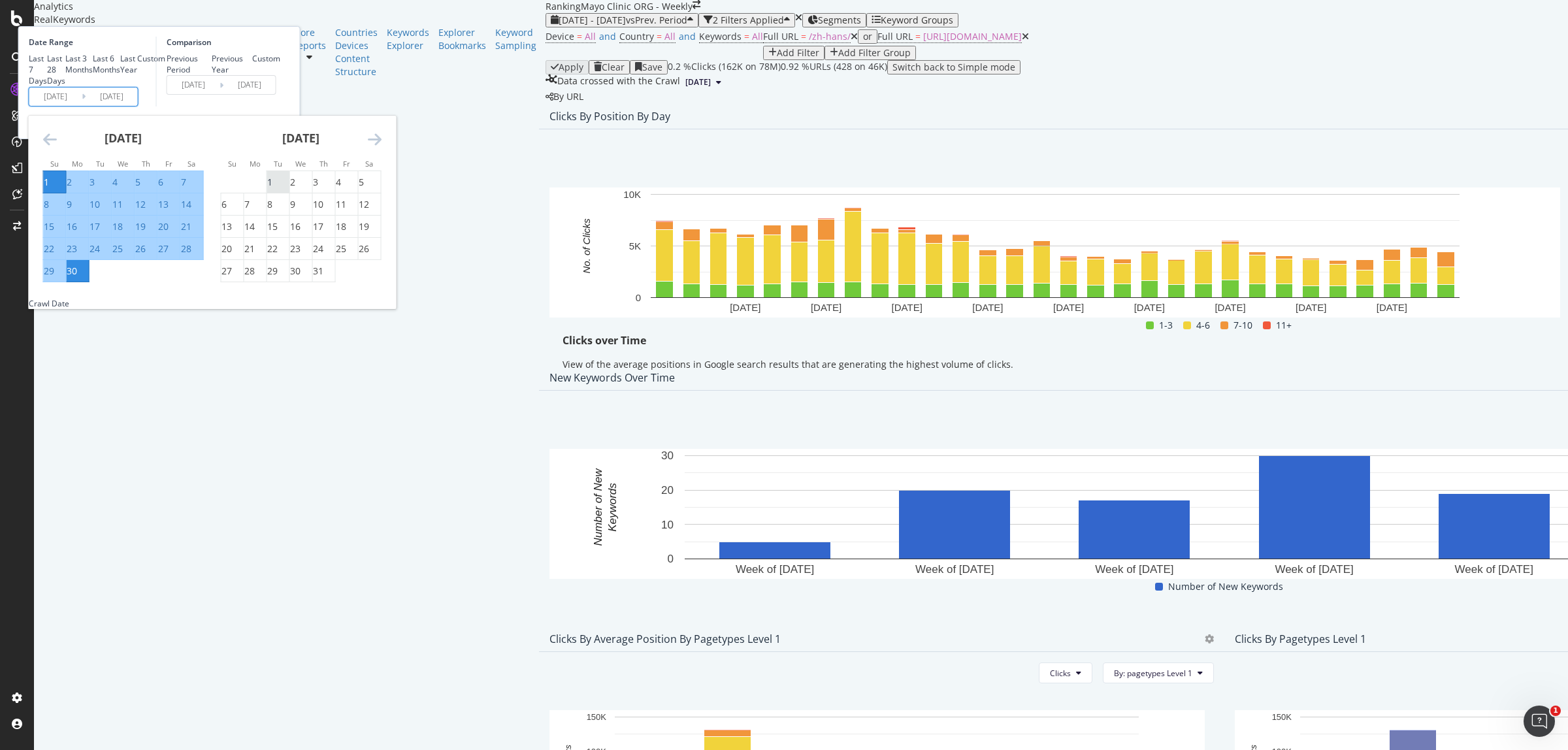
click at [272, 189] on div "1" at bounding box center [270, 182] width 5 height 13
type input "[DATE]"
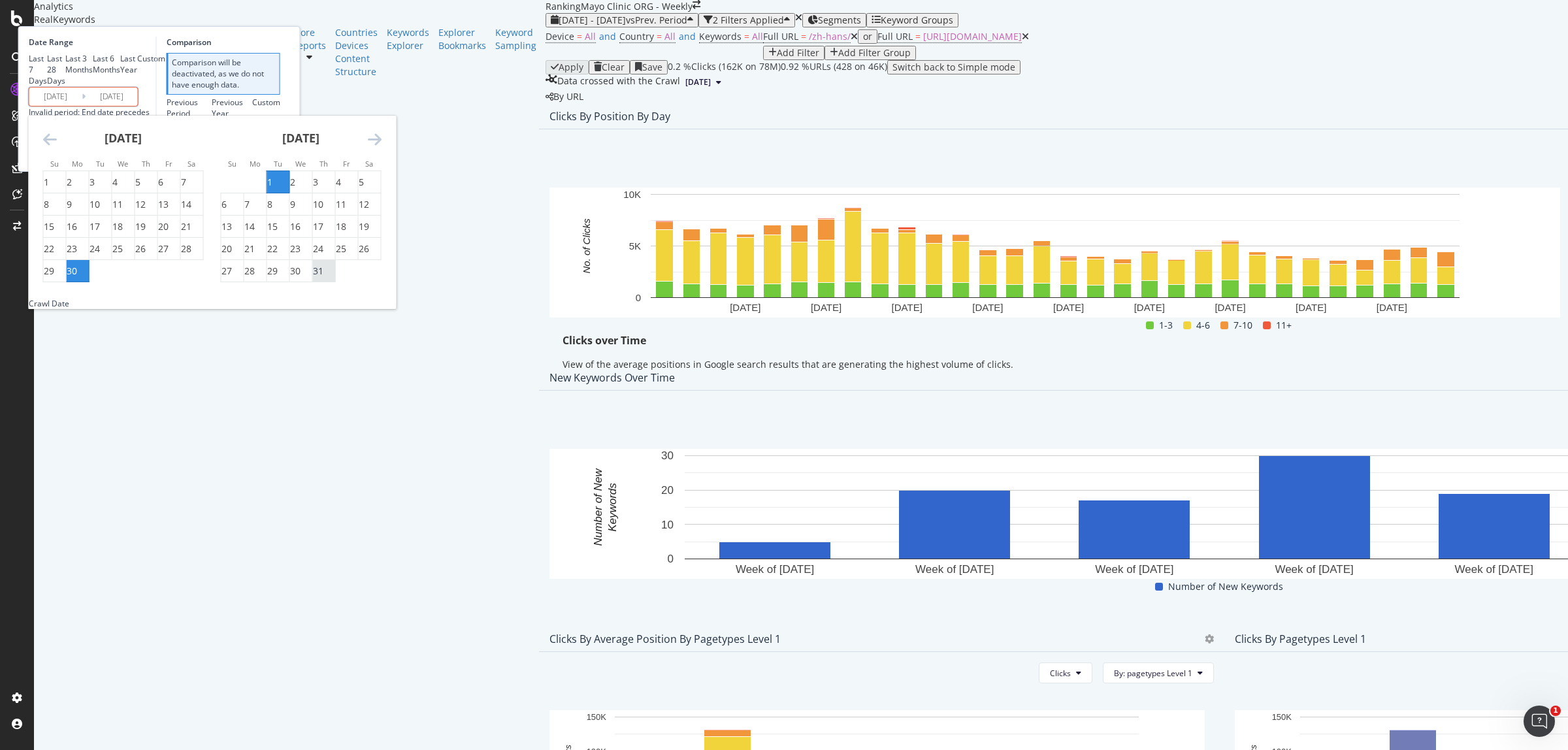
click at [324, 277] on div "31" at bounding box center [318, 271] width 10 height 13
type input "[DATE]"
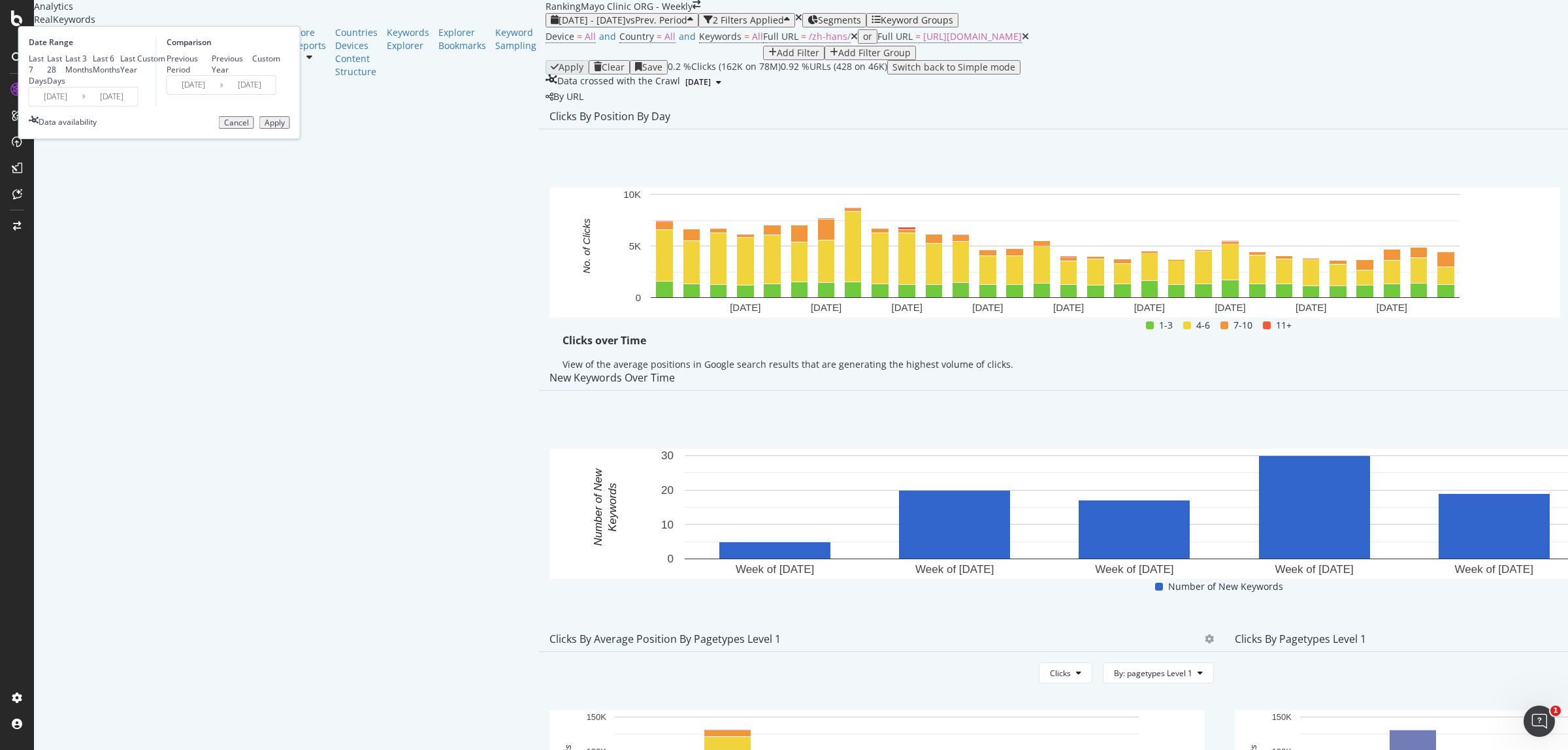
click at [285, 128] on div "Apply" at bounding box center [275, 123] width 20 height 9
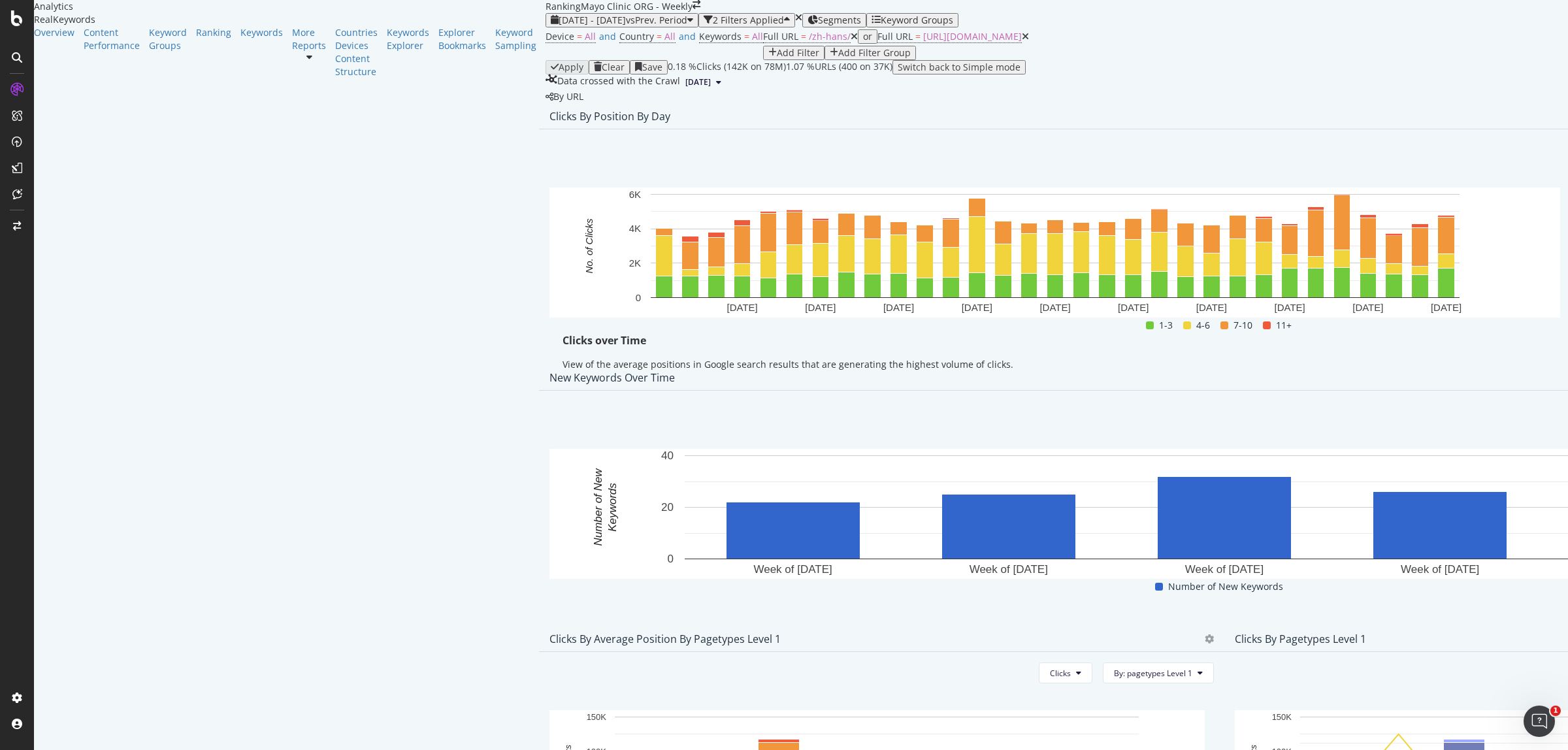
click at [1518, 129] on div "Clicks By Position By Day" at bounding box center [1223, 116] width 1370 height 26
click at [1477, 252] on span "Export as CSV" at bounding box center [1468, 254] width 72 height 12
click at [559, 26] on span "[DATE] - [DATE]" at bounding box center [592, 19] width 67 height 13
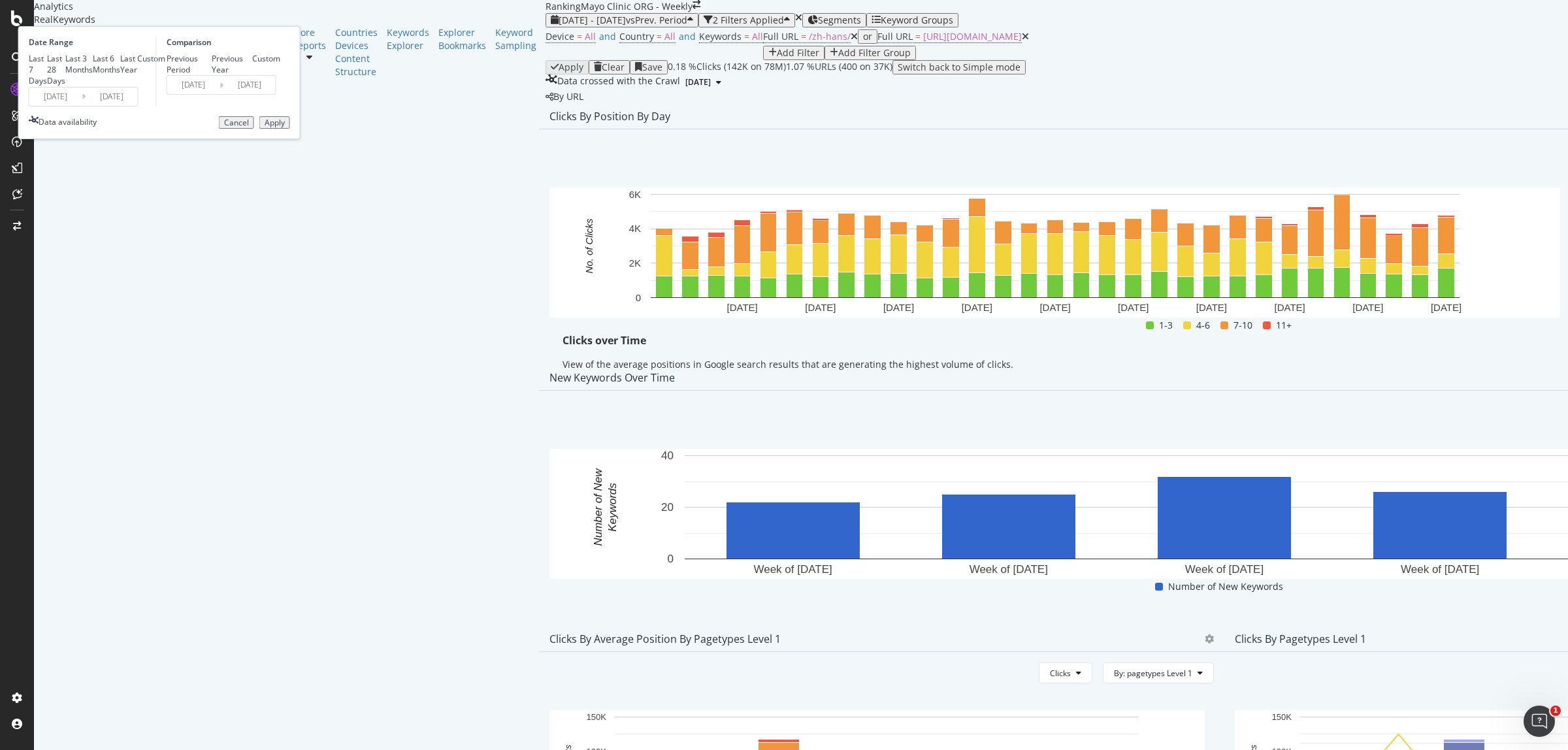
click at [82, 106] on input "[DATE]" at bounding box center [55, 97] width 52 height 18
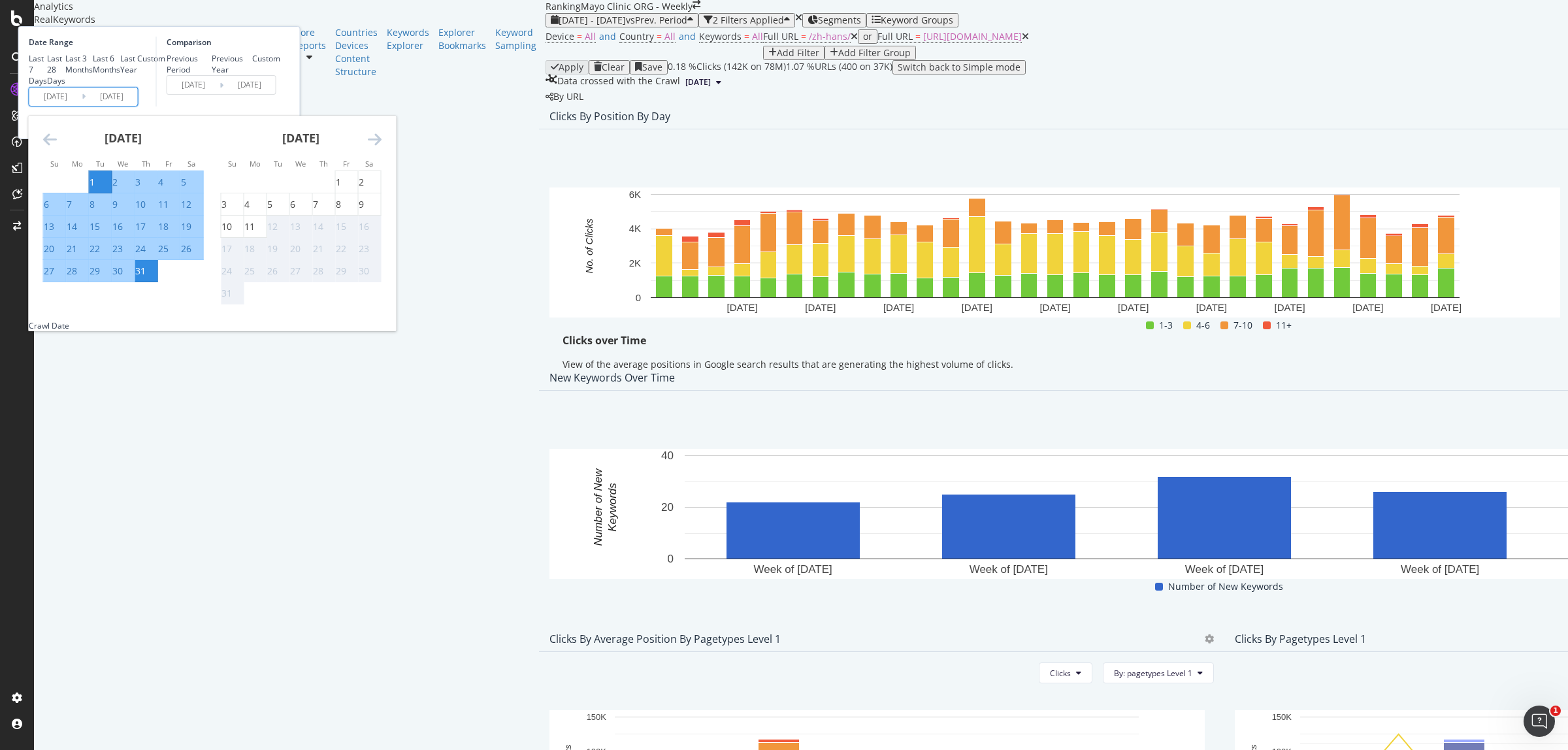
click at [196, 171] on div "[DATE]" at bounding box center [123, 144] width 160 height 55
click at [57, 147] on icon "Move backward to switch to the previous month." at bounding box center [50, 139] width 13 height 16
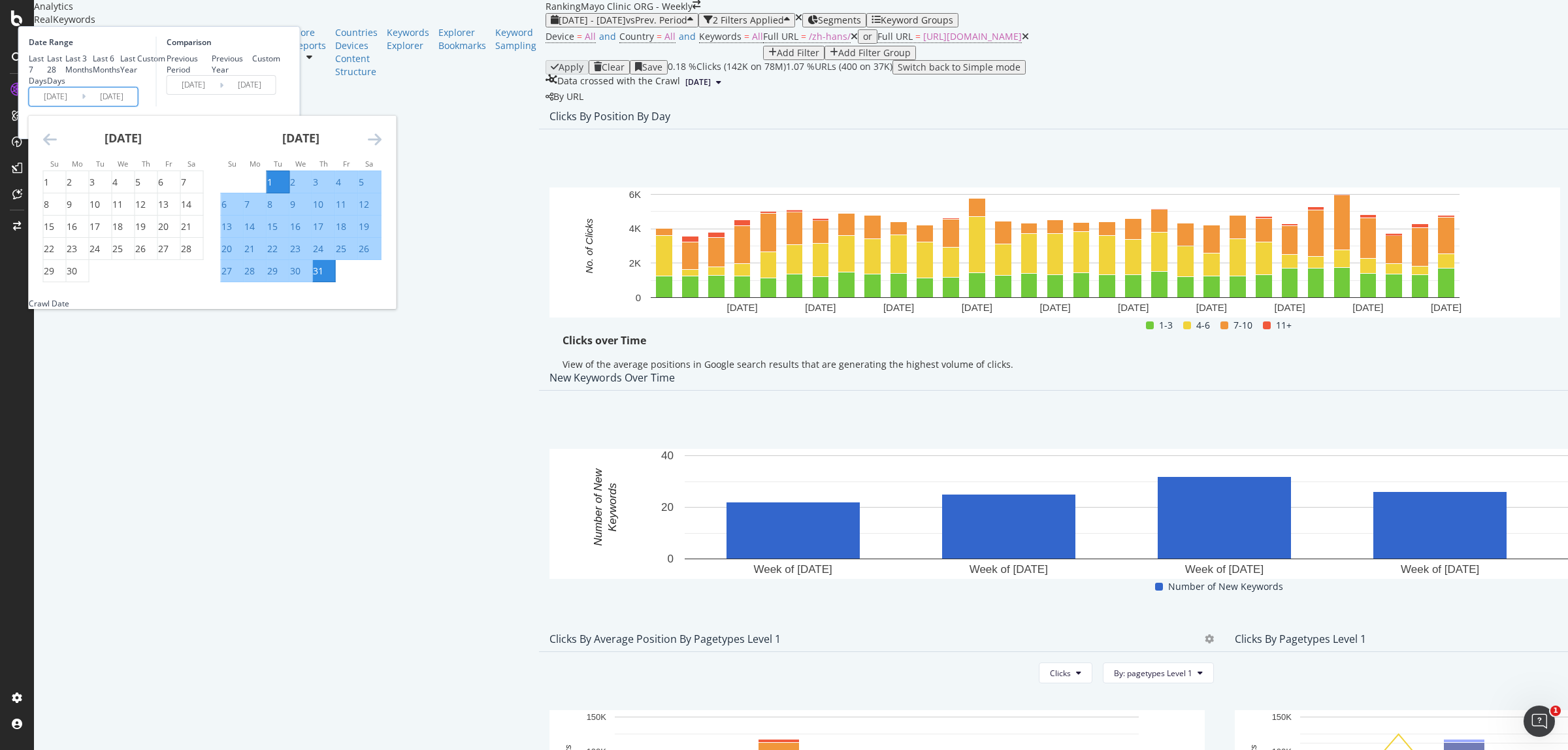
click at [57, 147] on icon "Move backward to switch to the previous month." at bounding box center [50, 139] width 13 height 16
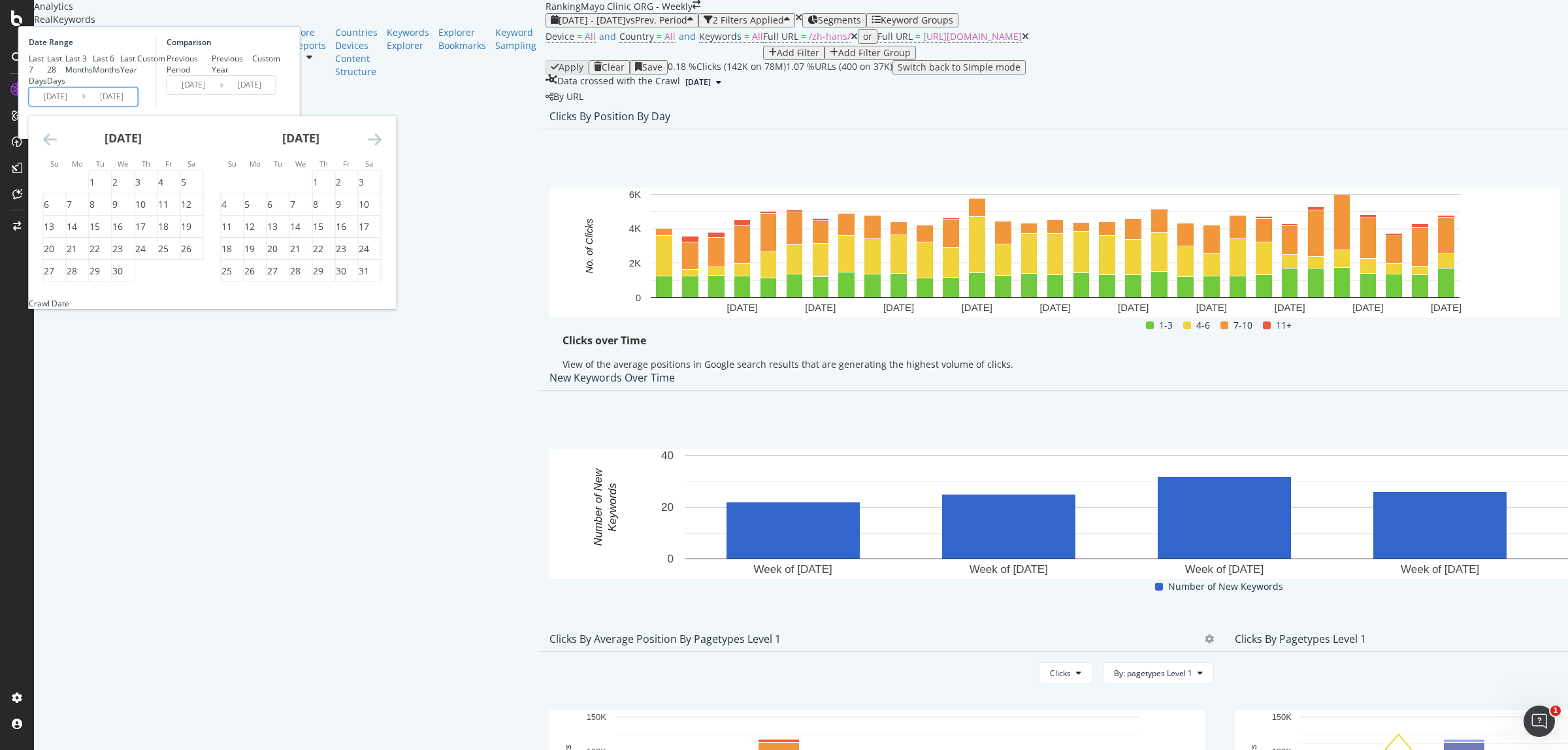
click at [57, 147] on icon "Move backward to switch to the previous month." at bounding box center [50, 139] width 13 height 16
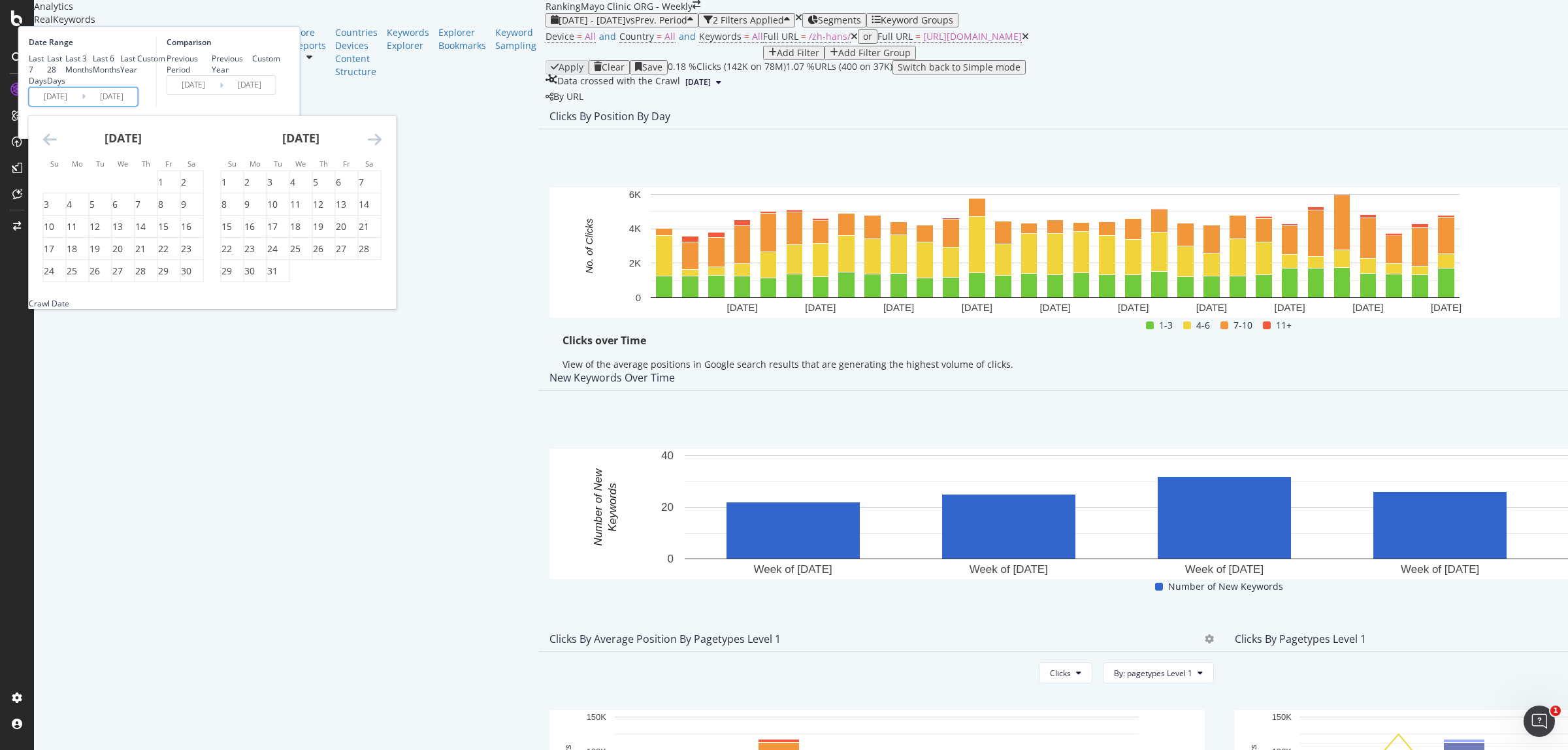
click at [201, 171] on div "[DATE]" at bounding box center [123, 144] width 160 height 55
click at [57, 147] on icon "Move backward to switch to the previous month." at bounding box center [50, 139] width 13 height 16
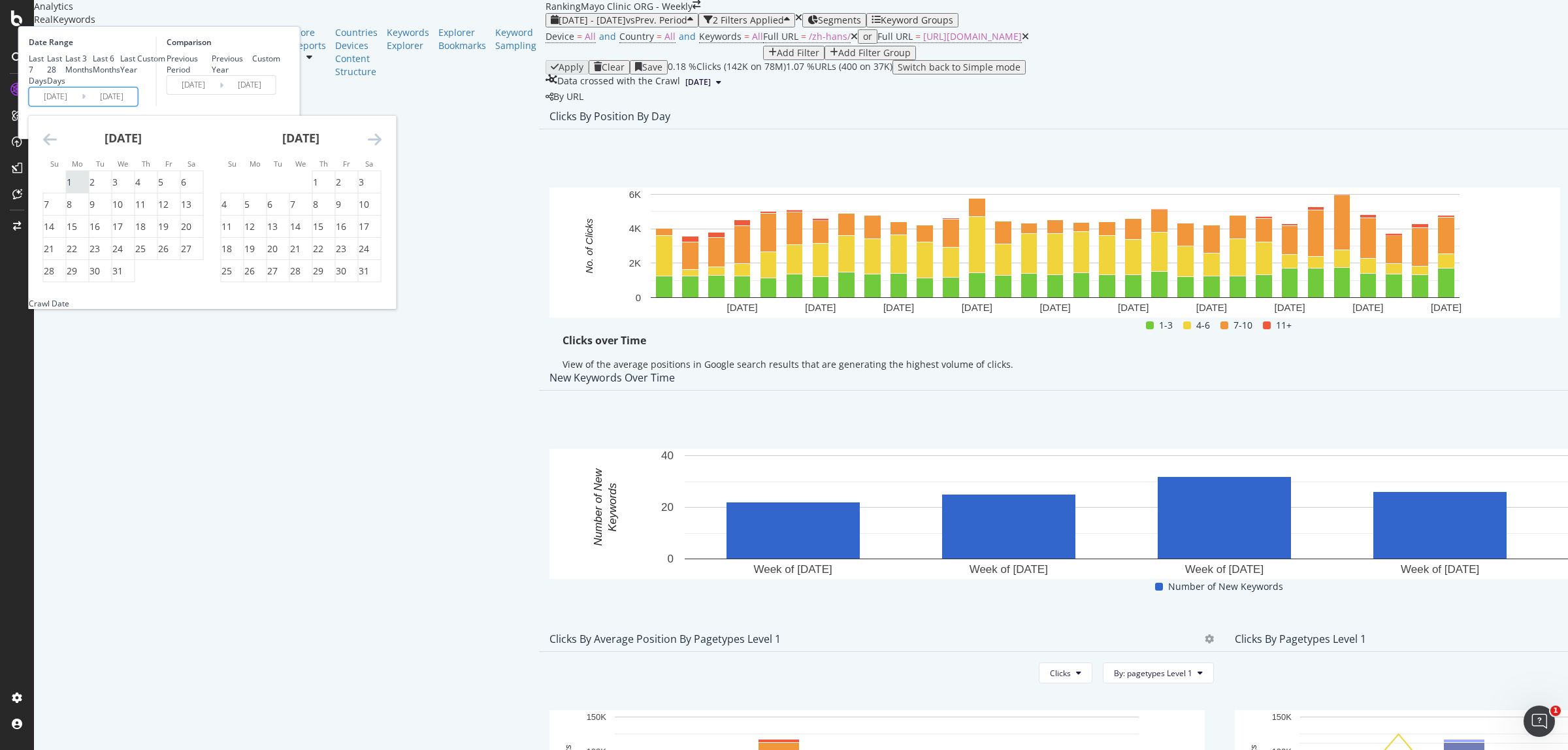
click at [72, 189] on div "1" at bounding box center [69, 182] width 5 height 13
type input "[DATE]"
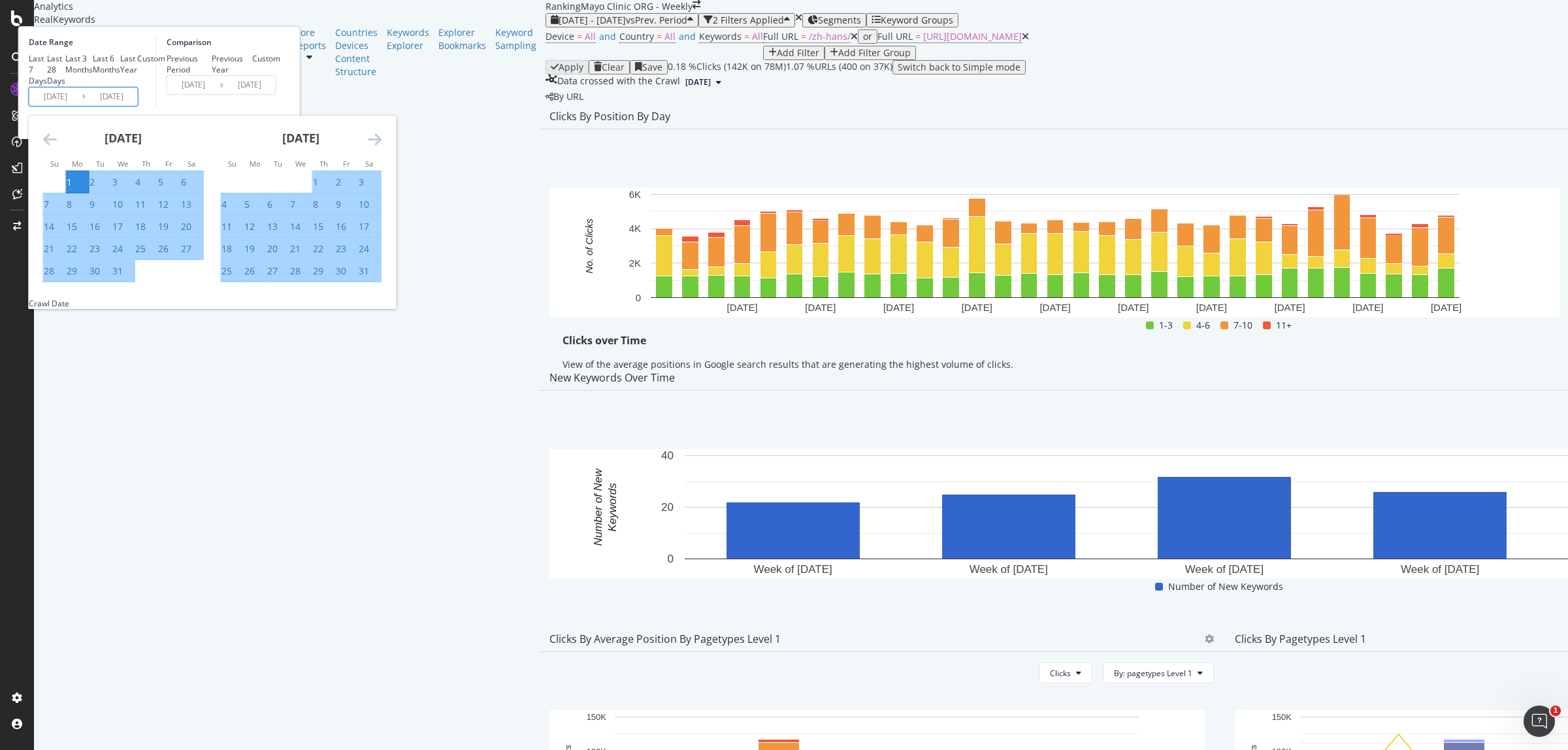
click at [134, 277] on div "31" at bounding box center [124, 271] width 22 height 13
type input "[DATE]"
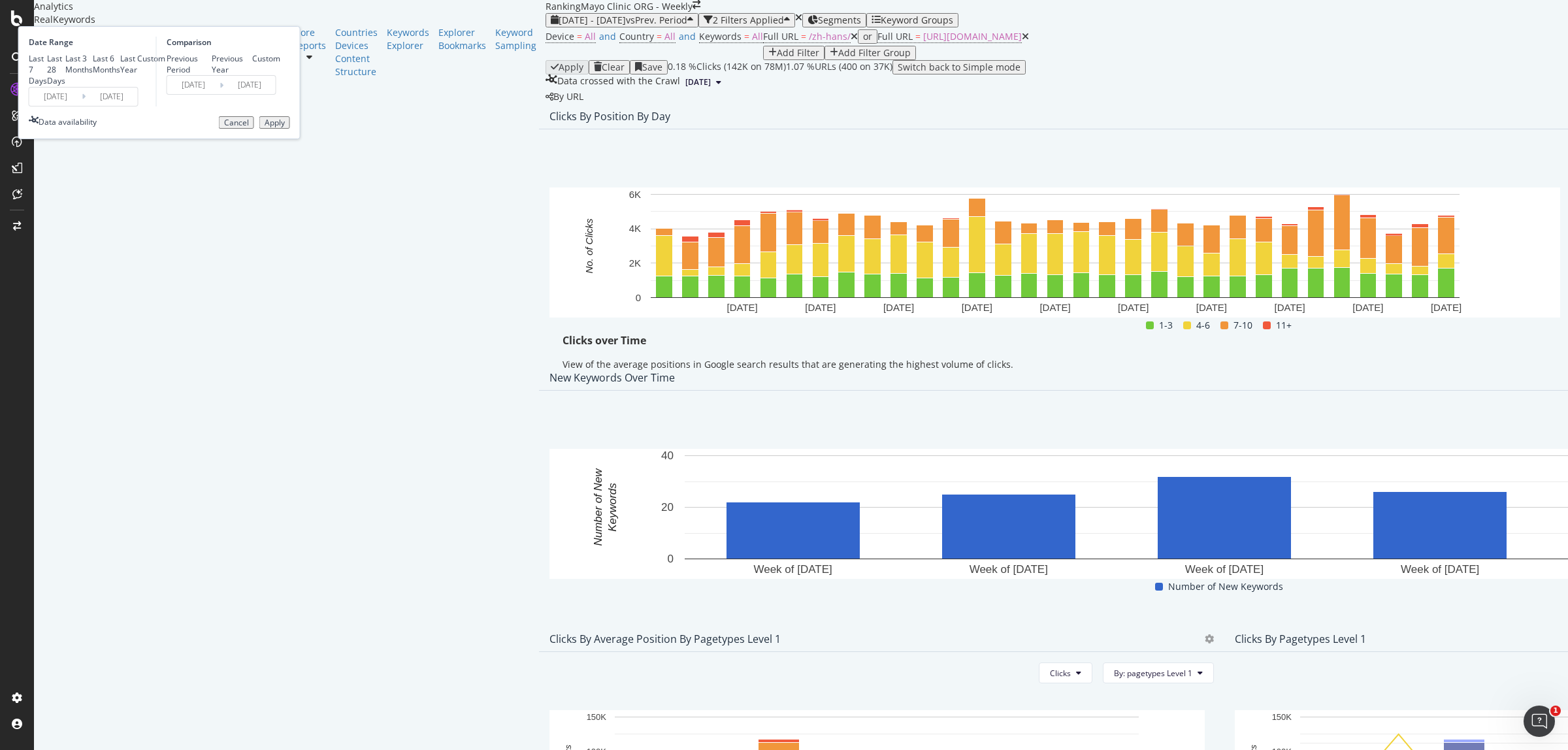
click at [285, 128] on div "Apply" at bounding box center [275, 123] width 20 height 9
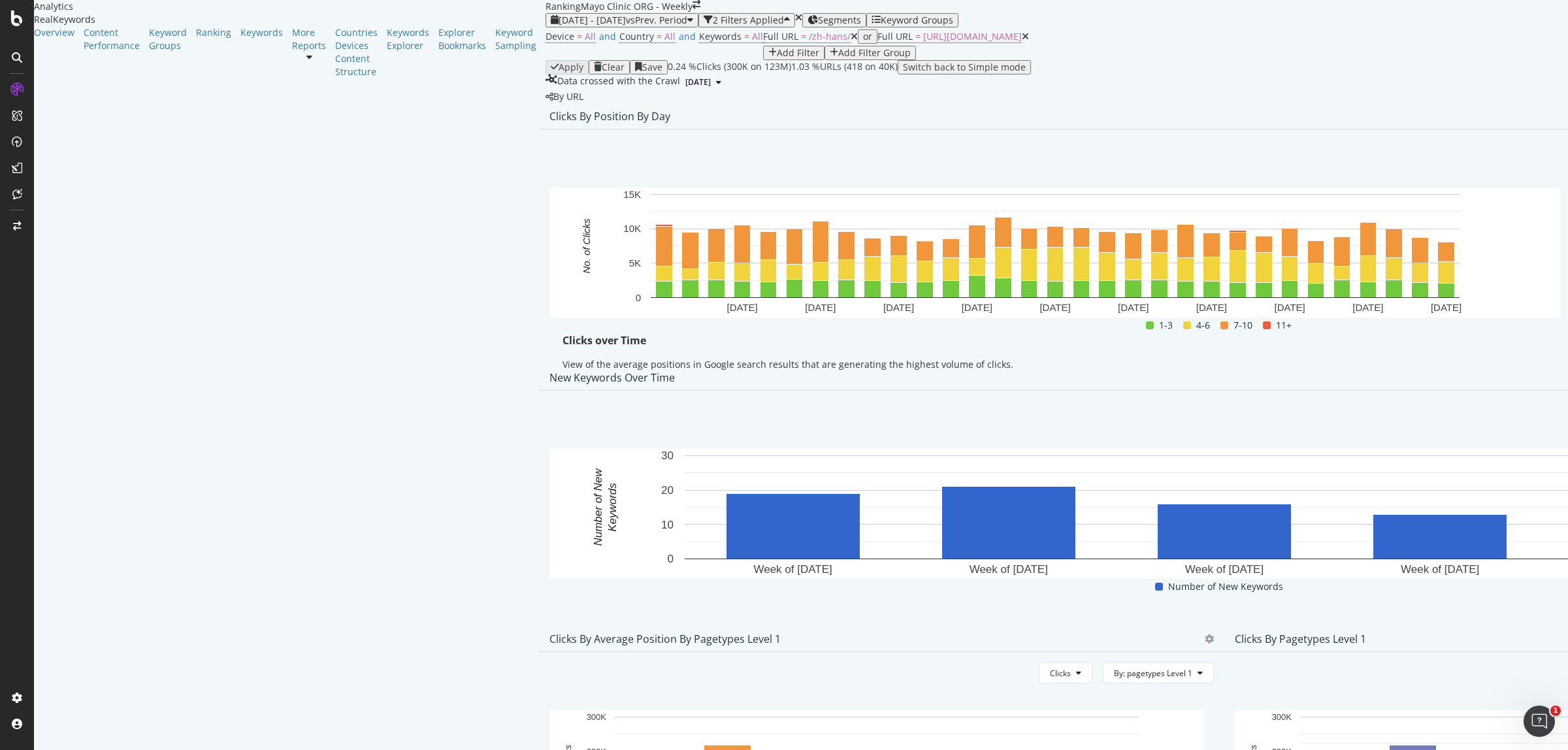
drag, startPoint x: 1523, startPoint y: 220, endPoint x: 1517, endPoint y: 226, distance: 8.5
click at [1461, 250] on span "Export as CSV" at bounding box center [1468, 254] width 72 height 12
click at [559, 26] on span "[DATE] - [DATE]" at bounding box center [592, 19] width 67 height 13
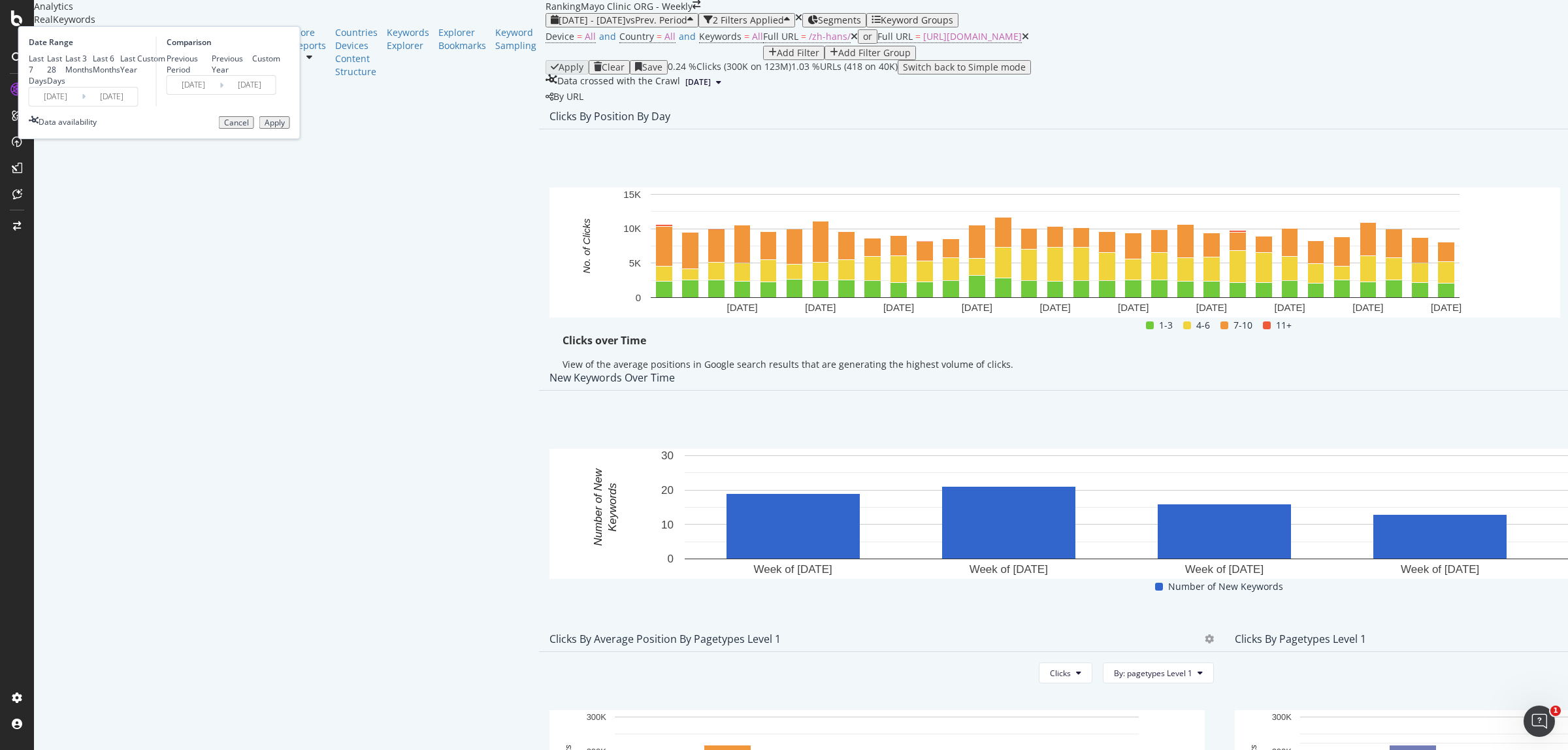
click at [82, 106] on input "[DATE]" at bounding box center [55, 97] width 52 height 18
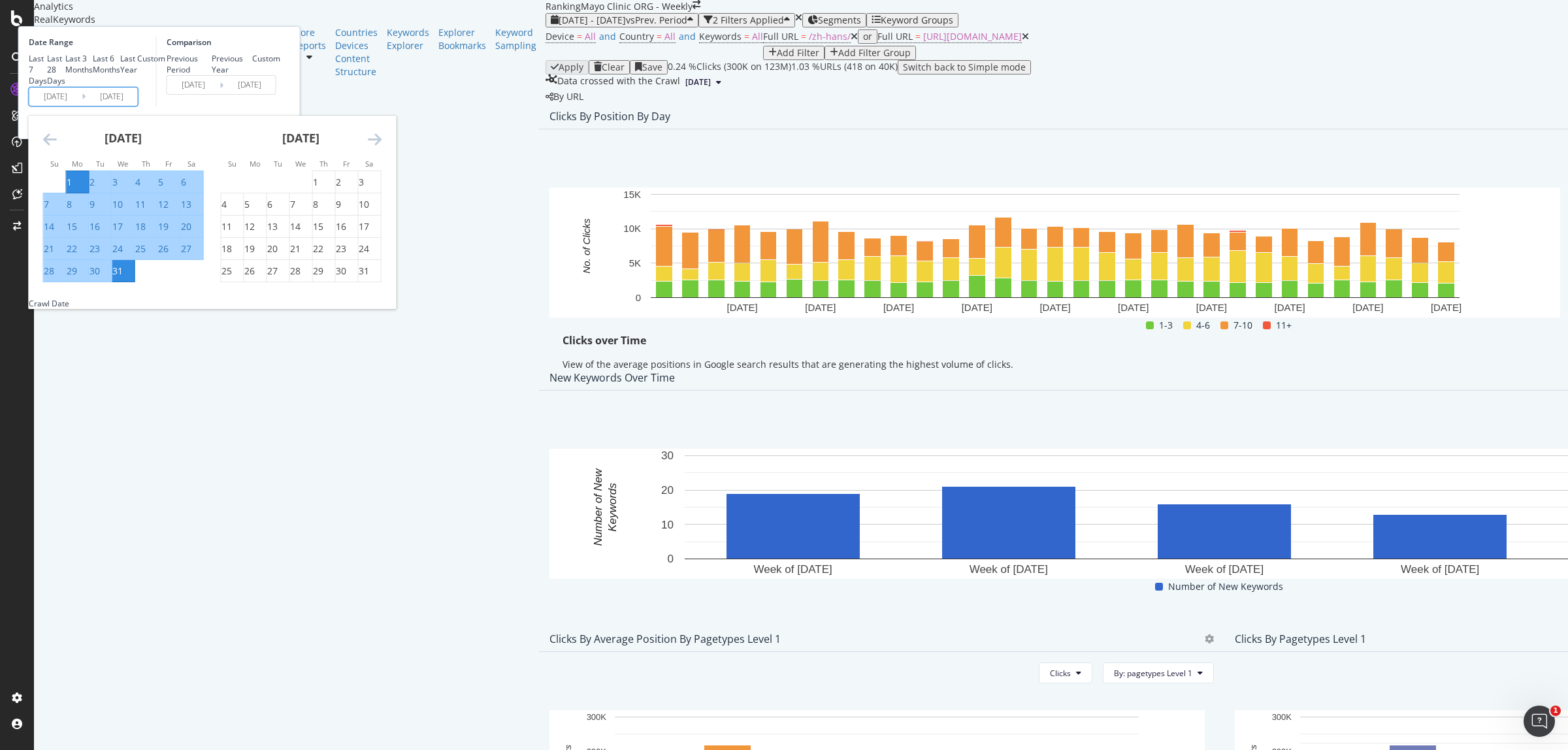
drag, startPoint x: 533, startPoint y: 243, endPoint x: 524, endPoint y: 237, distance: 10.8
click at [390, 242] on div "[DATE] 1 2 3 4 5 6 7 8 9 10 11 12 13 14 15 16 17 18 19 20 21 22 23 24 25 26 27 …" at bounding box center [301, 199] width 177 height 167
click at [381, 147] on icon "Move forward to switch to the next month." at bounding box center [375, 139] width 13 height 16
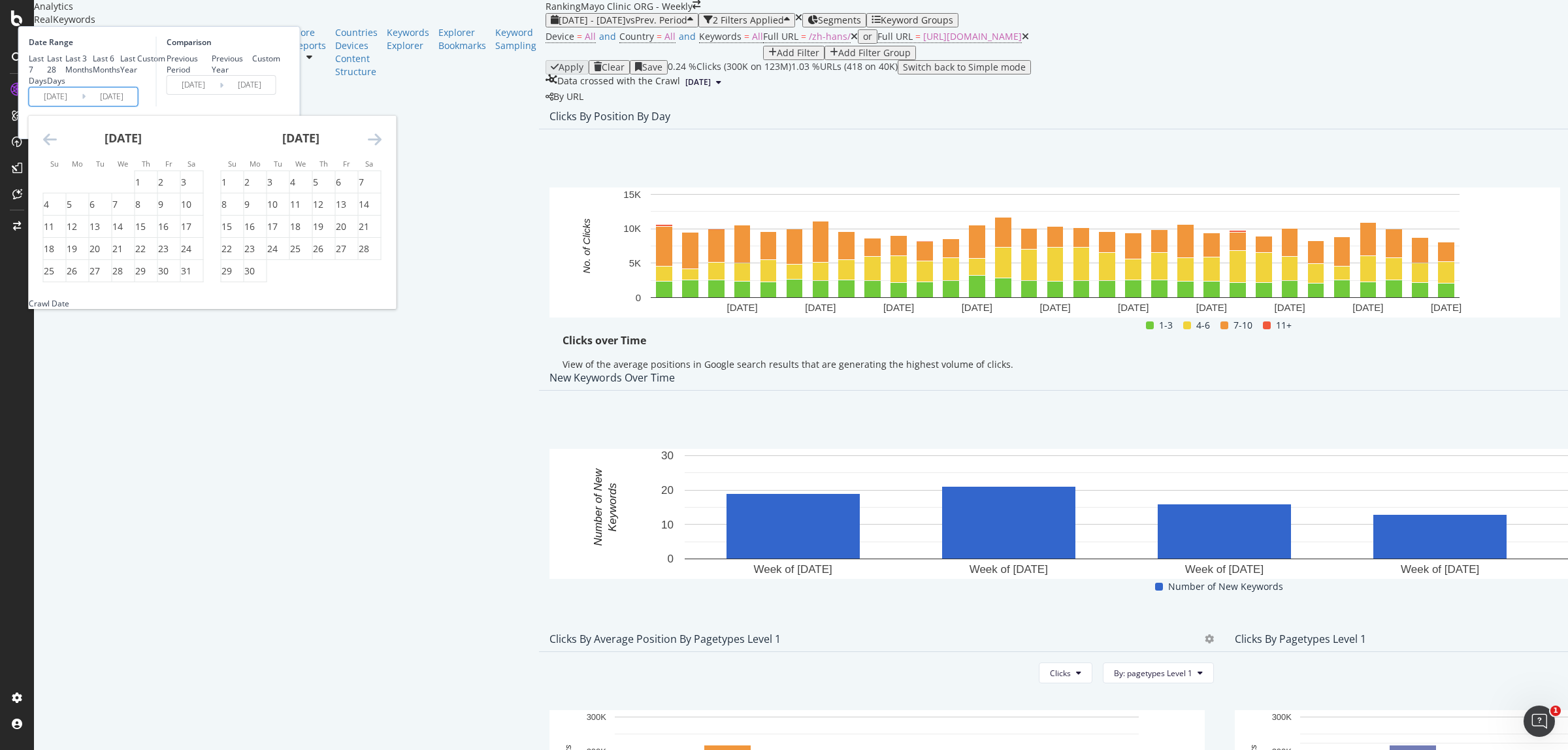
click at [381, 147] on icon "Move forward to switch to the next month." at bounding box center [375, 139] width 13 height 16
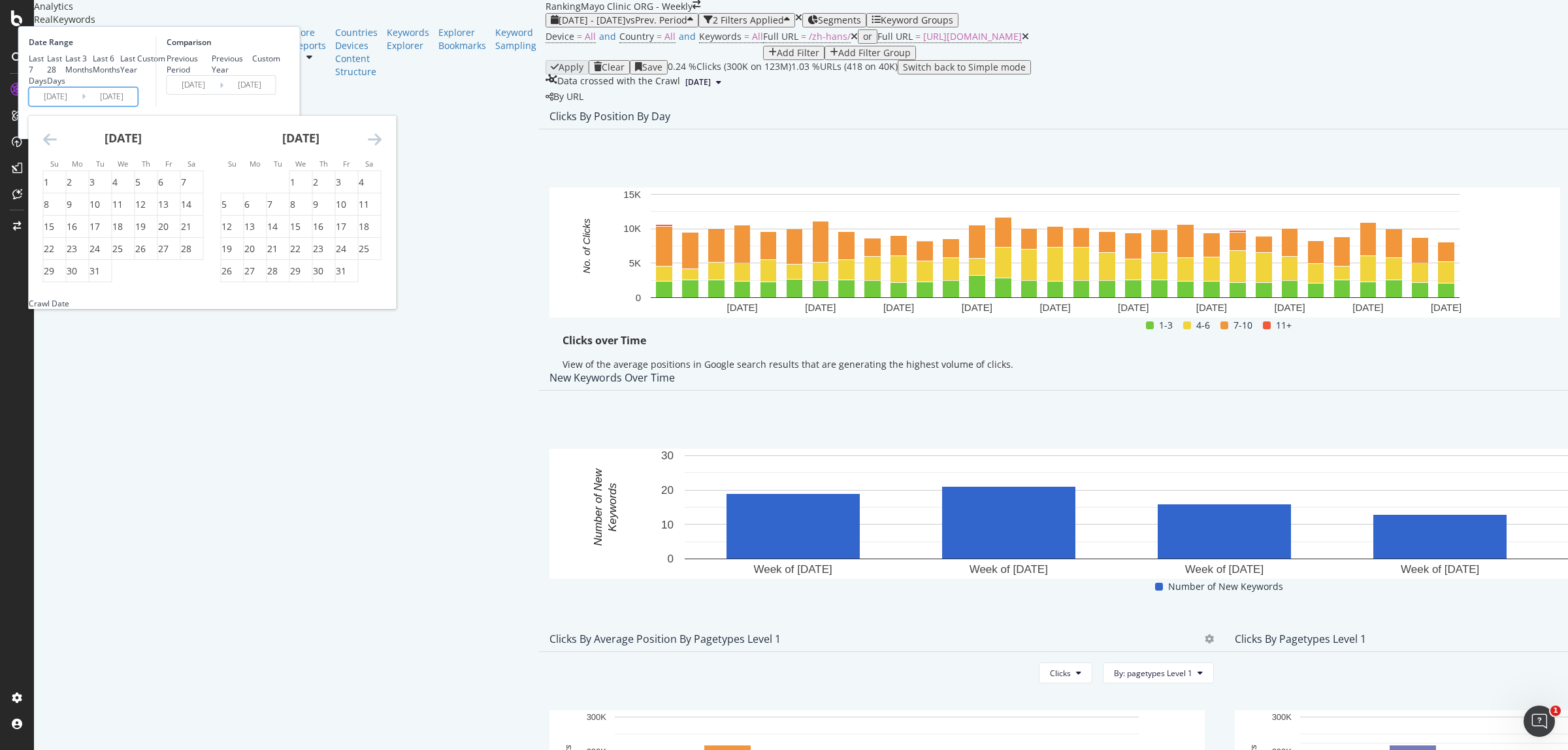
click at [381, 147] on icon "Move forward to switch to the next month." at bounding box center [375, 139] width 13 height 16
click at [227, 189] on div "1" at bounding box center [224, 182] width 5 height 13
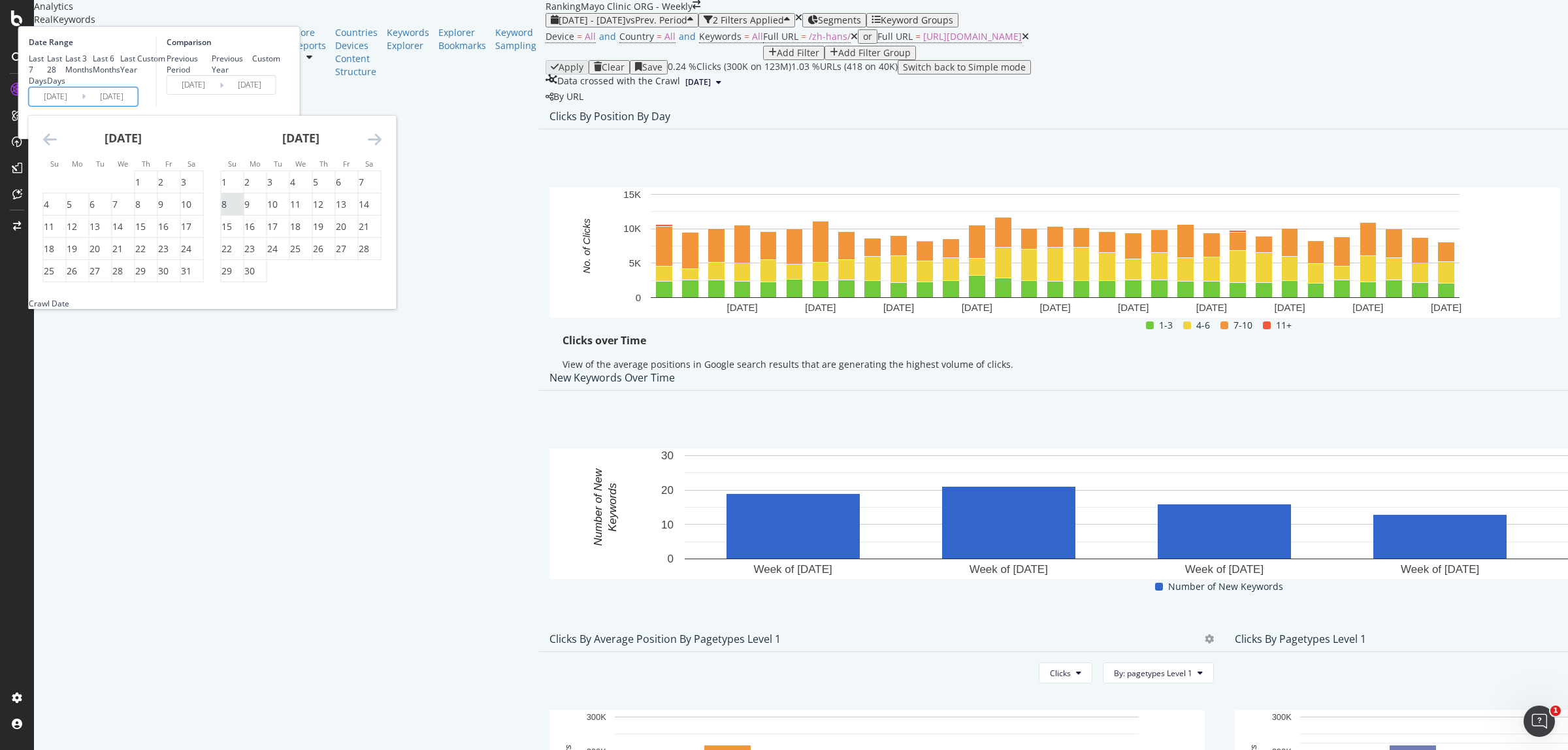
type input "[DATE]"
click at [266, 277] on div "30" at bounding box center [255, 271] width 22 height 13
type input "[DATE]"
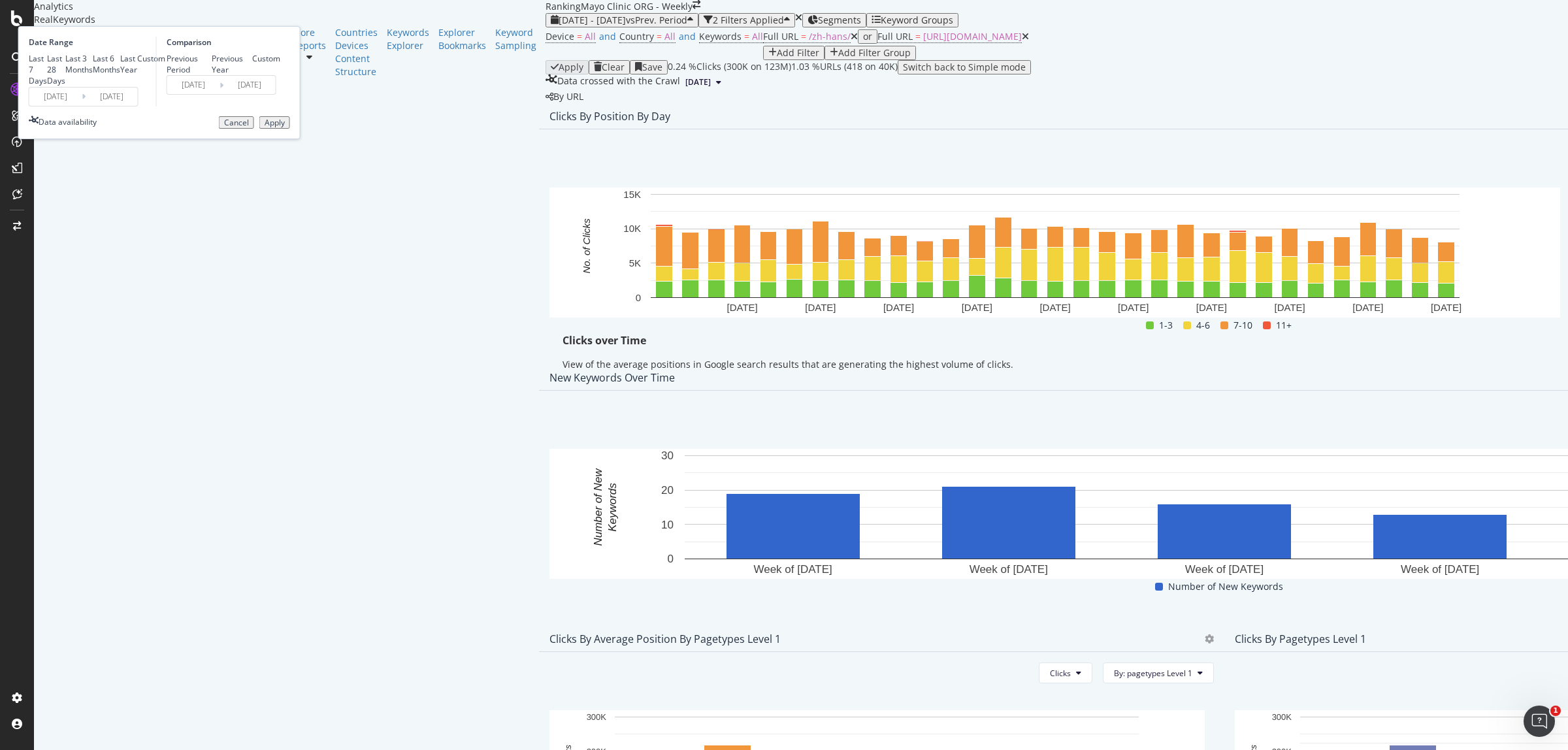
click at [285, 128] on div "Apply" at bounding box center [275, 123] width 20 height 9
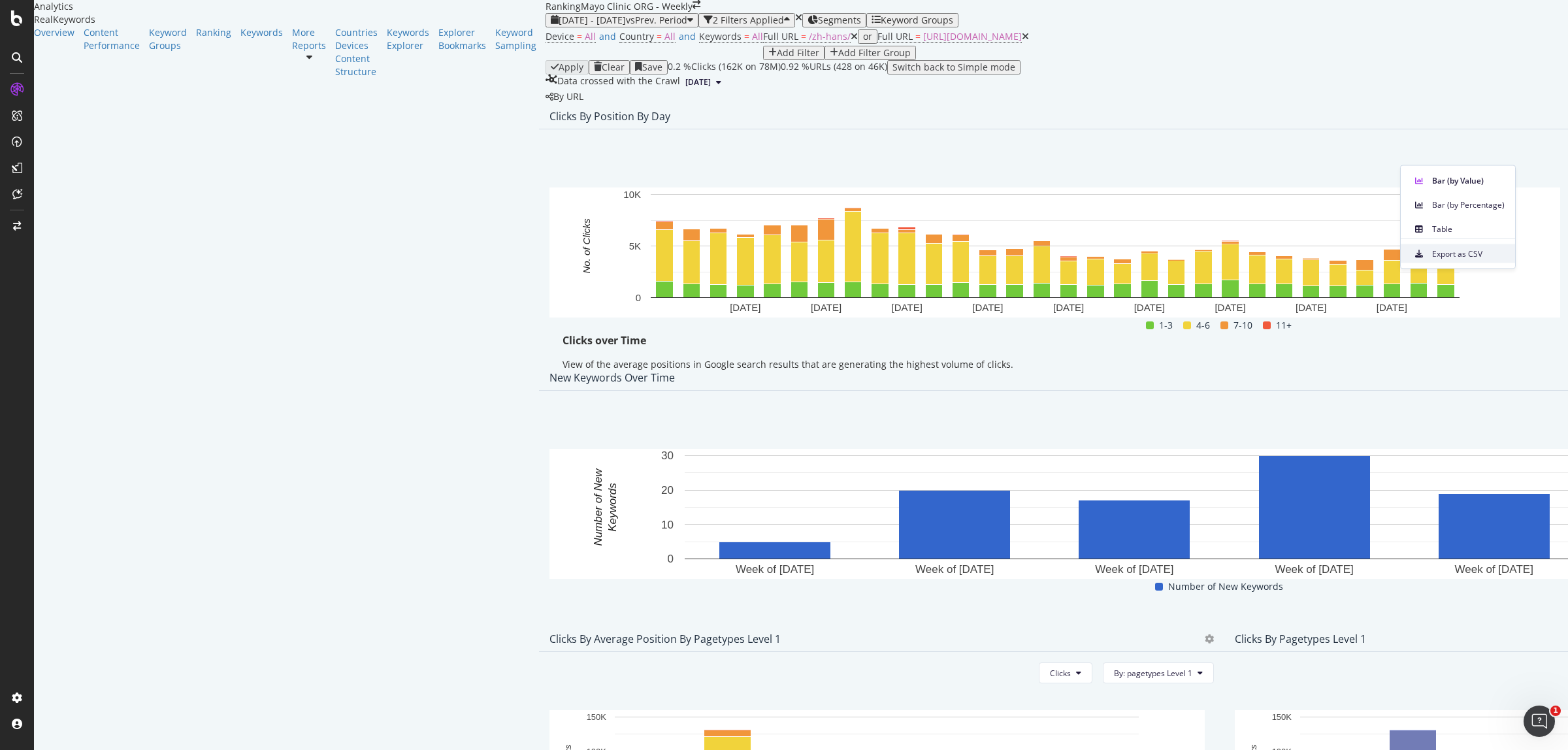
click at [1446, 262] on div "Export as CSV" at bounding box center [1458, 254] width 114 height 19
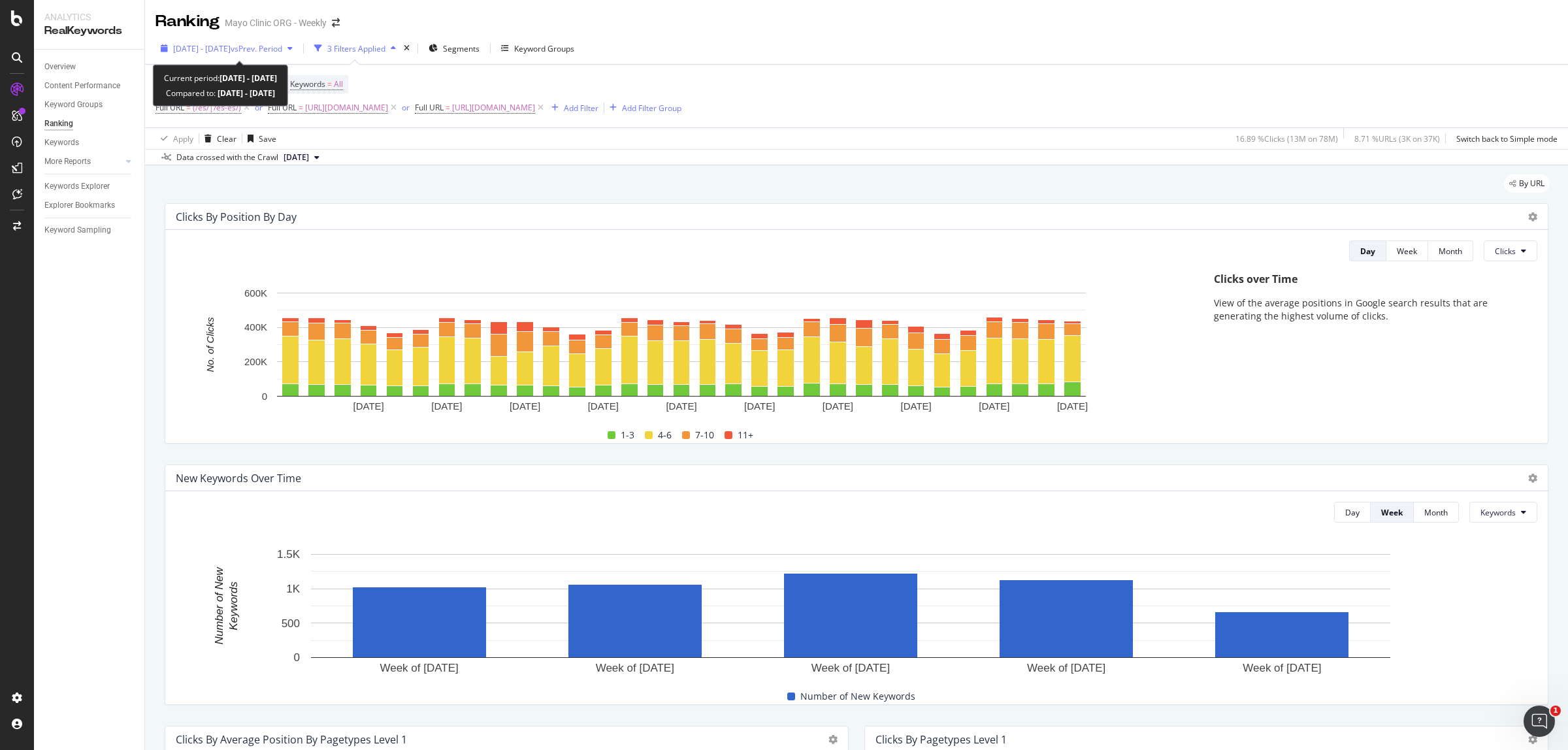
click at [262, 50] on span "vs Prev. Period" at bounding box center [255, 48] width 51 height 11
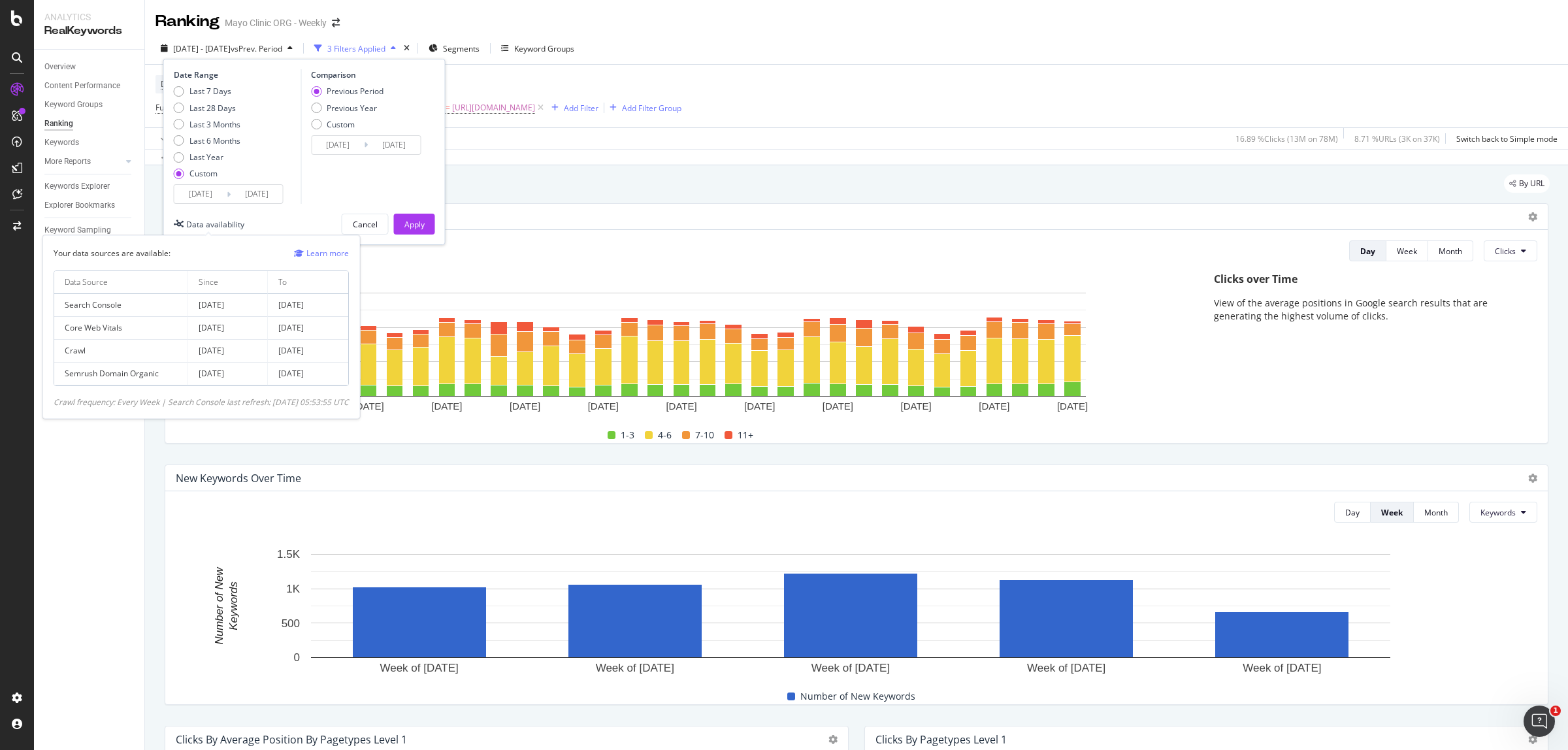
click at [200, 197] on input "2025/07/01" at bounding box center [201, 194] width 52 height 18
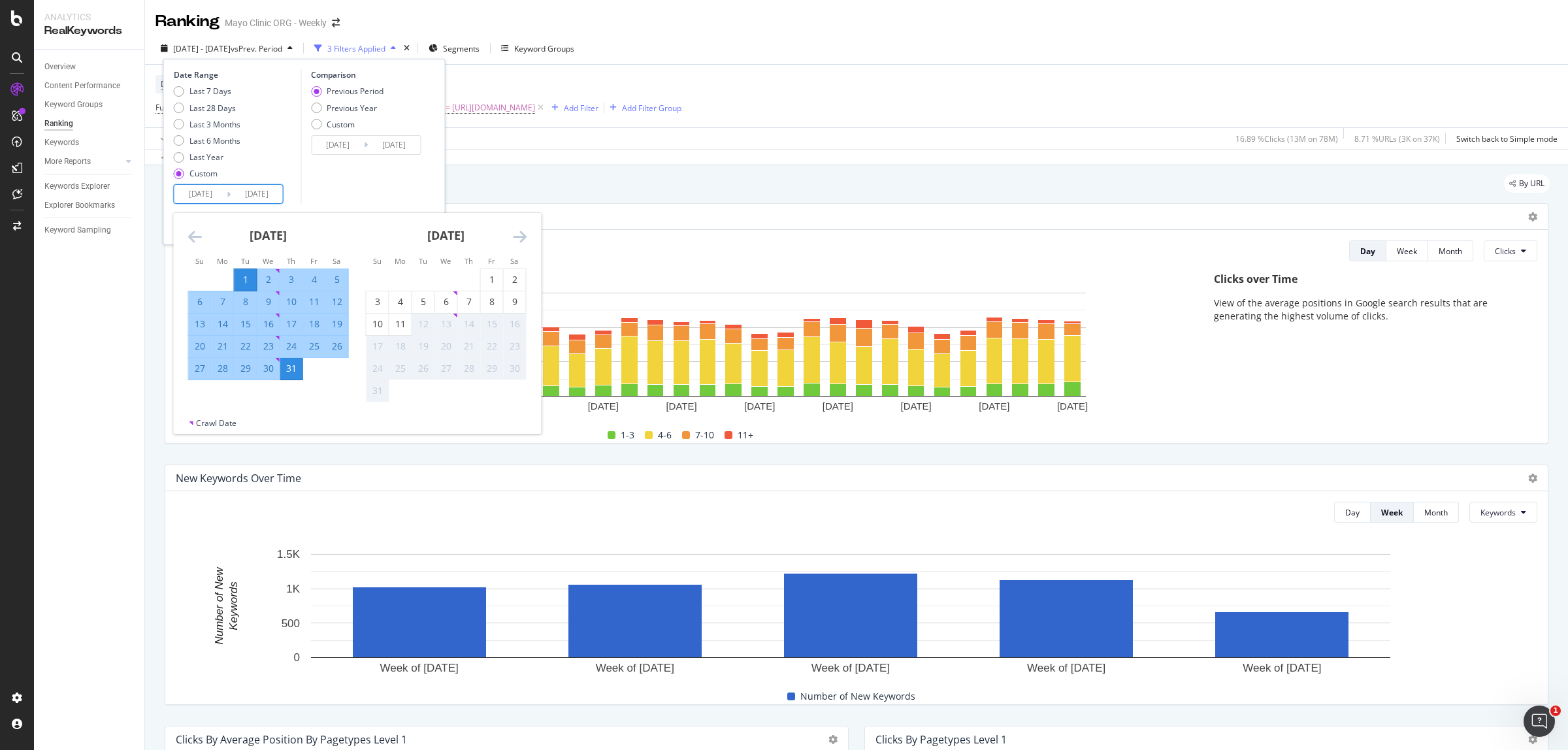
click at [192, 232] on icon "Move backward to switch to the previous month." at bounding box center [195, 236] width 13 height 16
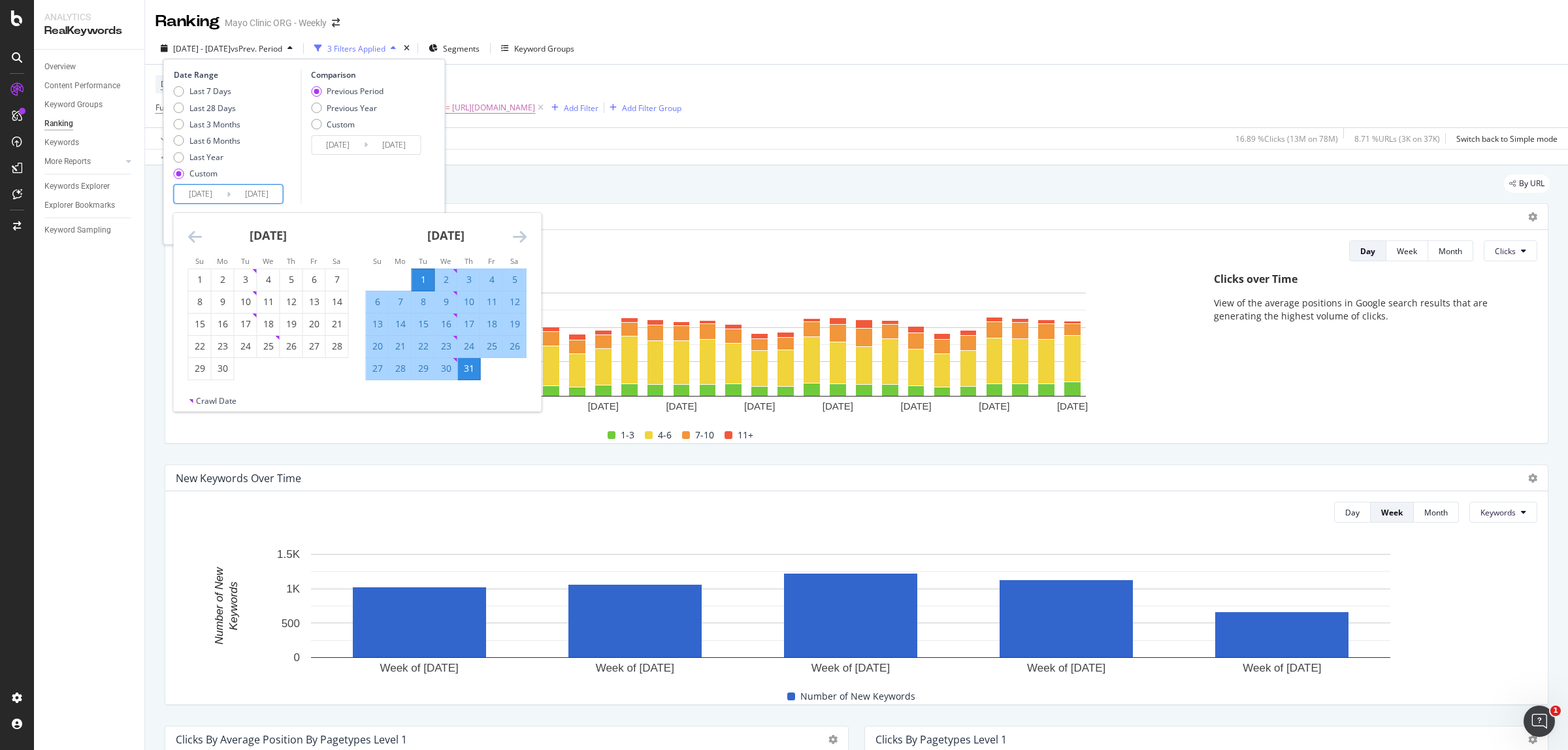
click at [192, 232] on icon "Move backward to switch to the previous month." at bounding box center [195, 236] width 13 height 16
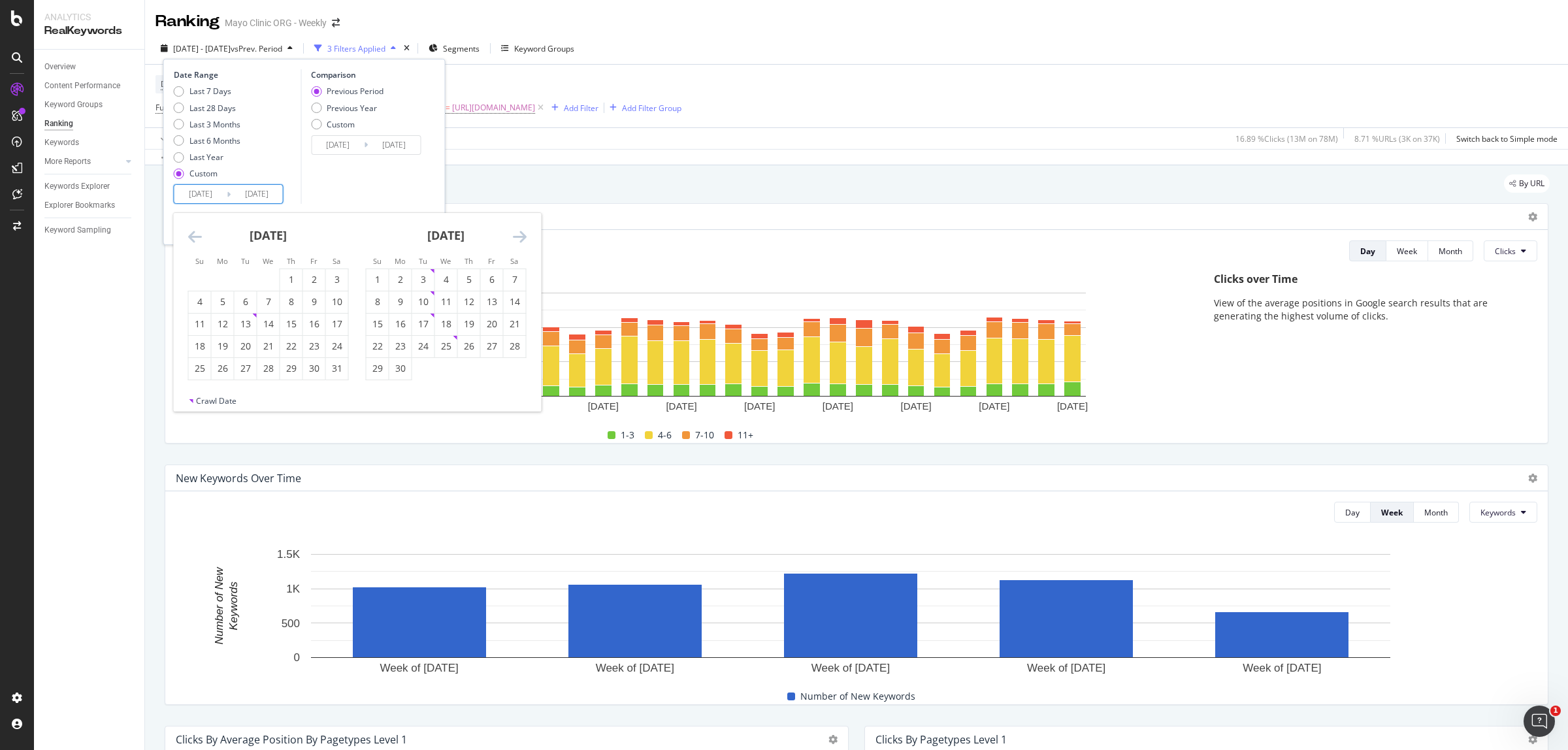
click at [192, 232] on icon "Move backward to switch to the previous month." at bounding box center [195, 236] width 13 height 16
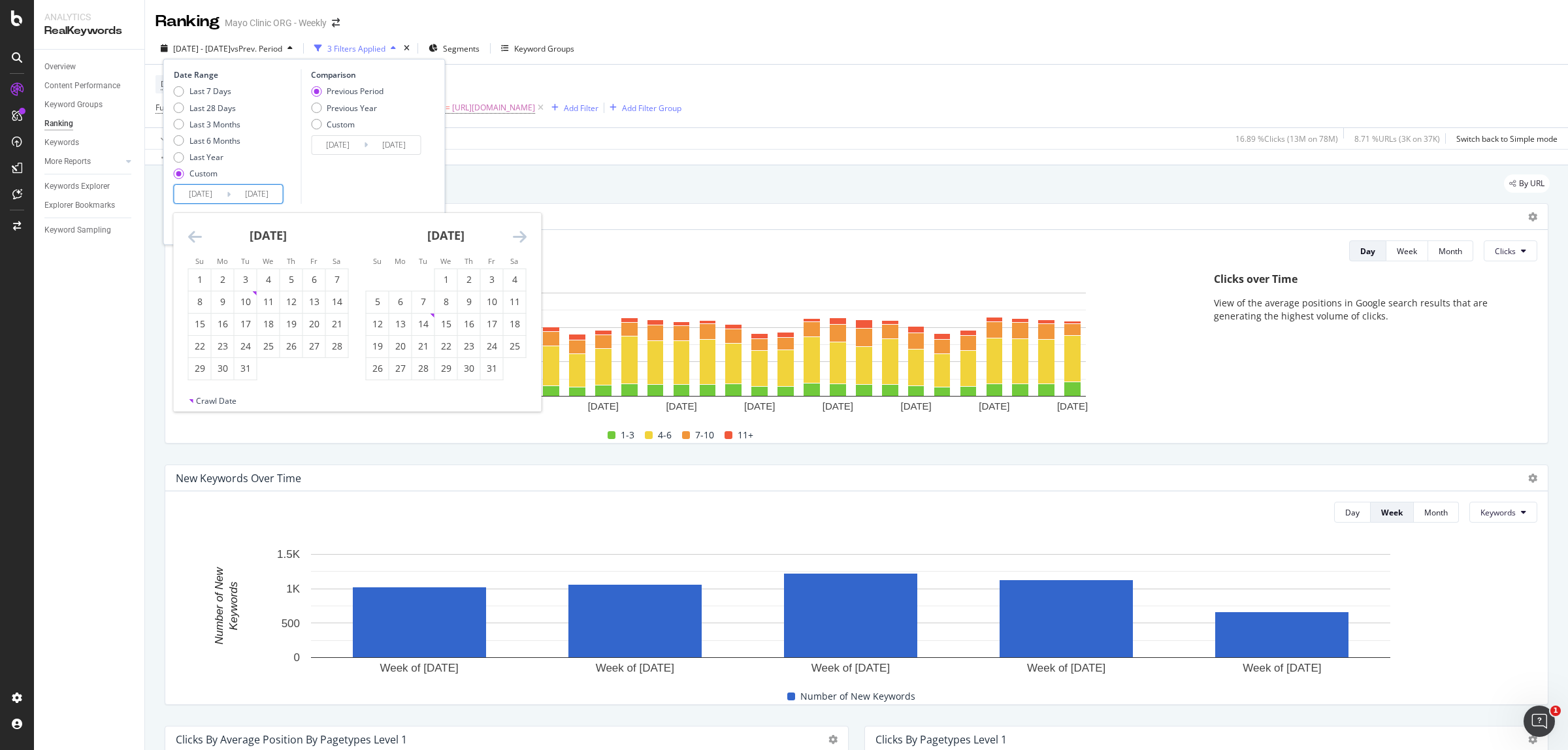
click at [192, 232] on icon "Move backward to switch to the previous month." at bounding box center [195, 236] width 13 height 16
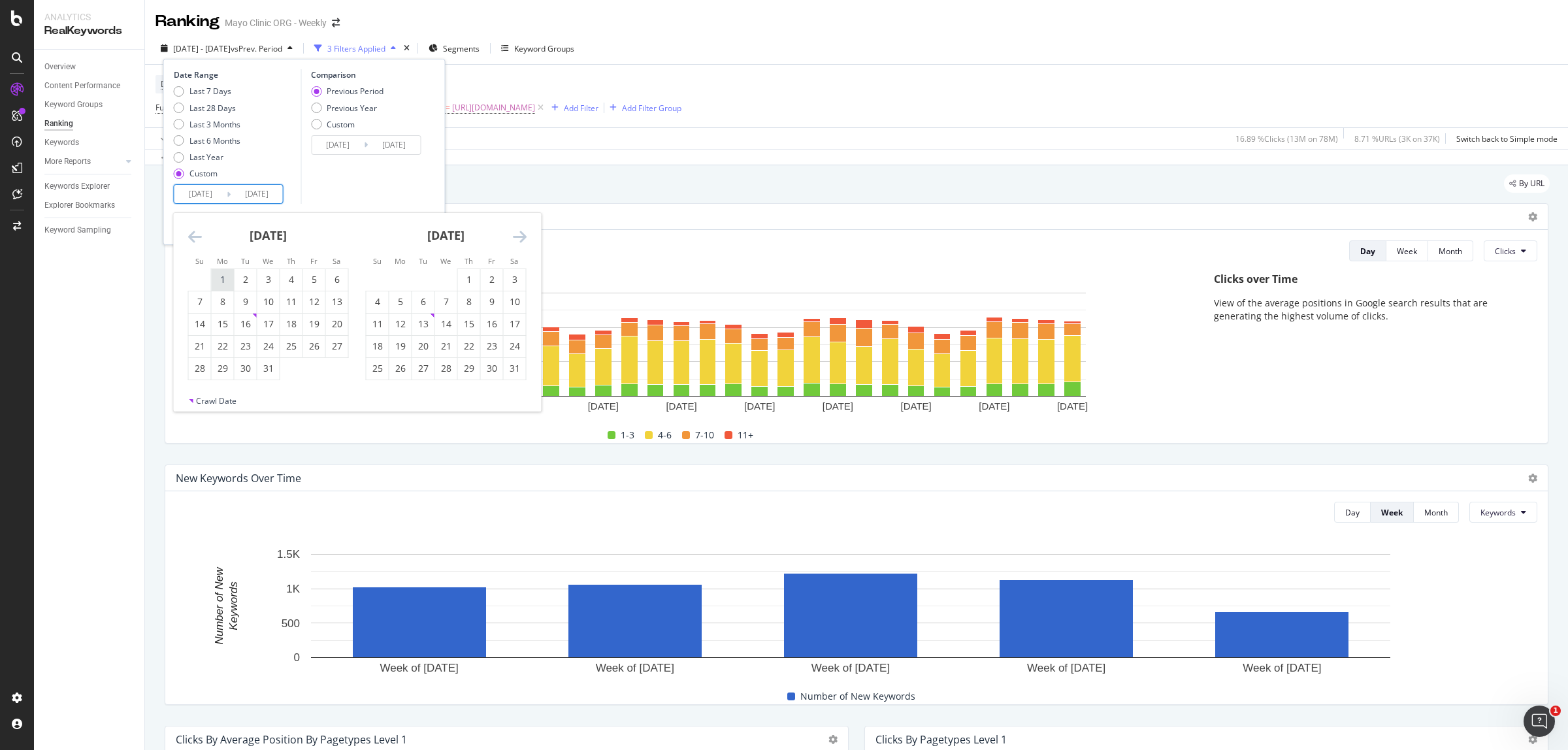
click at [225, 276] on div "1" at bounding box center [223, 280] width 22 height 13
type input "2024/07/01"
type input "2023/06/01"
type input "2024/06/30"
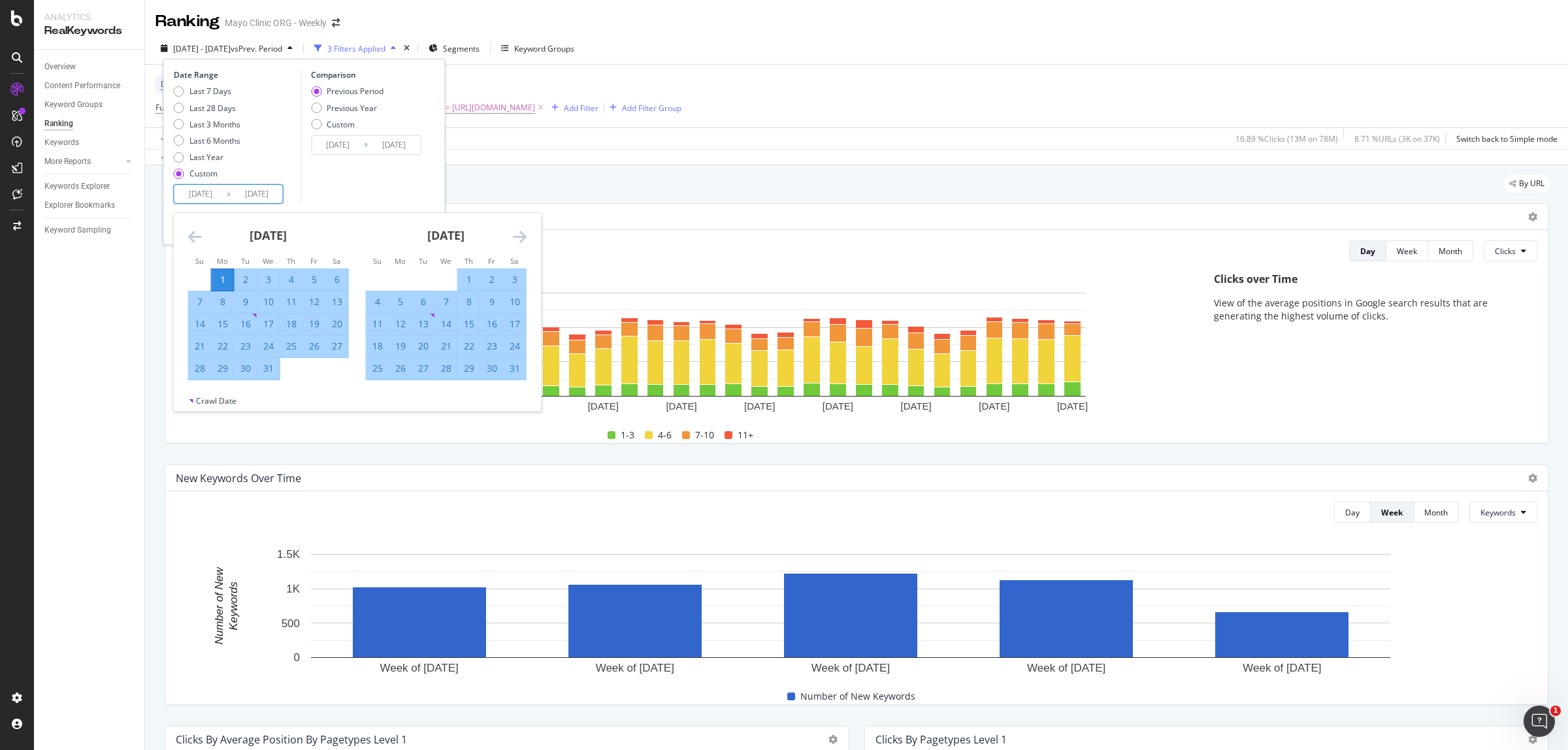
click at [519, 237] on icon "Move forward to switch to the next month." at bounding box center [519, 236] width 13 height 16
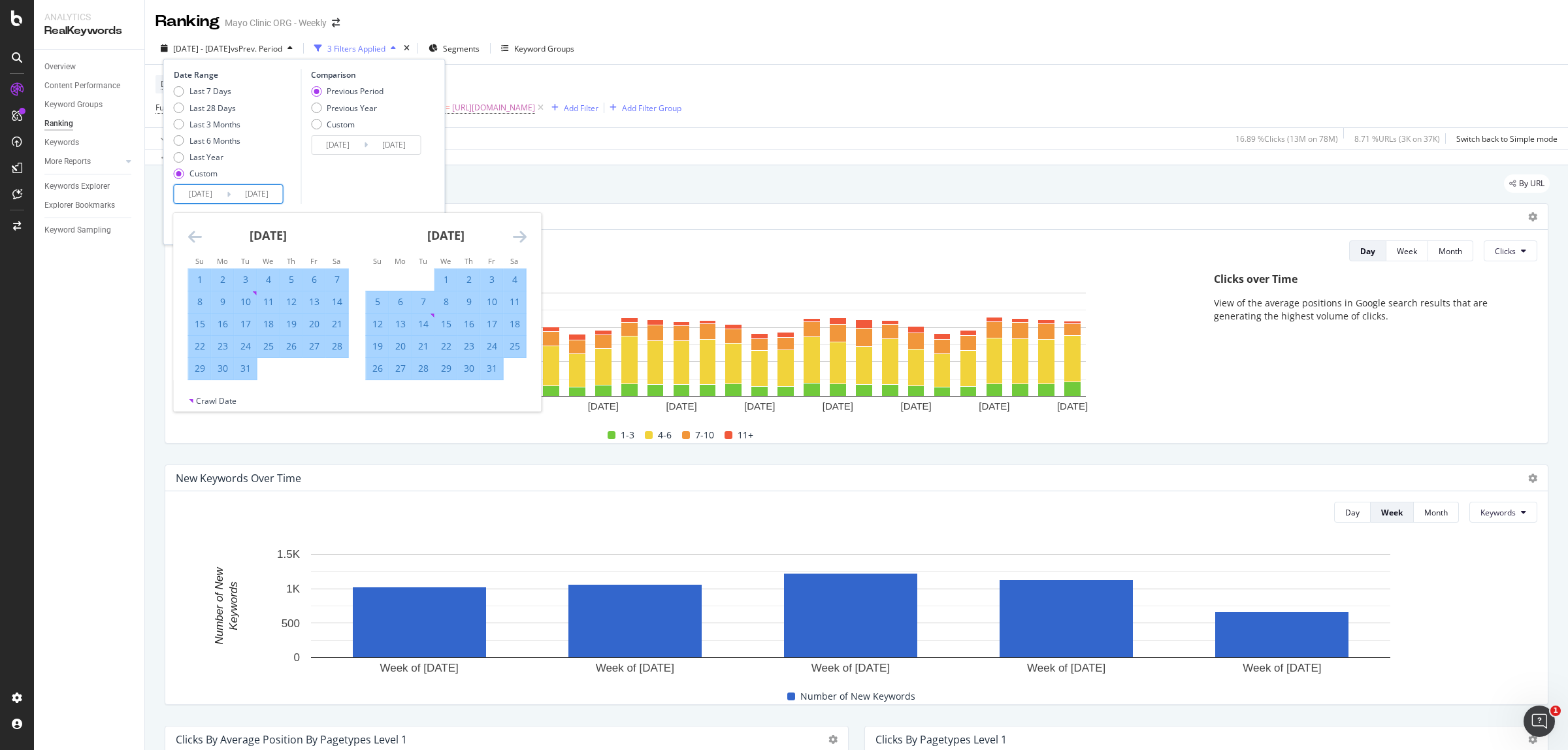
click at [519, 237] on icon "Move forward to switch to the next month." at bounding box center [519, 236] width 13 height 16
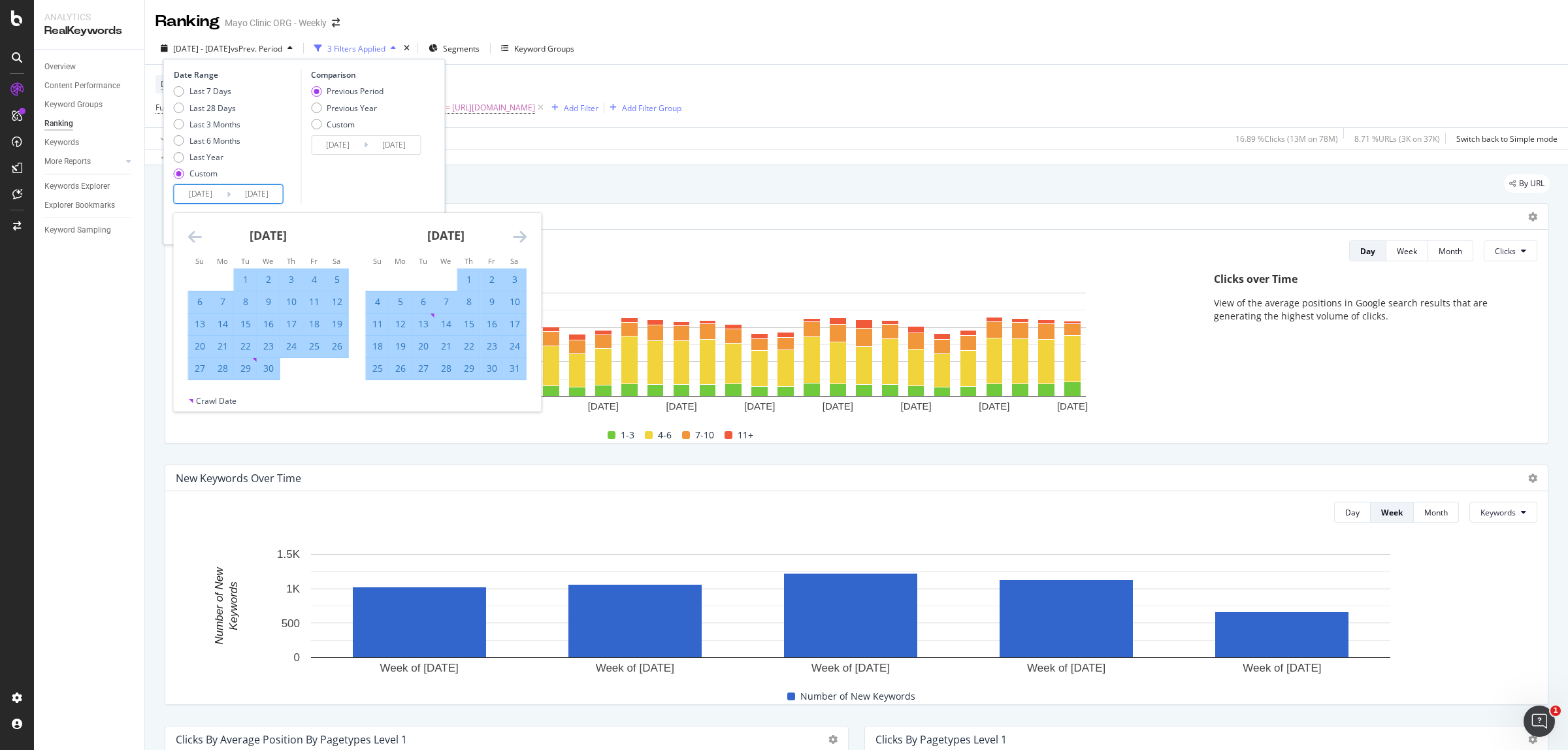
click at [519, 237] on icon "Move forward to switch to the next month." at bounding box center [519, 236] width 13 height 16
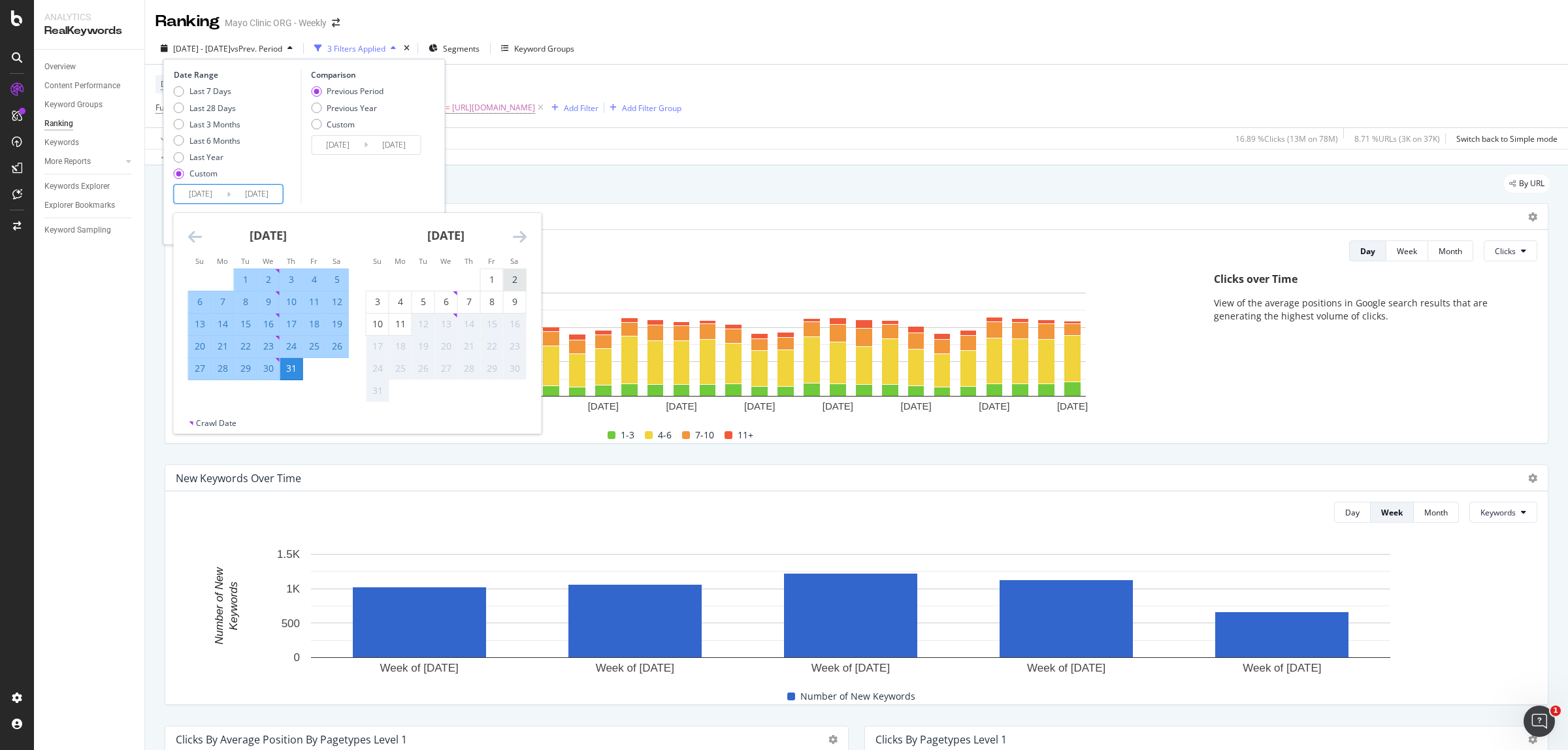
click at [513, 283] on div "2" at bounding box center [514, 280] width 22 height 13
type input "2025/08/02"
type input "2023/05/30"
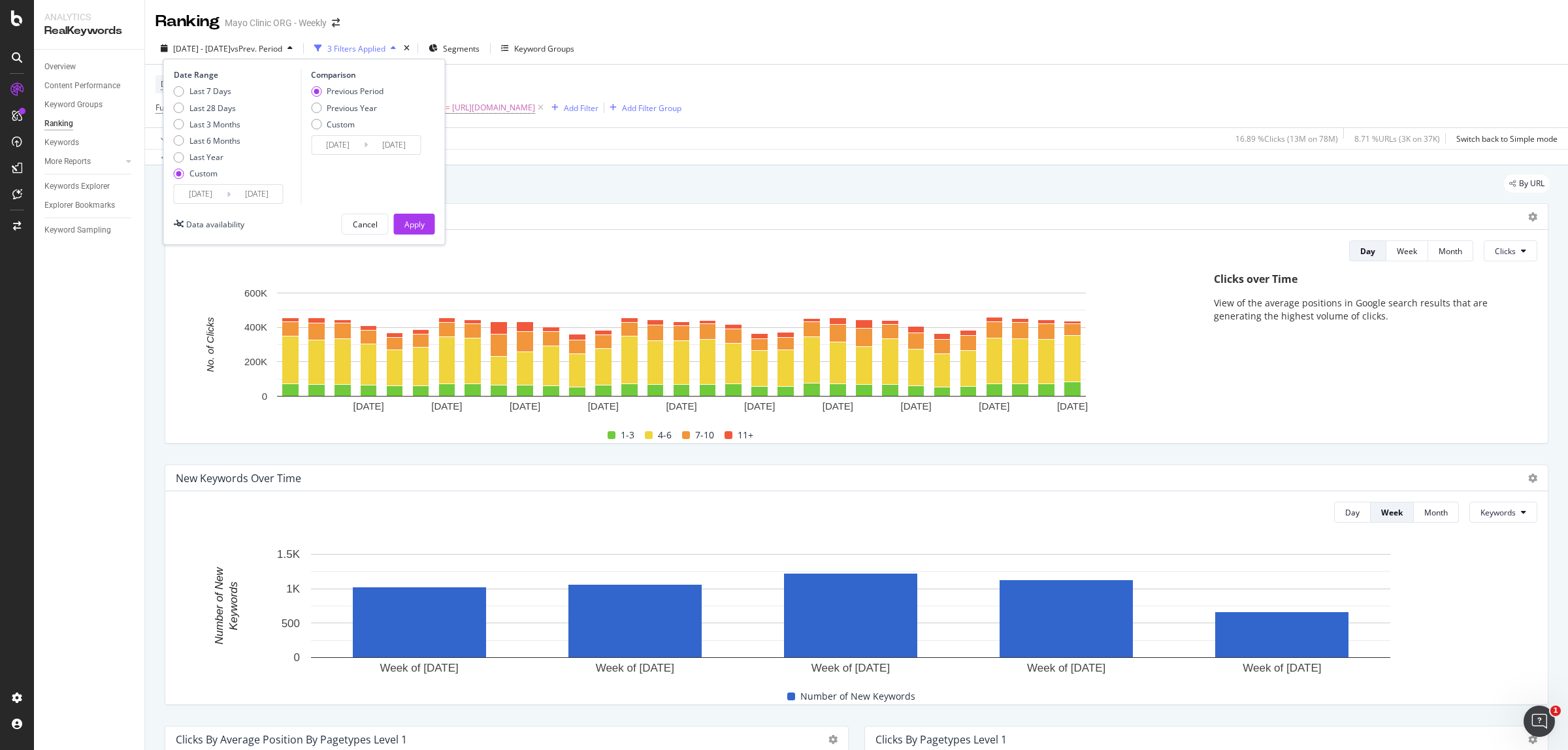
click at [422, 219] on div "Apply" at bounding box center [414, 223] width 20 height 11
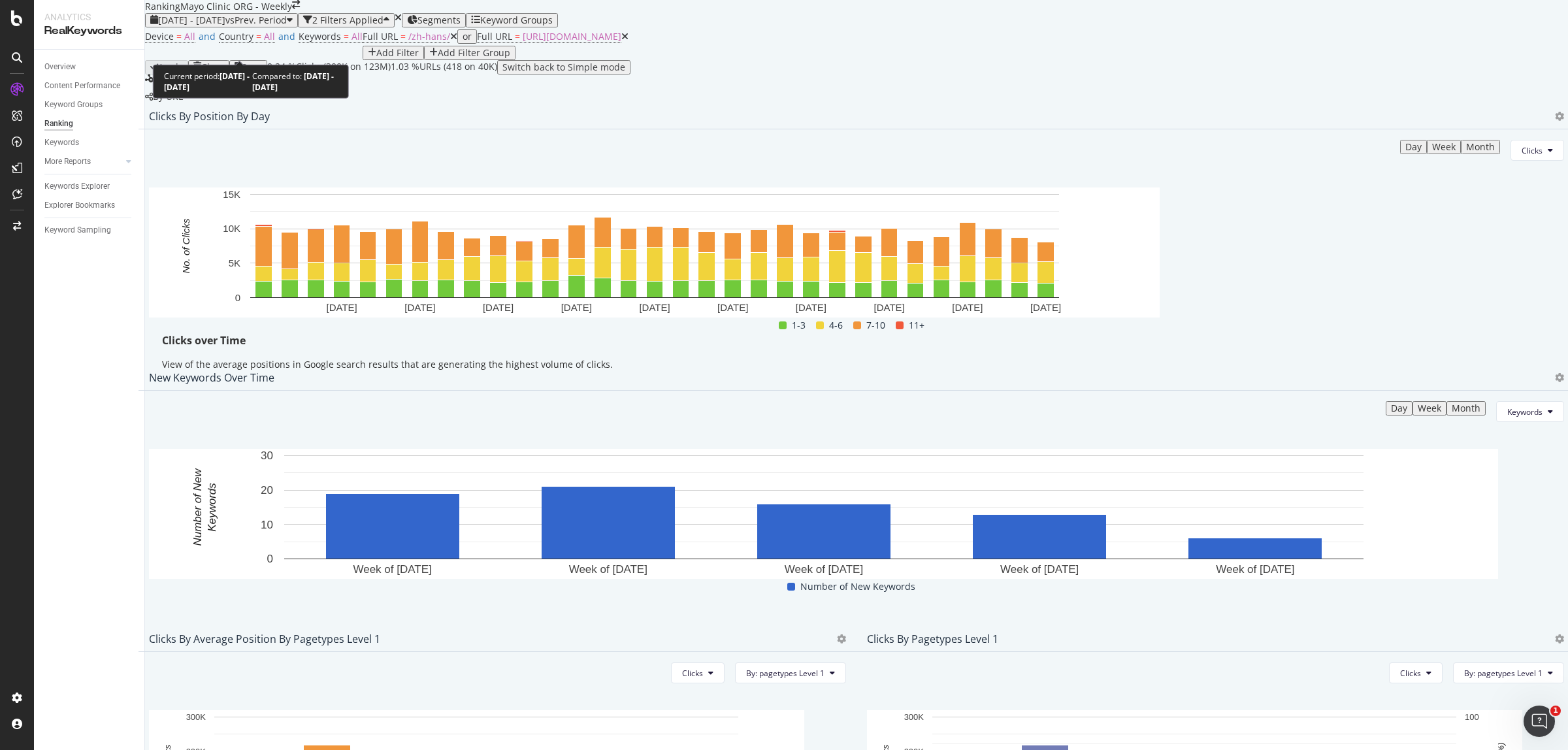
click at [225, 26] on span "[DATE] - [DATE]" at bounding box center [192, 19] width 67 height 13
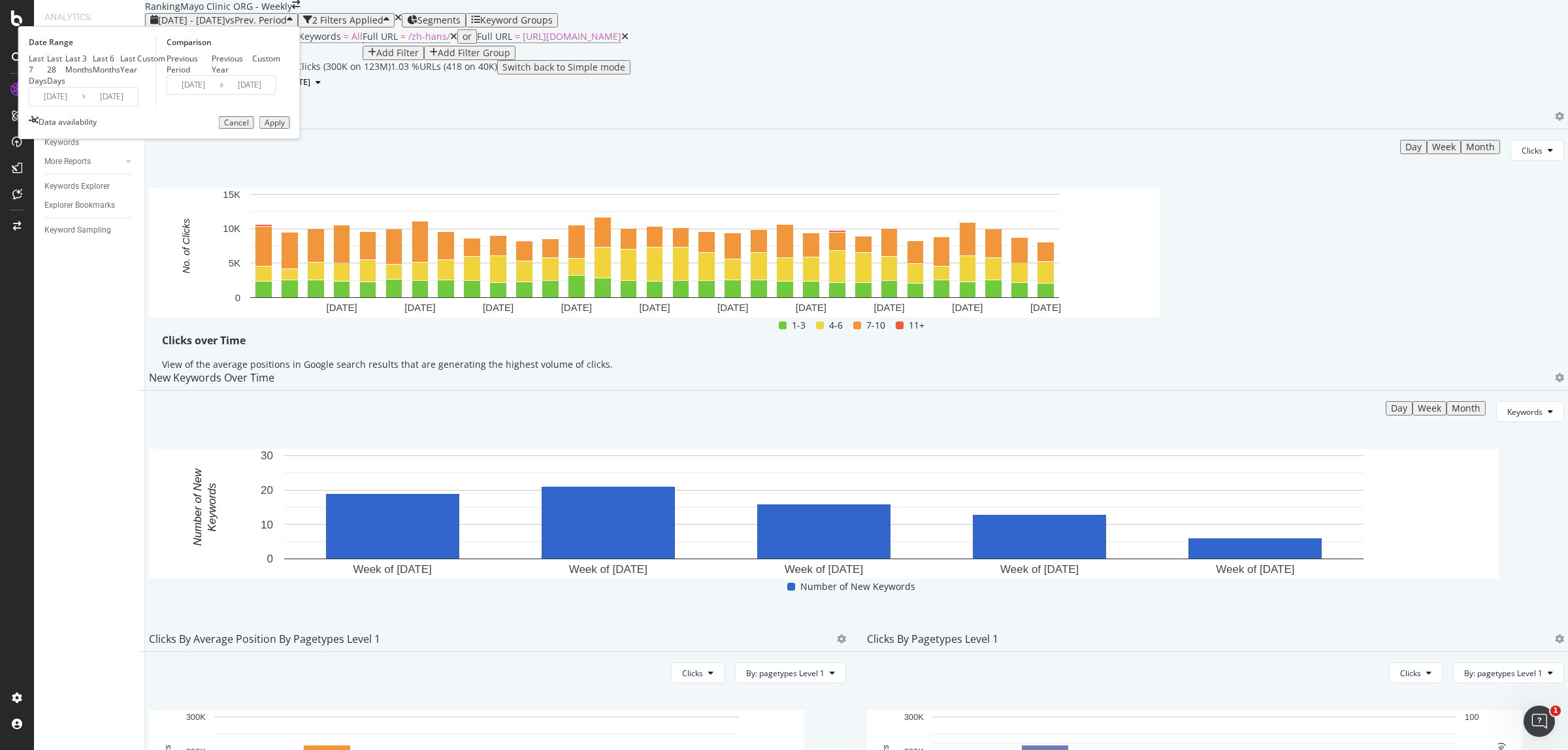
click at [82, 106] on input "2024/07/01" at bounding box center [55, 97] width 52 height 18
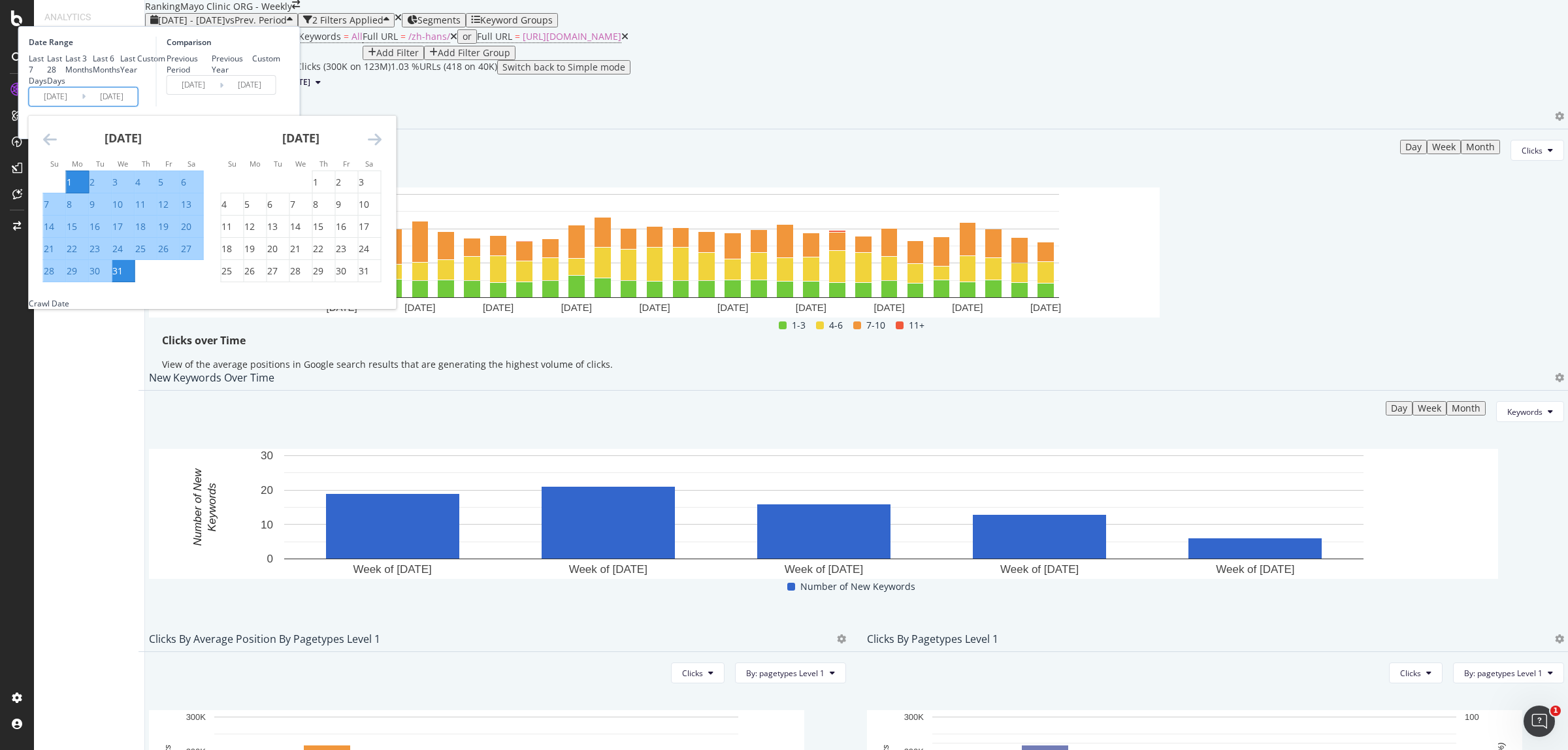
click at [381, 147] on icon "Move forward to switch to the next month." at bounding box center [375, 139] width 13 height 16
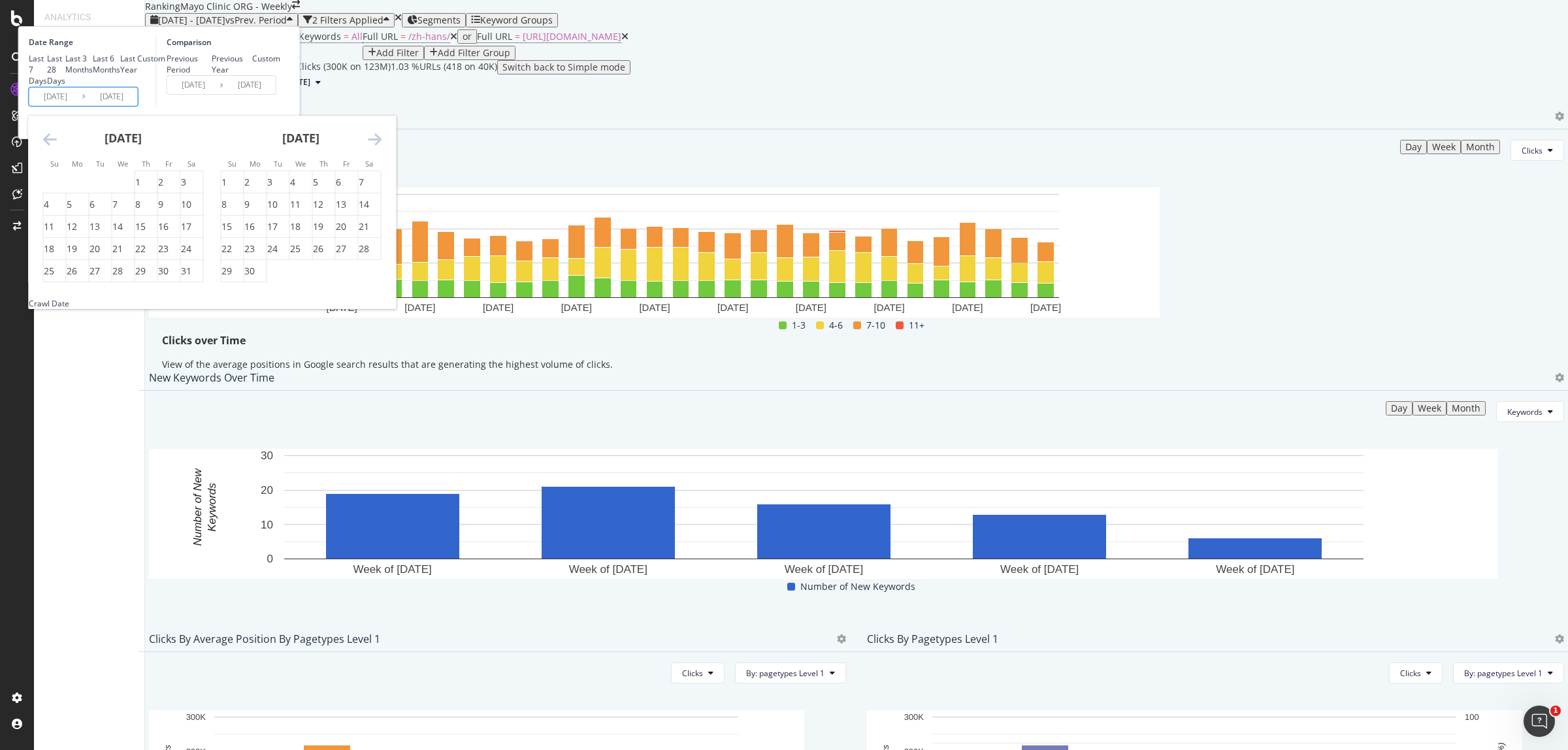
click at [381, 147] on icon "Move forward to switch to the next month." at bounding box center [375, 139] width 13 height 16
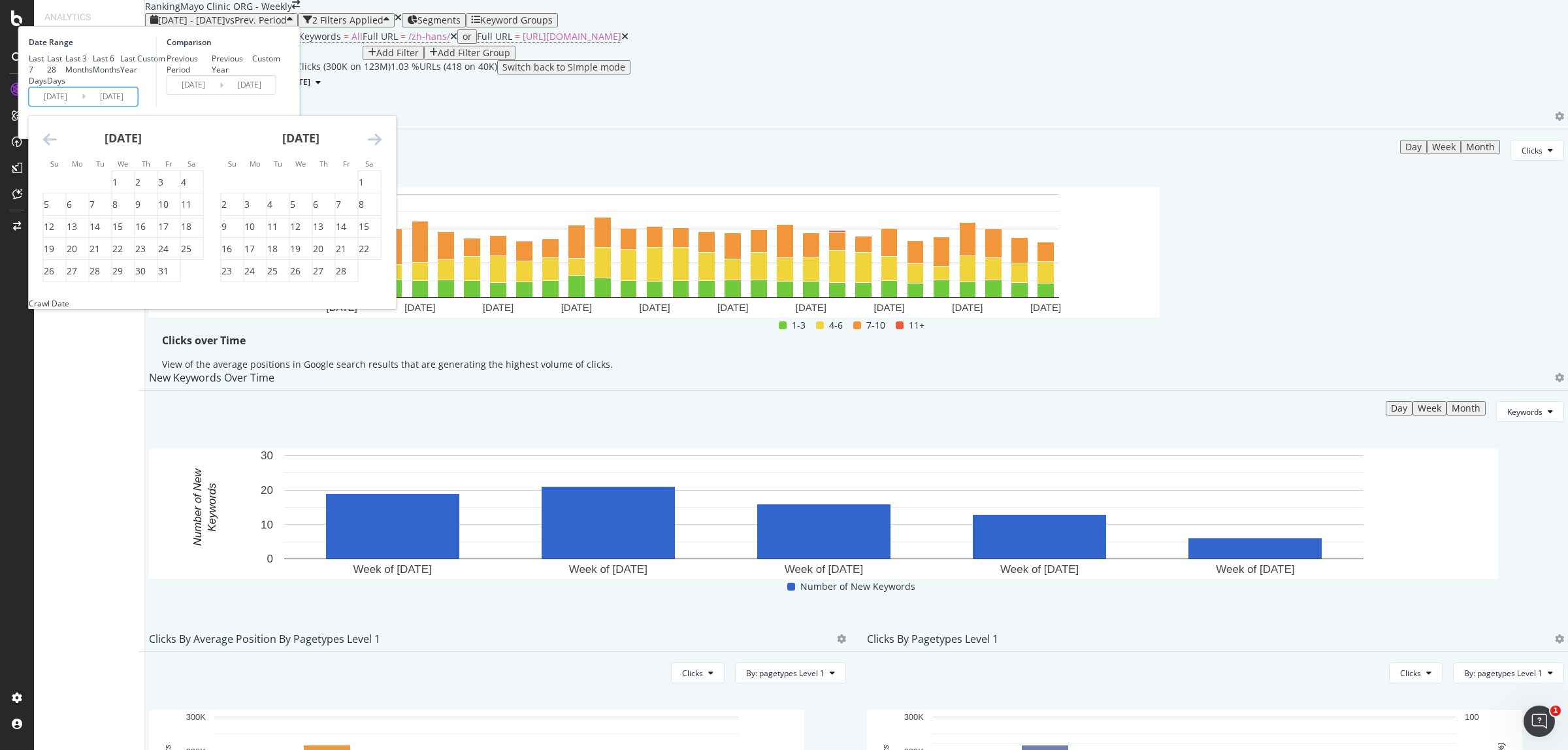
click at [381, 147] on icon "Move forward to switch to the next month." at bounding box center [375, 139] width 13 height 16
click at [227, 189] on div "1" at bounding box center [224, 182] width 5 height 13
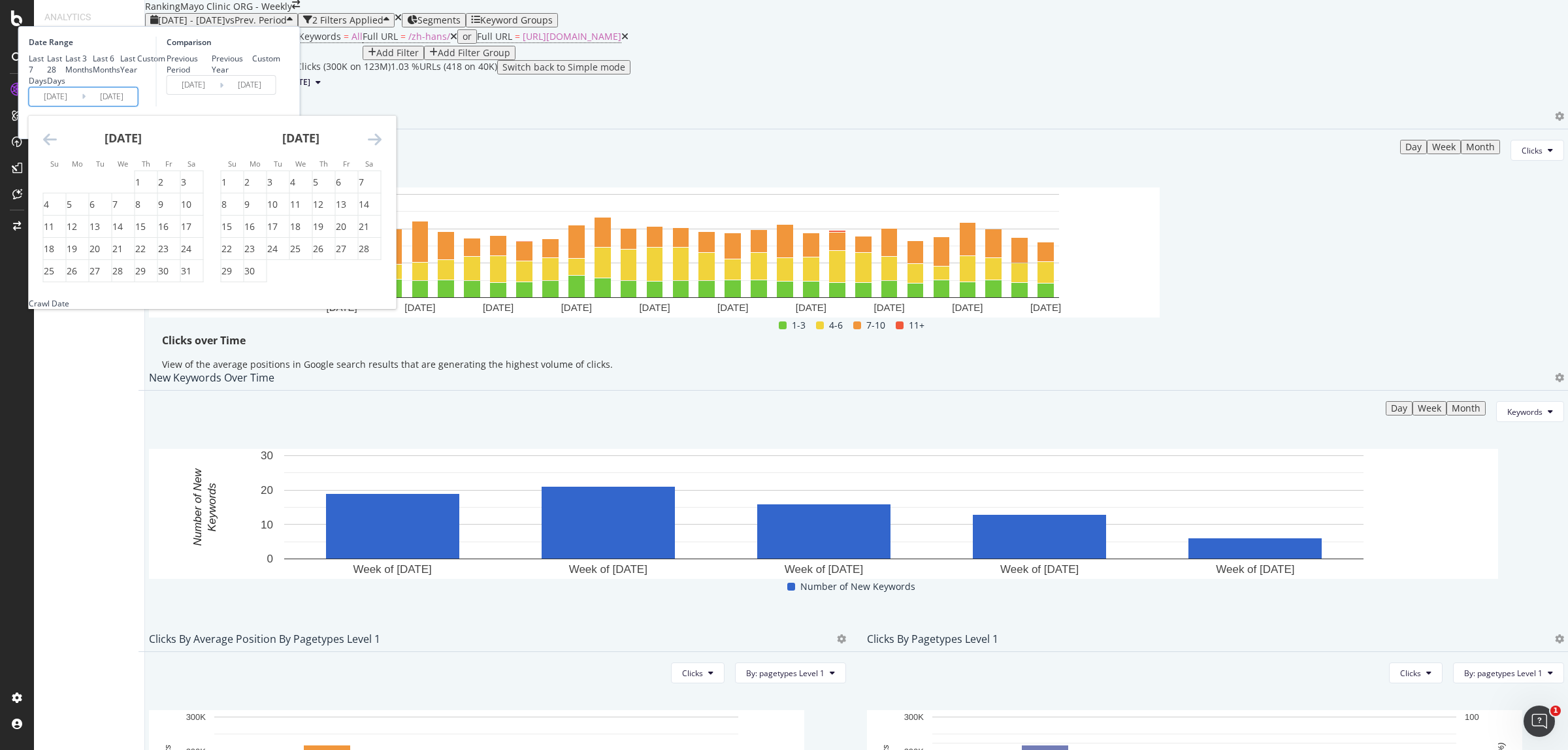
type input "2025/06/01"
click at [255, 277] on div "30" at bounding box center [250, 271] width 10 height 13
type input "2025/06/30"
type input "2025/05/02"
type input "2025/05/31"
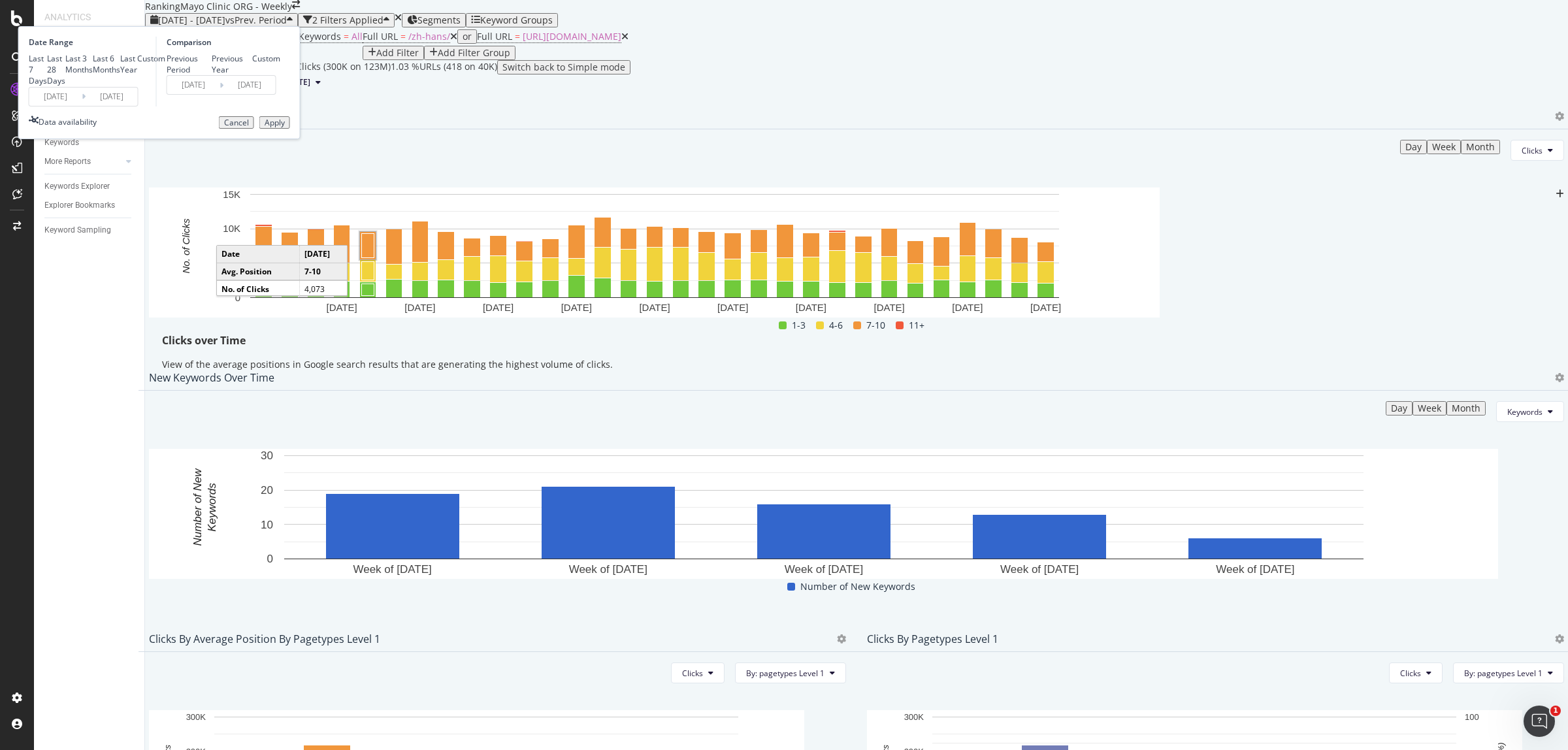
click at [285, 128] on div "Apply" at bounding box center [275, 123] width 20 height 9
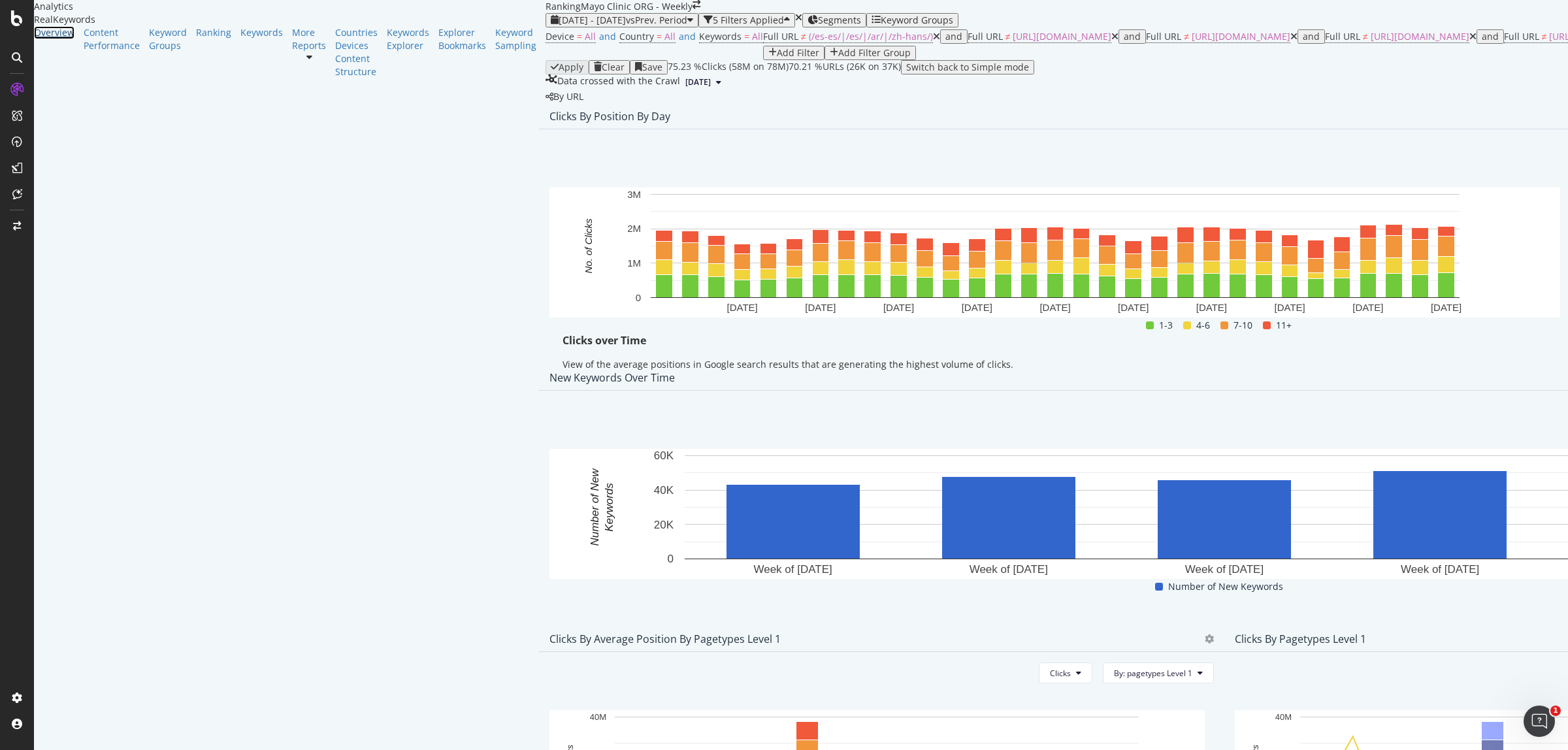
click at [55, 39] on div "Overview" at bounding box center [54, 33] width 40 height 13
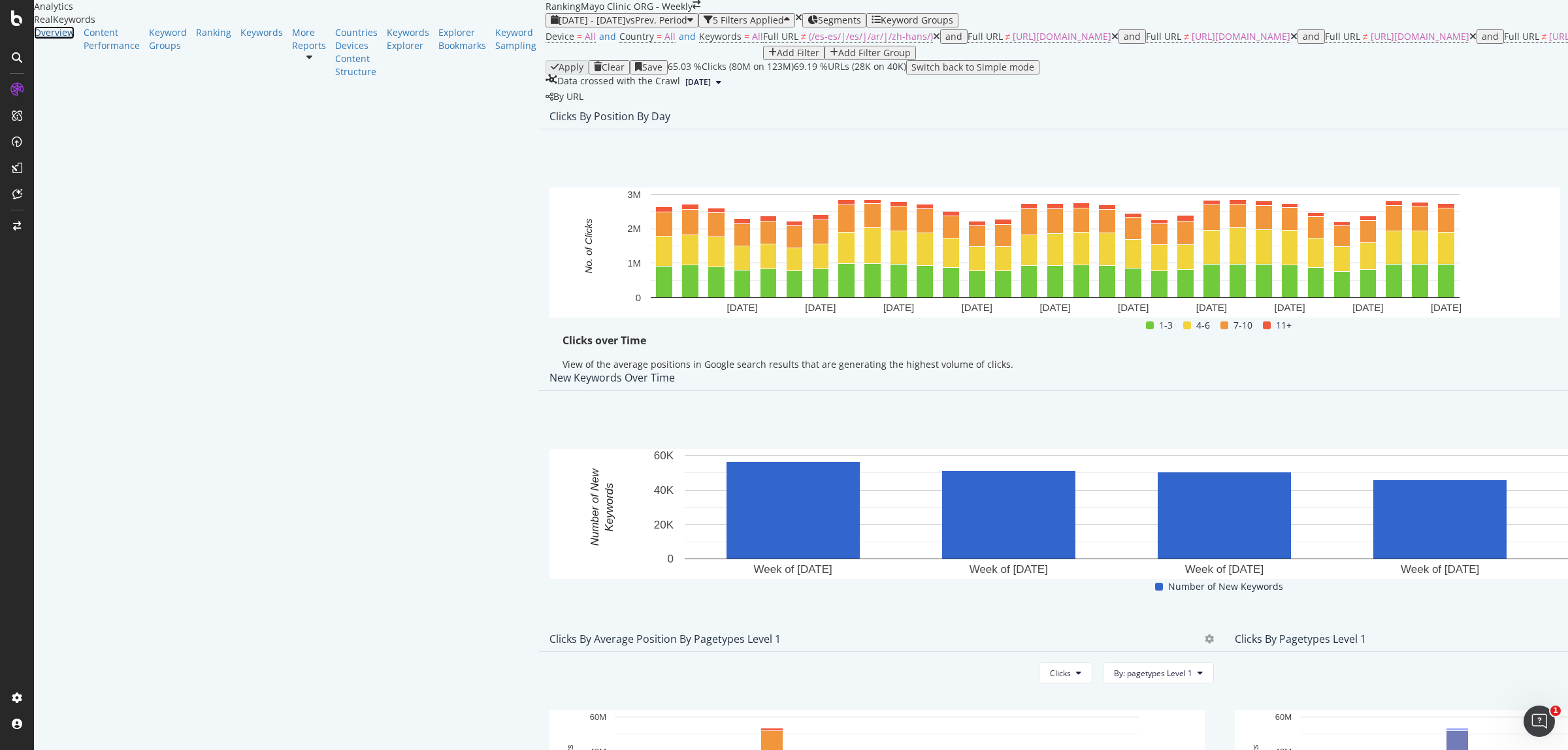
click at [62, 39] on div "Overview" at bounding box center [54, 33] width 40 height 13
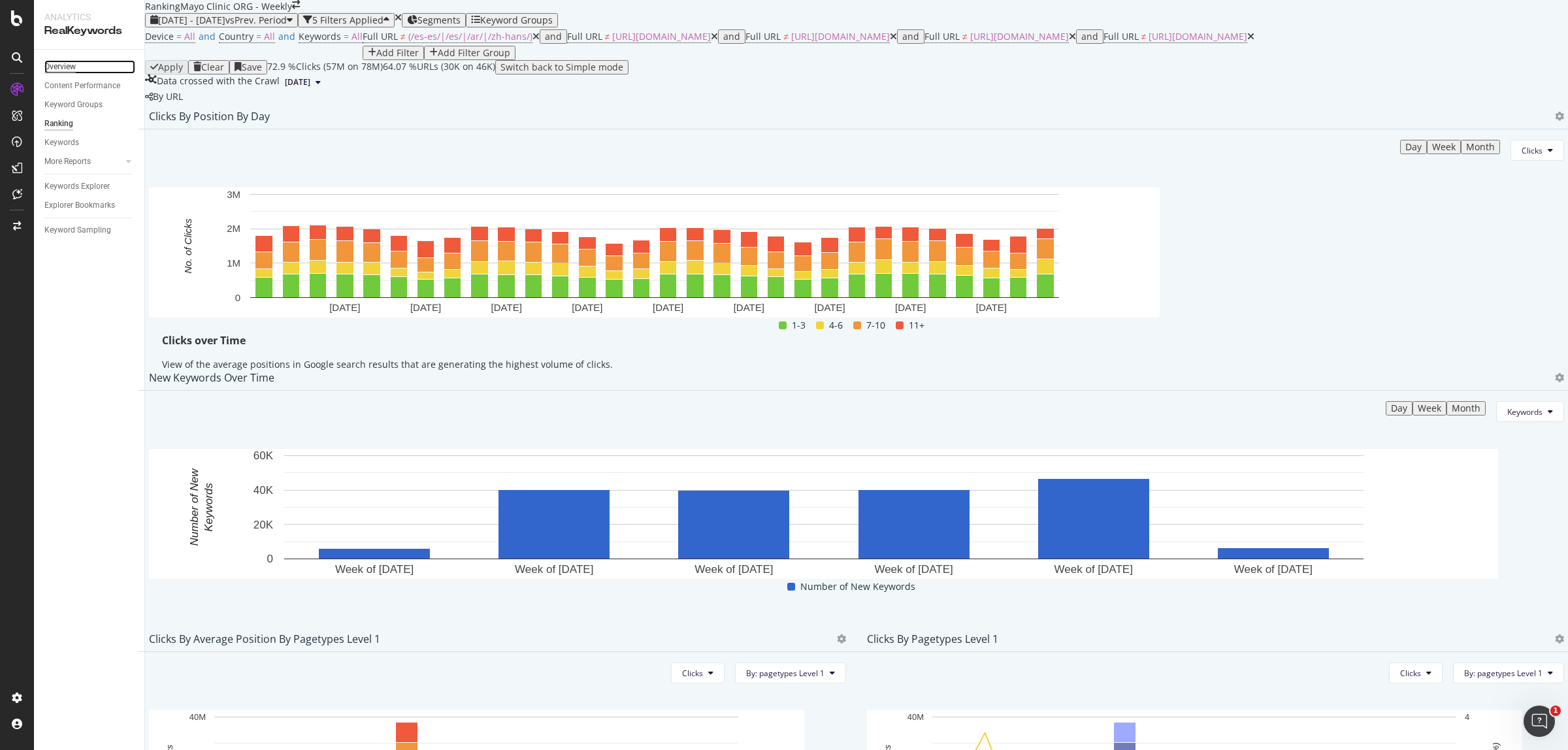
click at [61, 62] on div "Overview" at bounding box center [60, 67] width 31 height 13
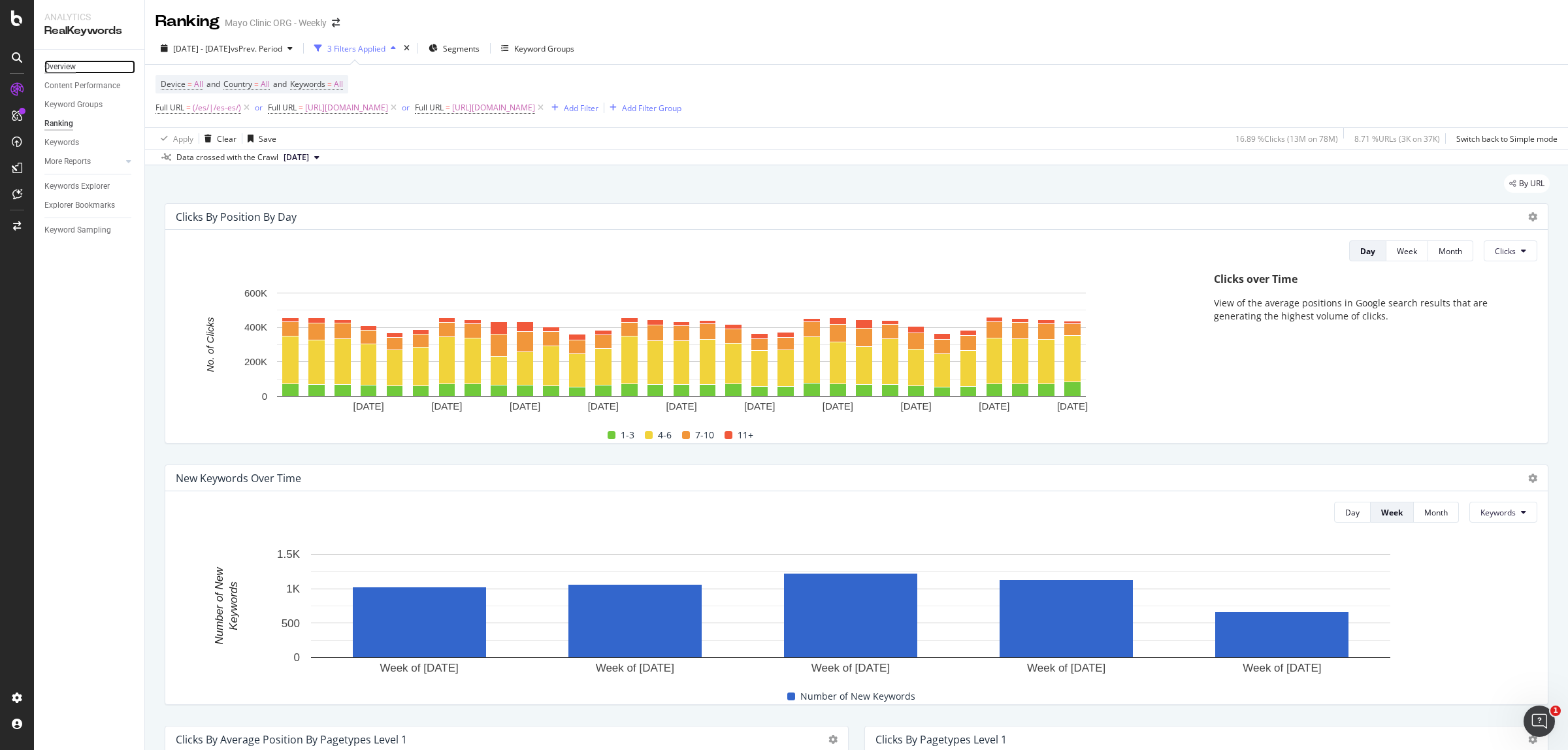
click at [60, 66] on div "Overview" at bounding box center [60, 67] width 31 height 13
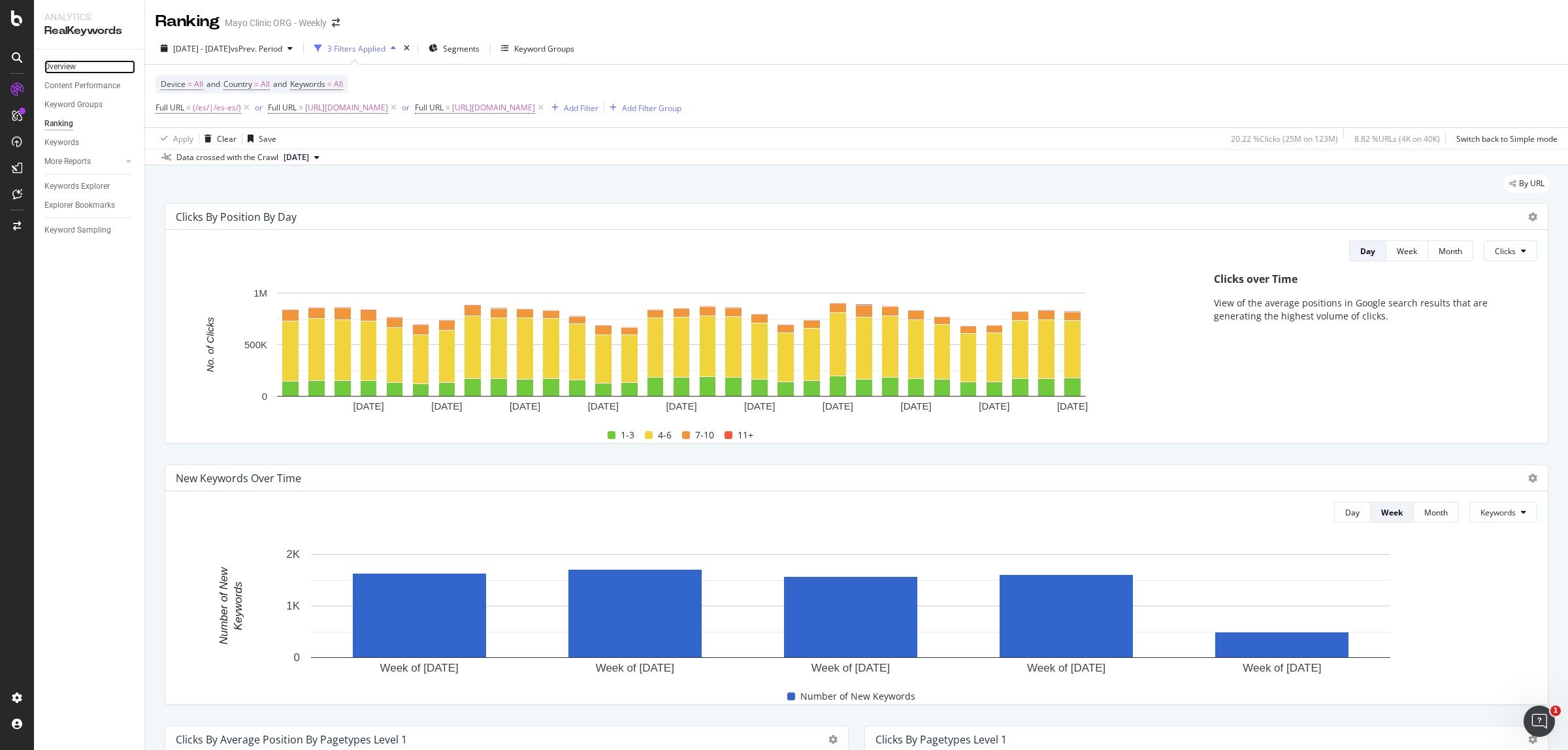
click at [77, 62] on link "Overview" at bounding box center [90, 67] width 91 height 13
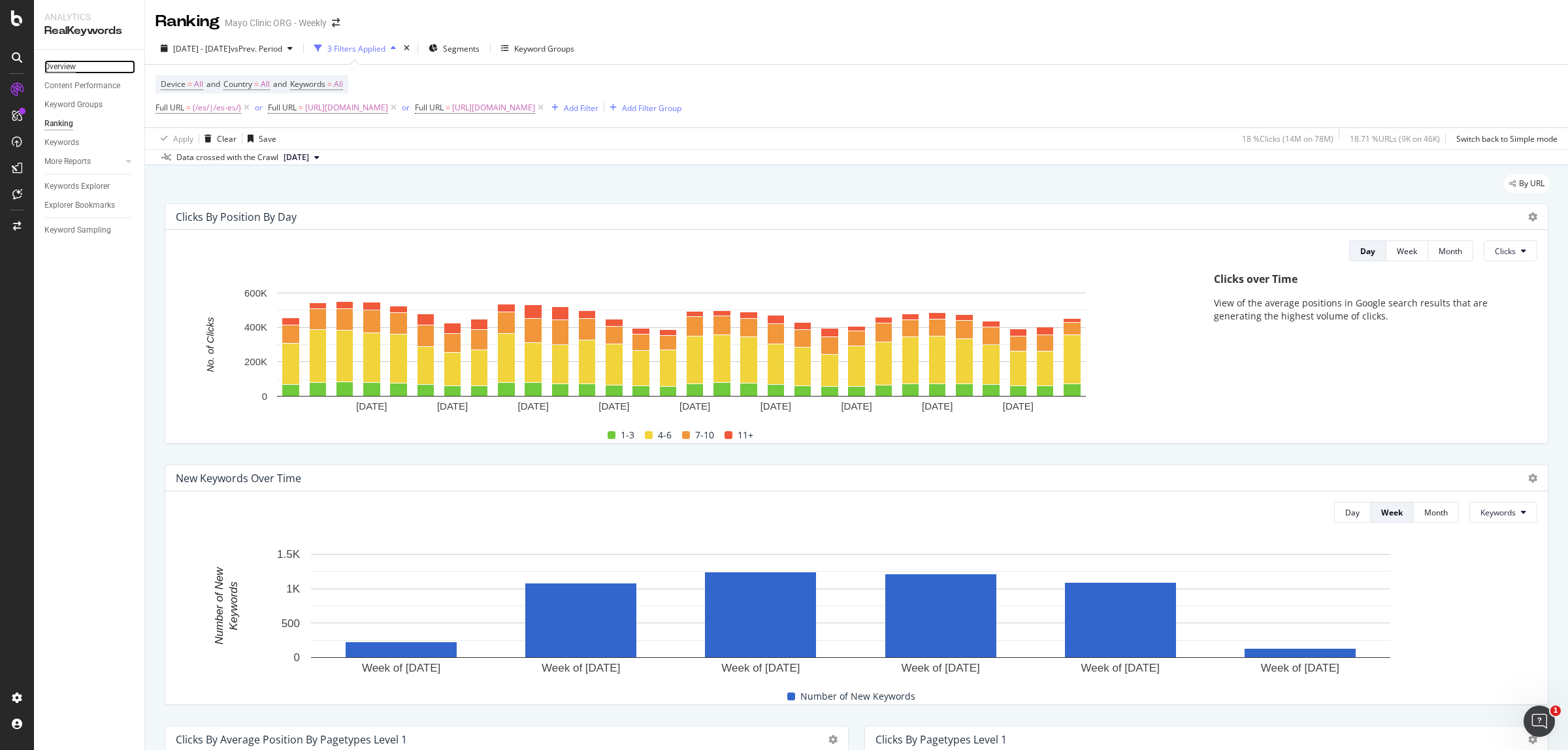
click at [57, 72] on div "Overview" at bounding box center [60, 67] width 31 height 13
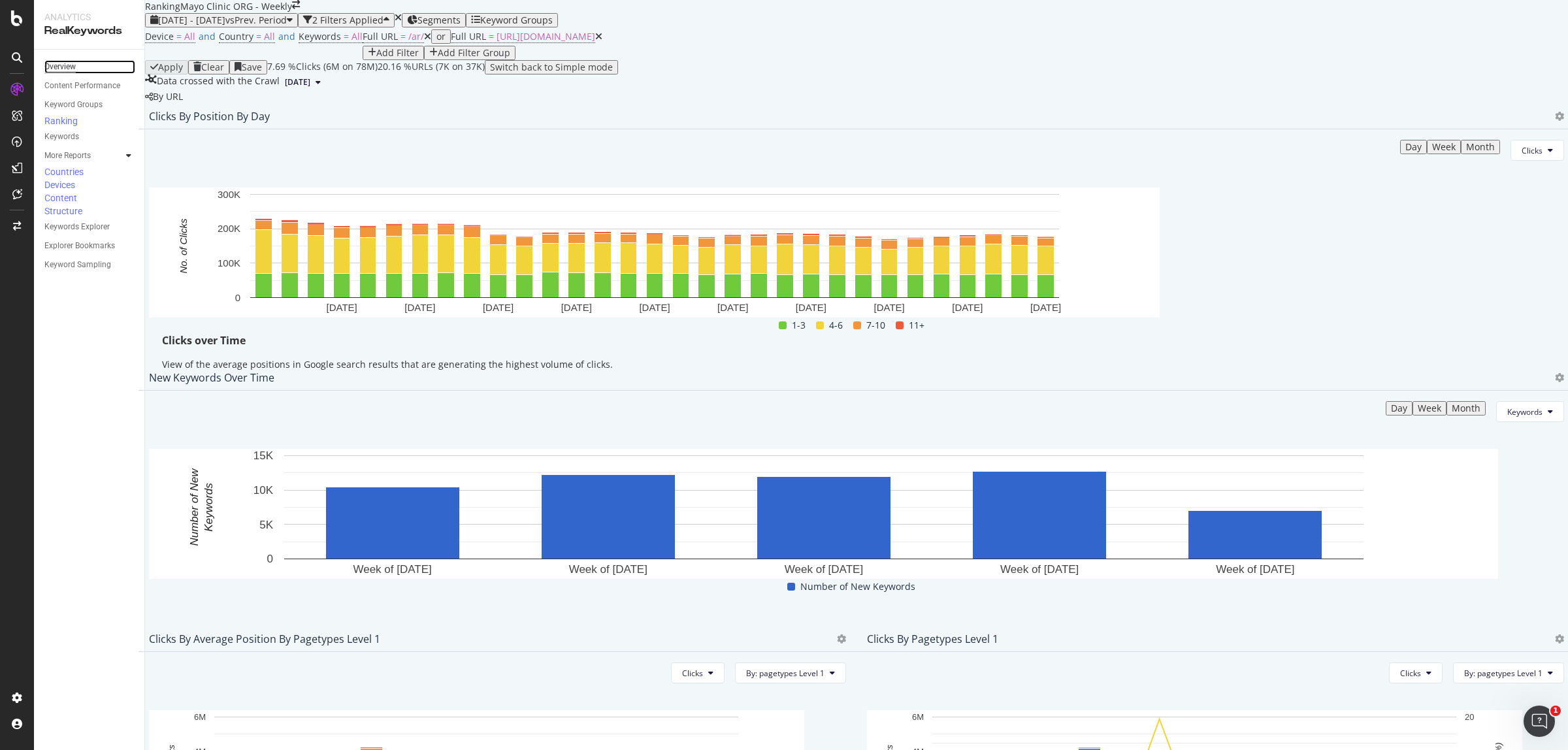
click at [64, 60] on div "Overview" at bounding box center [60, 67] width 31 height 13
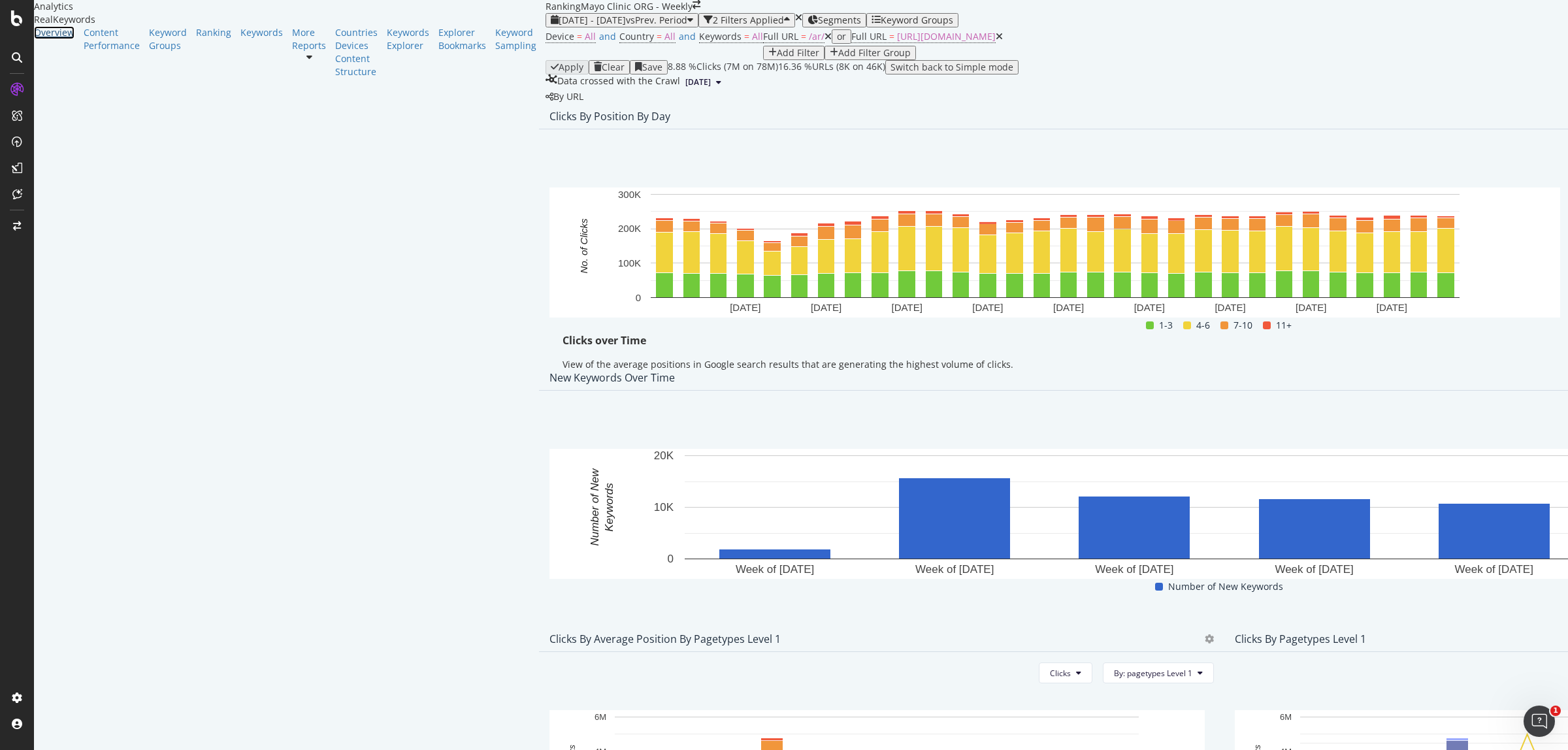
click at [70, 39] on div "Overview" at bounding box center [54, 33] width 40 height 13
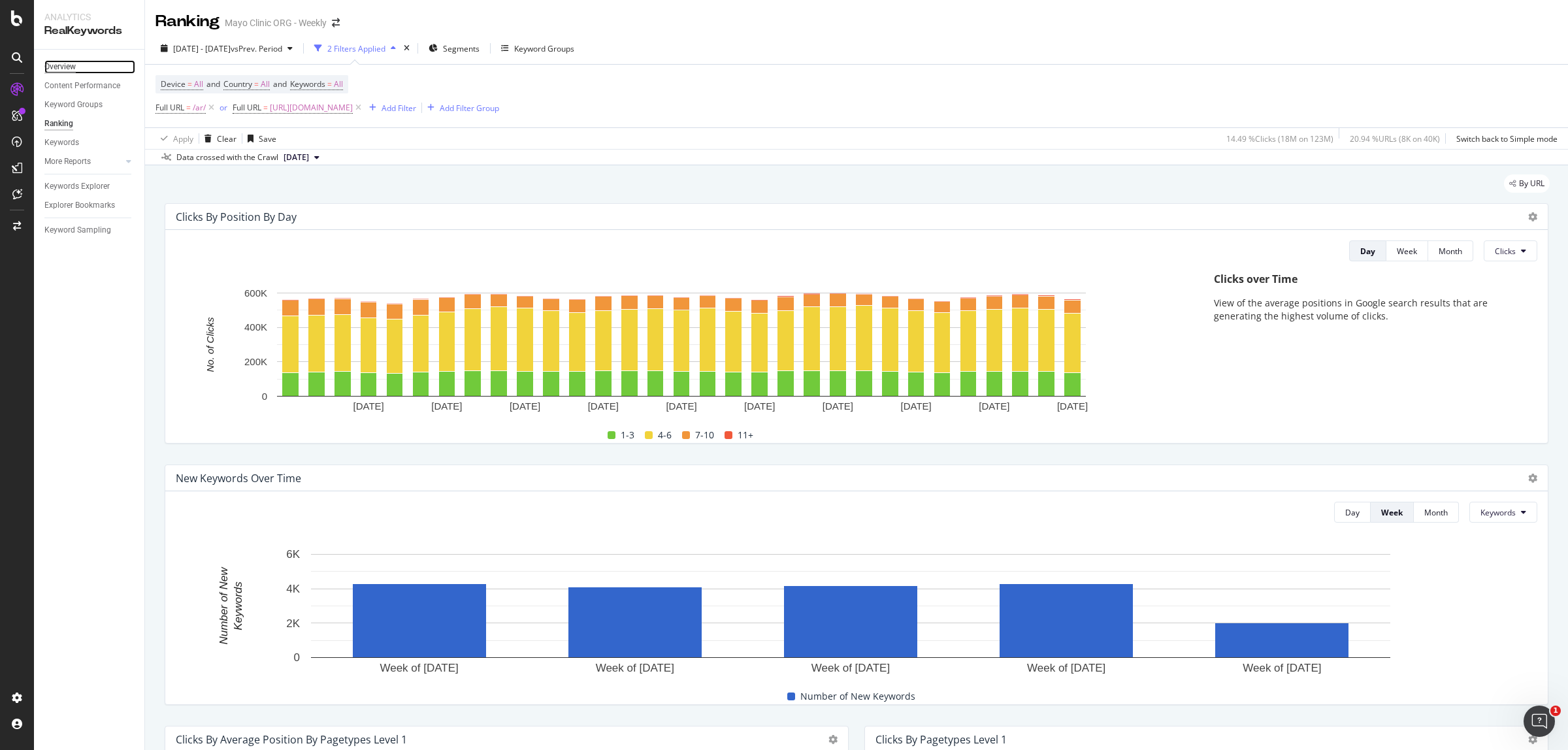
click at [52, 66] on div "Overview" at bounding box center [60, 67] width 31 height 13
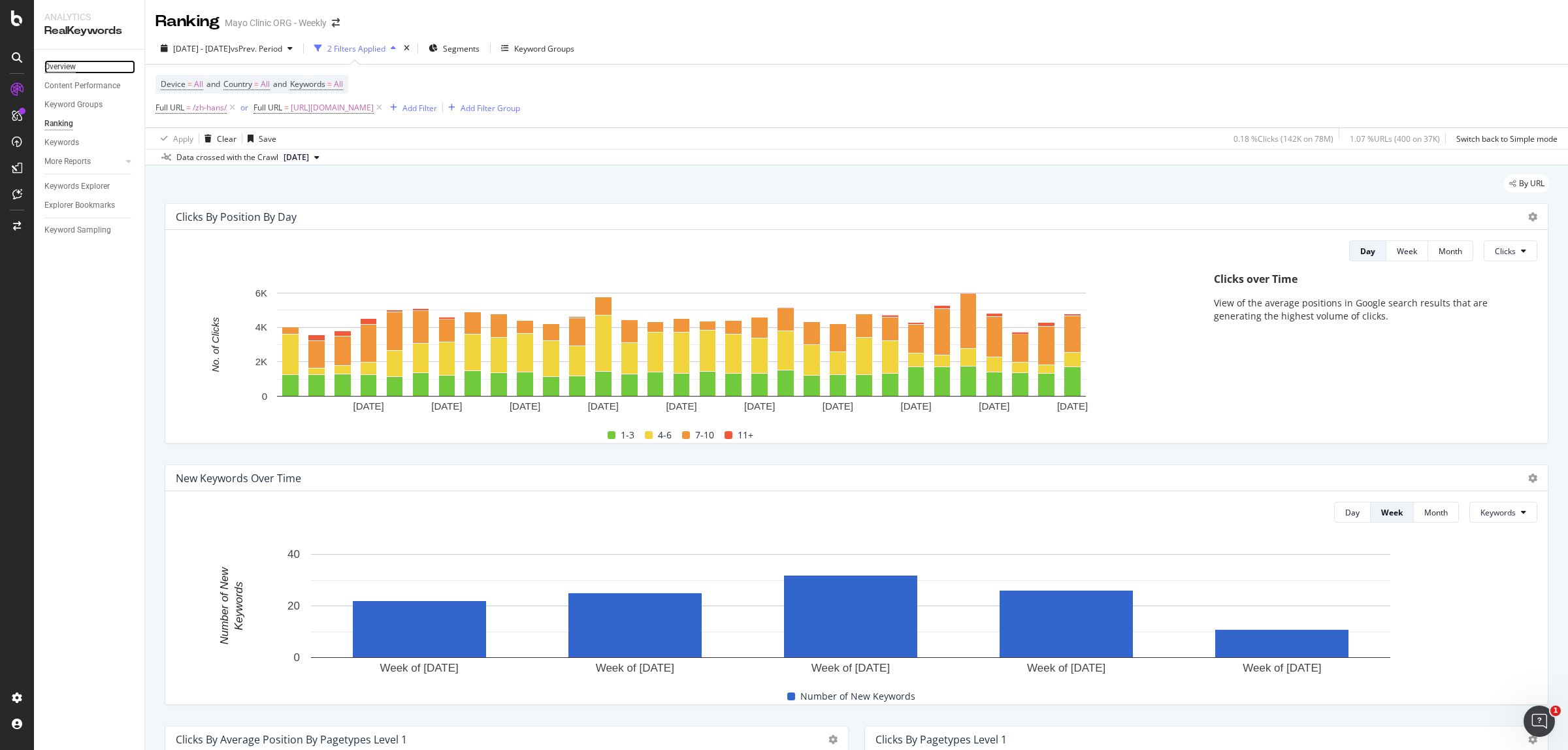
click at [72, 69] on div "Overview" at bounding box center [60, 67] width 31 height 13
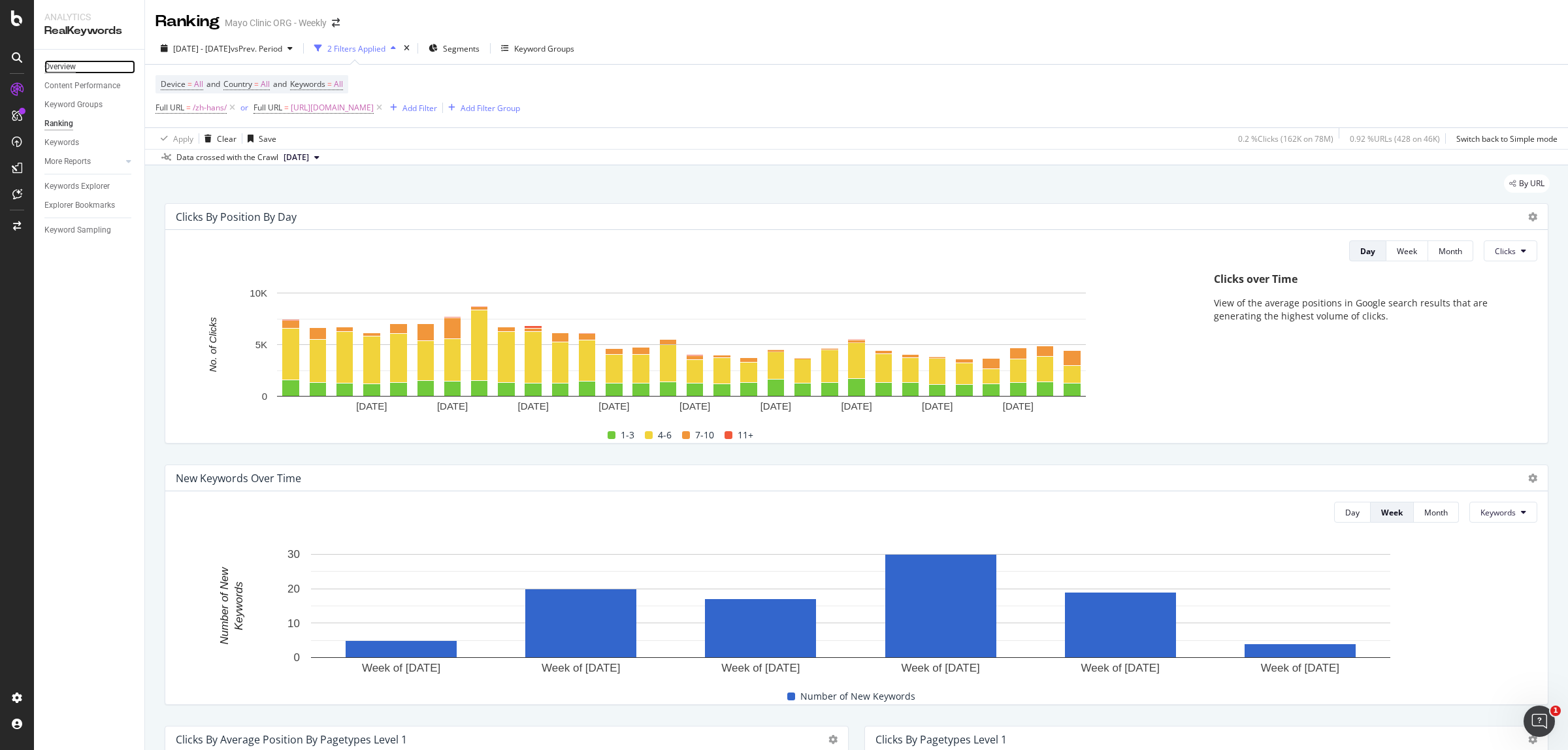
click at [52, 62] on div "Overview" at bounding box center [60, 67] width 31 height 13
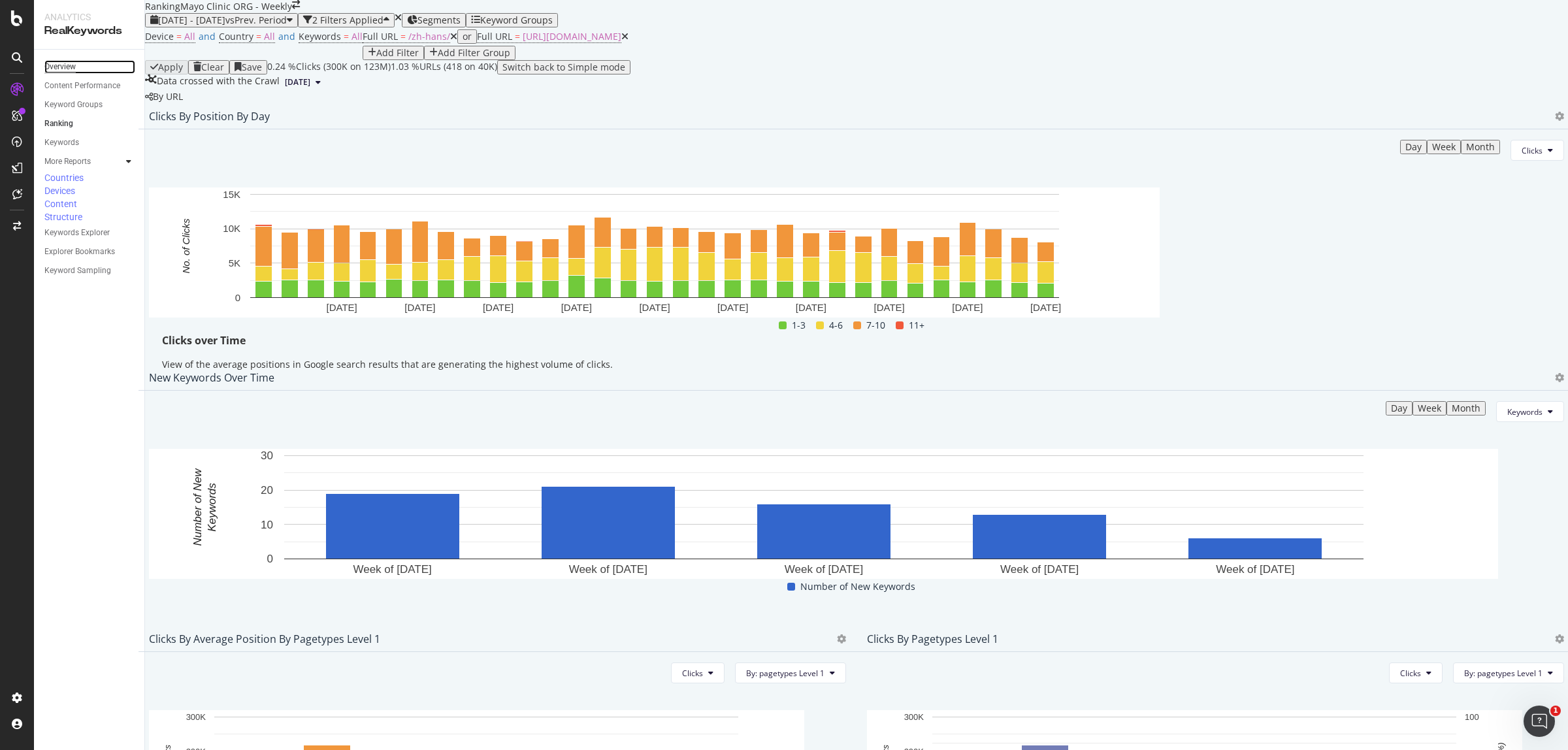
click at [55, 62] on div "Overview" at bounding box center [60, 67] width 31 height 13
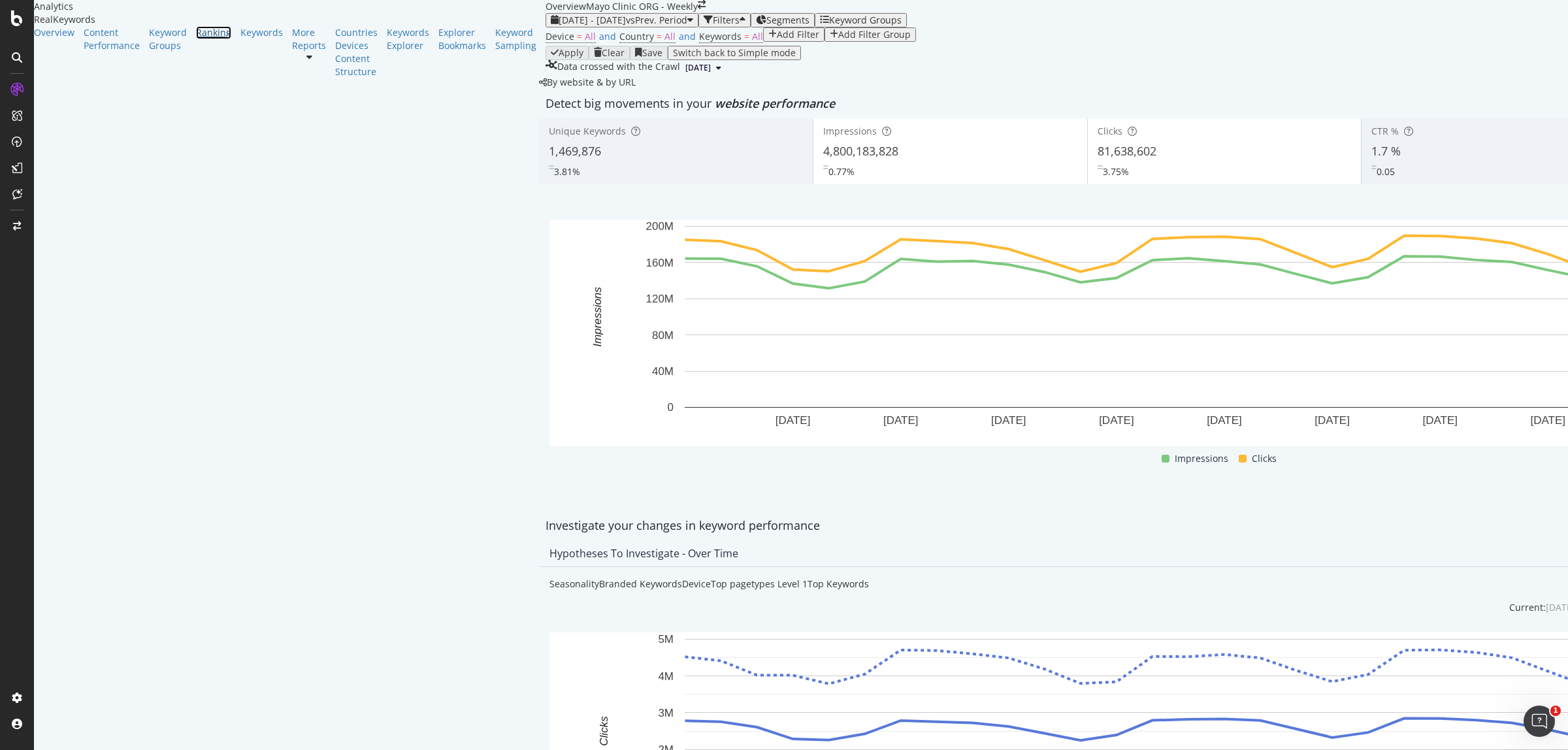
click at [196, 39] on link "Ranking" at bounding box center [213, 33] width 35 height 13
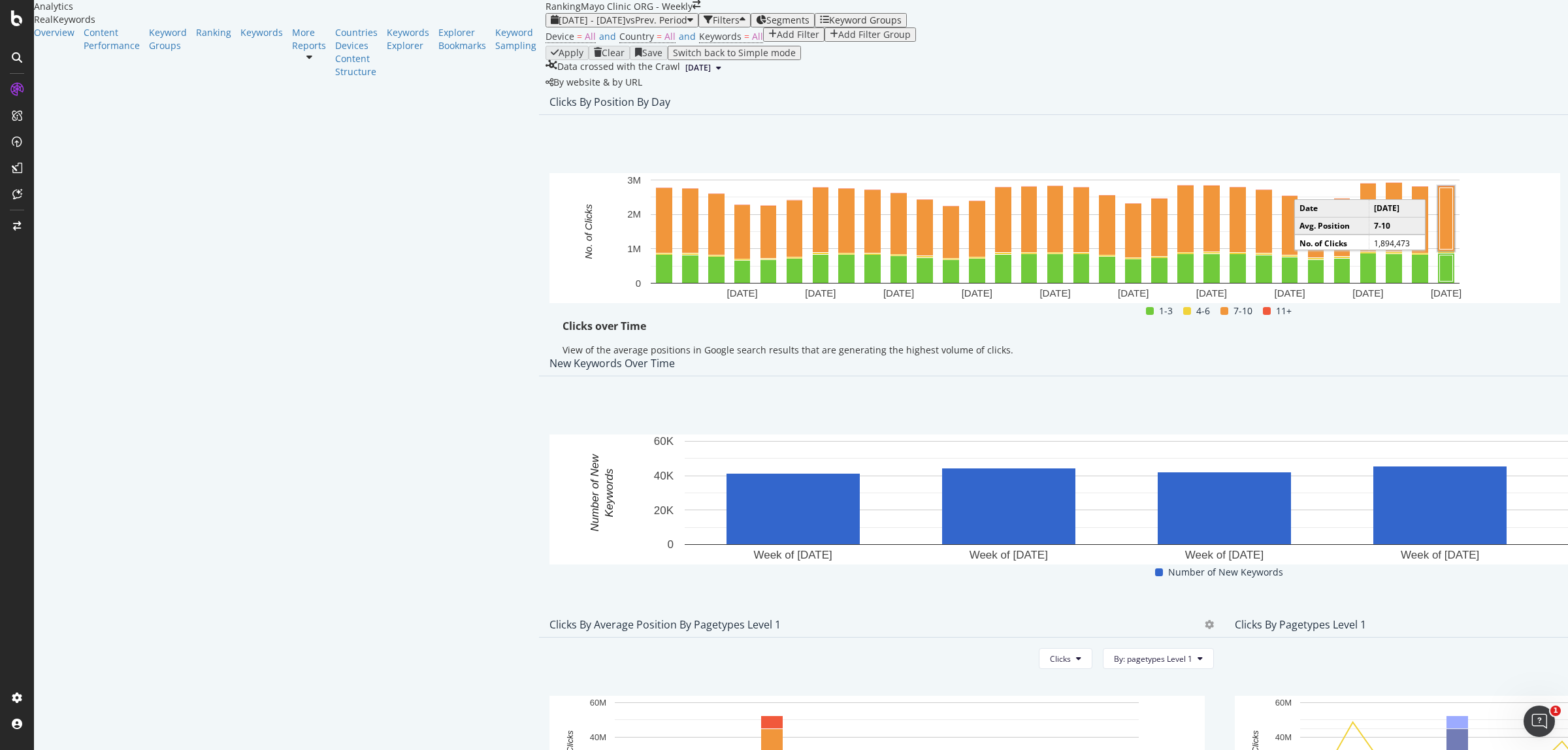
click at [1506, 281] on span "Rankings" at bounding box center [1507, 275] width 49 height 12
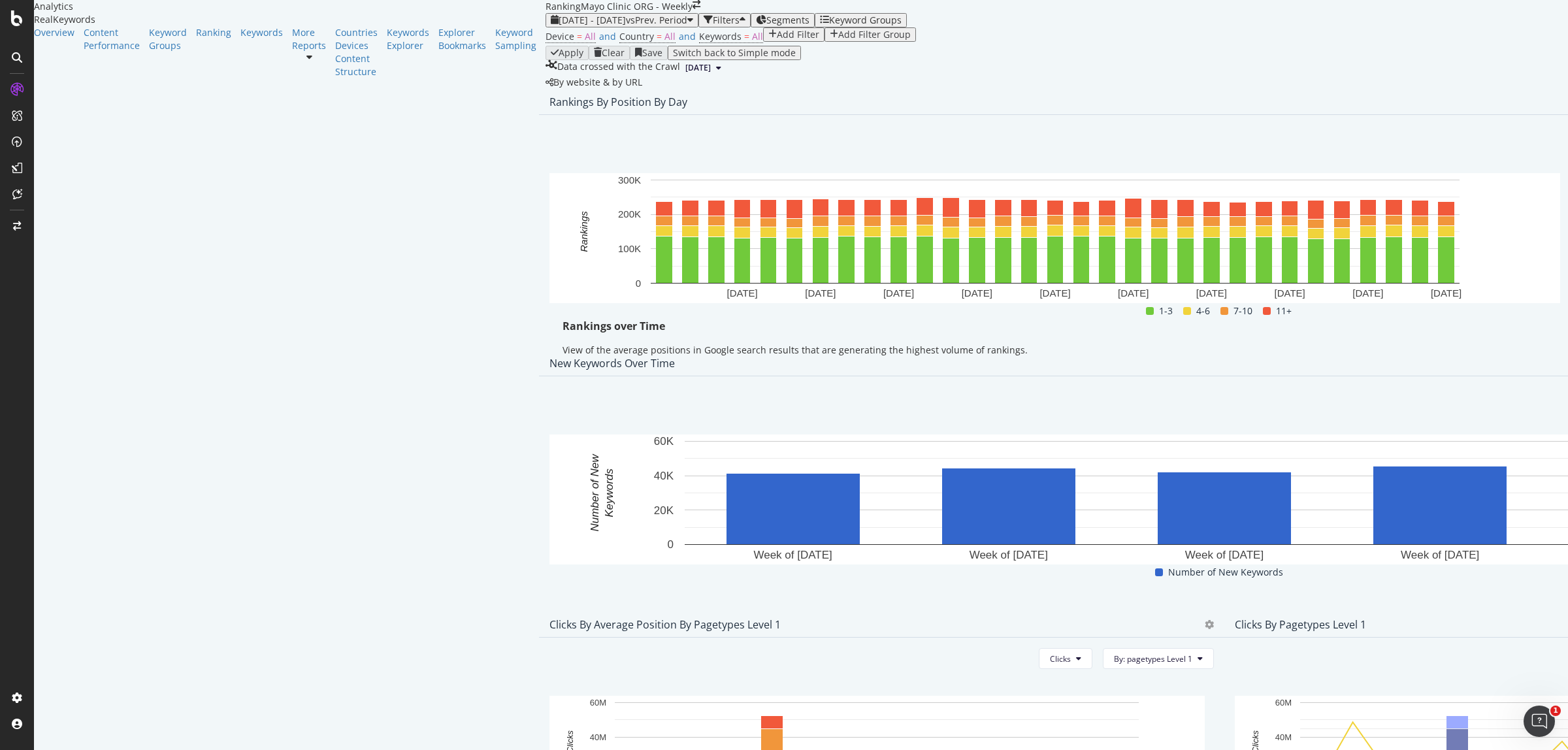
click at [1493, 246] on span "Export as CSV" at bounding box center [1468, 252] width 72 height 12
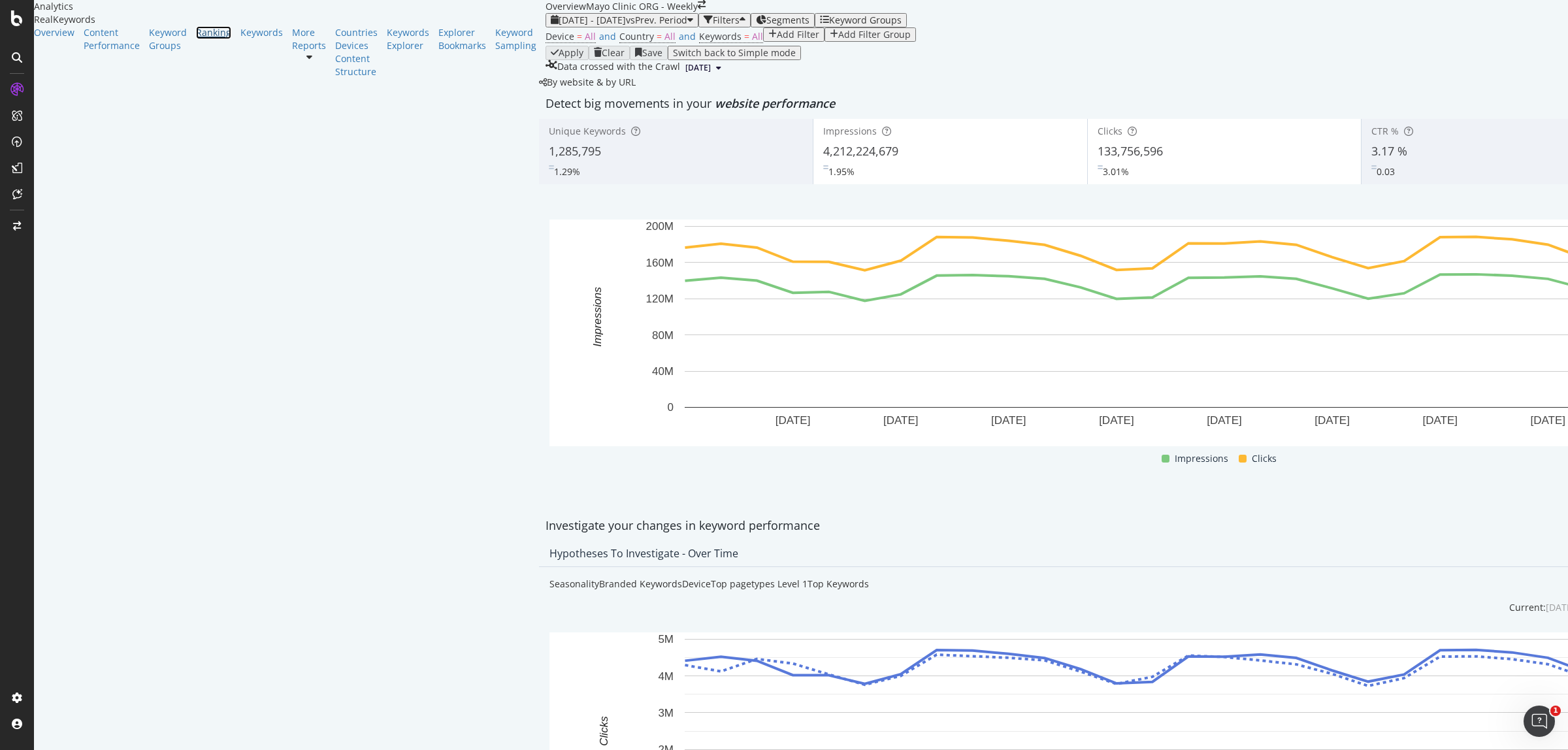
click at [196, 39] on div "Ranking" at bounding box center [213, 33] width 35 height 13
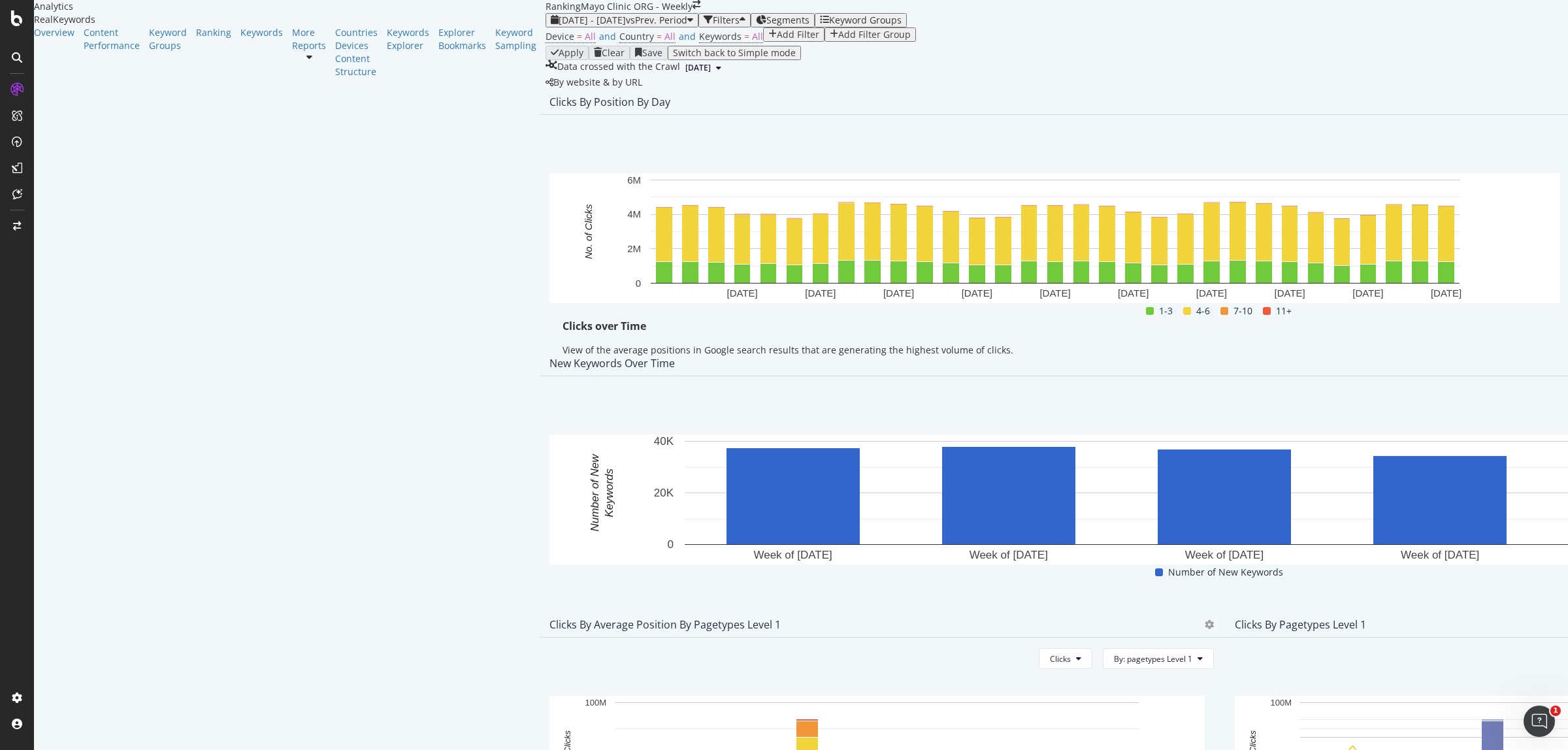
click at [1500, 275] on span "Rankings" at bounding box center [1507, 275] width 49 height 12
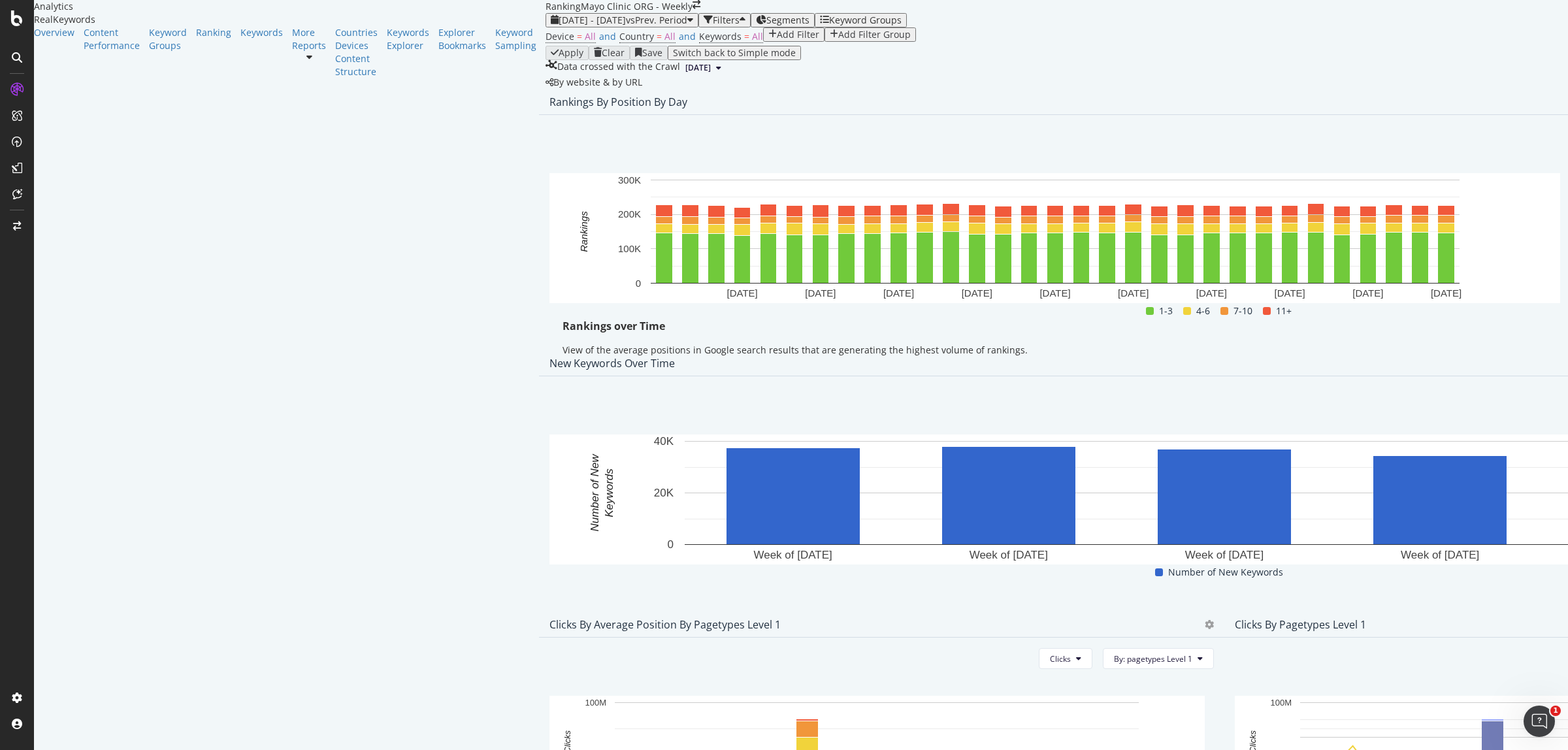
click at [1496, 258] on div "Export as CSV" at bounding box center [1458, 251] width 114 height 19
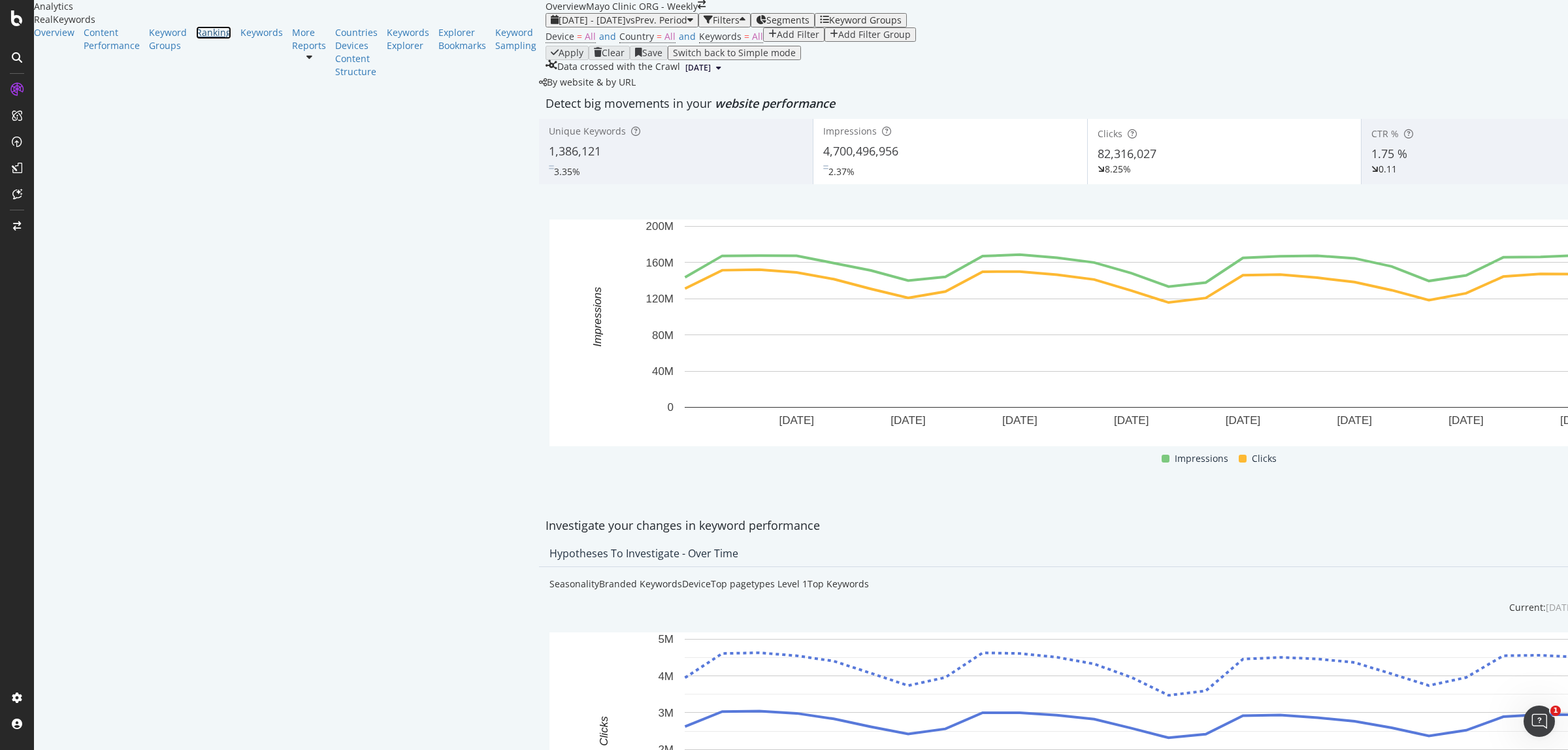
click at [196, 39] on div "Ranking" at bounding box center [213, 33] width 35 height 13
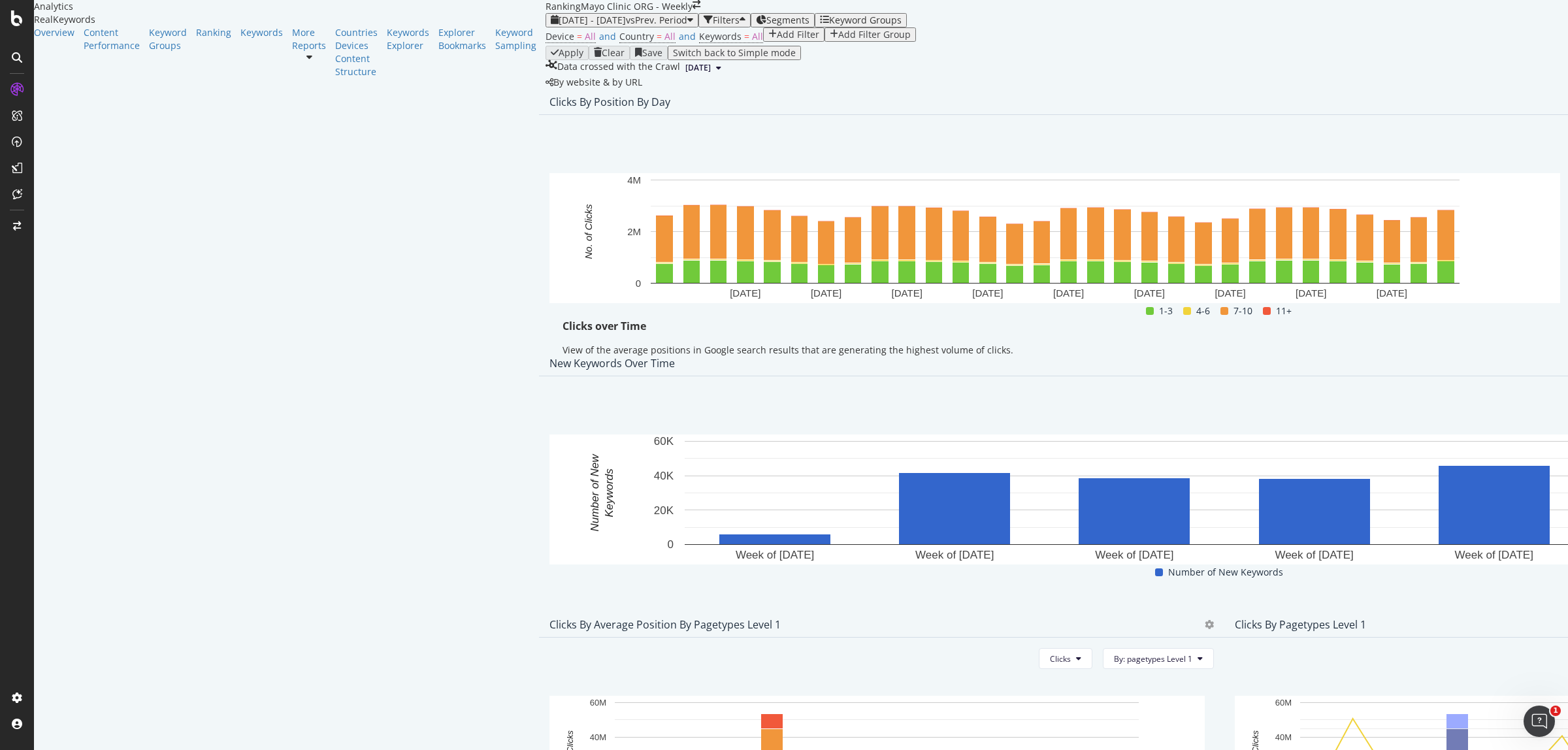
click at [1507, 280] on span "Rankings" at bounding box center [1507, 275] width 49 height 12
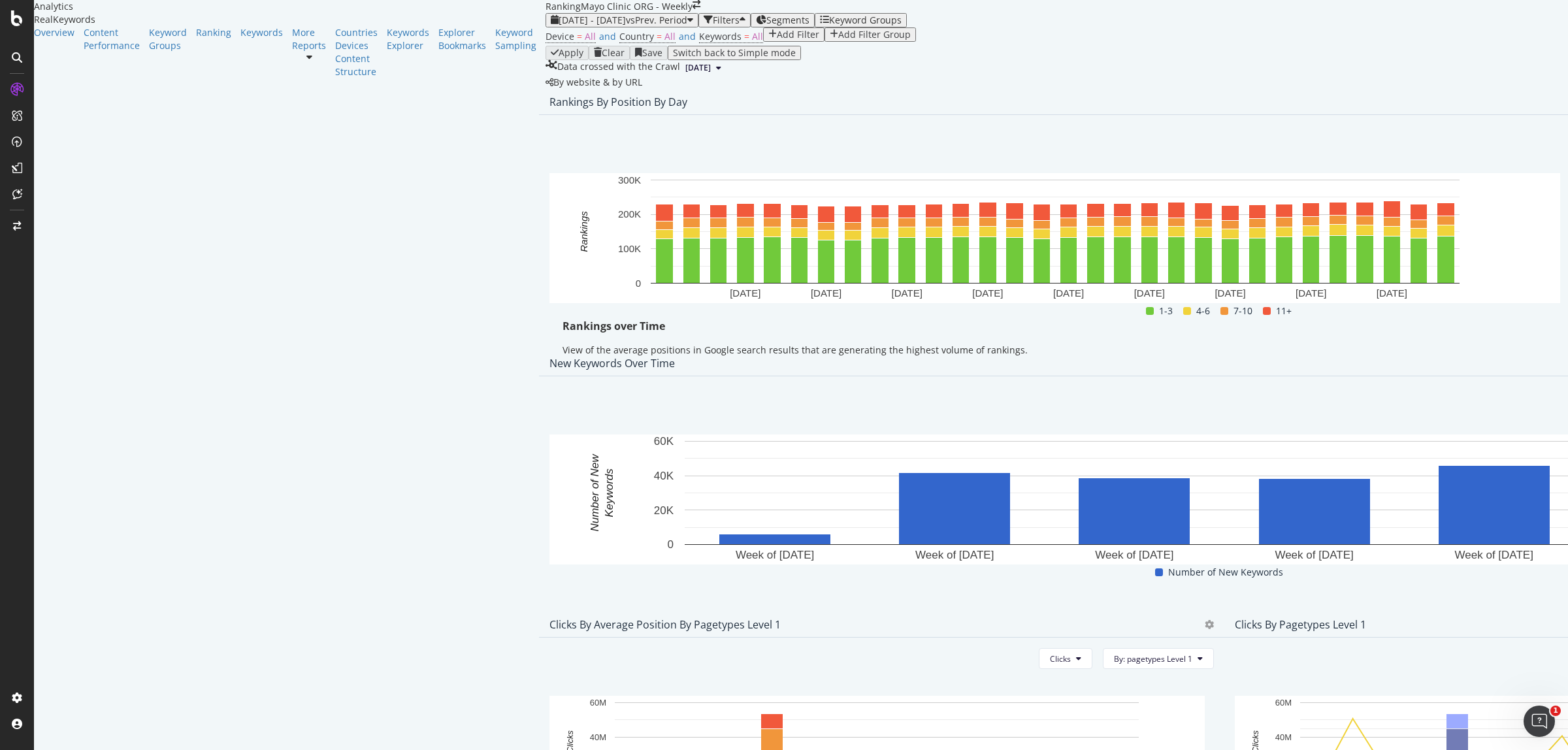
click at [1513, 115] on div "Rankings By Position By Day" at bounding box center [1223, 102] width 1370 height 26
click at [1495, 246] on span "Export as CSV" at bounding box center [1468, 252] width 72 height 12
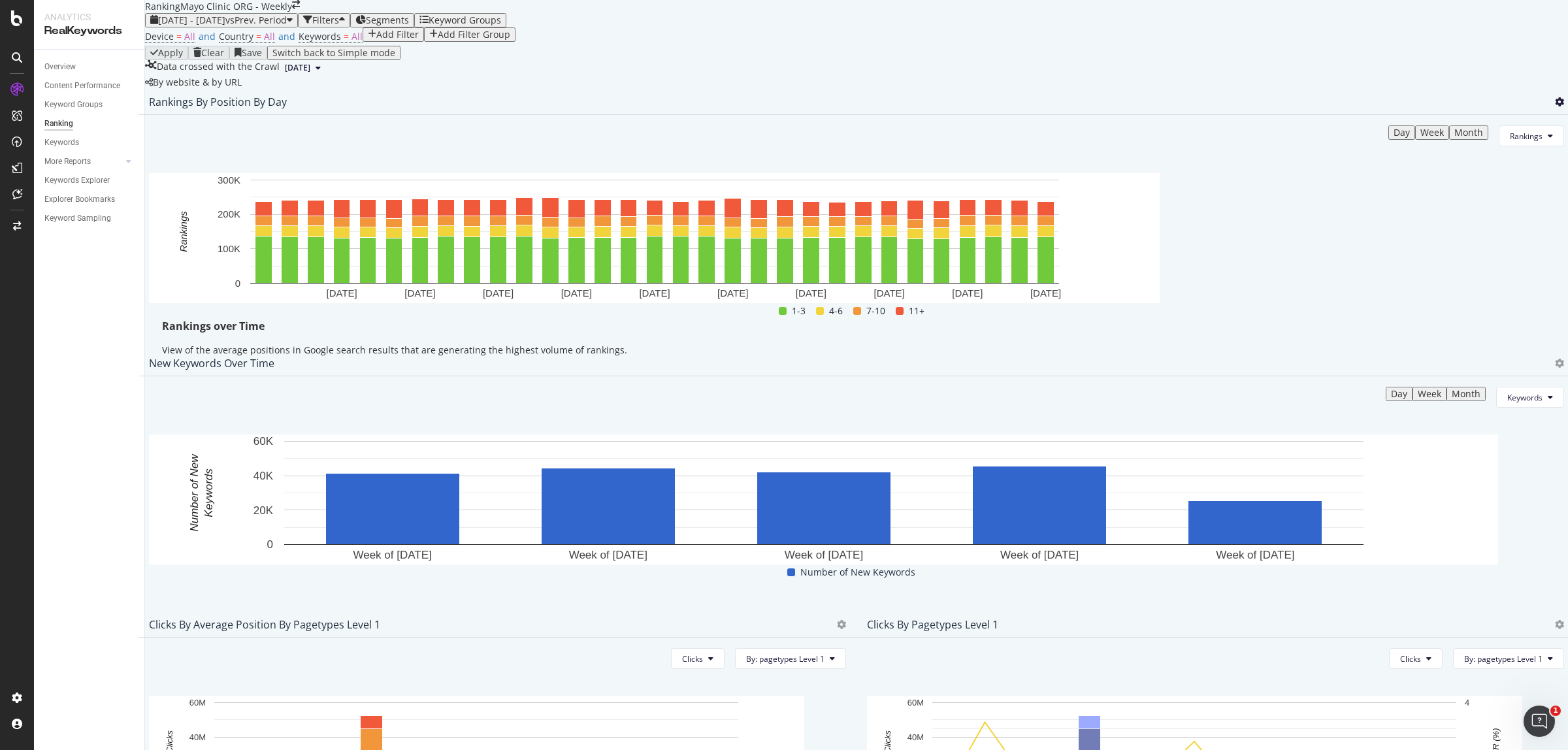
click at [1555, 107] on icon at bounding box center [1559, 102] width 9 height 9
click at [1471, 251] on span "Export as CSV" at bounding box center [1468, 252] width 72 height 12
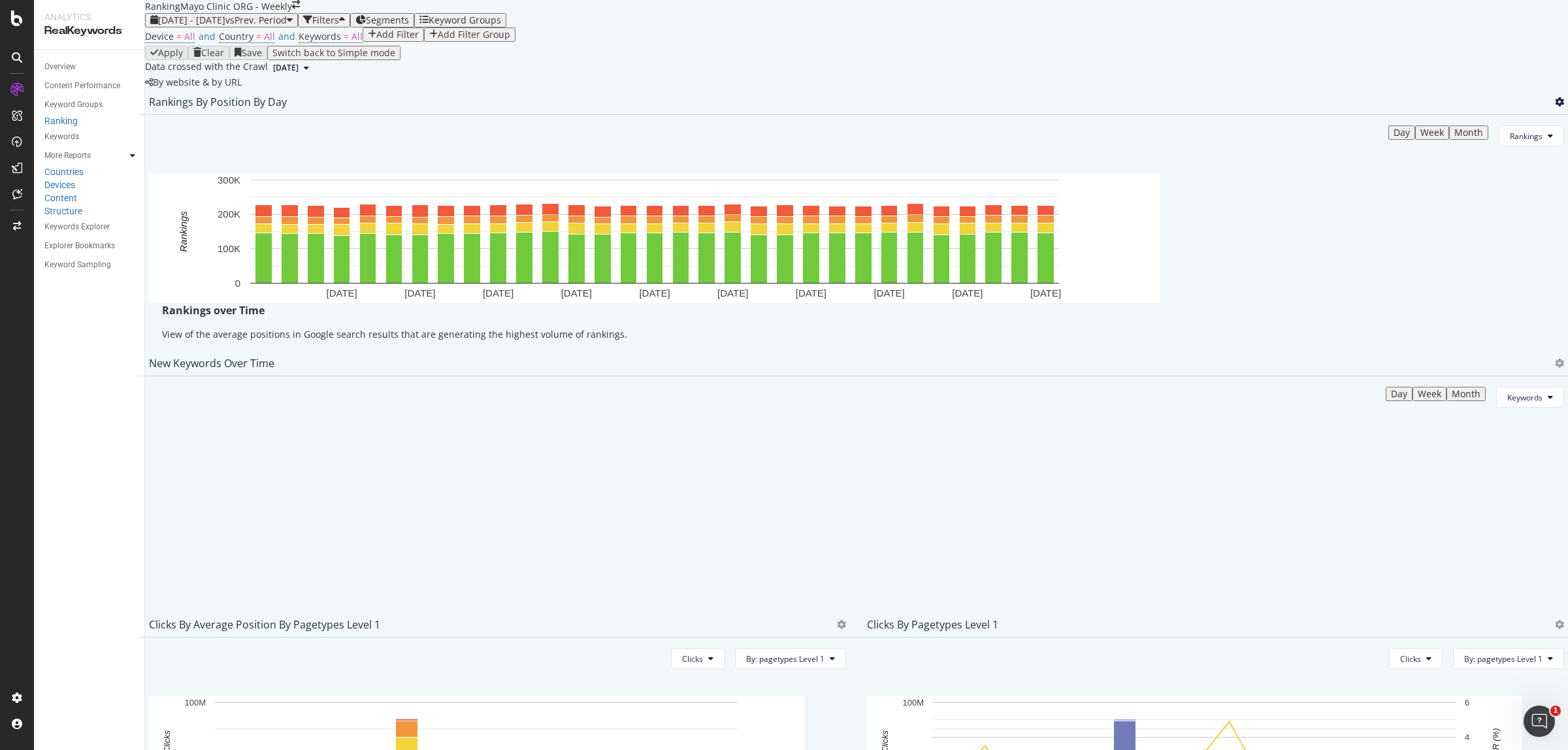
click at [1555, 107] on icon at bounding box center [1559, 102] width 9 height 9
click at [1491, 256] on span "Export as CSV" at bounding box center [1468, 252] width 72 height 12
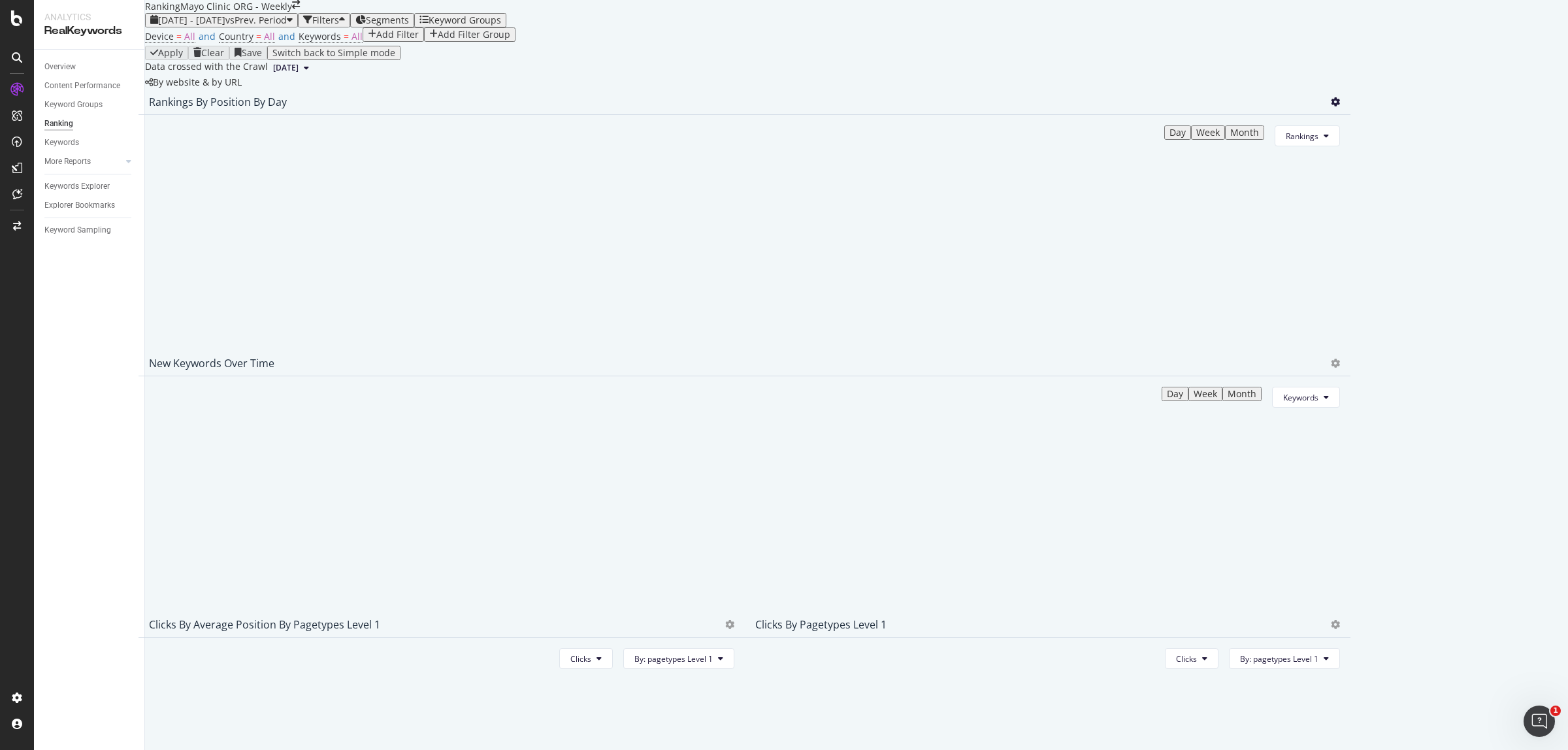
click at [1340, 107] on icon at bounding box center [1335, 102] width 9 height 9
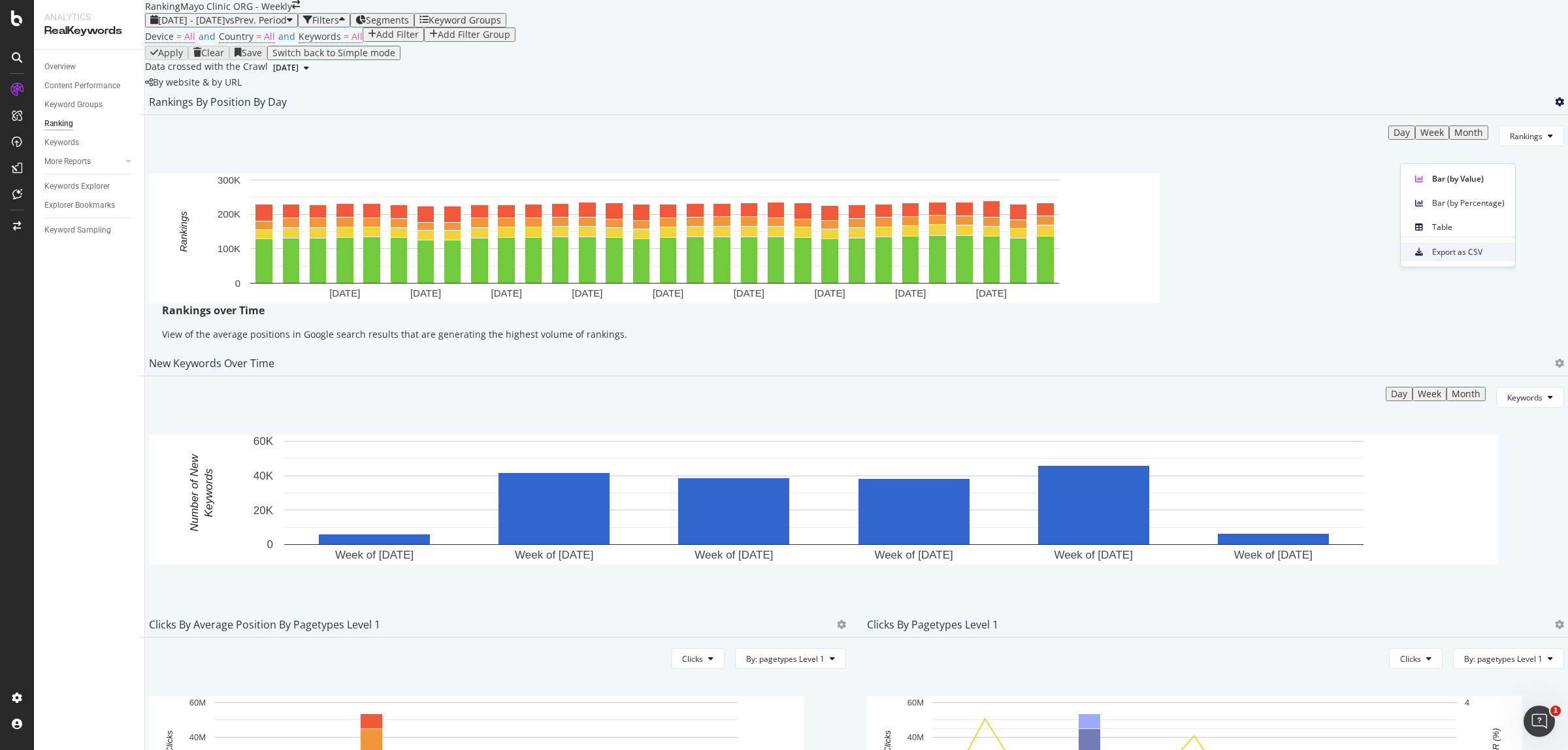
click at [1454, 256] on span "Export as CSV" at bounding box center [1468, 252] width 72 height 12
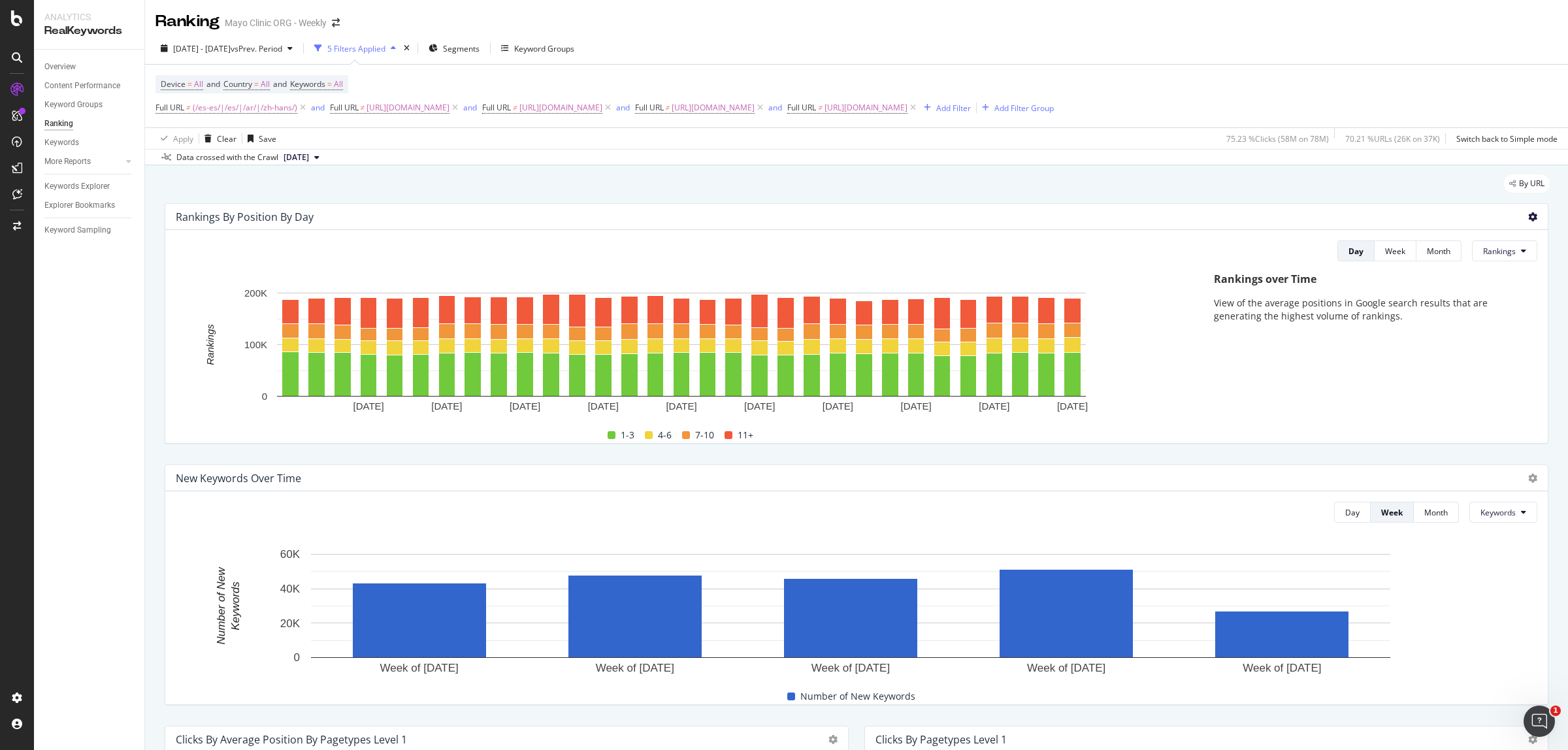
click at [1529, 218] on icon at bounding box center [1533, 217] width 9 height 9
click at [1492, 249] on span "Export as CSV" at bounding box center [1468, 254] width 72 height 12
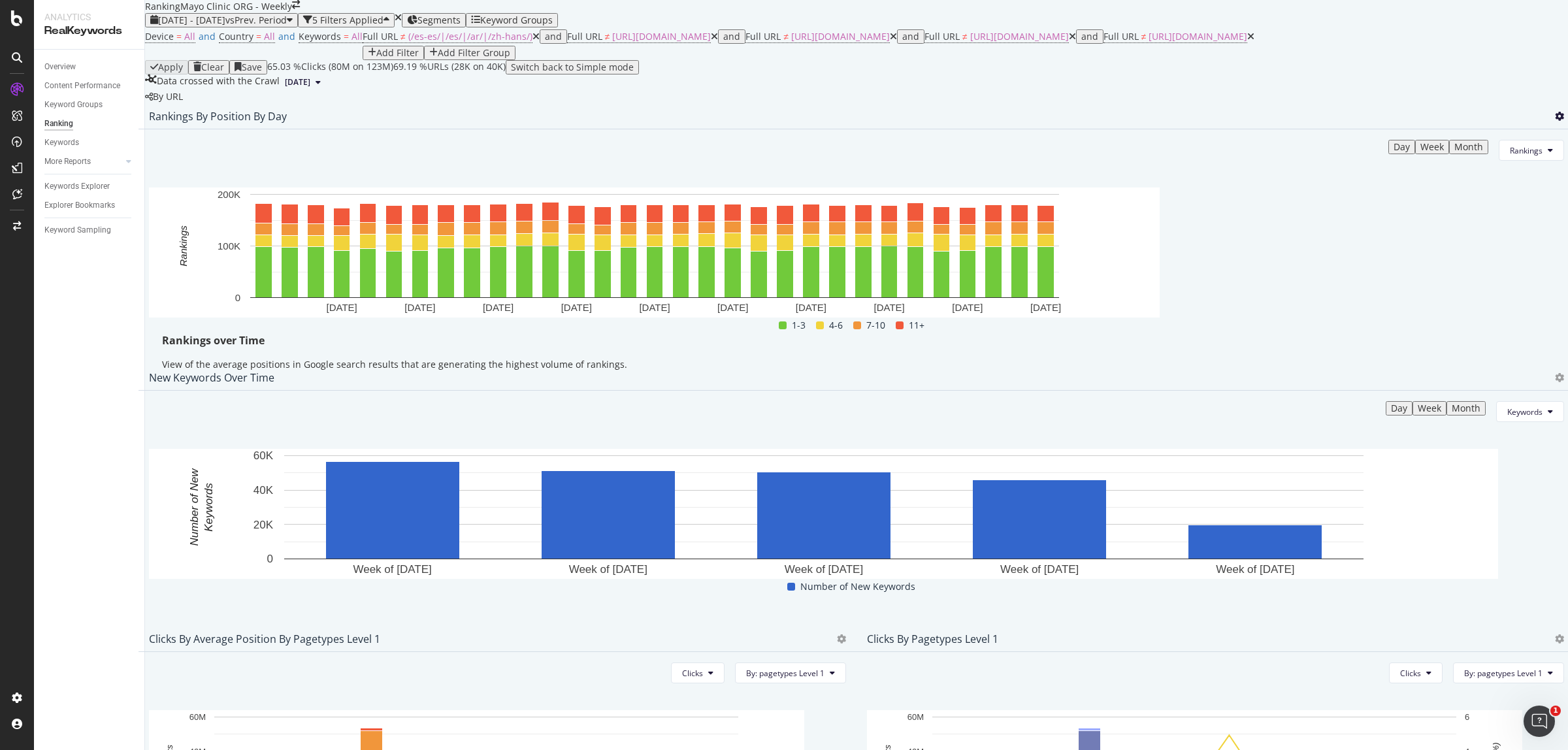
click at [1555, 121] on icon at bounding box center [1559, 116] width 9 height 9
click at [1474, 255] on span "Export as CSV" at bounding box center [1468, 254] width 72 height 12
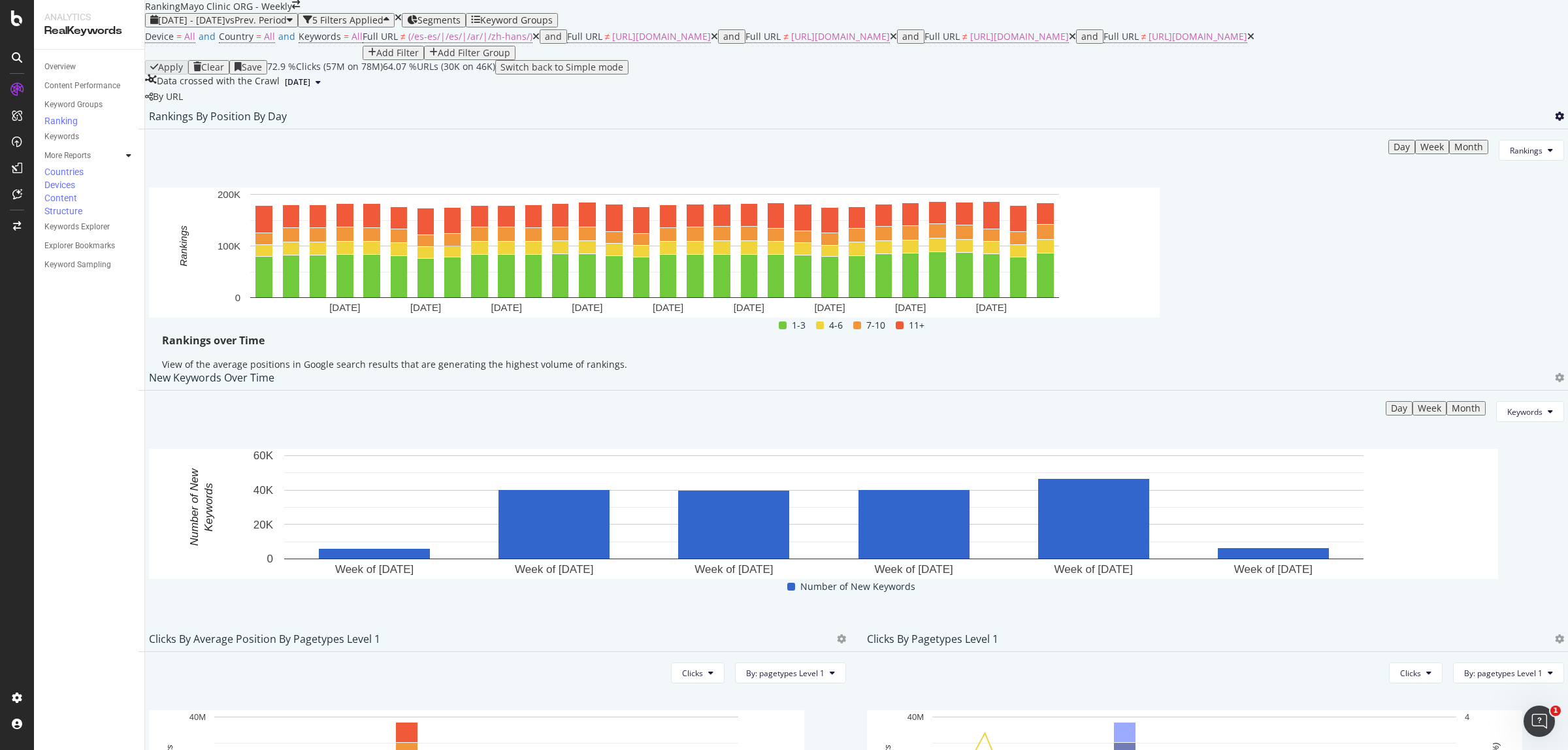
click at [1549, 123] on div at bounding box center [1556, 117] width 16 height 13
click at [1555, 121] on icon at bounding box center [1559, 116] width 9 height 9
click at [1490, 246] on div "Export as CSV" at bounding box center [1458, 254] width 114 height 19
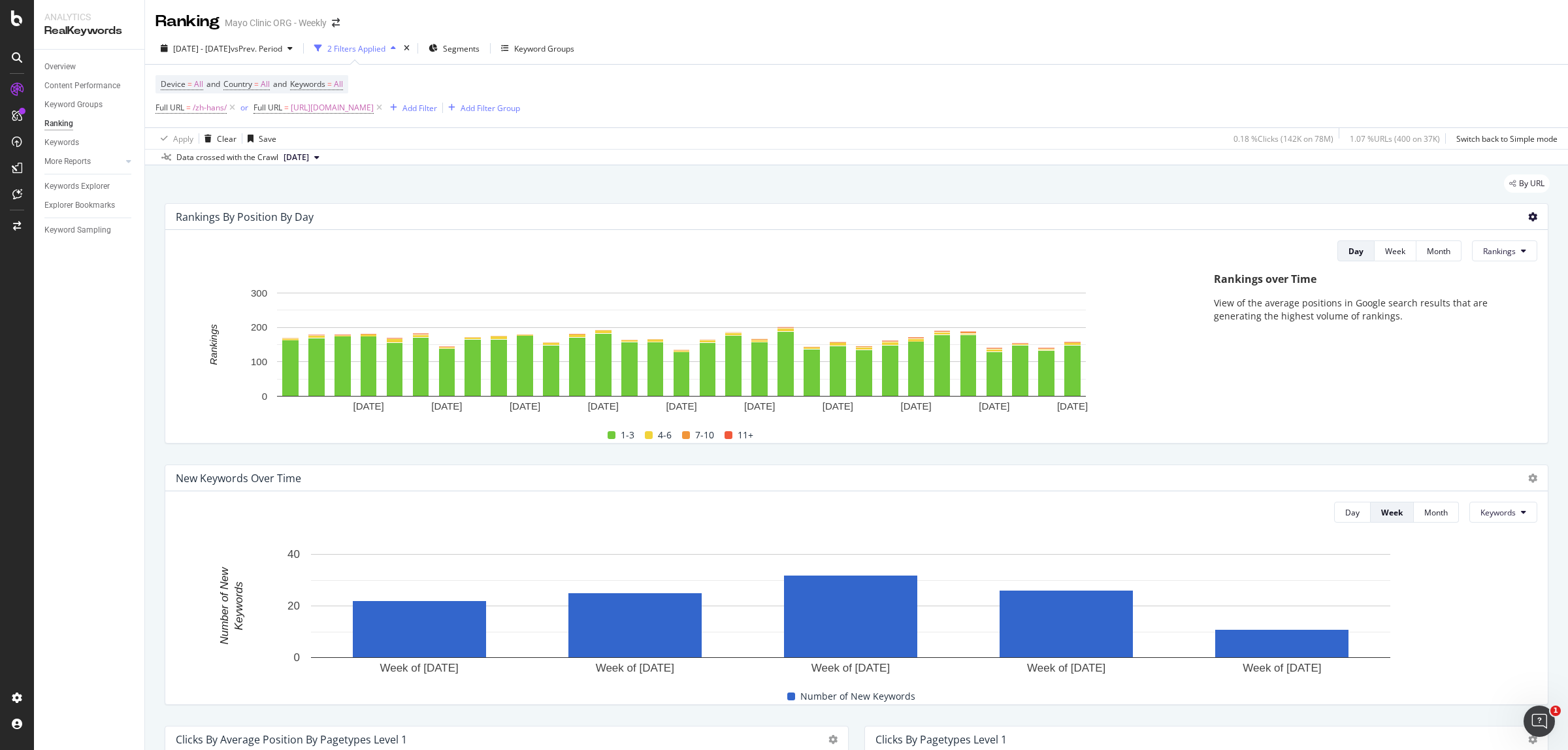
click at [1529, 212] on icon at bounding box center [1533, 217] width 9 height 9
click at [1490, 248] on span "Export as CSV" at bounding box center [1468, 254] width 72 height 12
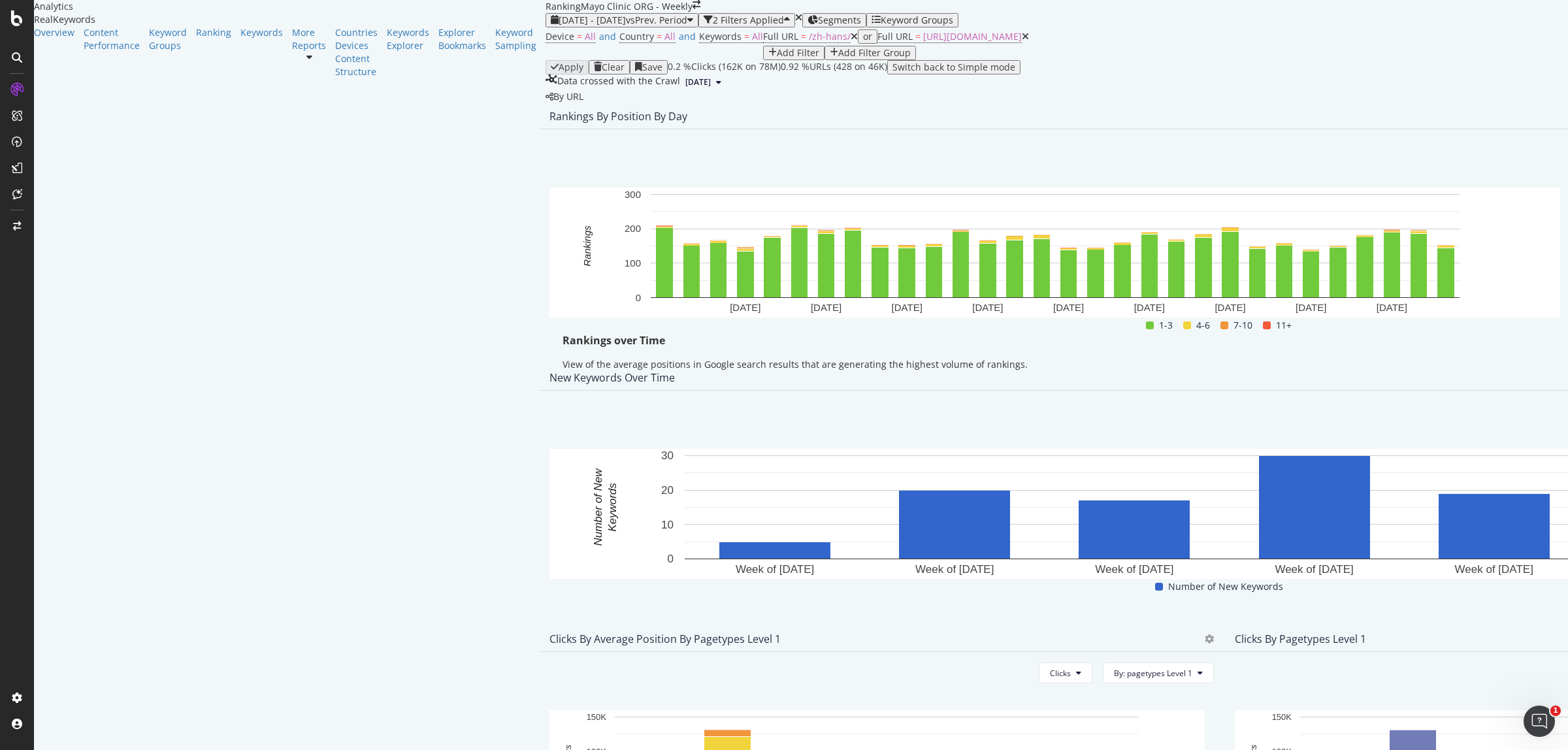
click at [1523, 129] on div "Rankings By Position By Day" at bounding box center [1223, 116] width 1370 height 26
click at [1466, 262] on div "Export as CSV" at bounding box center [1458, 254] width 114 height 19
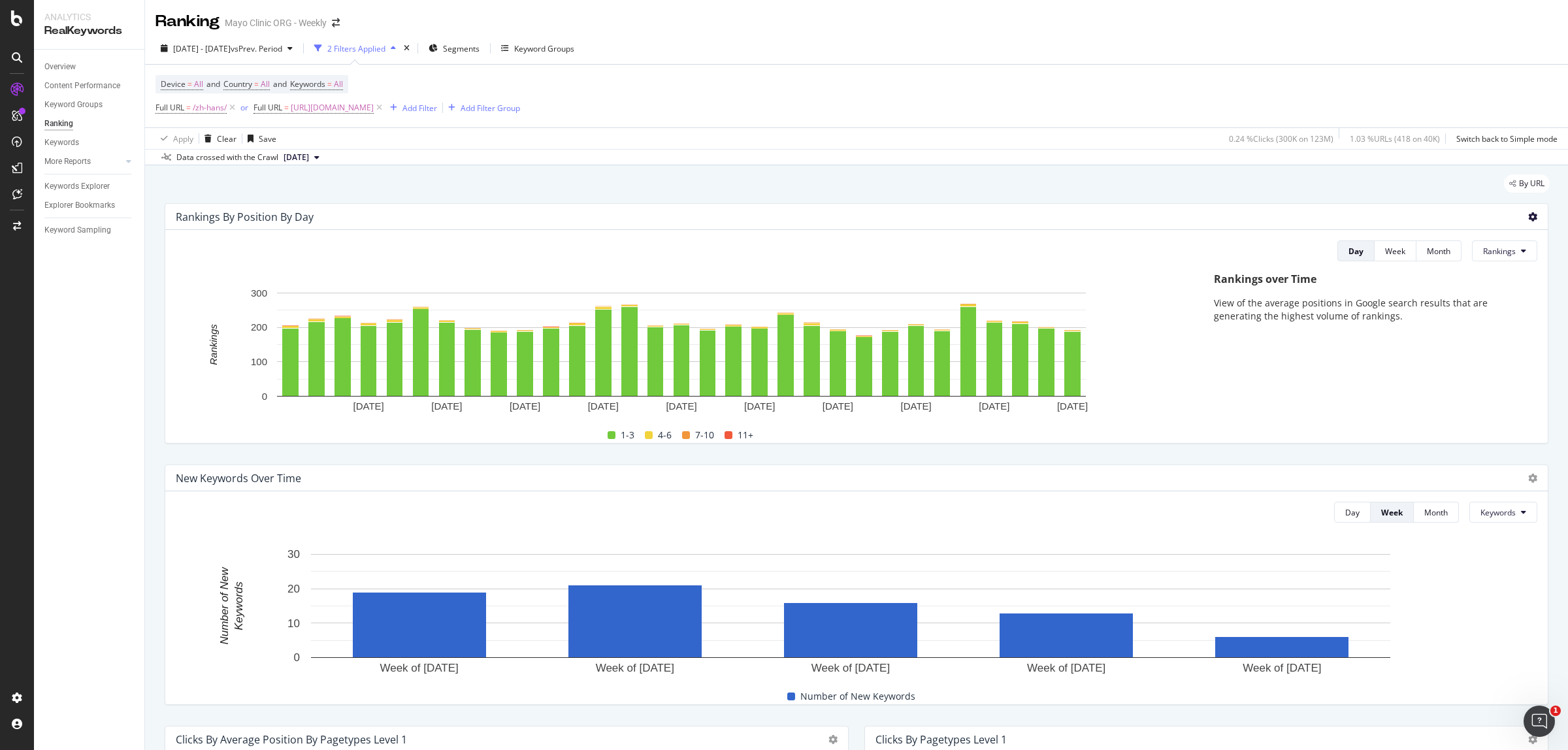
click at [1529, 216] on icon at bounding box center [1533, 217] width 9 height 9
click at [1485, 250] on span "Export as CSV" at bounding box center [1468, 254] width 72 height 12
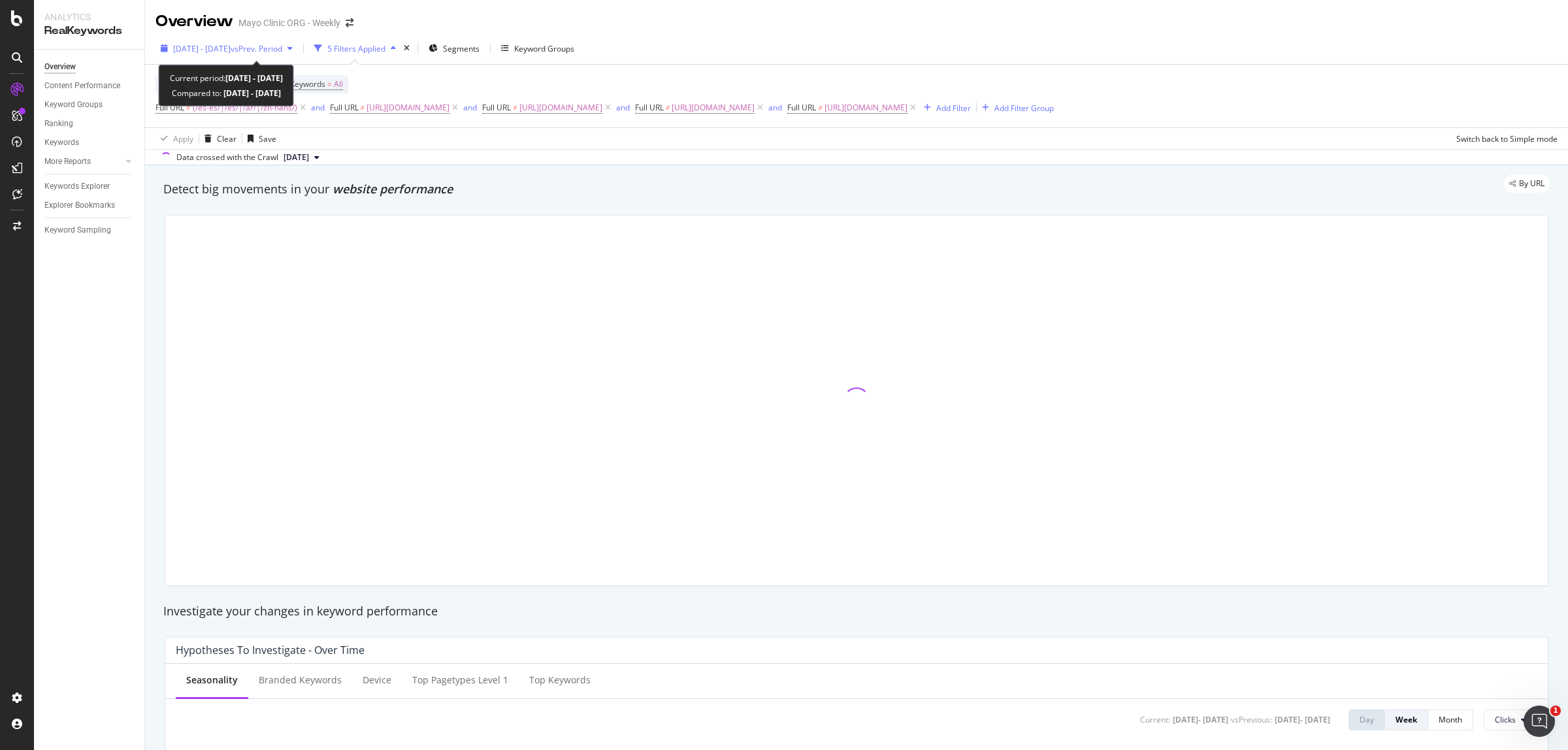
click at [223, 53] on span "2024 Dec. 29th - 2025 May. 3rd" at bounding box center [202, 48] width 57 height 11
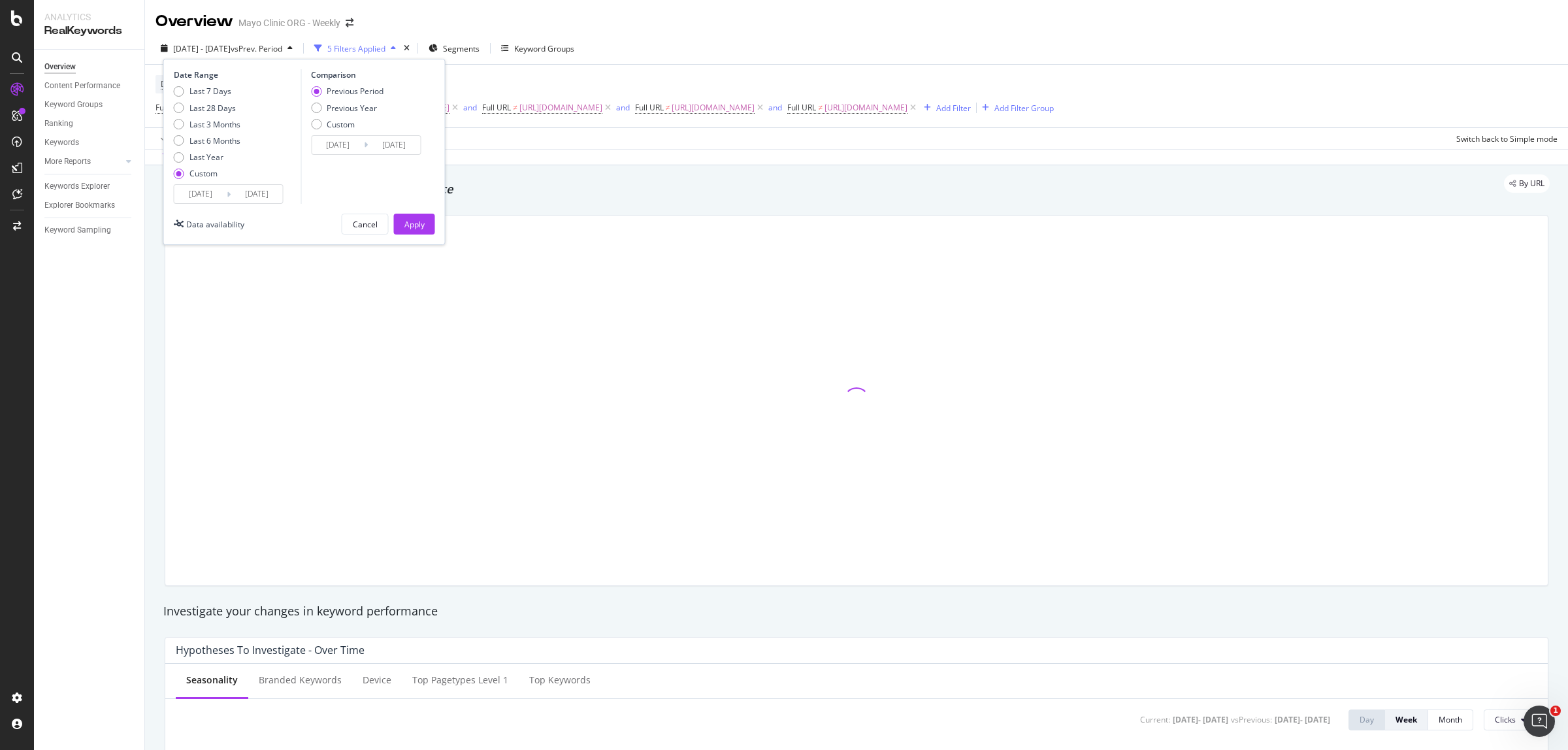
click at [208, 199] on input "2024/12/29" at bounding box center [201, 194] width 52 height 18
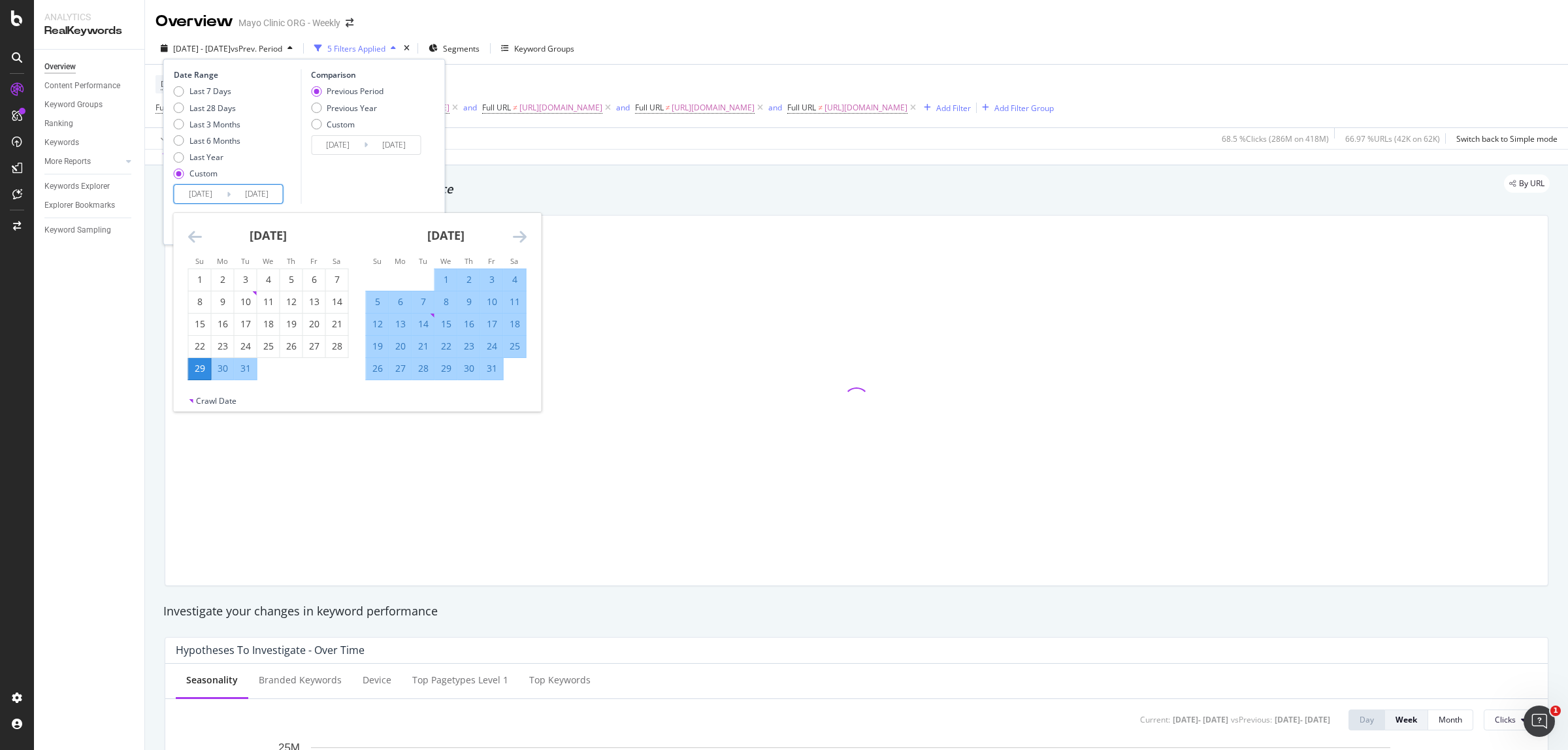
click at [517, 233] on icon "Move forward to switch to the next month." at bounding box center [519, 236] width 13 height 16
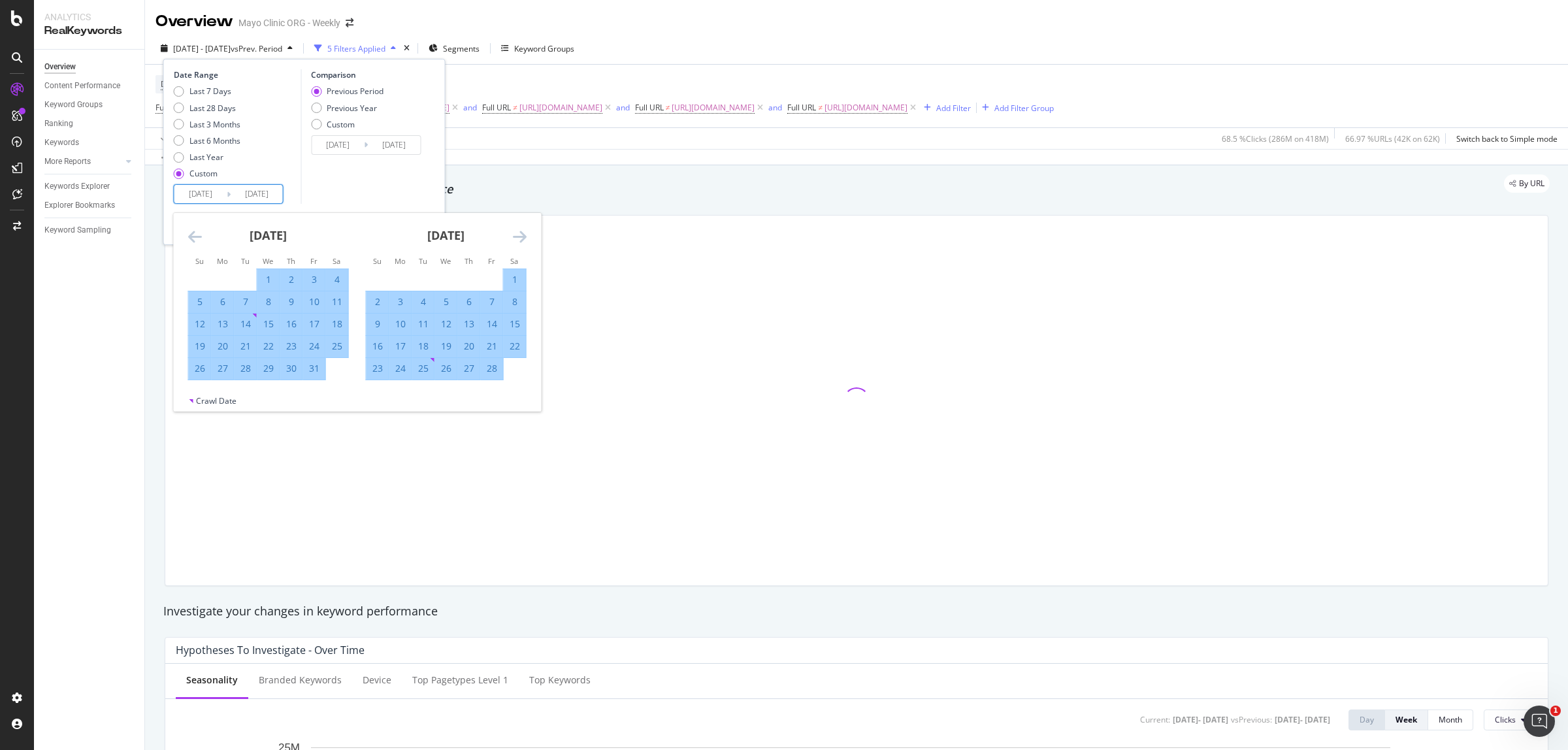
click at [517, 233] on icon "Move forward to switch to the next month." at bounding box center [519, 236] width 13 height 16
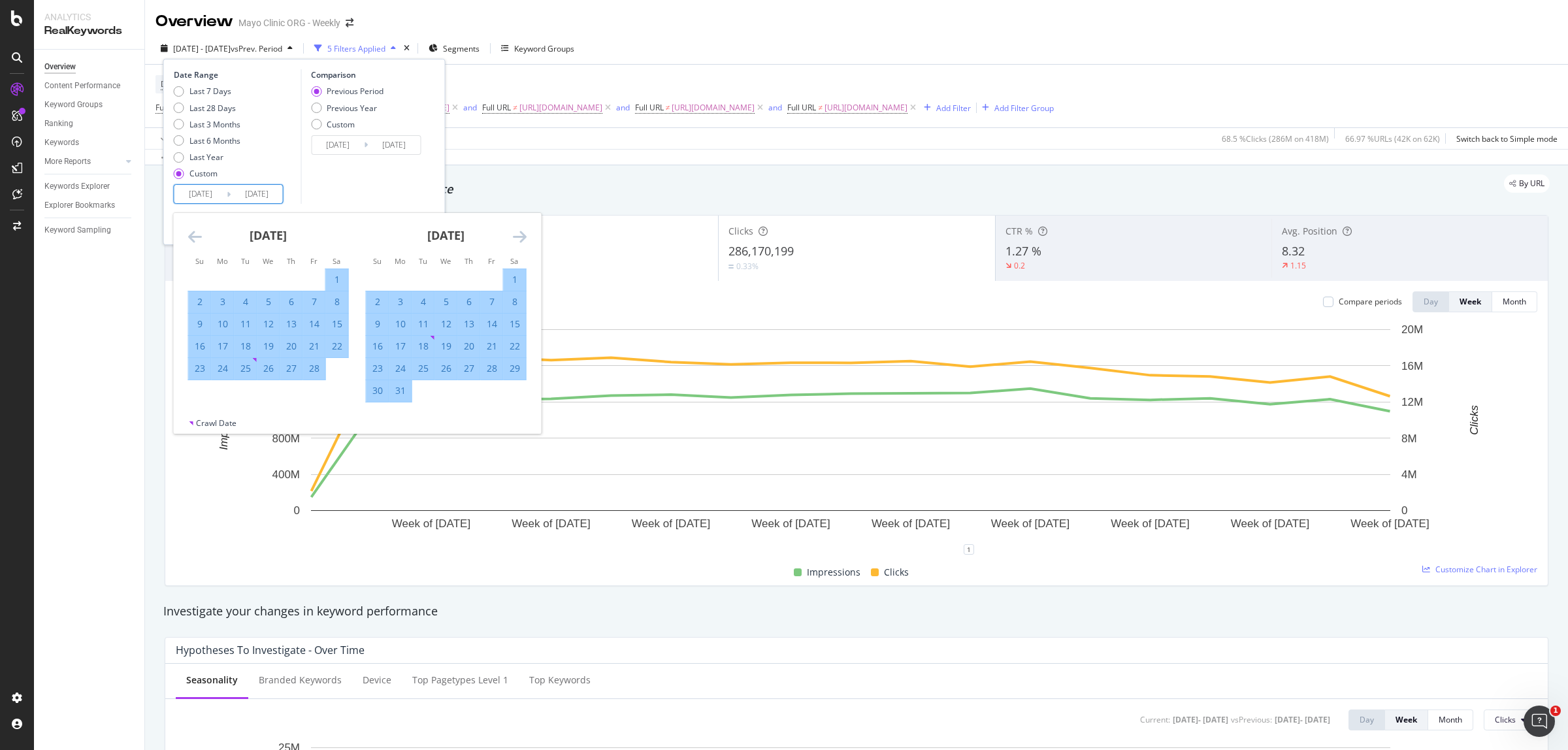
click at [517, 233] on icon "Move forward to switch to the next month." at bounding box center [519, 236] width 13 height 16
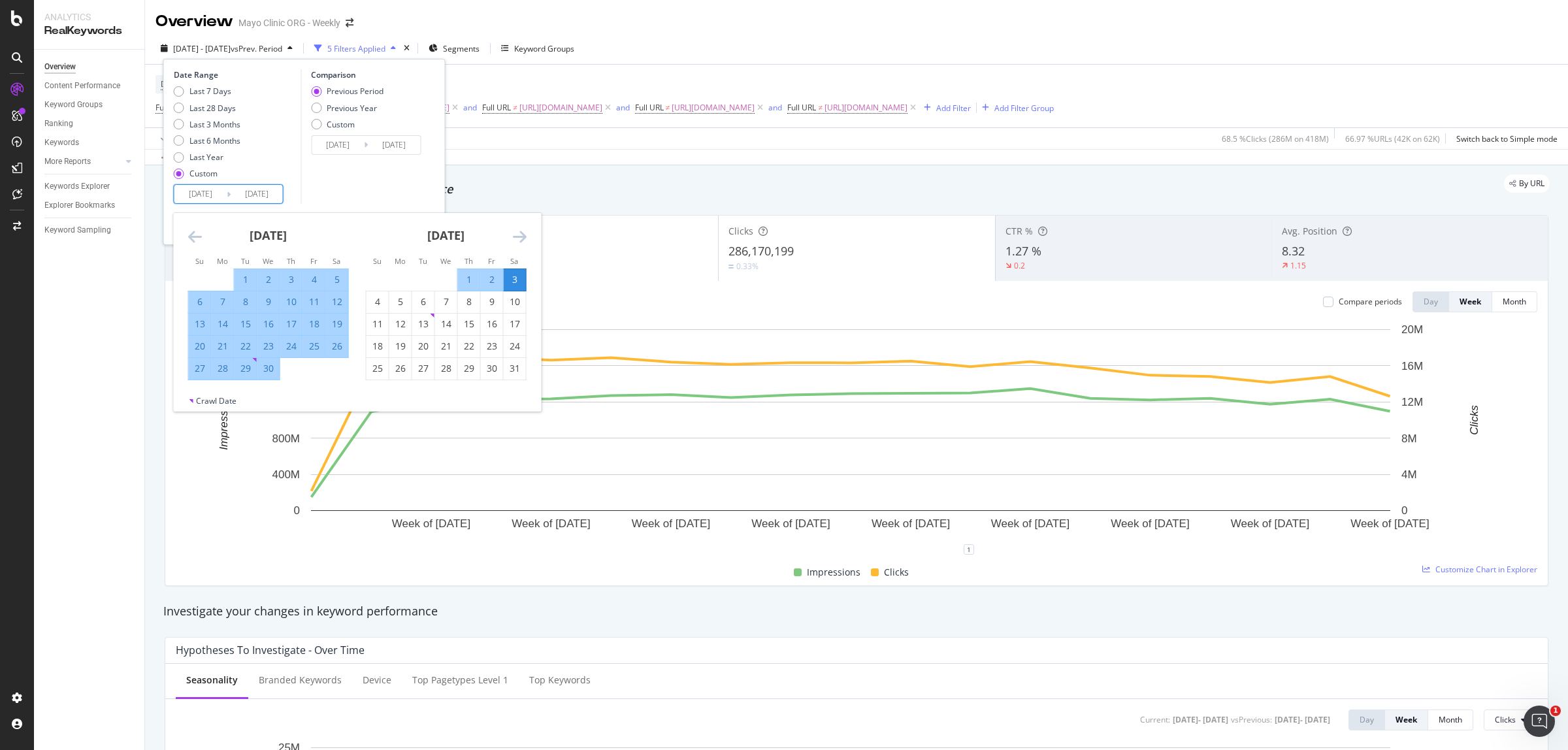
click at [517, 233] on icon "Move forward to switch to the next month." at bounding box center [519, 236] width 13 height 16
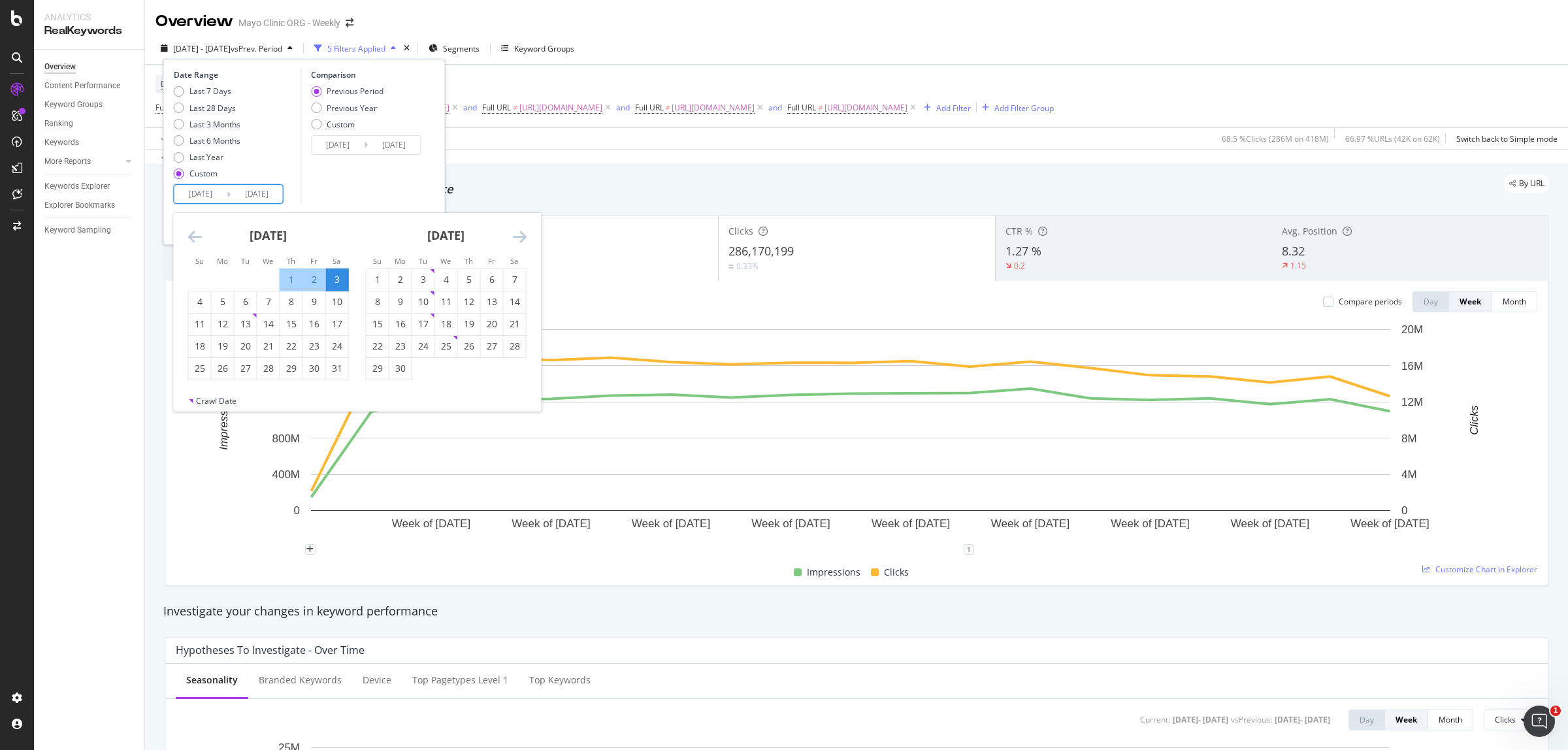
click at [524, 237] on icon "Move forward to switch to the next month." at bounding box center [519, 236] width 13 height 16
click at [199, 374] on div "29" at bounding box center [200, 369] width 22 height 13
type input "2025/06/29"
click at [516, 284] on div "5" at bounding box center [514, 280] width 22 height 13
type input "2025/07/05"
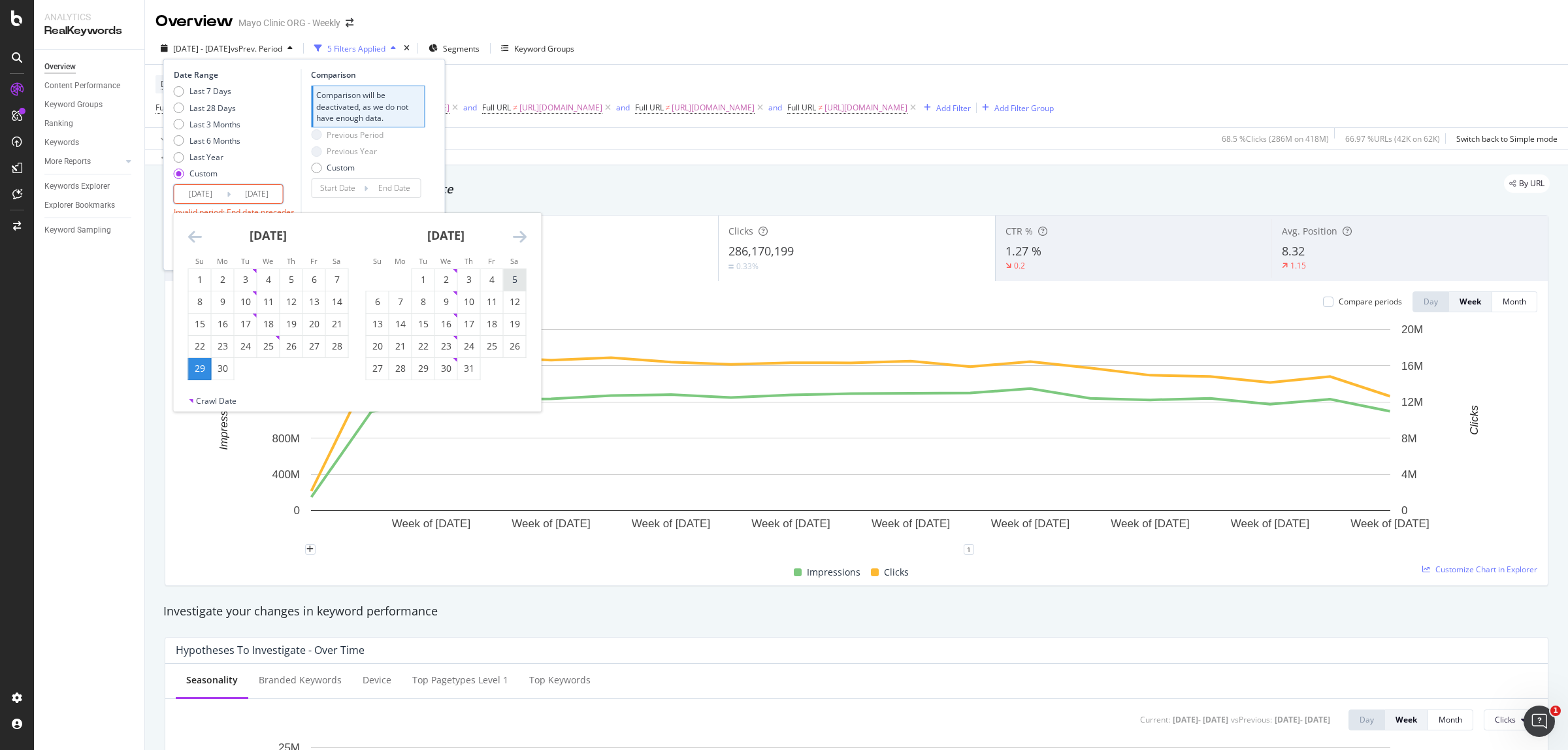
type input "2025/06/22"
type input "2025/06/28"
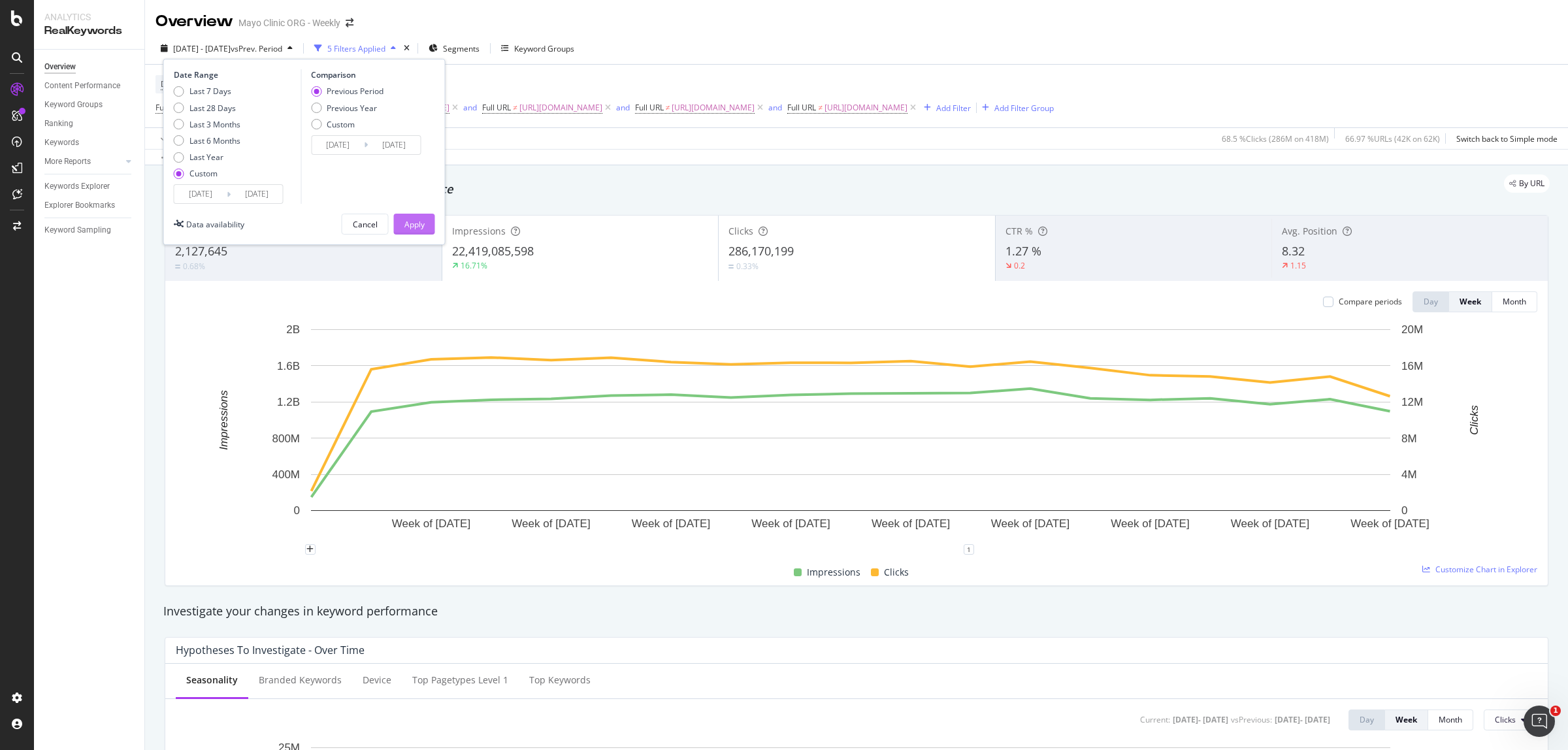
click at [418, 228] on div "Apply" at bounding box center [414, 223] width 20 height 11
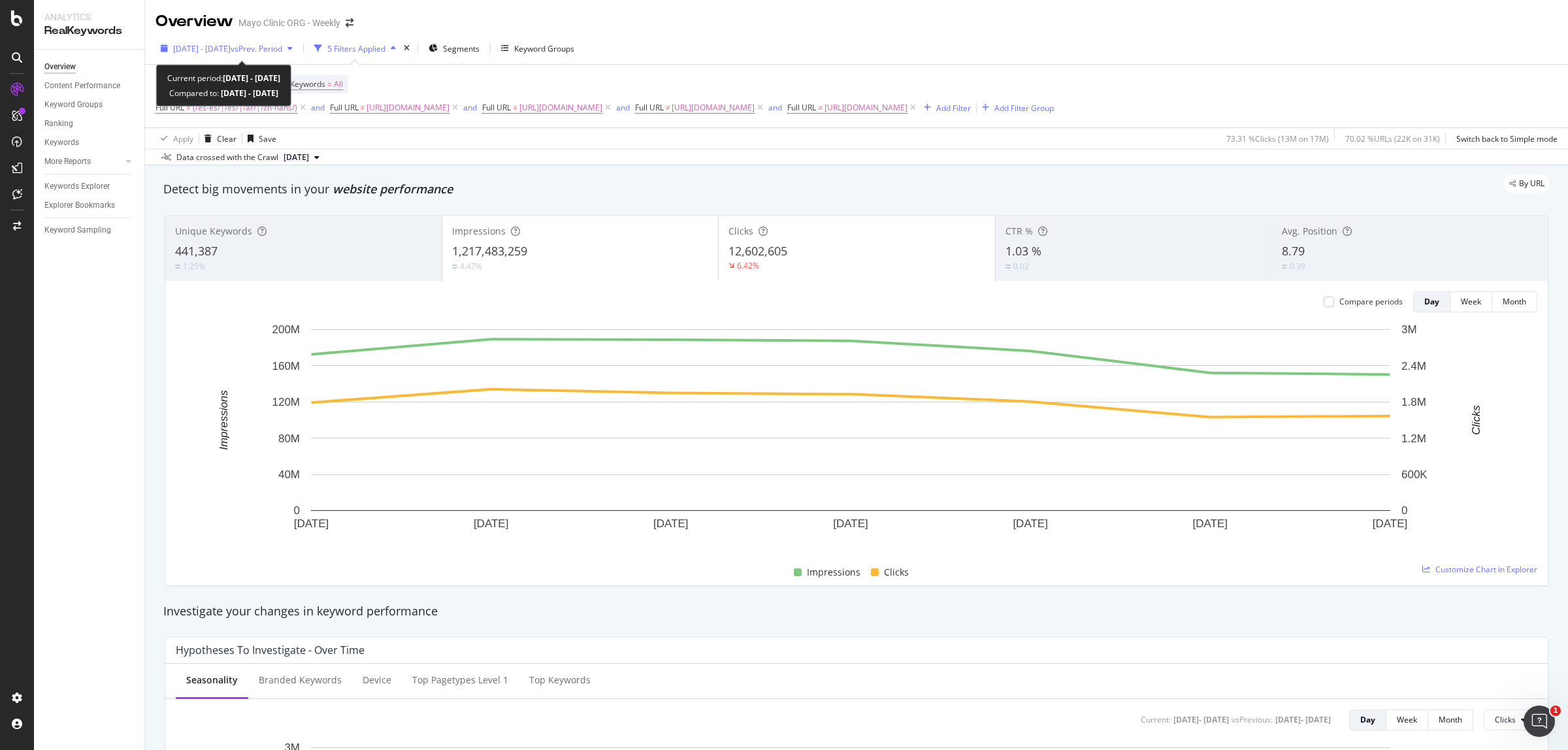
click at [220, 46] on span "2025 Jun. 29th - Jul. 5th" at bounding box center [202, 48] width 57 height 11
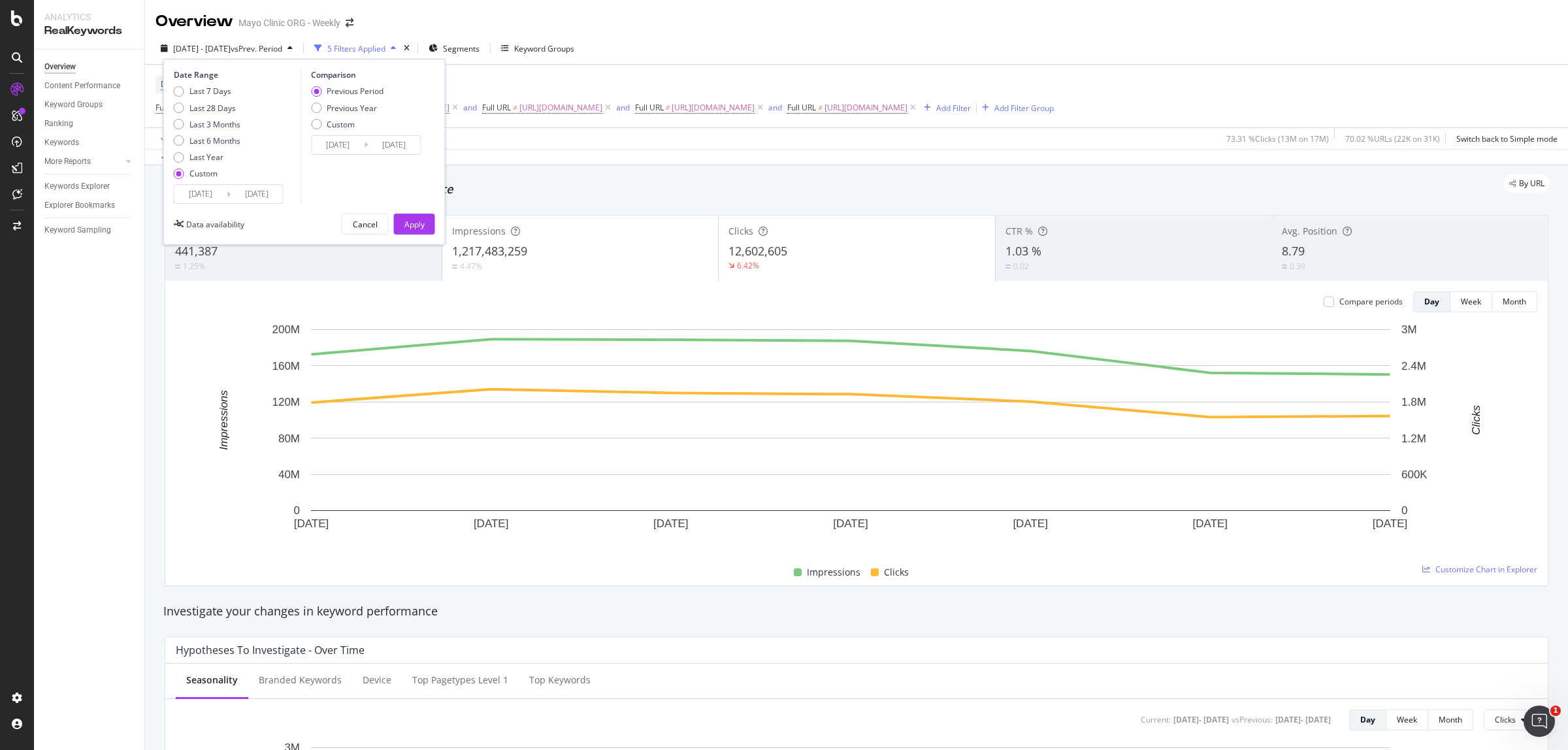
click at [192, 197] on input "2025/06/29" at bounding box center [201, 194] width 52 height 18
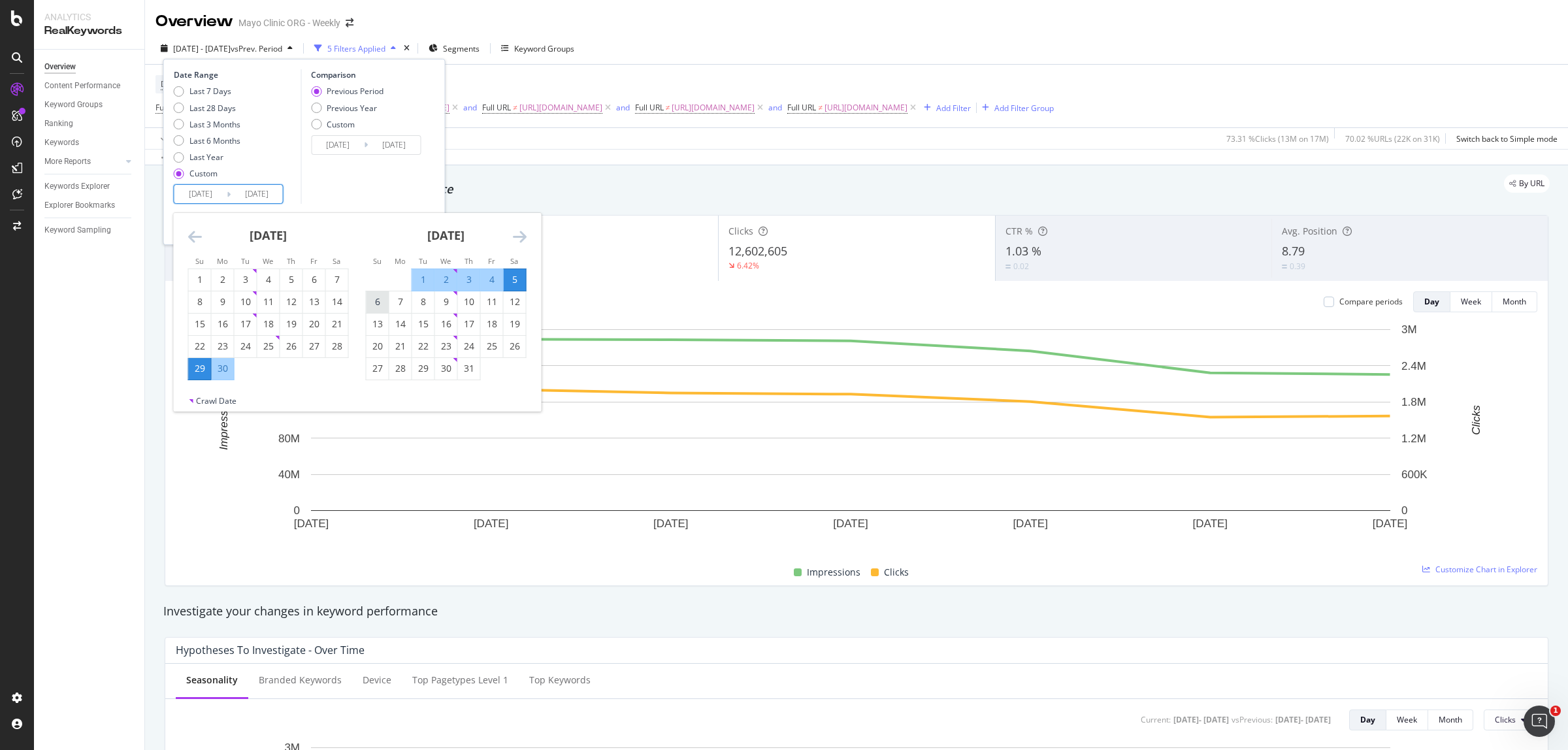
click at [376, 304] on div "6" at bounding box center [377, 302] width 22 height 13
type input "[DATE]"
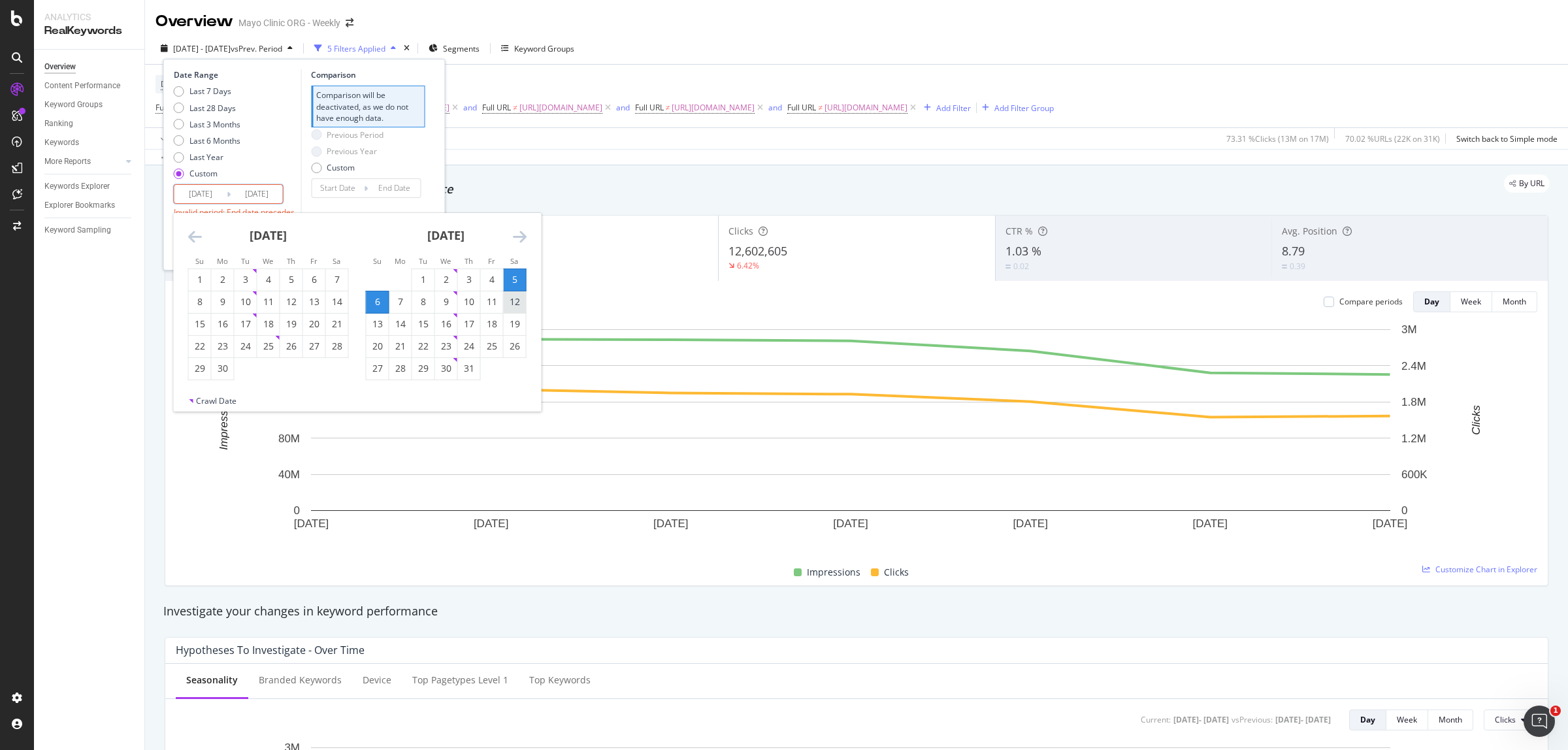
click at [512, 299] on div "12" at bounding box center [514, 302] width 22 height 13
type input "[DATE]"
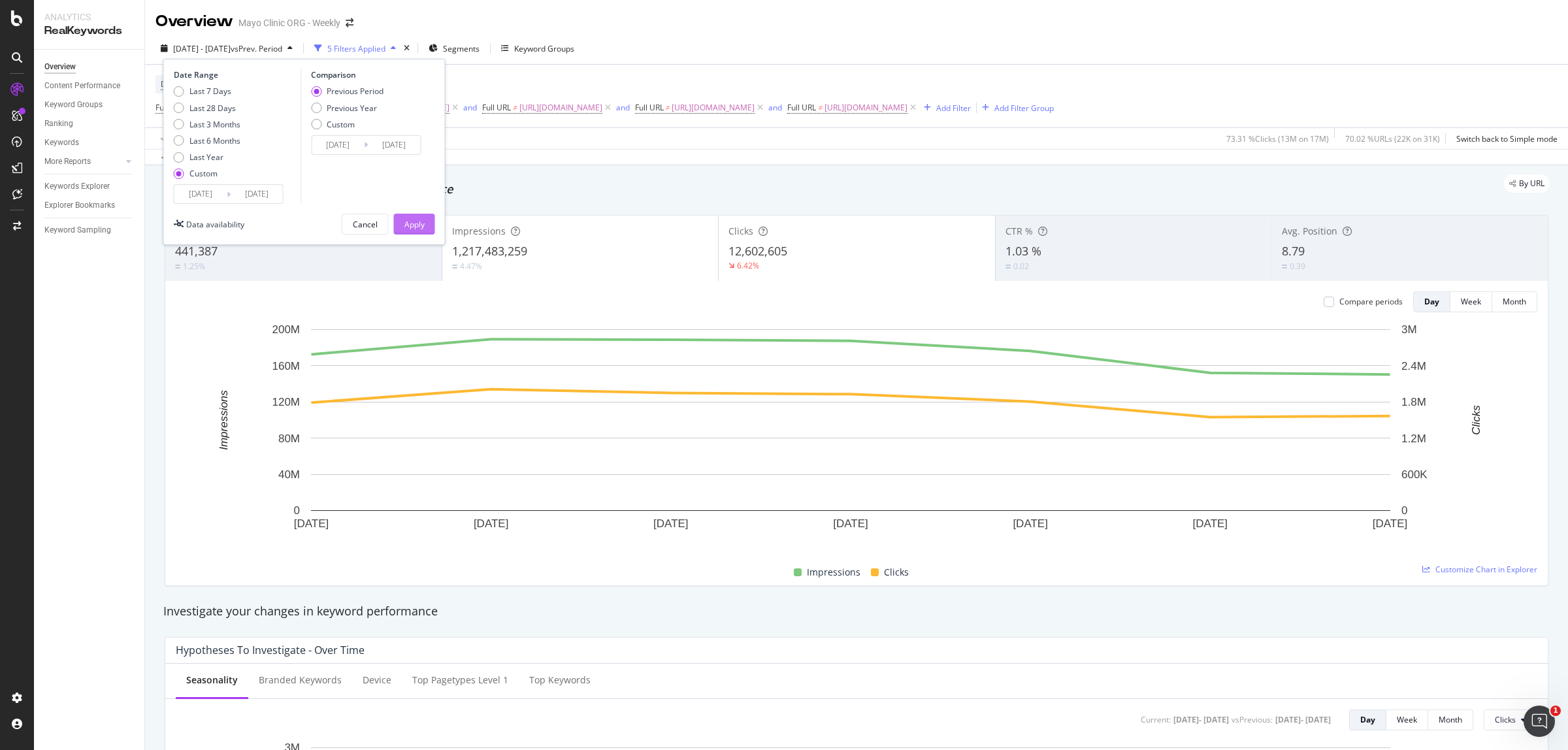
click at [432, 224] on button "Apply" at bounding box center [414, 223] width 41 height 21
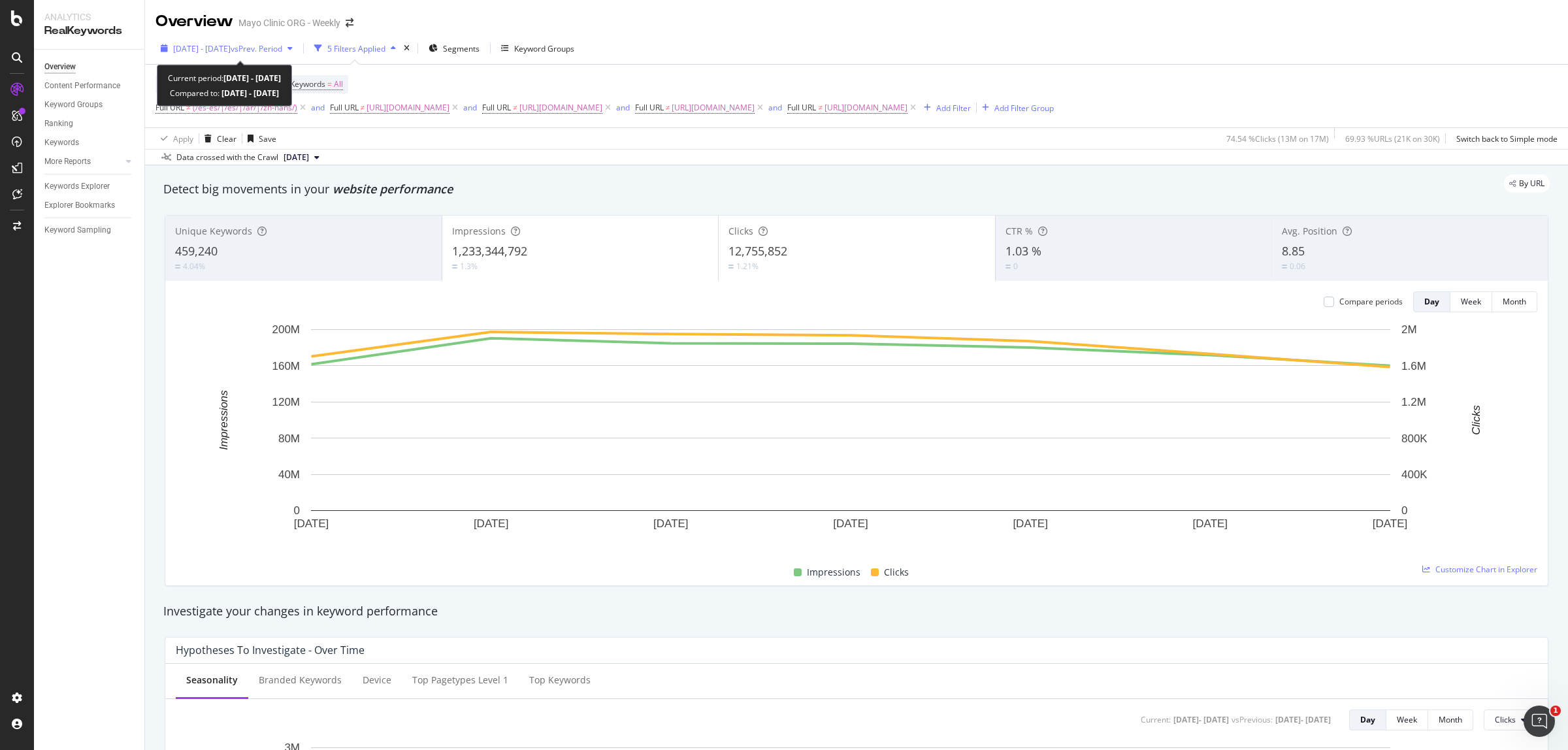
click at [230, 49] on span "[DATE] - [DATE]" at bounding box center [202, 48] width 57 height 11
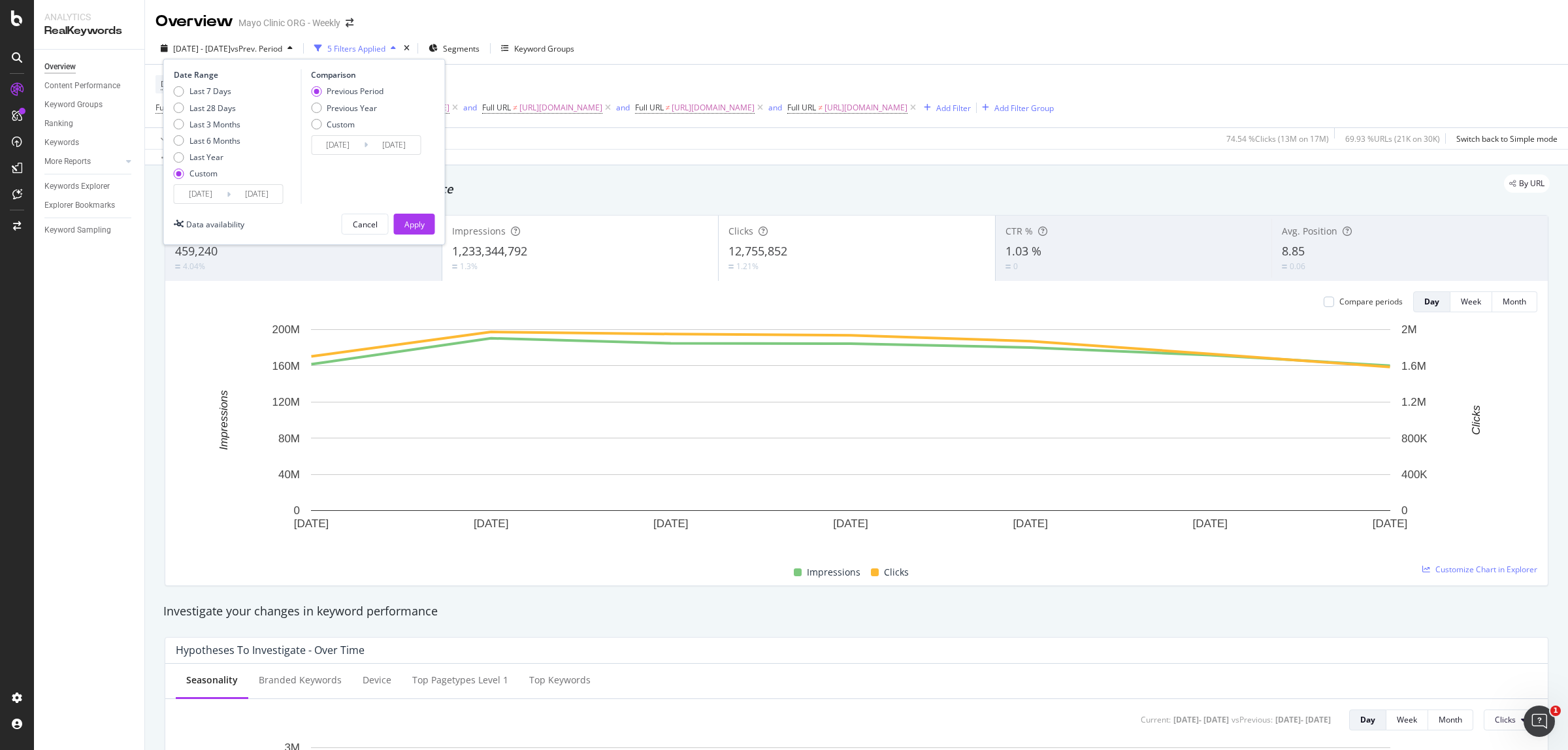
click at [208, 187] on input "[DATE]" at bounding box center [201, 194] width 52 height 18
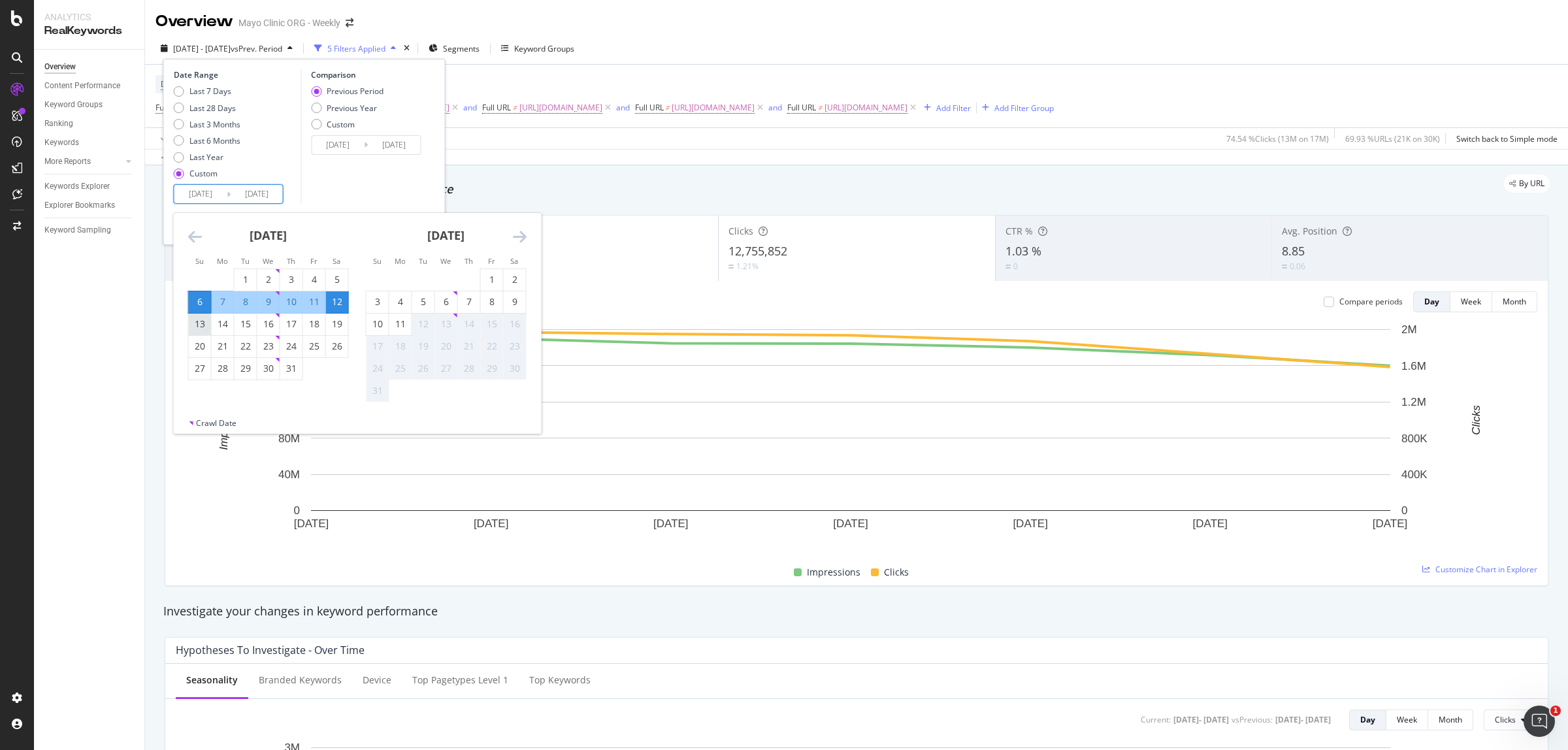
click at [201, 322] on div "13" at bounding box center [200, 324] width 22 height 13
type input "[DATE]"
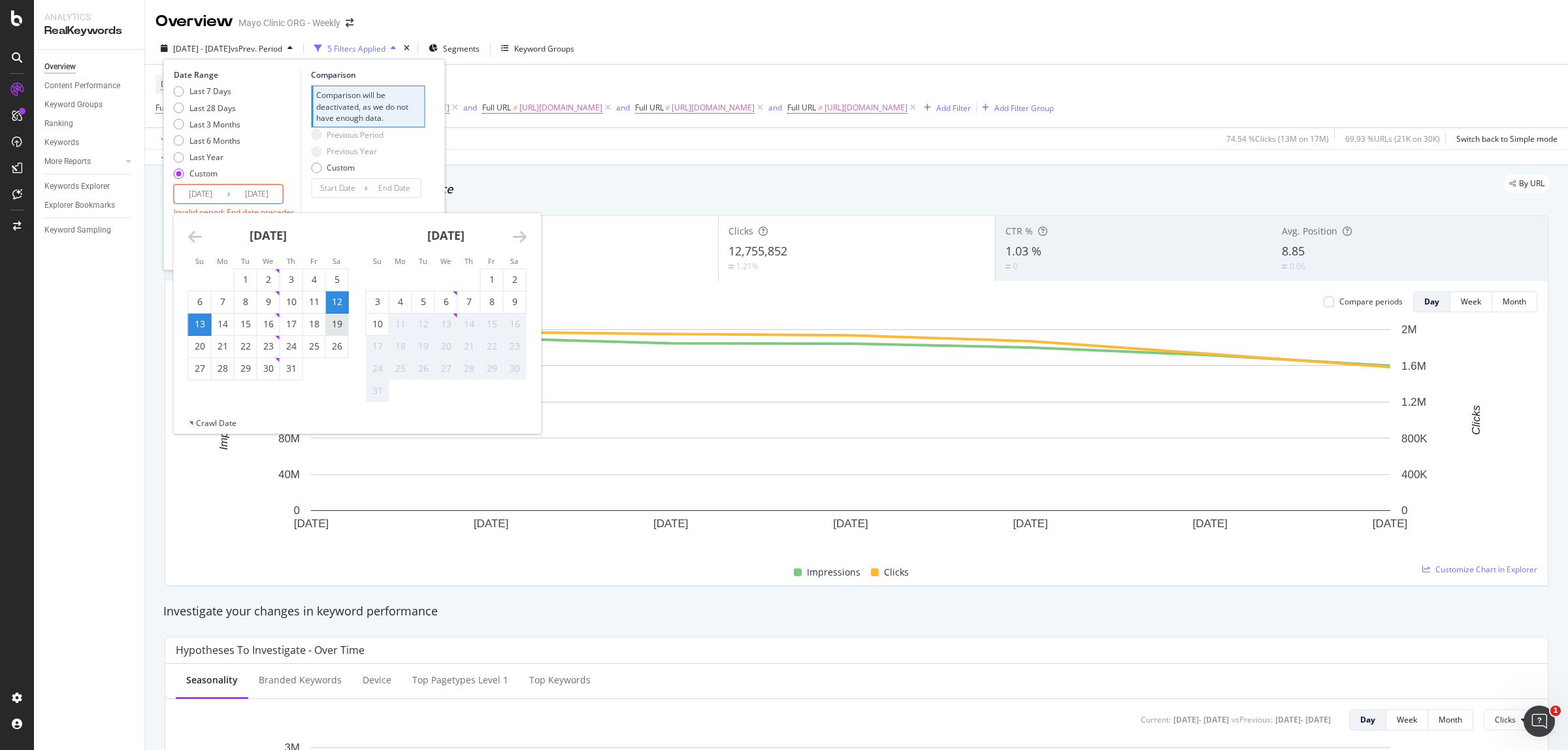
click at [334, 322] on div "19" at bounding box center [337, 324] width 22 height 13
type input "[DATE]"
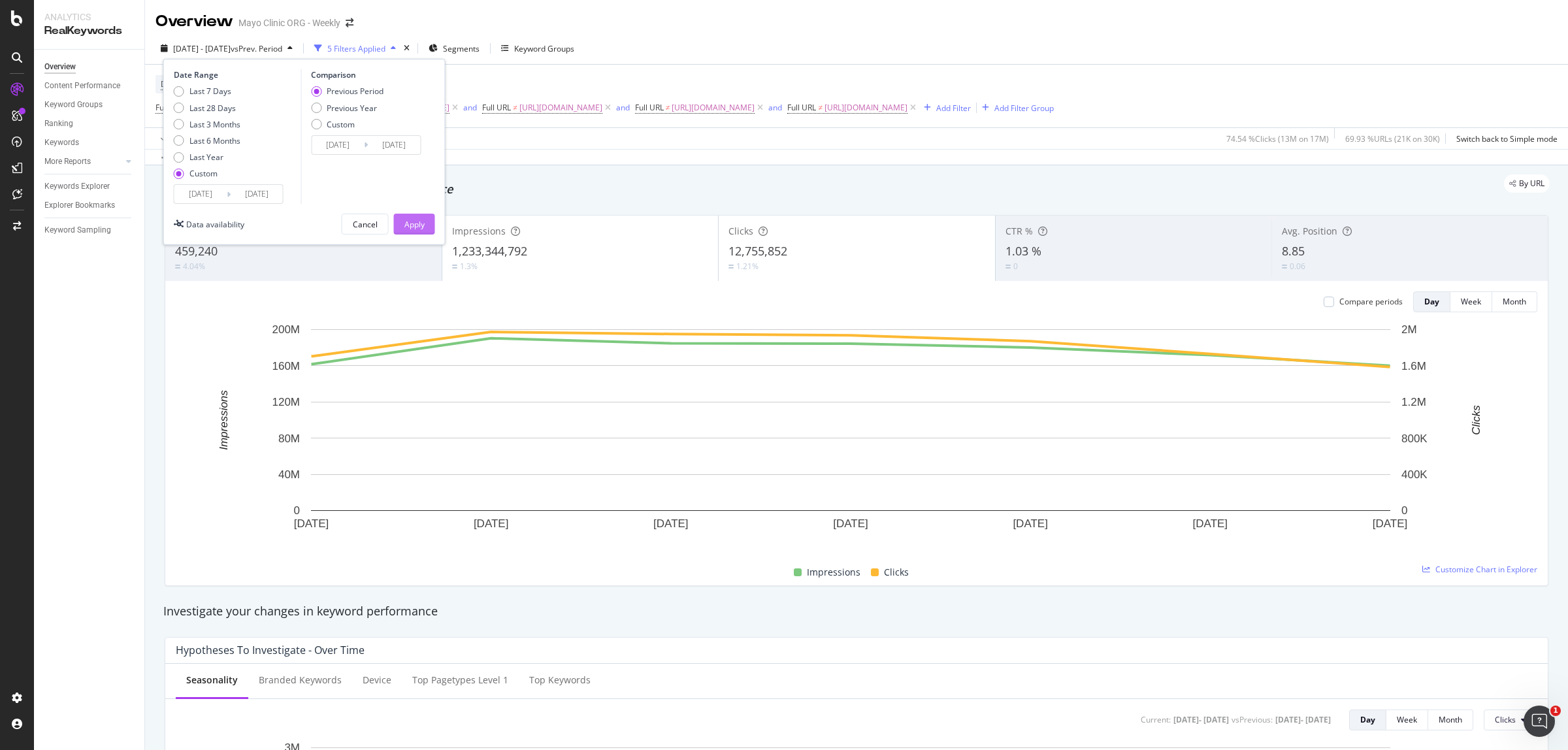
click at [413, 224] on div "Apply" at bounding box center [414, 223] width 20 height 11
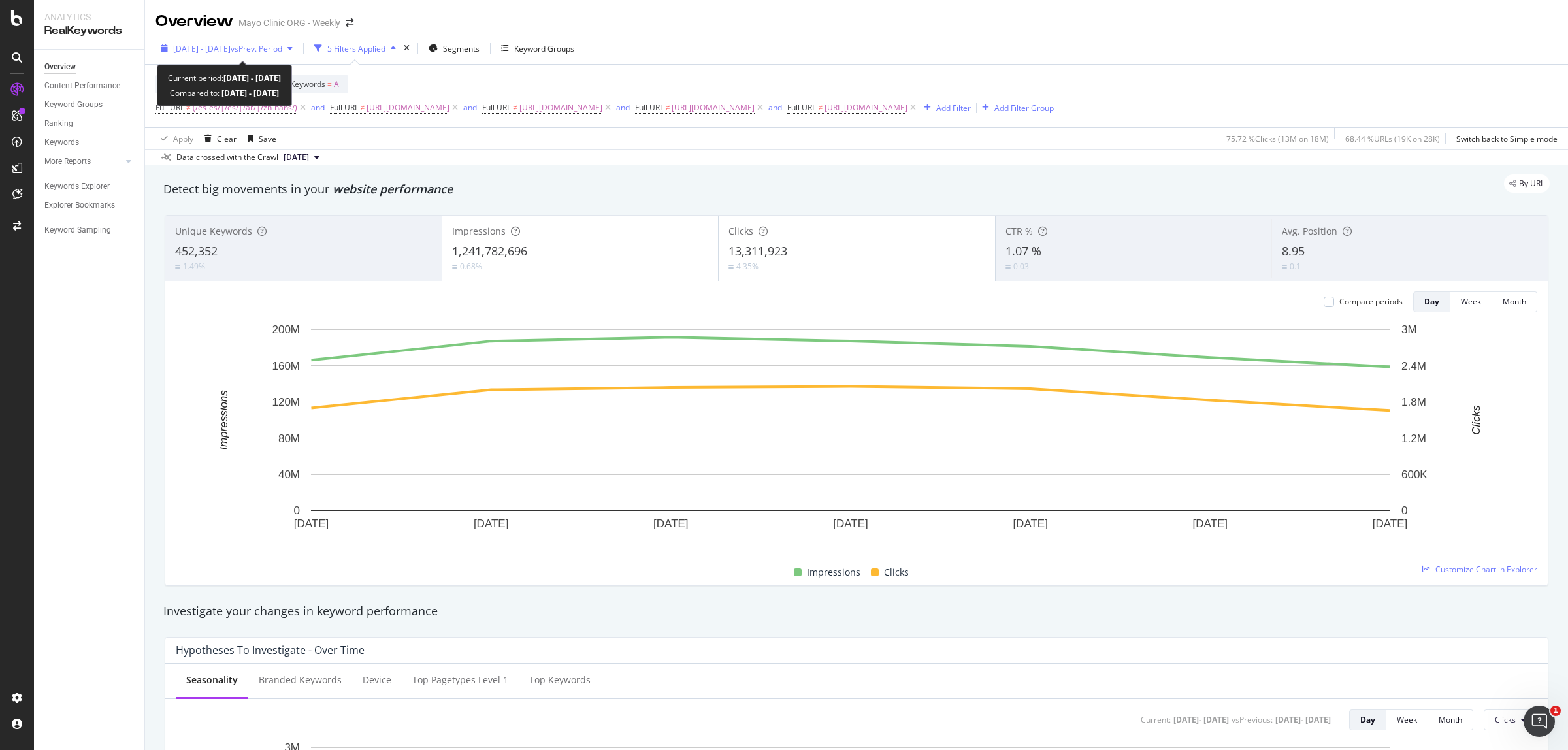
click at [266, 44] on span "vs Prev. Period" at bounding box center [255, 48] width 51 height 11
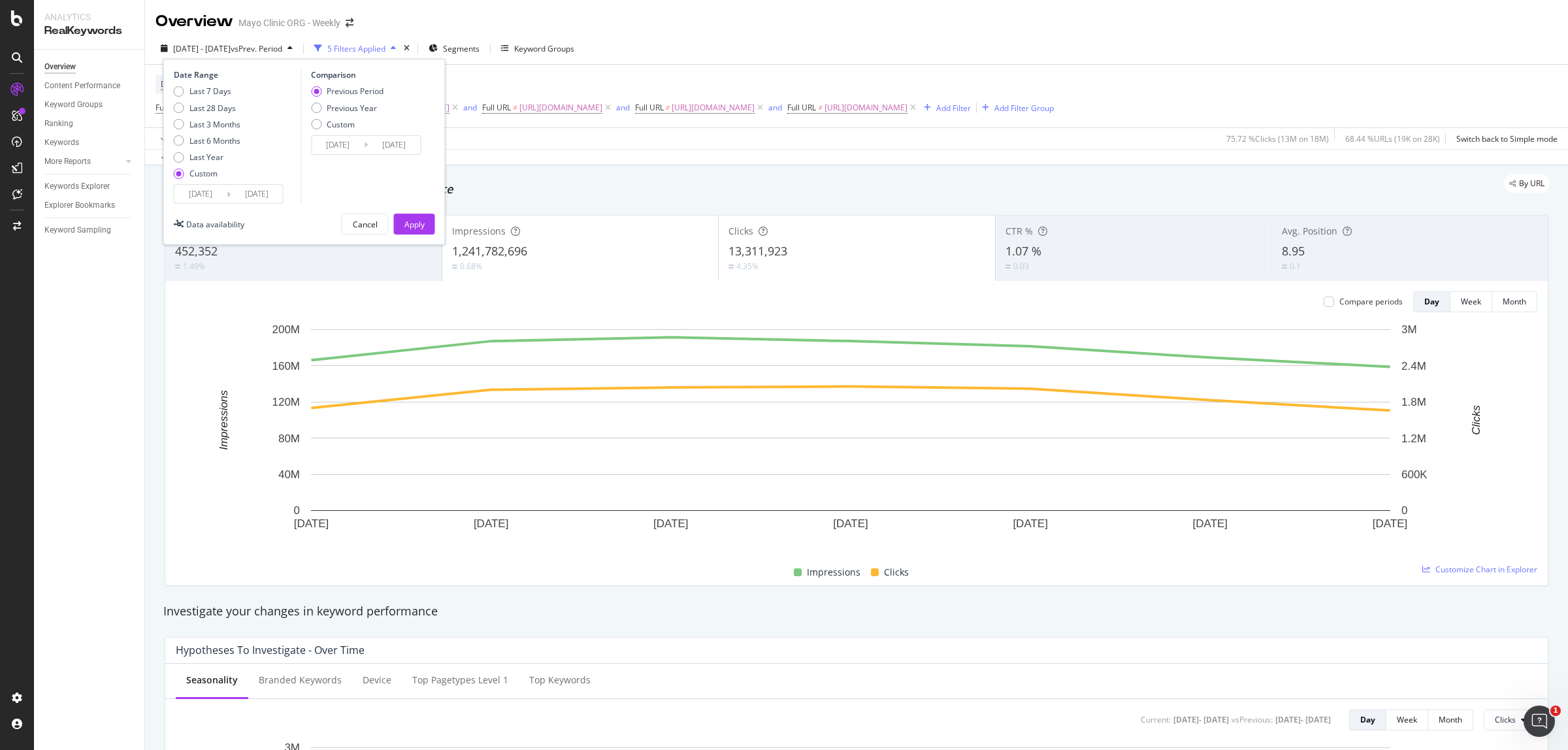
click at [171, 197] on div "Date Range Last 7 Days Last 28 Days Last 3 Months Last 6 Months Last Year Custo…" at bounding box center [304, 152] width 282 height 186
click at [193, 192] on input "[DATE]" at bounding box center [201, 194] width 52 height 18
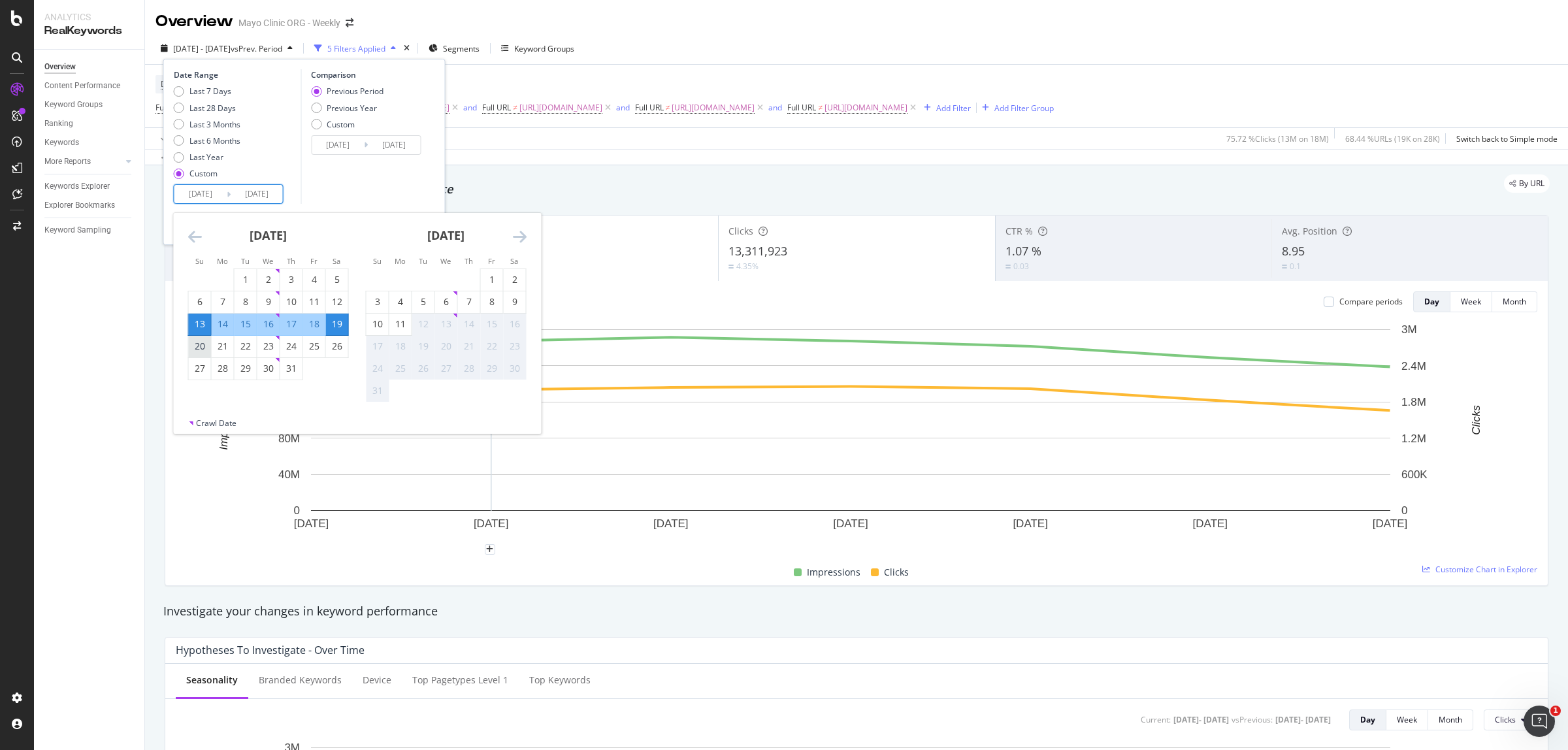
click at [194, 345] on div "20" at bounding box center [200, 346] width 22 height 13
type input "[DATE]"
click at [337, 350] on div "26" at bounding box center [337, 346] width 22 height 13
type input "[DATE]"
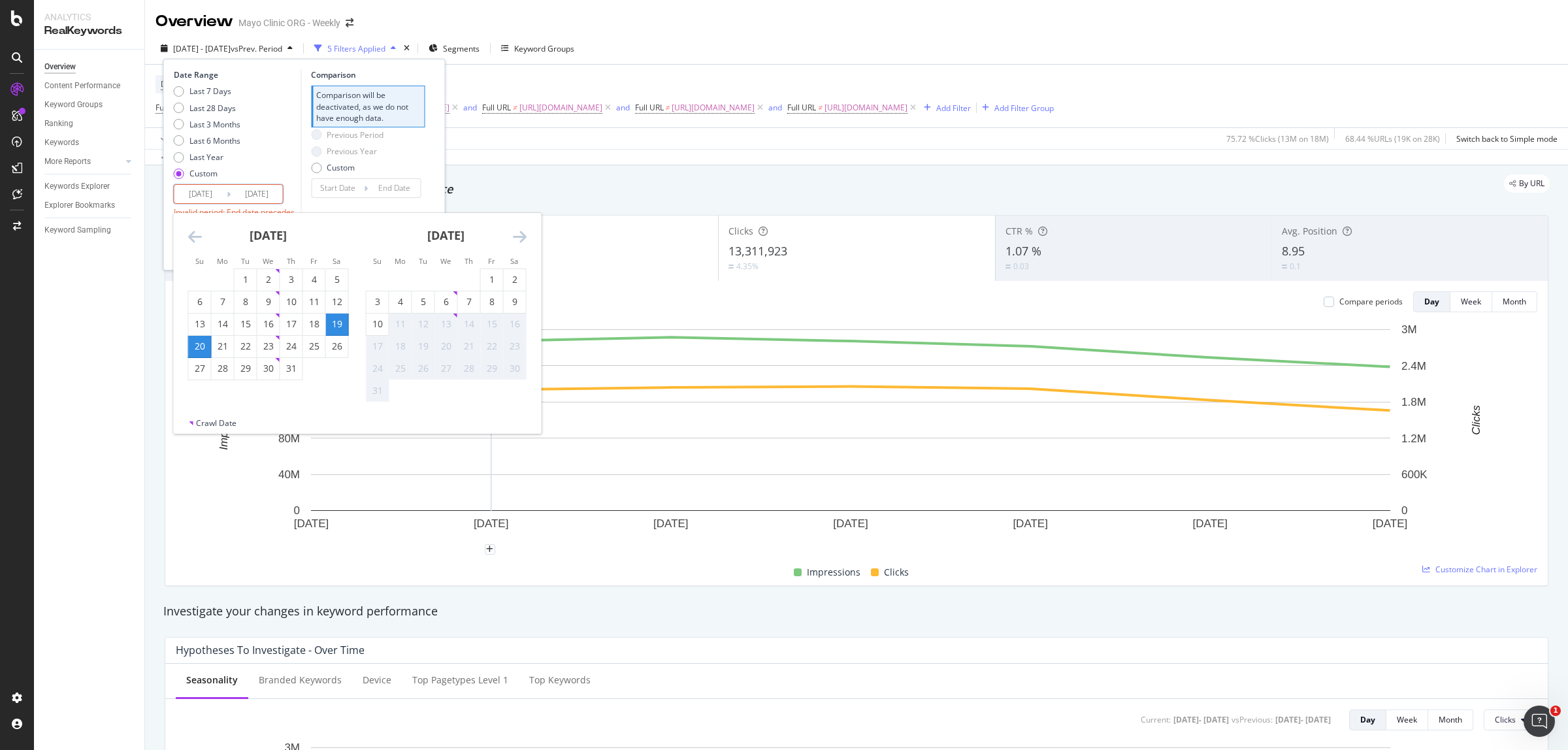
type input "[DATE]"
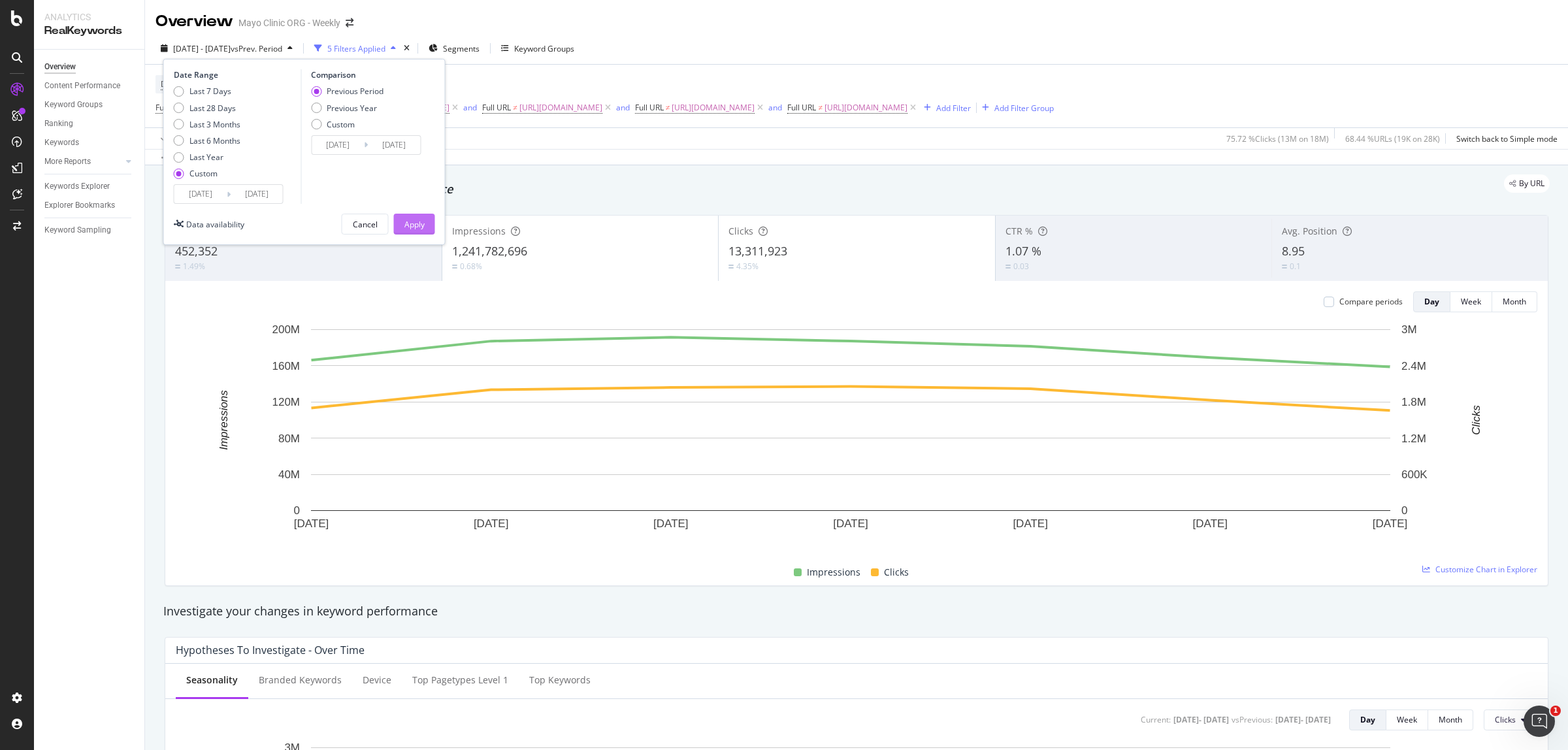
click at [416, 222] on div "Apply" at bounding box center [414, 223] width 20 height 11
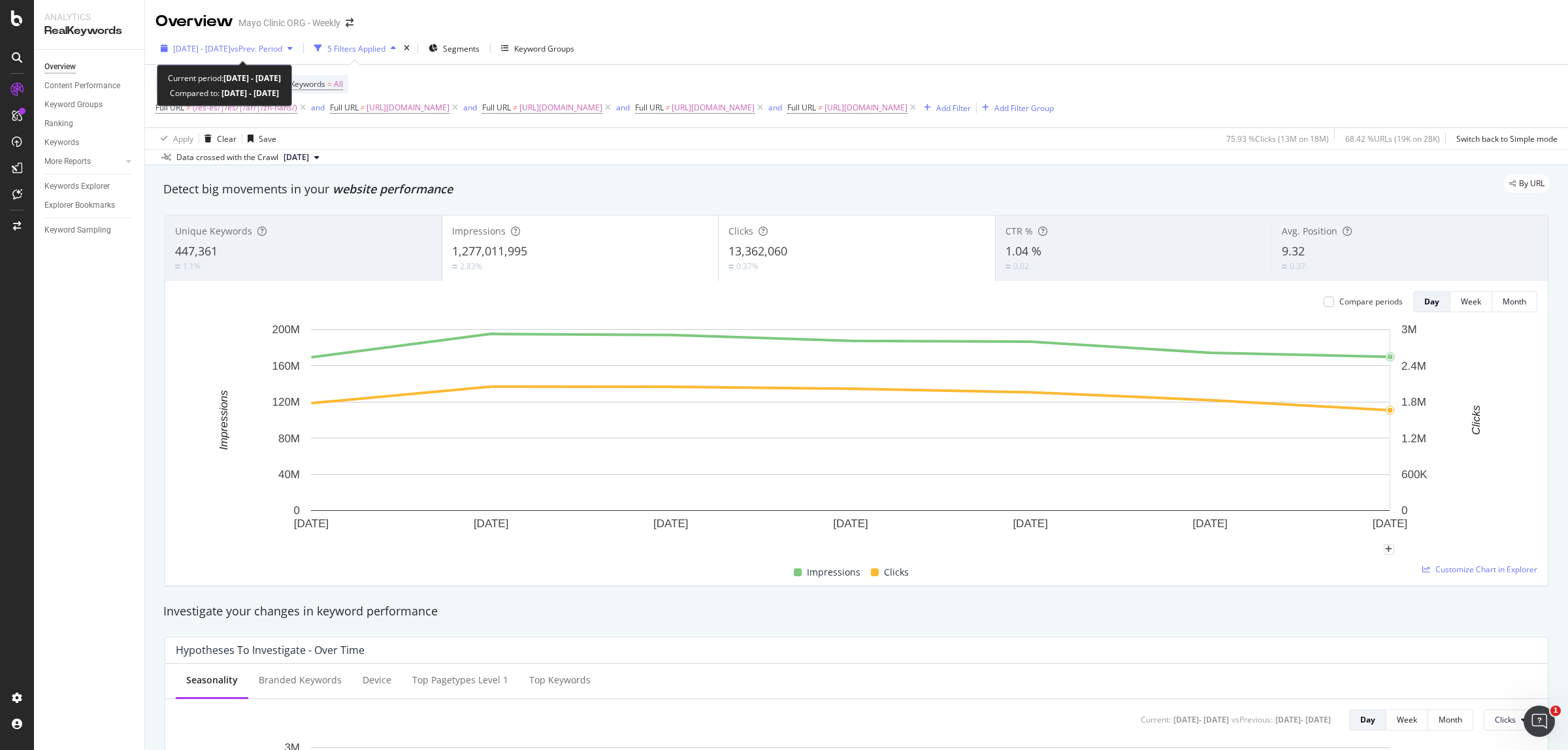
click at [280, 39] on div "[DATE] - [DATE] vs Prev. Period" at bounding box center [226, 48] width 142 height 19
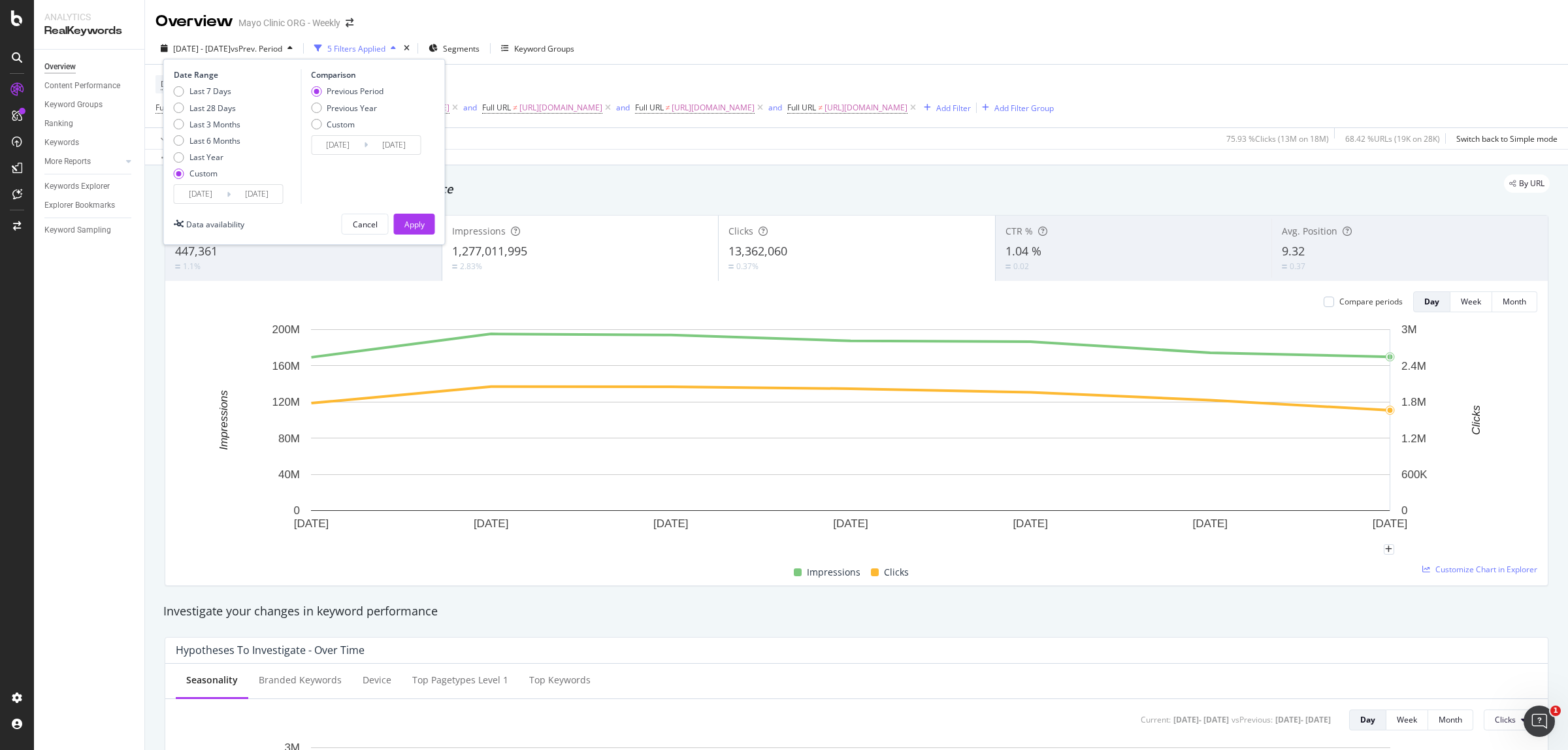
click at [203, 189] on input "[DATE]" at bounding box center [201, 194] width 52 height 18
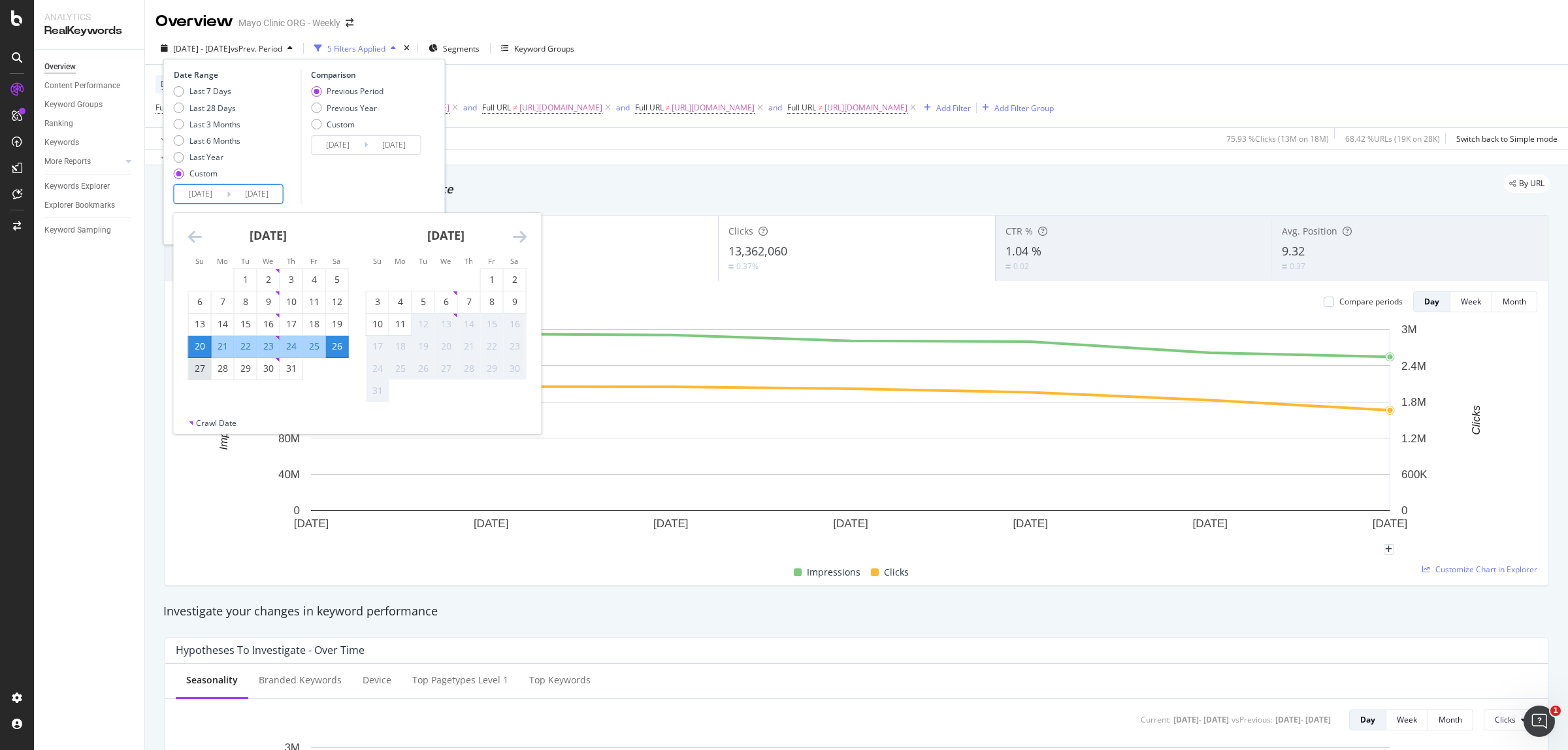
click at [194, 371] on div "27" at bounding box center [200, 369] width 22 height 13
type input "[DATE]"
click at [508, 275] on div "2" at bounding box center [514, 280] width 22 height 13
type input "[DATE]"
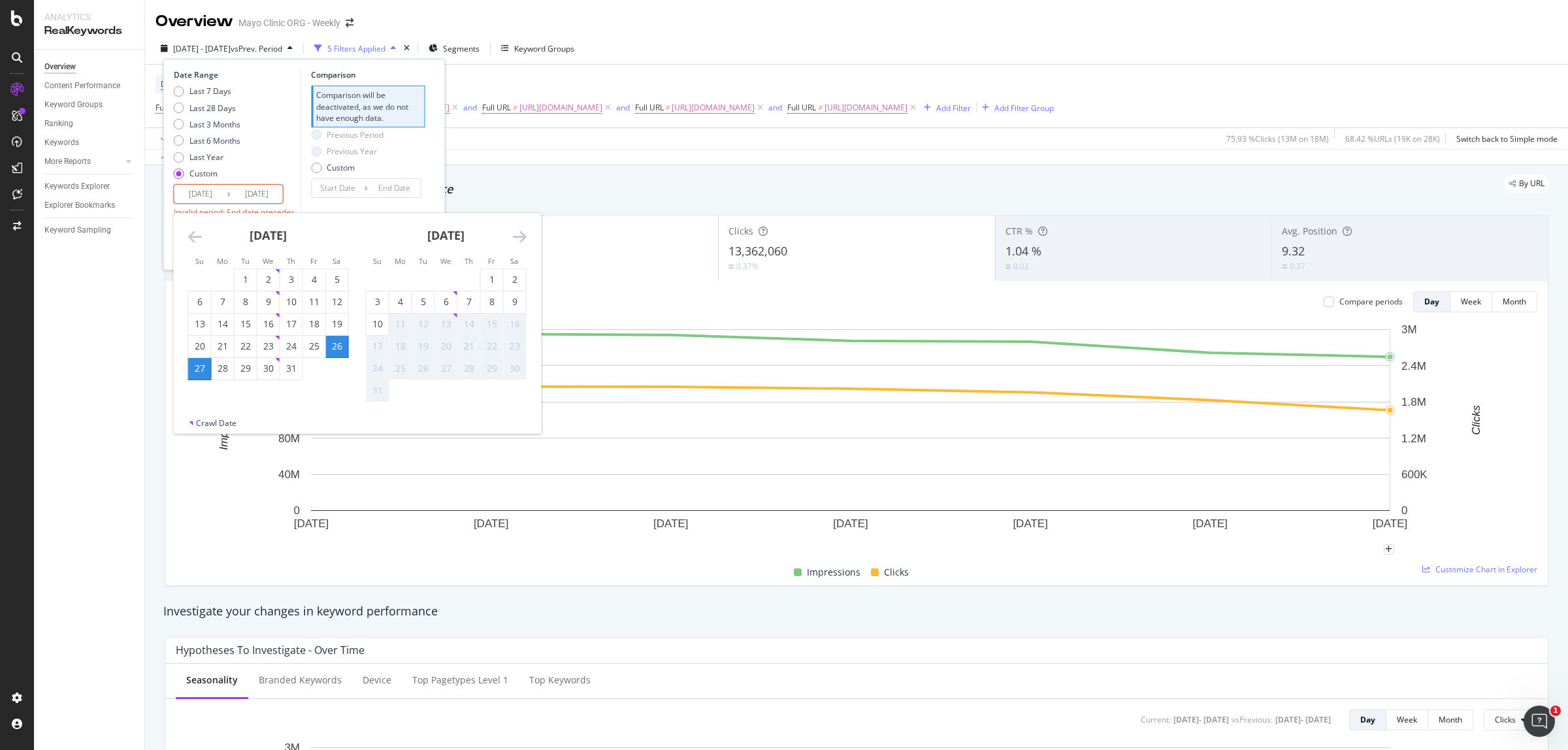
type input "[DATE]"
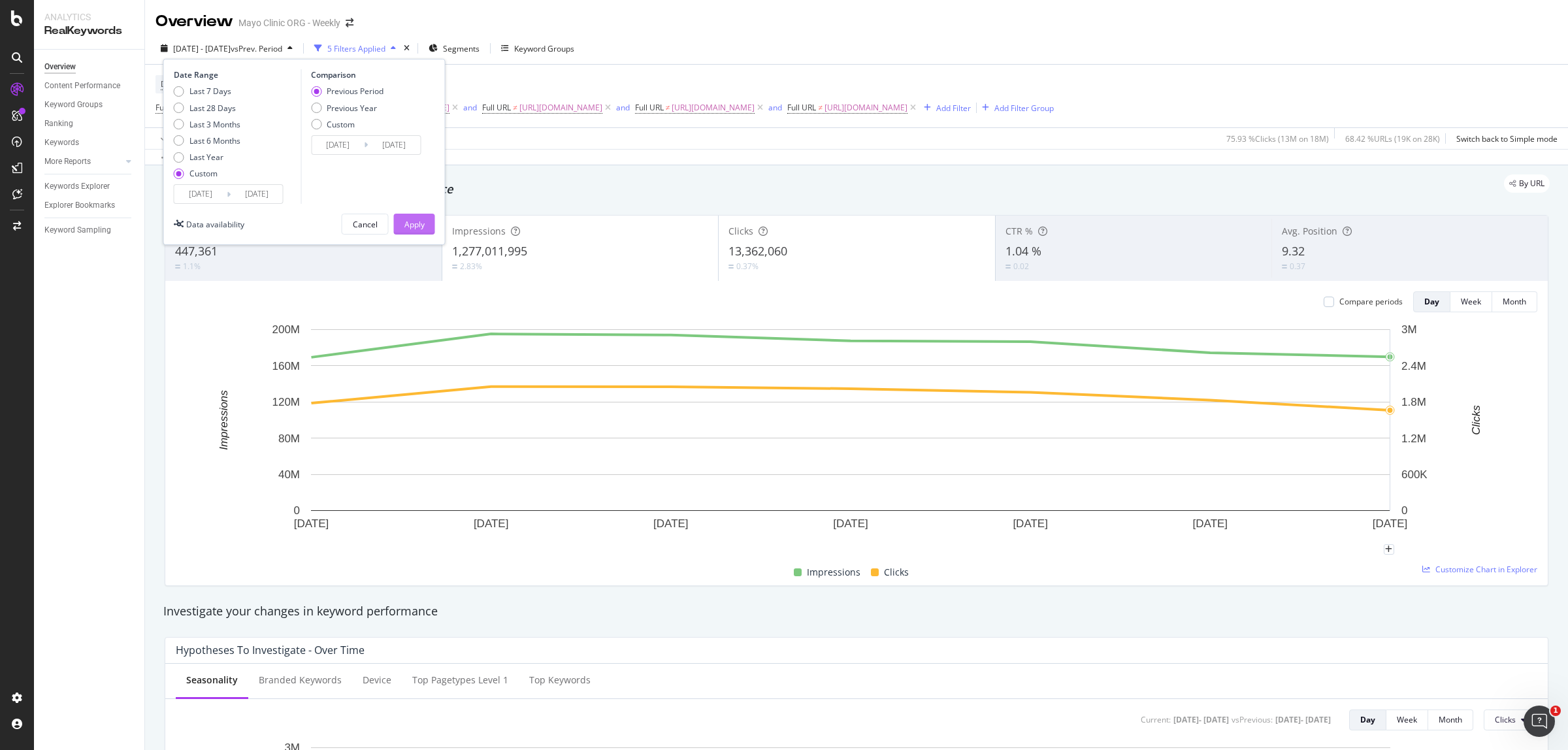
click at [427, 218] on button "Apply" at bounding box center [414, 223] width 41 height 21
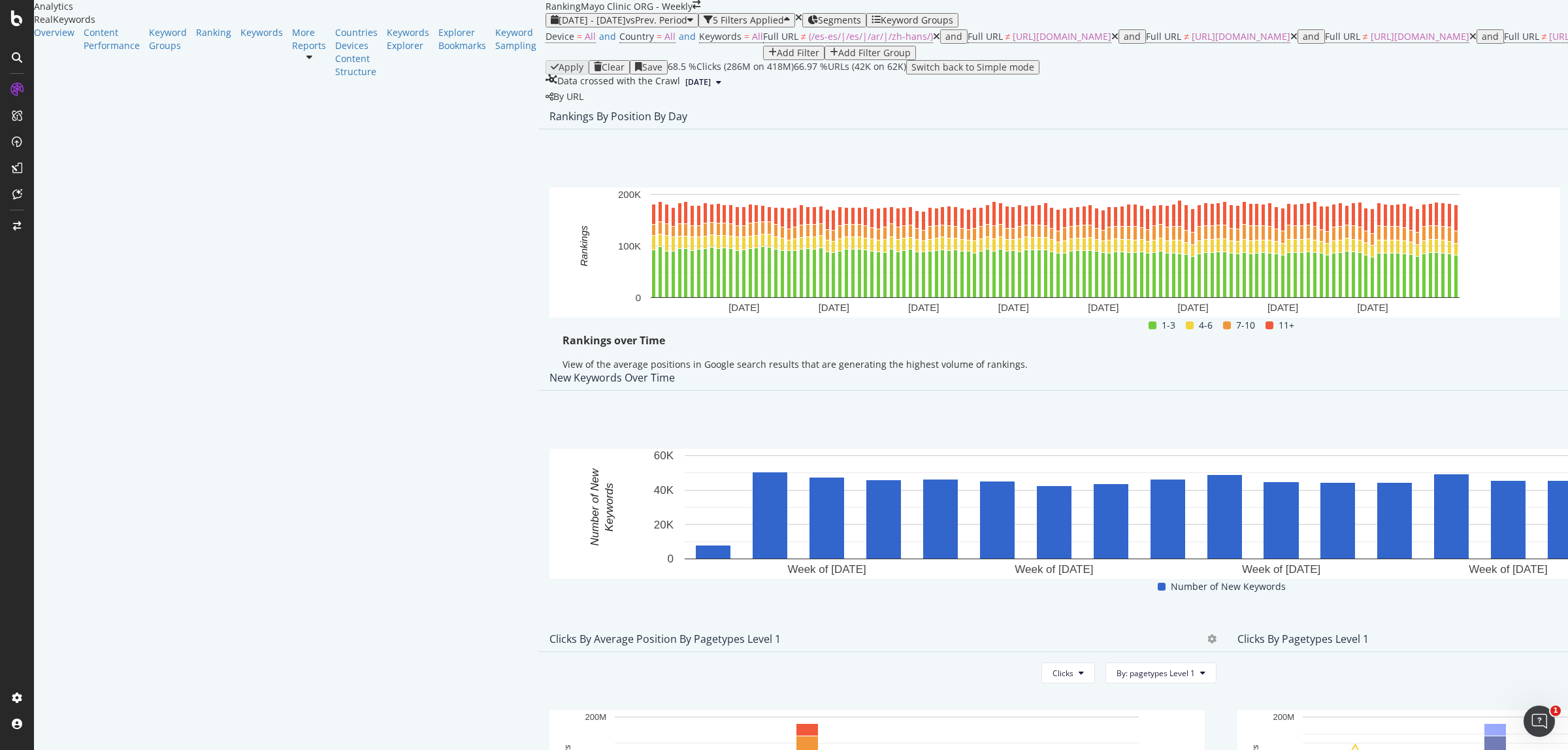
click at [1525, 129] on div "Rankings By Position By Day" at bounding box center [1226, 116] width 1376 height 26
click at [545, 28] on div "2024 Dec. 29th - 2025 May. 3rd vs Prev. Period 5 Filters Applied Segments Keywo…" at bounding box center [1226, 20] width 1362 height 14
click at [550, 25] on div "2024 Dec. 29th - 2025 May. 3rd vs Prev. Period" at bounding box center [621, 20] width 142 height 10
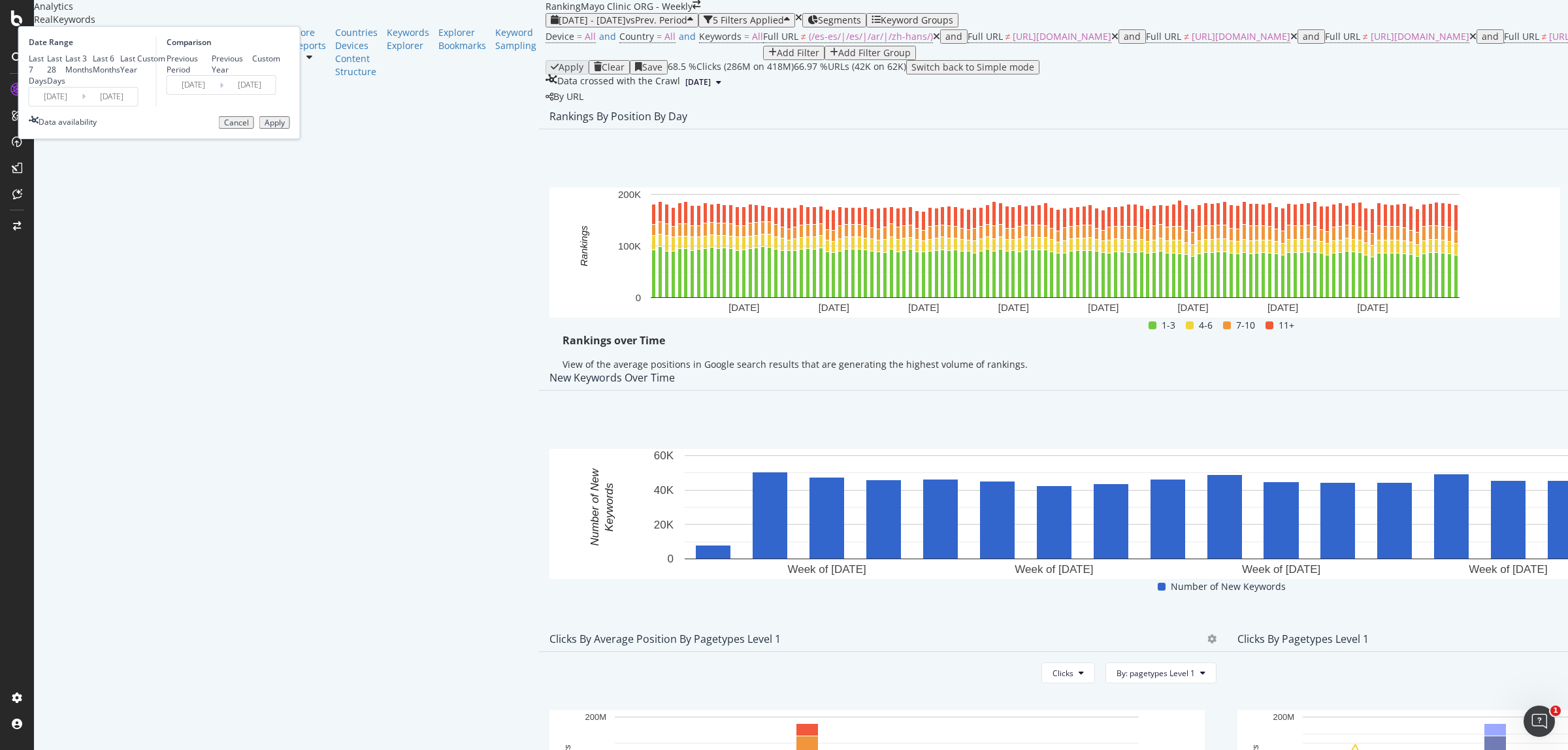
click at [138, 106] on input "2025/05/03" at bounding box center [112, 97] width 52 height 18
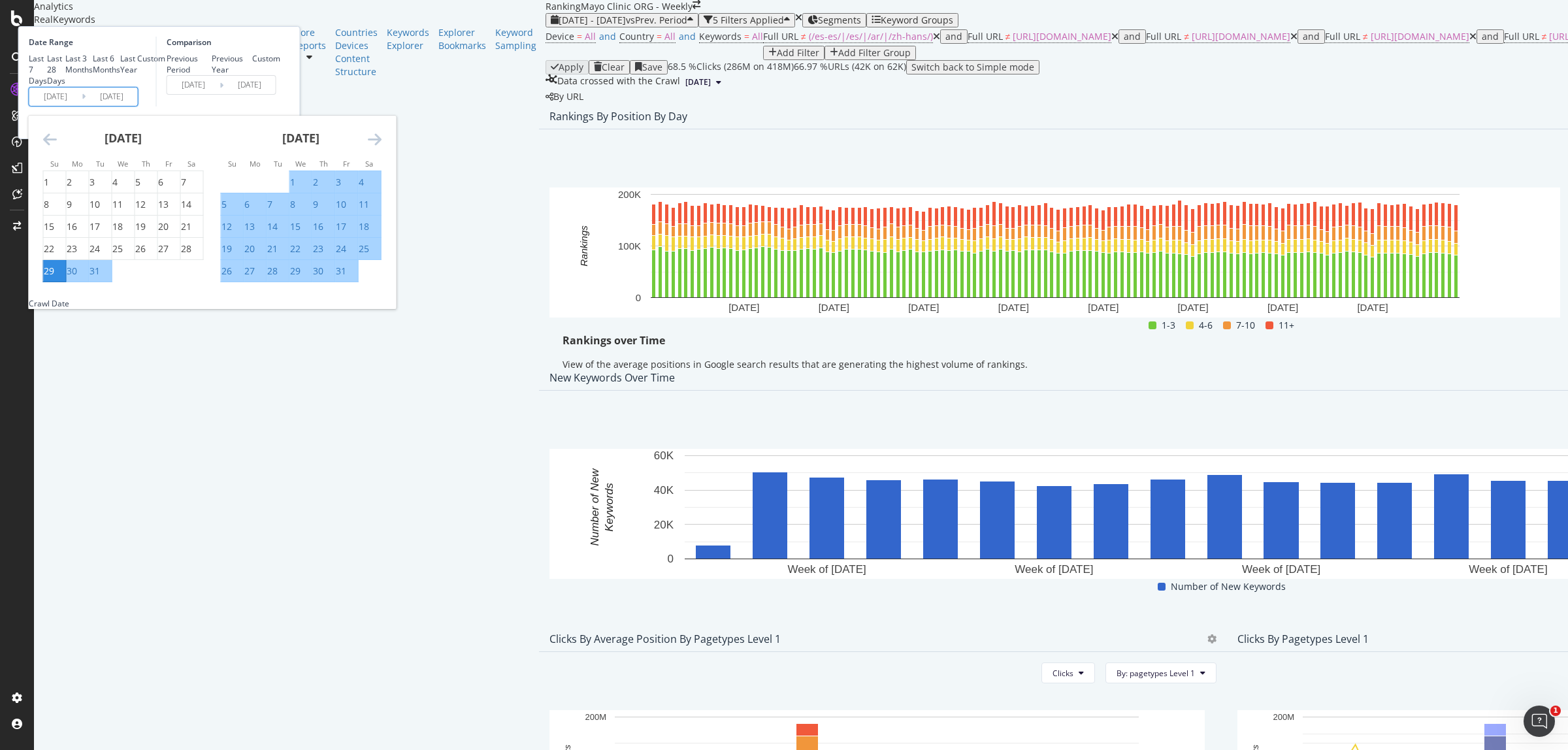
click at [381, 147] on icon "Move forward to switch to the next month." at bounding box center [375, 139] width 13 height 16
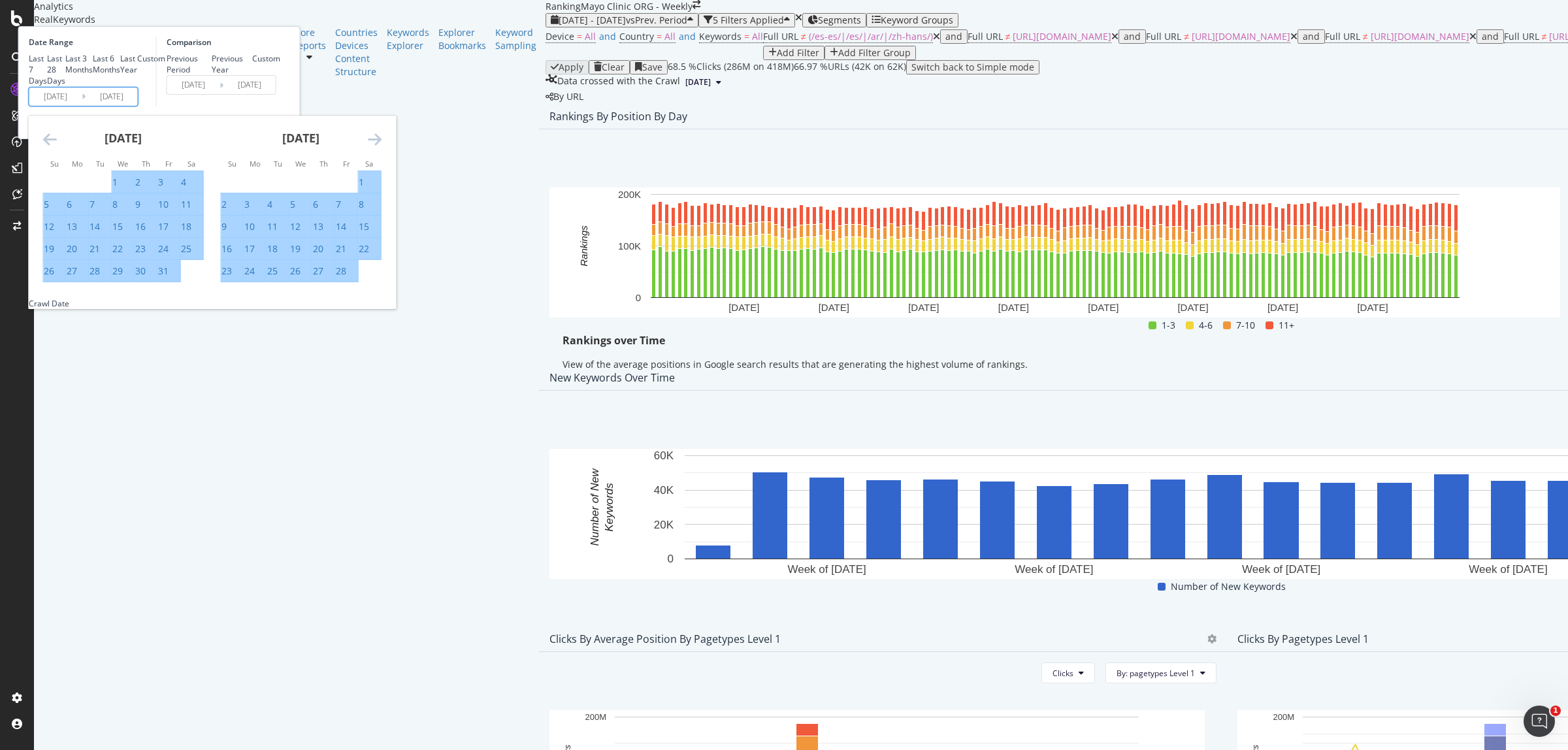
click at [381, 147] on icon "Move forward to switch to the next month." at bounding box center [375, 139] width 13 height 16
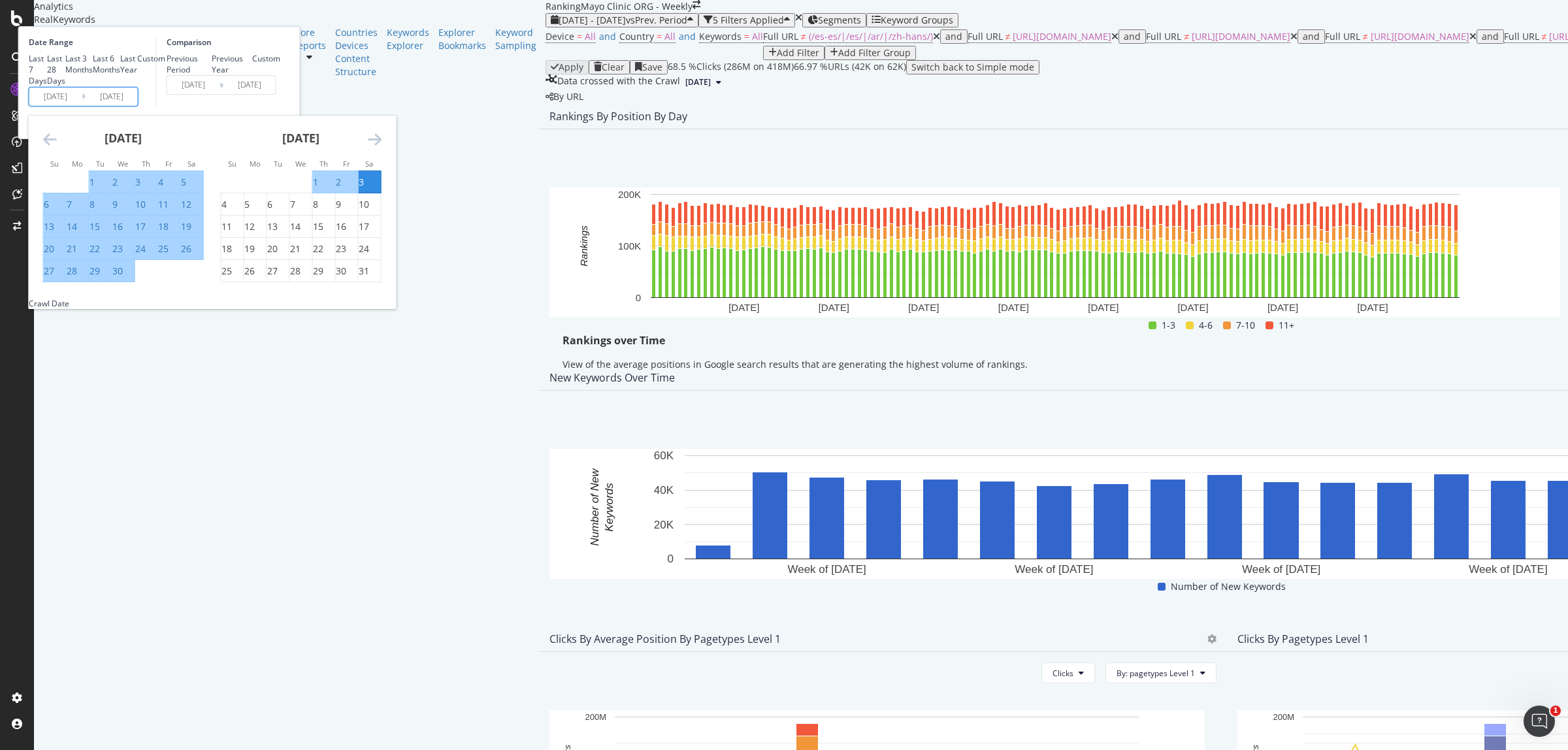
click at [381, 147] on icon "Move forward to switch to the next month." at bounding box center [375, 139] width 13 height 16
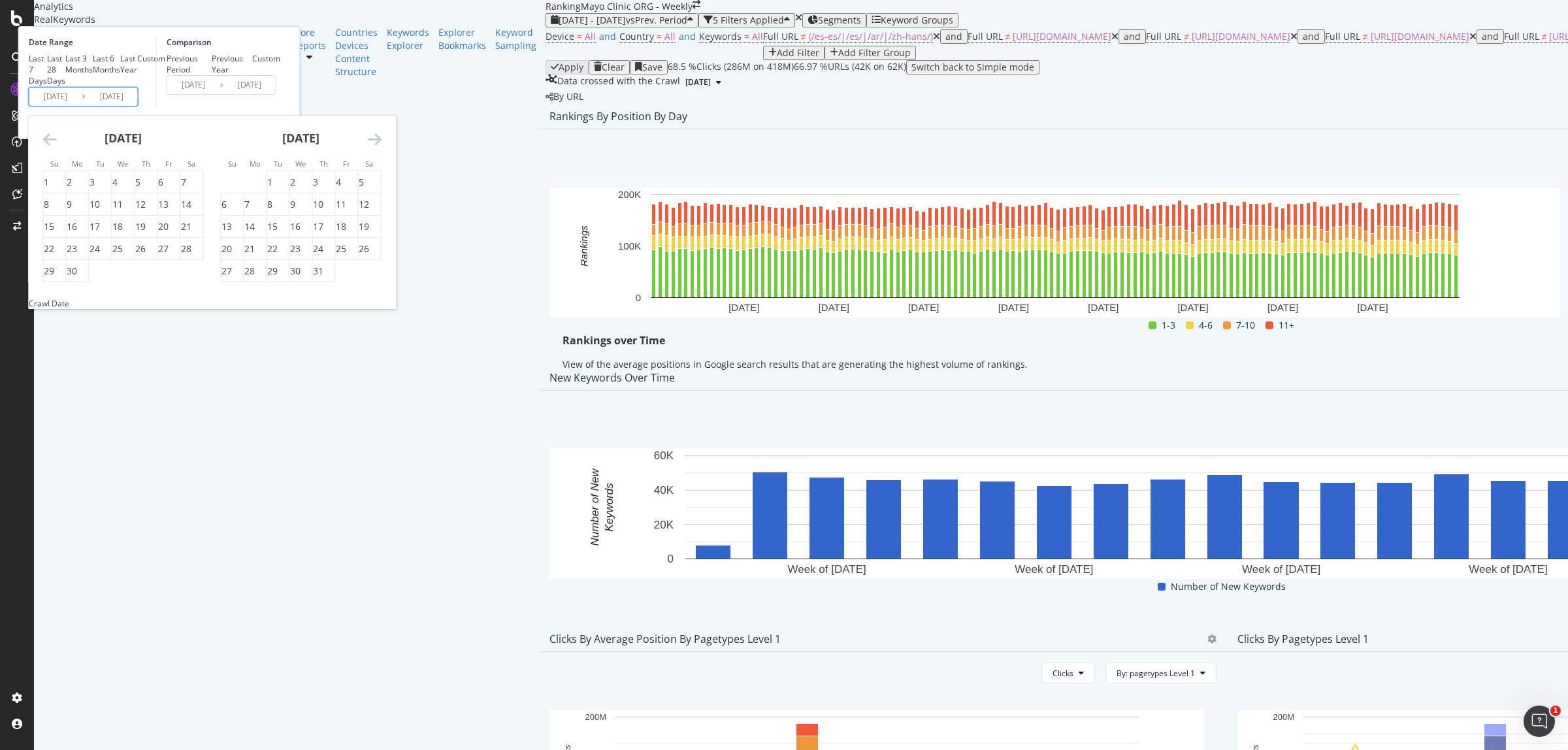
click at [381, 147] on icon "Move forward to switch to the next month." at bounding box center [375, 139] width 13 height 16
click at [364, 189] on div "2" at bounding box center [361, 182] width 5 height 13
type input "2025/08/02"
type input "2024/05/25"
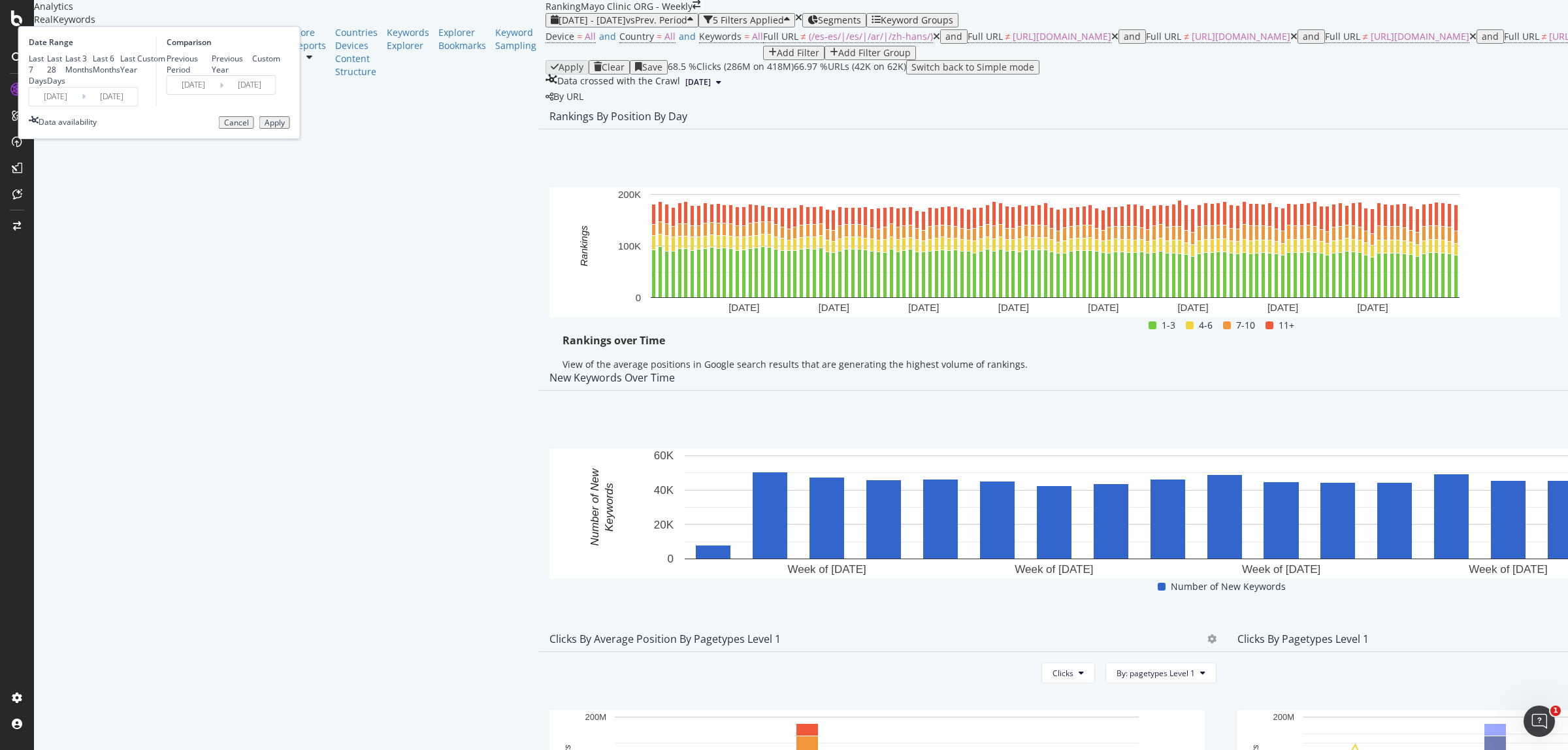
click at [285, 128] on div "Apply" at bounding box center [275, 123] width 20 height 9
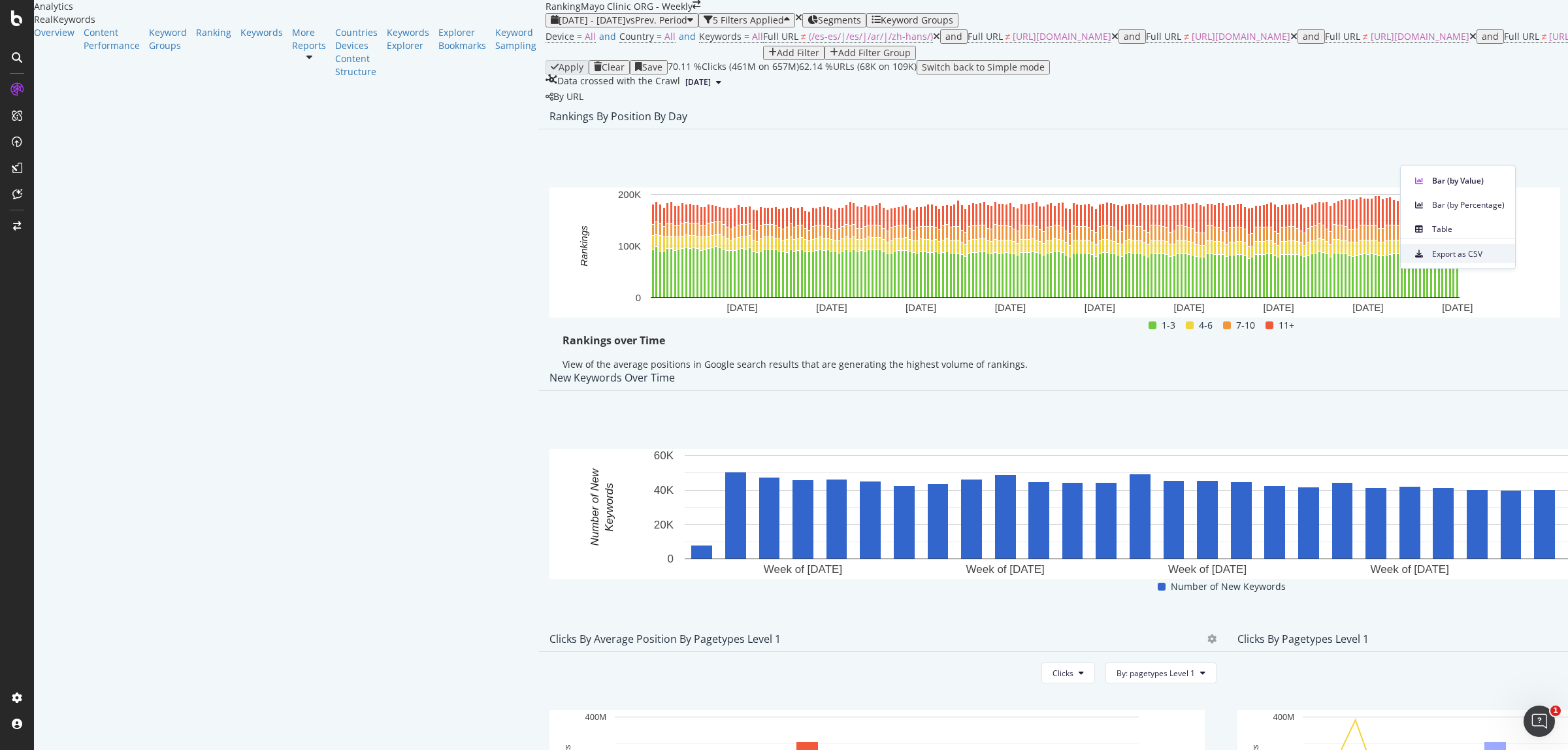
click at [1496, 249] on span "Export as CSV" at bounding box center [1468, 254] width 72 height 12
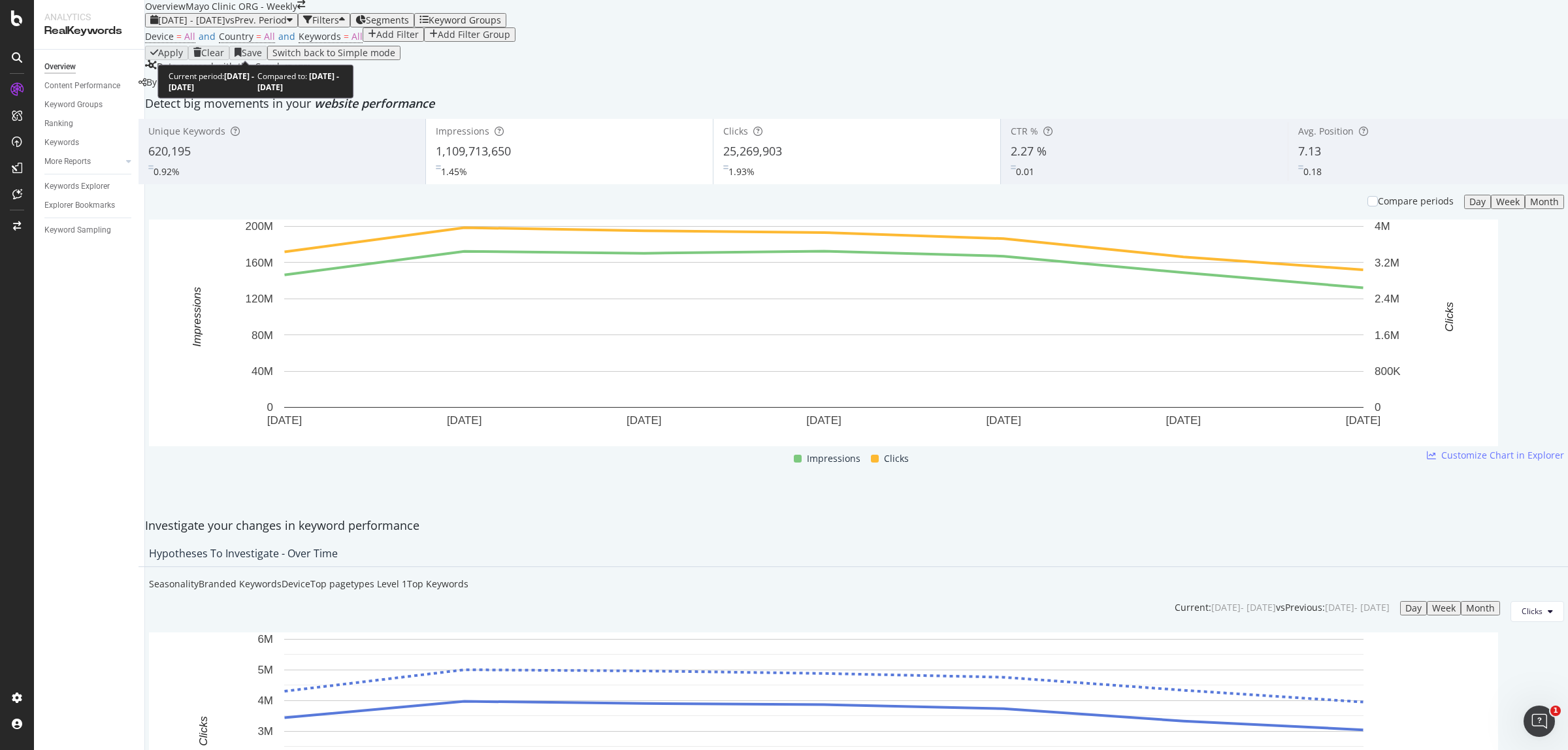
click at [213, 26] on span "[DATE] - [DATE]" at bounding box center [192, 19] width 67 height 13
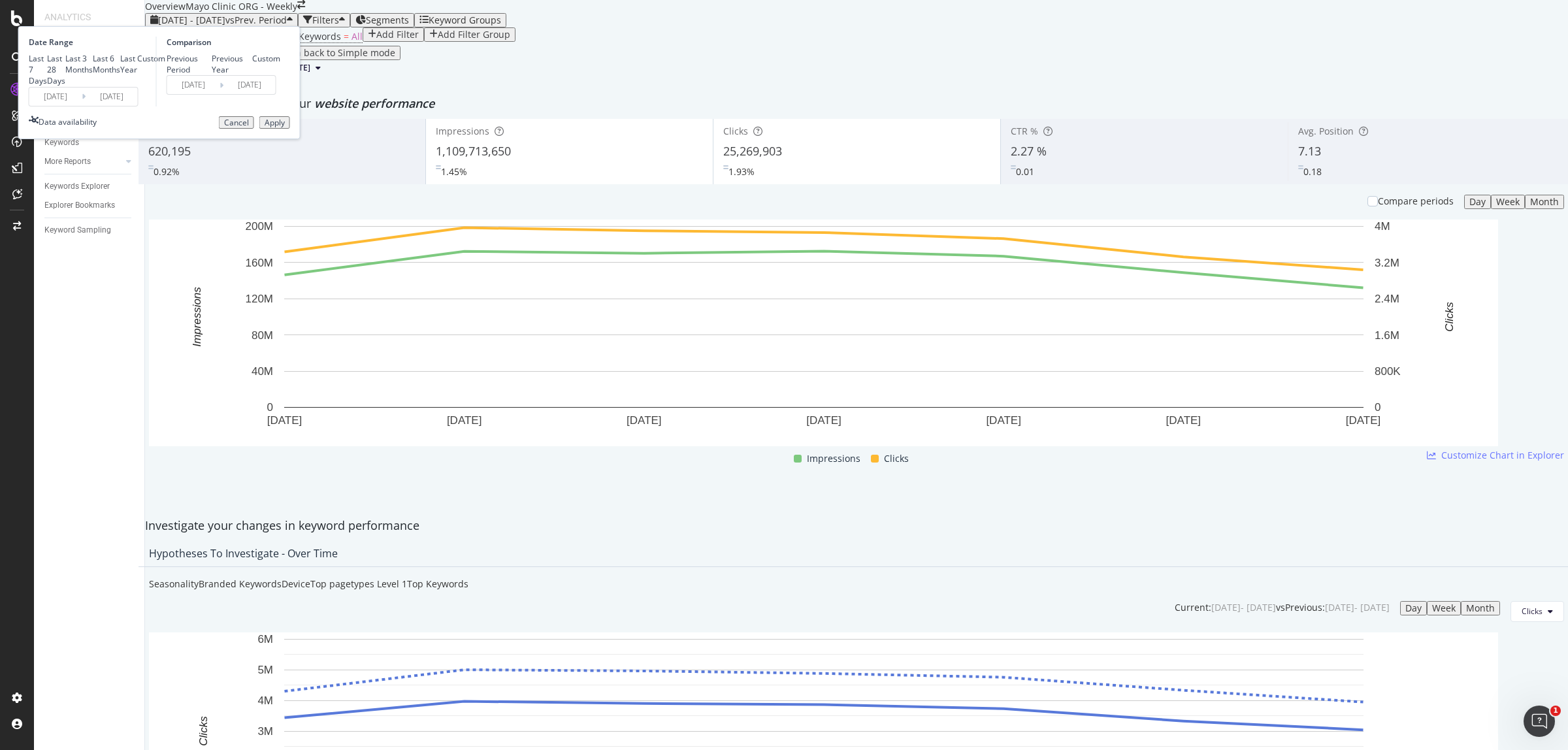
click at [82, 106] on input "[DATE]" at bounding box center [55, 97] width 52 height 18
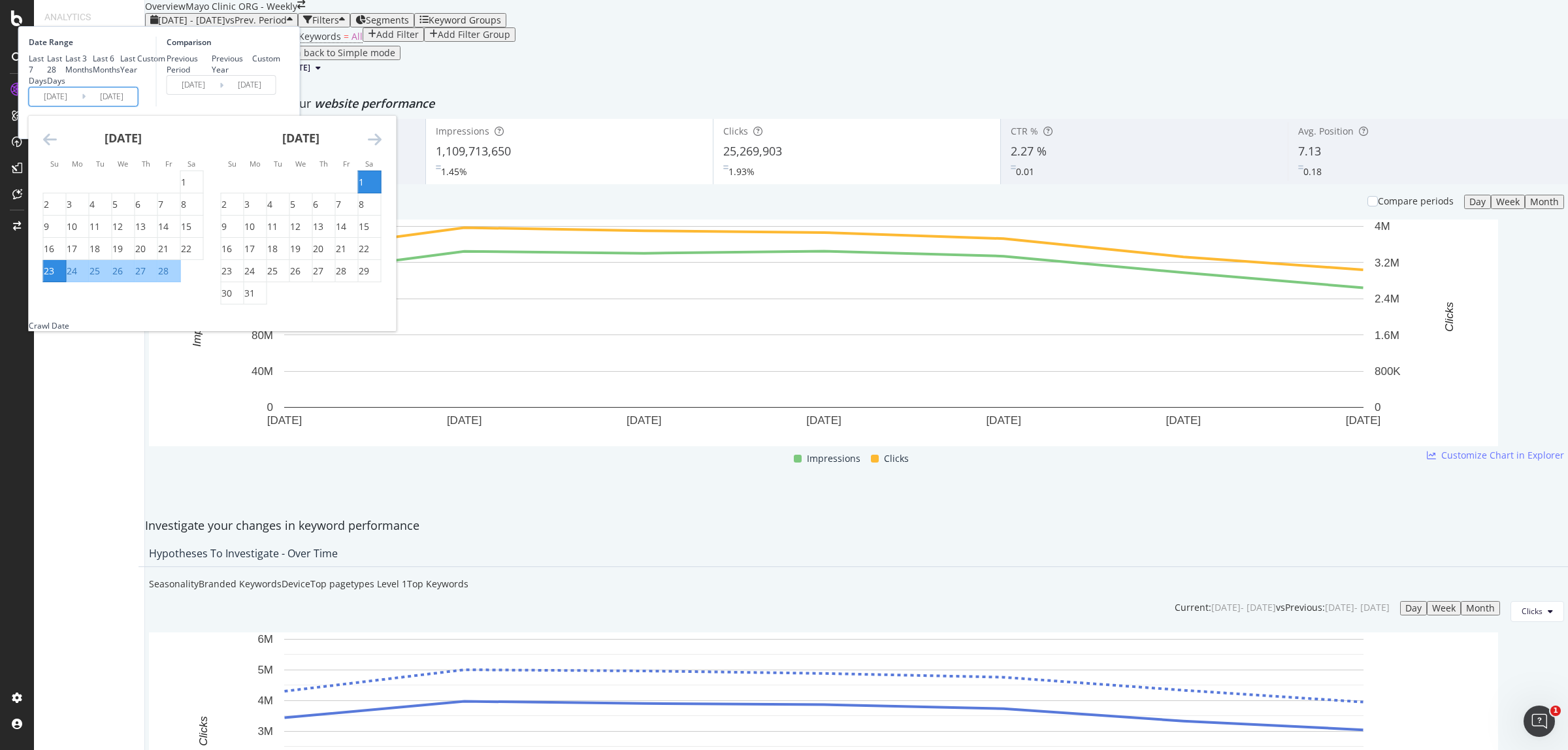
click at [381, 147] on icon "Move forward to switch to the next month." at bounding box center [375, 139] width 13 height 16
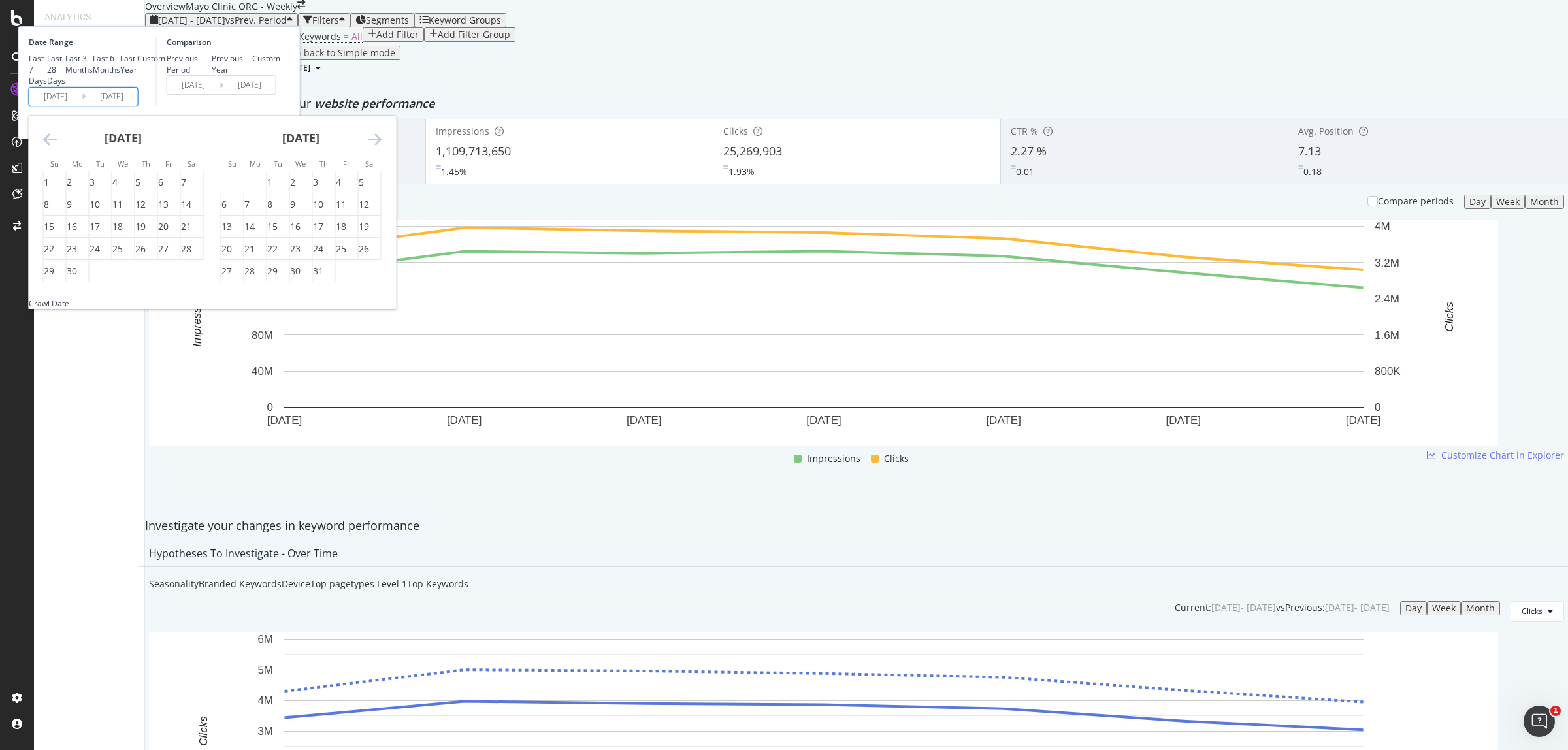
click at [381, 147] on icon "Move forward to switch to the next month." at bounding box center [375, 139] width 13 height 16
click at [57, 147] on icon "Move backward to switch to the previous month." at bounding box center [50, 139] width 13 height 16
click at [187, 230] on div "[DATE] 1 2 3 4 5 6 7 8 9 10 11 12 13 14 15 16 17 18 19 20 21 22 23 24 25 26 27 …" at bounding box center [212, 207] width 367 height 182
click at [57, 147] on icon "Move backward to switch to the previous month." at bounding box center [50, 139] width 13 height 16
click at [55, 277] on div "29" at bounding box center [49, 271] width 10 height 13
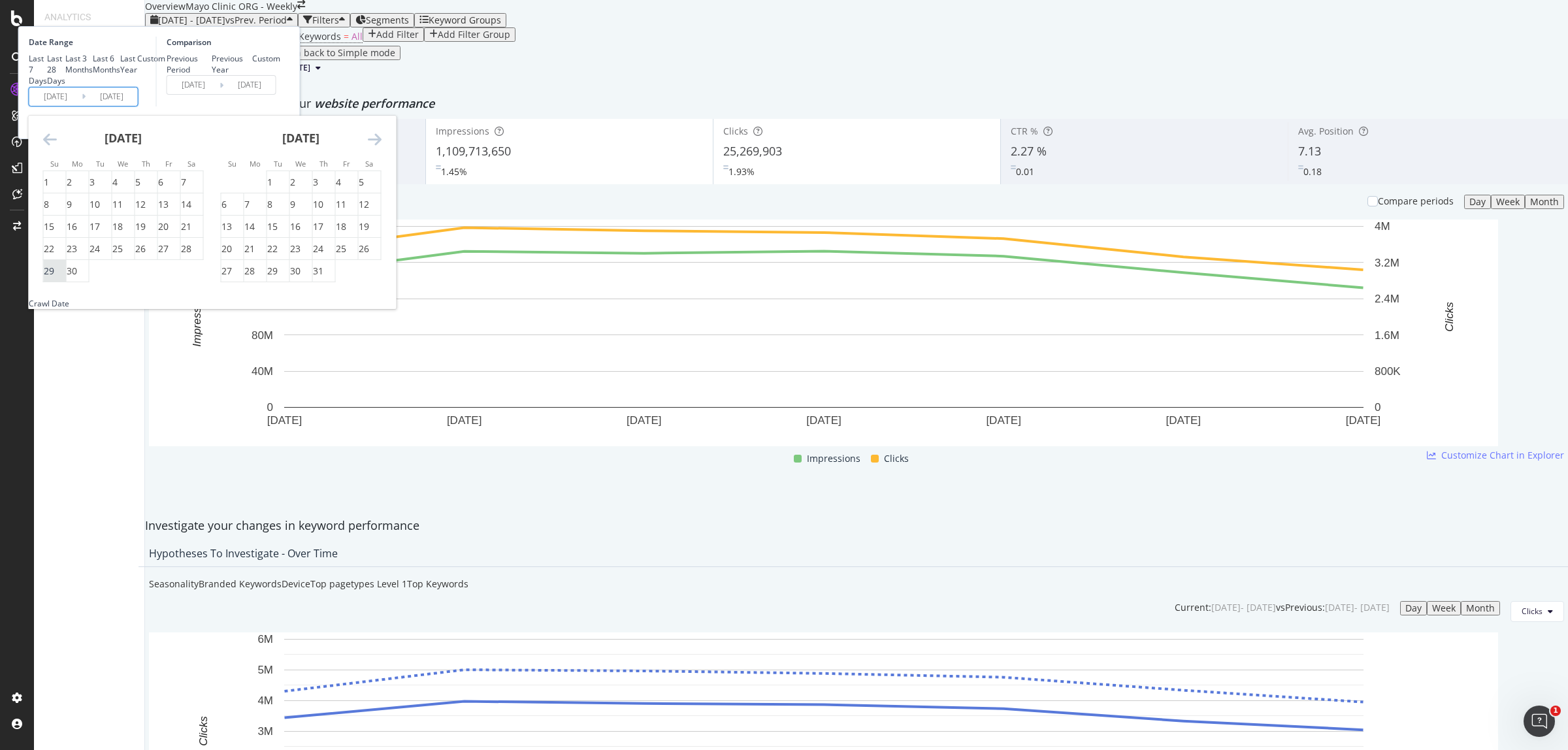
type input "[DATE]"
click at [364, 189] on div "5" at bounding box center [361, 182] width 5 height 13
type input "[DATE]"
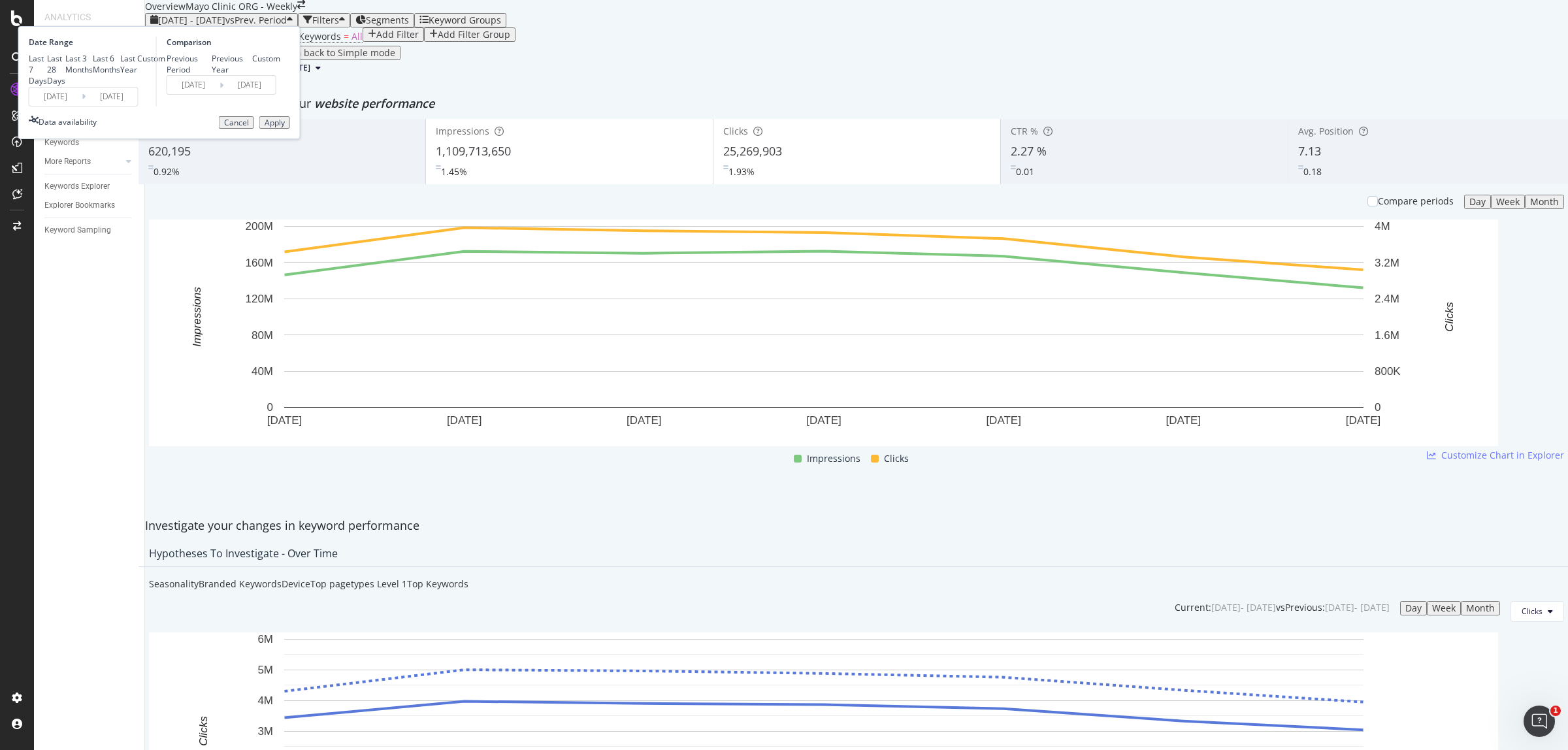
click at [285, 128] on div "Apply" at bounding box center [275, 123] width 20 height 9
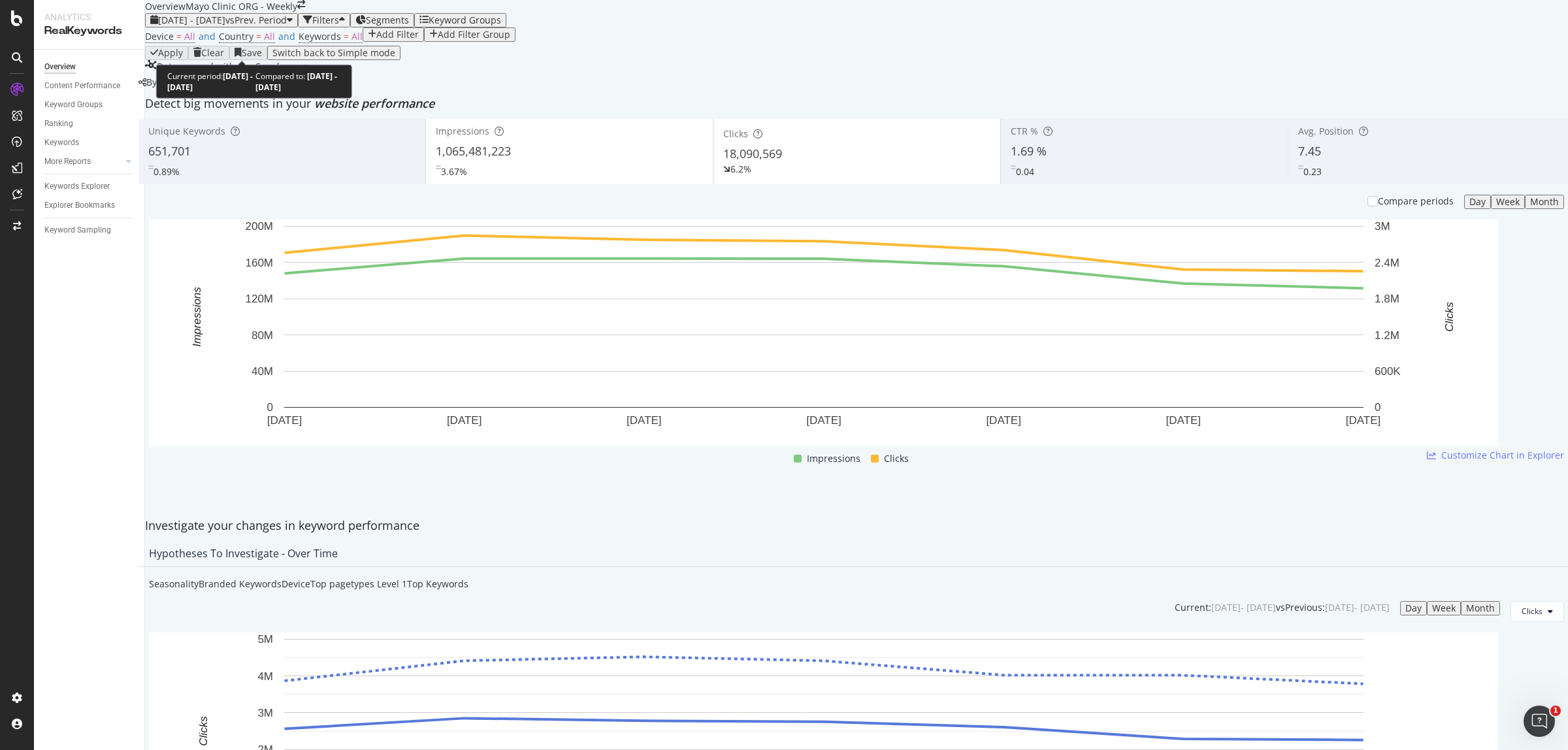
click at [263, 25] on div "[DATE] - [DATE] vs Prev. Period" at bounding box center [221, 20] width 142 height 10
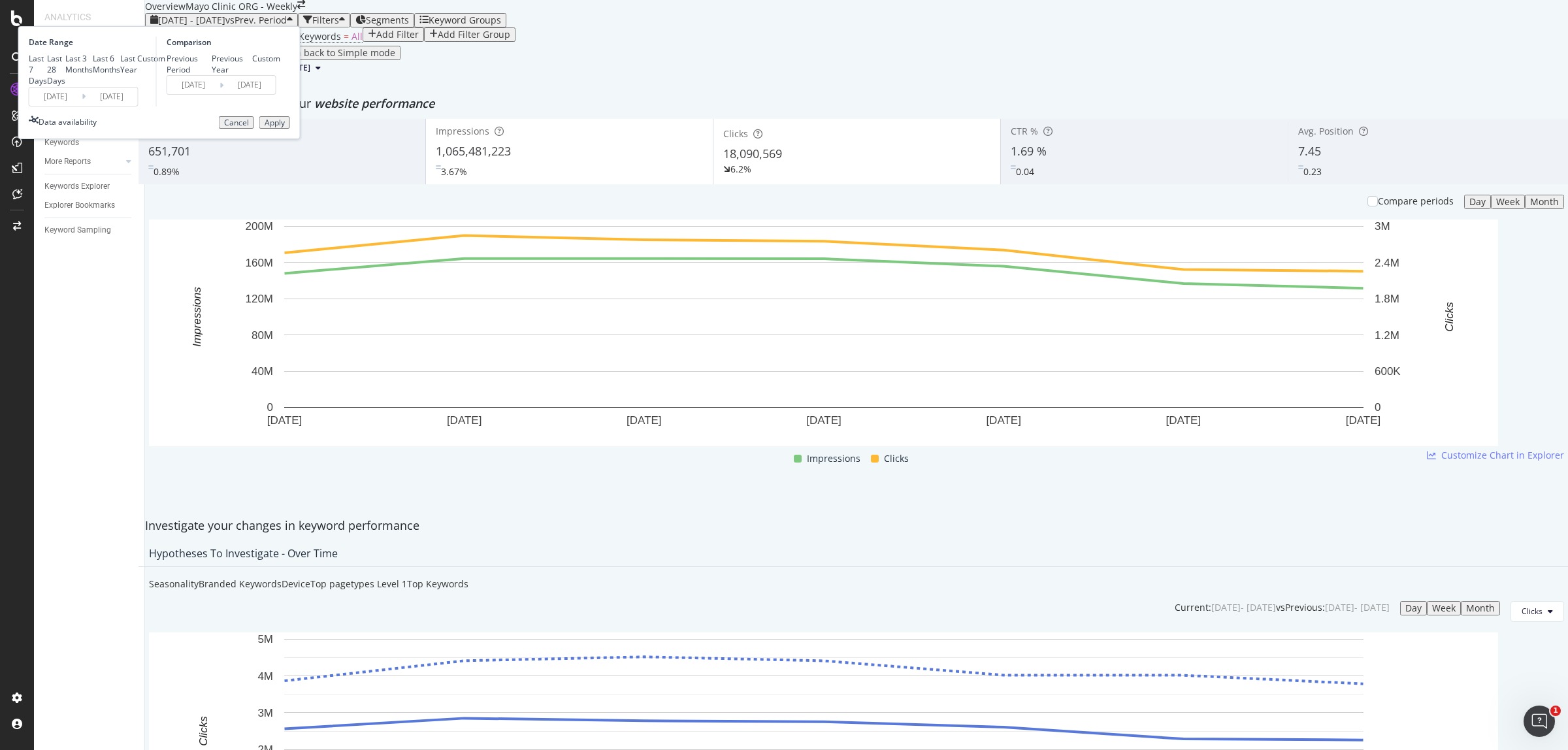
click at [82, 106] on input "[DATE]" at bounding box center [55, 97] width 52 height 18
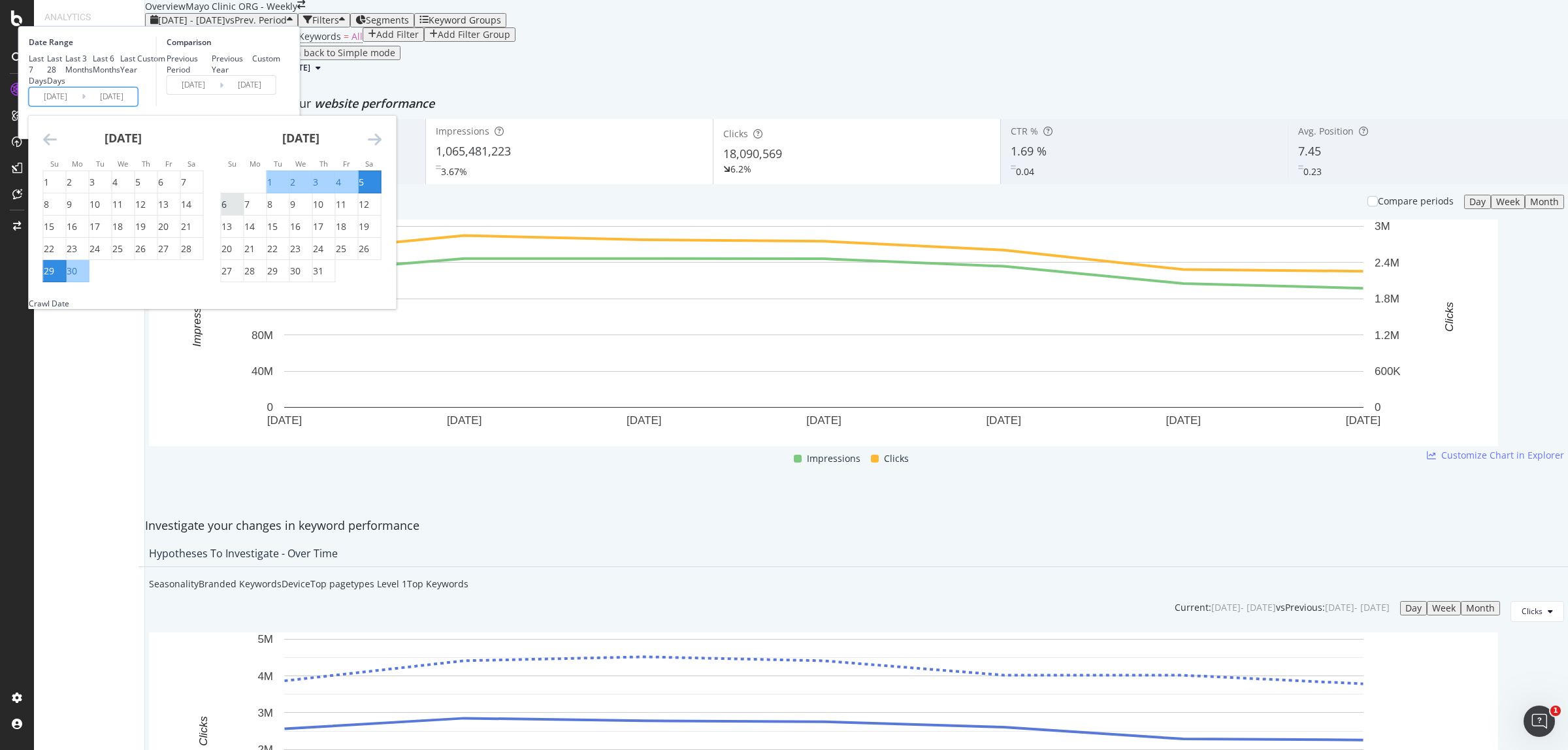
click at [227, 211] on div "6" at bounding box center [224, 205] width 5 height 13
type input "[DATE]"
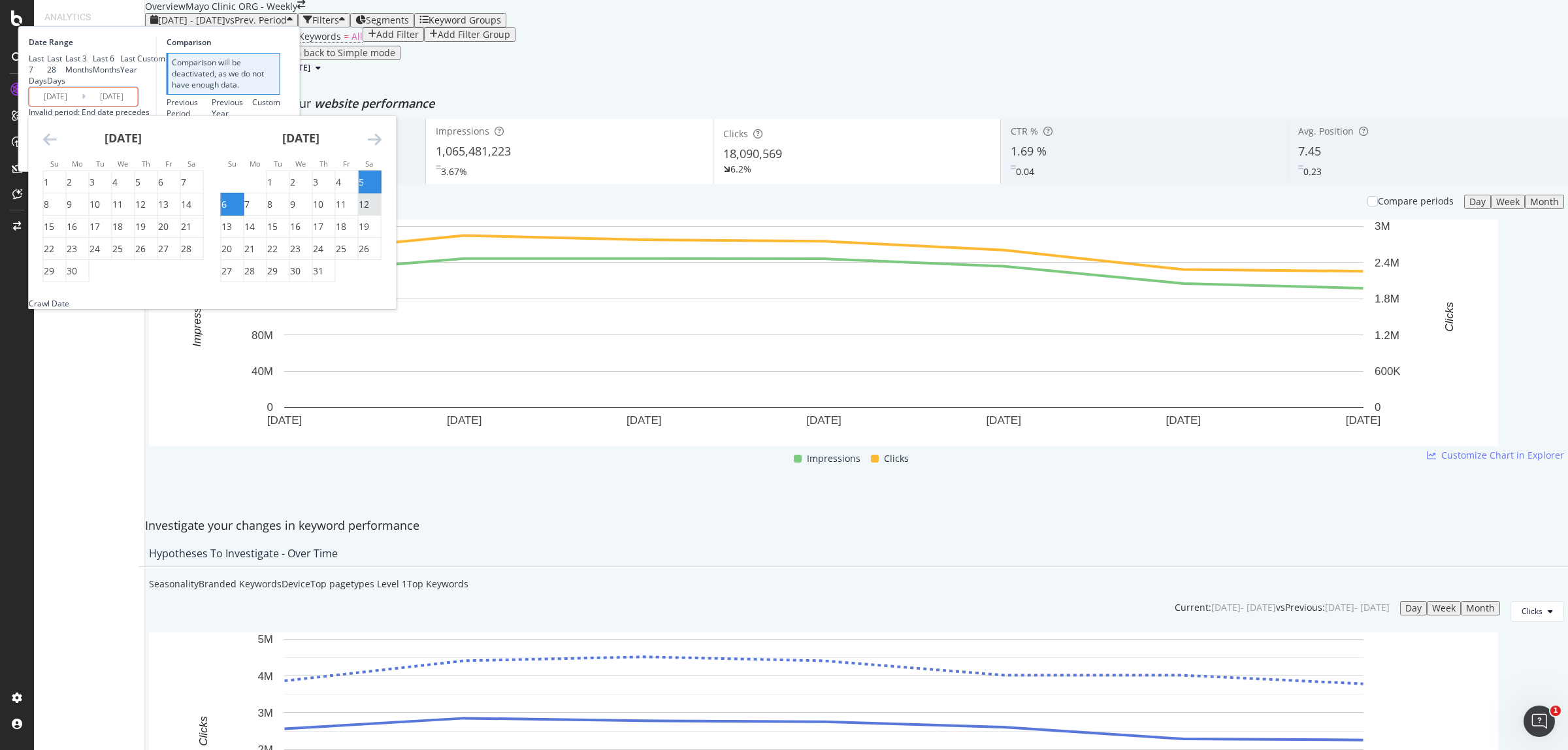
click at [369, 211] on div "12" at bounding box center [364, 205] width 10 height 13
type input "[DATE]"
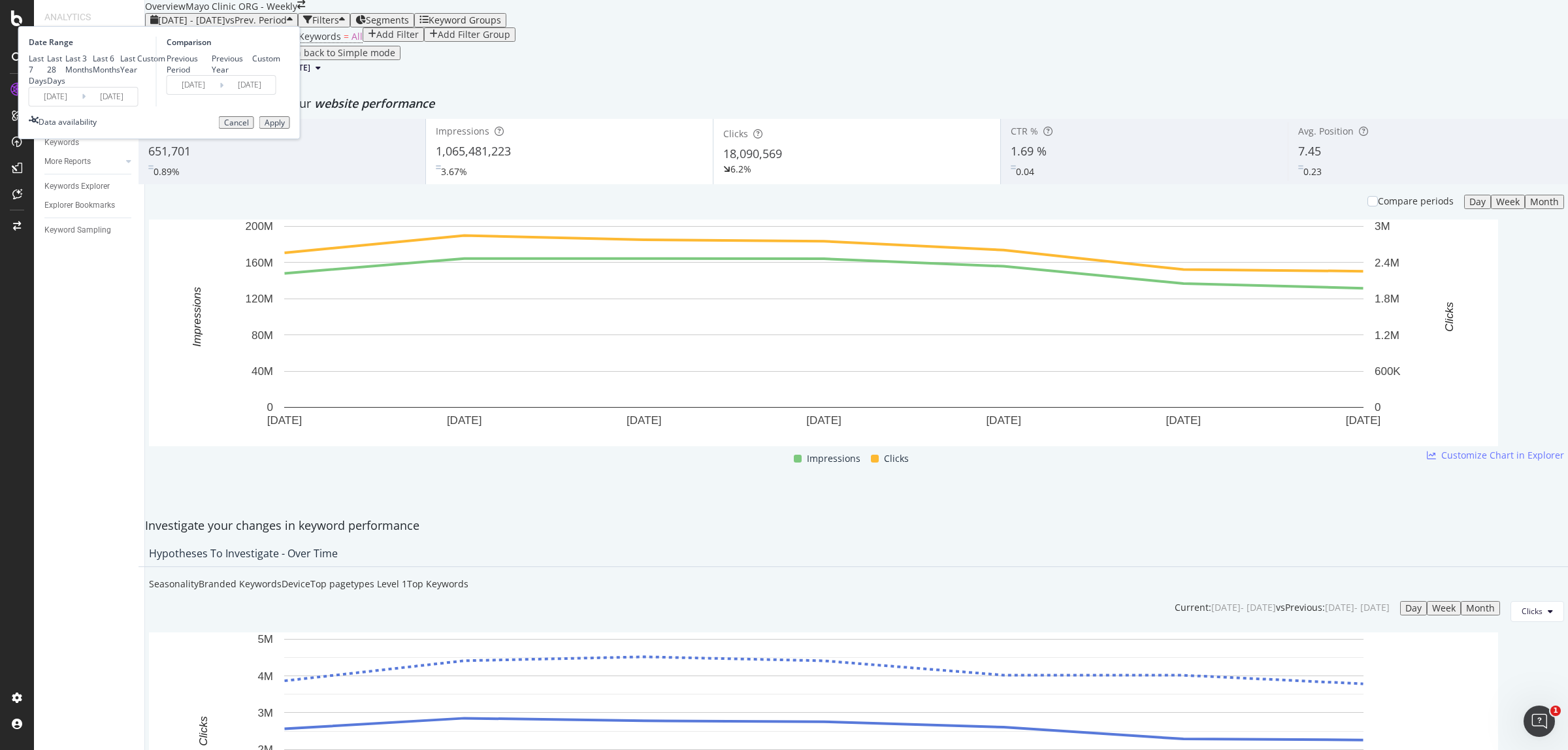
click at [285, 128] on div "Apply" at bounding box center [275, 123] width 20 height 9
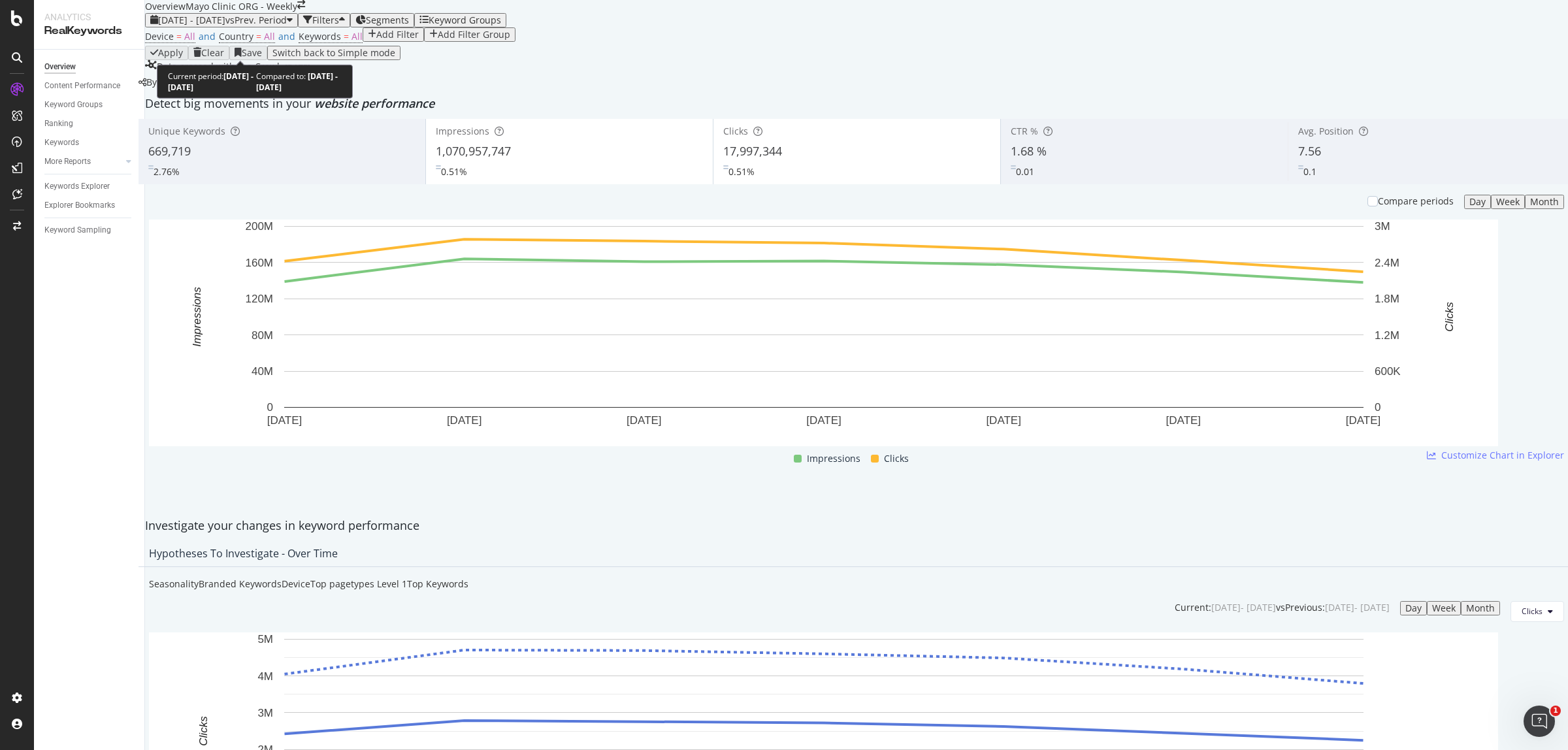
click at [283, 26] on span "vs Prev. Period" at bounding box center [255, 19] width 61 height 13
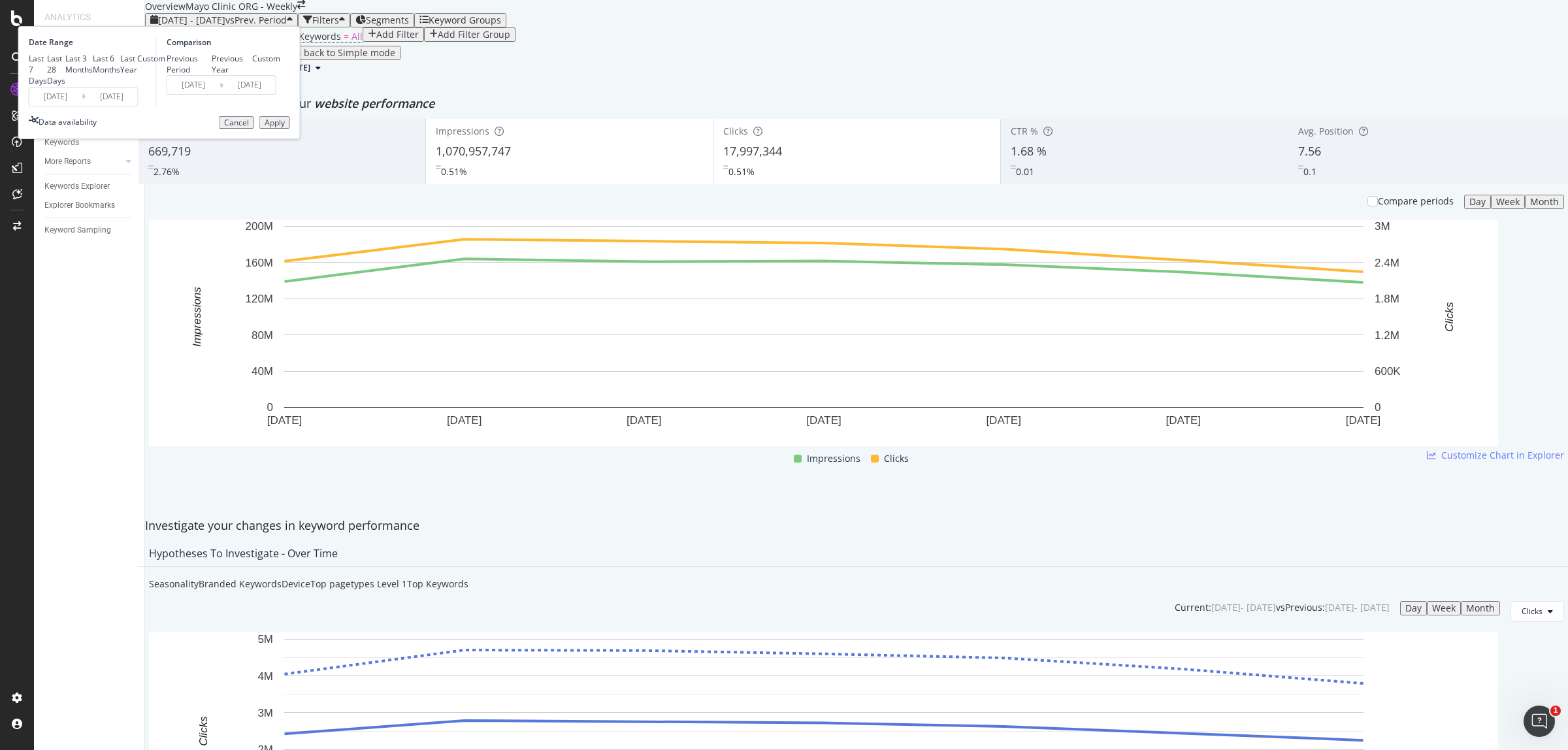
click at [82, 106] on input "[DATE]" at bounding box center [55, 97] width 52 height 18
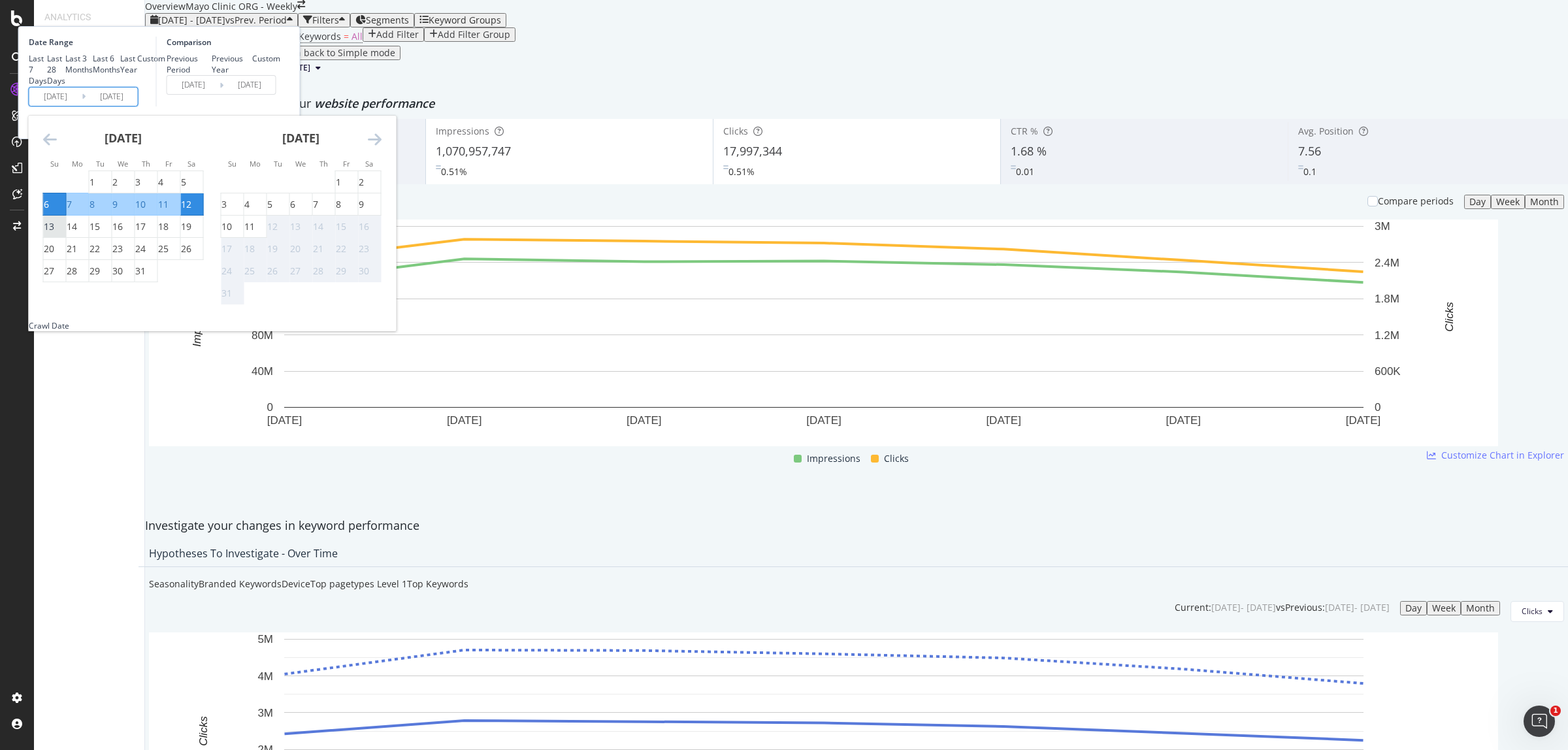
click at [55, 233] on div "13" at bounding box center [49, 227] width 10 height 13
type input "[DATE]"
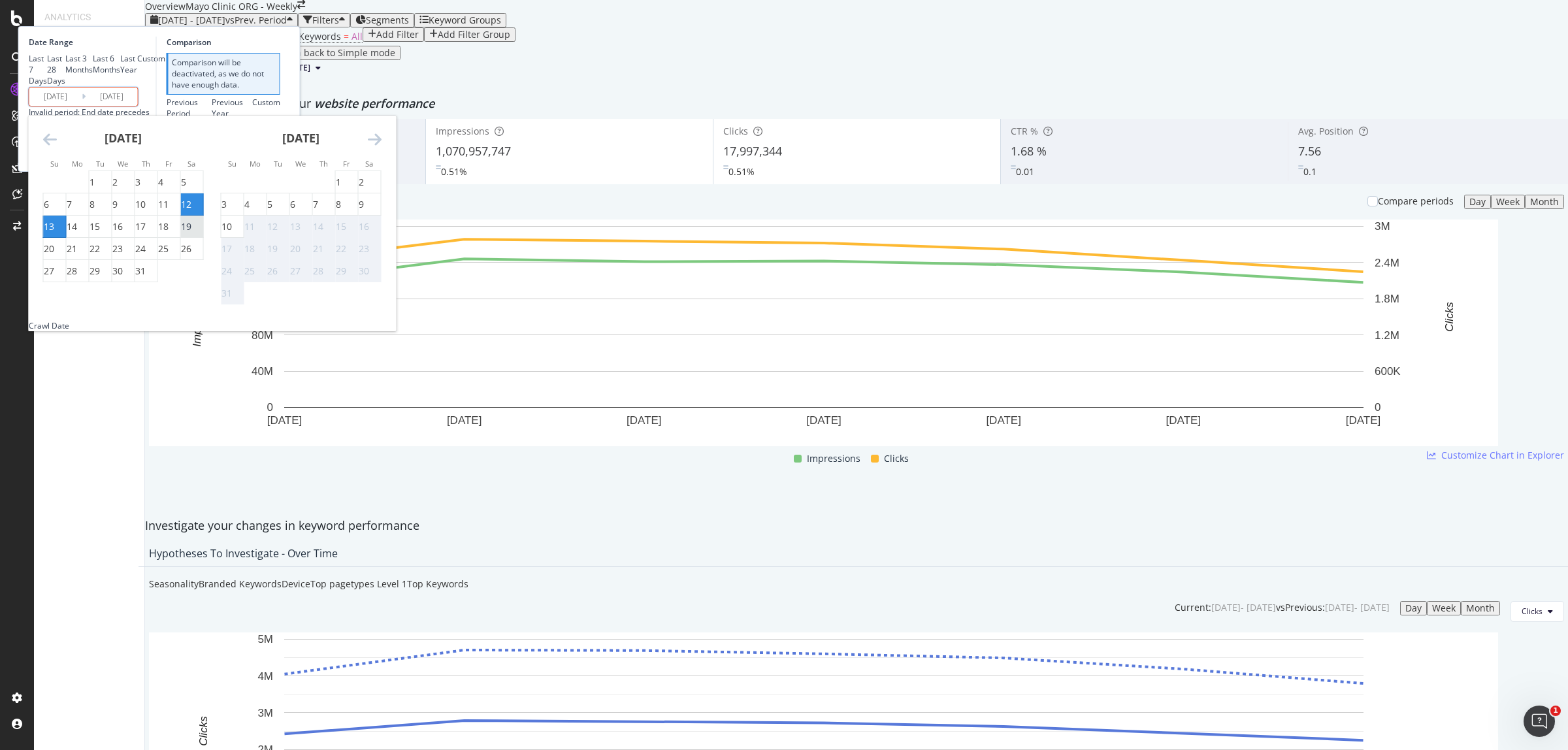
click at [192, 233] on div "19" at bounding box center [186, 227] width 10 height 13
type input "[DATE]"
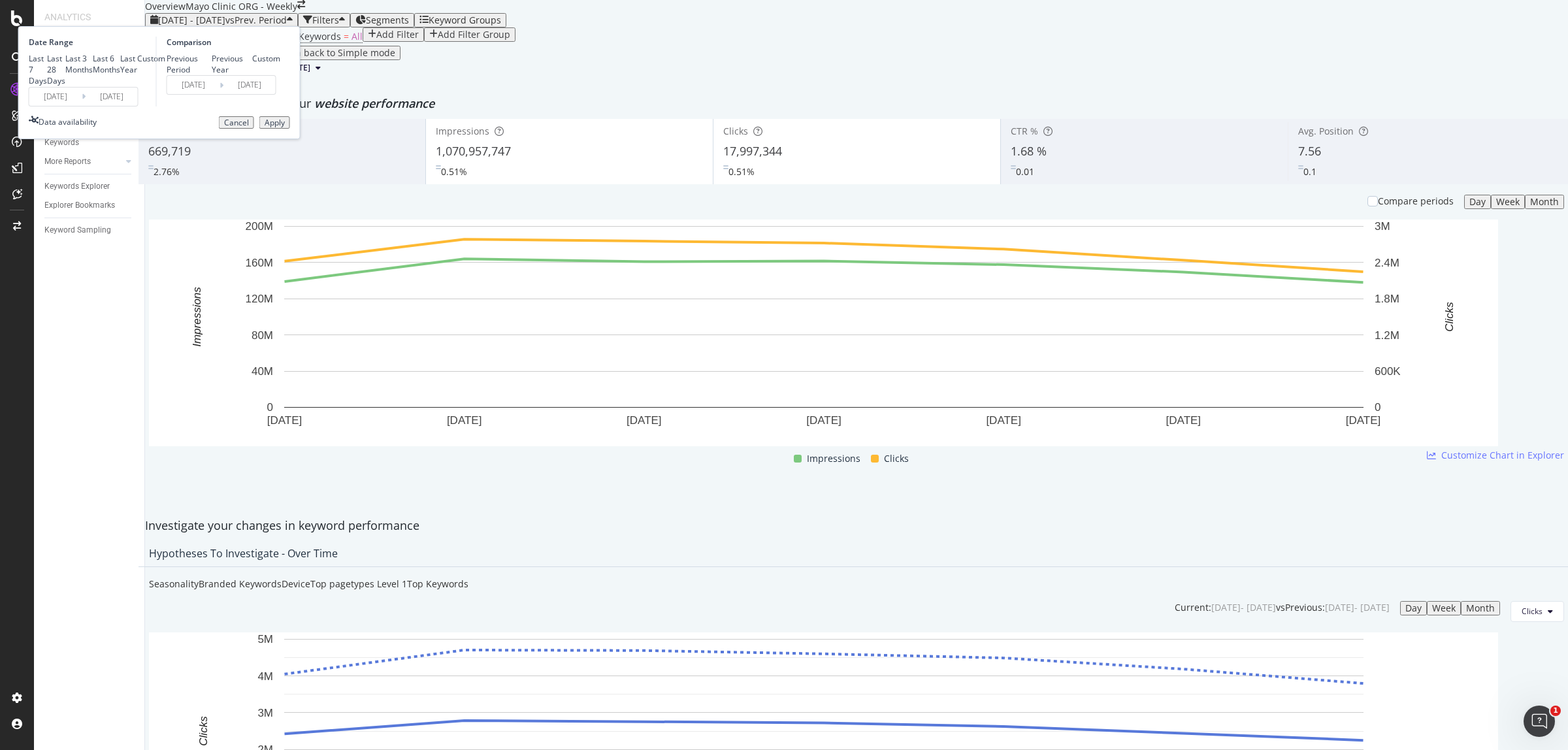
click at [285, 128] on div "Apply" at bounding box center [275, 123] width 20 height 9
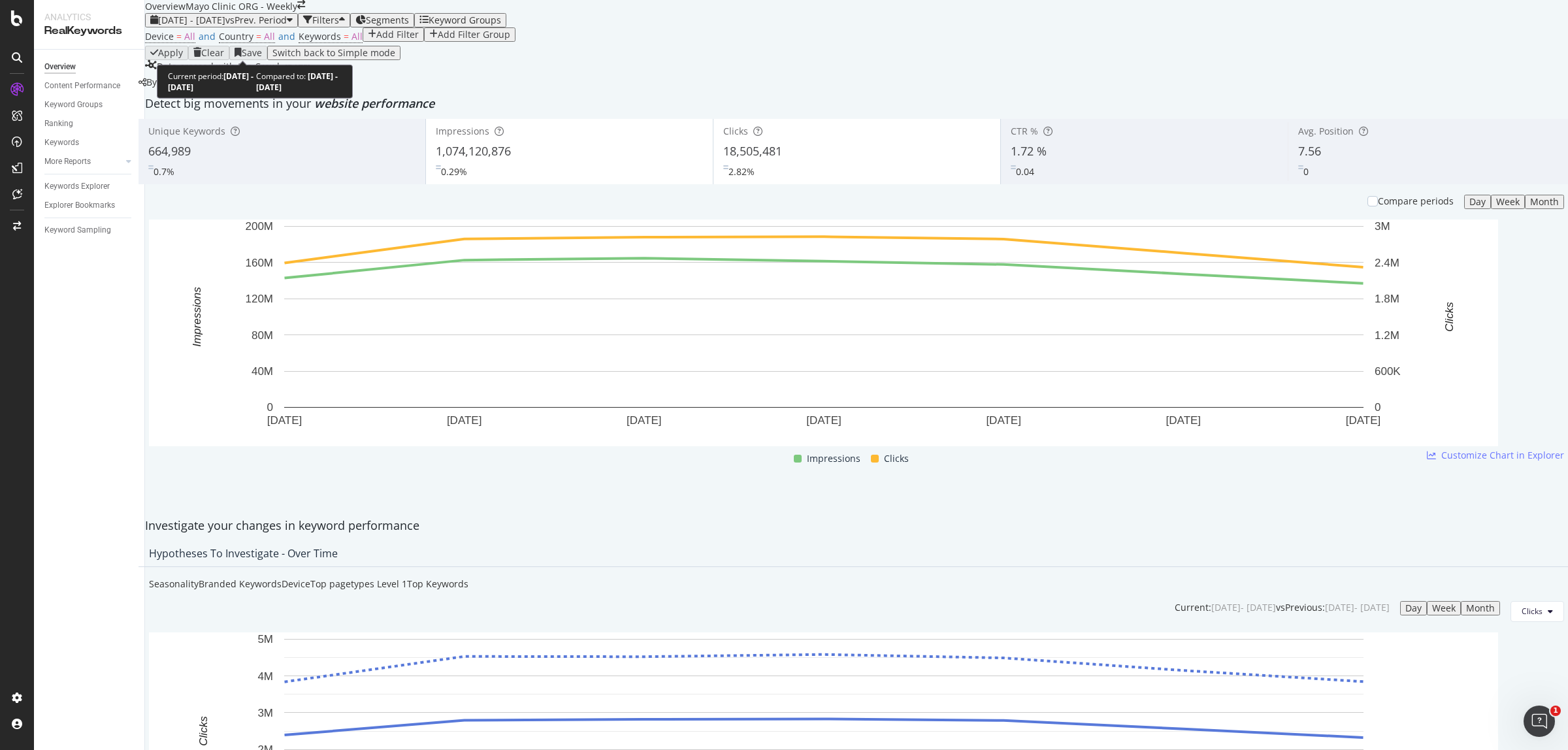
click at [200, 26] on span "[DATE] - [DATE]" at bounding box center [192, 19] width 67 height 13
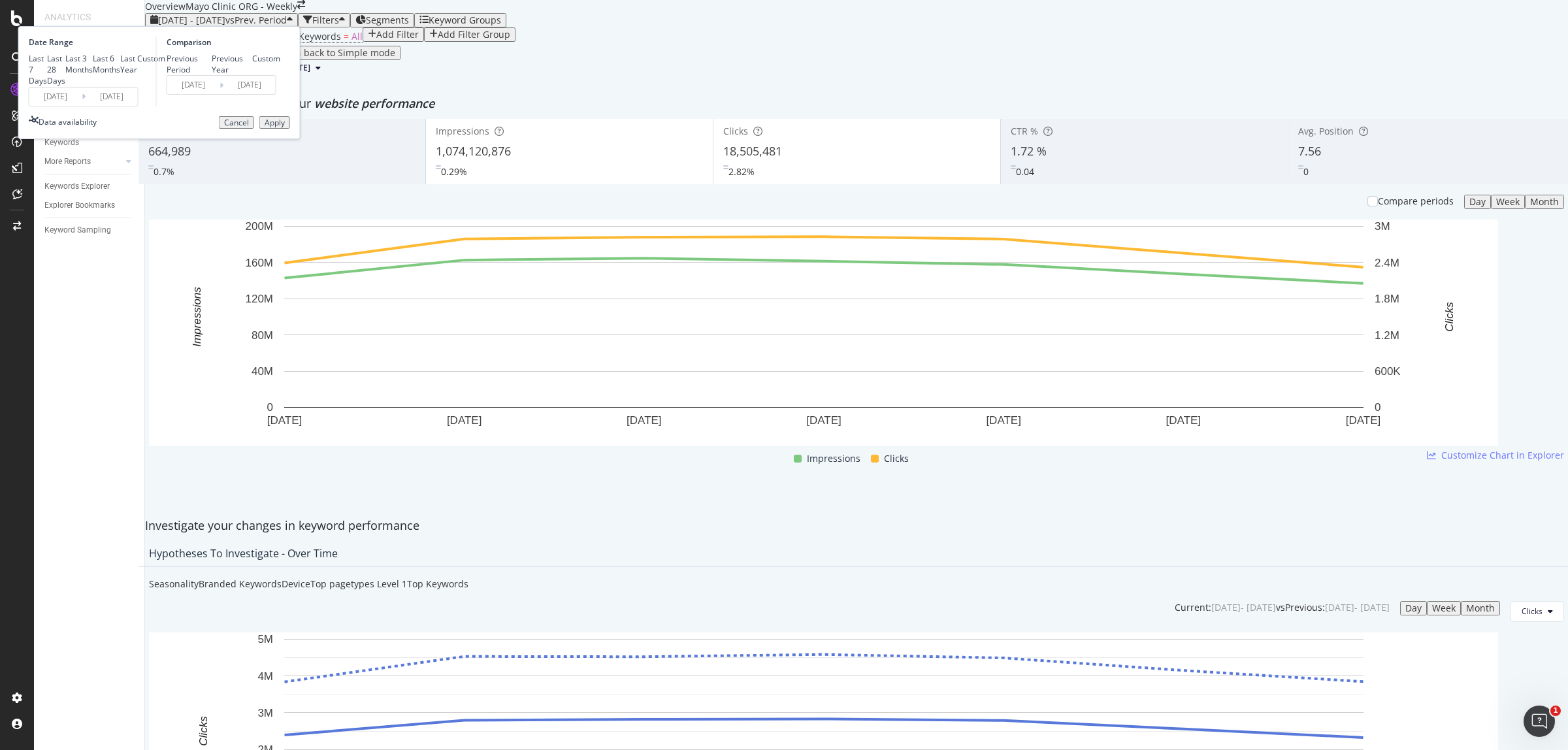
click at [82, 106] on input "[DATE]" at bounding box center [55, 97] width 52 height 18
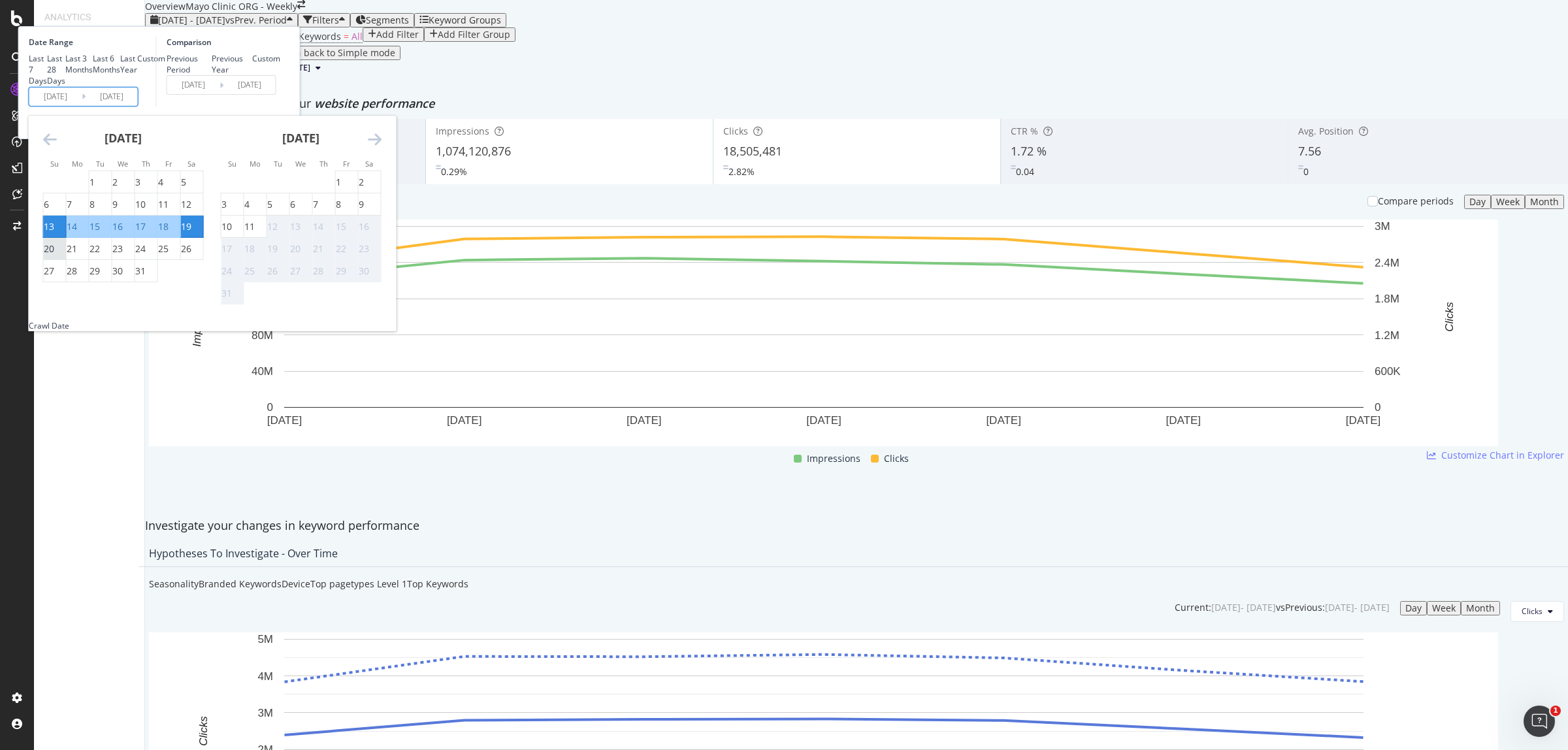
click at [55, 255] on div "20" at bounding box center [49, 249] width 10 height 13
type input "[DATE]"
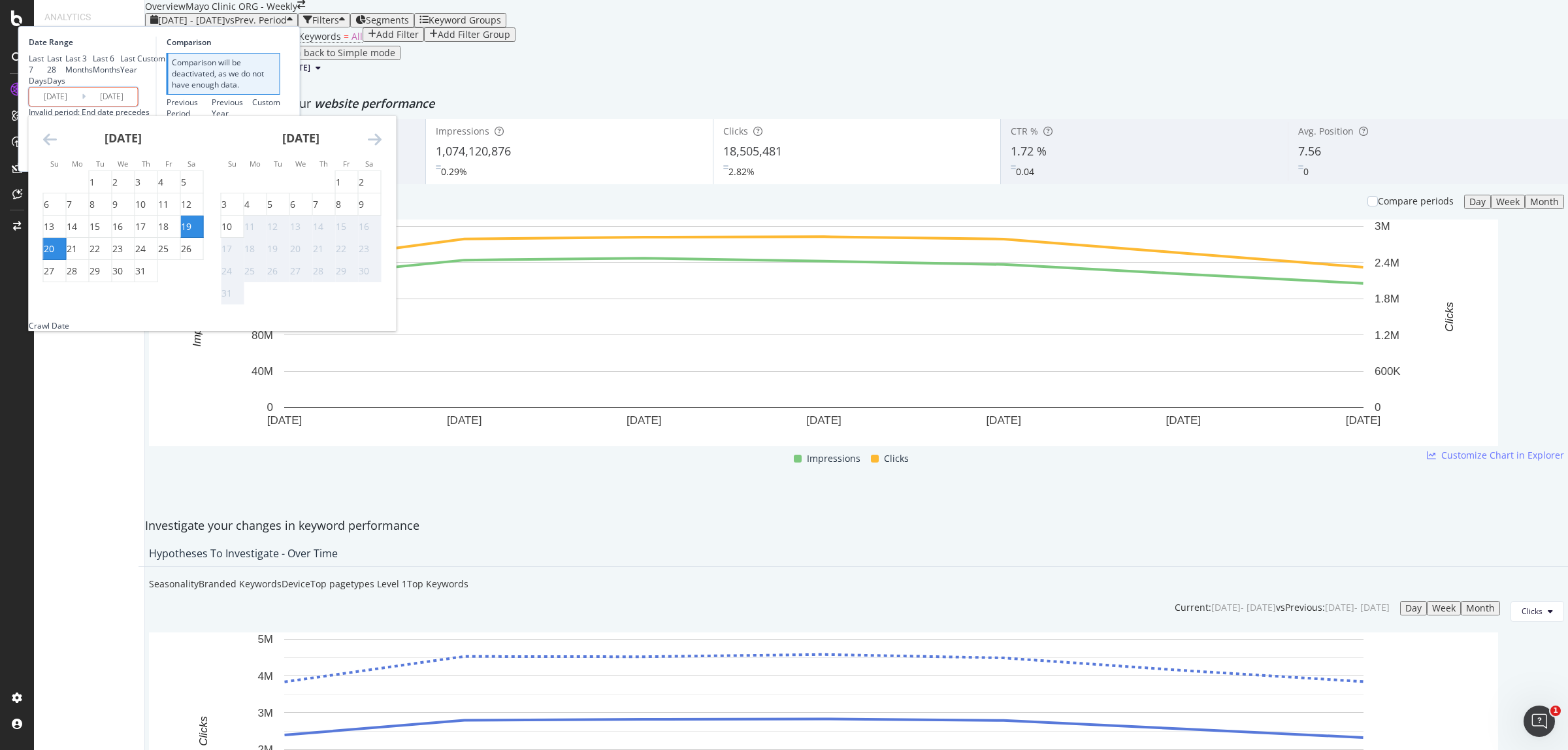
click at [192, 255] on div "26" at bounding box center [186, 249] width 10 height 13
type input "2025/07/26"
type input "2025/07/13"
type input "2025/07/19"
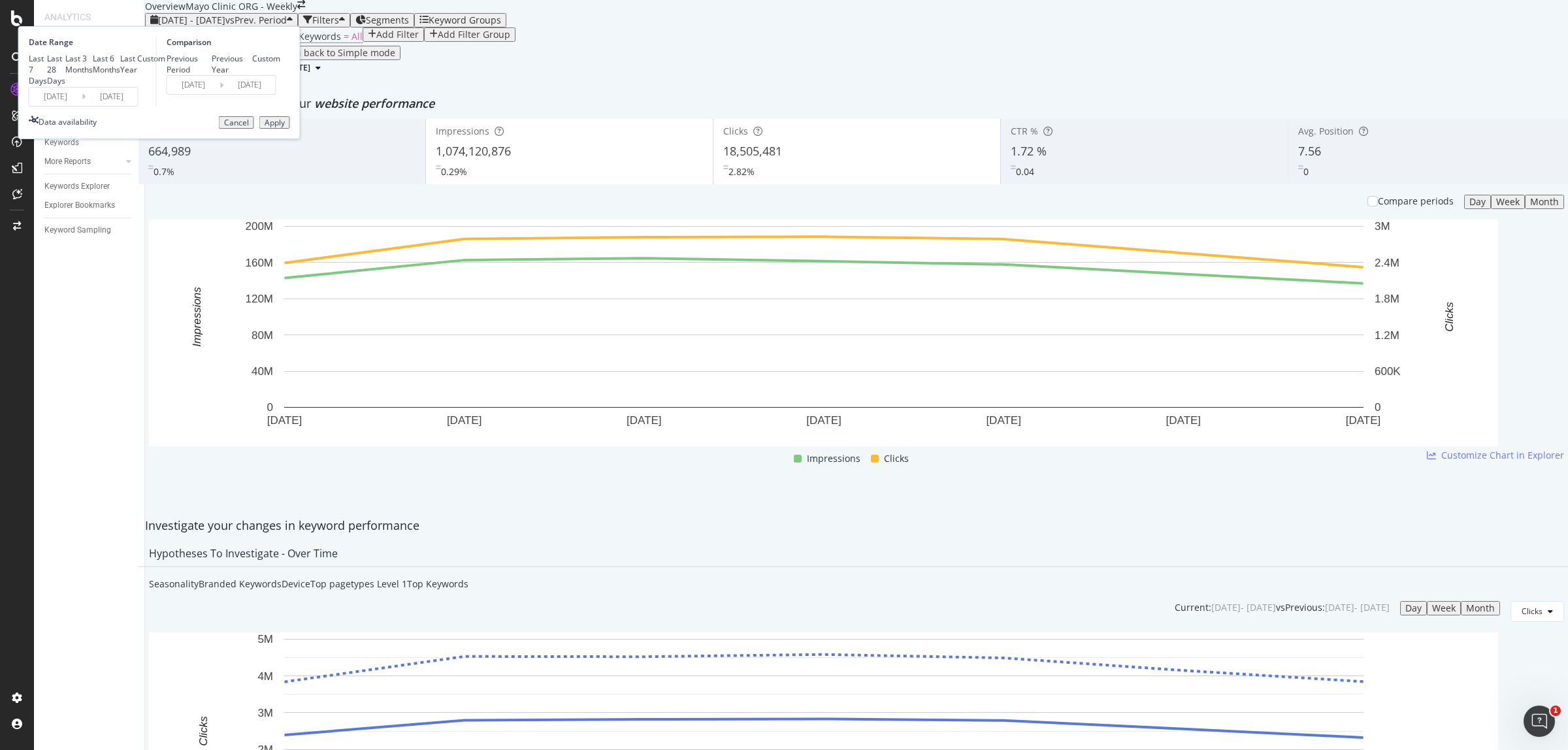
click at [285, 128] on div "Apply" at bounding box center [275, 123] width 20 height 9
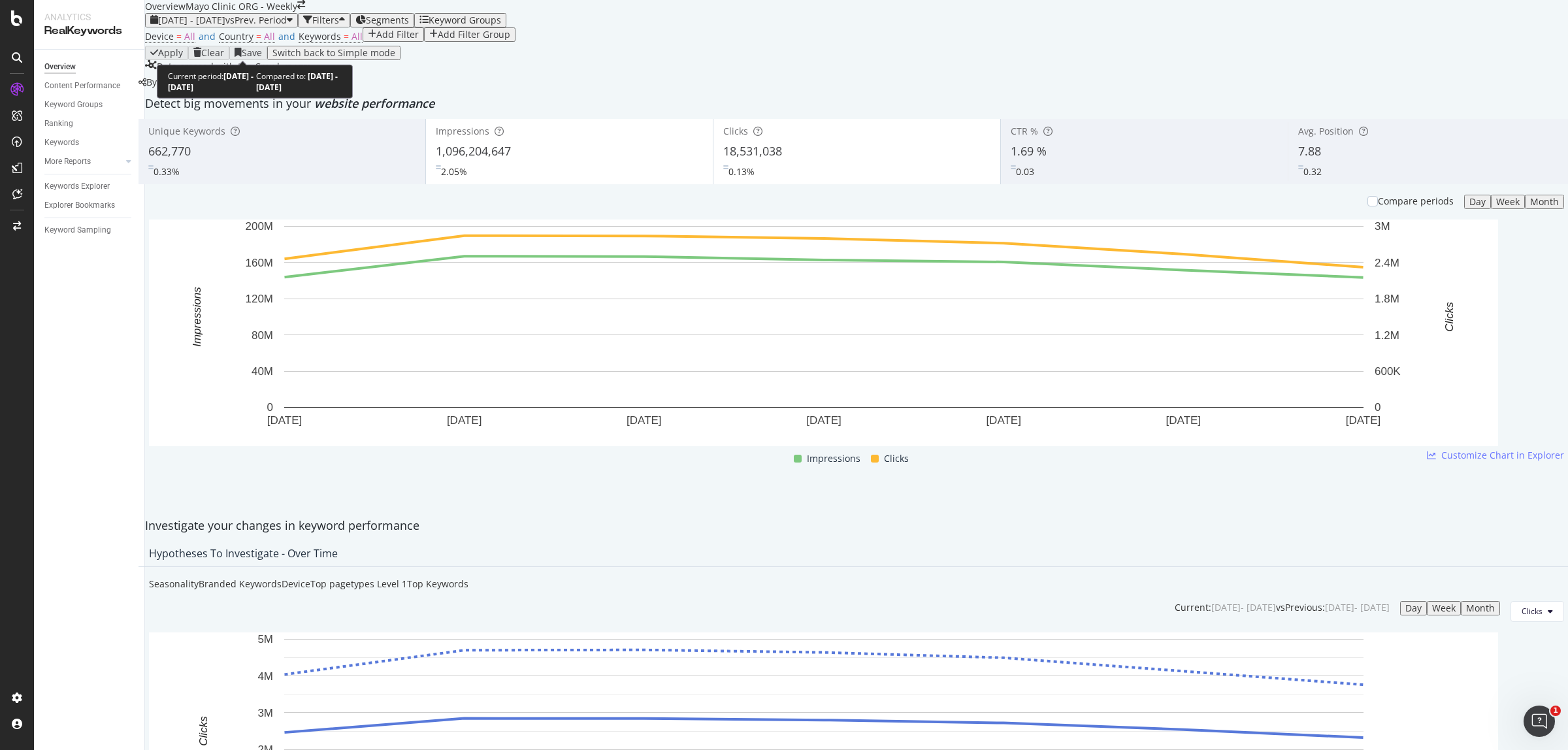
click at [280, 25] on div "2025 Jul. 20th - Jul. 26th vs Prev. Period" at bounding box center [221, 20] width 142 height 10
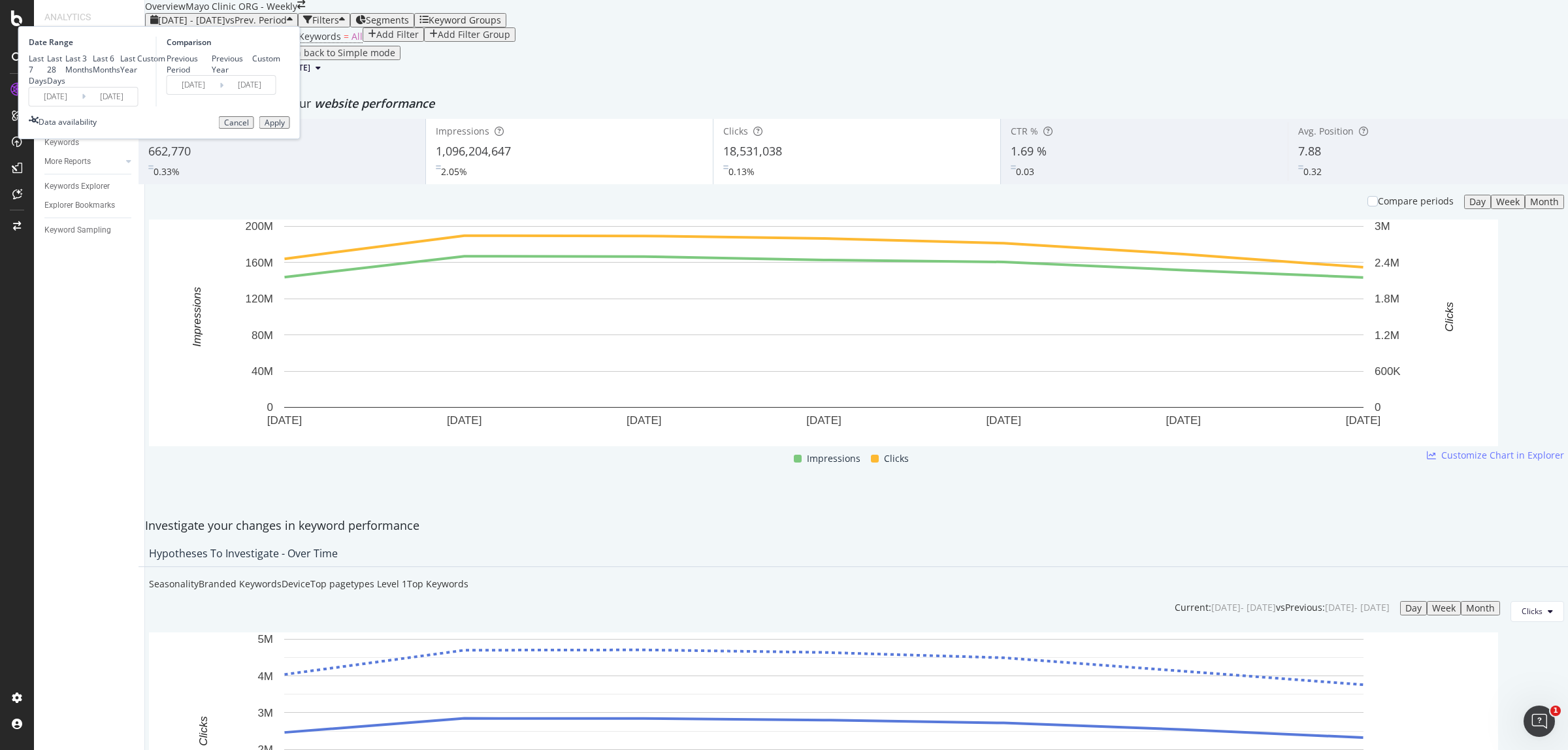
click at [82, 106] on input "2025/07/20" at bounding box center [55, 97] width 52 height 18
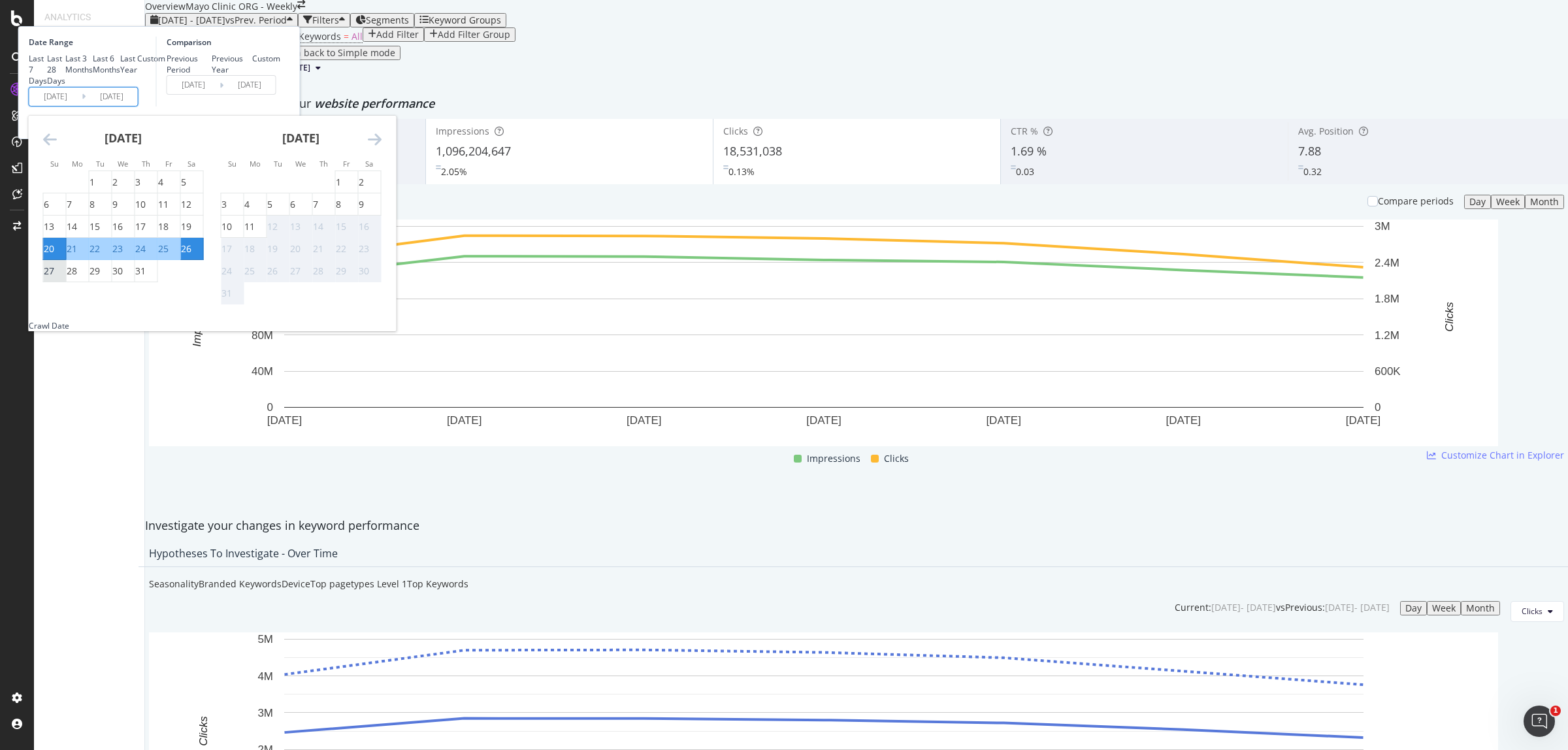
click at [55, 277] on div "27" at bounding box center [49, 271] width 10 height 13
type input "2025/07/27"
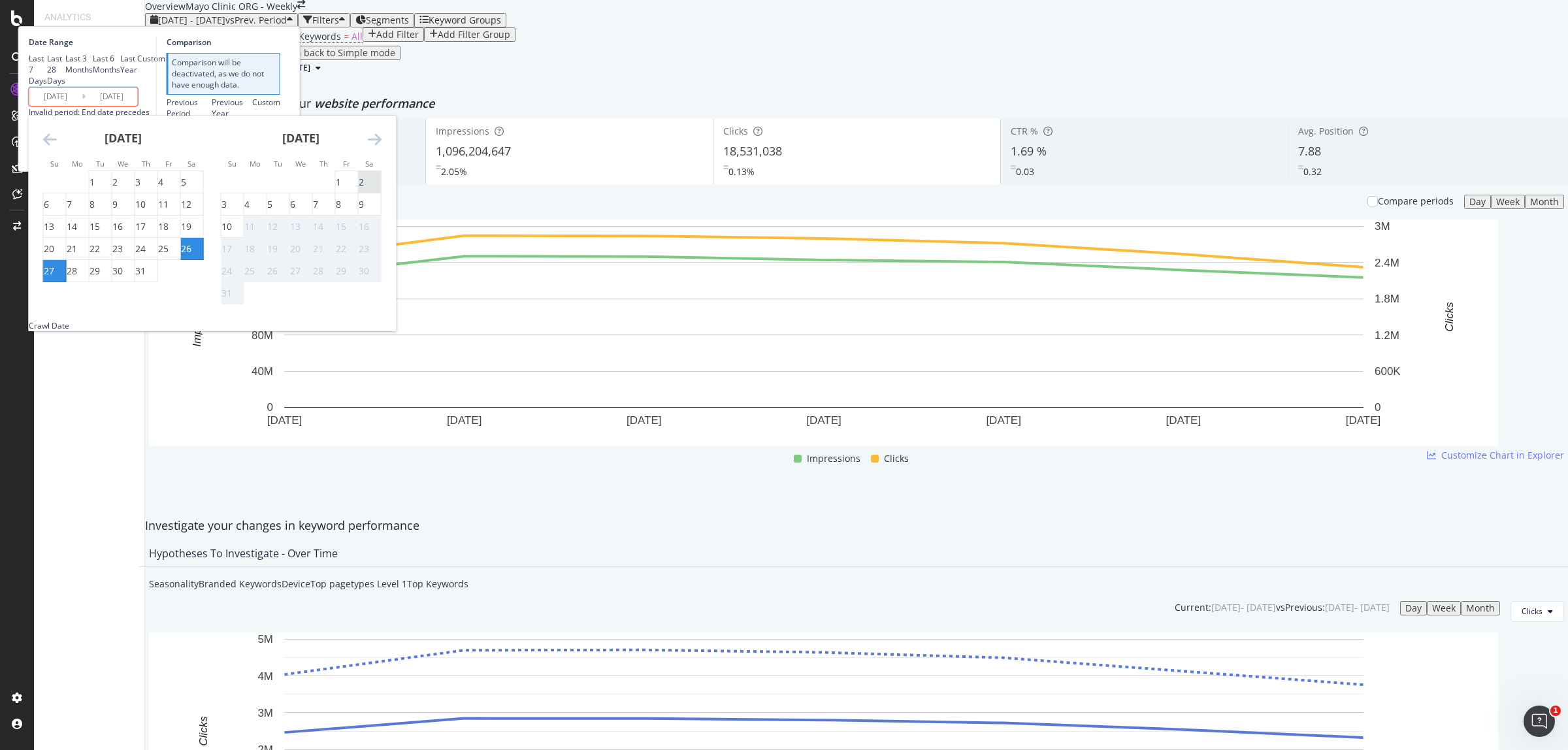
click at [364, 189] on div "2" at bounding box center [361, 182] width 5 height 13
type input "2025/08/02"
type input "2025/07/20"
type input "2025/07/26"
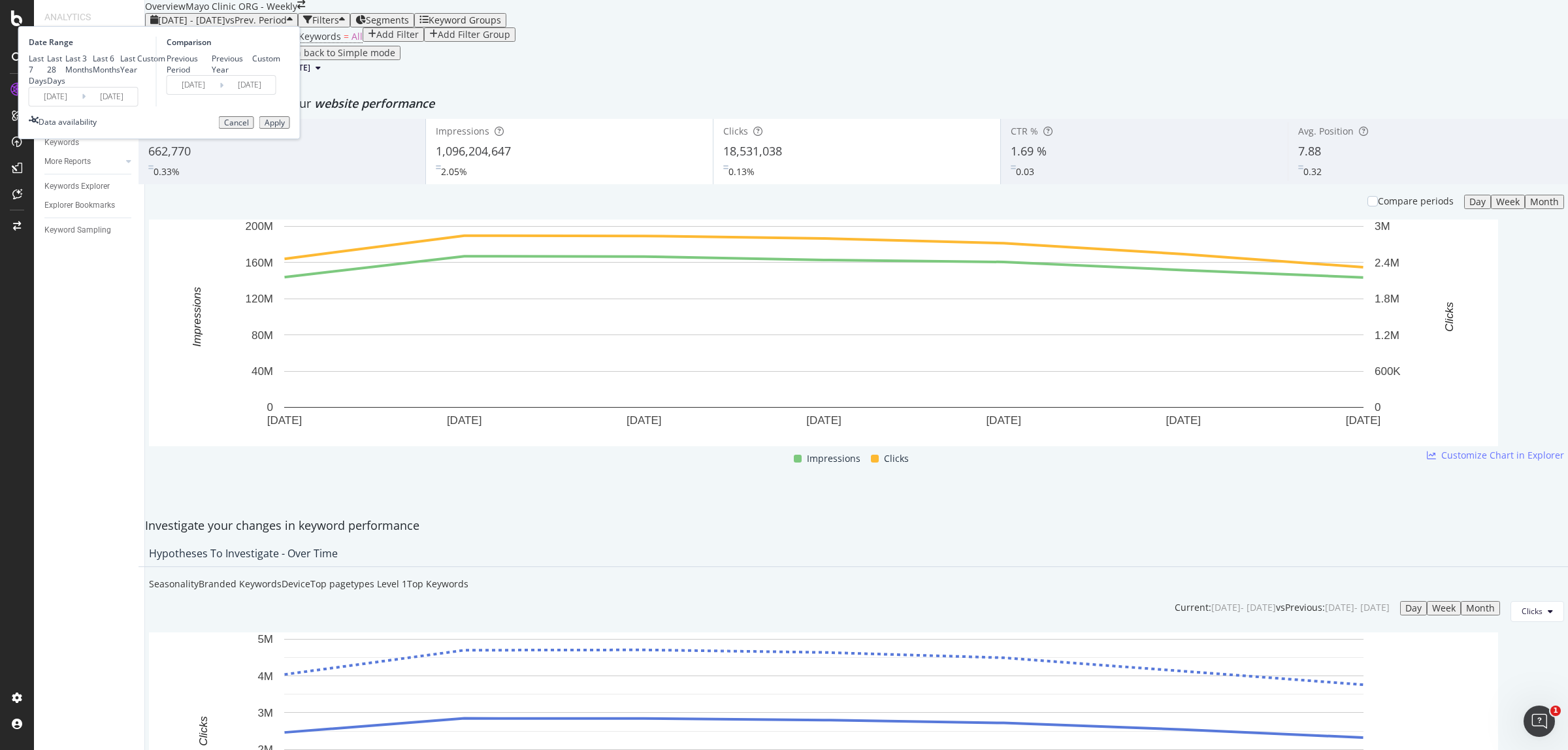
click at [301, 139] on div "Date Range Last 7 Days Last 28 Days Last 3 Months Last 6 Months Last Year Custo…" at bounding box center [160, 82] width 282 height 113
click at [285, 128] on div "Apply" at bounding box center [275, 123] width 20 height 9
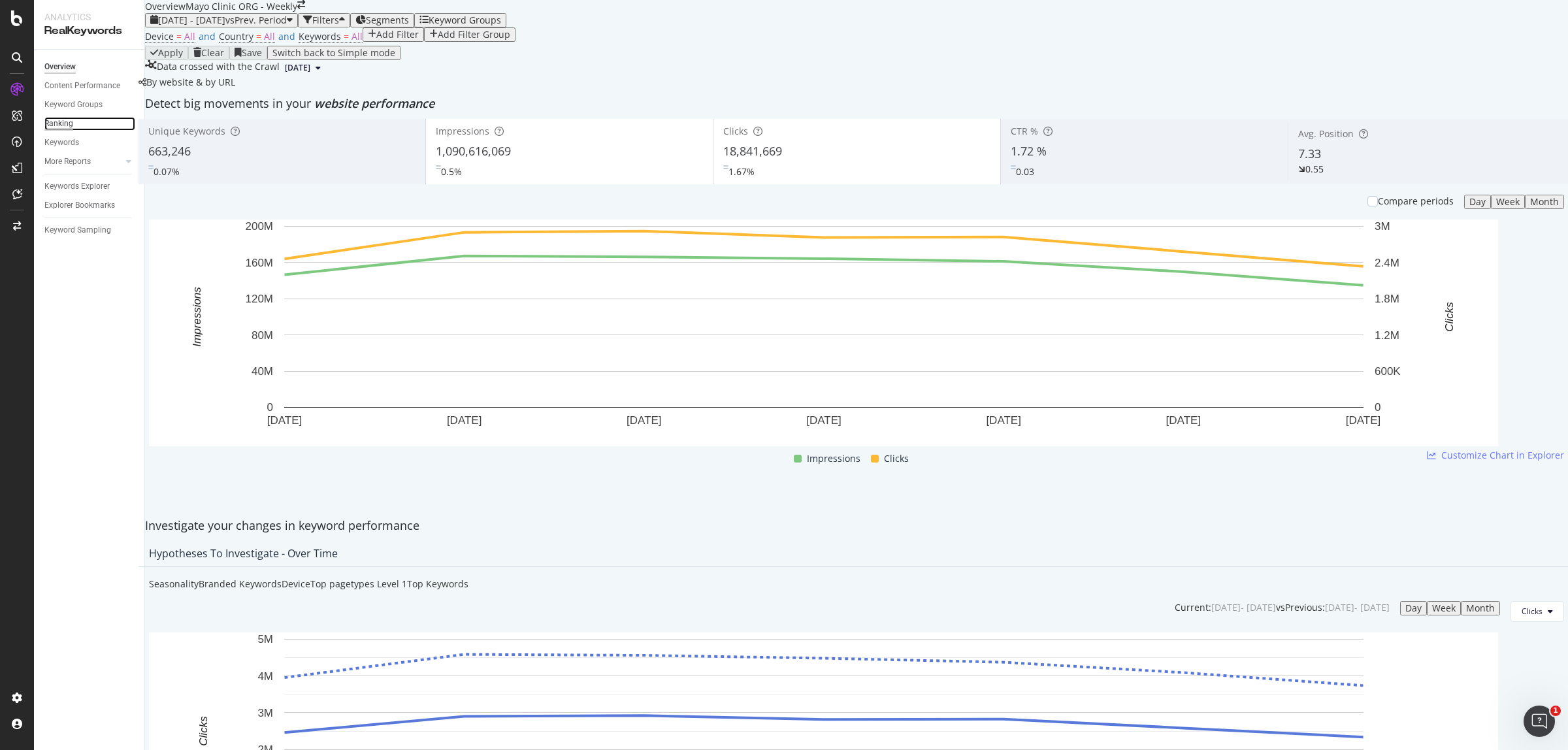
click at [66, 124] on div "Ranking" at bounding box center [59, 123] width 29 height 13
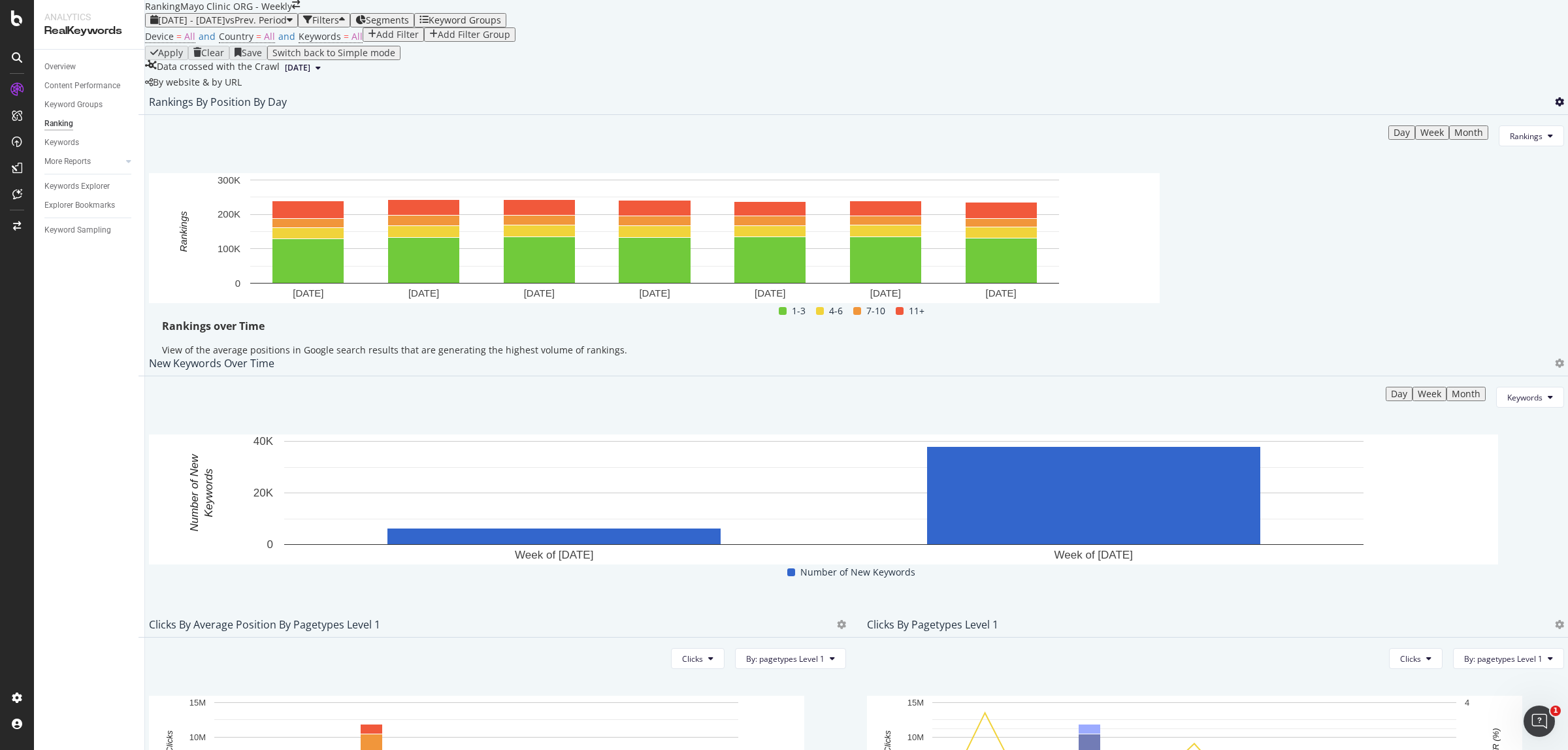
click at [1555, 107] on icon at bounding box center [1559, 102] width 9 height 9
click at [1502, 253] on span "Export as CSV" at bounding box center [1468, 252] width 72 height 12
click at [225, 26] on span "2025 Jul. 27th - Aug. 2nd" at bounding box center [192, 19] width 67 height 13
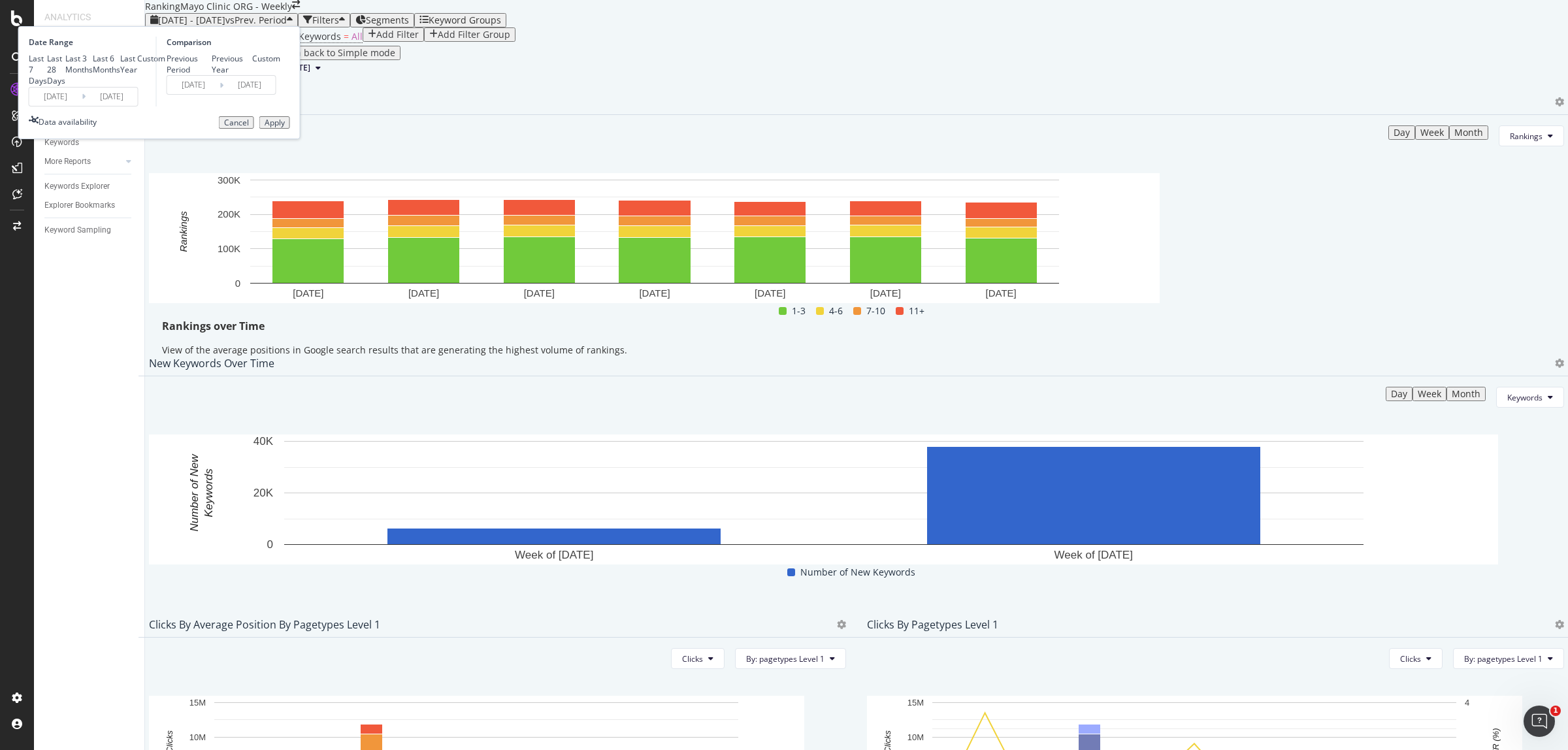
click at [82, 106] on input "2025/07/27" at bounding box center [55, 97] width 52 height 18
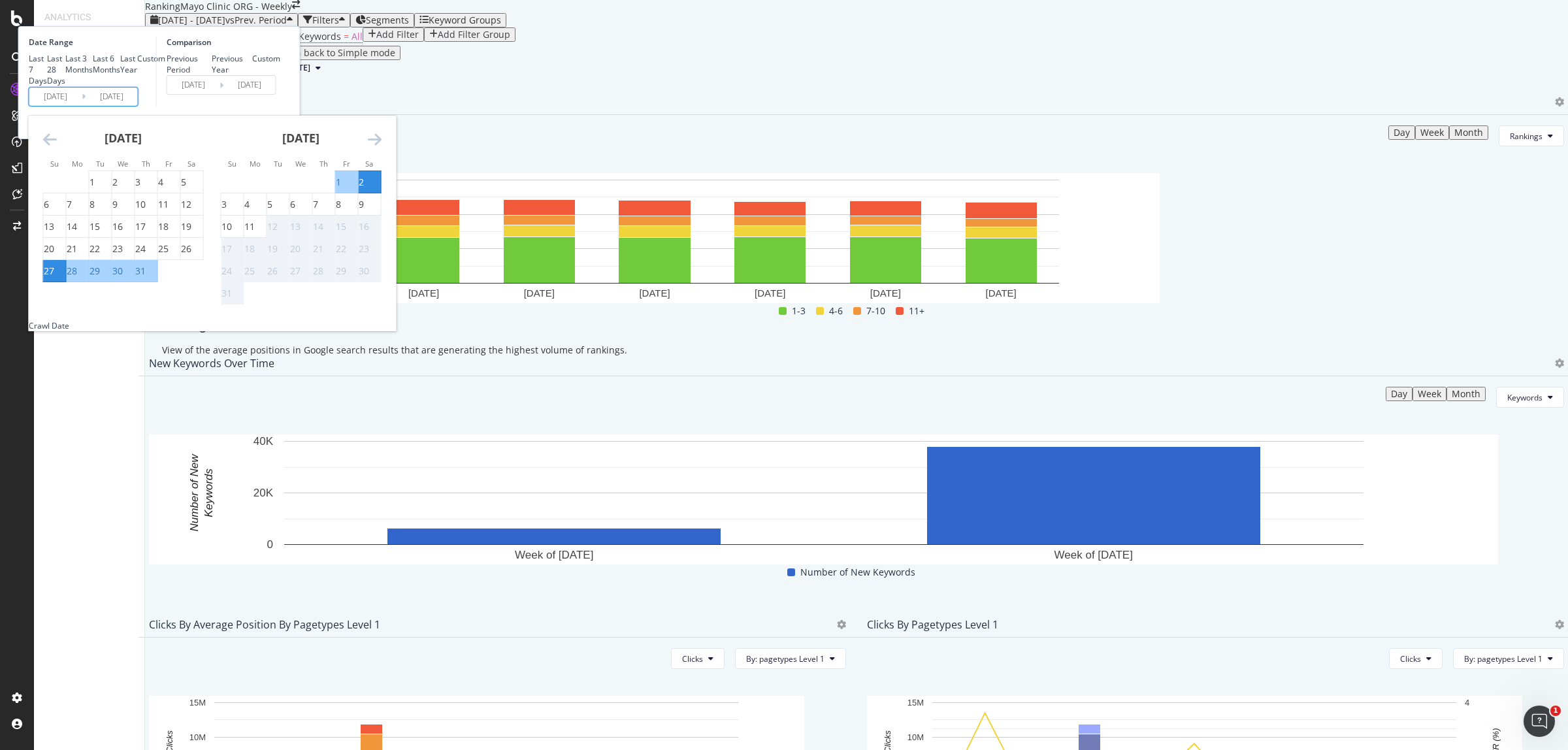
click at [57, 147] on icon "Move backward to switch to the previous month." at bounding box center [50, 139] width 13 height 16
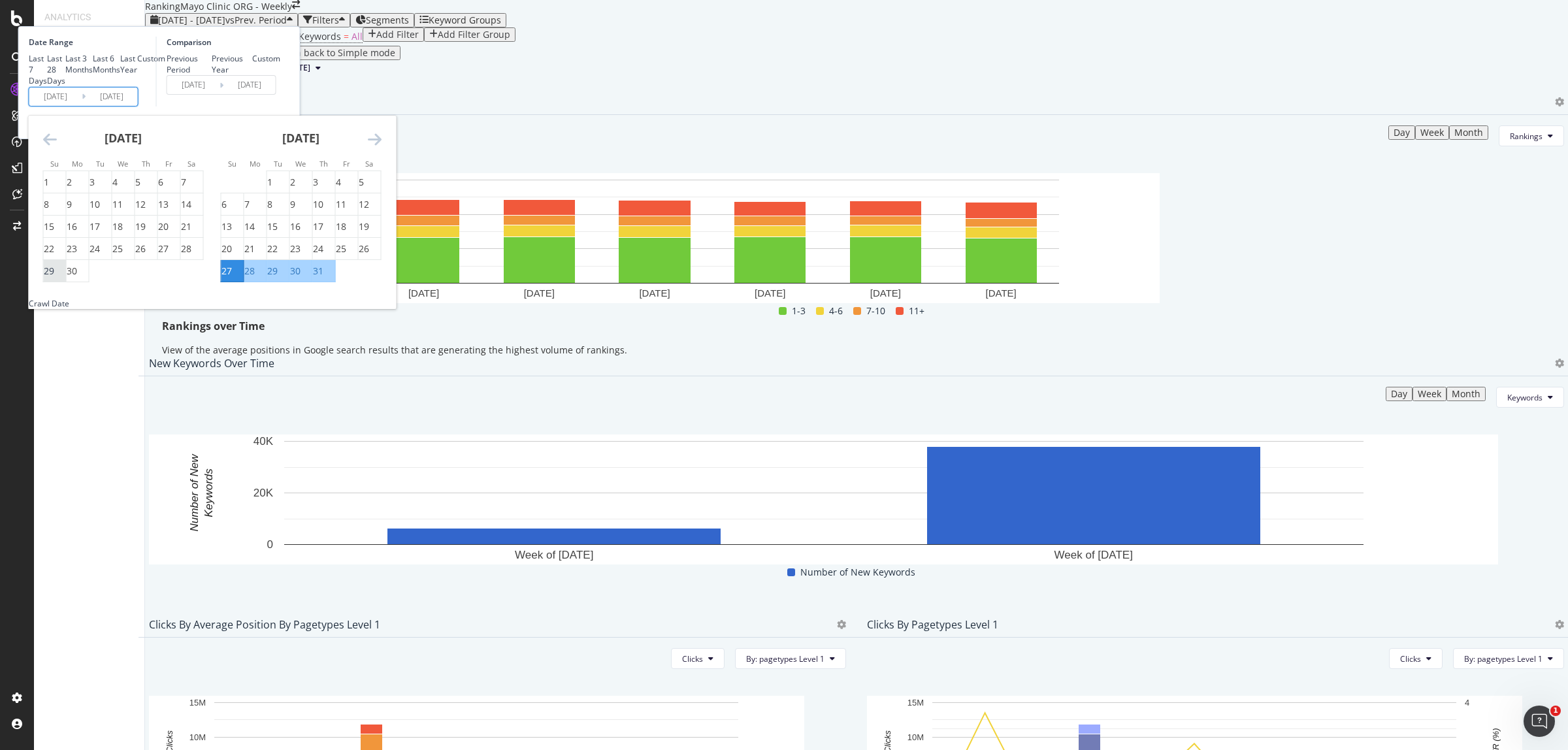
click at [55, 277] on div "29" at bounding box center [49, 271] width 10 height 13
type input "2025/06/29"
type input "2025/05/25"
type input "2025/06/28"
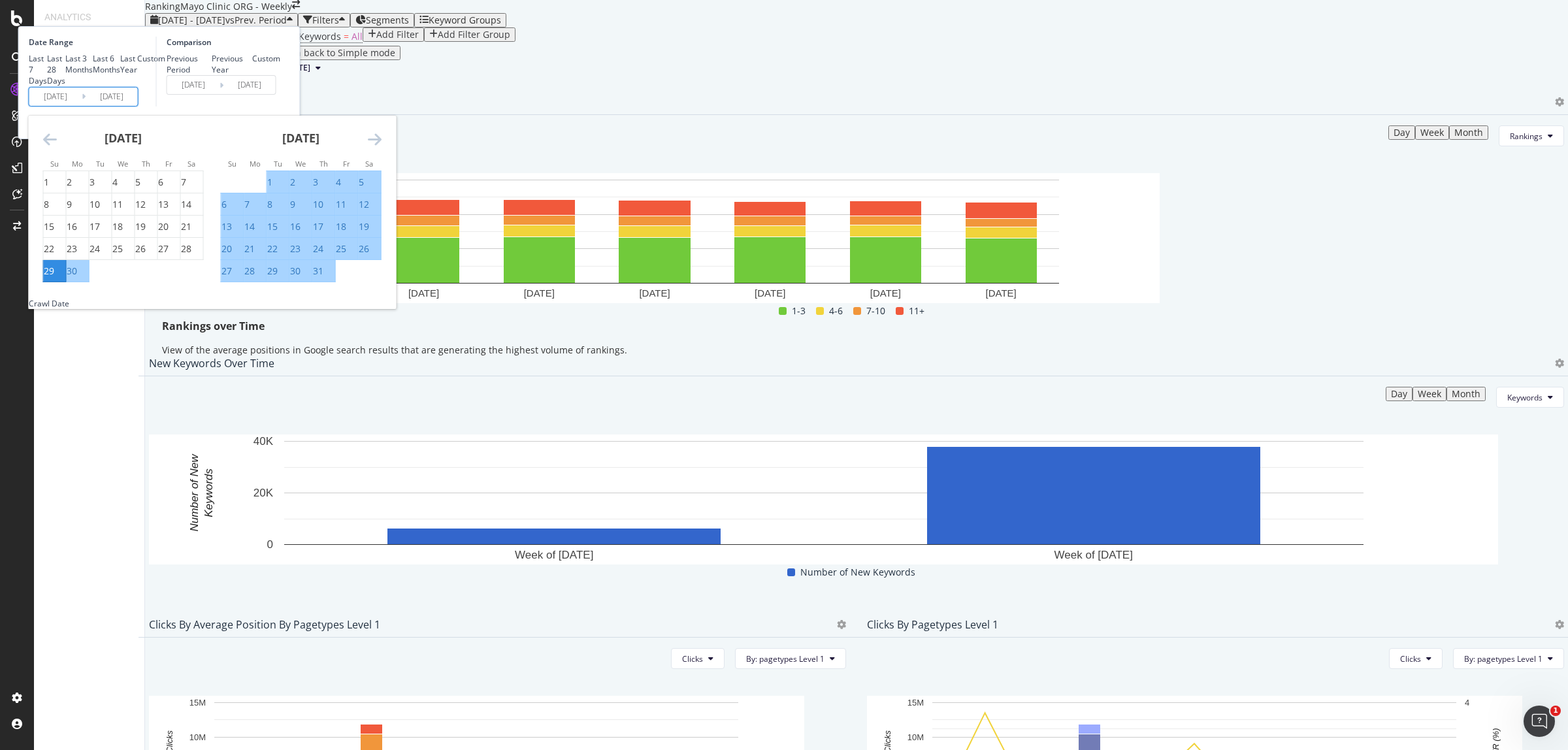
click at [281, 107] on div "Comparison Previous Period Previous Year Custom 2025/05/25 Navigate forward to …" at bounding box center [218, 71] width 124 height 70
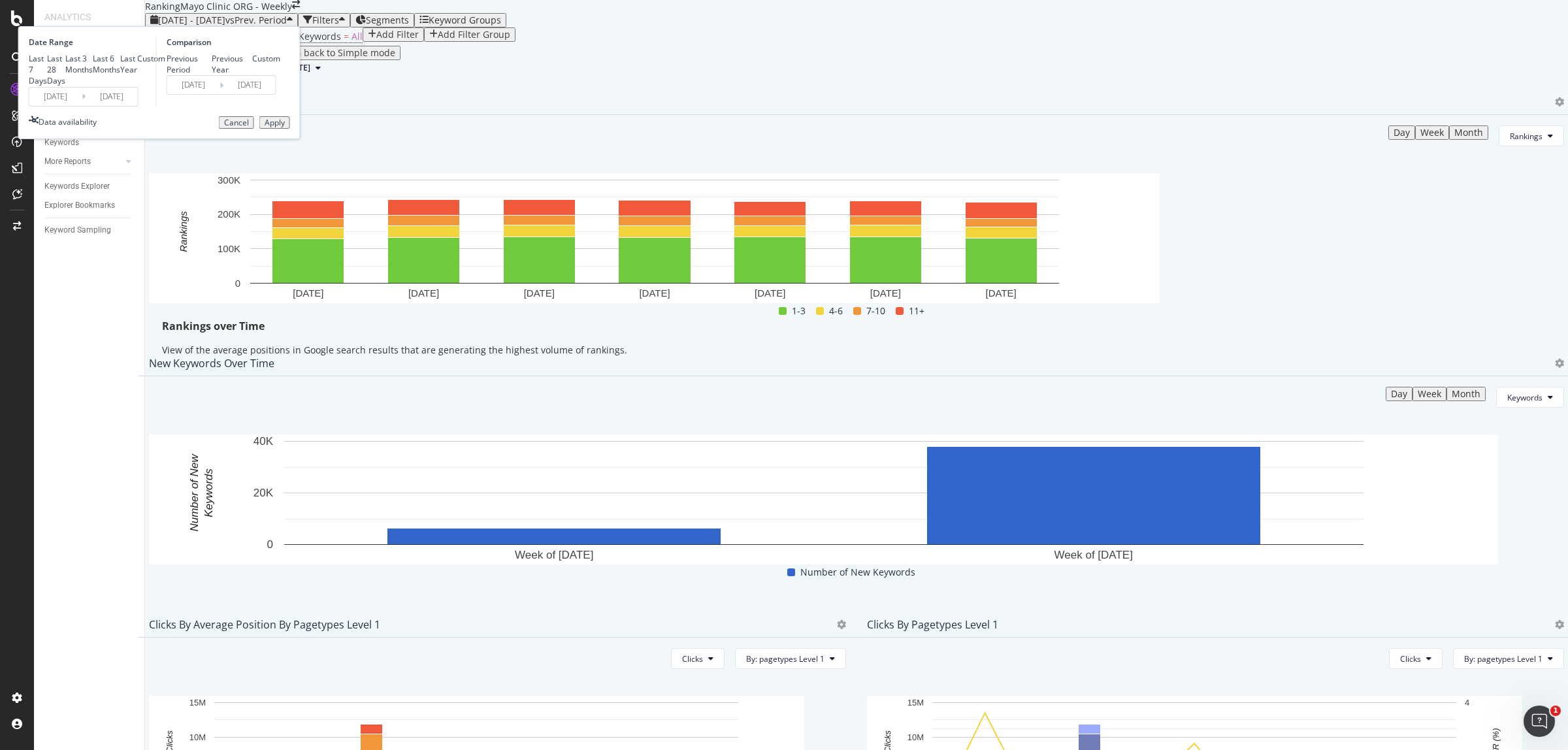
click at [290, 129] on button "Apply" at bounding box center [275, 123] width 31 height 13
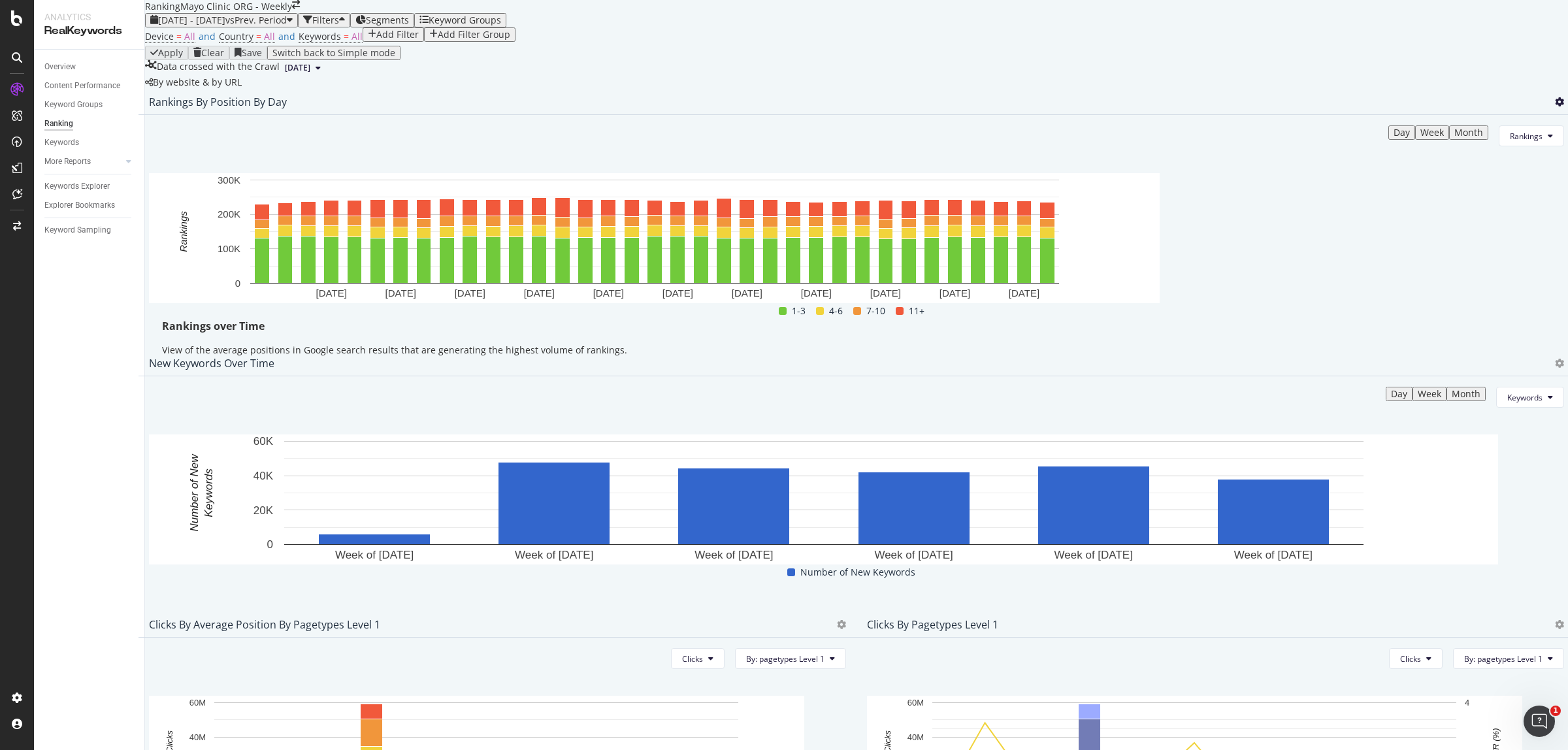
click at [1555, 107] on icon at bounding box center [1559, 102] width 9 height 9
click at [1484, 248] on span "Export as CSV" at bounding box center [1468, 252] width 72 height 12
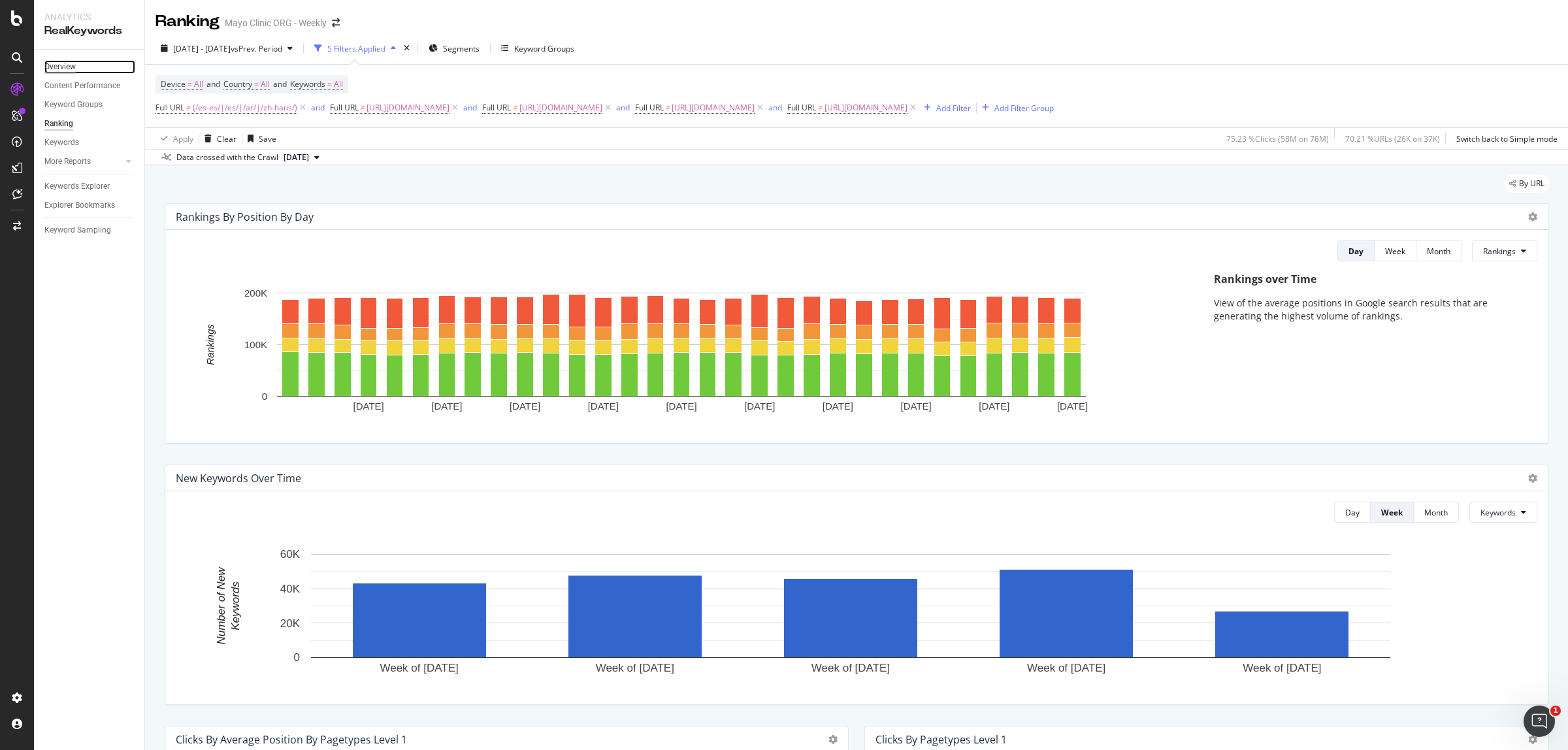
click at [69, 69] on div "Overview" at bounding box center [60, 67] width 31 height 13
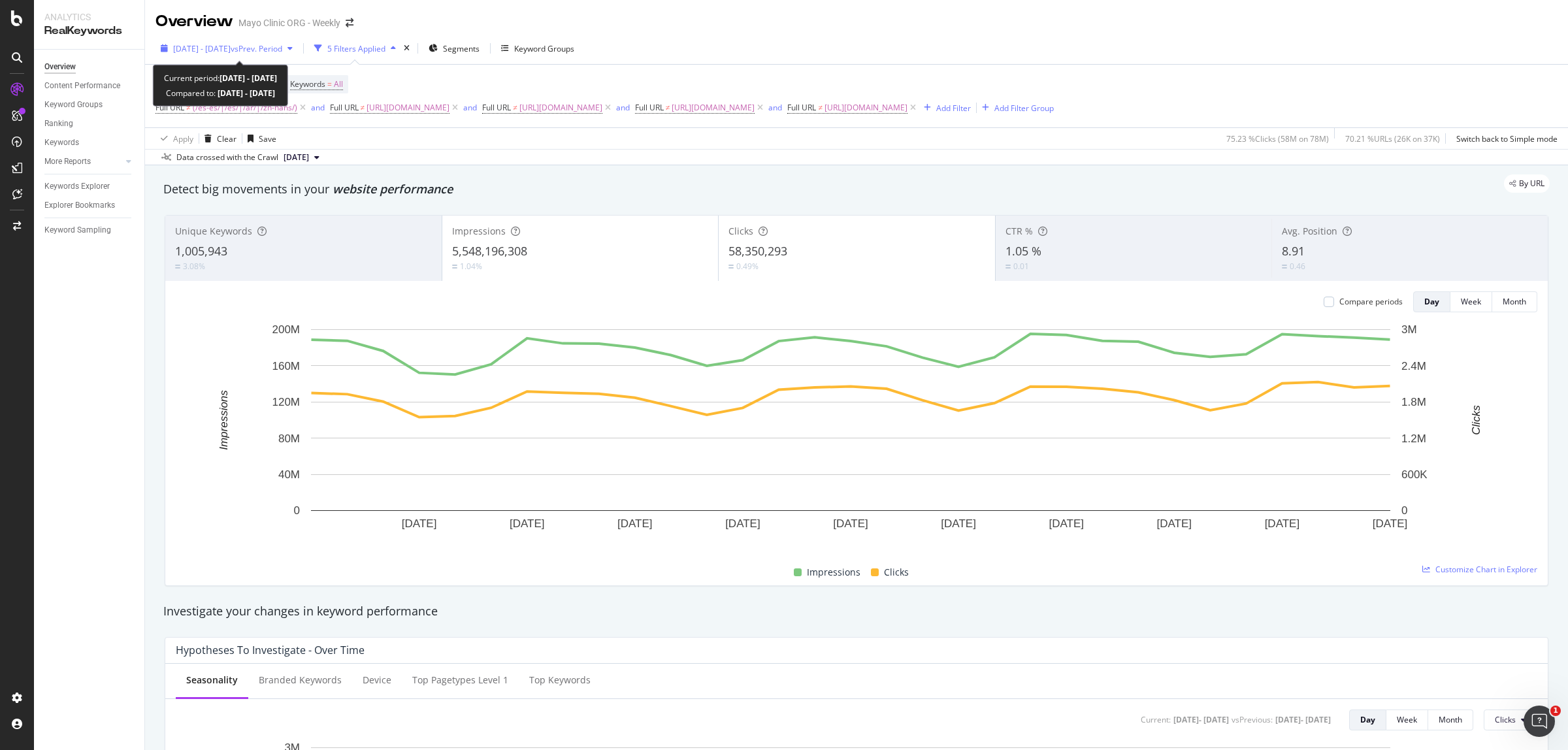
click at [253, 46] on span "vs Prev. Period" at bounding box center [255, 48] width 51 height 11
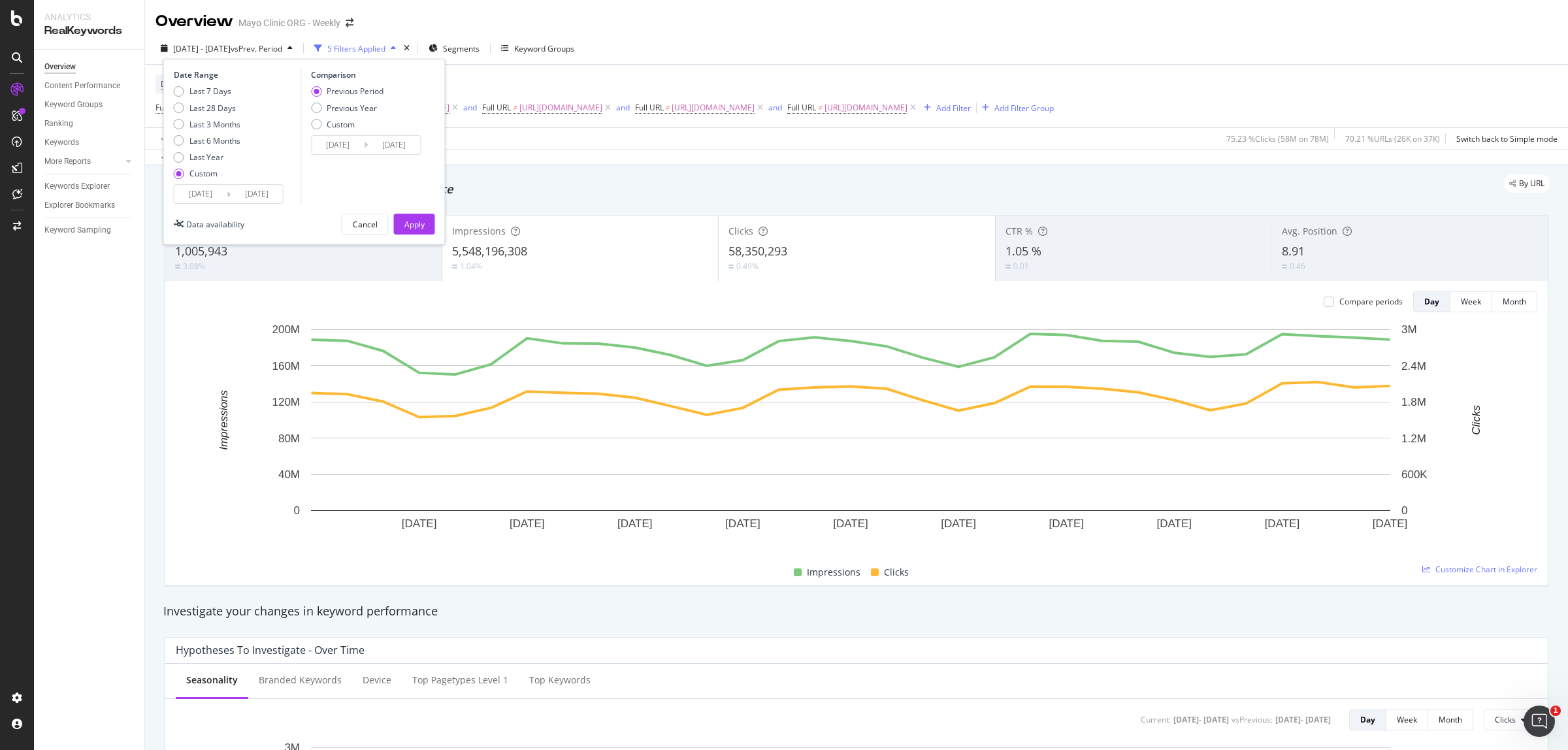
click at [200, 181] on div "Last 7 Days Last 28 Days Last 3 Months Last 6 Months Last Year Custom" at bounding box center [207, 134] width 66 height 98
click at [194, 191] on input "[DATE]" at bounding box center [201, 194] width 52 height 18
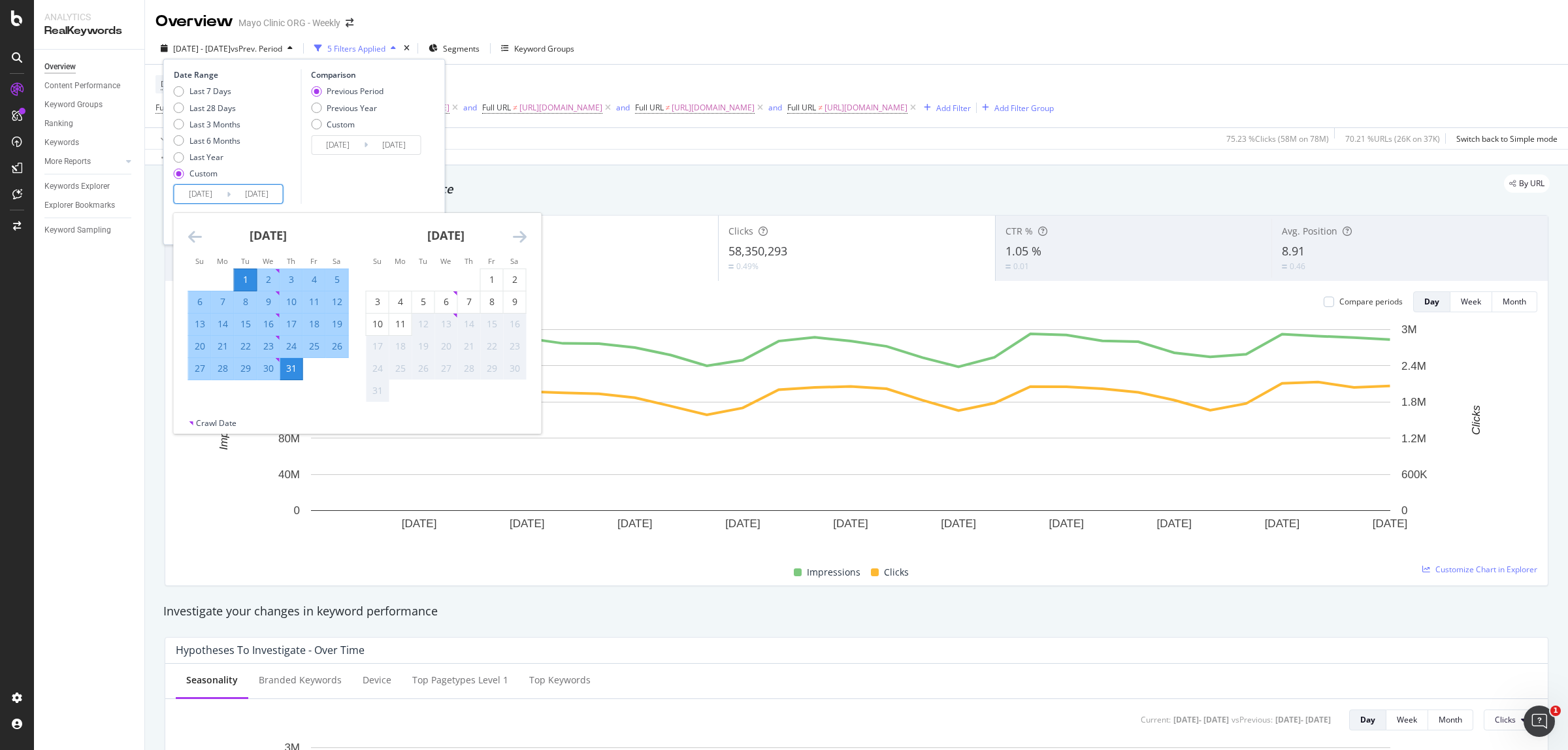
click at [198, 247] on div "[DATE]" at bounding box center [268, 240] width 160 height 55
click at [191, 236] on icon "Move backward to switch to the previous month." at bounding box center [195, 236] width 13 height 16
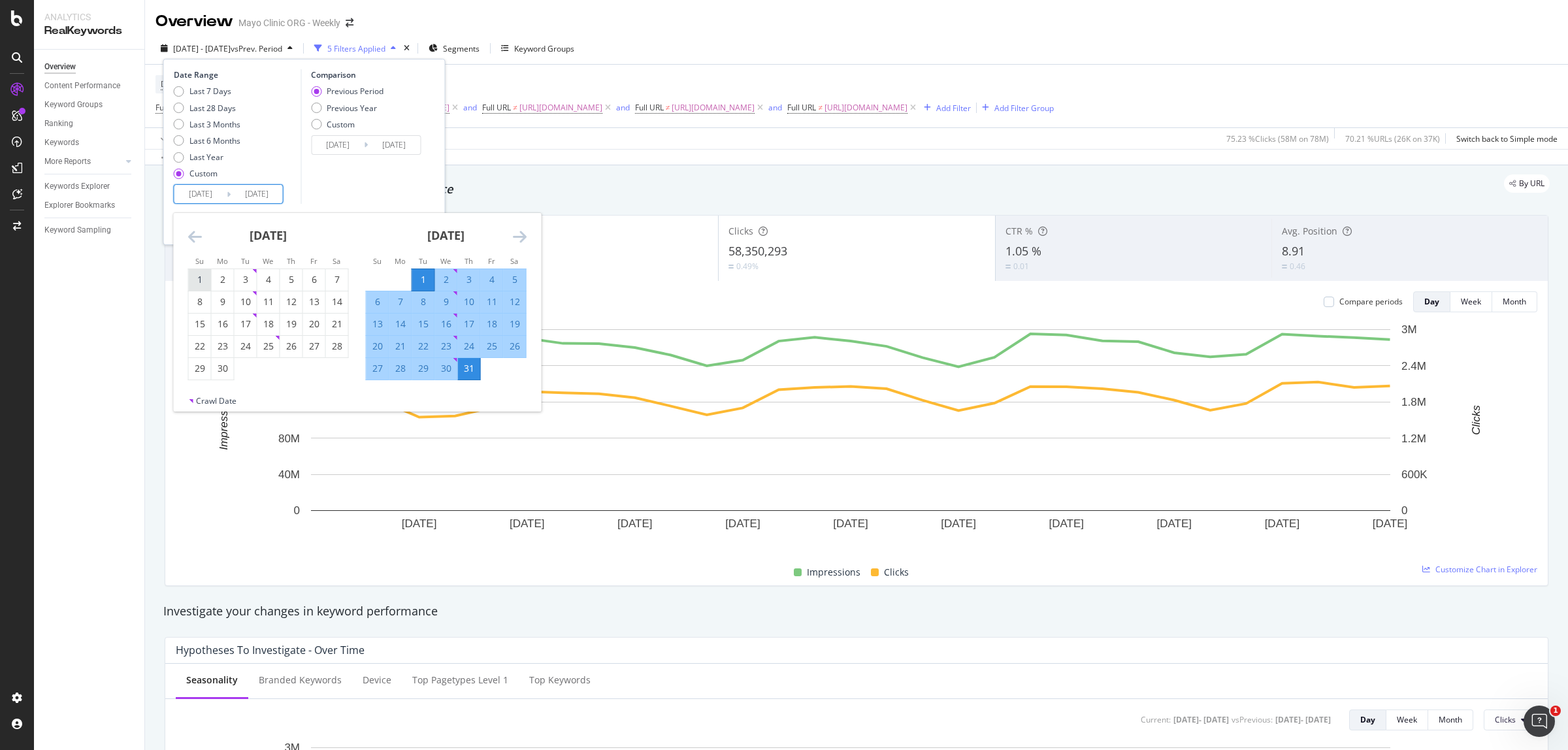
click at [203, 277] on div "1" at bounding box center [200, 280] width 22 height 13
type input "[DATE]"
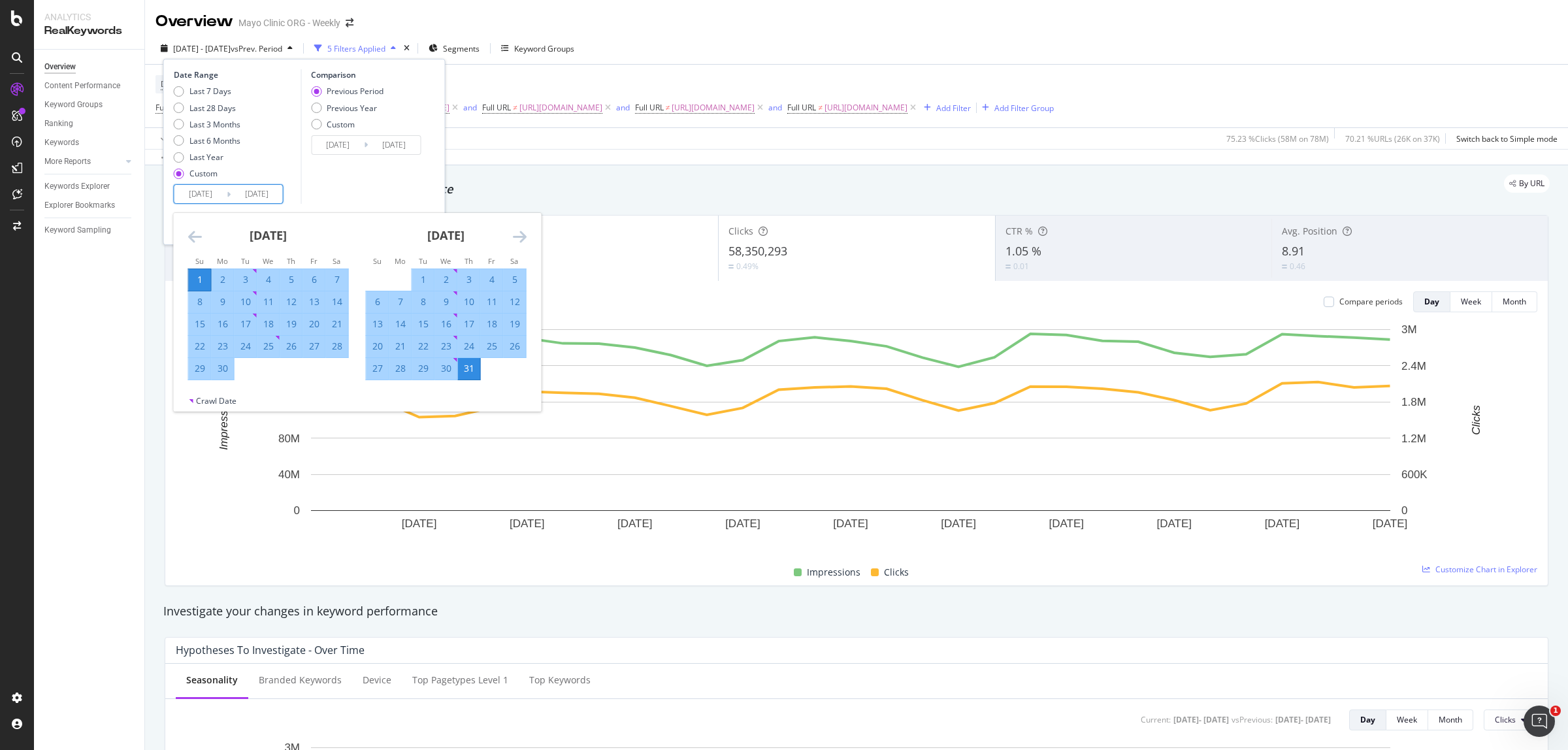
click at [228, 365] on div "30" at bounding box center [223, 369] width 22 height 13
type input "[DATE]"
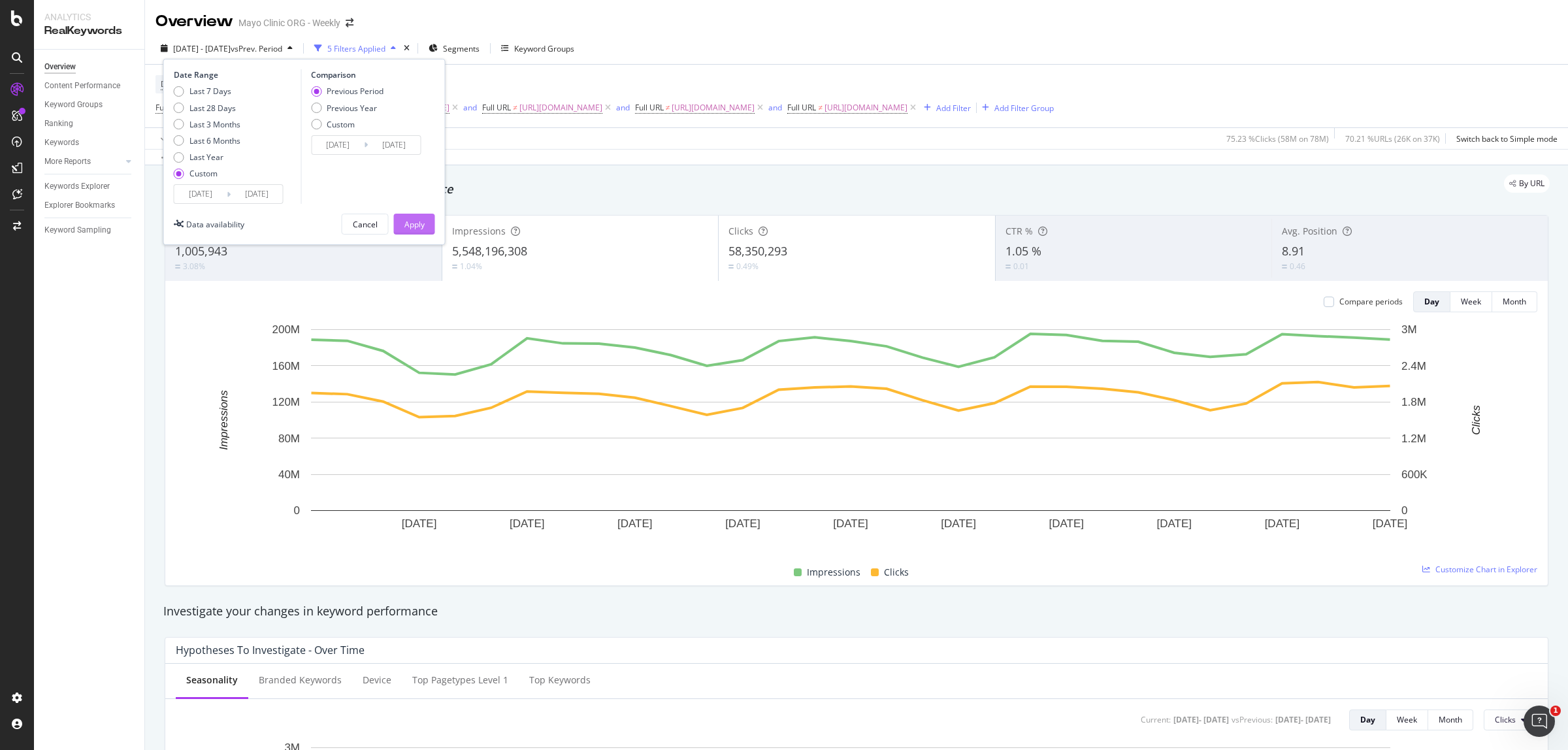
click at [412, 229] on div "Apply" at bounding box center [414, 223] width 20 height 11
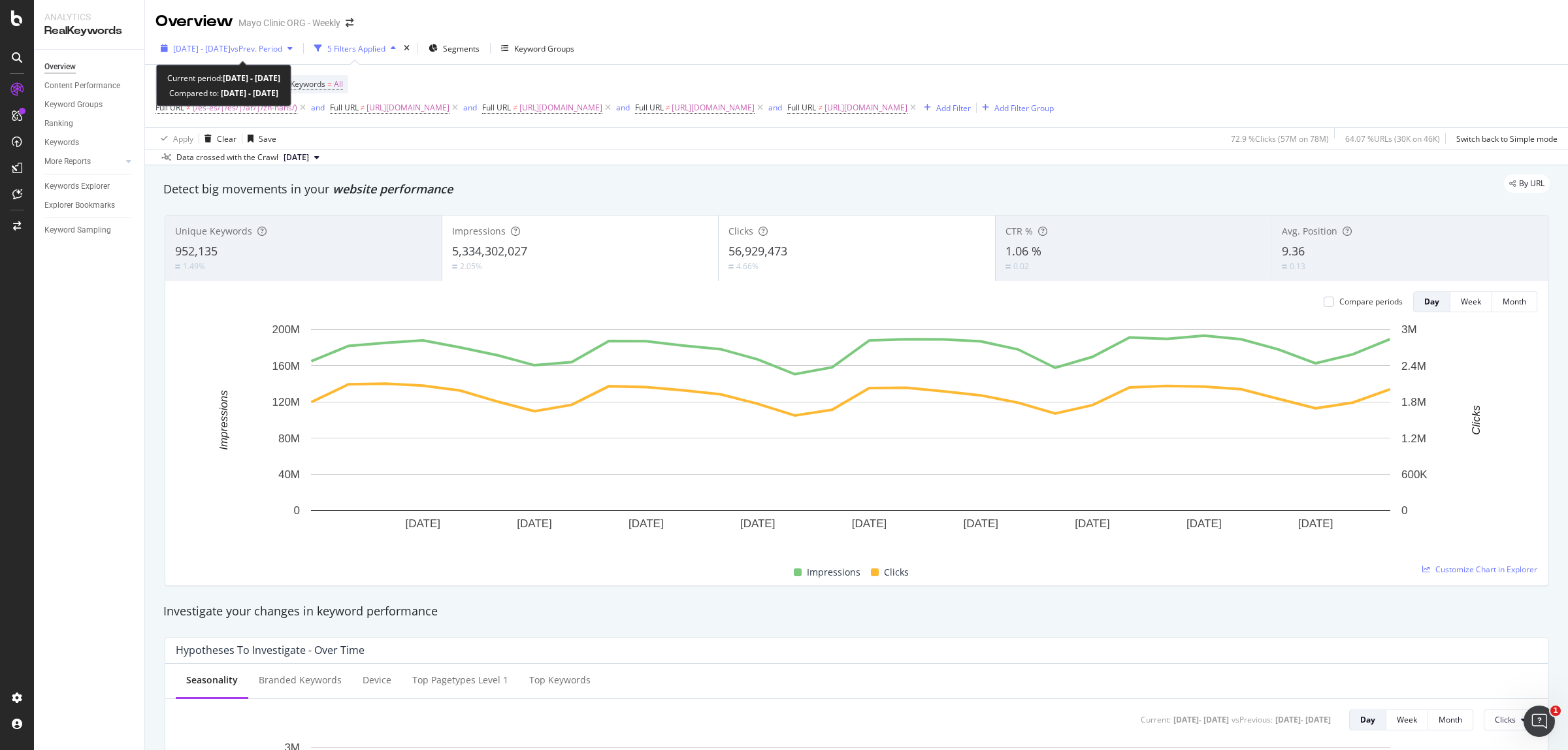
click at [269, 47] on span "vs Prev. Period" at bounding box center [255, 48] width 51 height 11
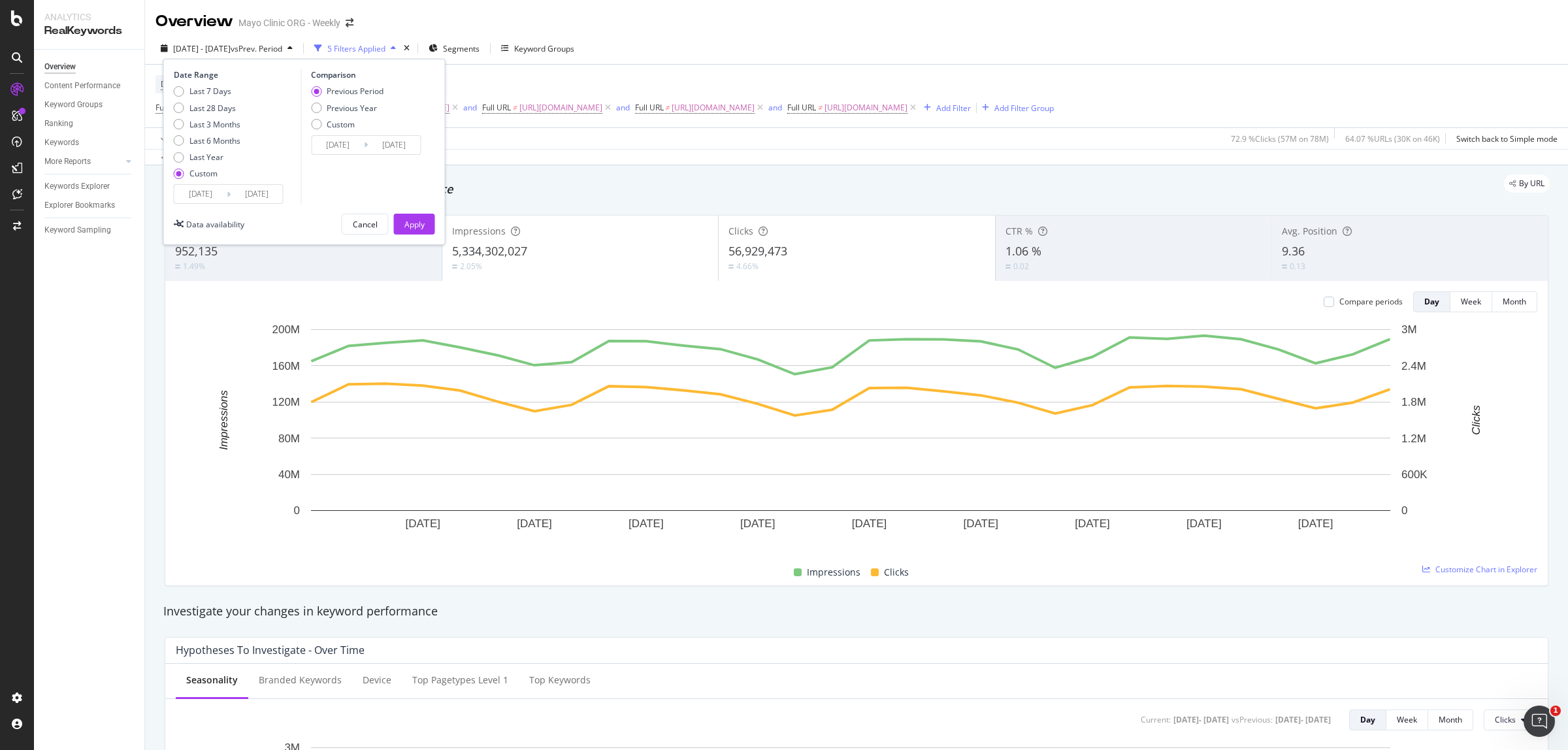
click at [201, 195] on input "[DATE]" at bounding box center [201, 194] width 52 height 18
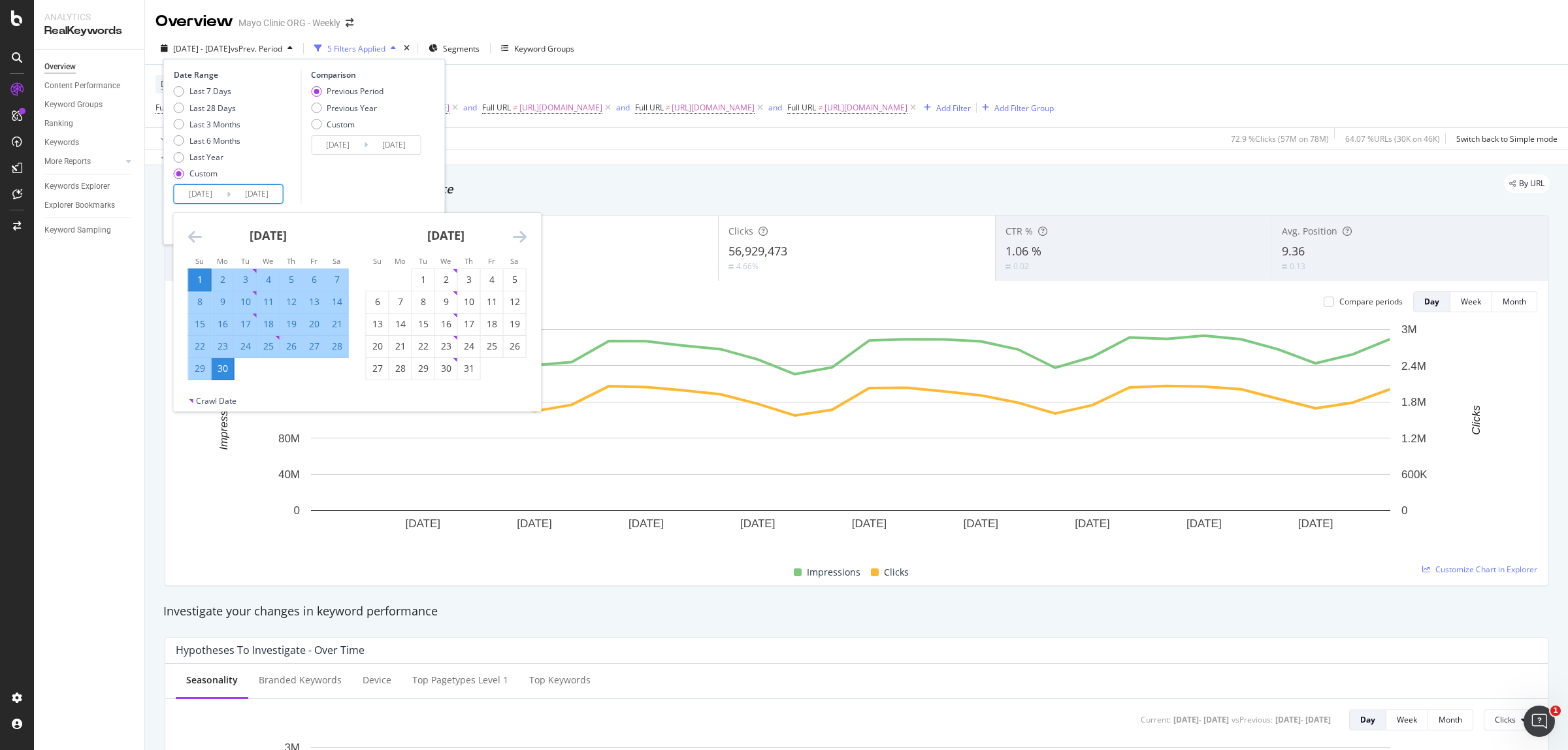
click at [191, 239] on icon "Move backward to switch to the previous month." at bounding box center [195, 236] width 13 height 16
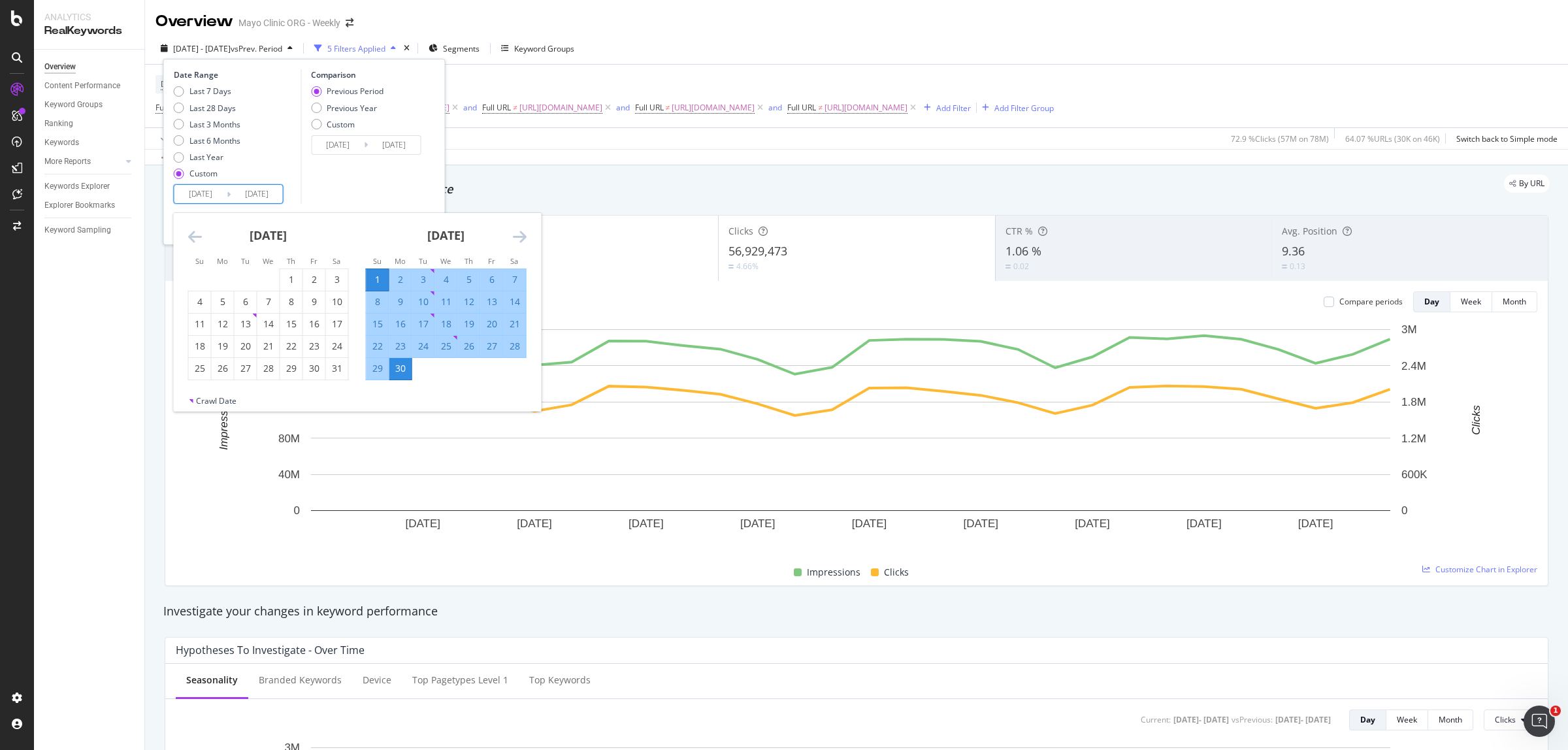
click at [191, 239] on icon "Move backward to switch to the previous month." at bounding box center [195, 236] width 13 height 16
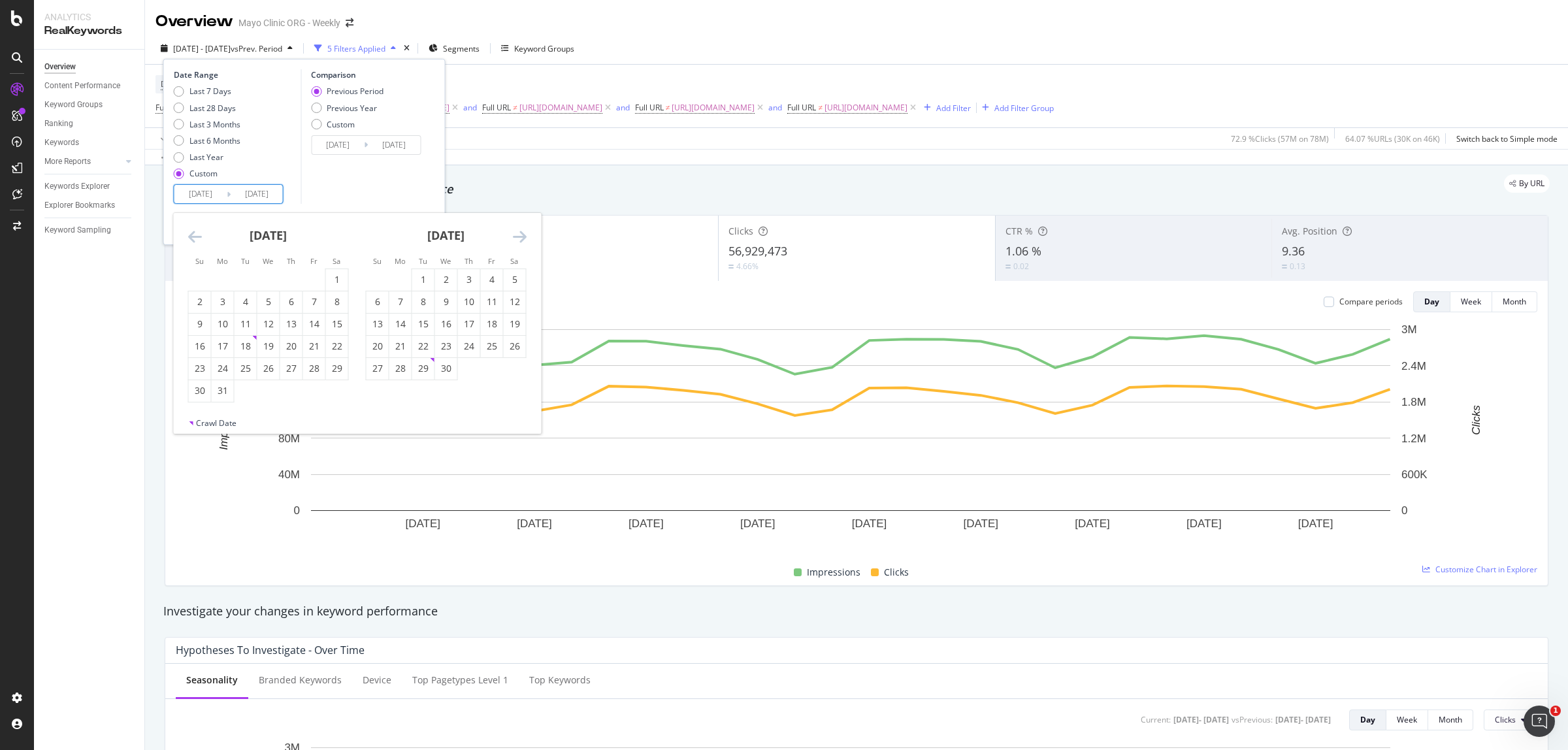
click at [191, 239] on icon "Move backward to switch to the previous month." at bounding box center [195, 236] width 13 height 16
click at [192, 239] on icon "Move backward to switch to the previous month." at bounding box center [195, 236] width 13 height 16
click at [192, 239] on icon "Move backward to switch to the previous month." at bounding box center [195, 236] width 13 height 16
click at [193, 239] on icon "Move backward to switch to the previous month." at bounding box center [195, 236] width 13 height 16
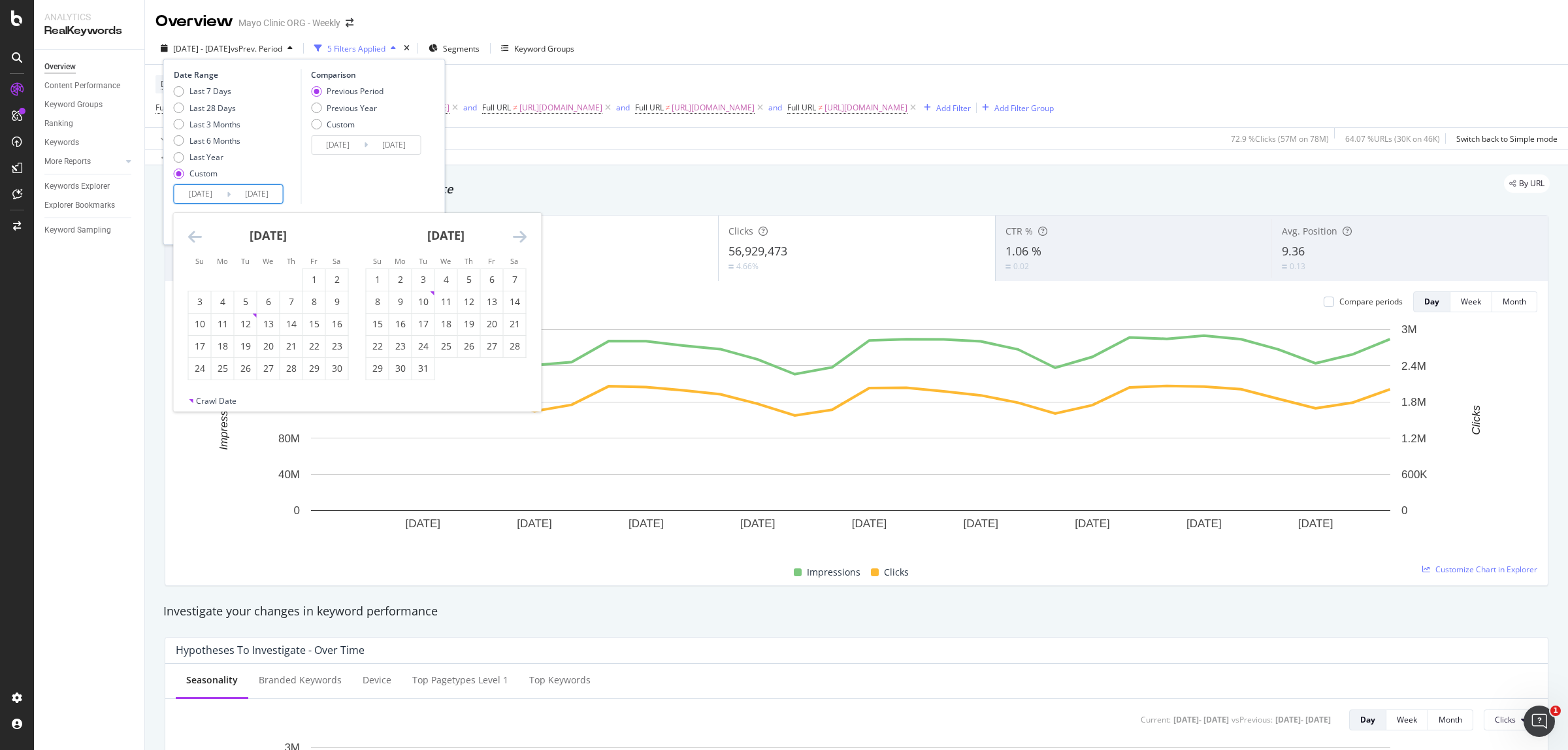
click at [193, 239] on icon "Move backward to switch to the previous month." at bounding box center [195, 236] width 13 height 16
click at [229, 279] on div "1" at bounding box center [223, 280] width 22 height 13
type input "[DATE]"
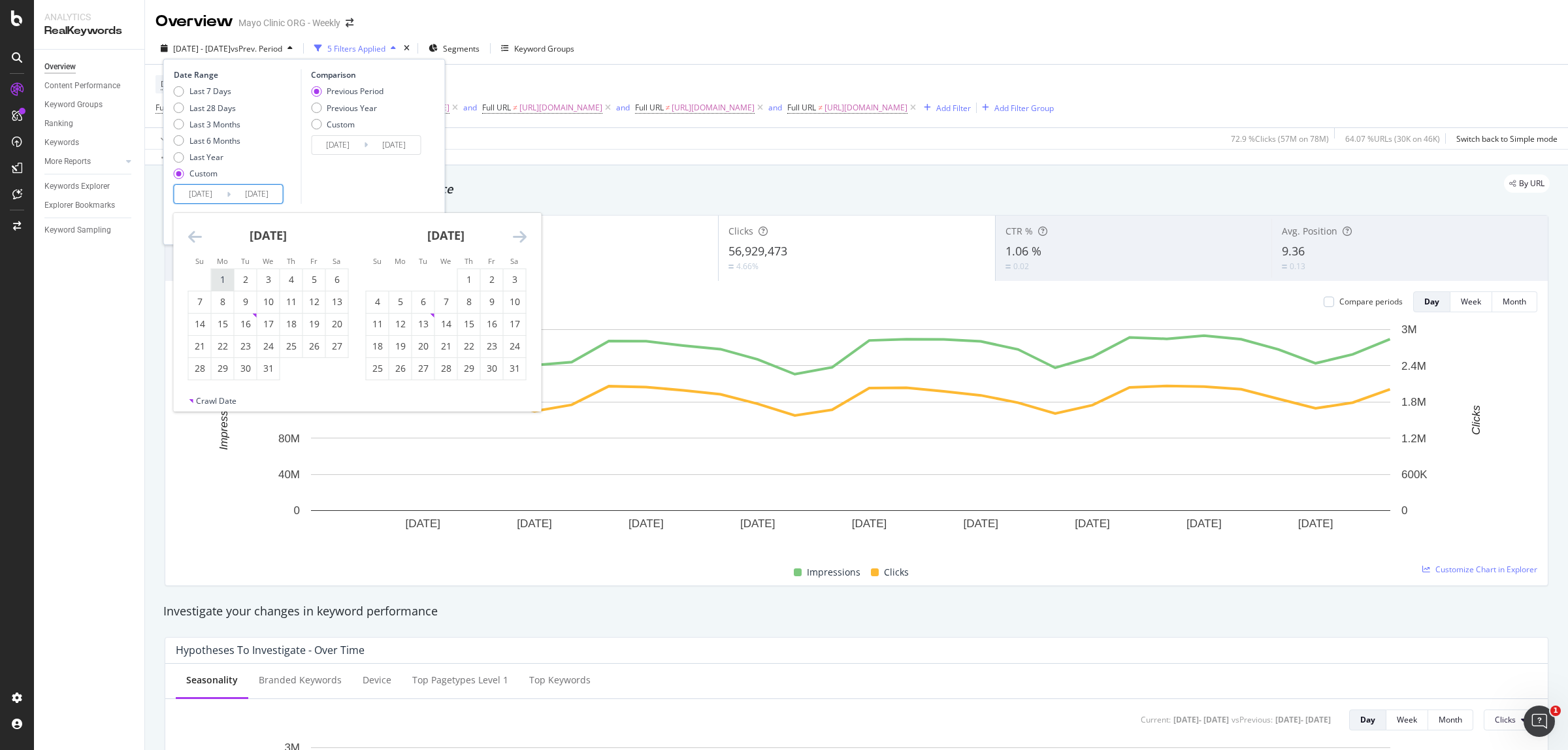
type input "[DATE]"
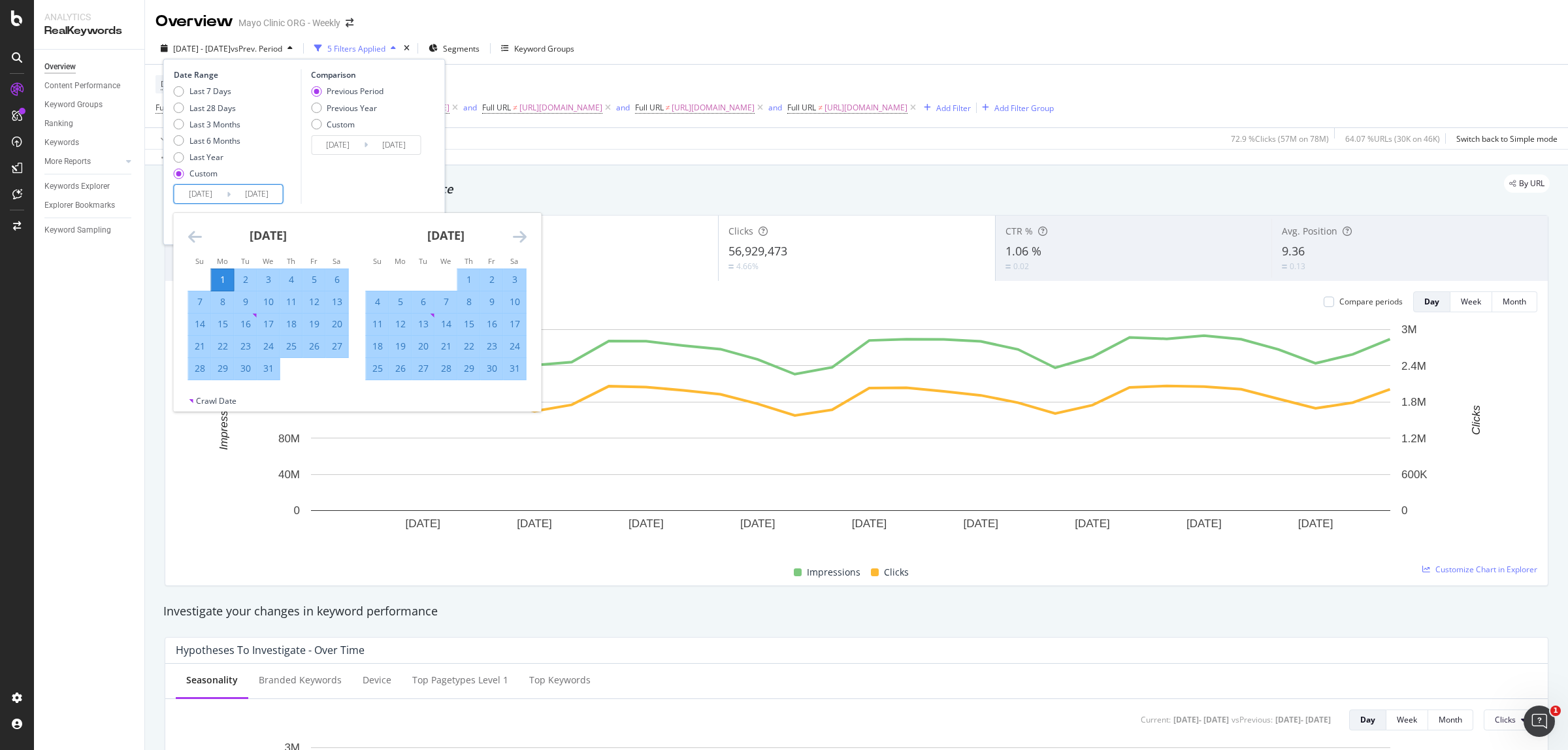
click at [265, 369] on div "31" at bounding box center [268, 369] width 22 height 13
type input "[DATE]"
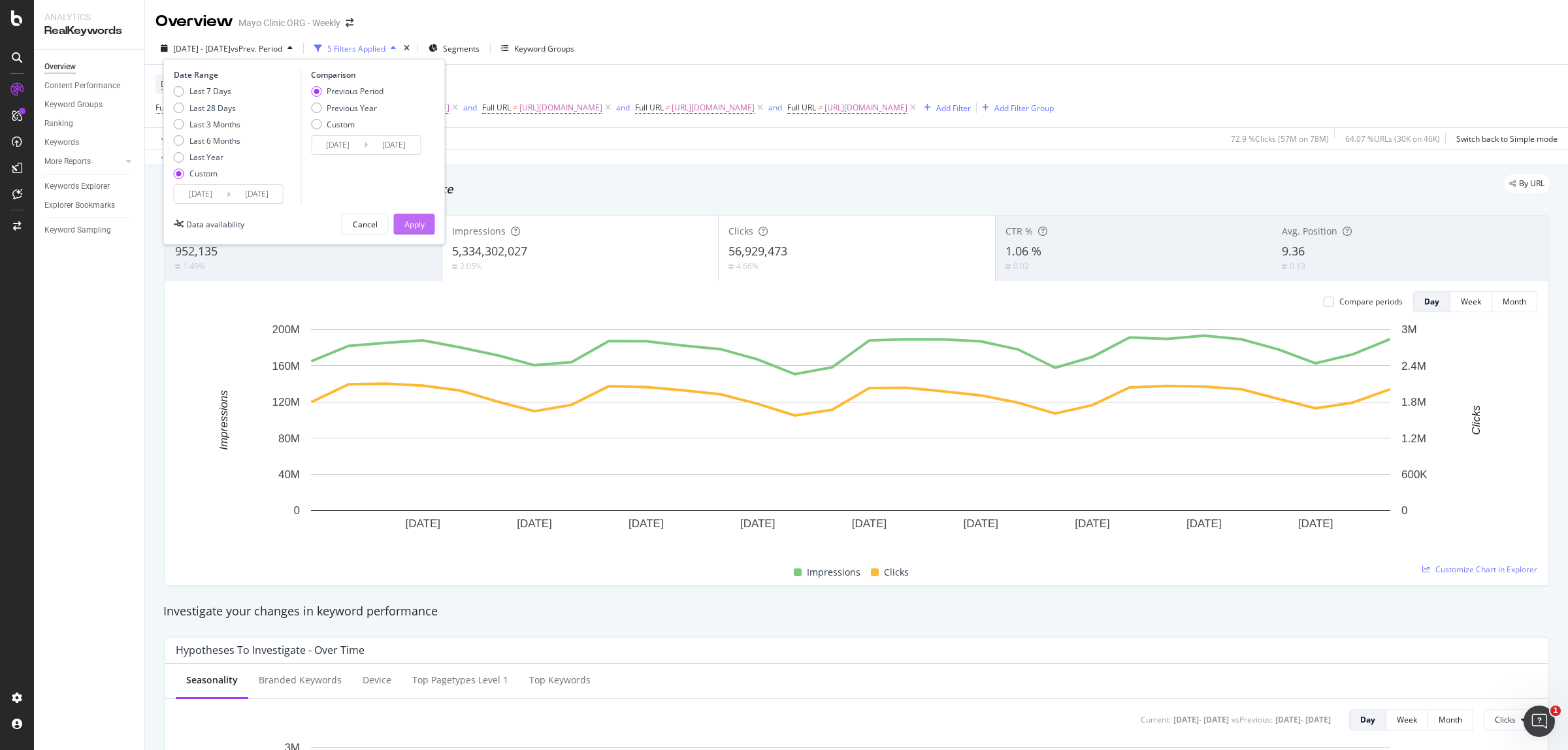
click at [413, 226] on div "Apply" at bounding box center [414, 223] width 20 height 11
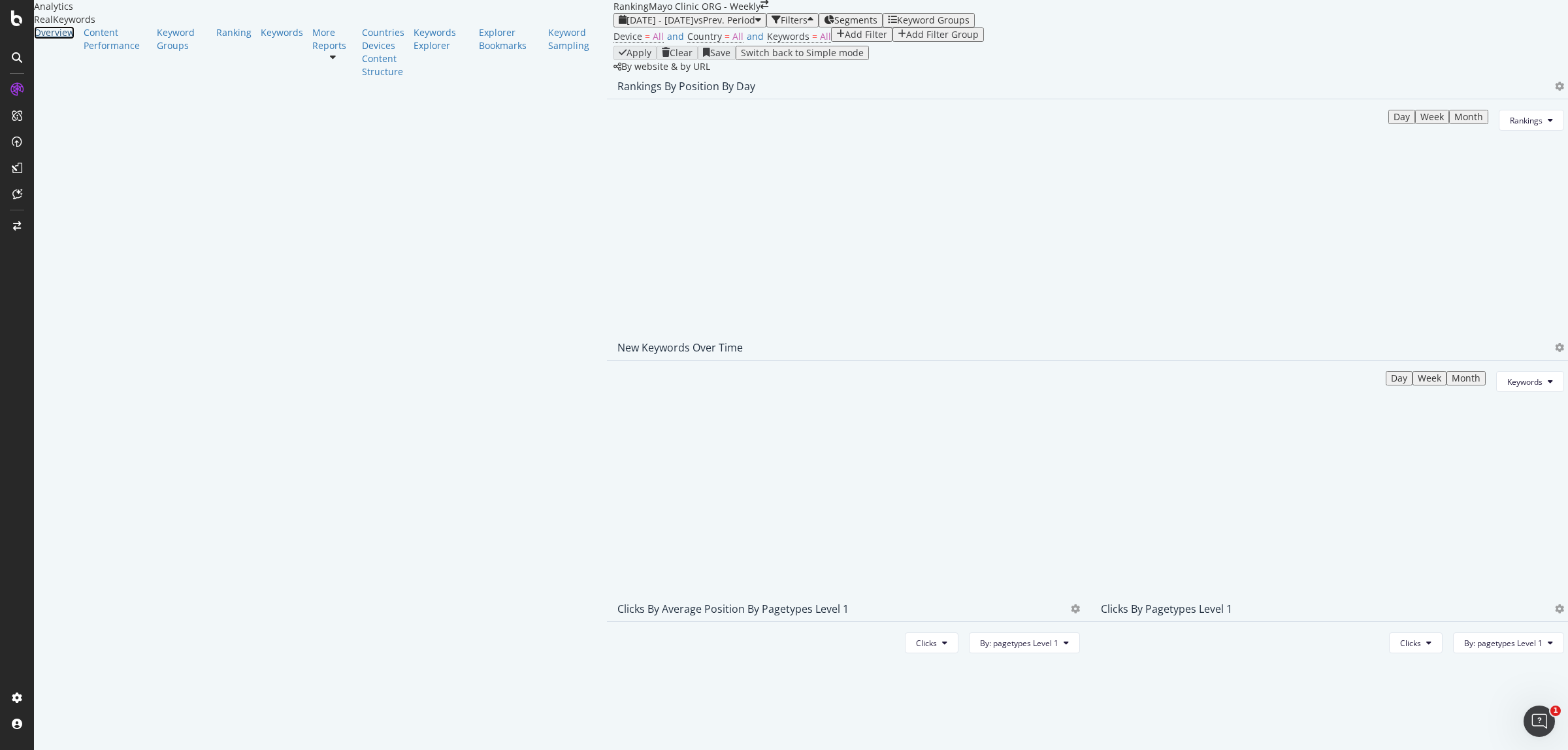
click at [63, 39] on div "Overview" at bounding box center [54, 33] width 40 height 13
click at [61, 39] on div "Overview" at bounding box center [54, 33] width 40 height 13
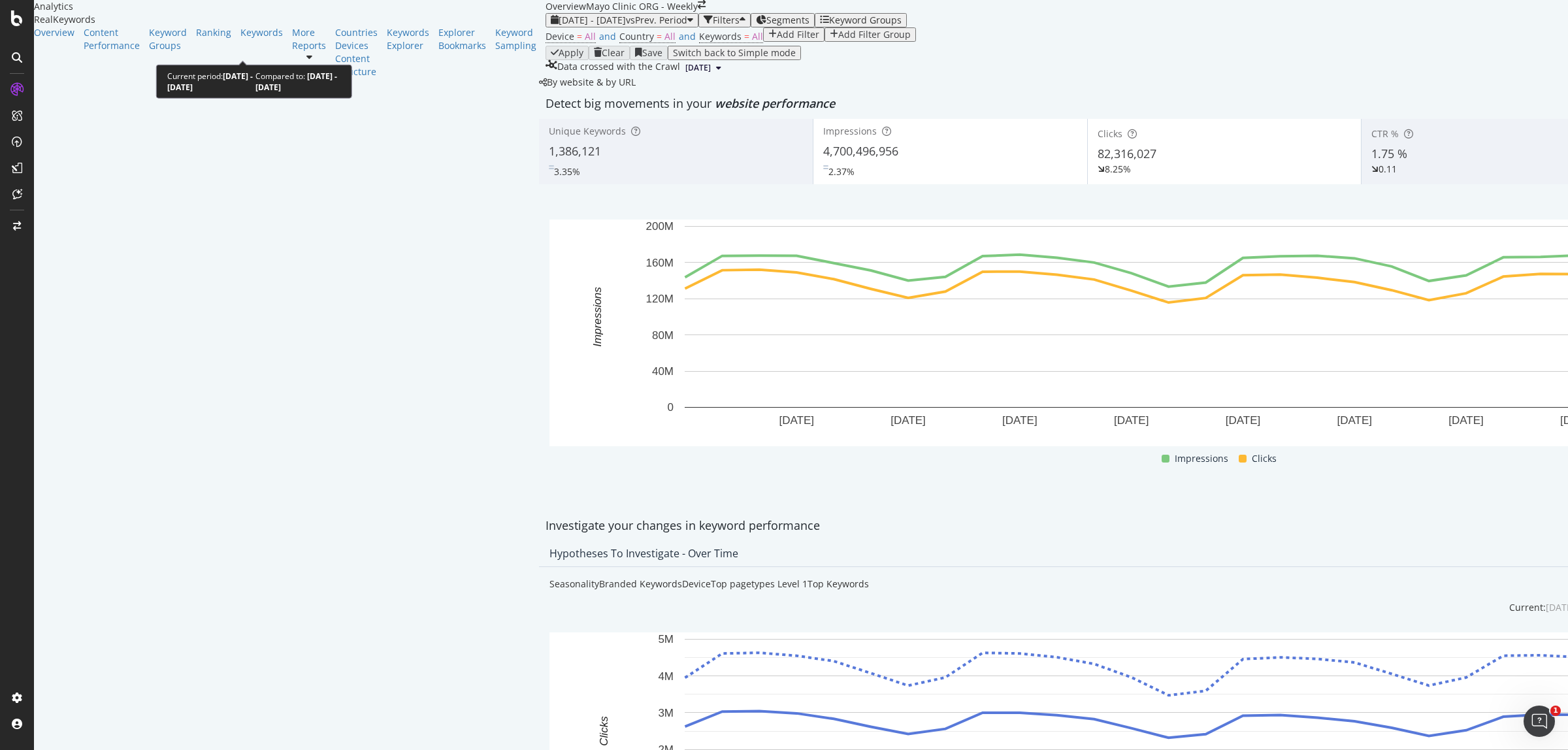
click at [626, 26] on span "vs Prev. Period" at bounding box center [656, 19] width 61 height 13
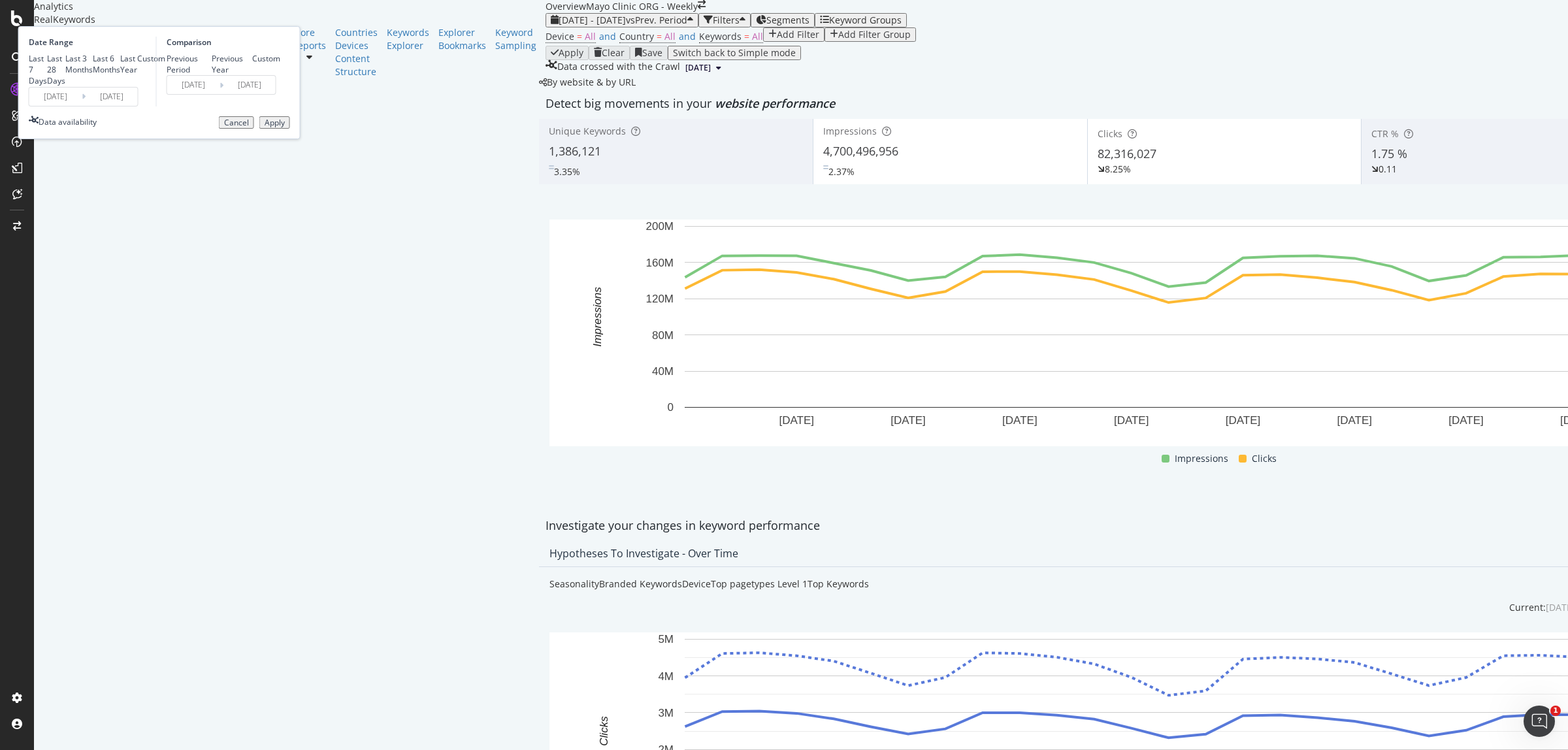
click at [166, 87] on div "Last 7 Days Last 28 Days Last 3 Months Last 6 Months Last Year Custom" at bounding box center [97, 70] width 136 height 34
click at [82, 106] on input "[DATE]" at bounding box center [55, 97] width 52 height 18
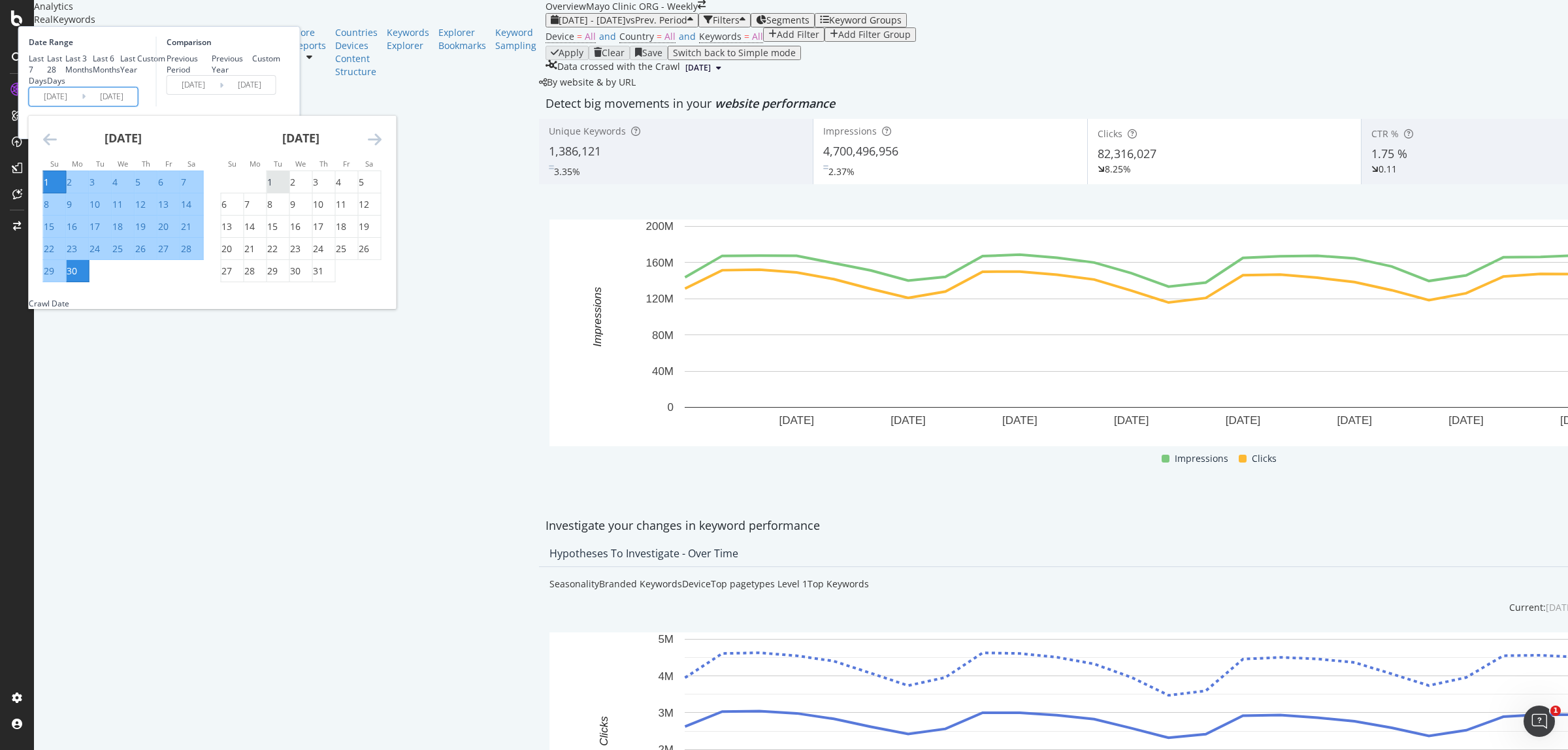
click at [272, 189] on div "1" at bounding box center [270, 182] width 5 height 13
type input "[DATE]"
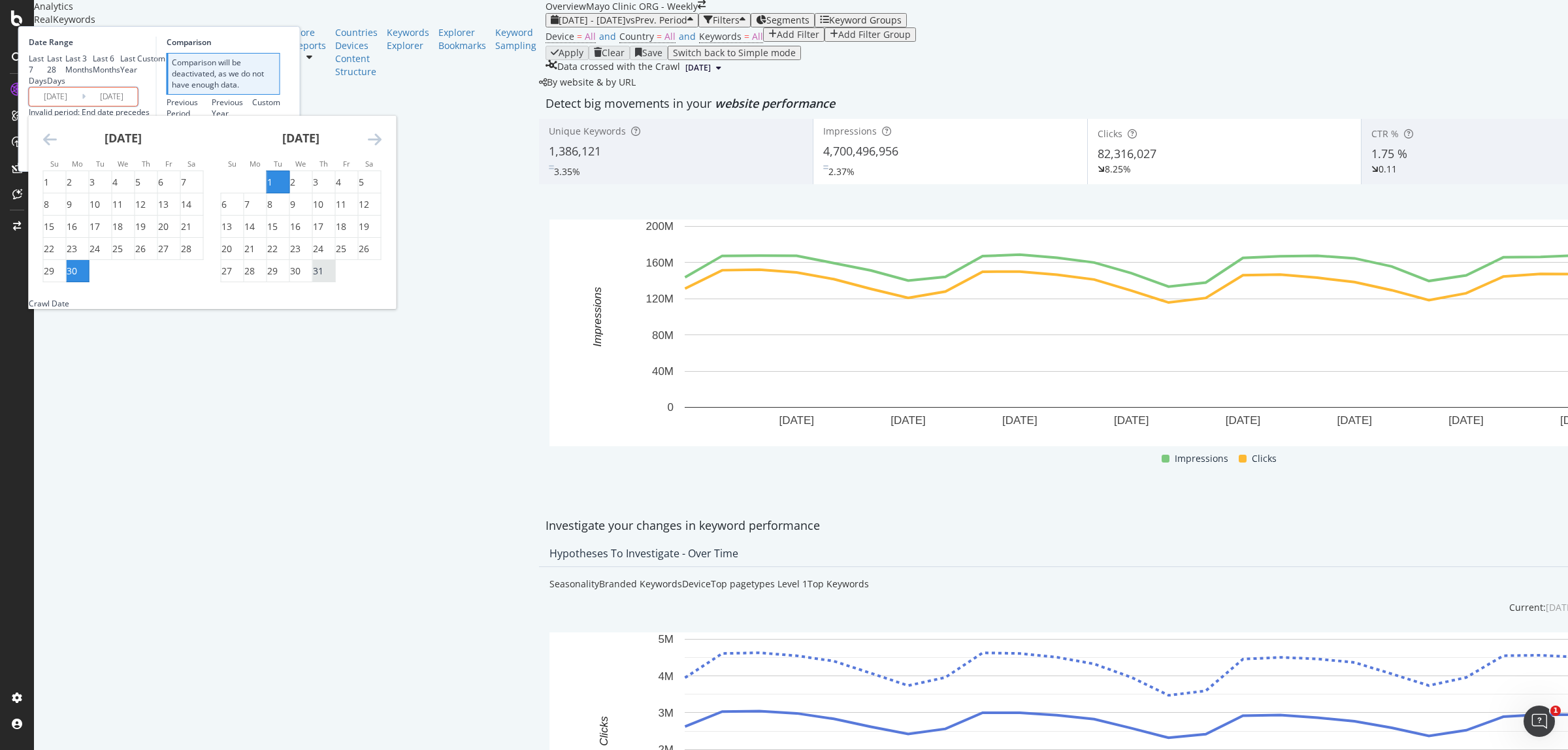
click at [324, 277] on div "31" at bounding box center [318, 271] width 10 height 13
type input "[DATE]"
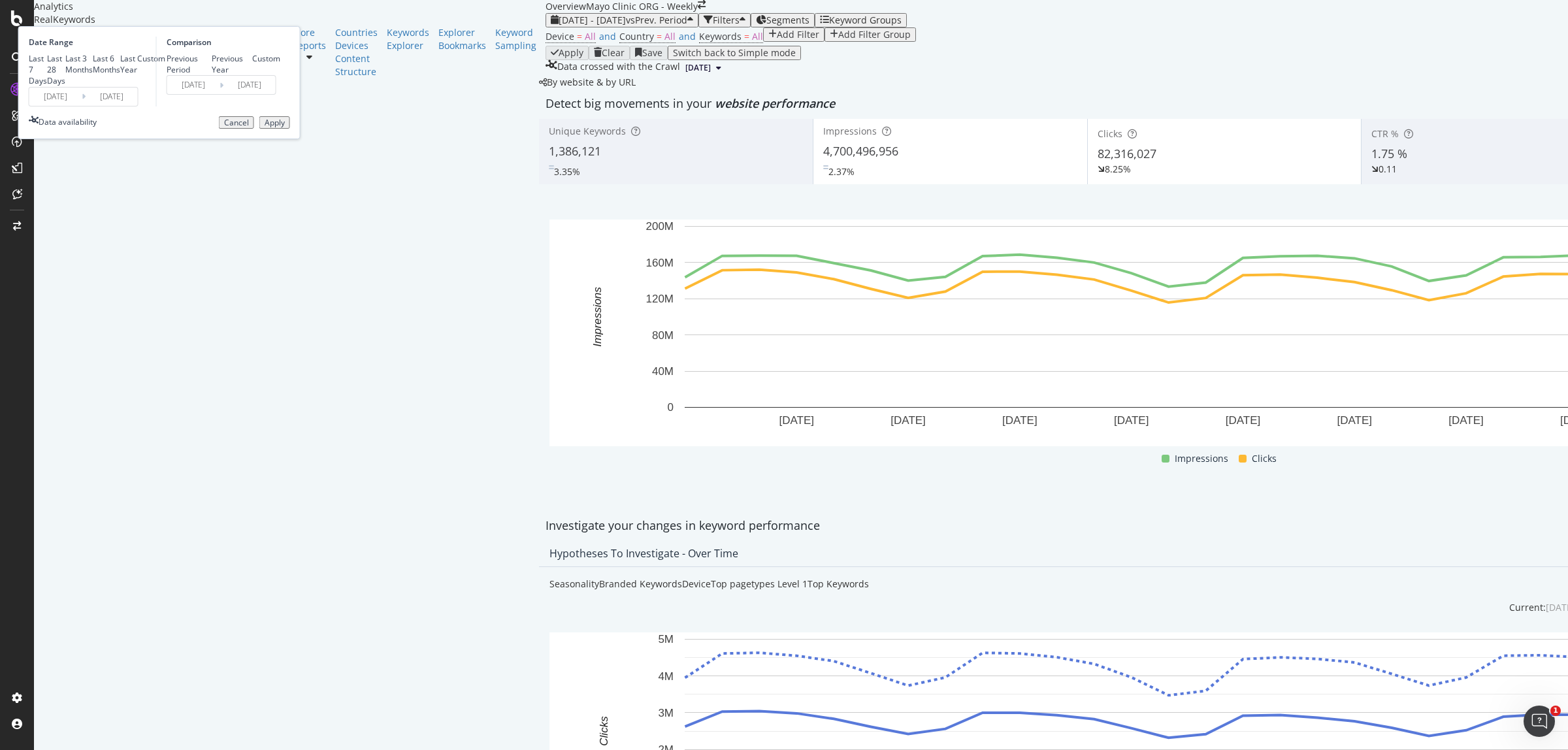
click at [285, 128] on div "Apply" at bounding box center [275, 123] width 20 height 9
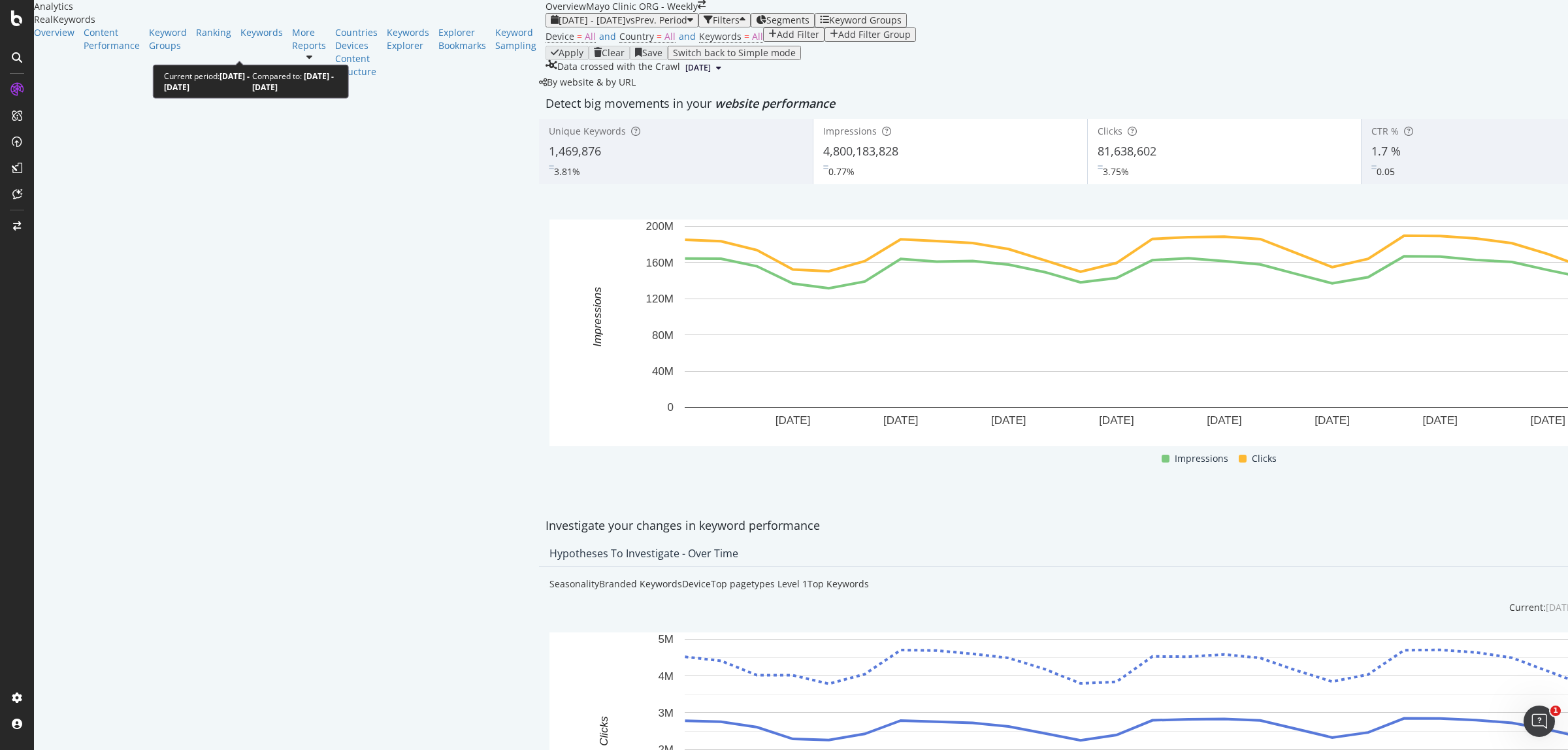
click at [559, 26] on span "[DATE] - [DATE]" at bounding box center [592, 19] width 67 height 13
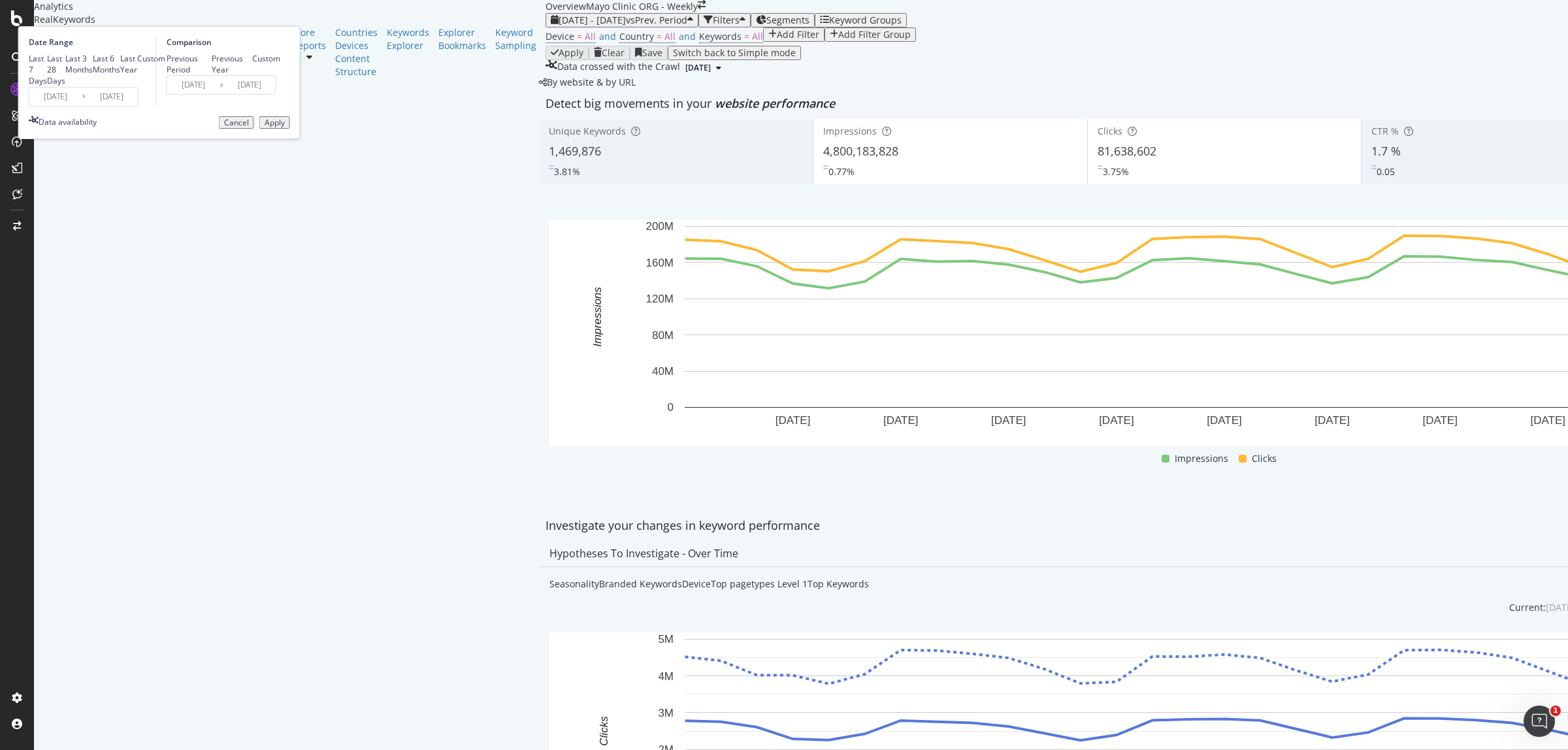
click at [82, 106] on input "[DATE]" at bounding box center [55, 97] width 52 height 18
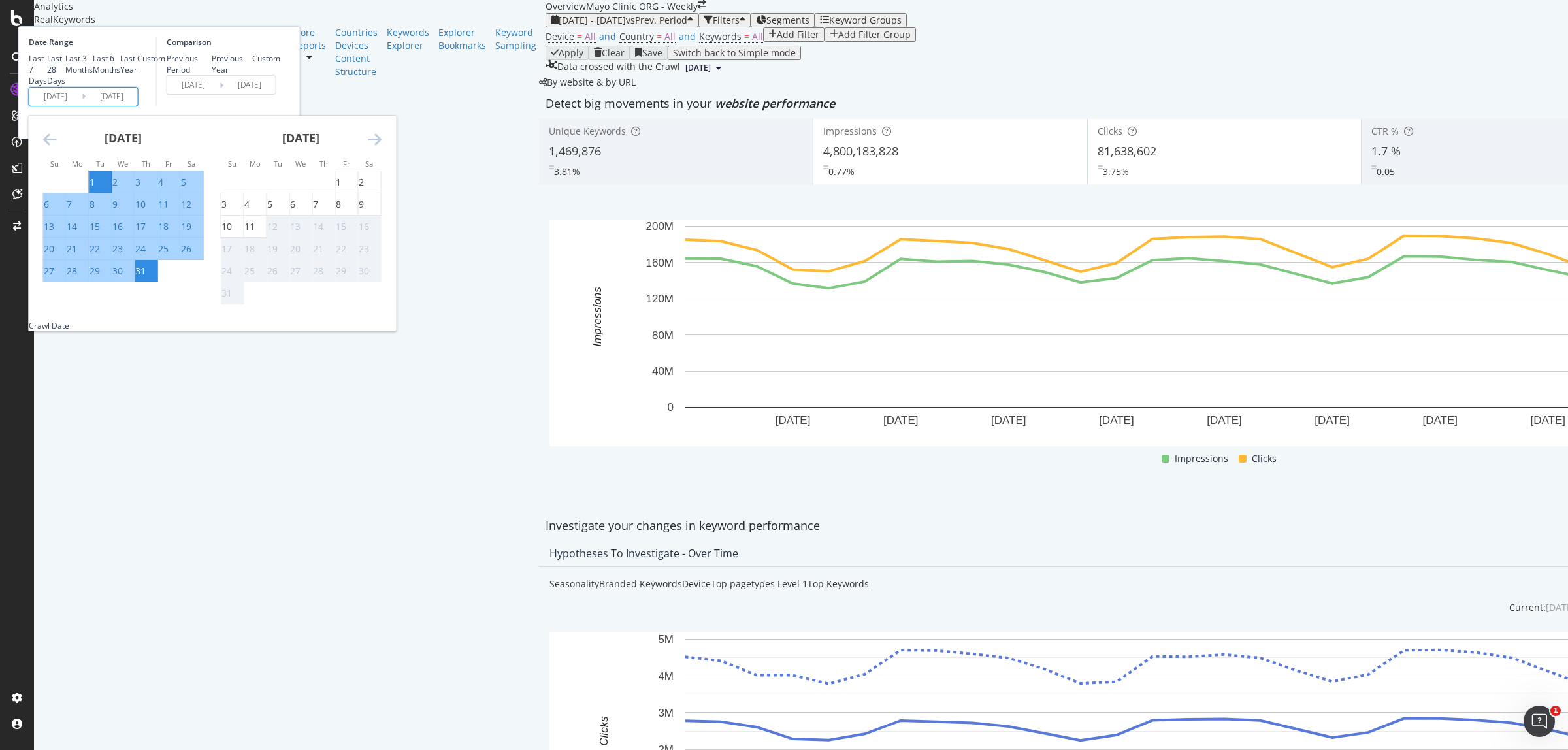
click at [199, 171] on div "[DATE]" at bounding box center [123, 144] width 160 height 55
click at [57, 147] on icon "Move backward to switch to the previous month." at bounding box center [50, 139] width 13 height 16
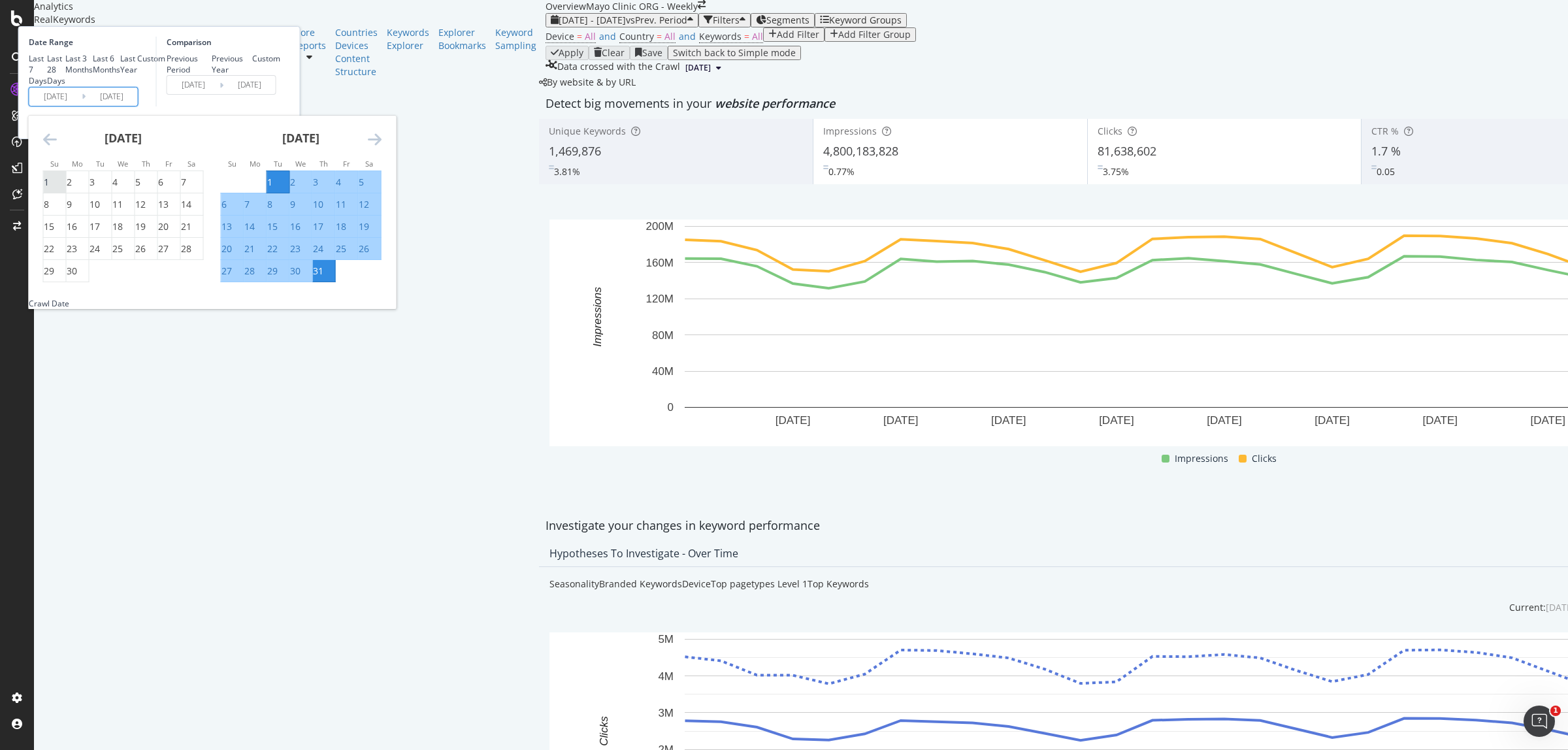
click at [49, 189] on div "1" at bounding box center [46, 182] width 5 height 13
type input "[DATE]"
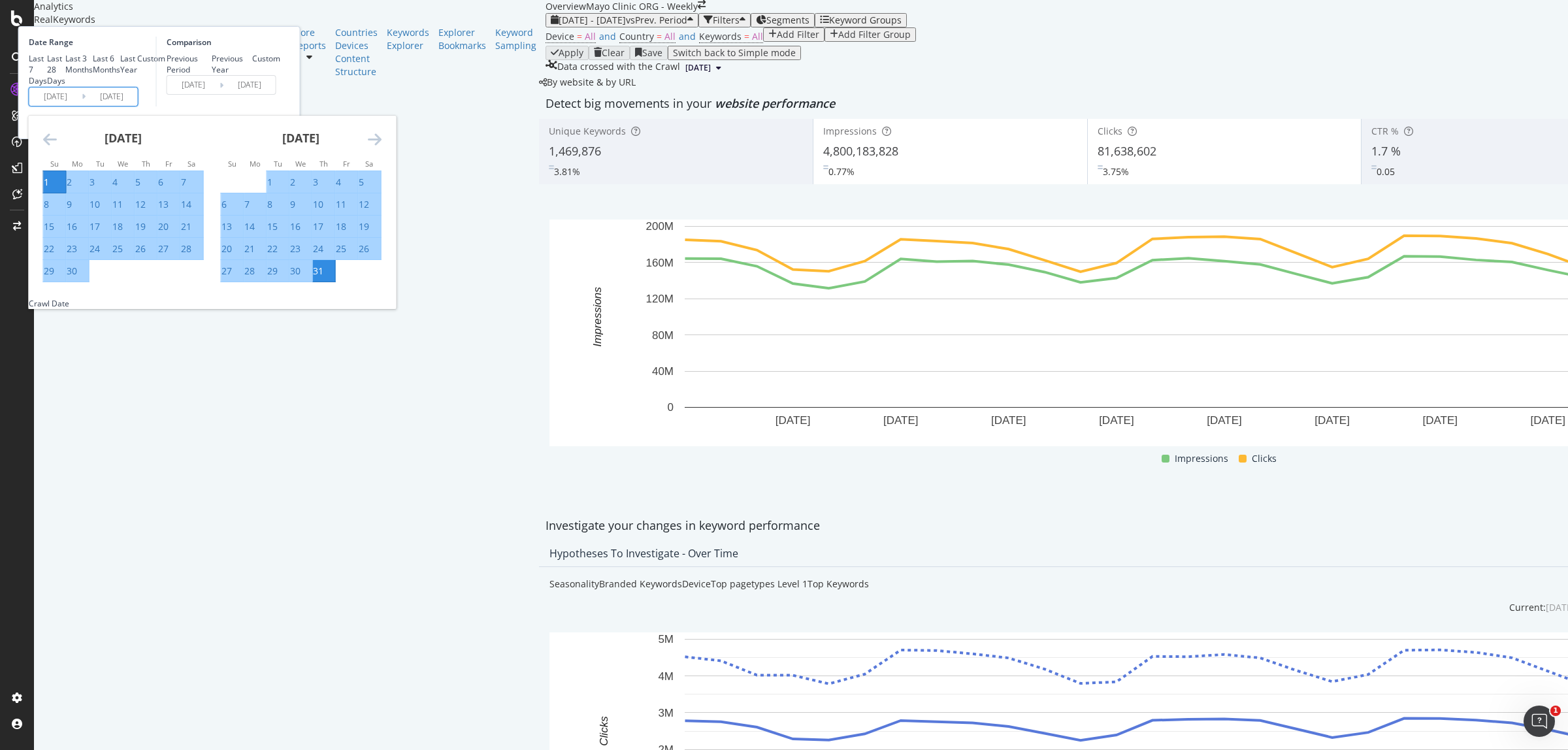
click at [77, 277] on div "30" at bounding box center [71, 271] width 10 height 13
type input "[DATE]"
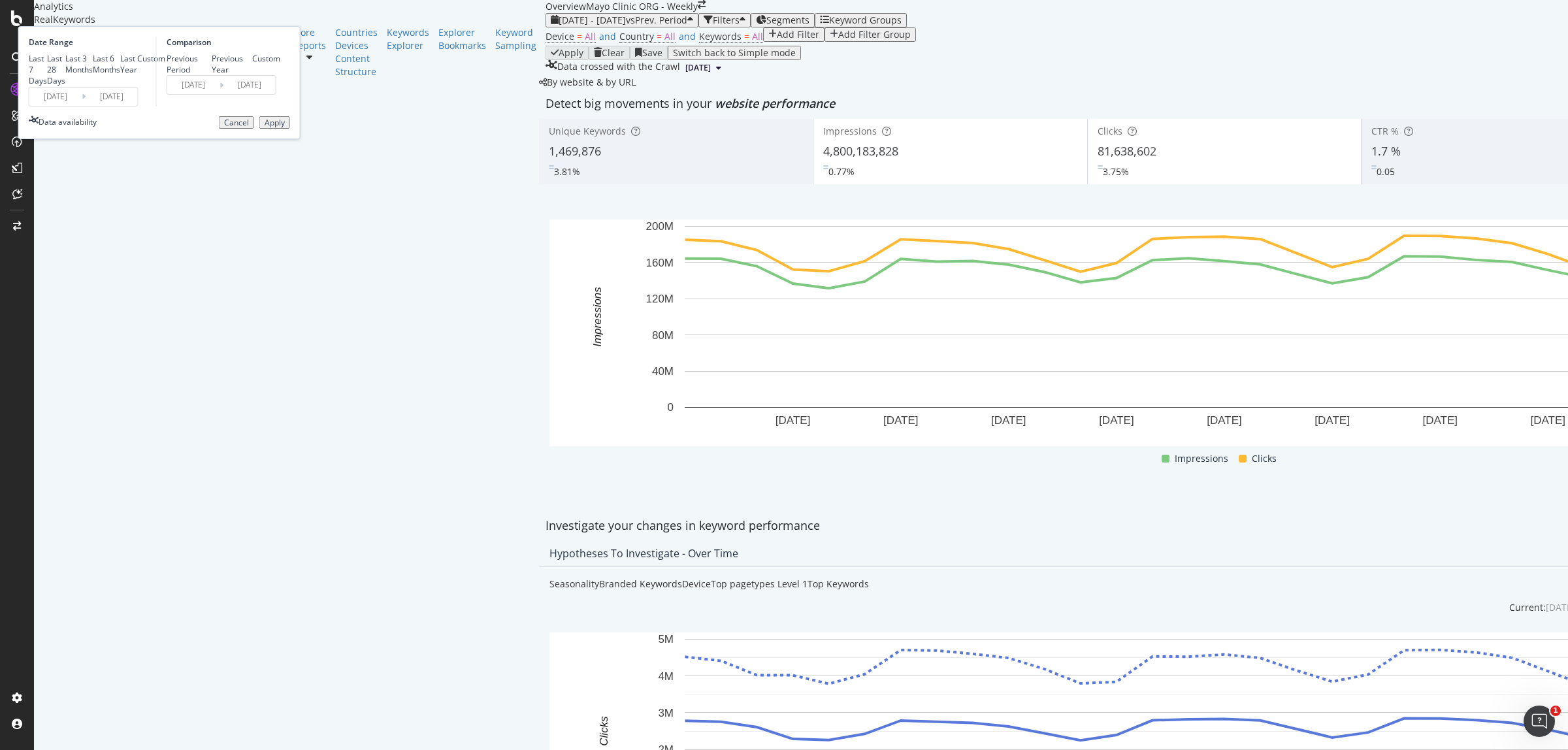
click at [285, 128] on div "Apply" at bounding box center [275, 123] width 20 height 9
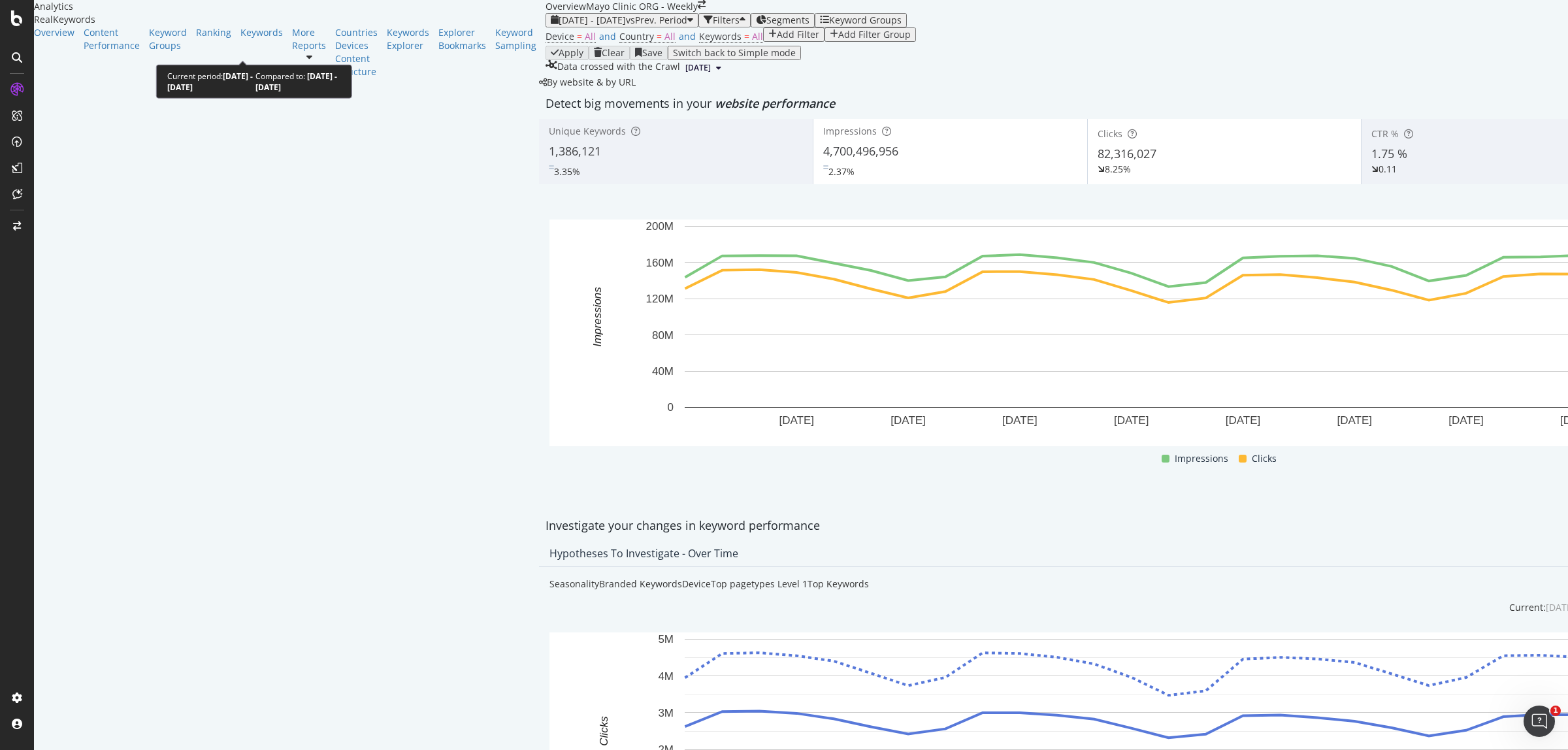
click at [550, 25] on div "[DATE] - [DATE] vs Prev. Period" at bounding box center [621, 20] width 142 height 10
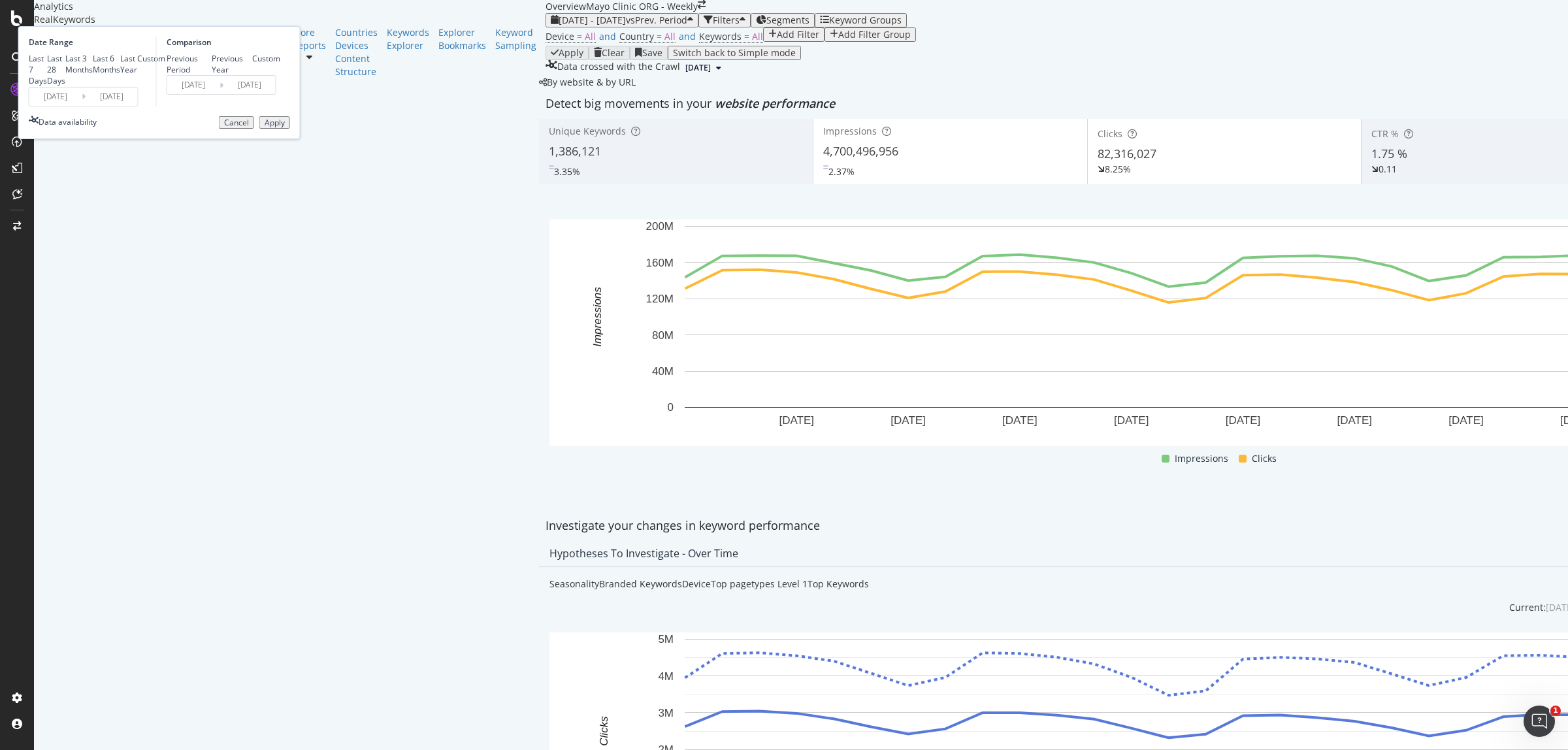
click at [82, 106] on input "[DATE]" at bounding box center [55, 97] width 52 height 18
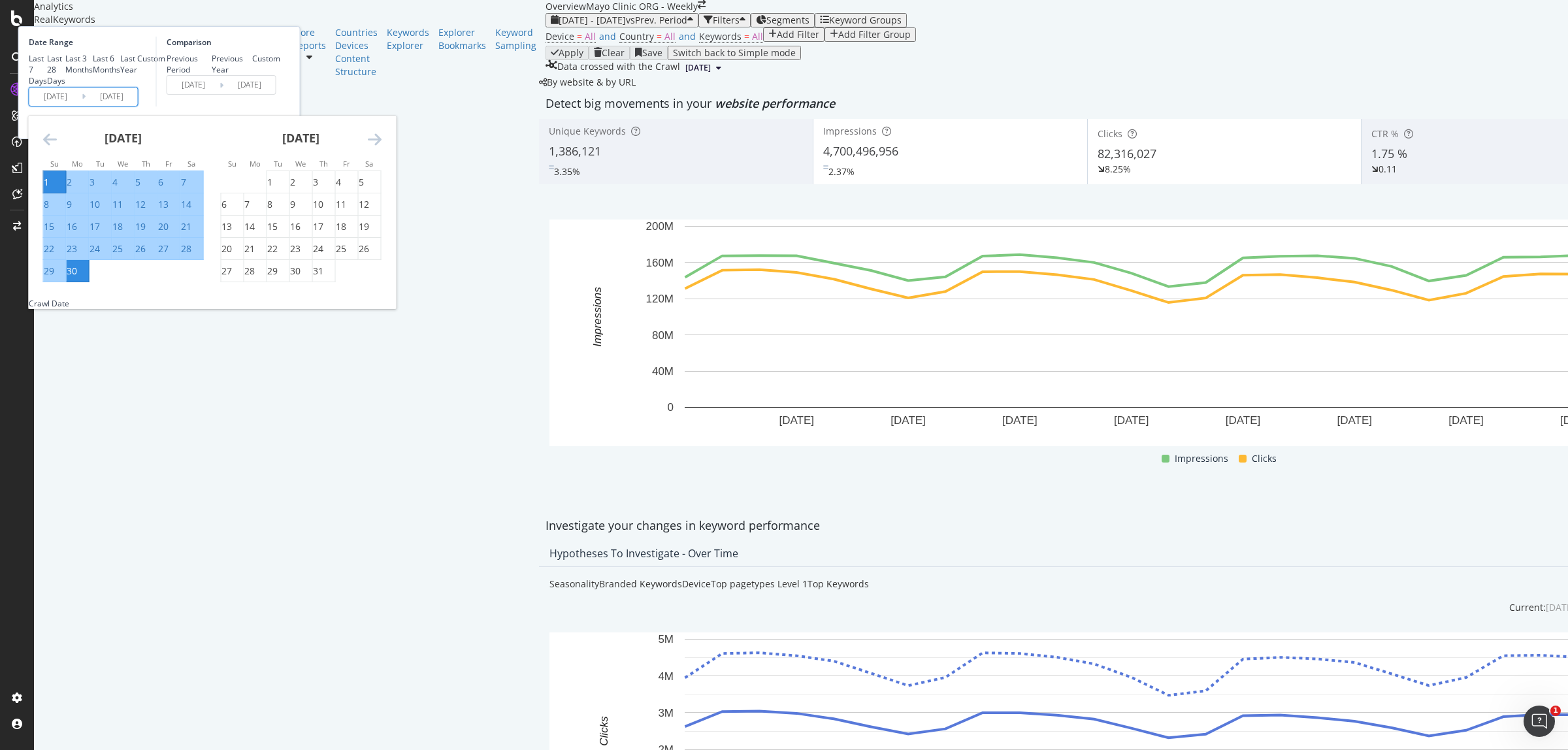
click at [57, 147] on icon "Move backward to switch to the previous month." at bounding box center [50, 139] width 13 height 16
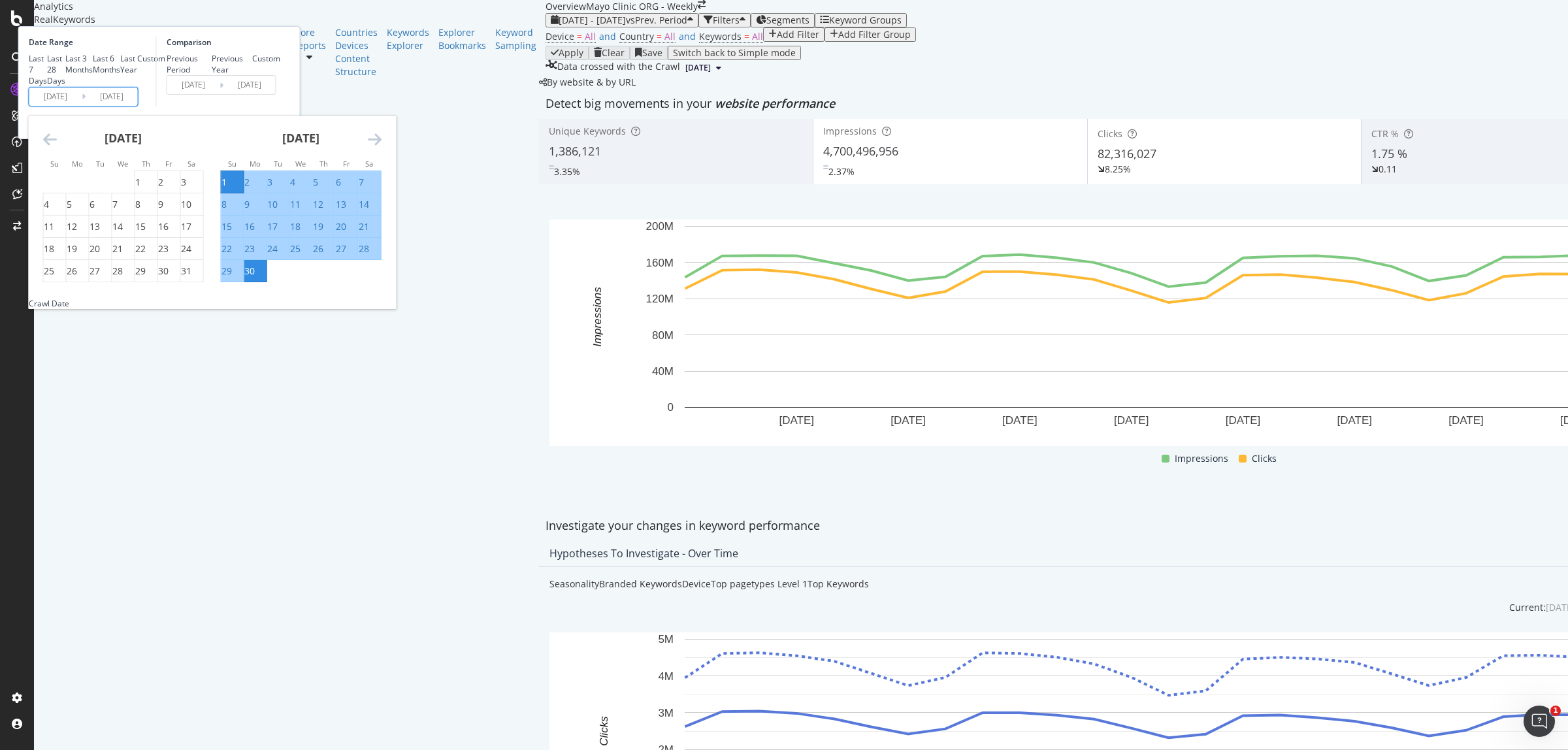
click at [57, 147] on icon "Move backward to switch to the previous month." at bounding box center [50, 139] width 13 height 16
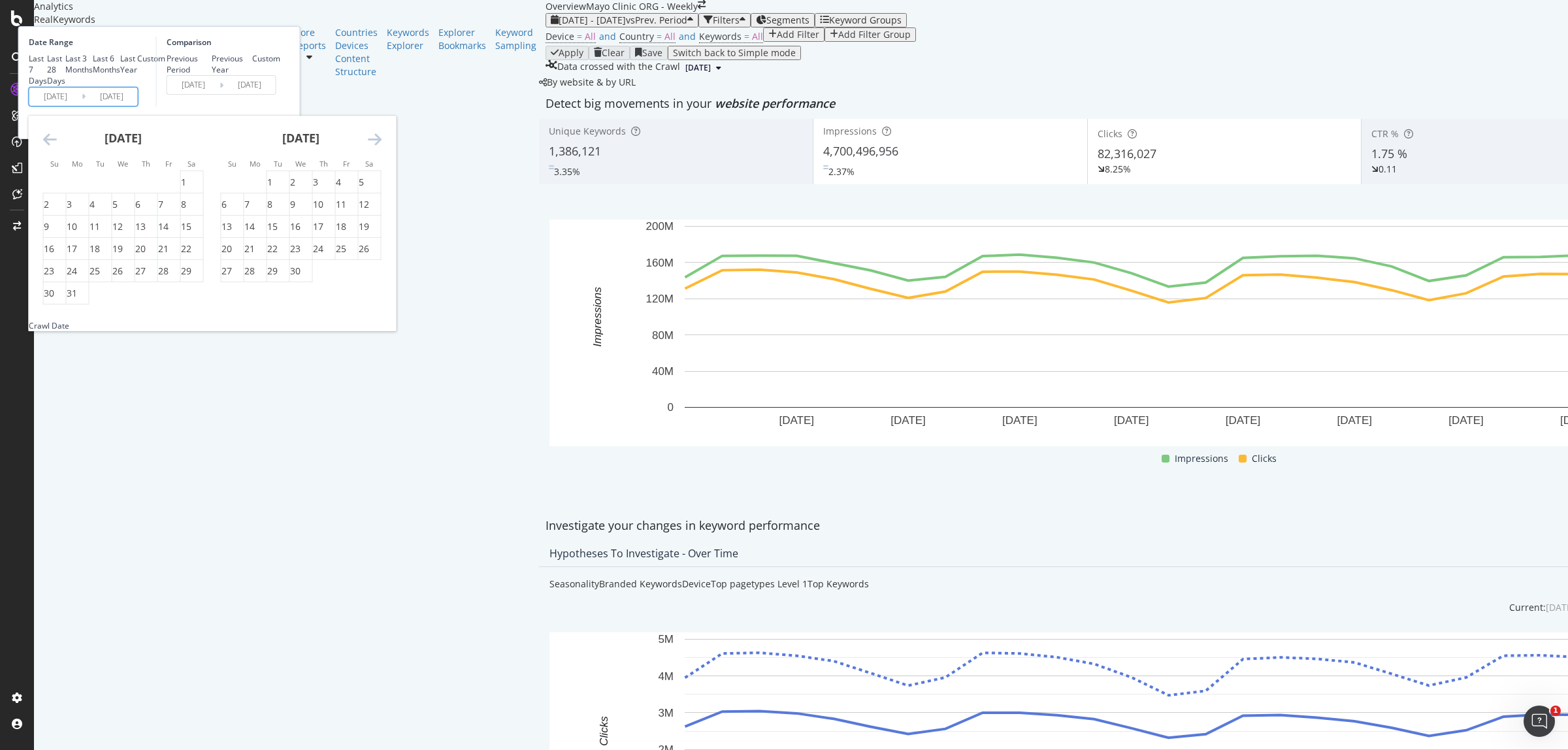
click at [57, 147] on icon "Move backward to switch to the previous month." at bounding box center [50, 139] width 13 height 16
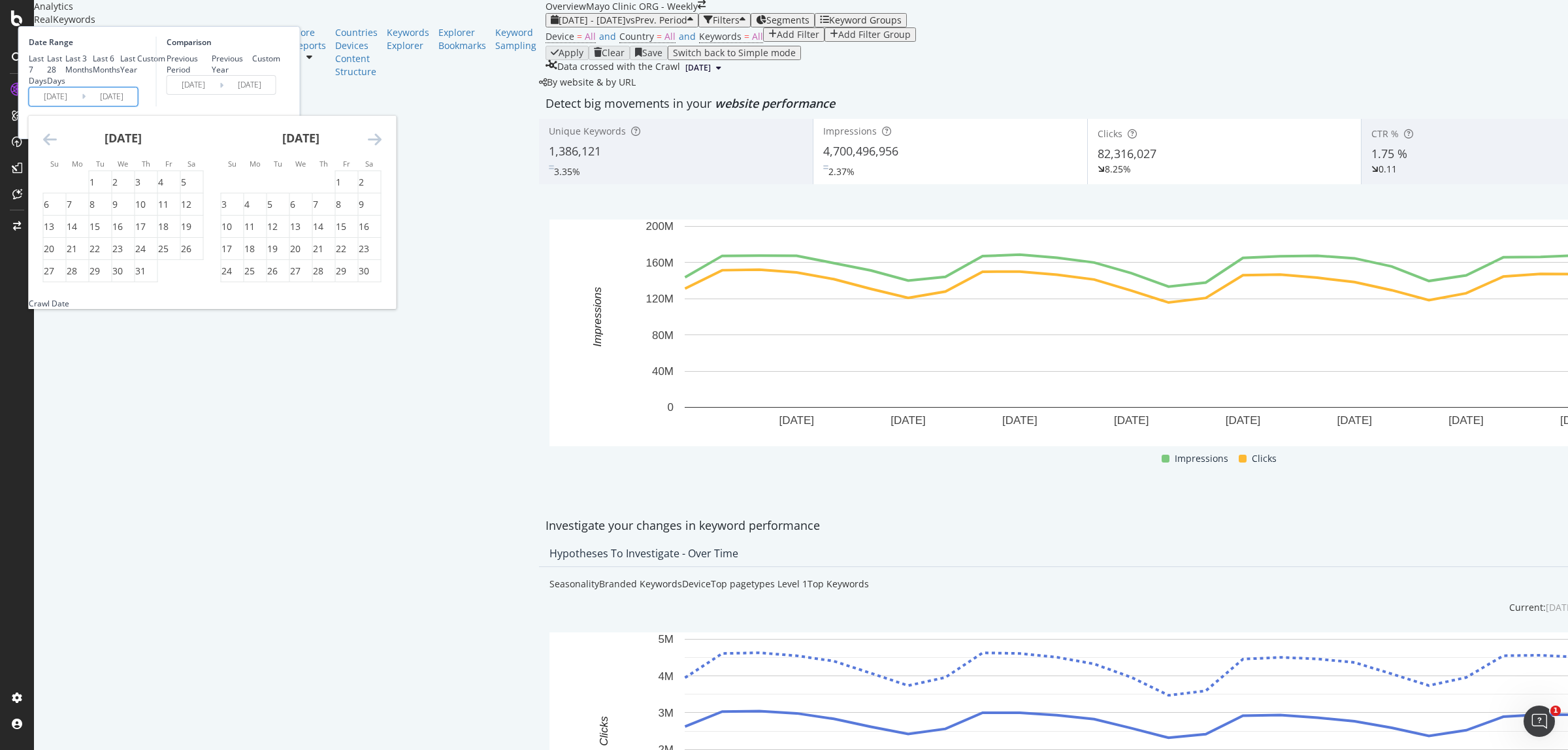
click at [57, 147] on icon "Move backward to switch to the previous month." at bounding box center [50, 139] width 13 height 16
click at [72, 189] on div "1" at bounding box center [69, 182] width 5 height 13
type input "[DATE]"
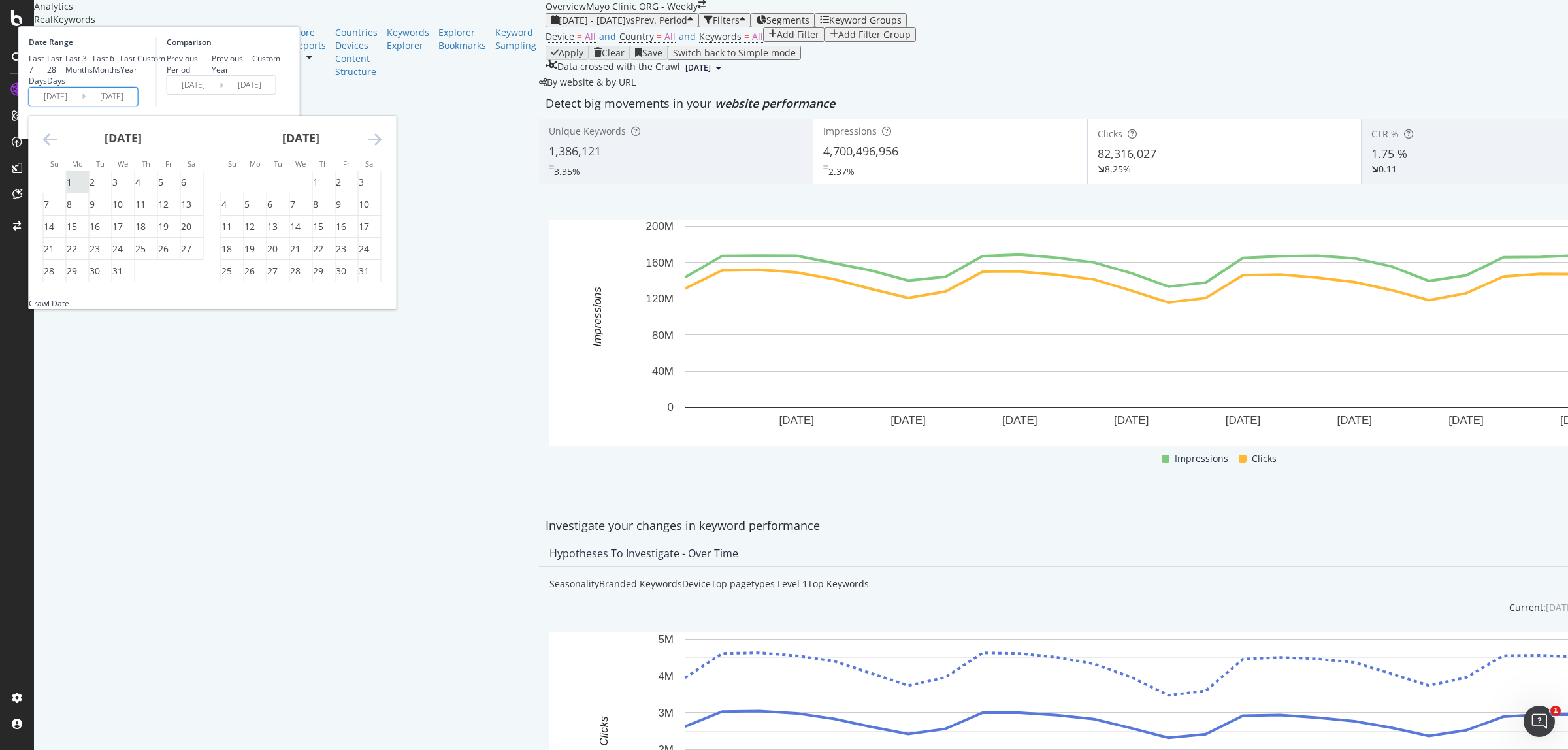
type input "[DATE]"
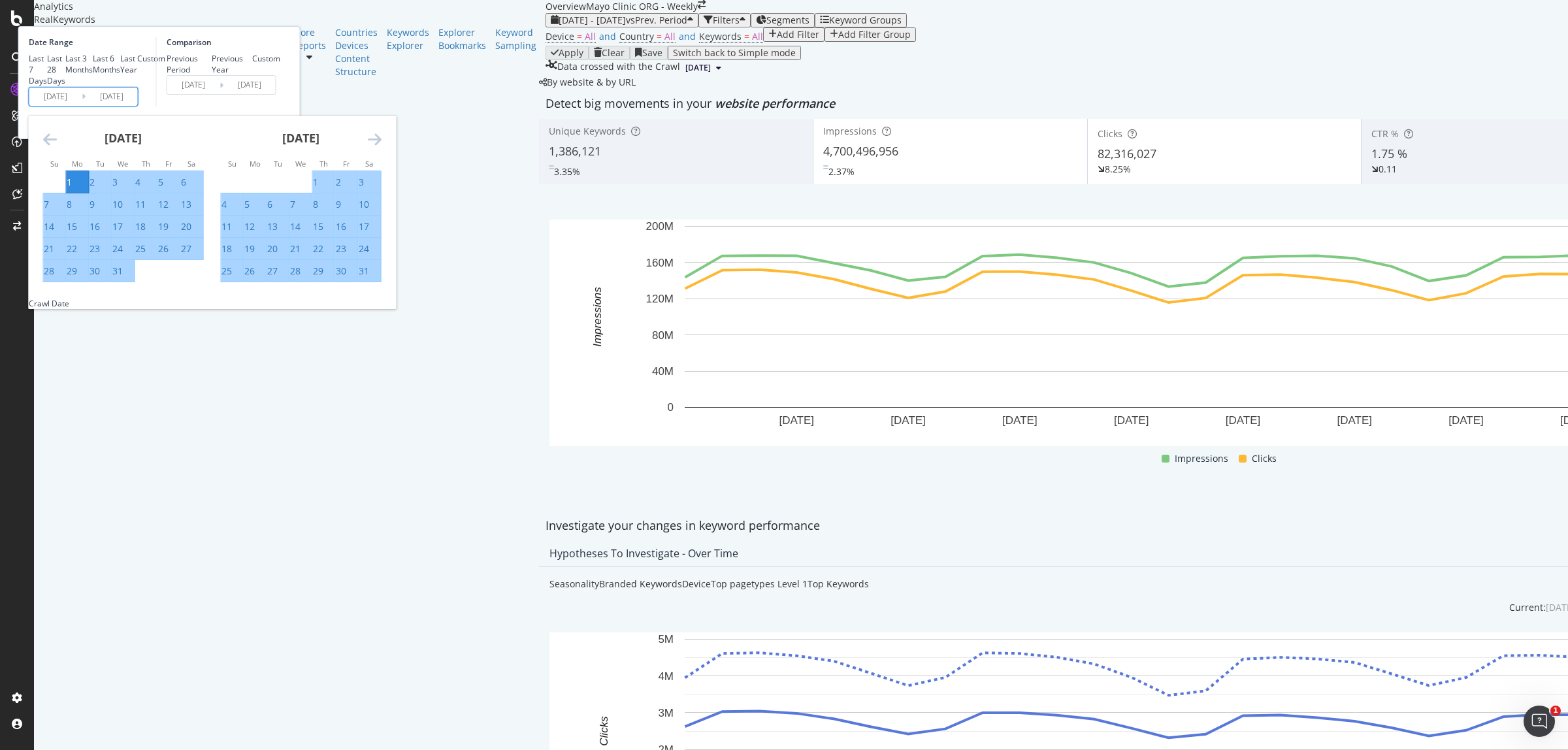
click at [123, 277] on div "31" at bounding box center [118, 271] width 10 height 13
type input "[DATE]"
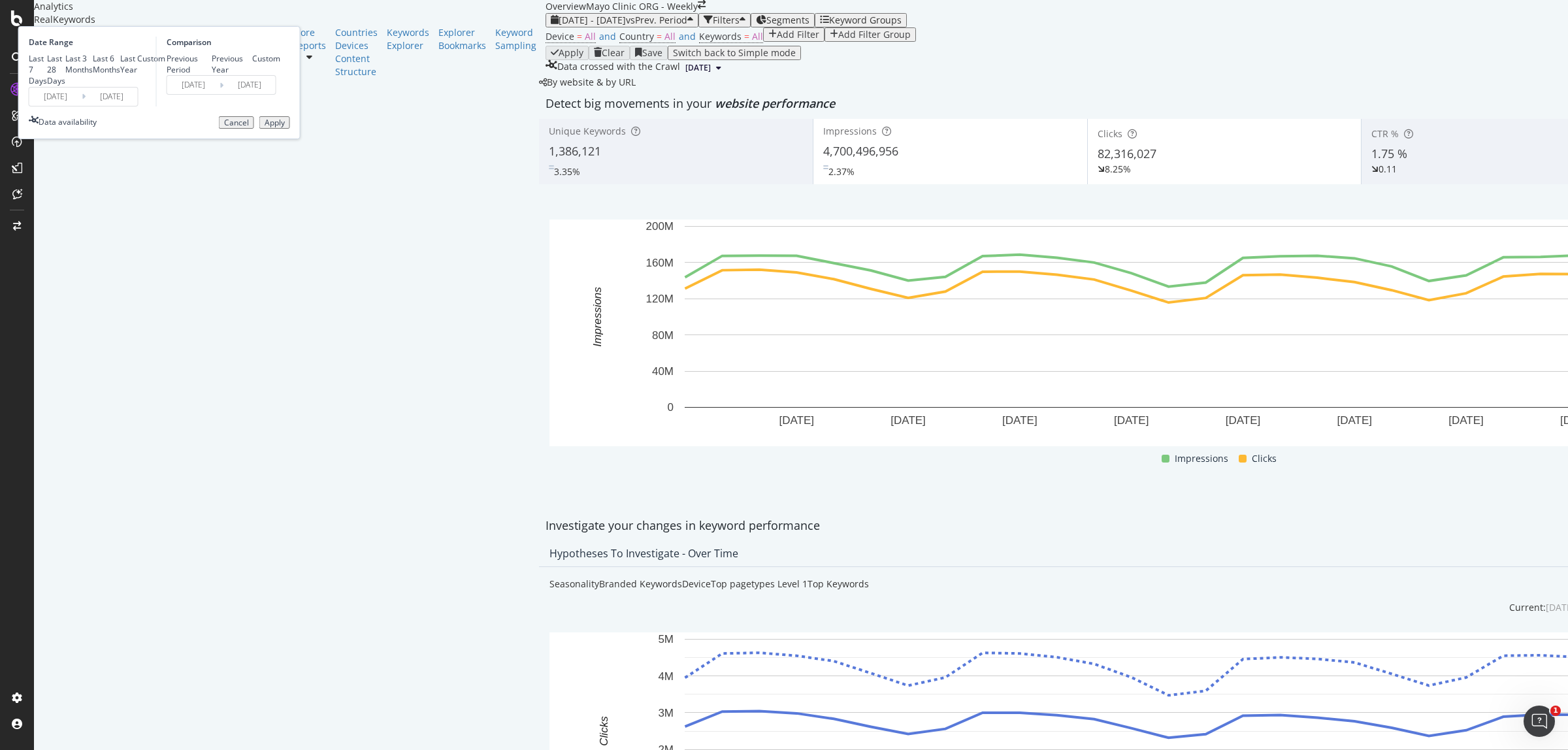
click at [285, 128] on div "Apply" at bounding box center [275, 123] width 20 height 9
